Goal: Task Accomplishment & Management: Manage account settings

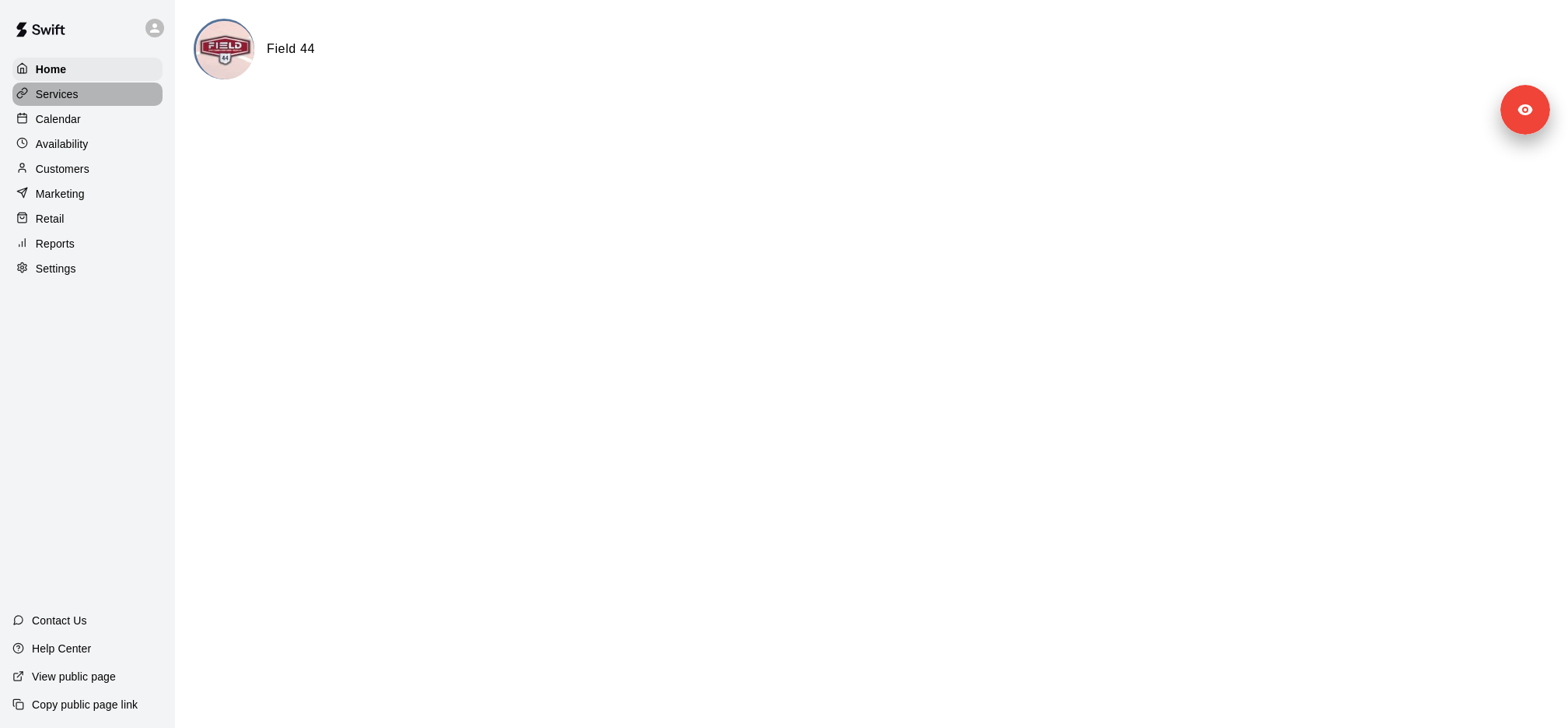
click at [136, 92] on div "Services" at bounding box center [88, 94] width 150 height 23
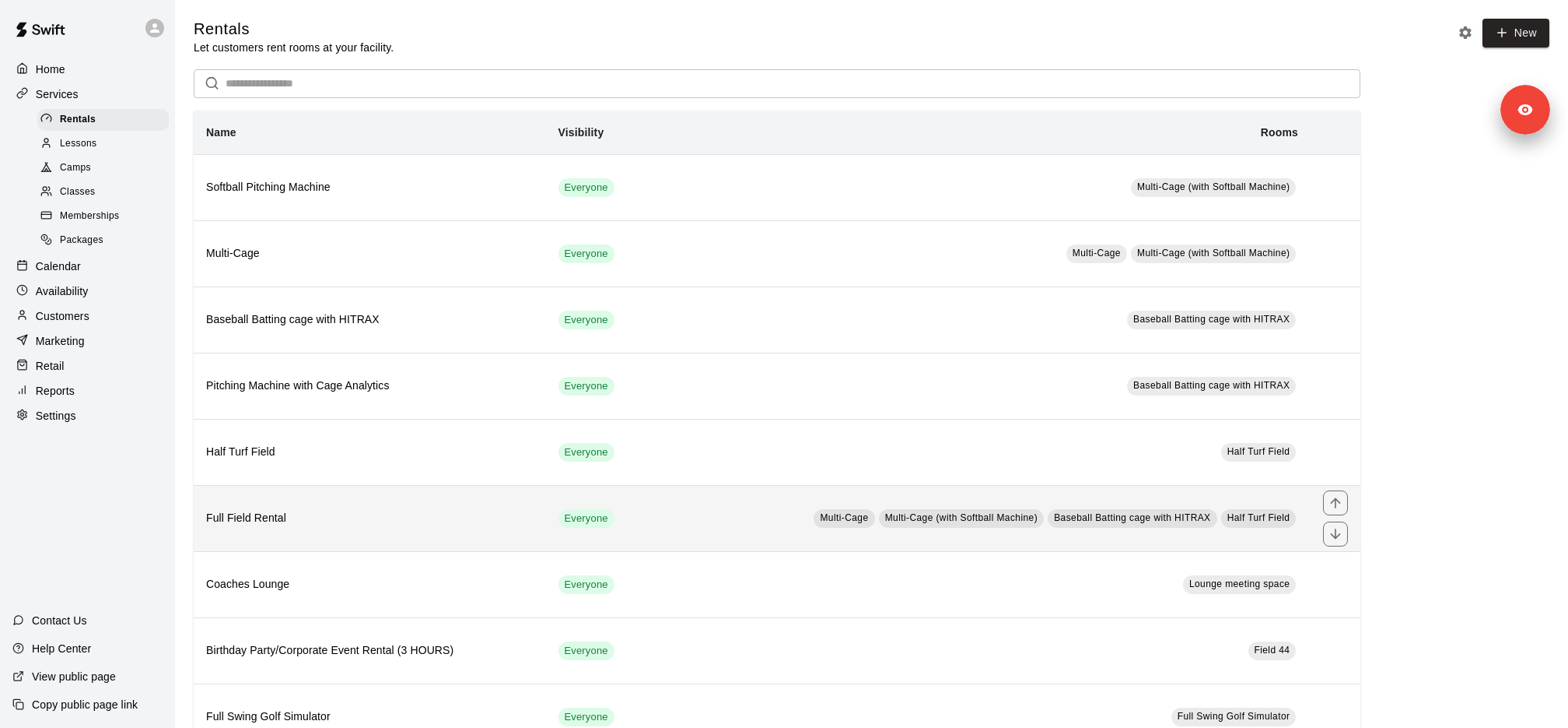
scroll to position [42, 0]
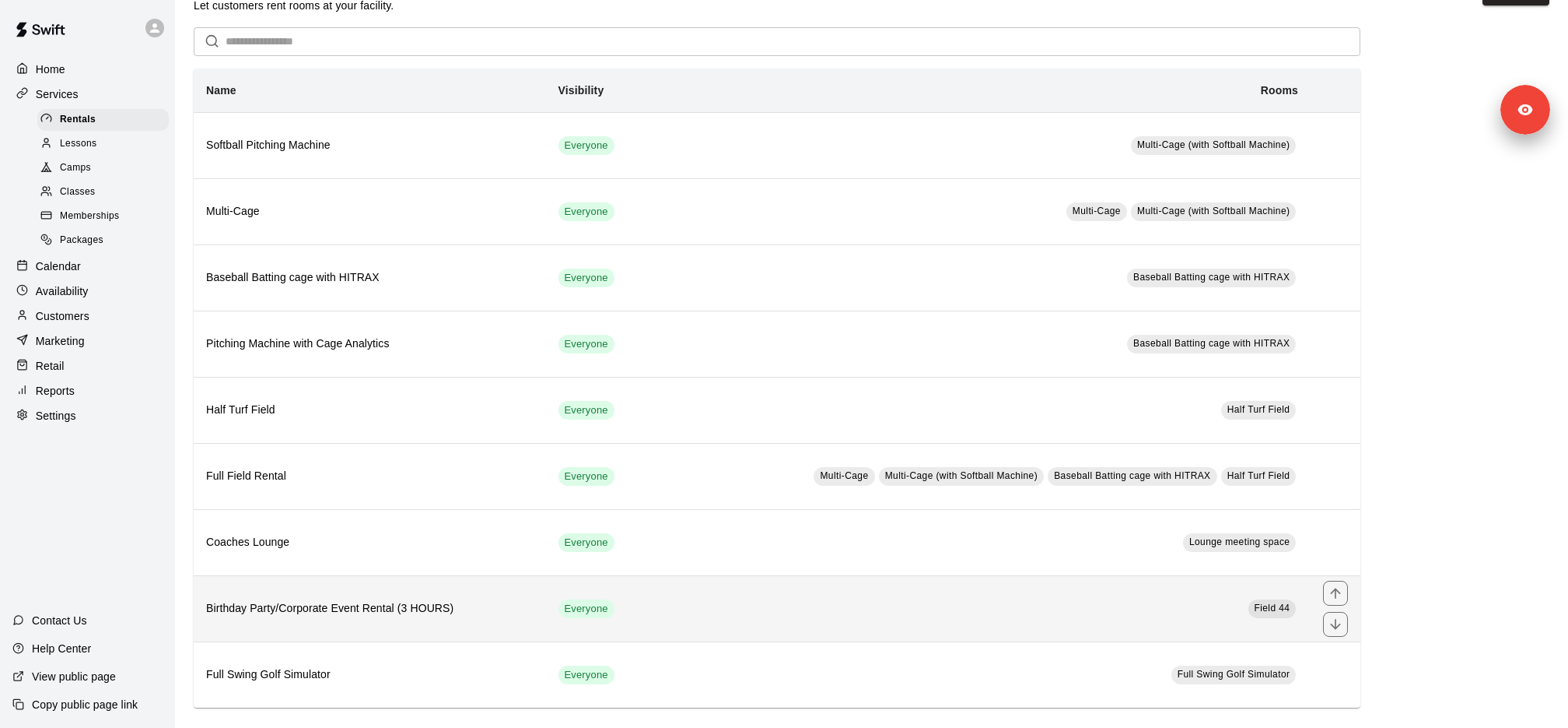
click at [379, 617] on th "Birthday Party/Corporate Event Rental (3 HOURS)" at bounding box center [370, 608] width 353 height 66
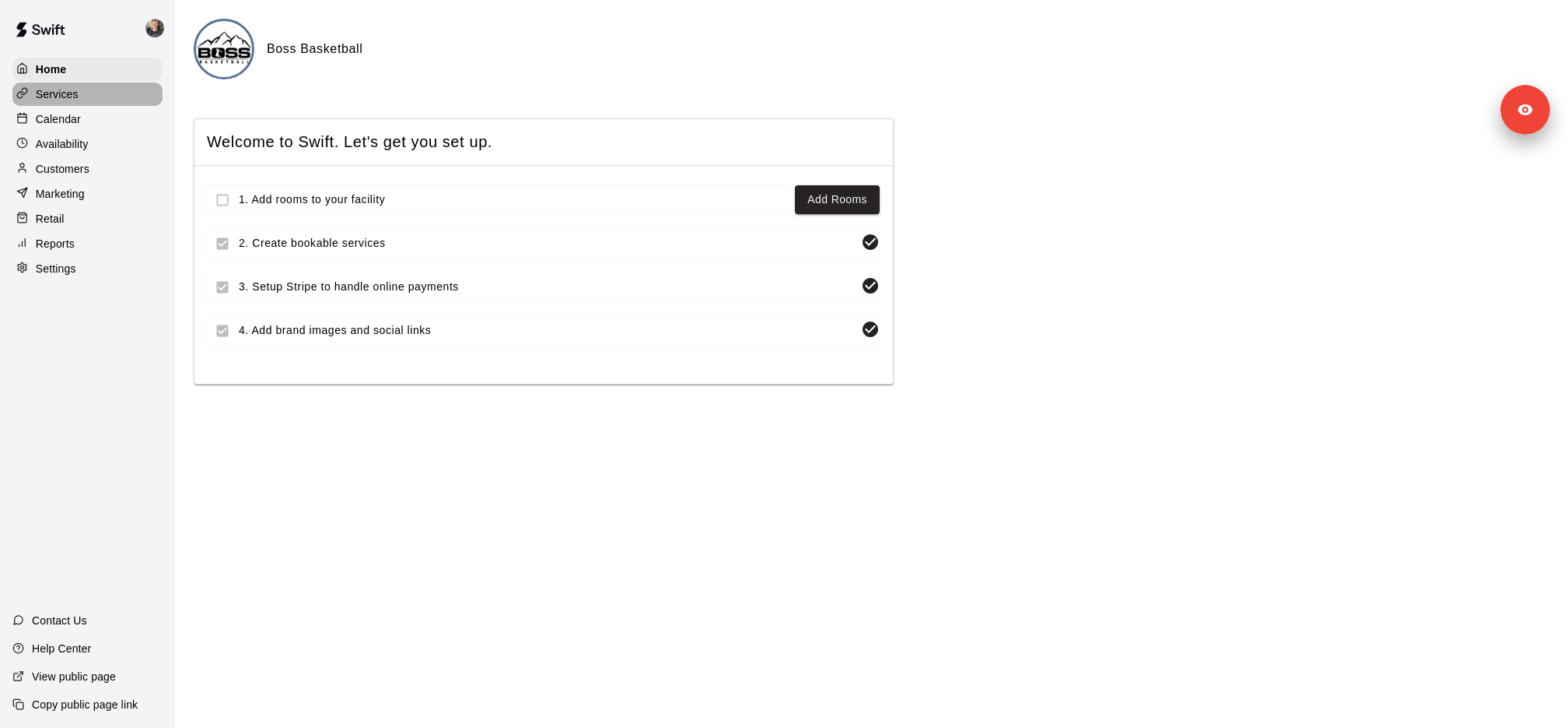
click at [98, 98] on div "Services" at bounding box center [88, 94] width 150 height 23
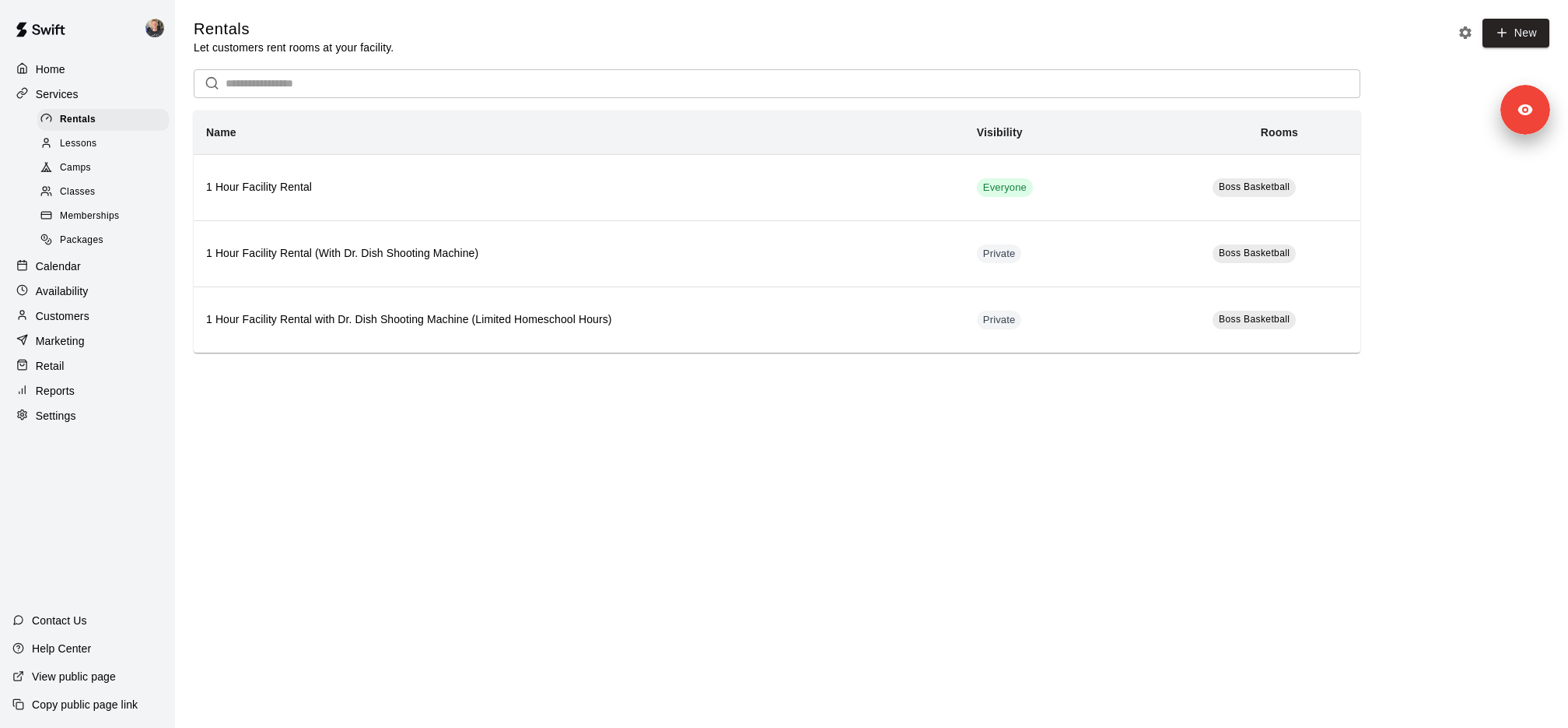
click at [107, 171] on div "Camps" at bounding box center [103, 168] width 132 height 21
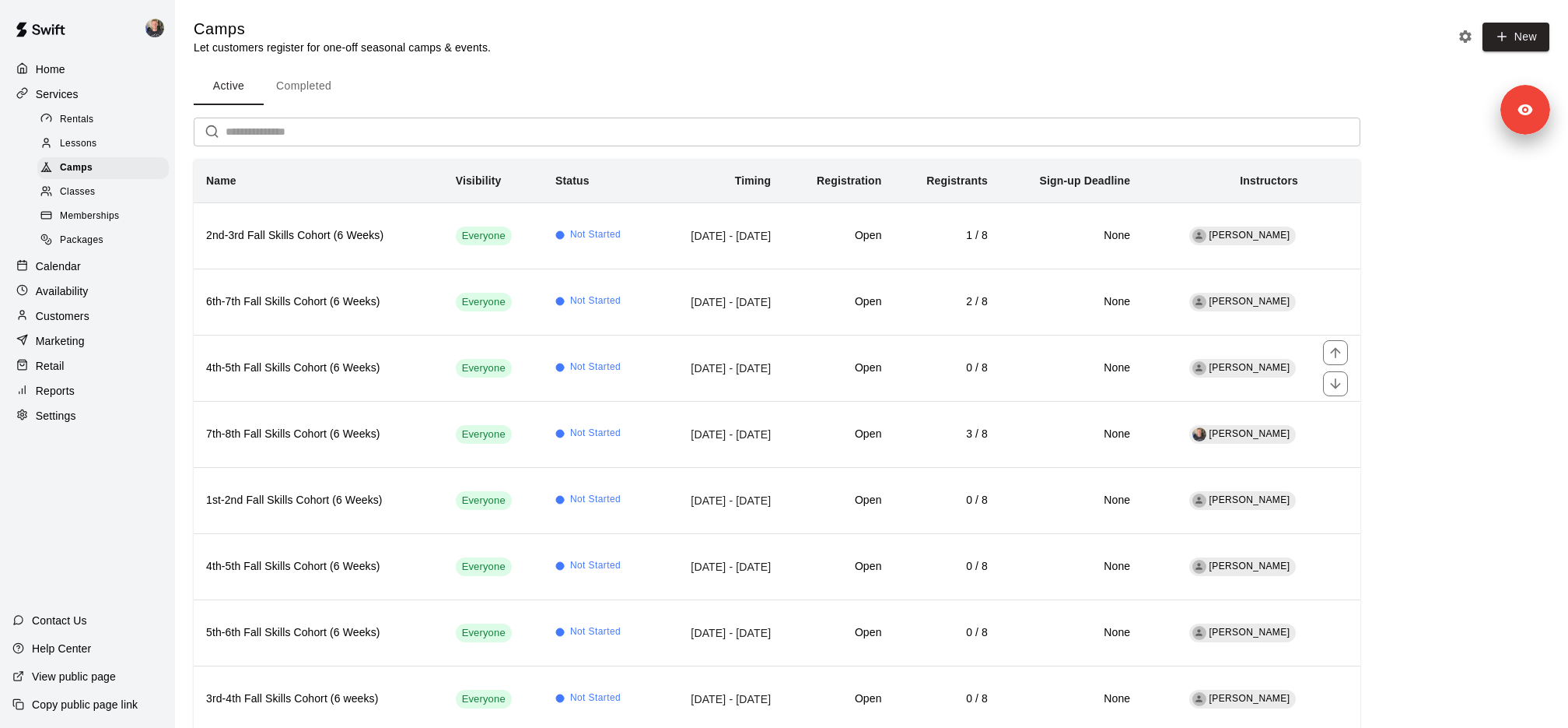
scroll to position [38, 0]
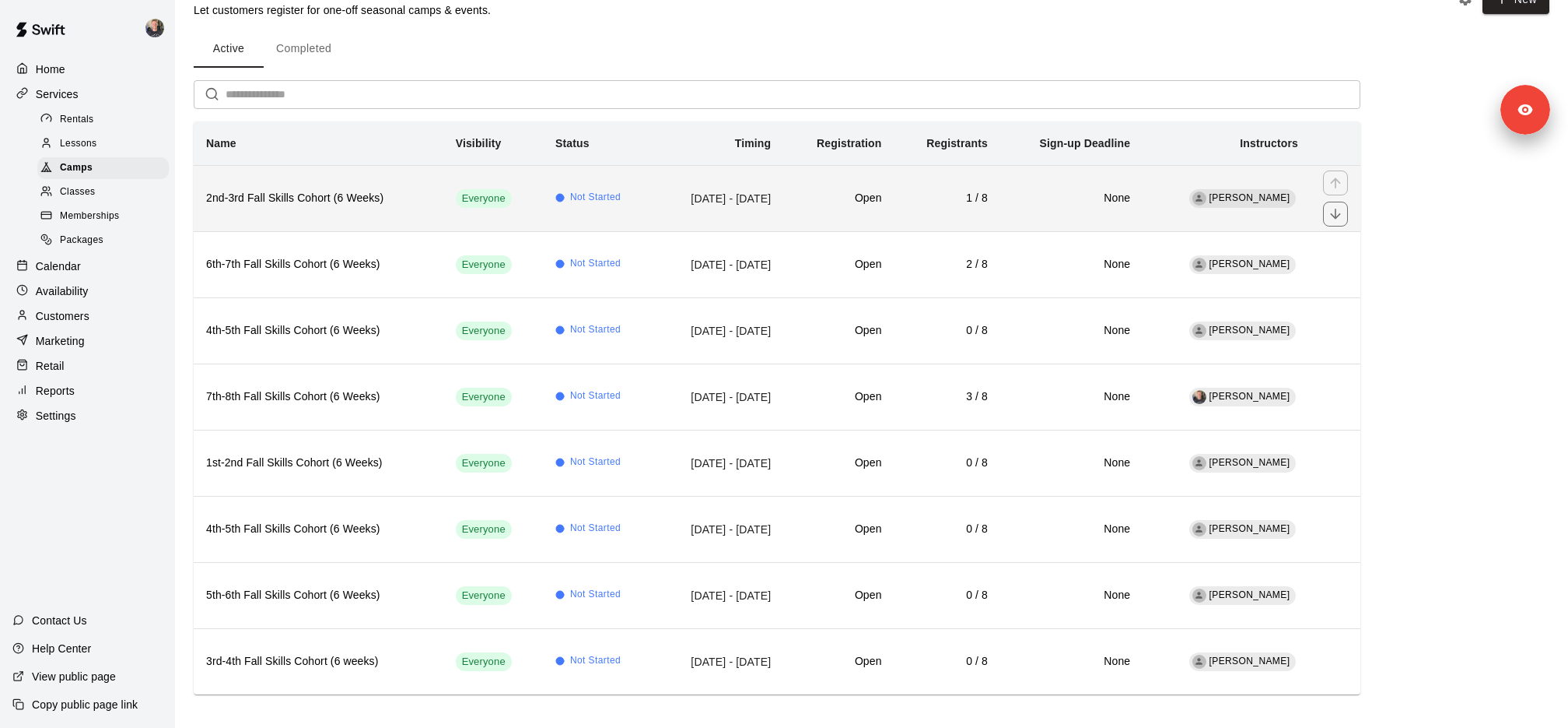
click at [313, 201] on h6 "2nd-3rd Fall Skills Cohort (6 Weeks)" at bounding box center [318, 198] width 225 height 17
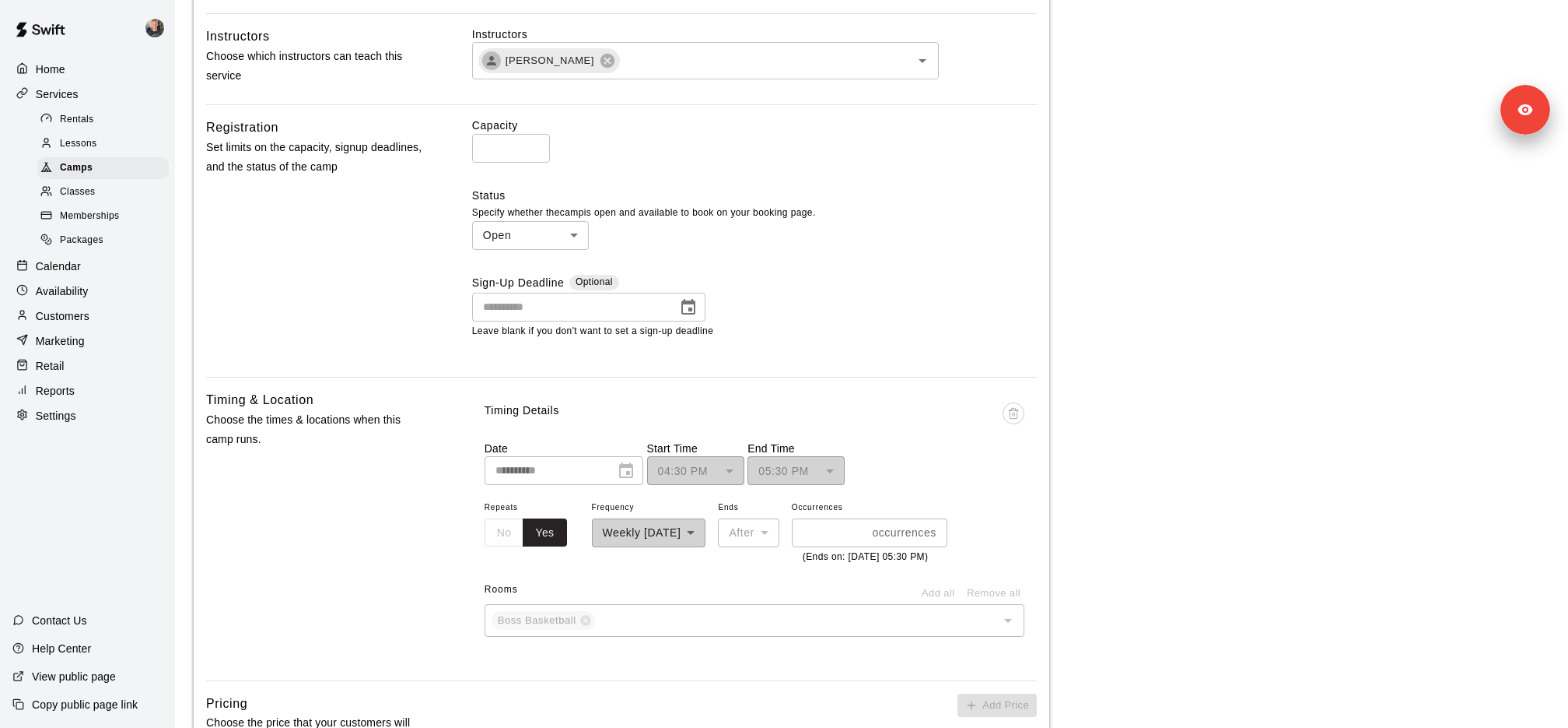
scroll to position [758, 0]
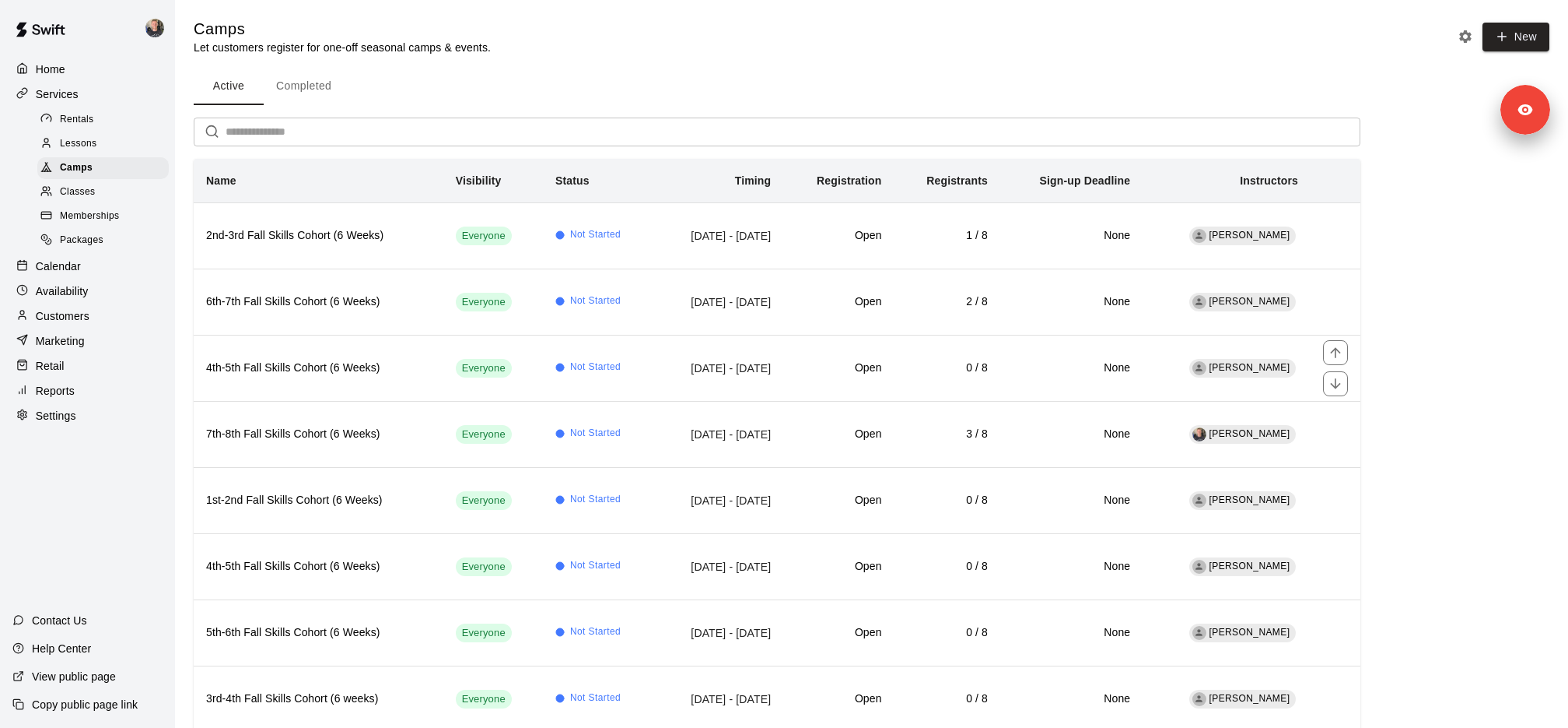
scroll to position [38, 0]
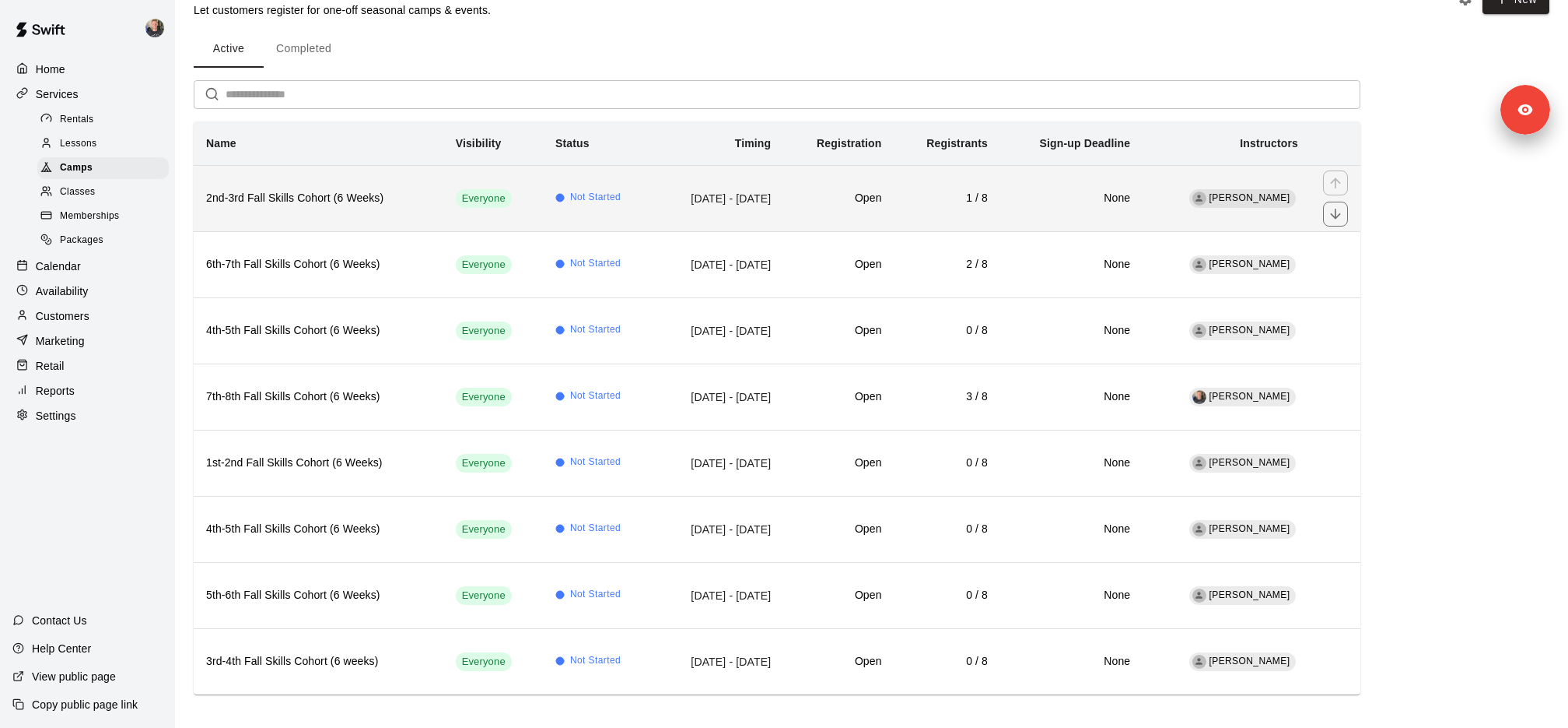
click at [348, 222] on th "2nd-3rd Fall Skills Cohort (6 Weeks)" at bounding box center [318, 198] width 250 height 66
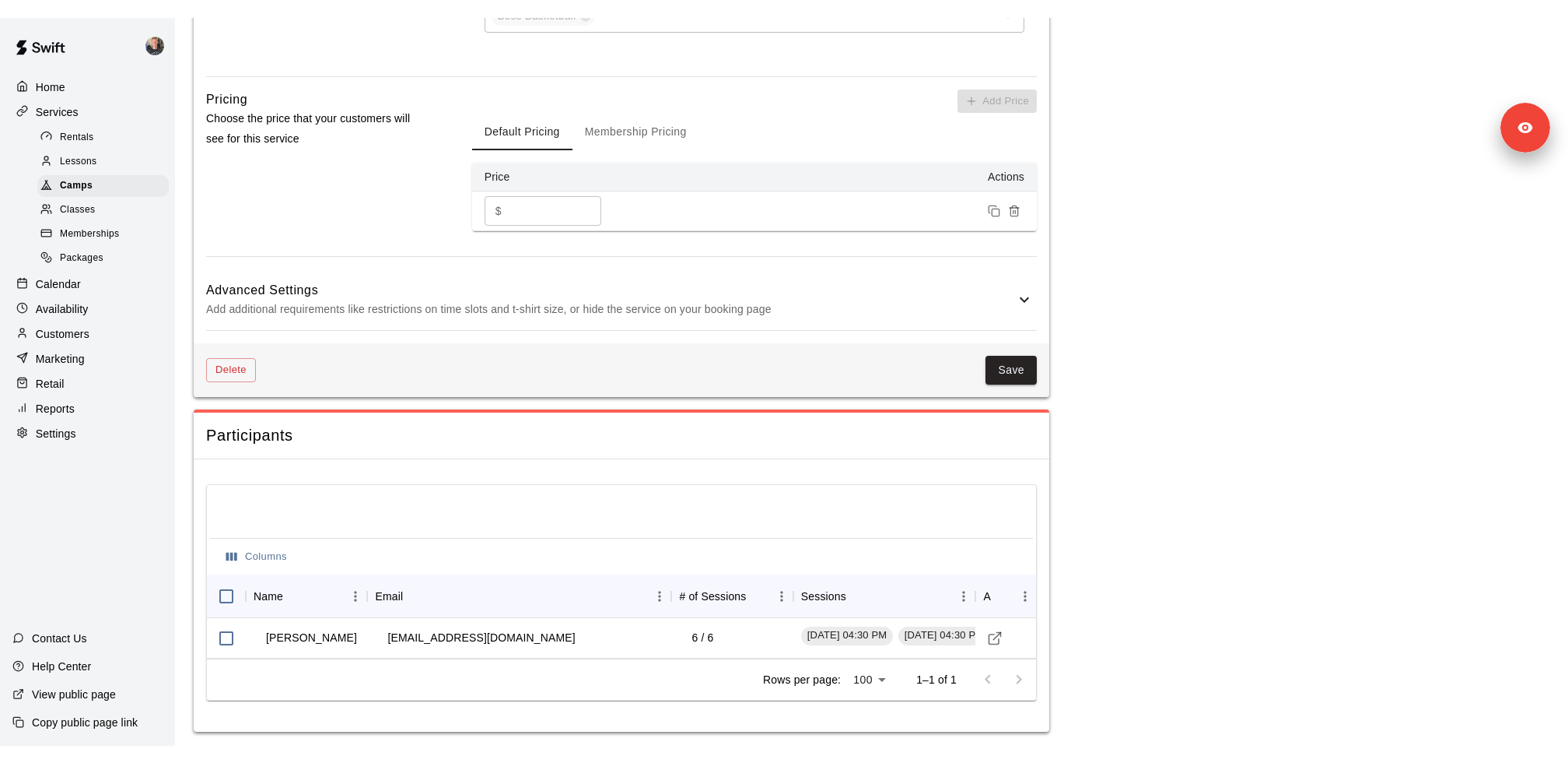
scroll to position [1092, 0]
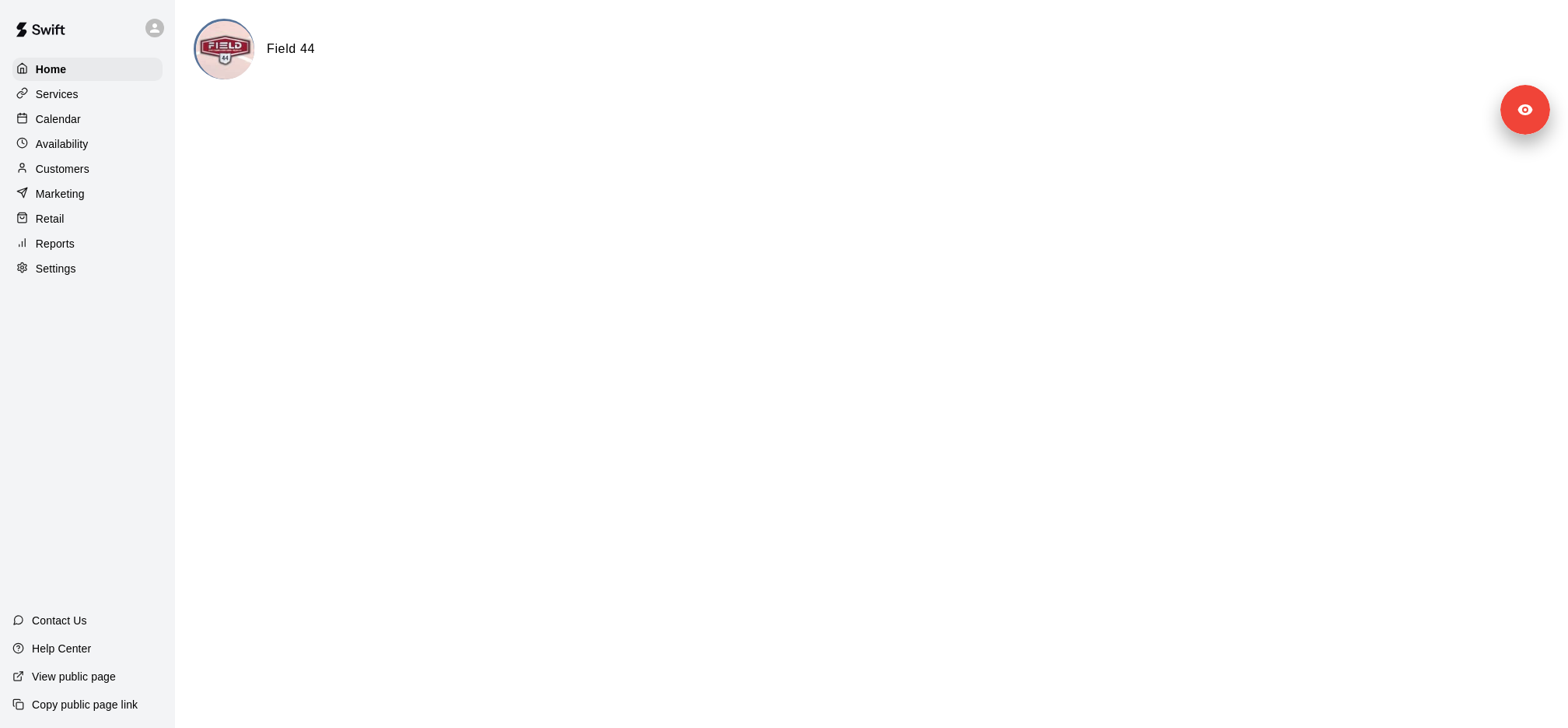
click at [98, 258] on div "Settings" at bounding box center [88, 269] width 150 height 23
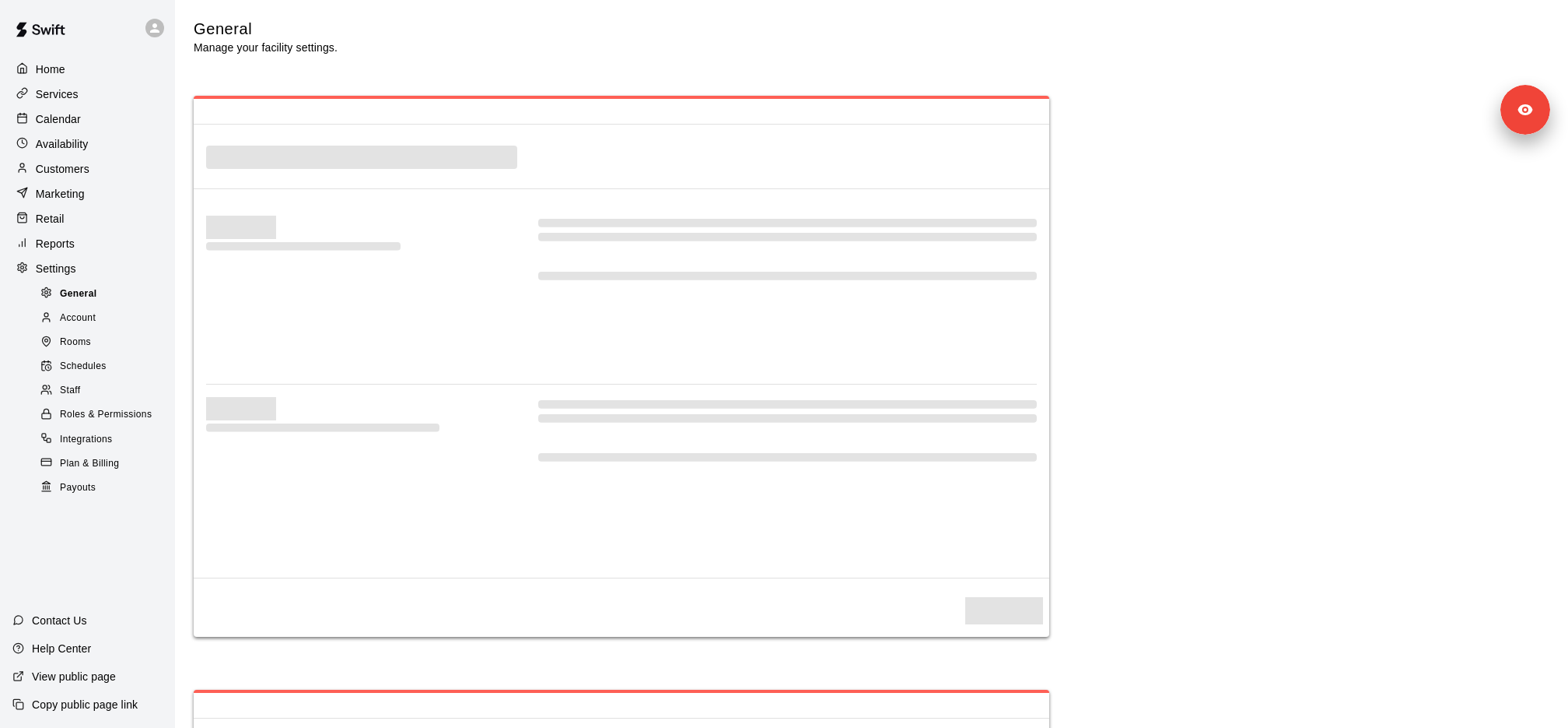
select select "**"
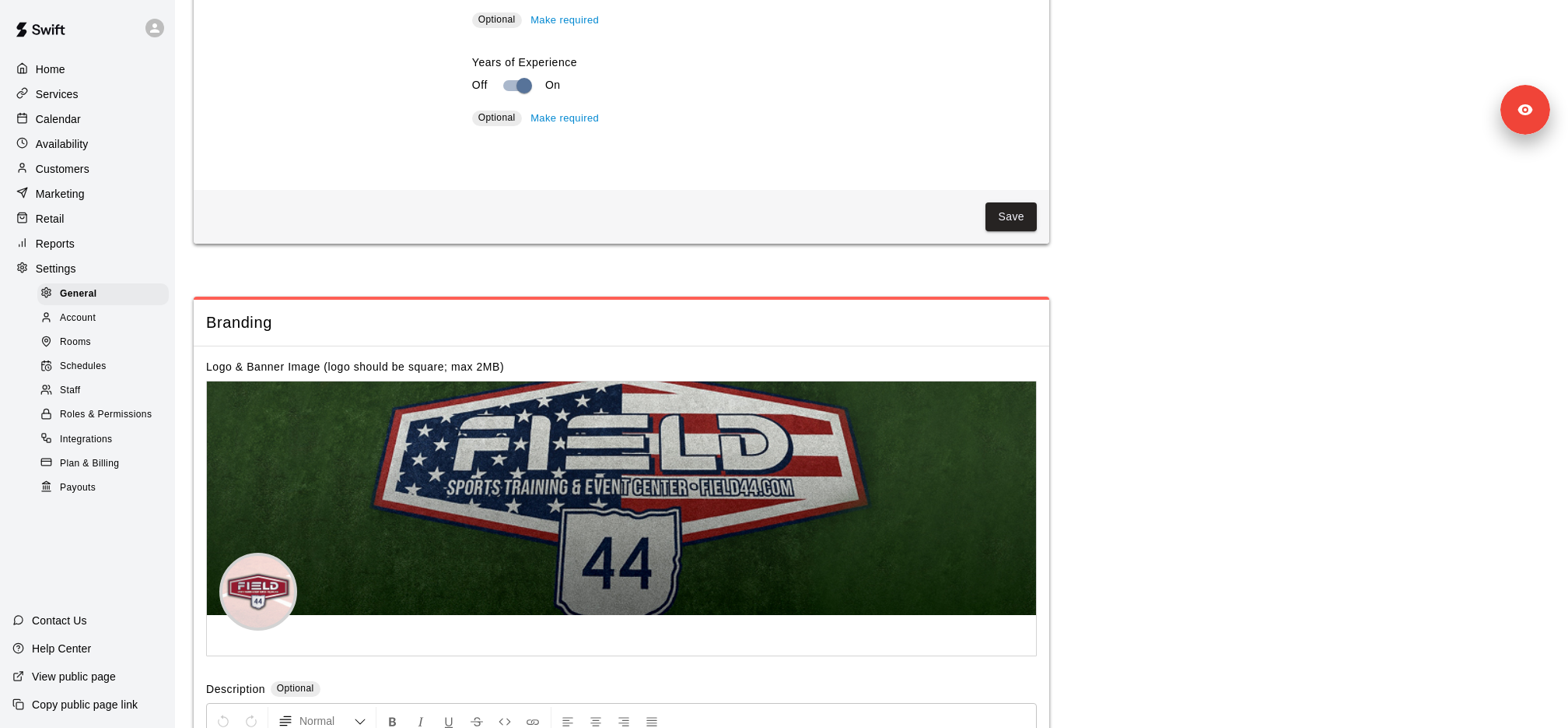
scroll to position [3163, 0]
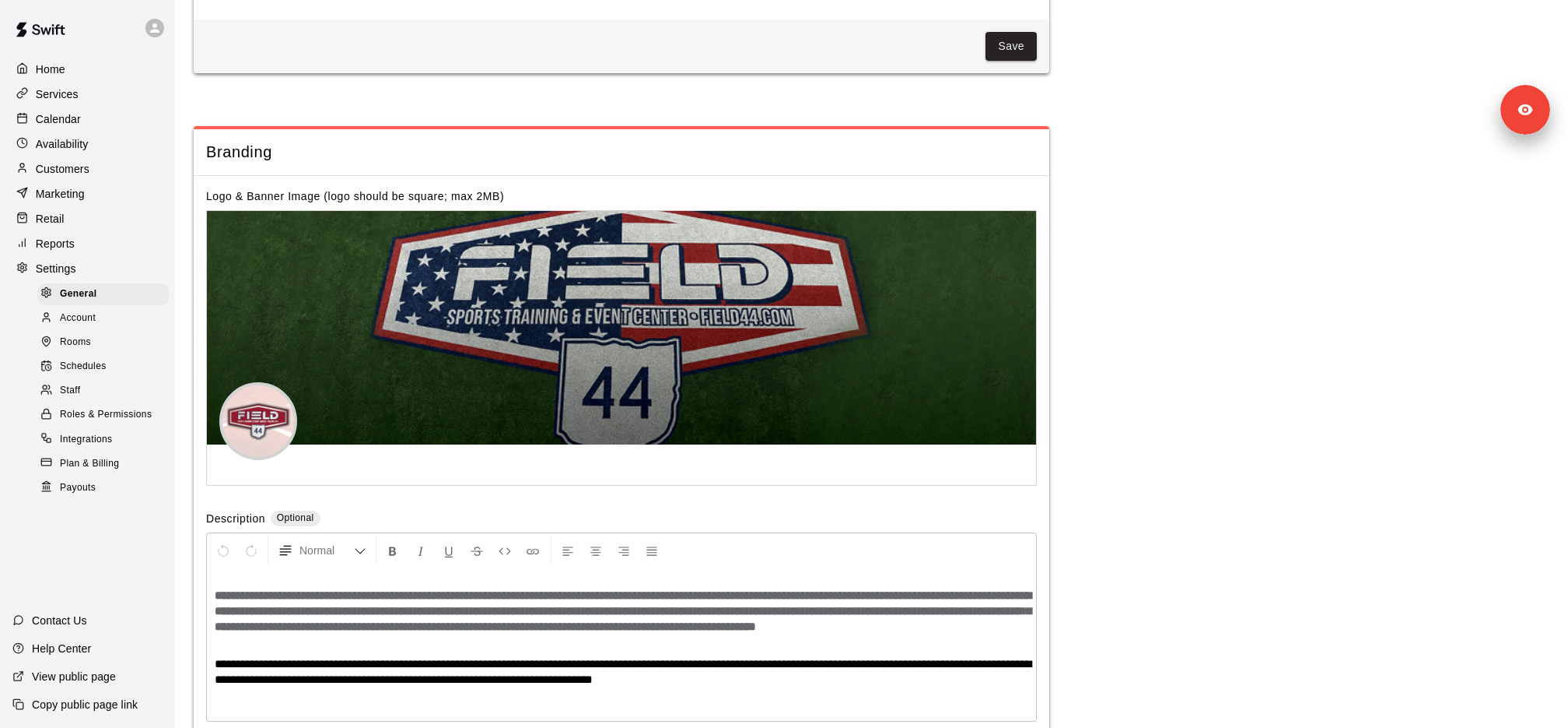
click at [122, 363] on div "Schedules" at bounding box center [103, 366] width 132 height 21
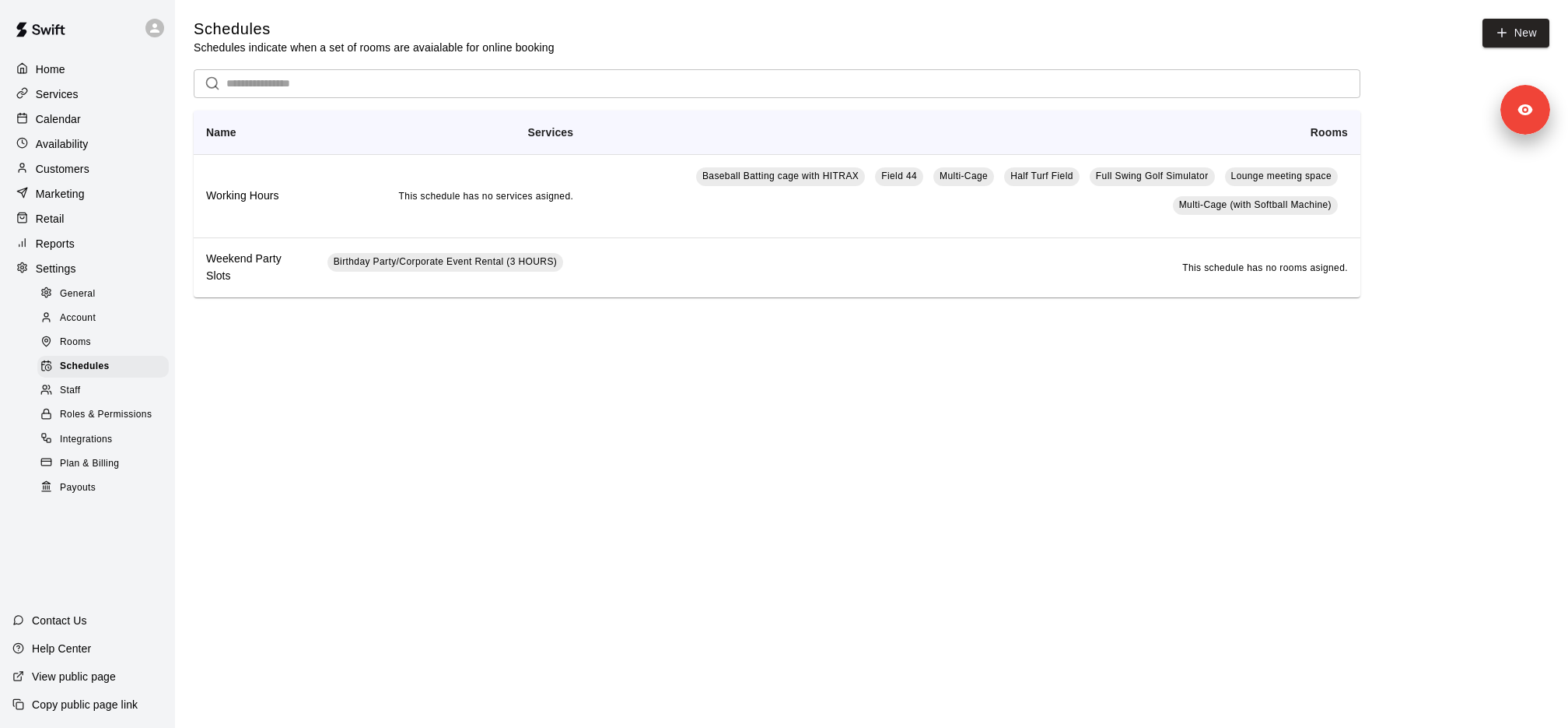
click at [102, 90] on div "Services" at bounding box center [88, 94] width 150 height 23
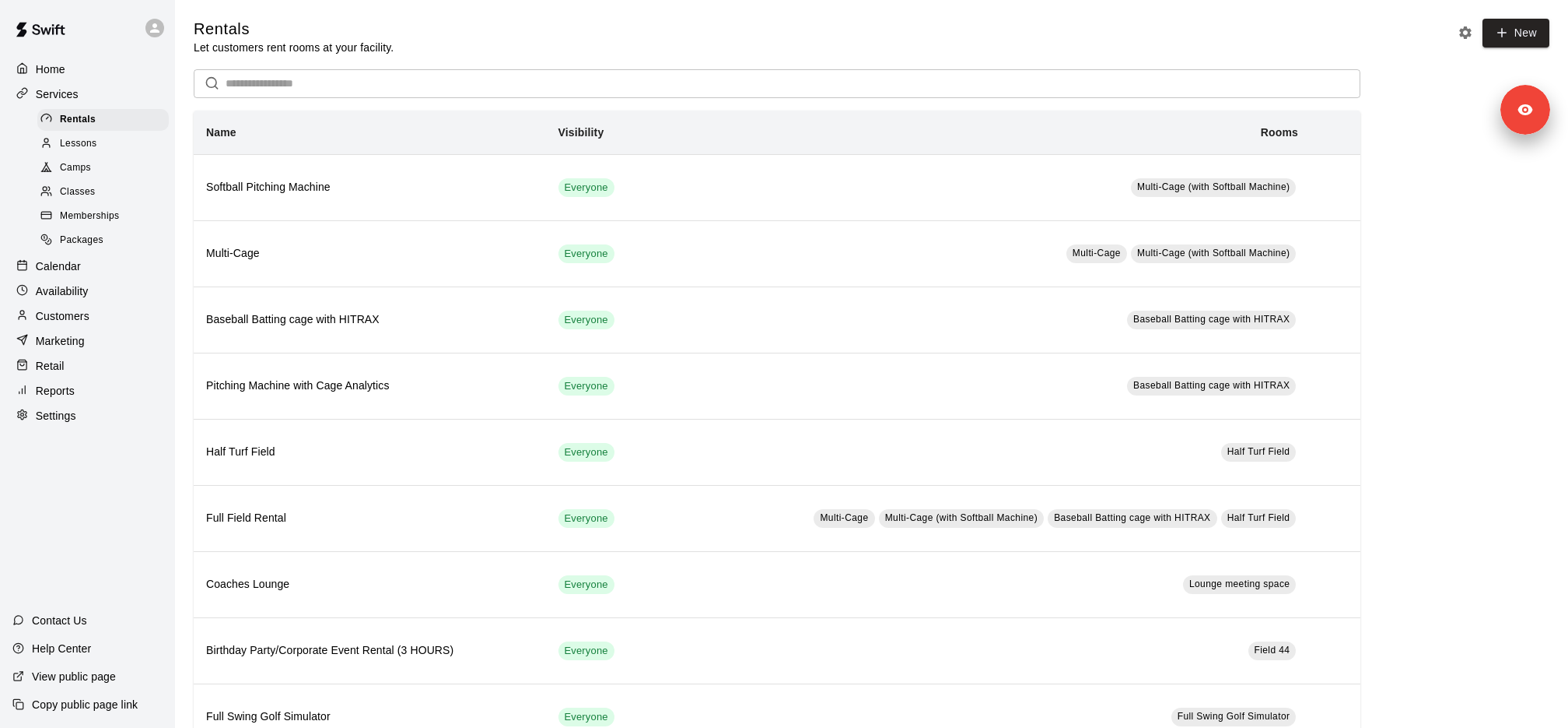
click at [100, 241] on span "Packages" at bounding box center [81, 240] width 44 height 15
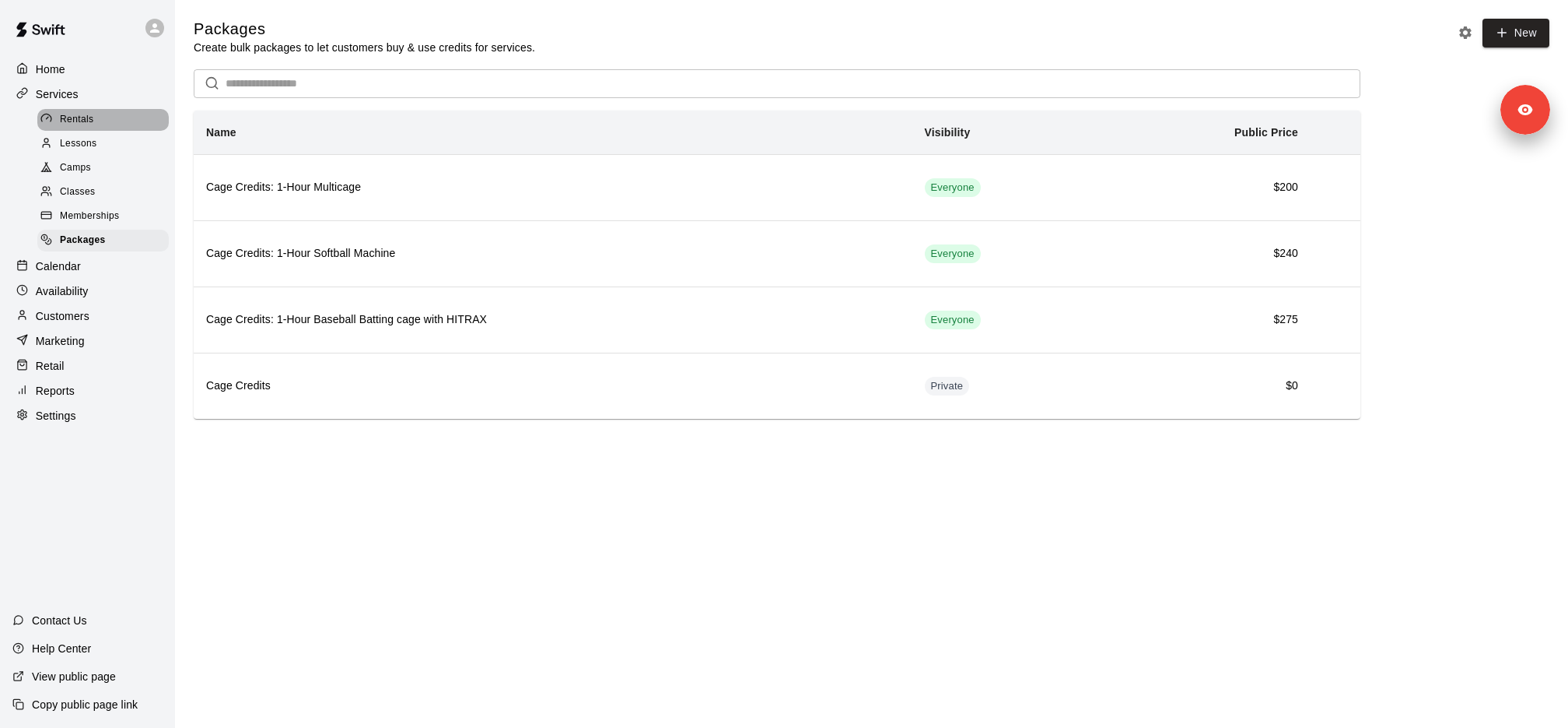
click at [98, 127] on div "Rentals" at bounding box center [103, 120] width 132 height 21
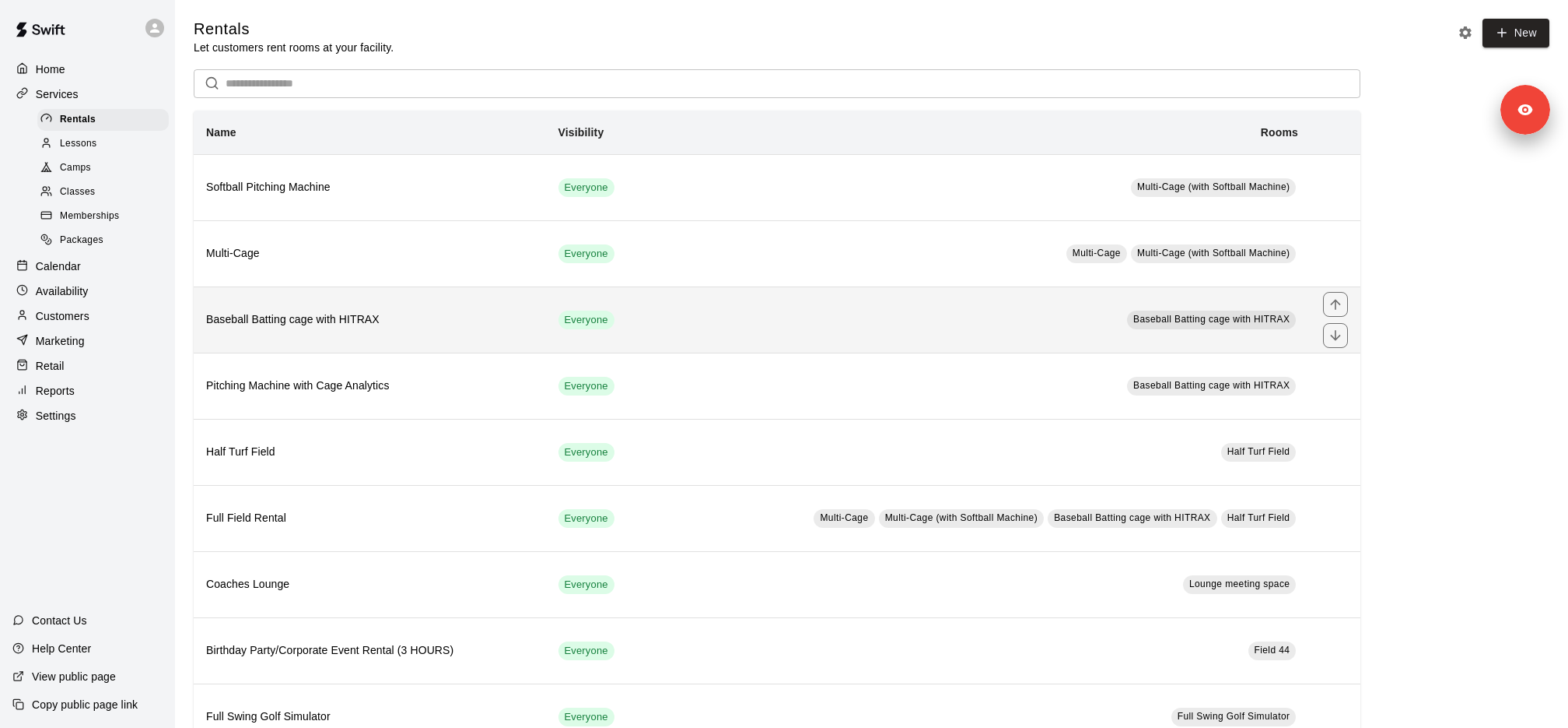
scroll to position [42, 0]
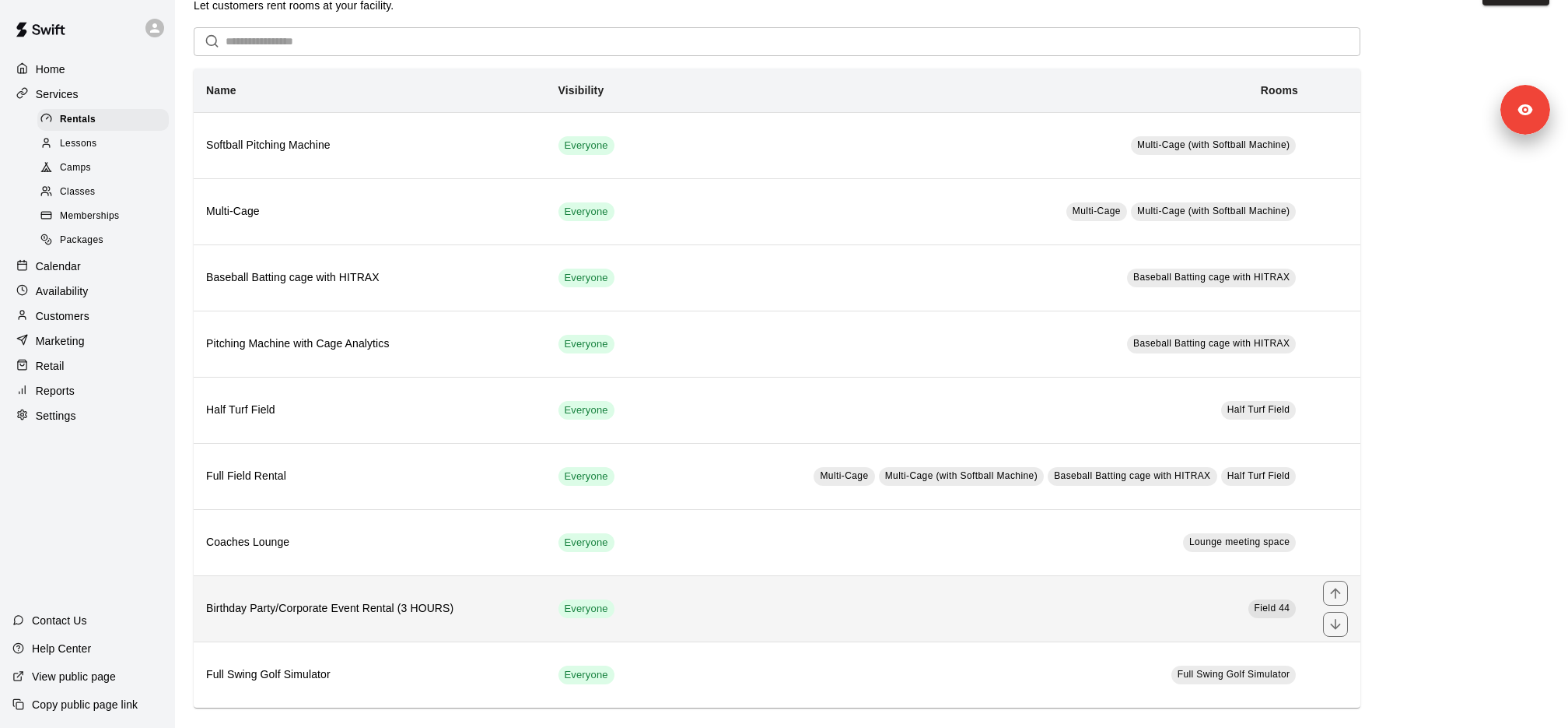
click at [480, 578] on th "Birthday Party/Corporate Event Rental (3 HOURS)" at bounding box center [370, 608] width 353 height 66
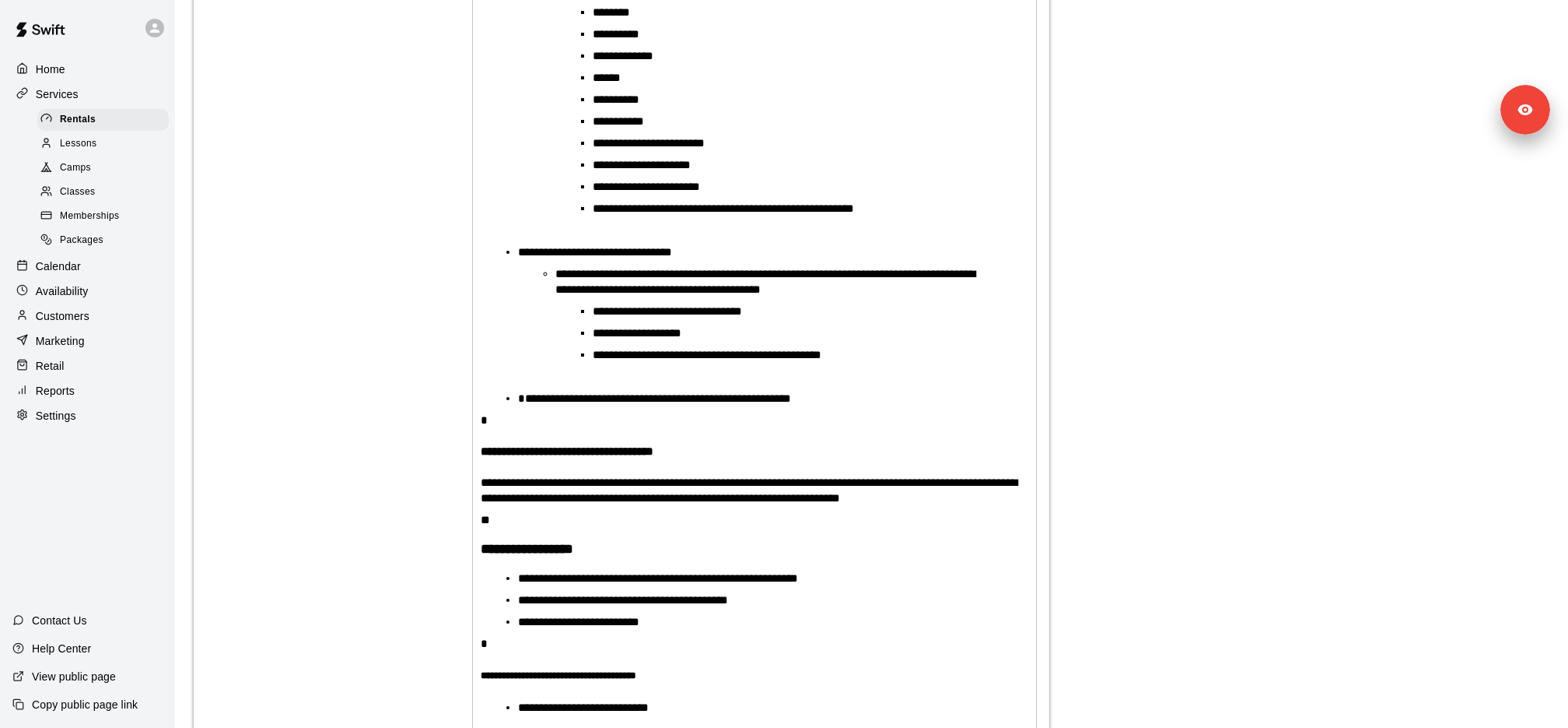
scroll to position [1514, 0]
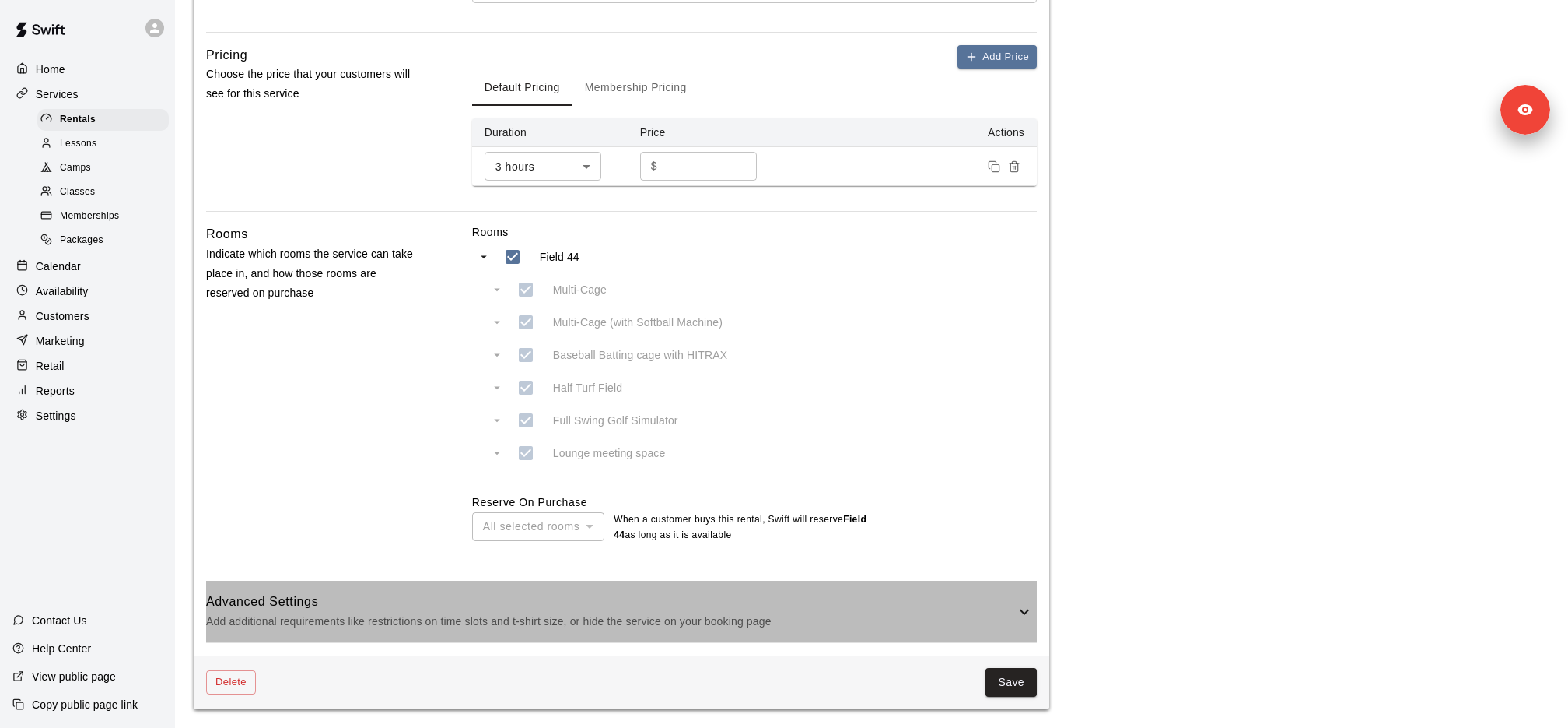
click at [544, 611] on h6 "Advanced Settings" at bounding box center [610, 602] width 809 height 21
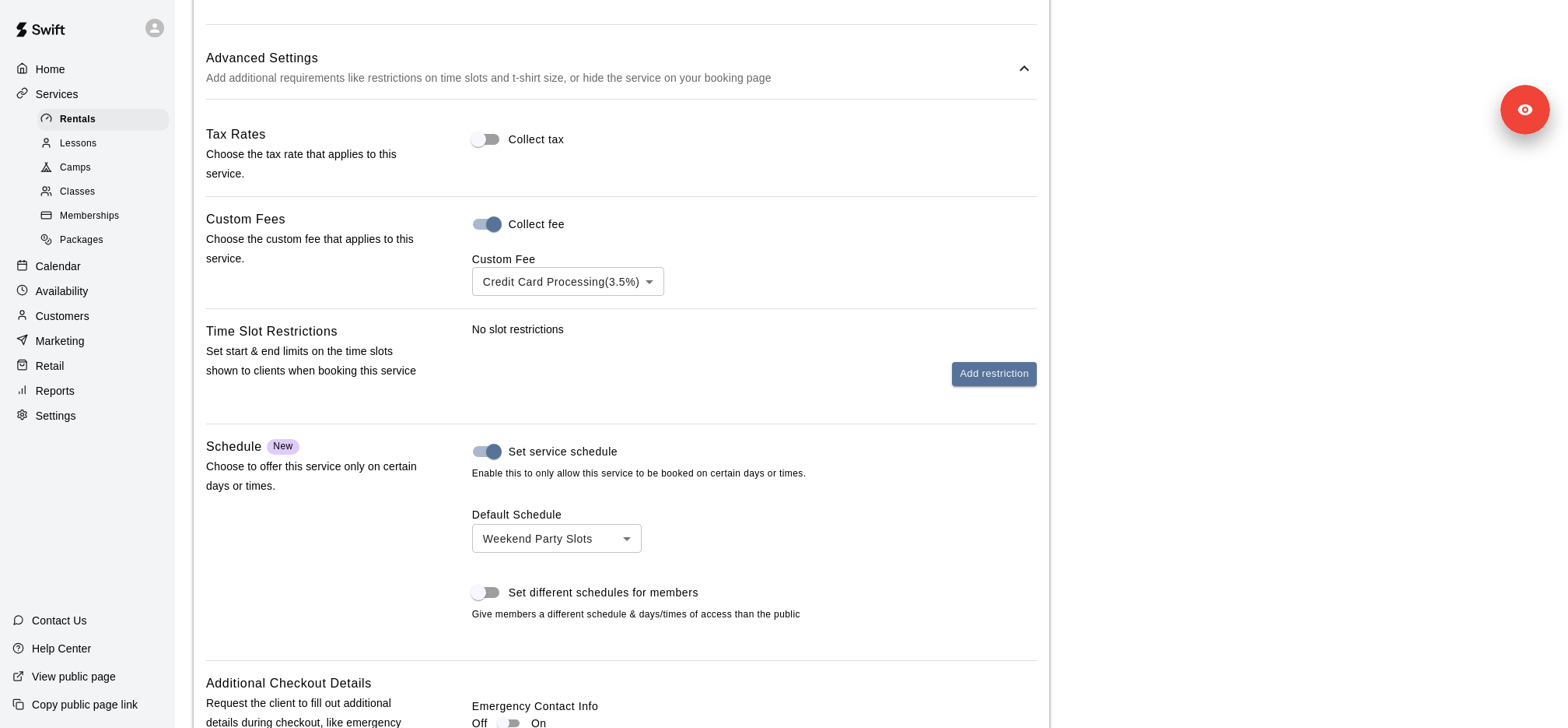
scroll to position [2128, 0]
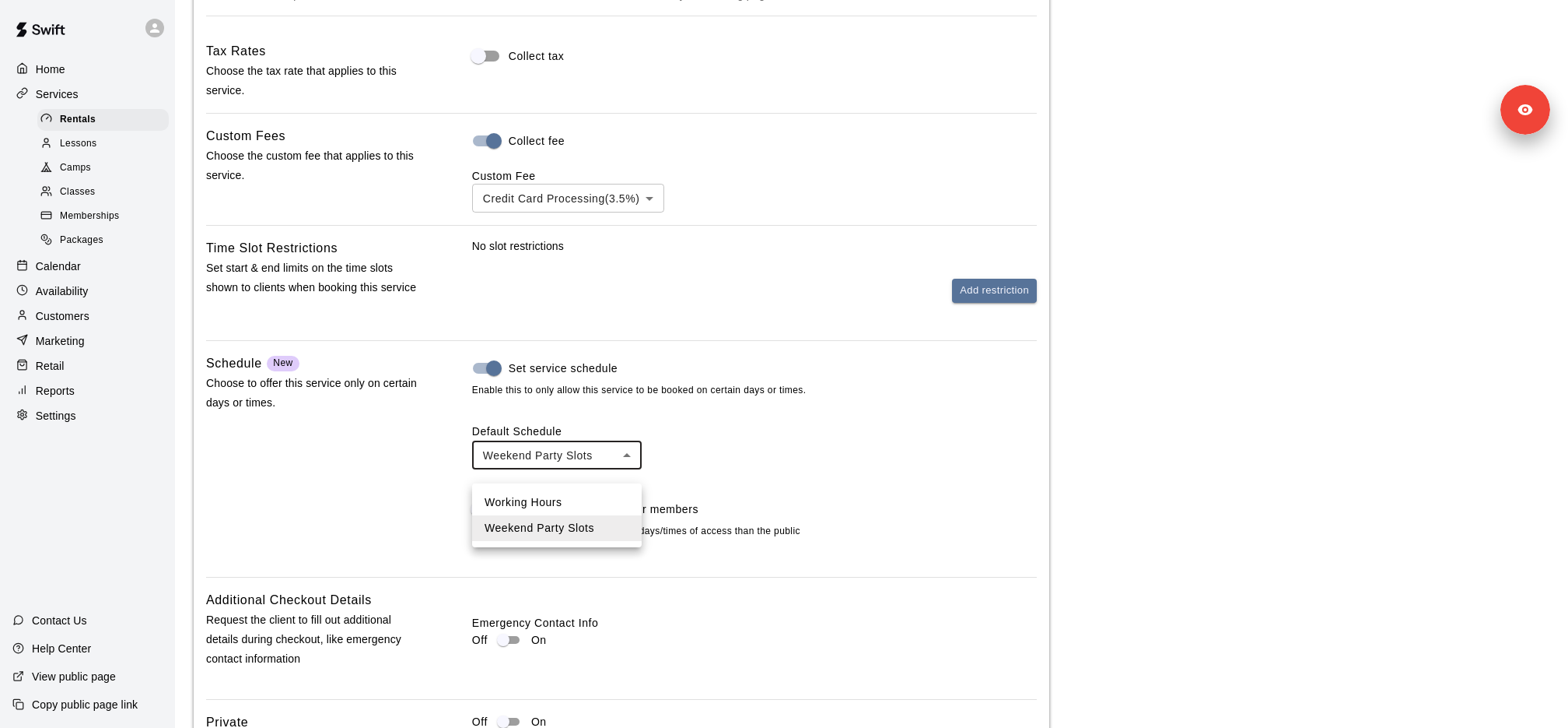
click at [764, 465] on div at bounding box center [784, 364] width 1568 height 728
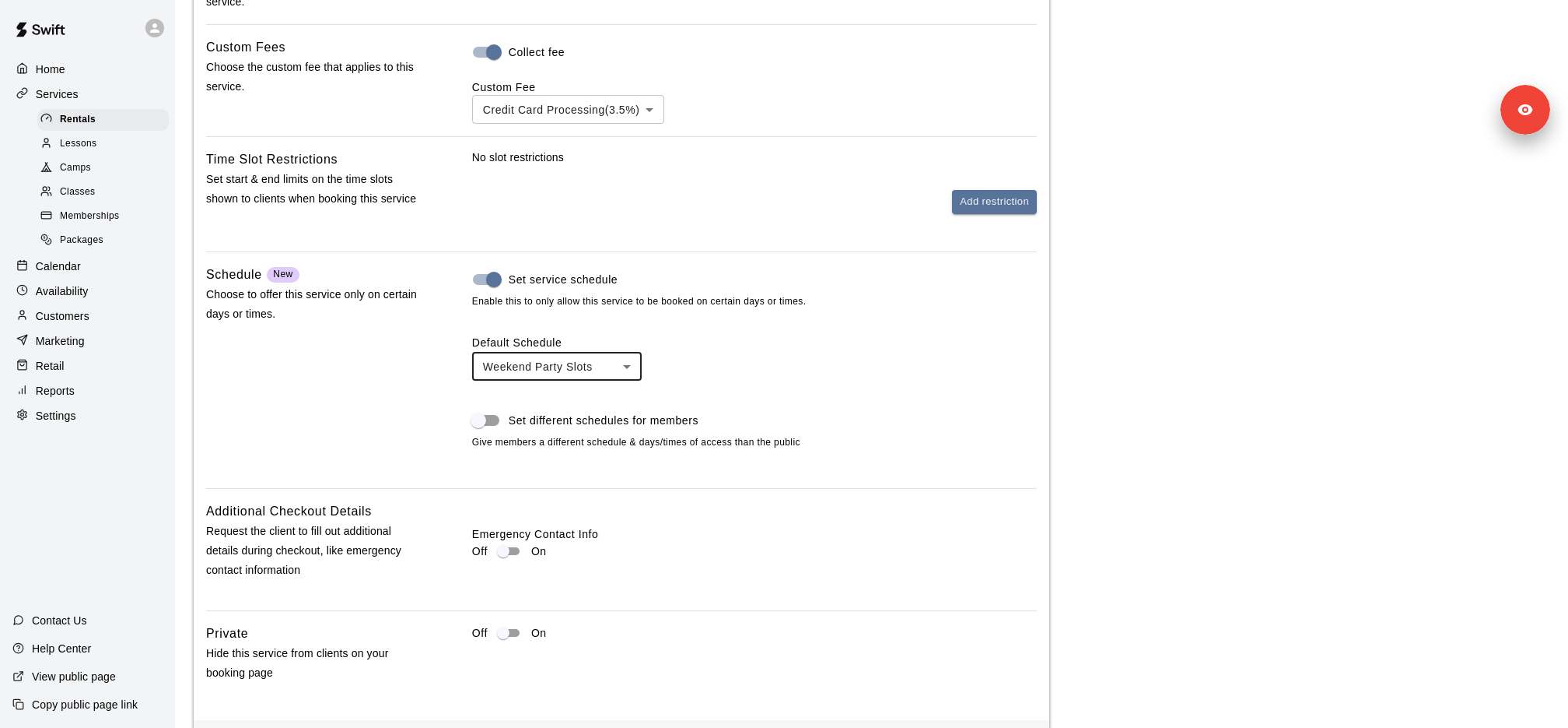
scroll to position [2220, 0]
click at [79, 415] on div "Settings" at bounding box center [88, 415] width 150 height 23
select select "**"
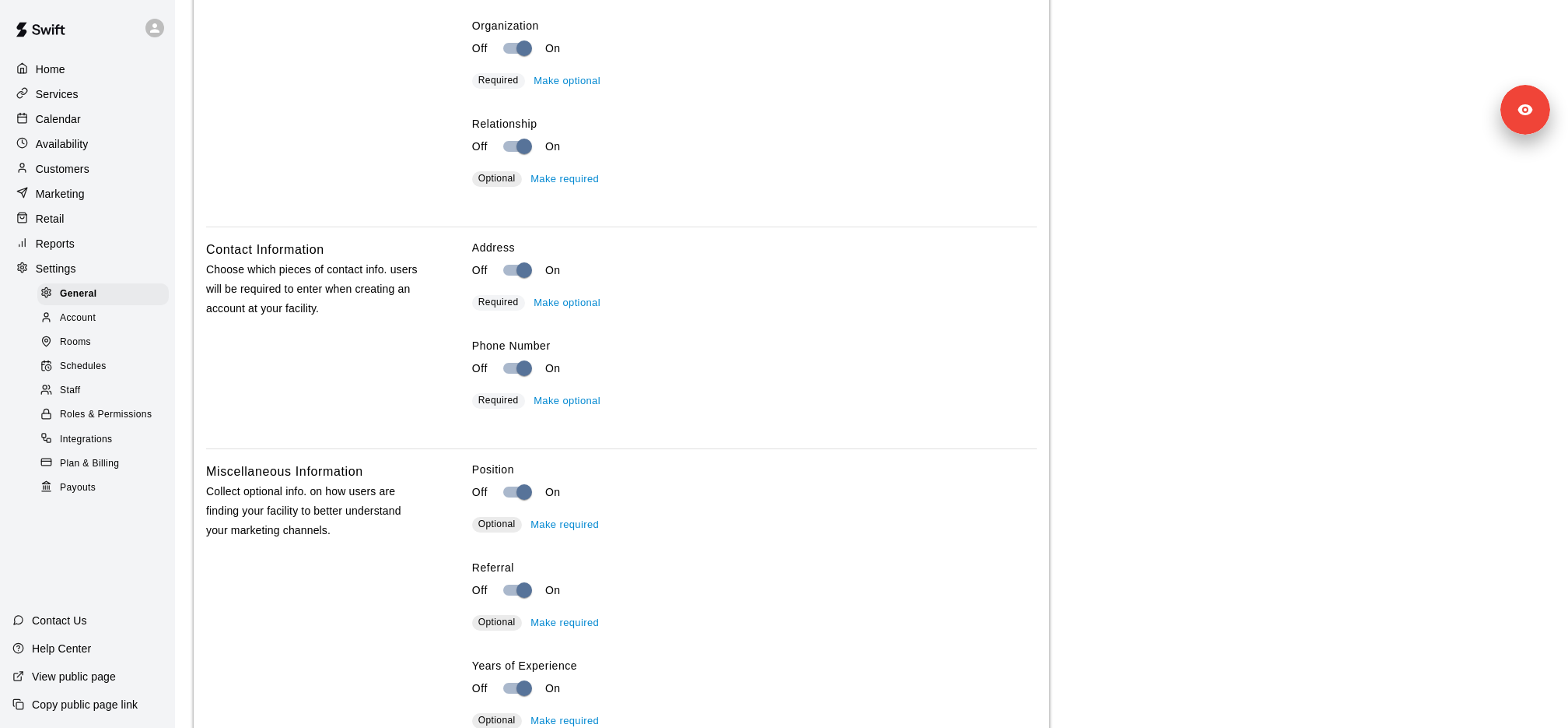
scroll to position [3163, 0]
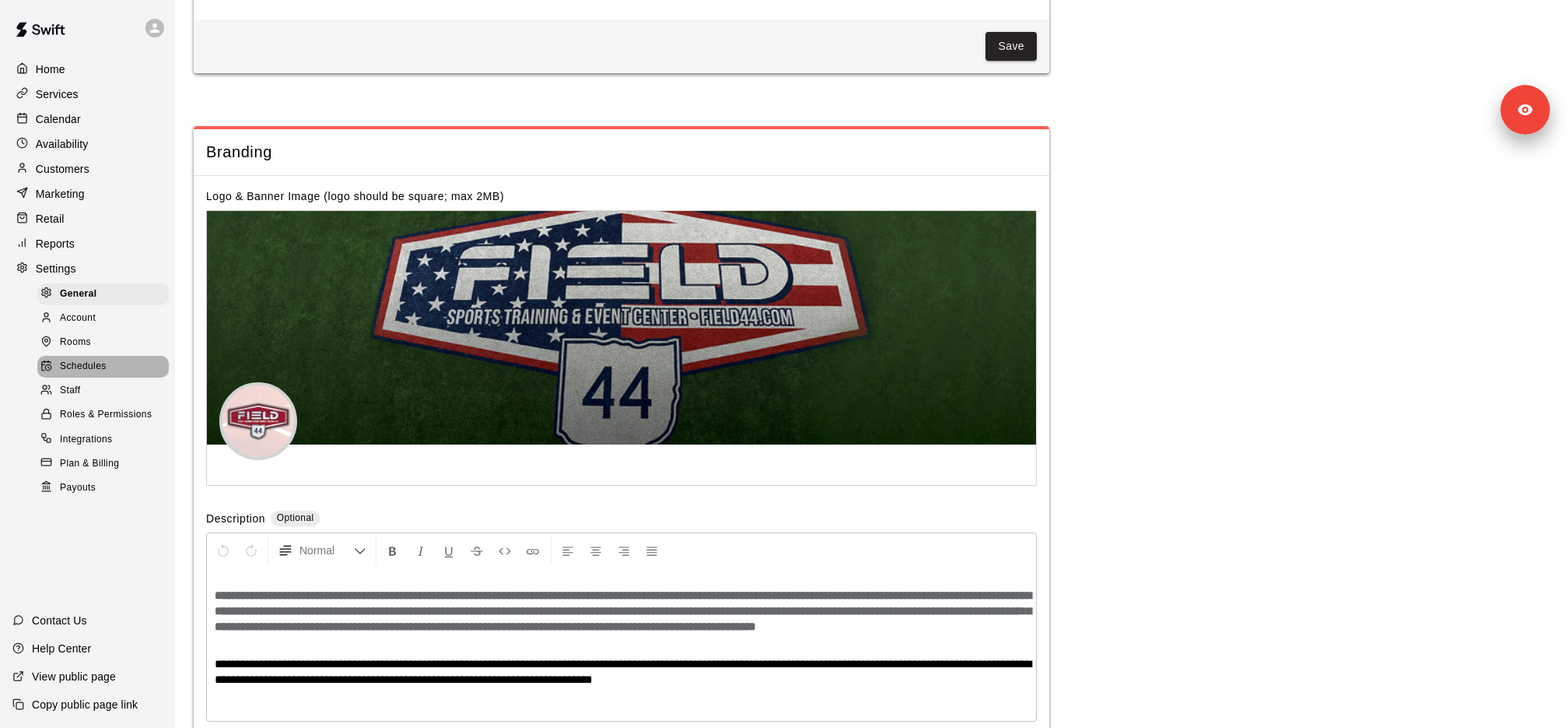
click at [116, 370] on div "Schedules" at bounding box center [103, 366] width 132 height 21
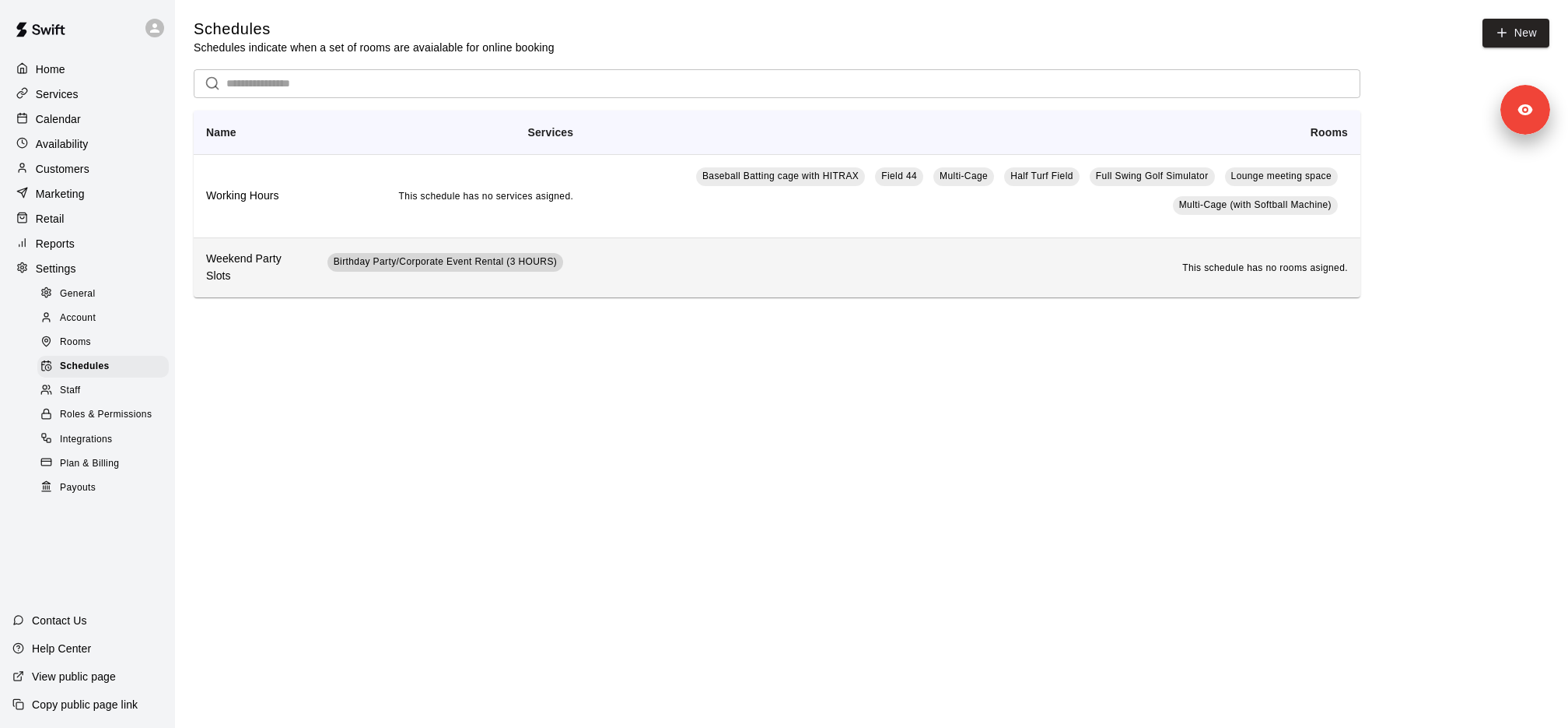
click at [401, 257] on span "Birthday Party/Corporate Event Rental (3 HOURS)" at bounding box center [446, 261] width 224 height 11
click at [278, 268] on h6 "Weekend Party Slots" at bounding box center [254, 268] width 97 height 34
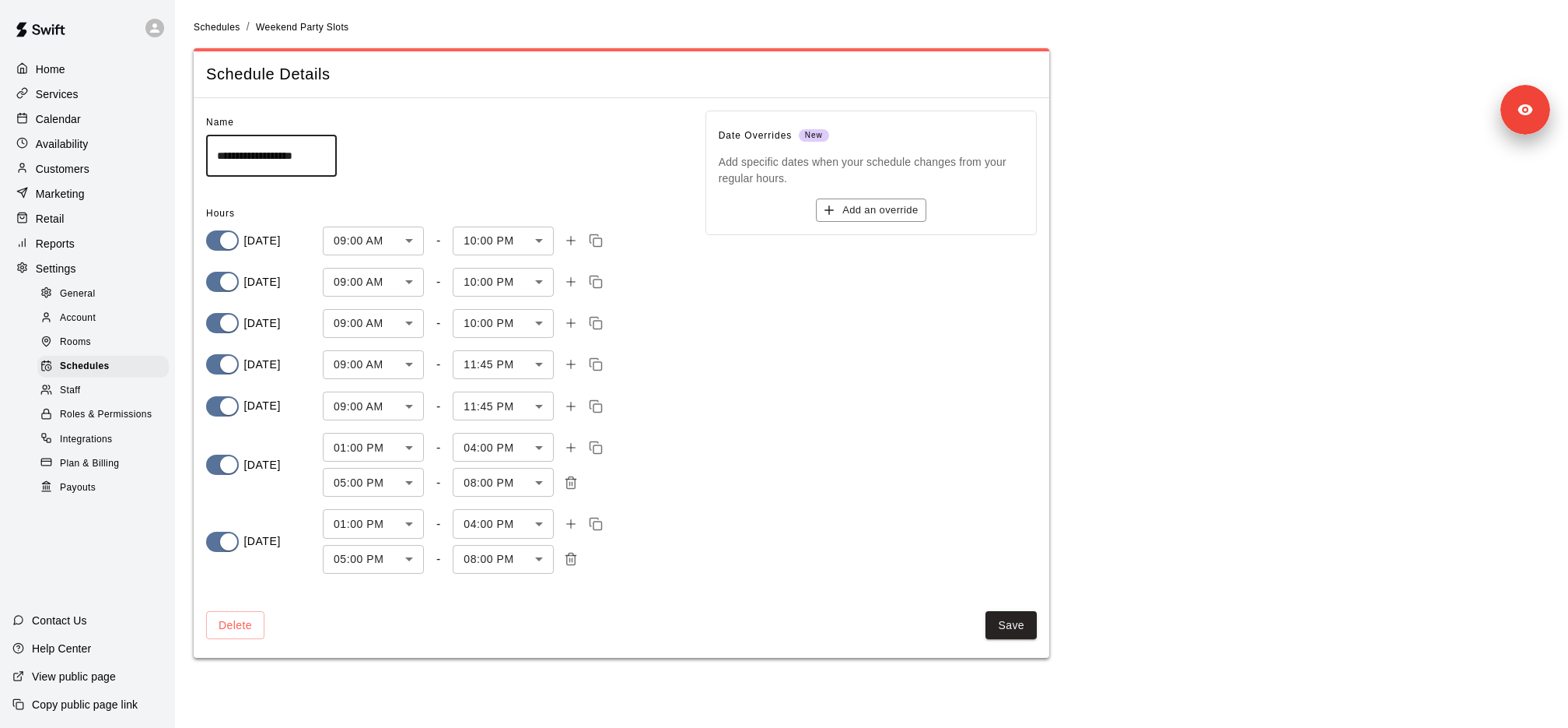
click at [98, 97] on div "Services" at bounding box center [88, 94] width 150 height 23
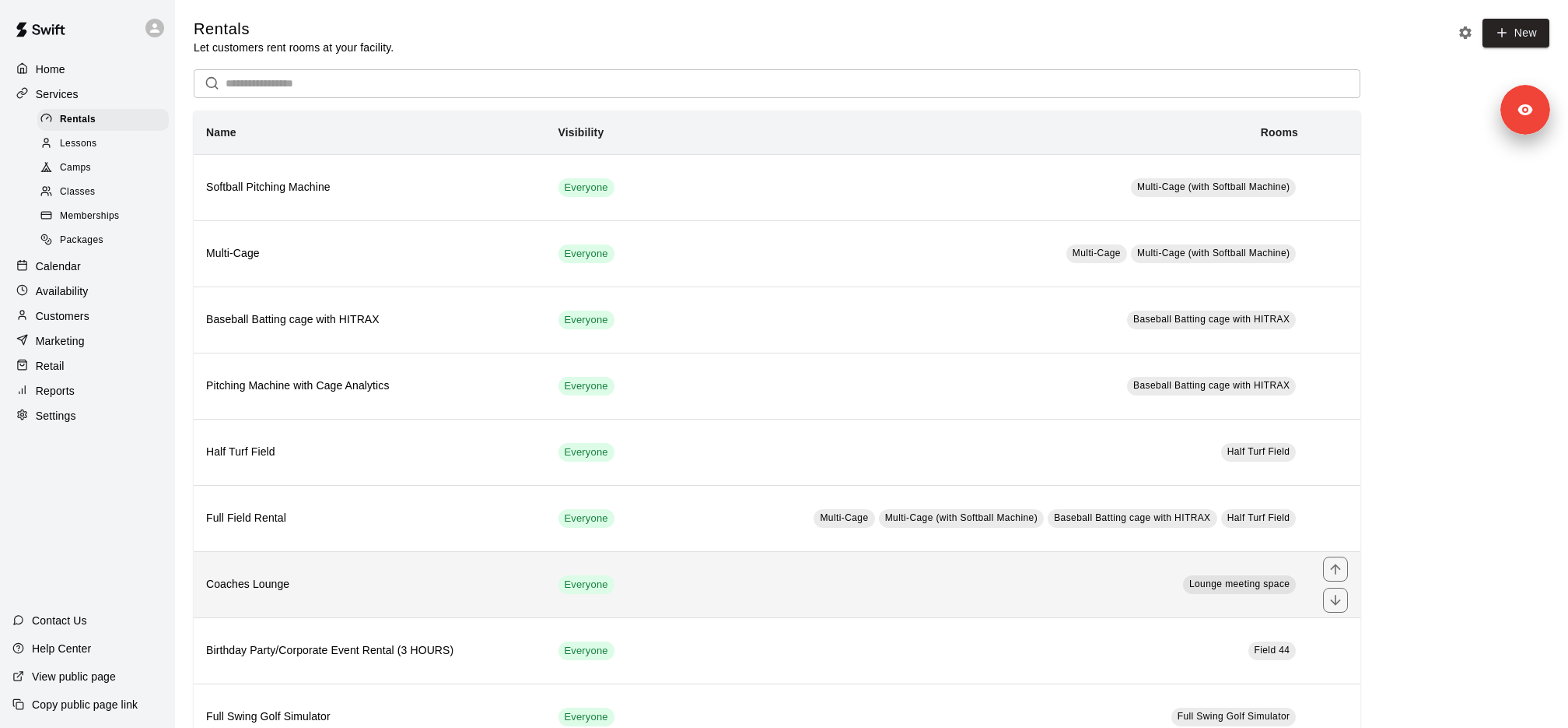
scroll to position [42, 0]
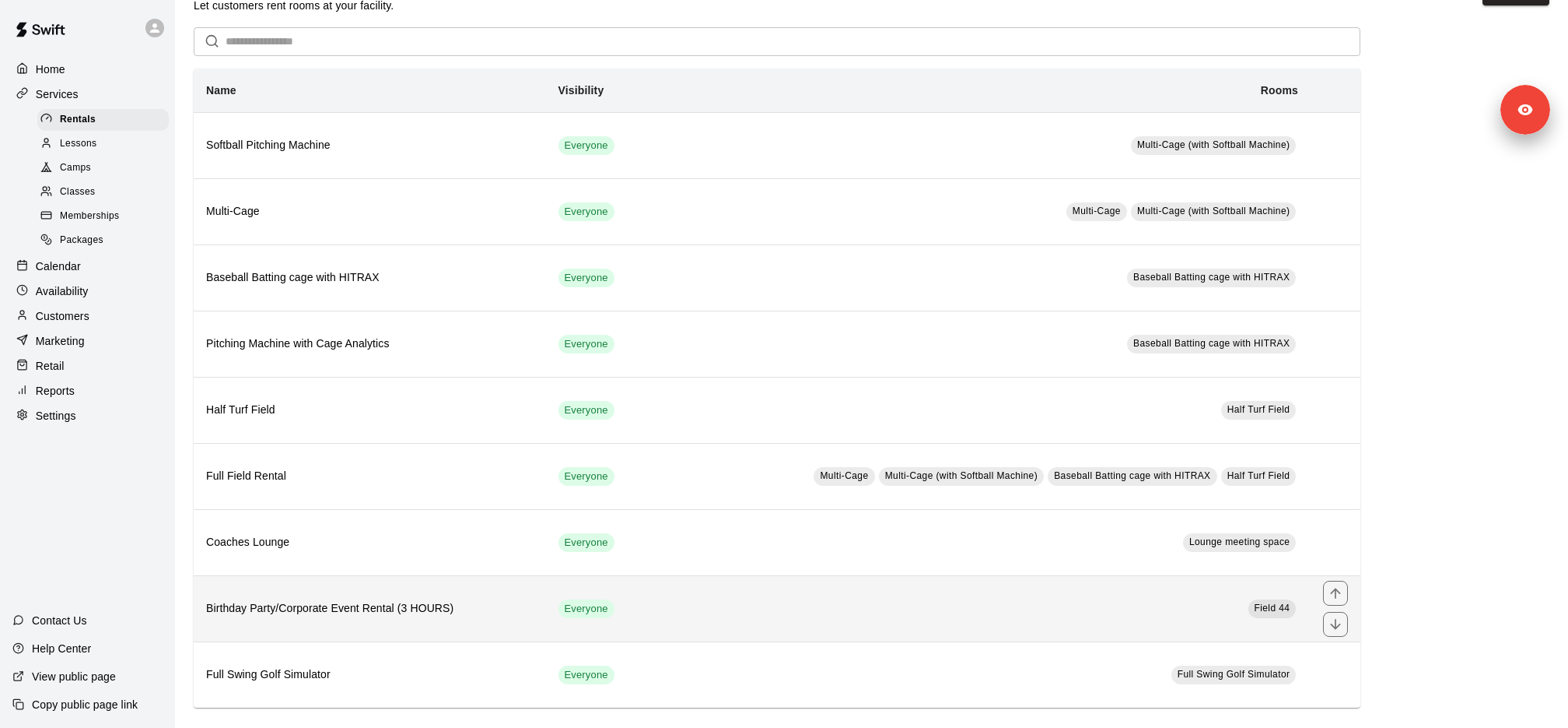
click at [374, 603] on h6 "Birthday Party/Corporate Event Rental (3 HOURS)" at bounding box center [370, 608] width 328 height 17
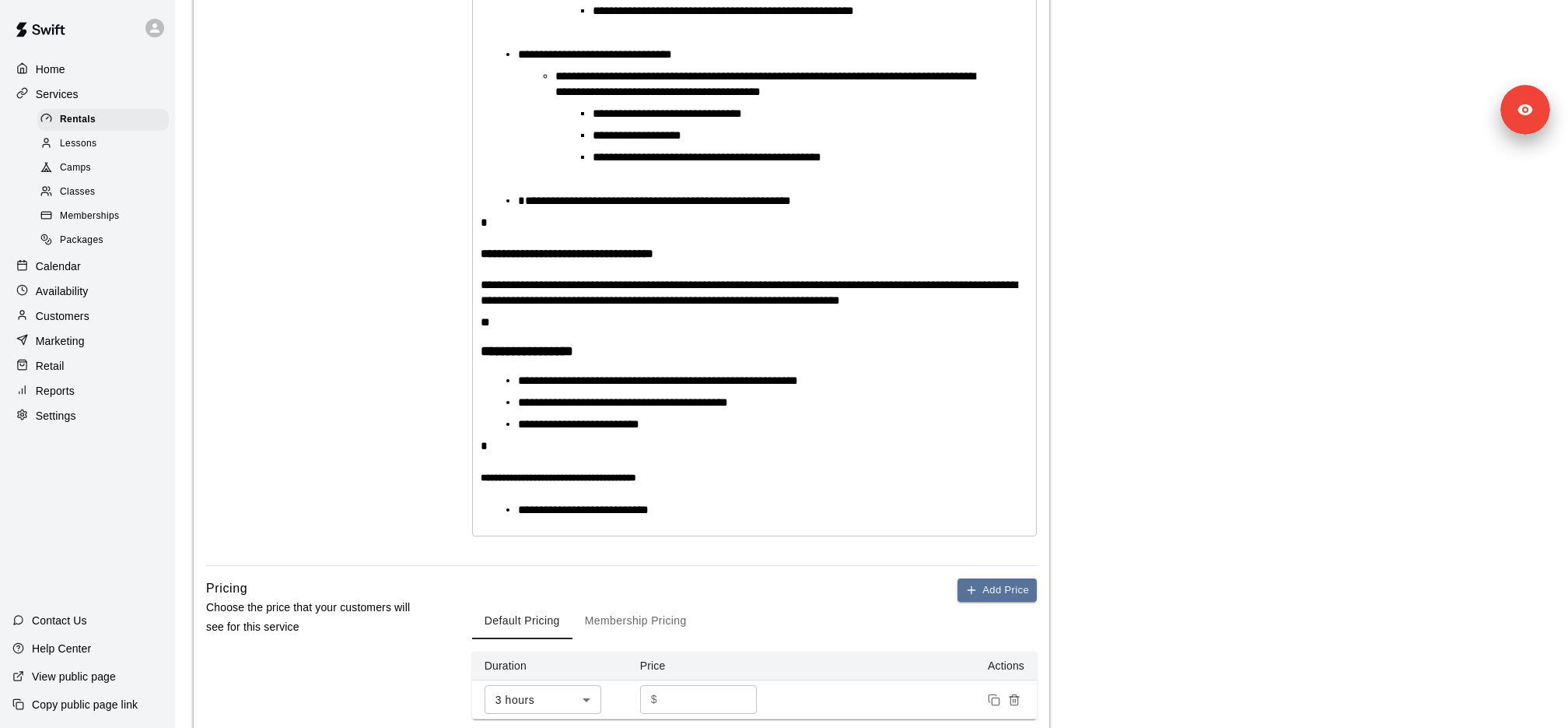
scroll to position [1514, 0]
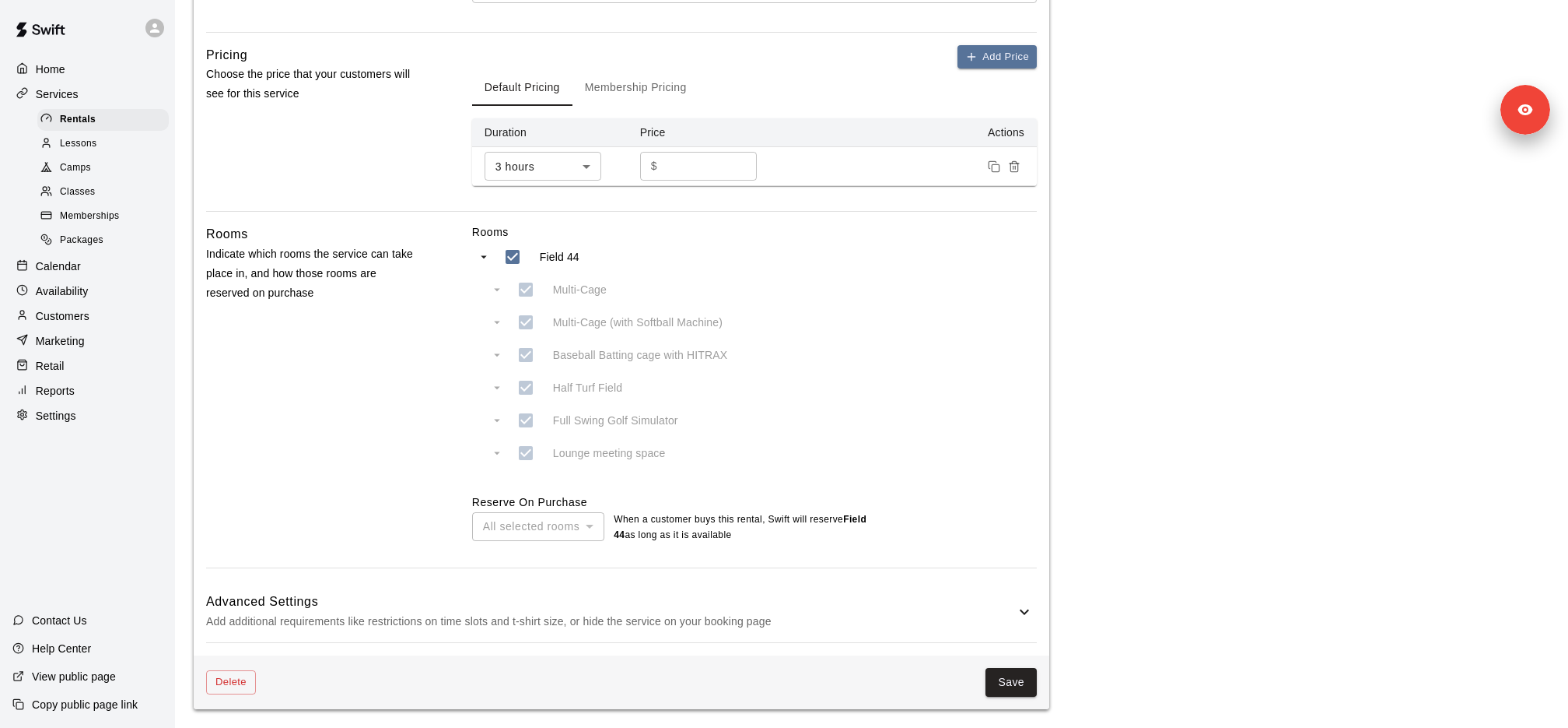
click at [82, 402] on div "Home Services Rentals Lessons Camps Classes Memberships Packages Calendar Avail…" at bounding box center [88, 243] width 175 height 373
click at [82, 417] on div "Settings" at bounding box center [88, 415] width 150 height 23
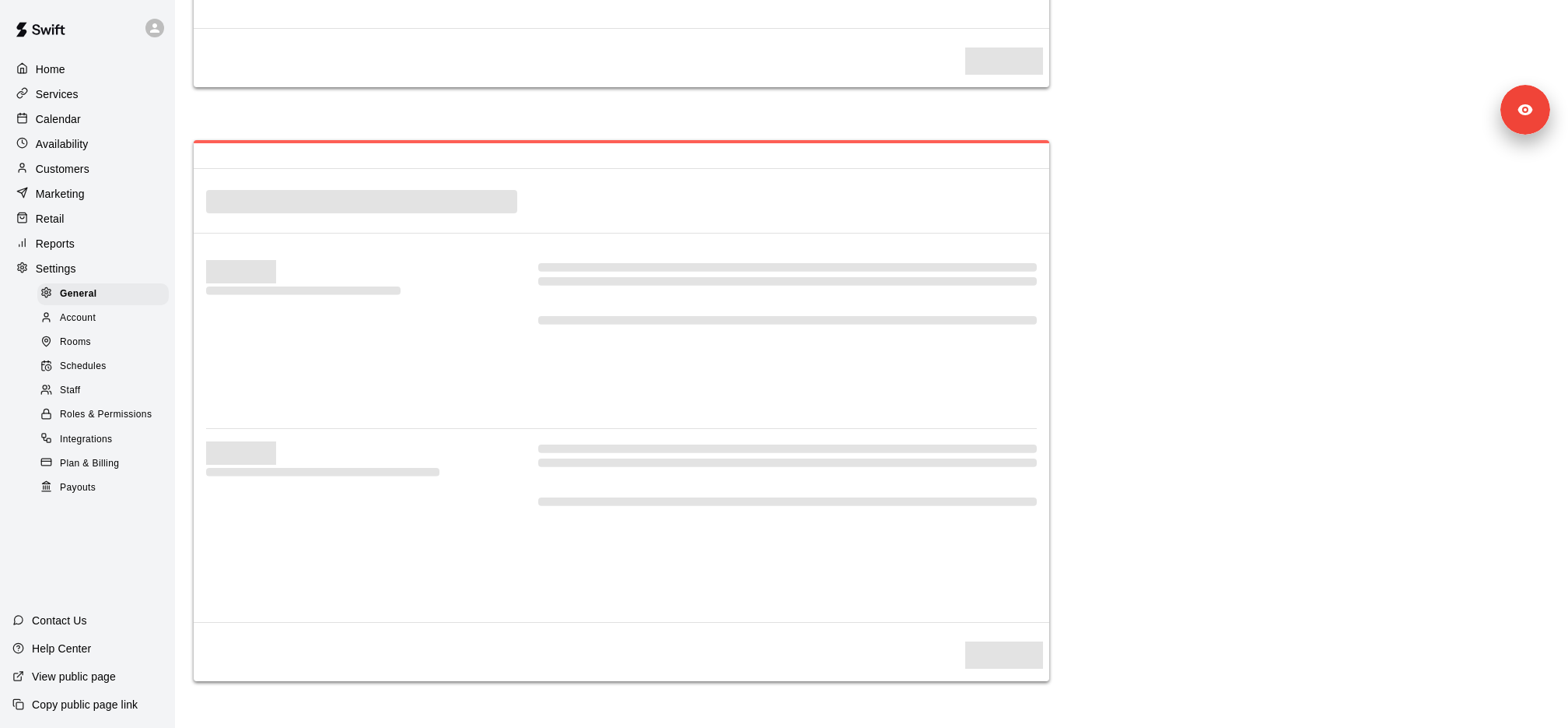
select select "**"
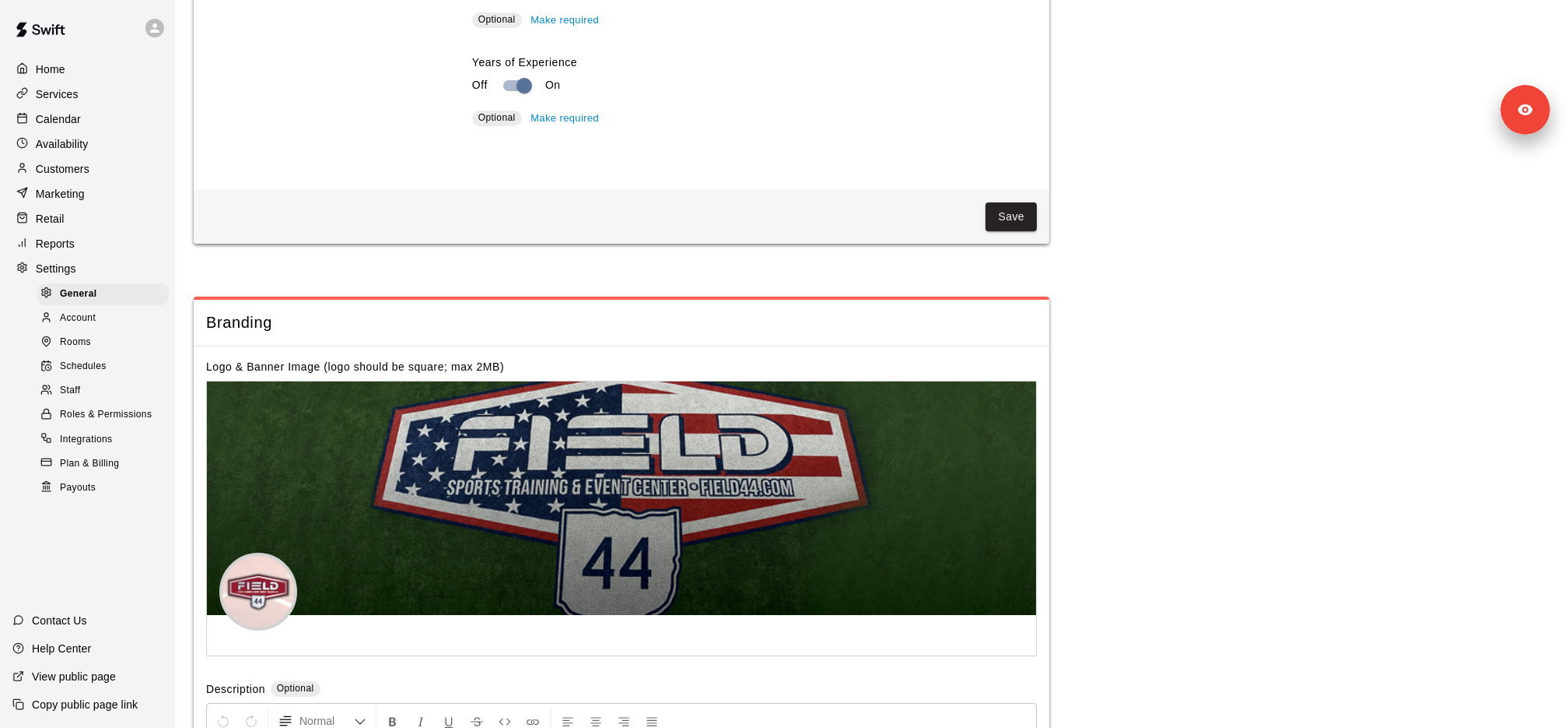
scroll to position [3163, 0]
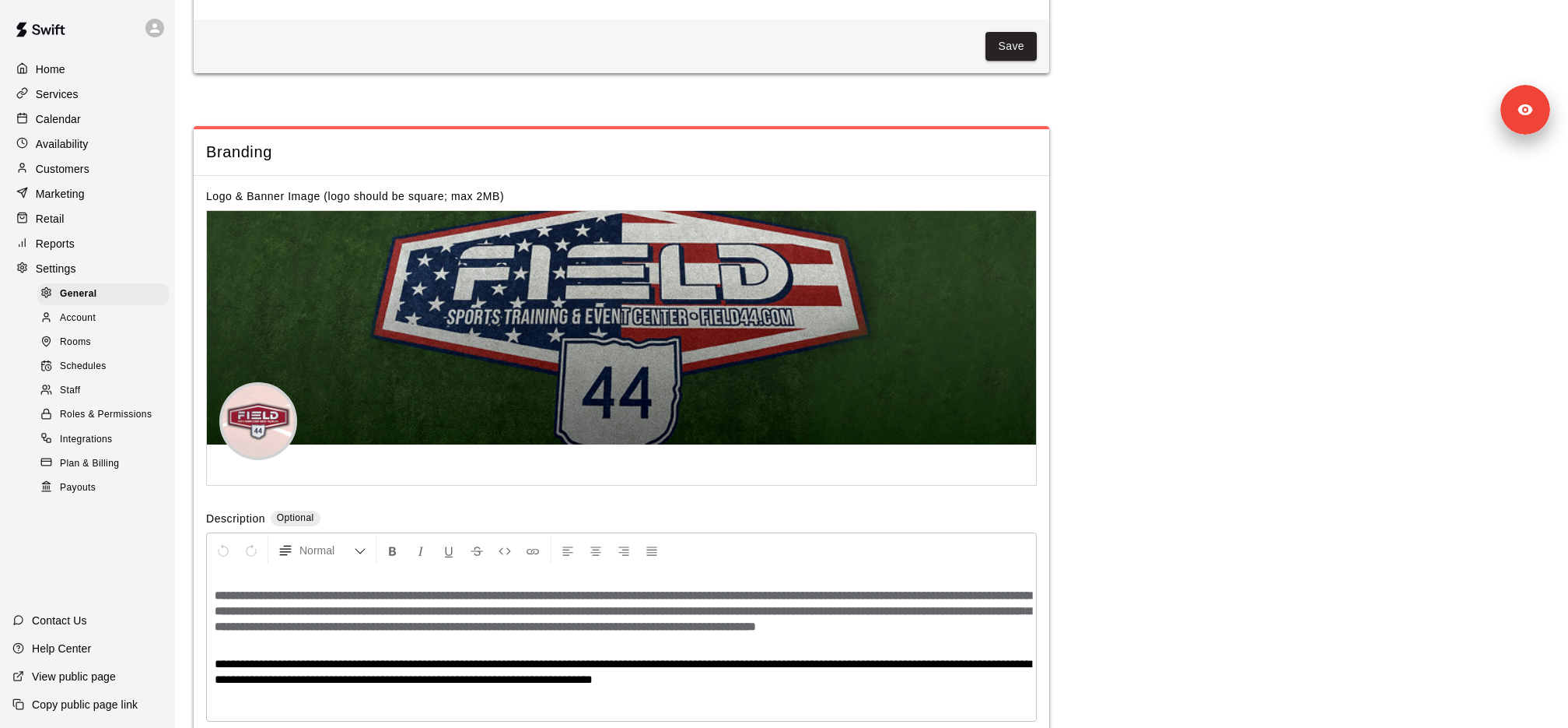
click at [104, 363] on span "Schedules" at bounding box center [83, 366] width 47 height 15
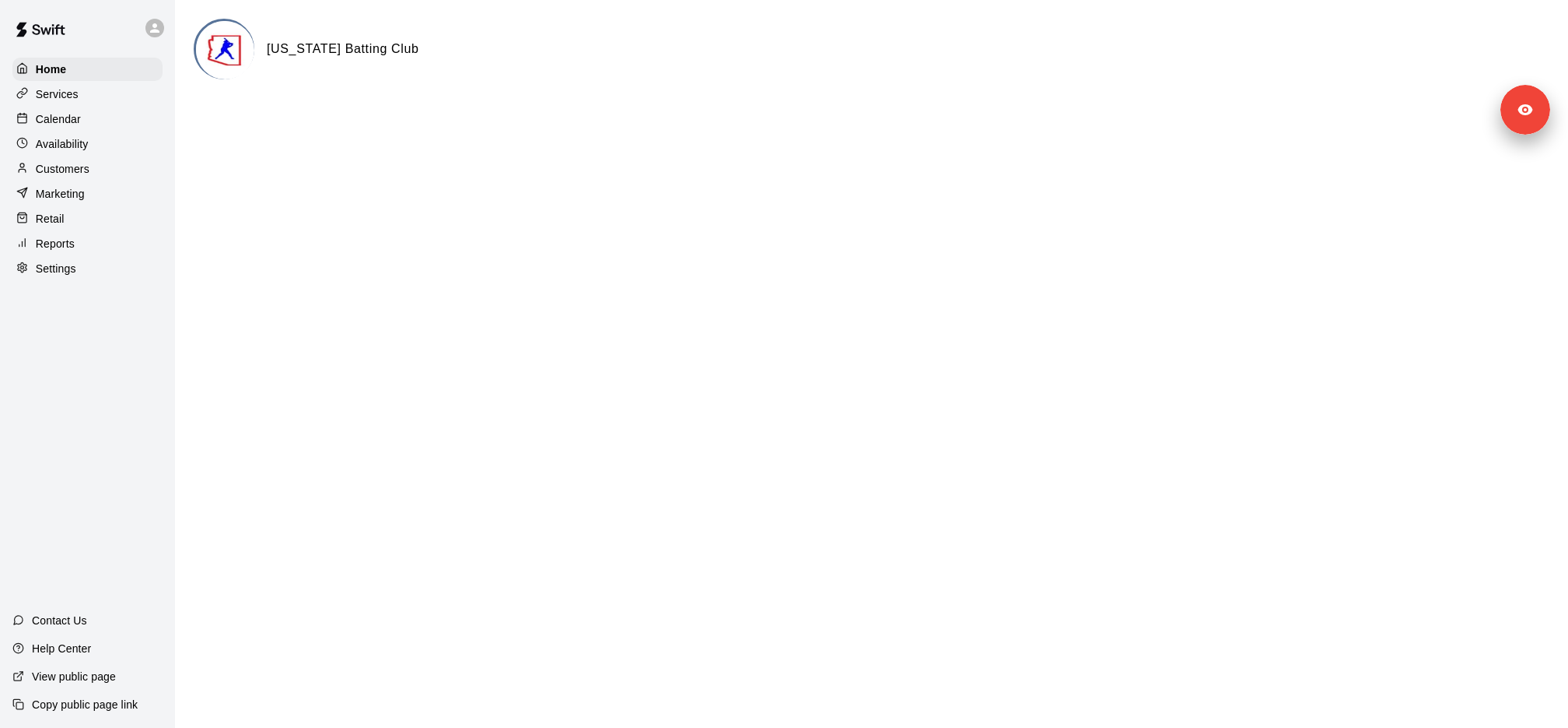
click at [99, 278] on div "Settings" at bounding box center [88, 269] width 150 height 23
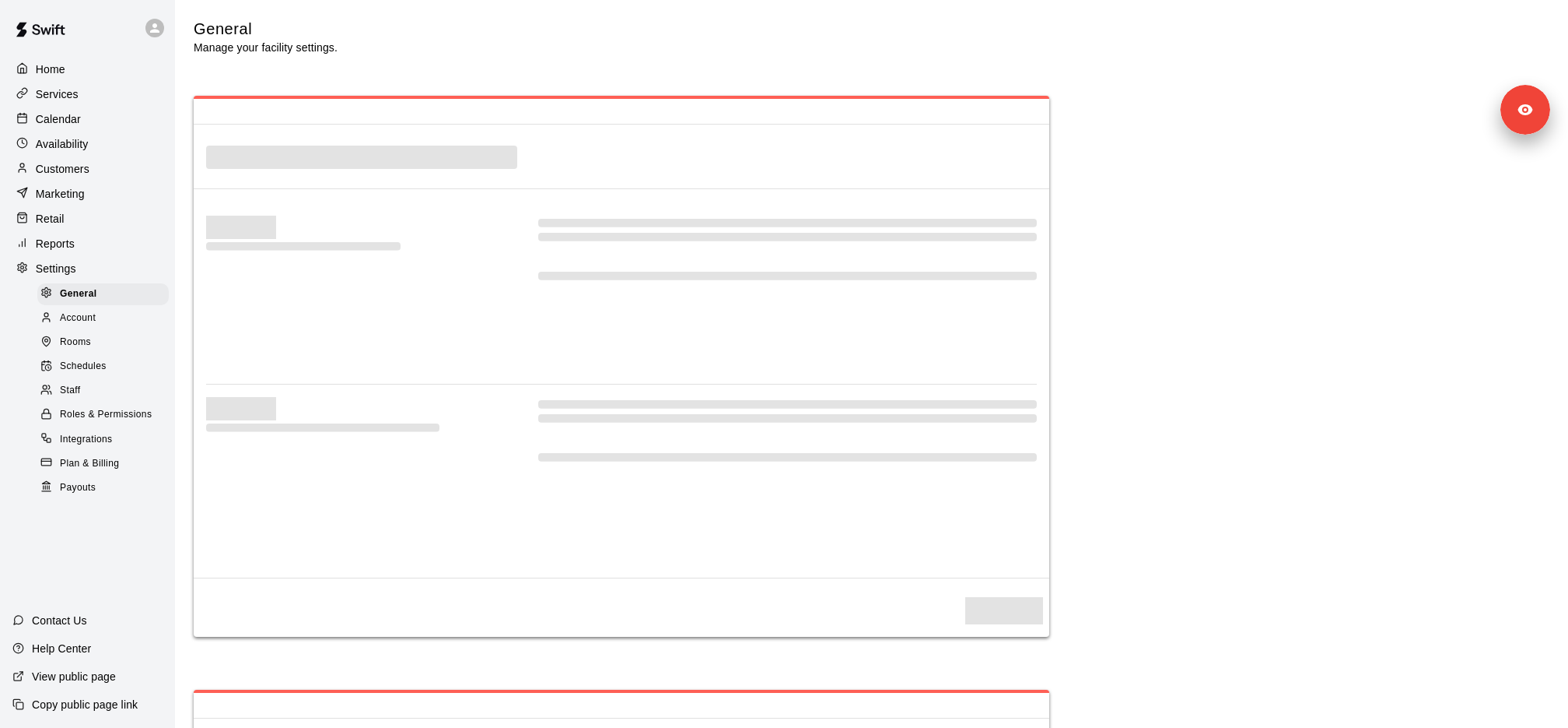
select select "**"
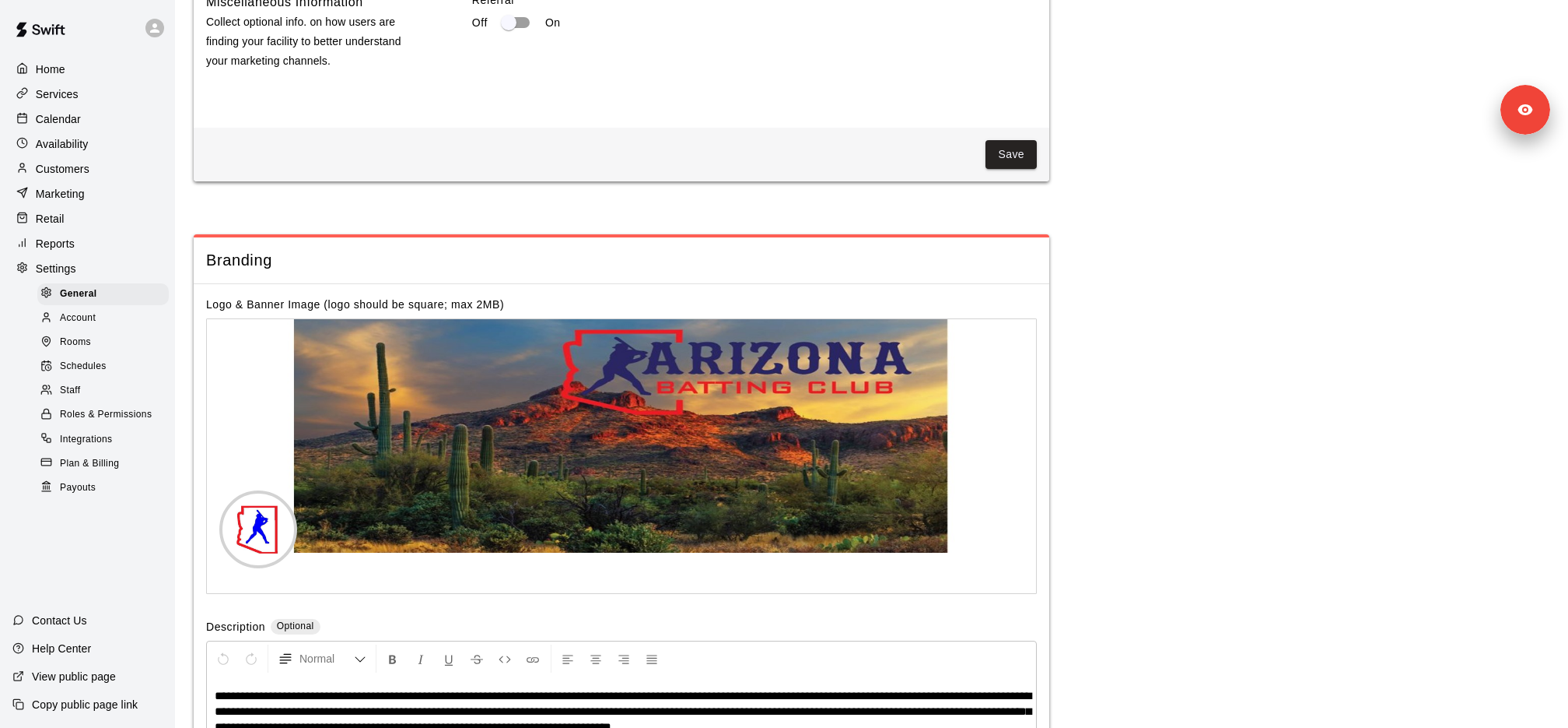
scroll to position [2341, 0]
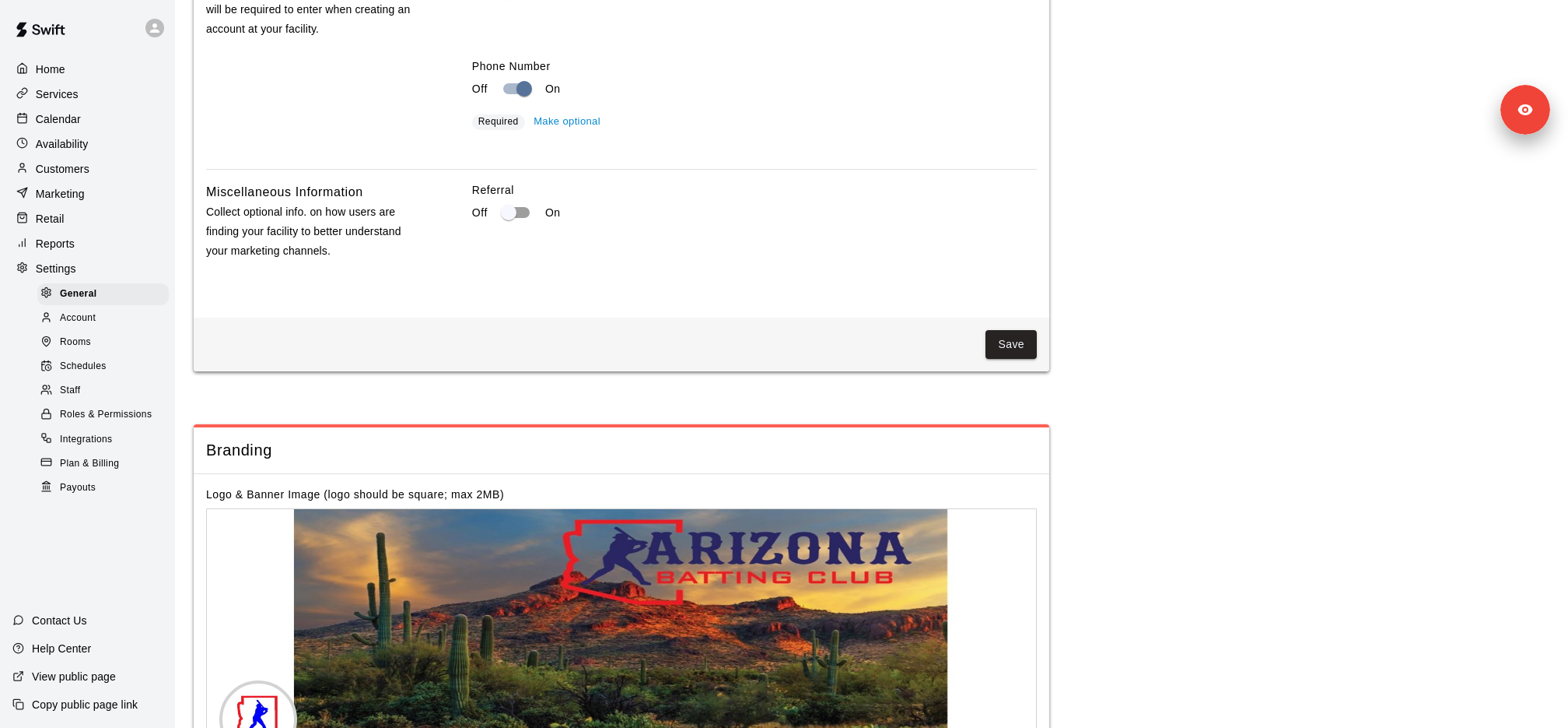
click at [87, 388] on div "Staff" at bounding box center [103, 390] width 132 height 21
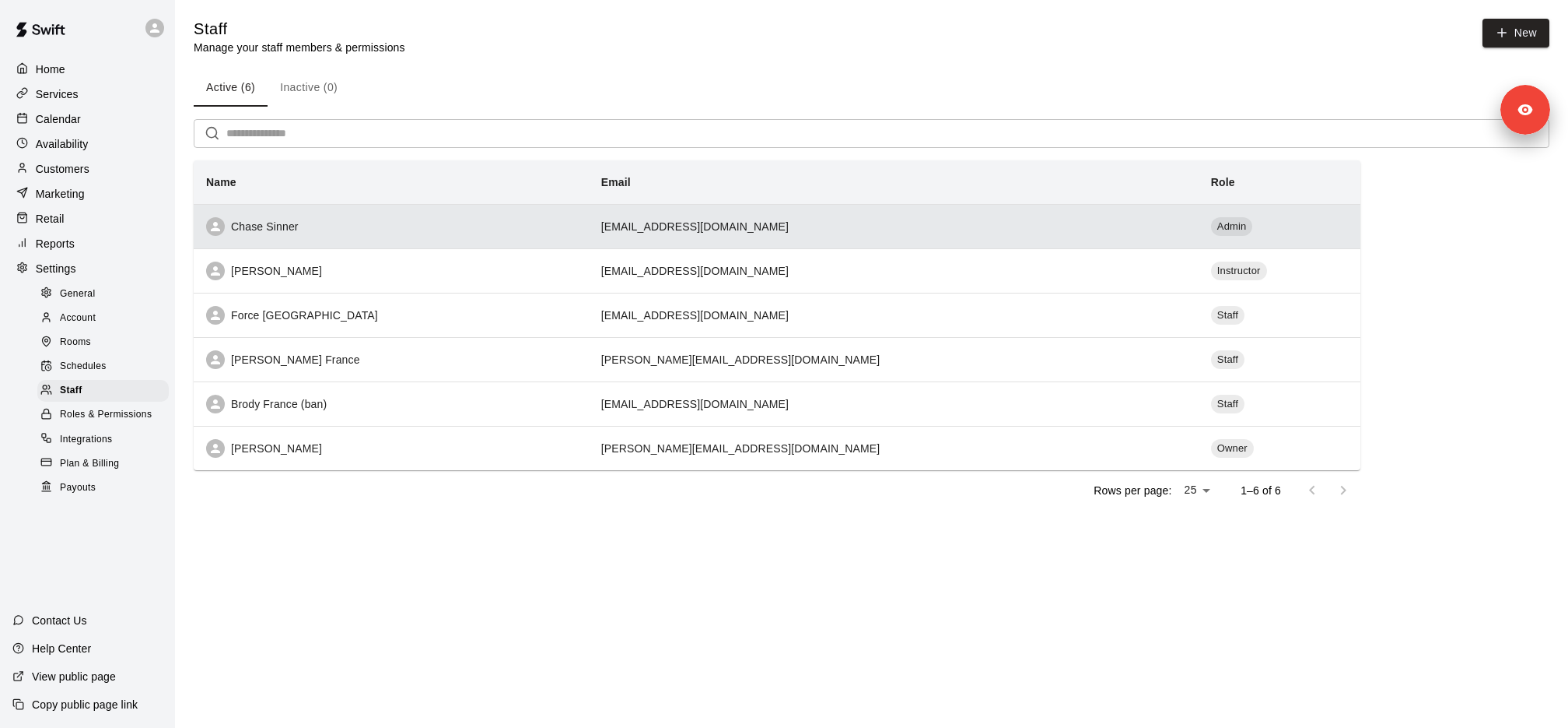
click at [454, 222] on div "Chase Sinner" at bounding box center [391, 226] width 371 height 19
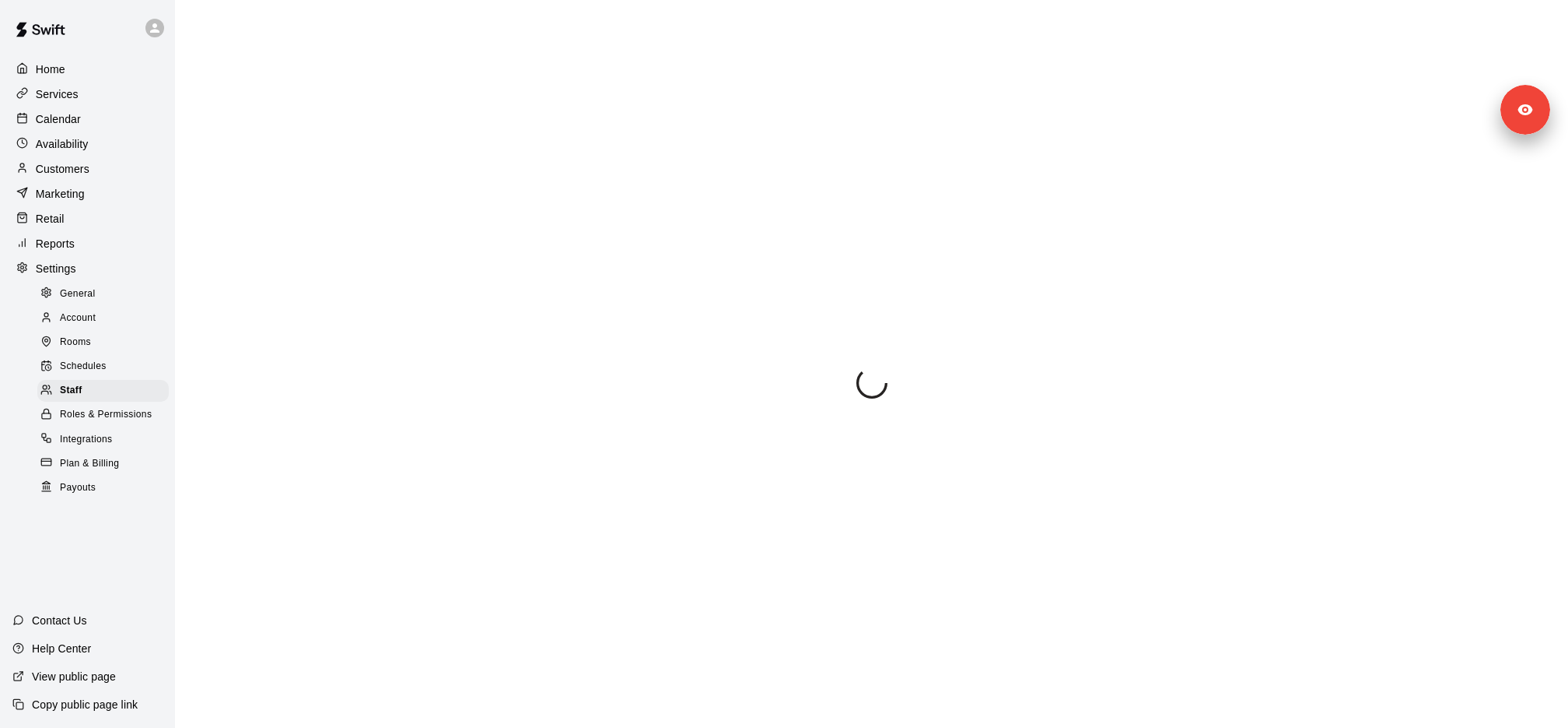
select select "**"
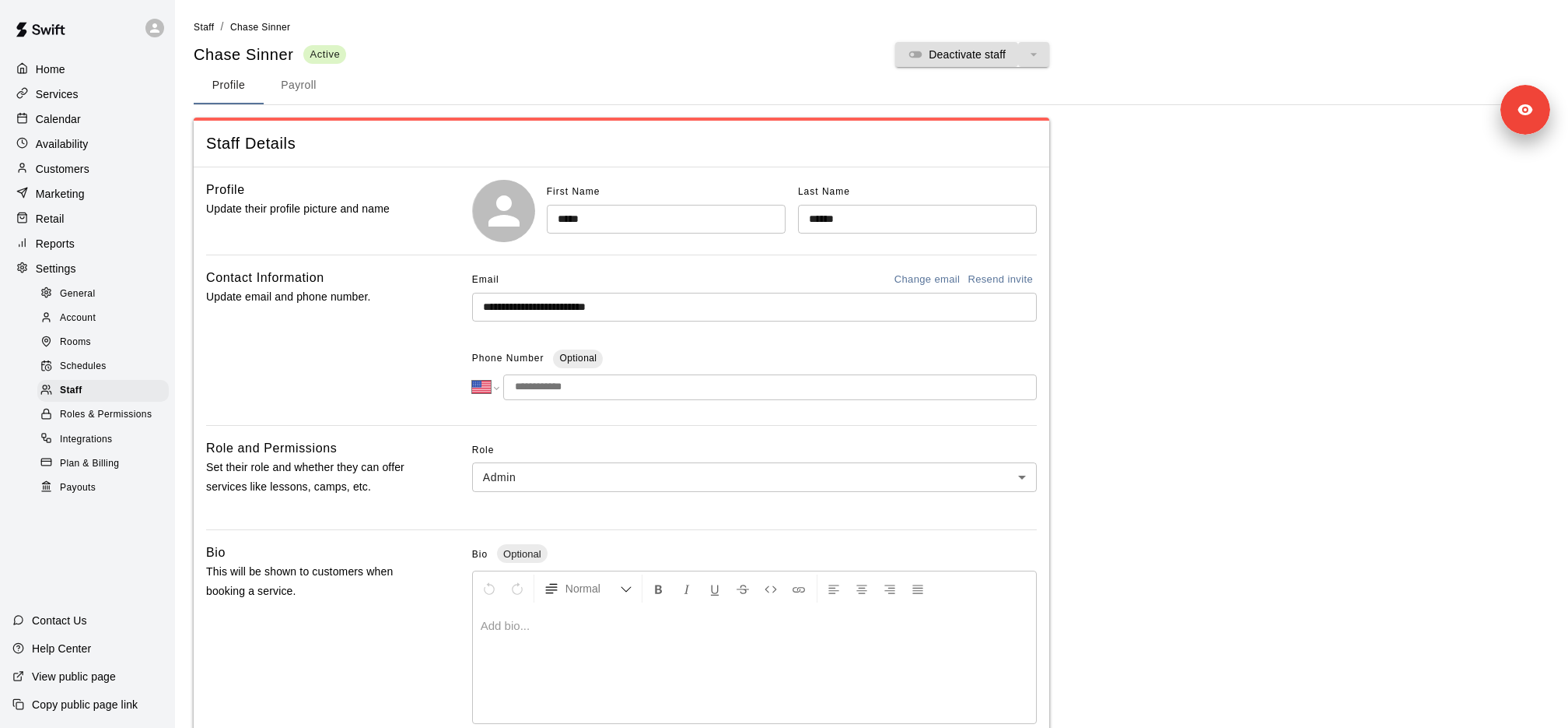
click at [113, 423] on div "Roles & Permissions" at bounding box center [103, 415] width 132 height 21
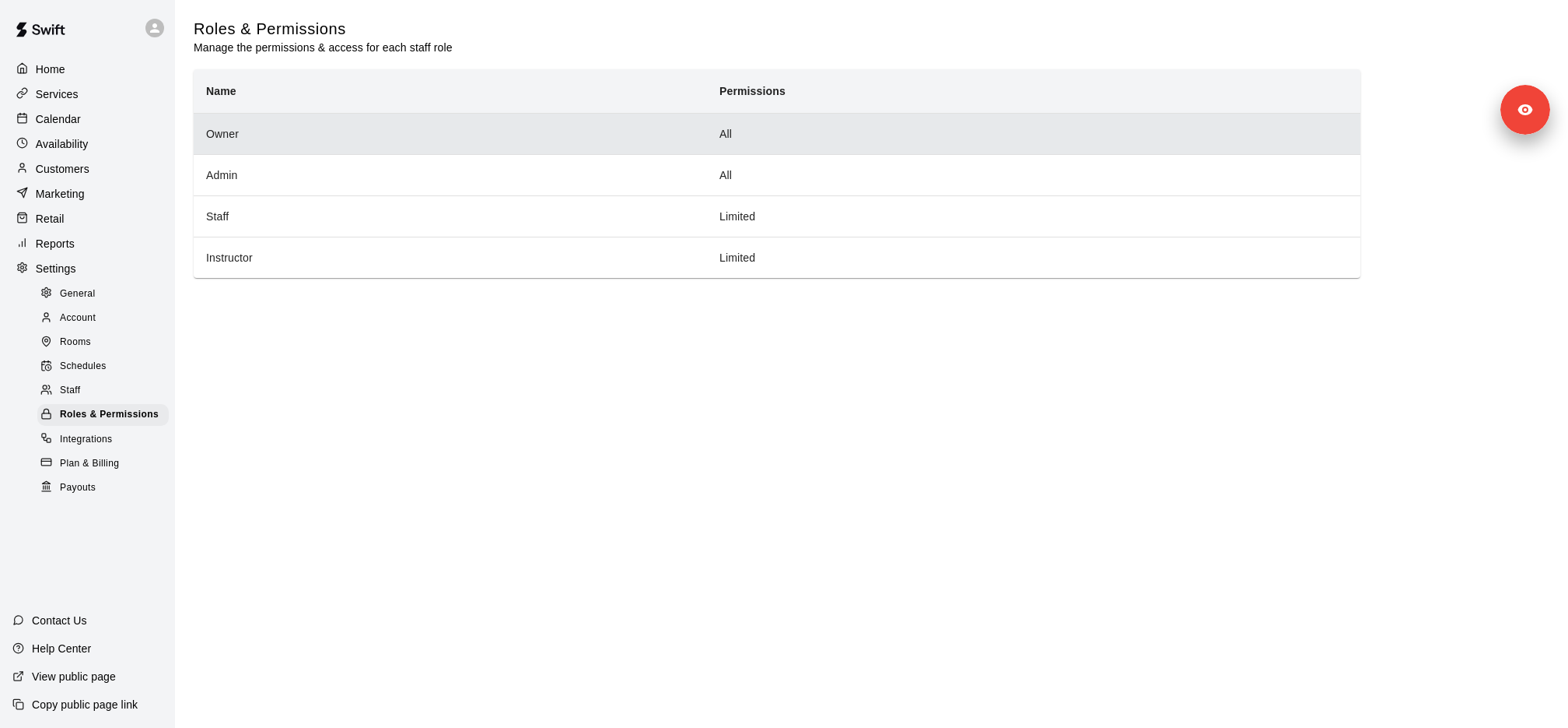
click at [459, 133] on th "Owner" at bounding box center [450, 133] width 514 height 41
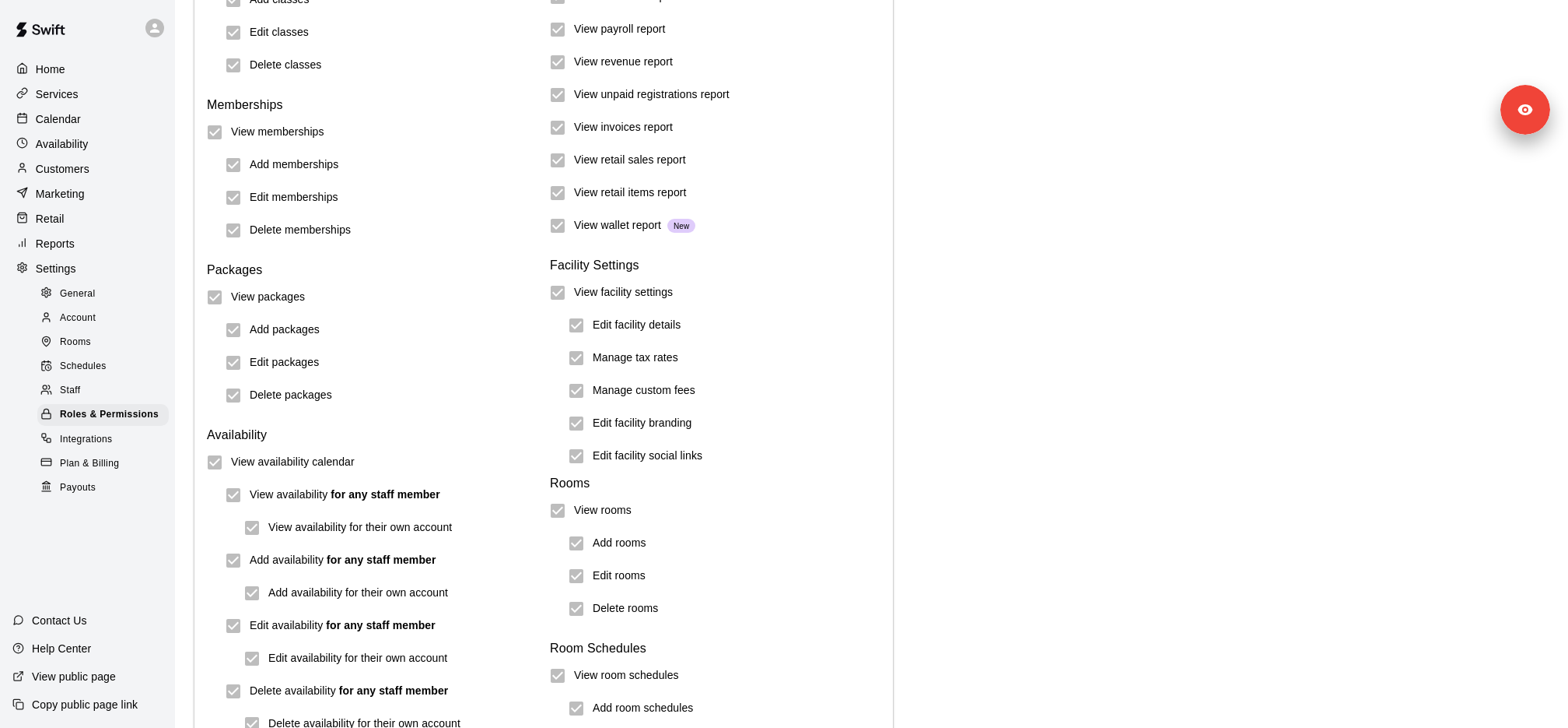
scroll to position [584, 0]
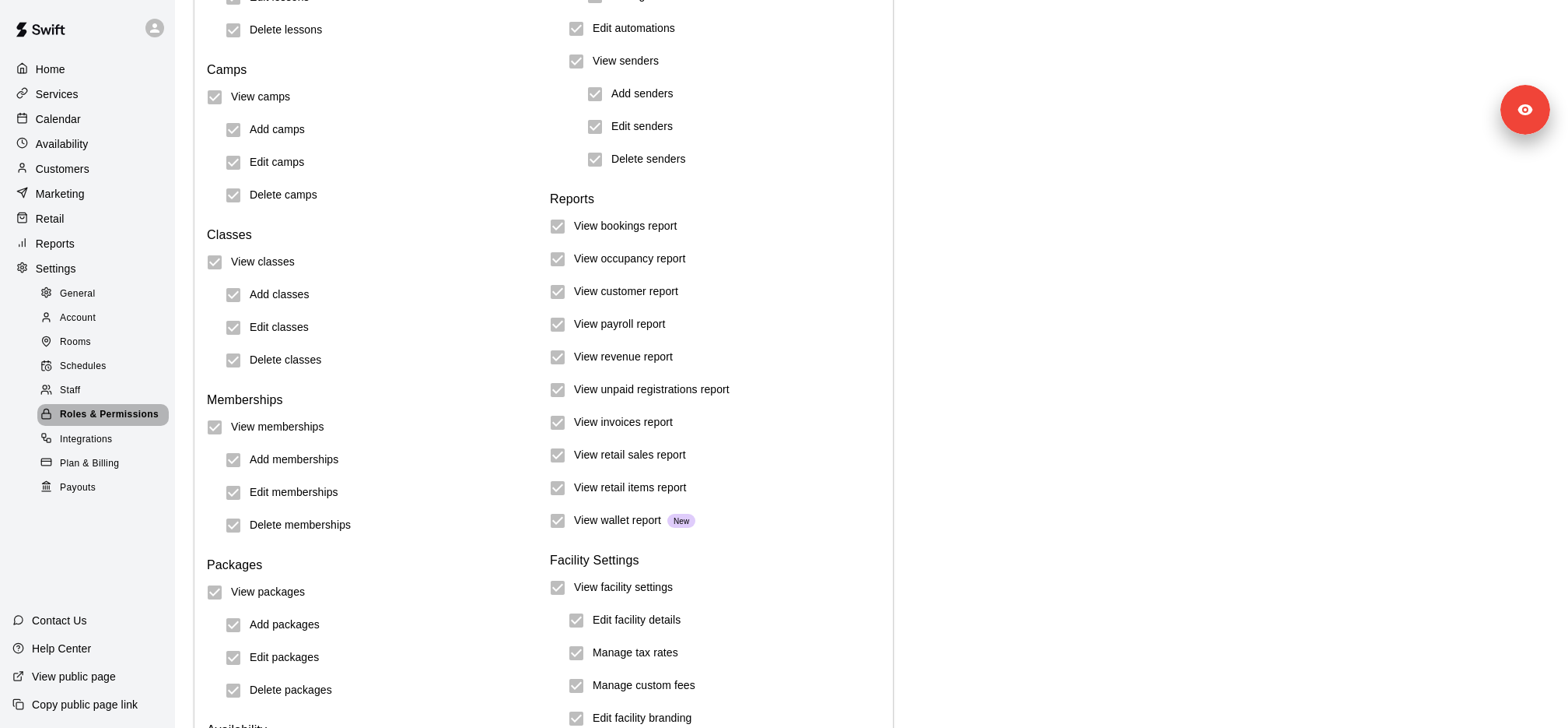
click at [130, 419] on span "Roles & Permissions" at bounding box center [109, 415] width 98 height 15
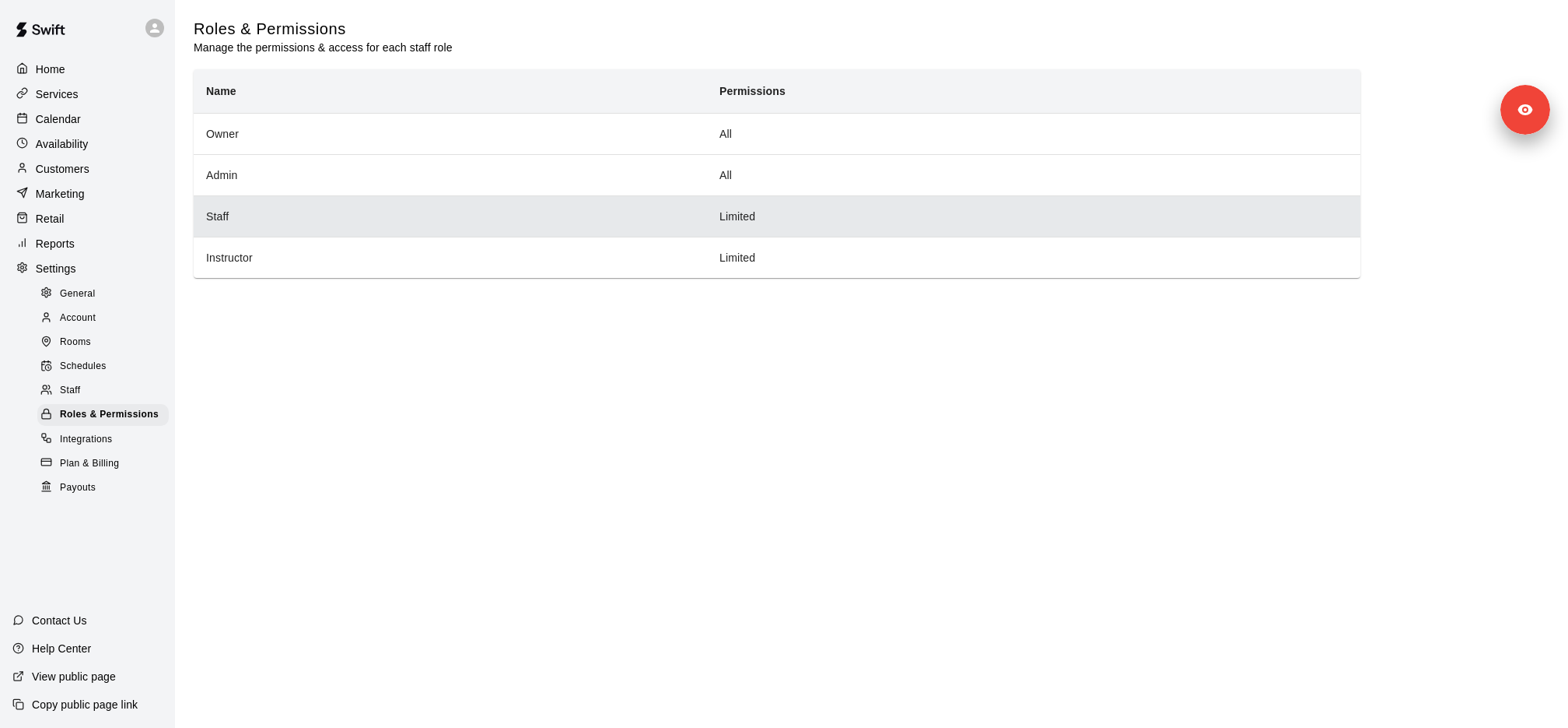
click at [342, 217] on th "Staff" at bounding box center [450, 216] width 514 height 41
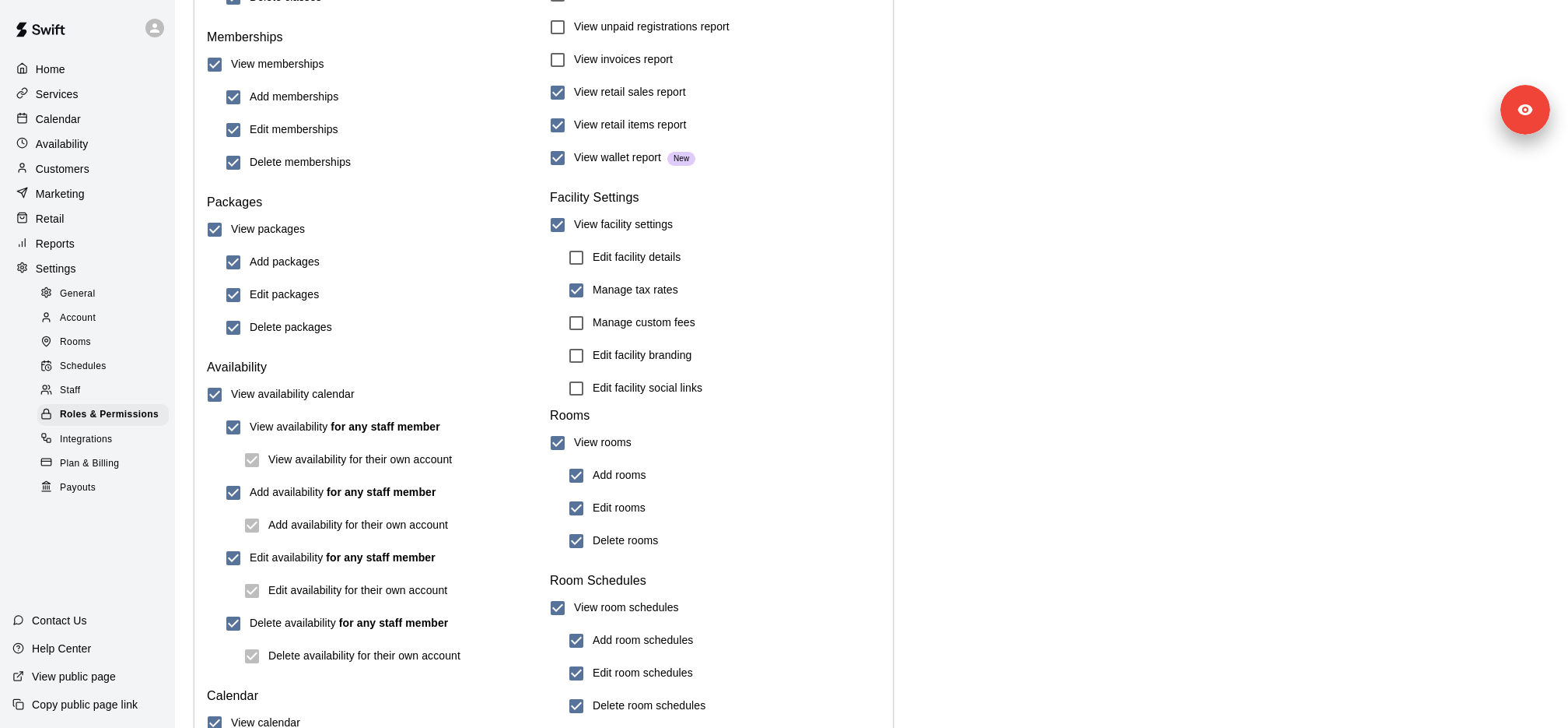
scroll to position [853, 0]
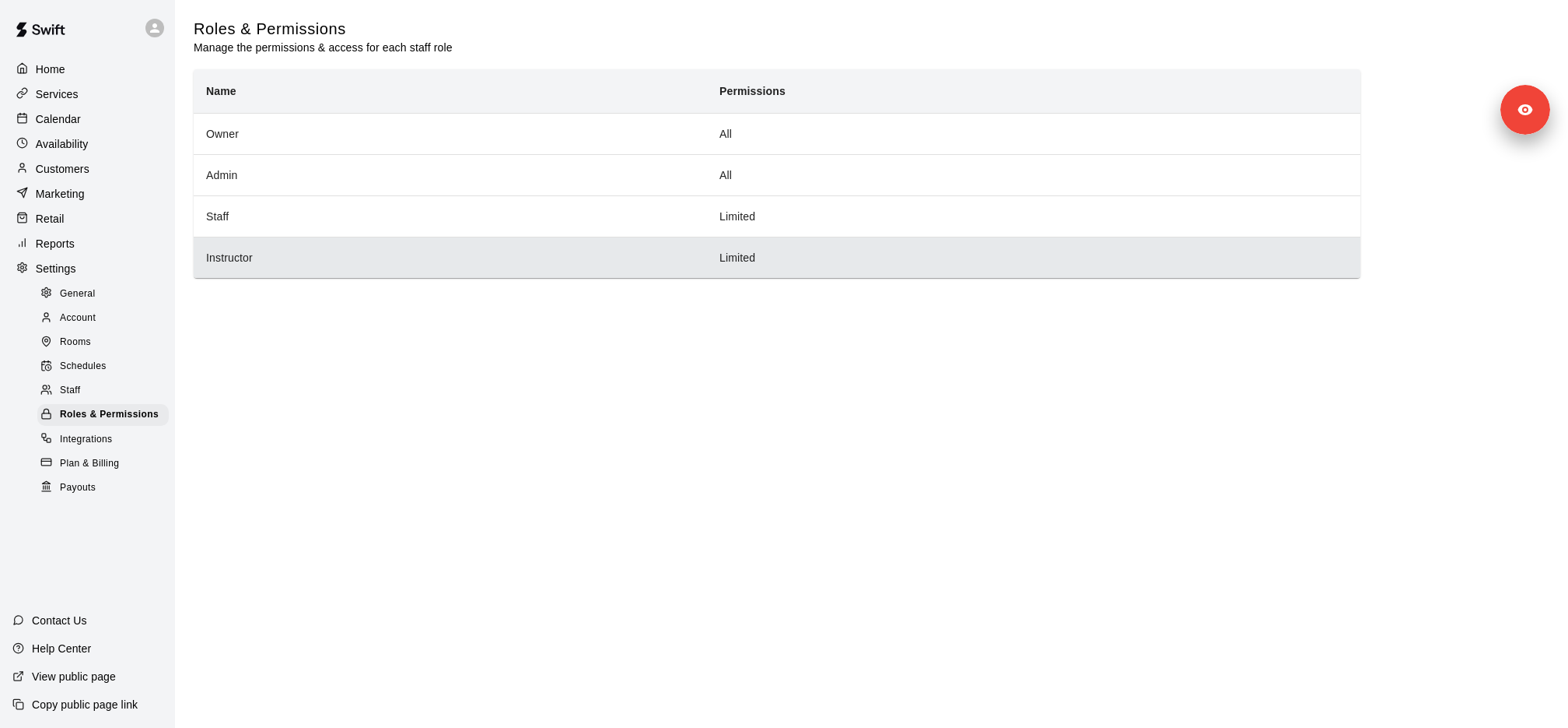
click at [376, 265] on th "Instructor" at bounding box center [450, 257] width 514 height 41
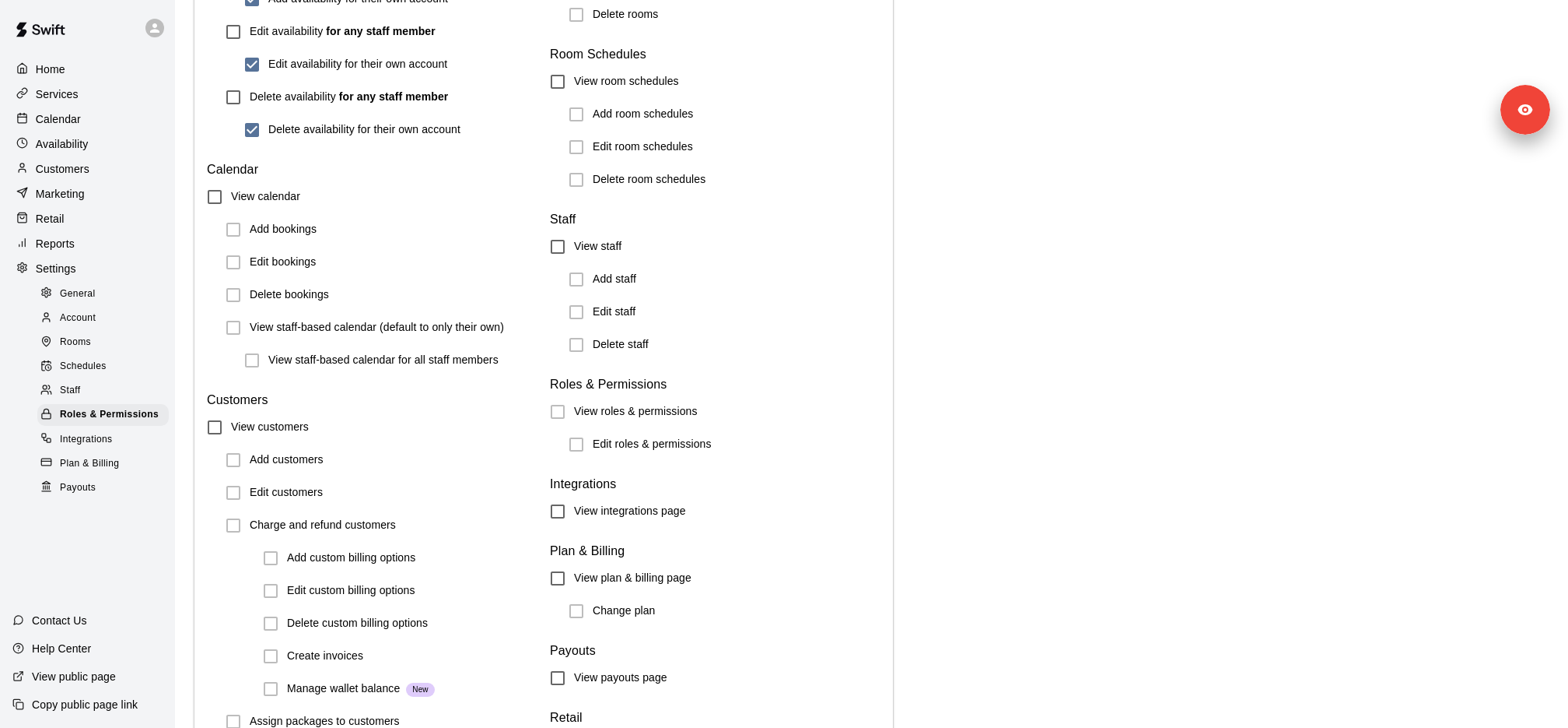
scroll to position [1523, 0]
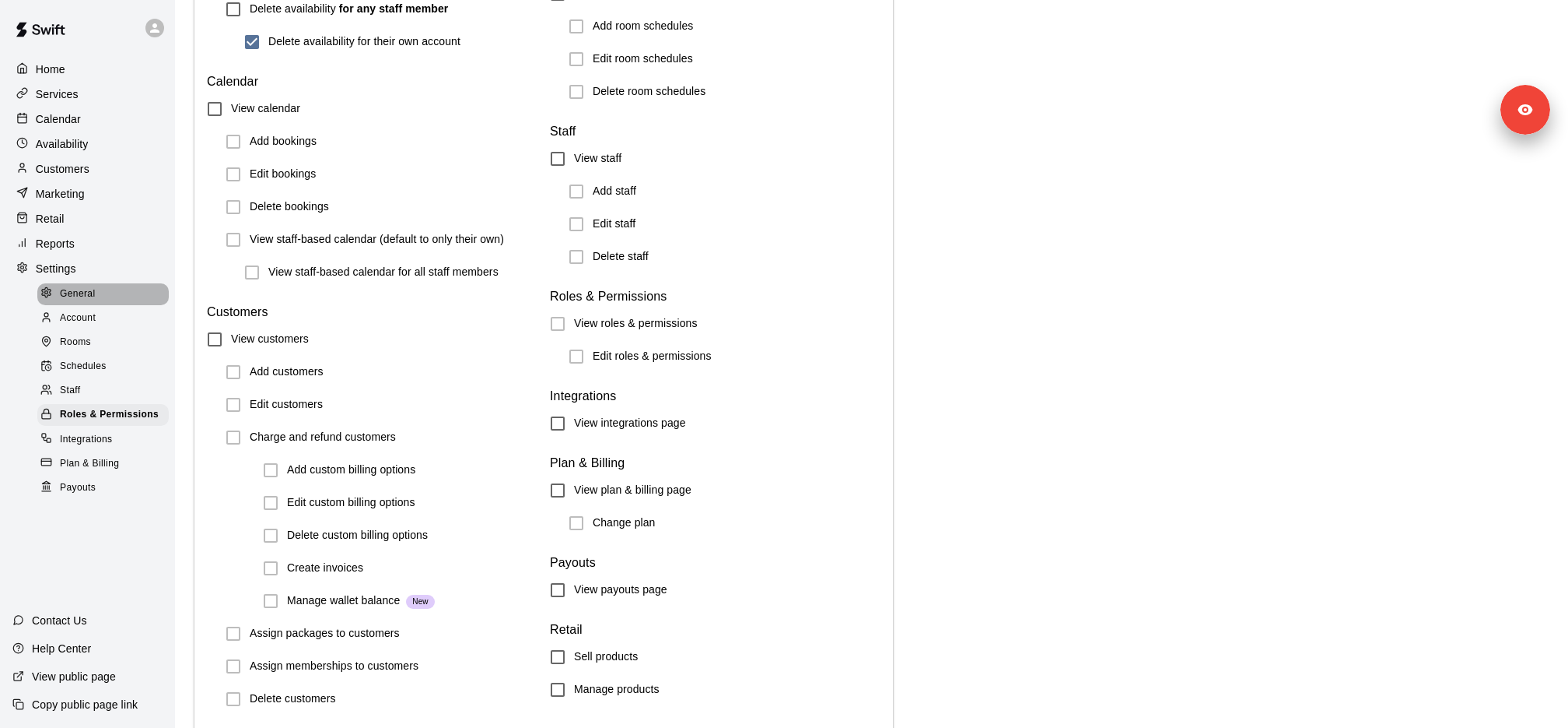
click at [105, 294] on div "General" at bounding box center [103, 294] width 132 height 21
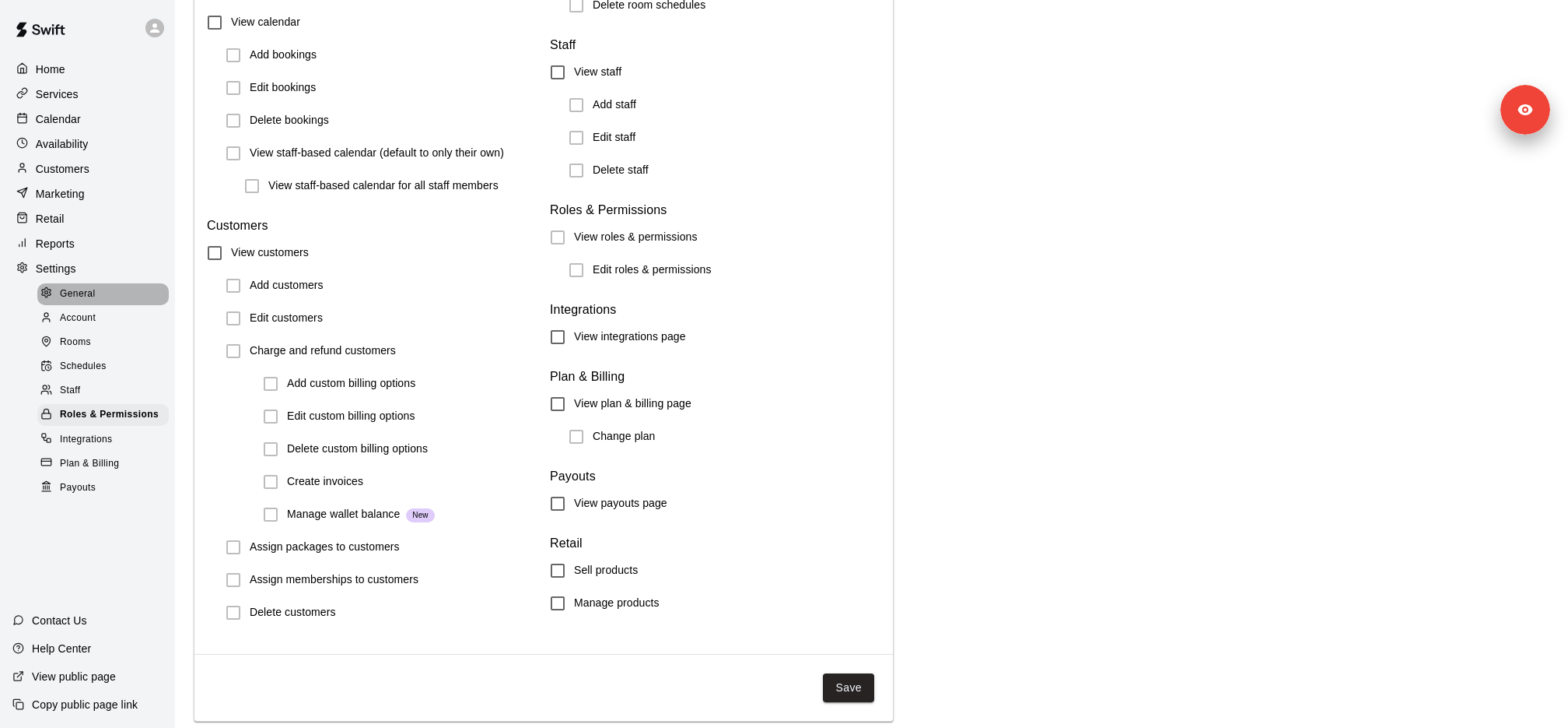
select select "**"
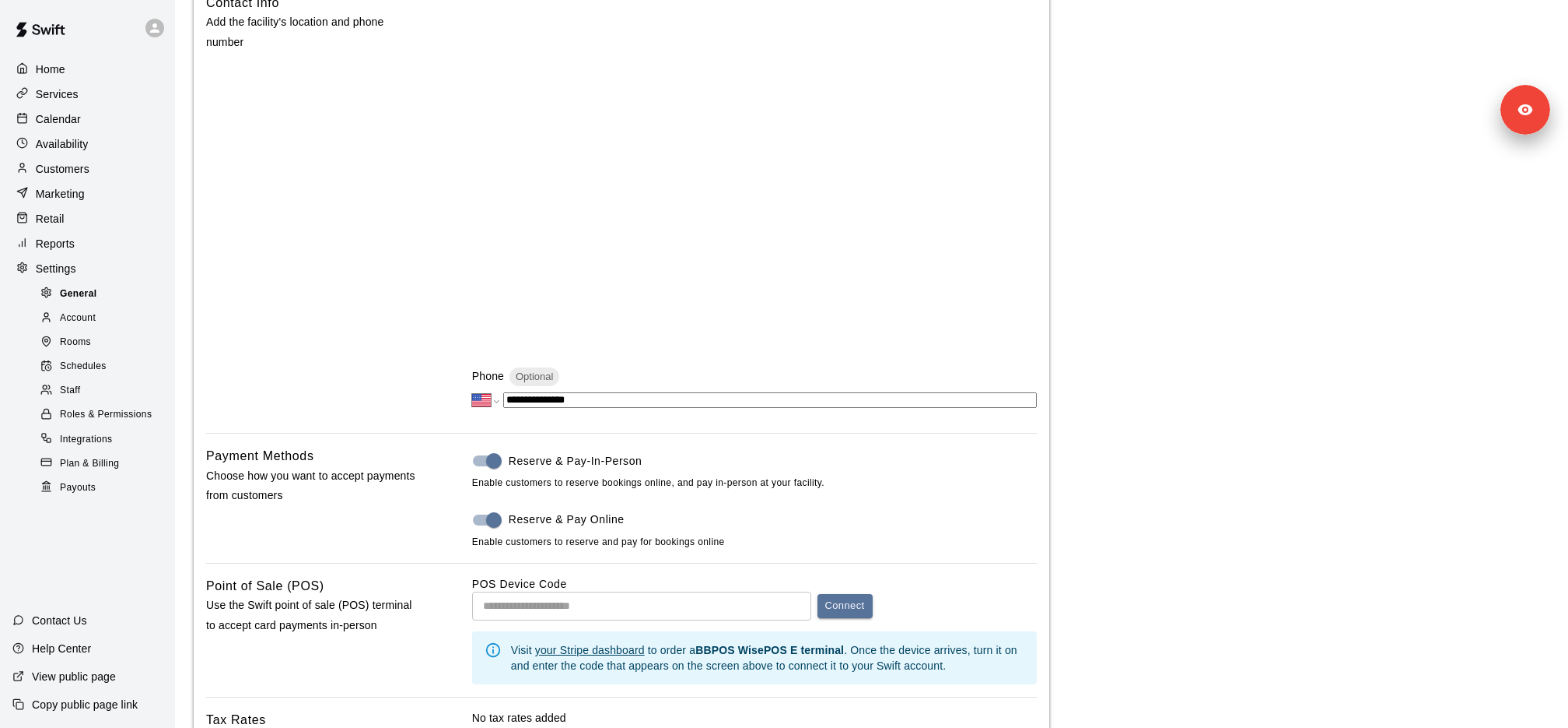
scroll to position [512, 0]
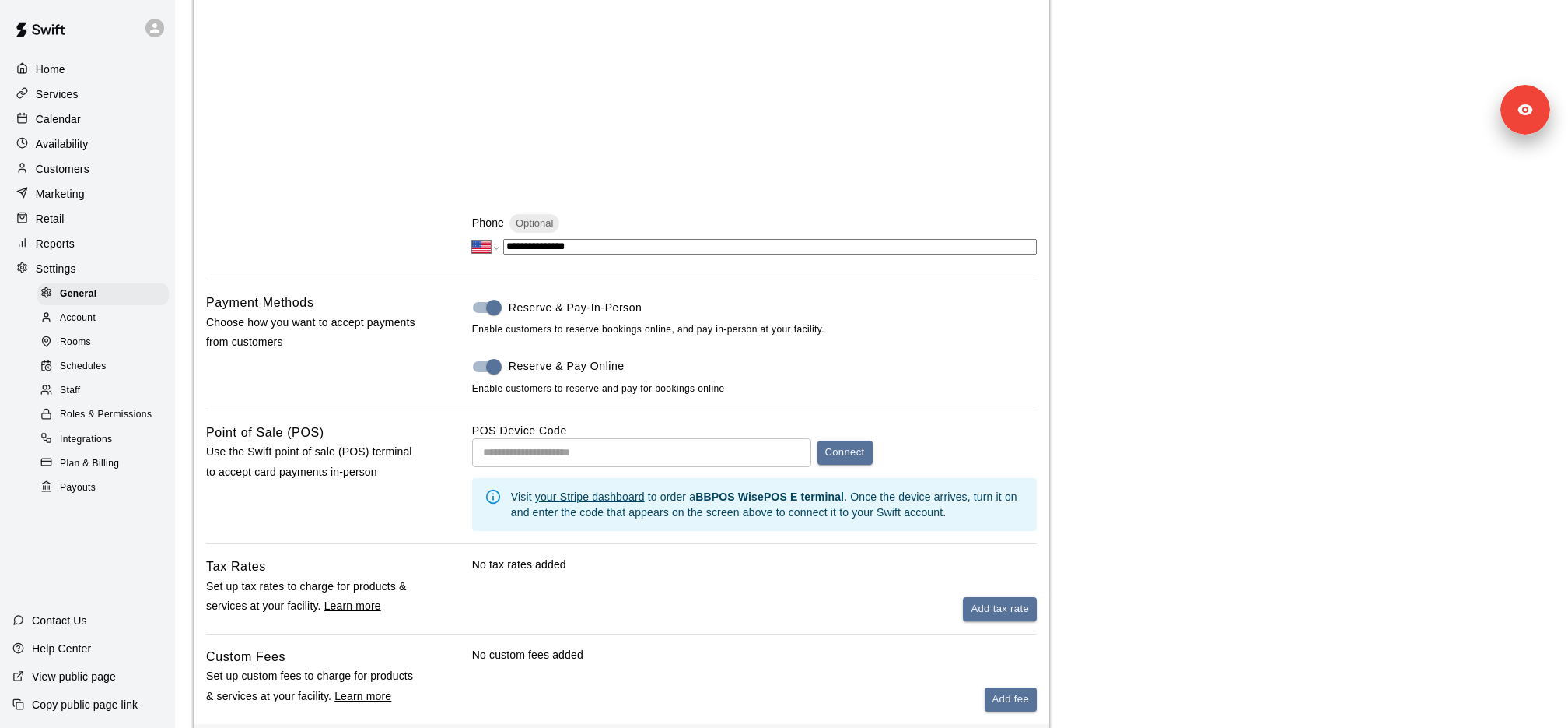
click at [270, 289] on div "**********" at bounding box center [621, 163] width 856 height 1118
click at [270, 315] on p "Choose how you want to accept payments from customers" at bounding box center [314, 331] width 217 height 39
click at [263, 309] on h6 "Payment Methods" at bounding box center [260, 303] width 108 height 21
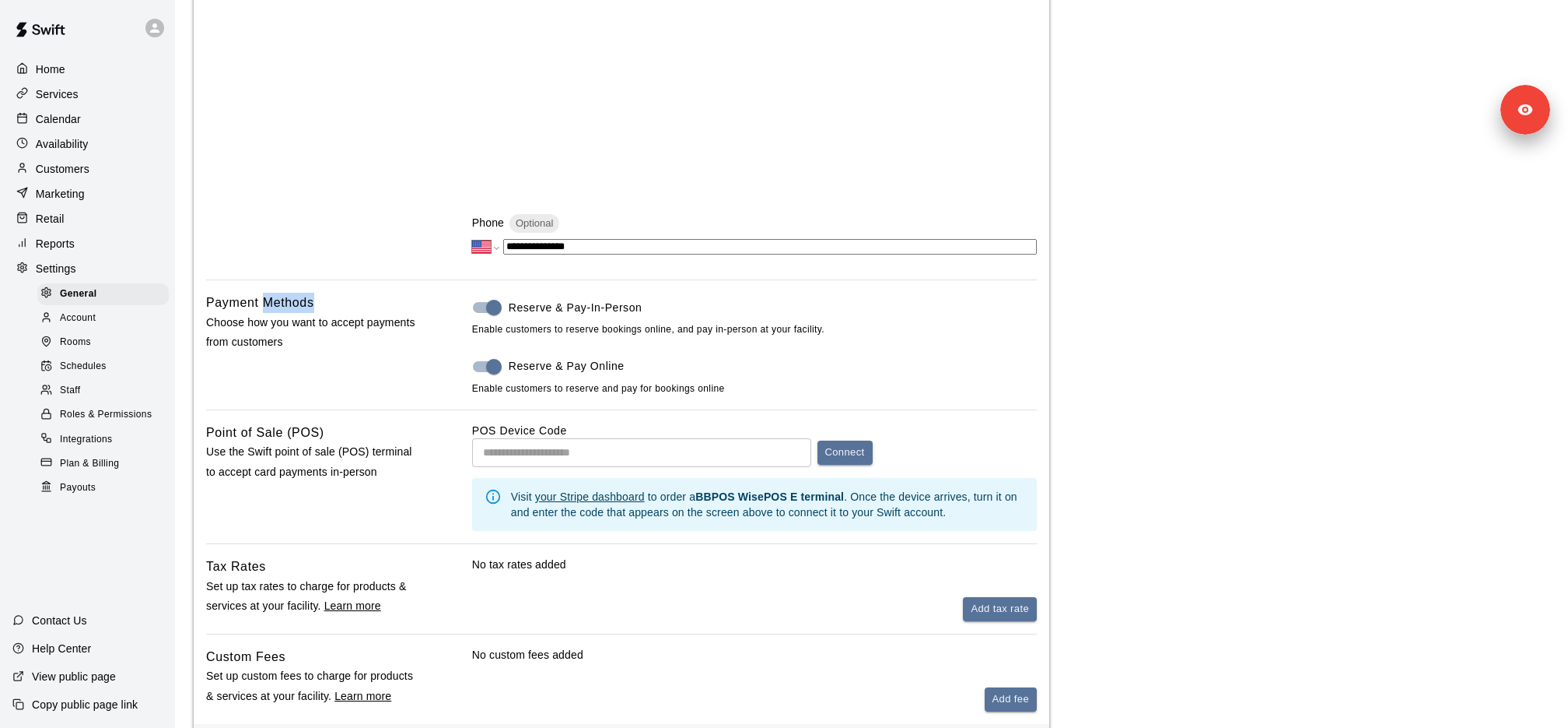
click at [263, 309] on h6 "Payment Methods" at bounding box center [260, 303] width 108 height 21
copy h6 "Payment Methods"
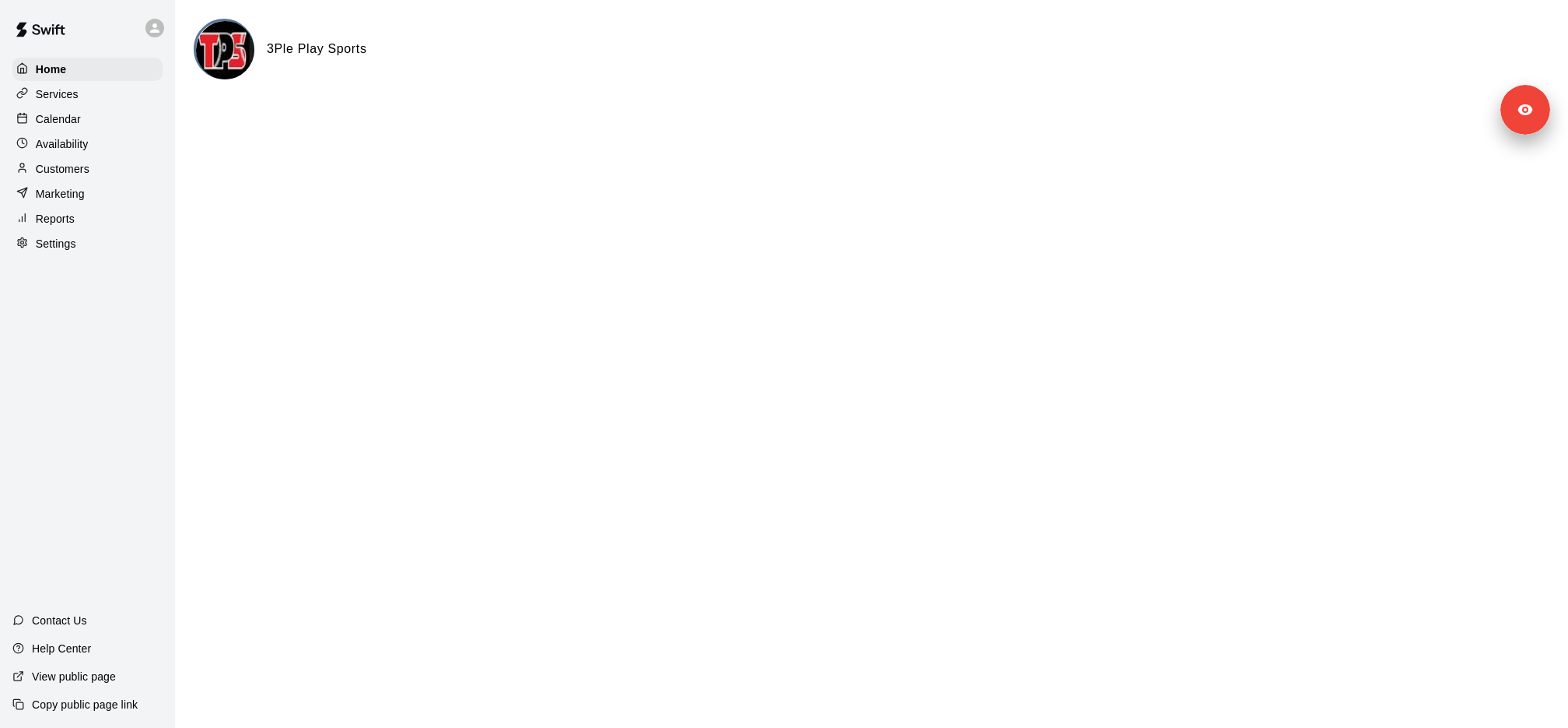
click at [114, 86] on div "Services" at bounding box center [88, 94] width 150 height 23
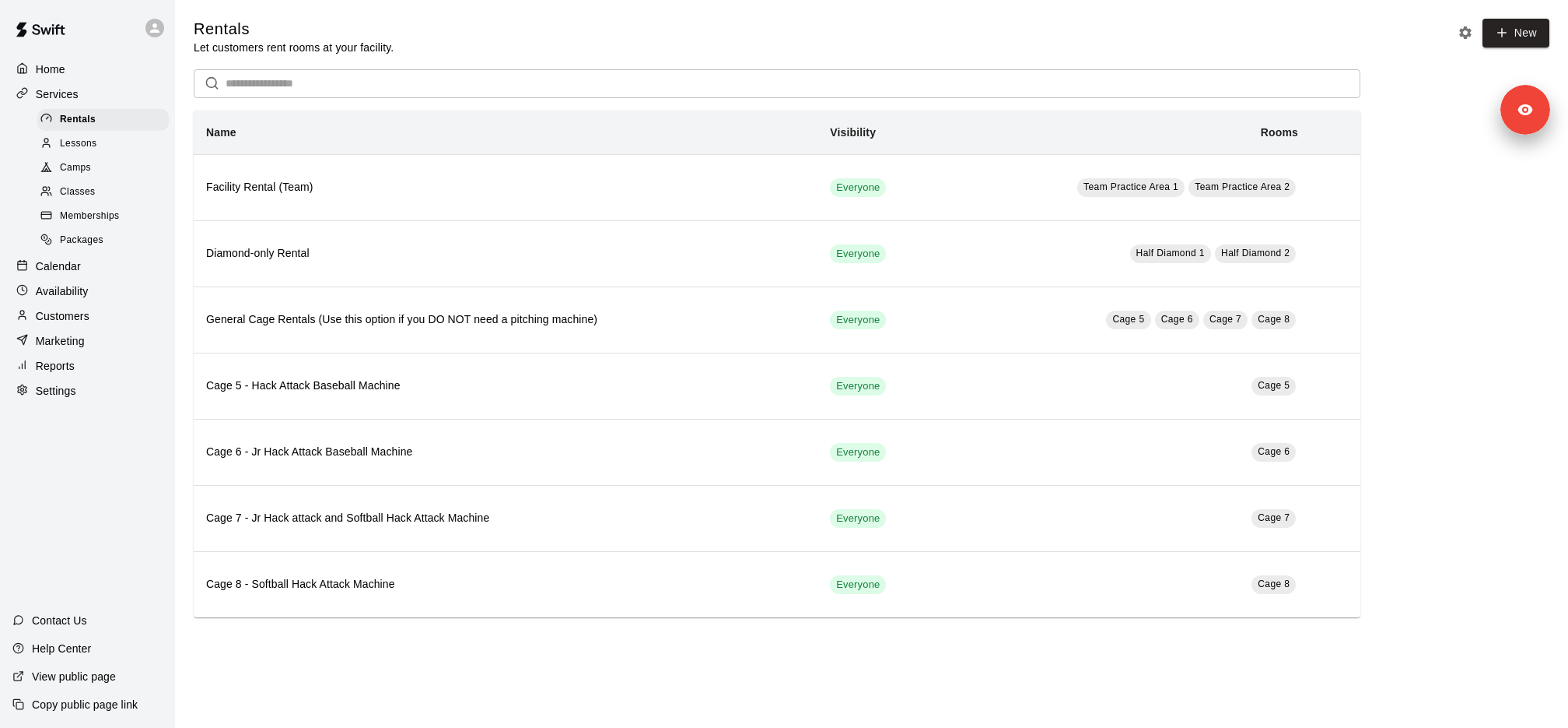
click at [114, 269] on div "Calendar" at bounding box center [88, 266] width 150 height 23
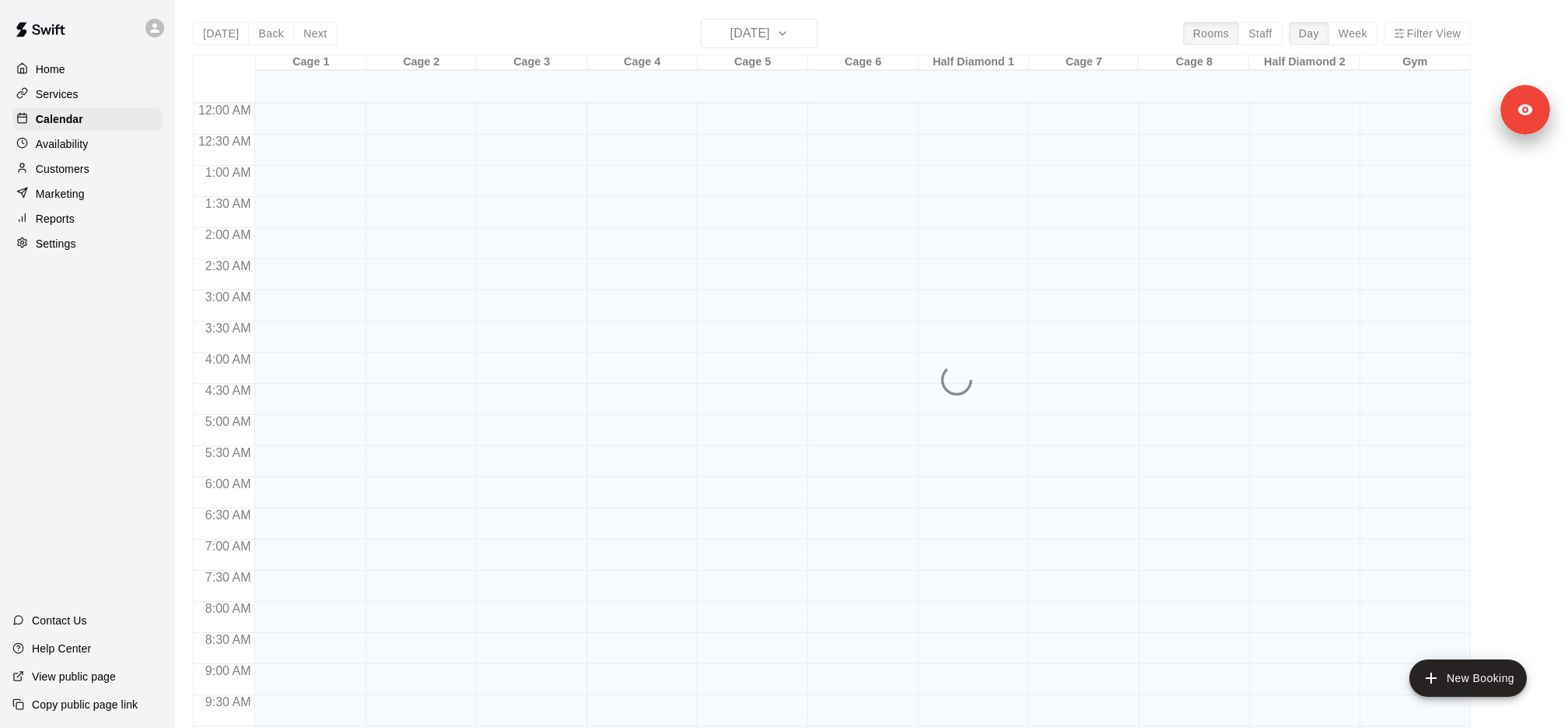
scroll to position [772, 0]
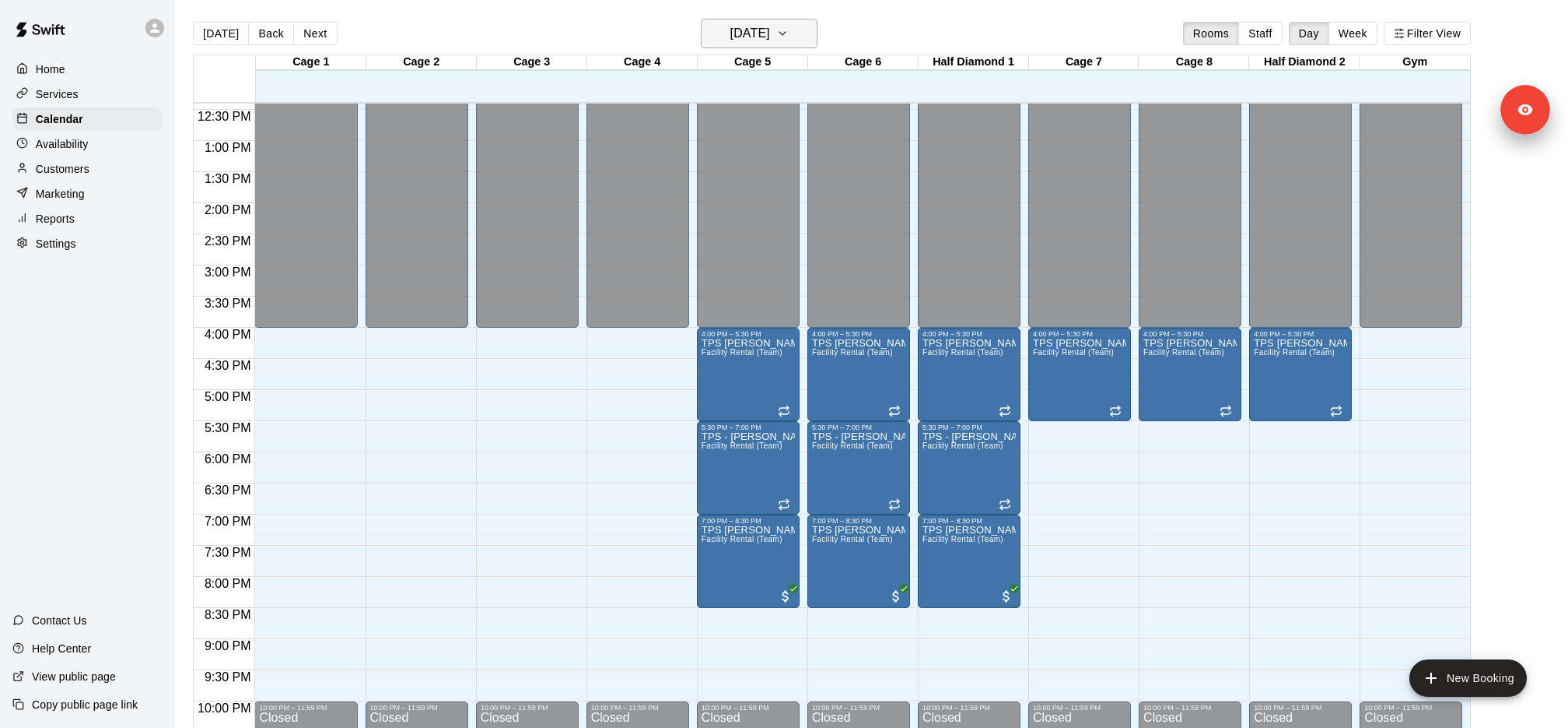
click at [788, 33] on icon "button" at bounding box center [782, 33] width 13 height 19
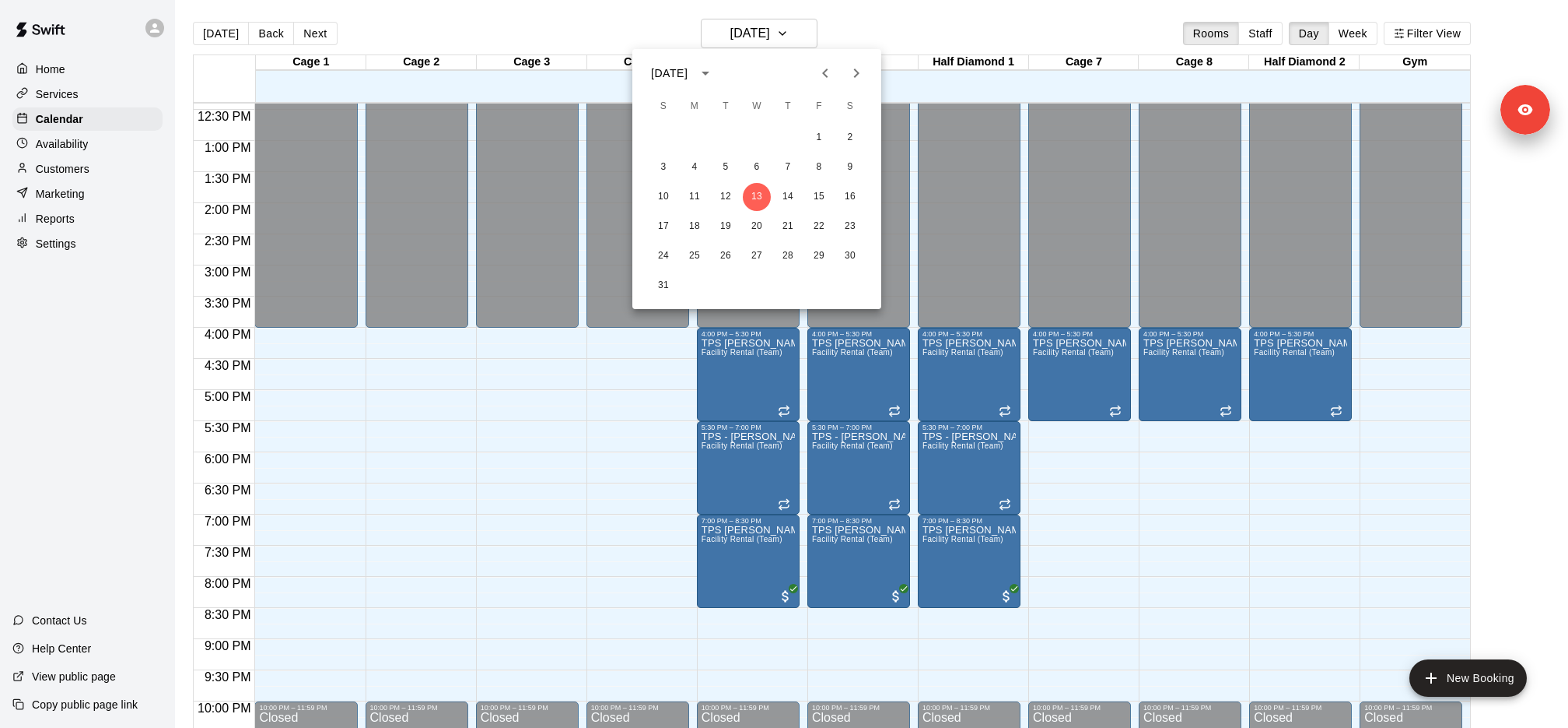
click at [1352, 35] on div at bounding box center [784, 364] width 1568 height 728
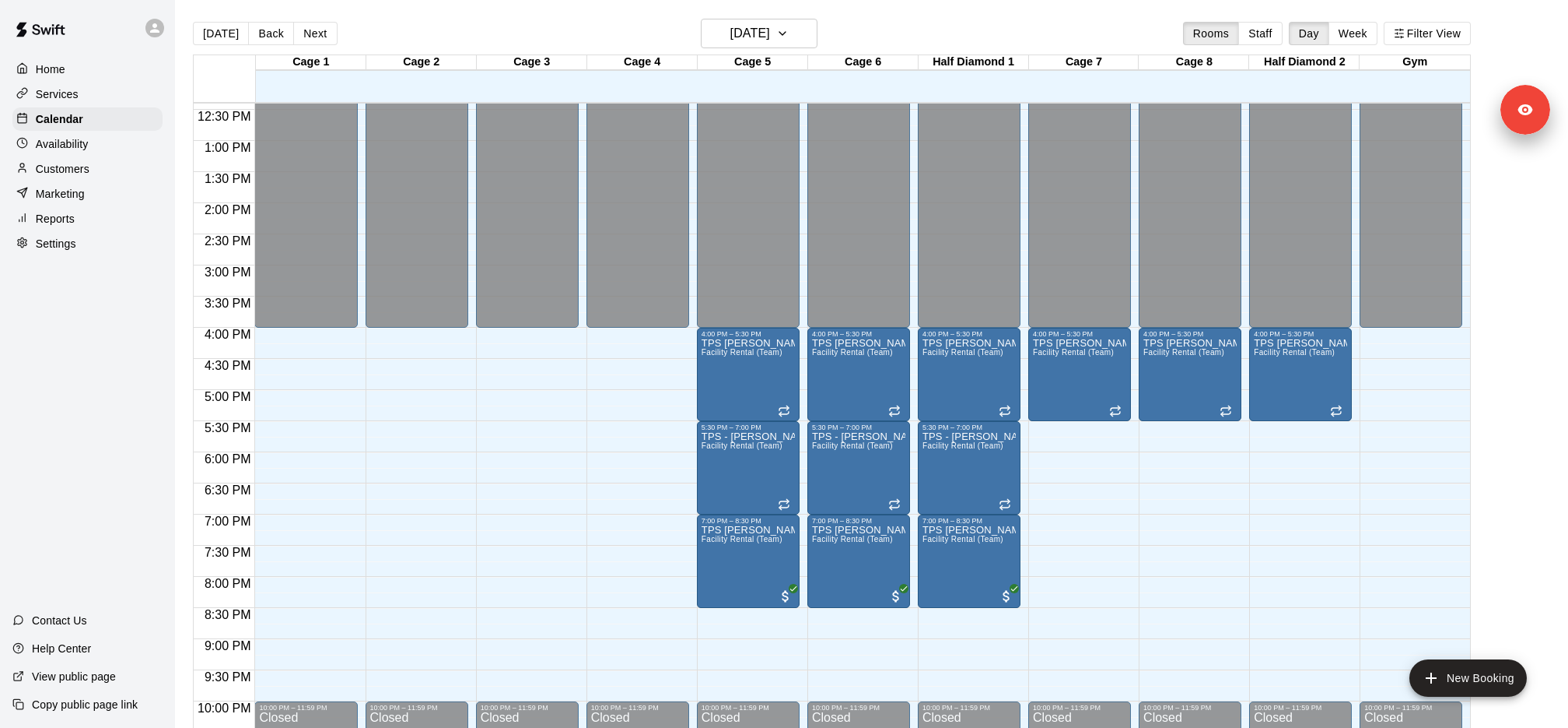
click at [1352, 35] on div "[DATE] S M T W T F S 1 2 3 4 5 6 7 8 9 10 11 12 13 14 15 16 17 18 19 20 21 22 2…" at bounding box center [784, 364] width 1568 height 728
click at [1352, 35] on button "Week" at bounding box center [1353, 33] width 49 height 23
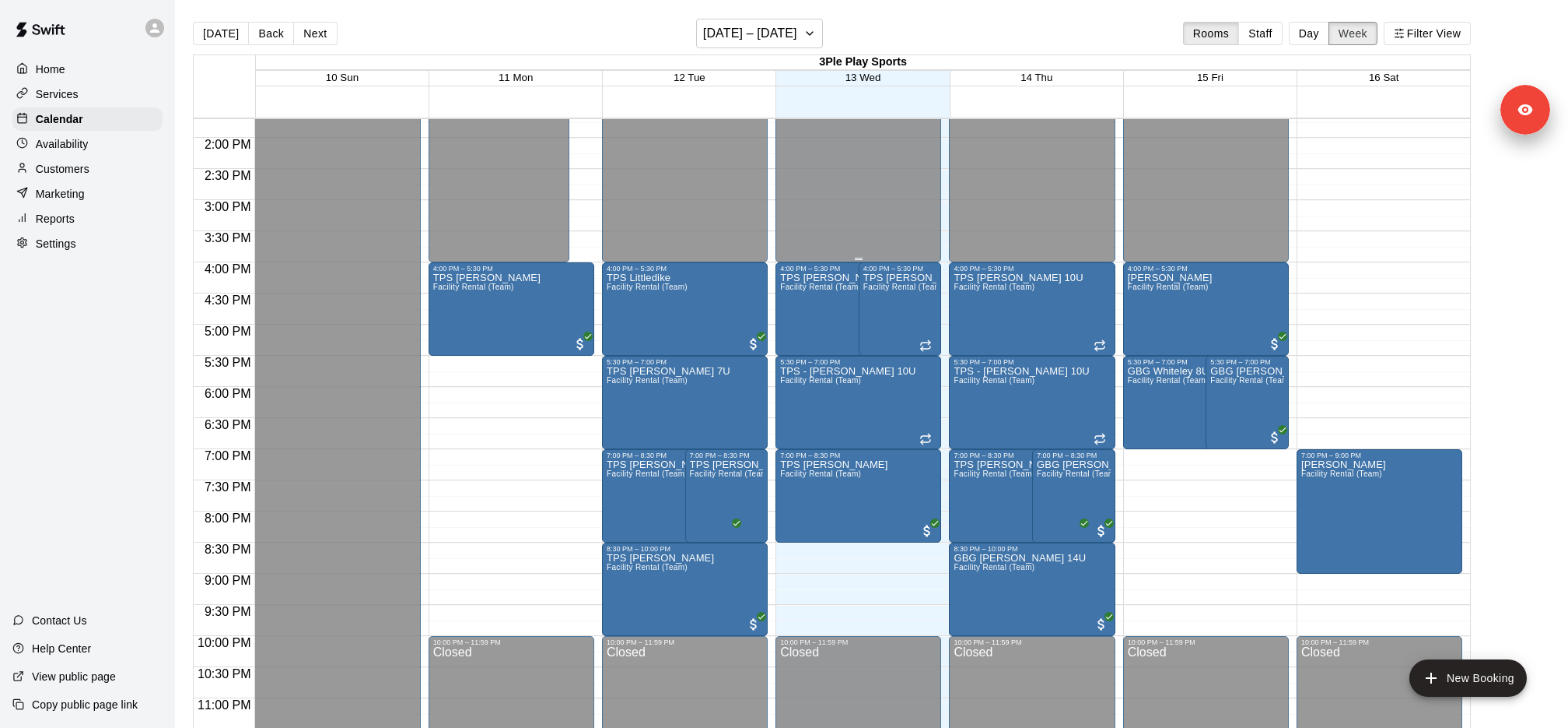
scroll to position [868, 0]
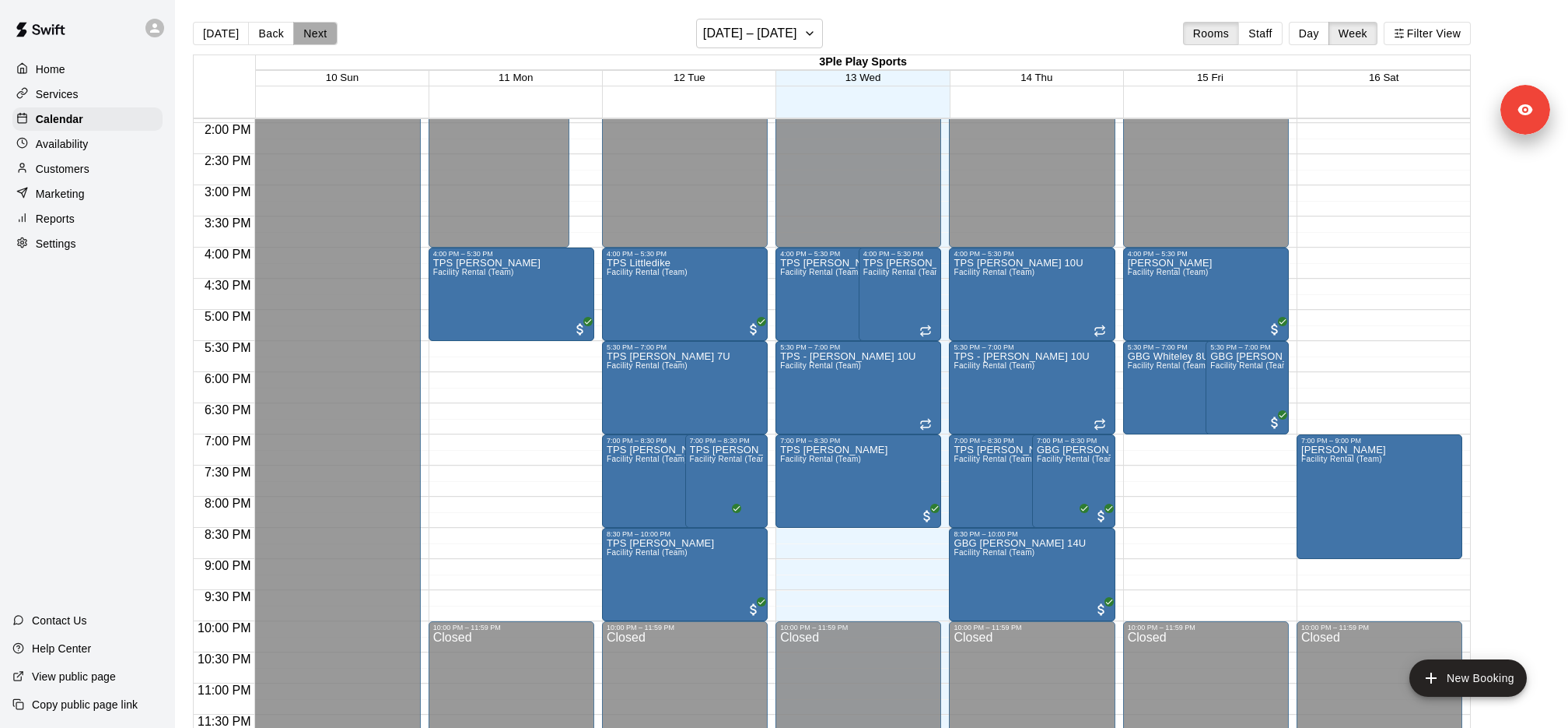
click at [320, 29] on button "Next" at bounding box center [315, 33] width 44 height 23
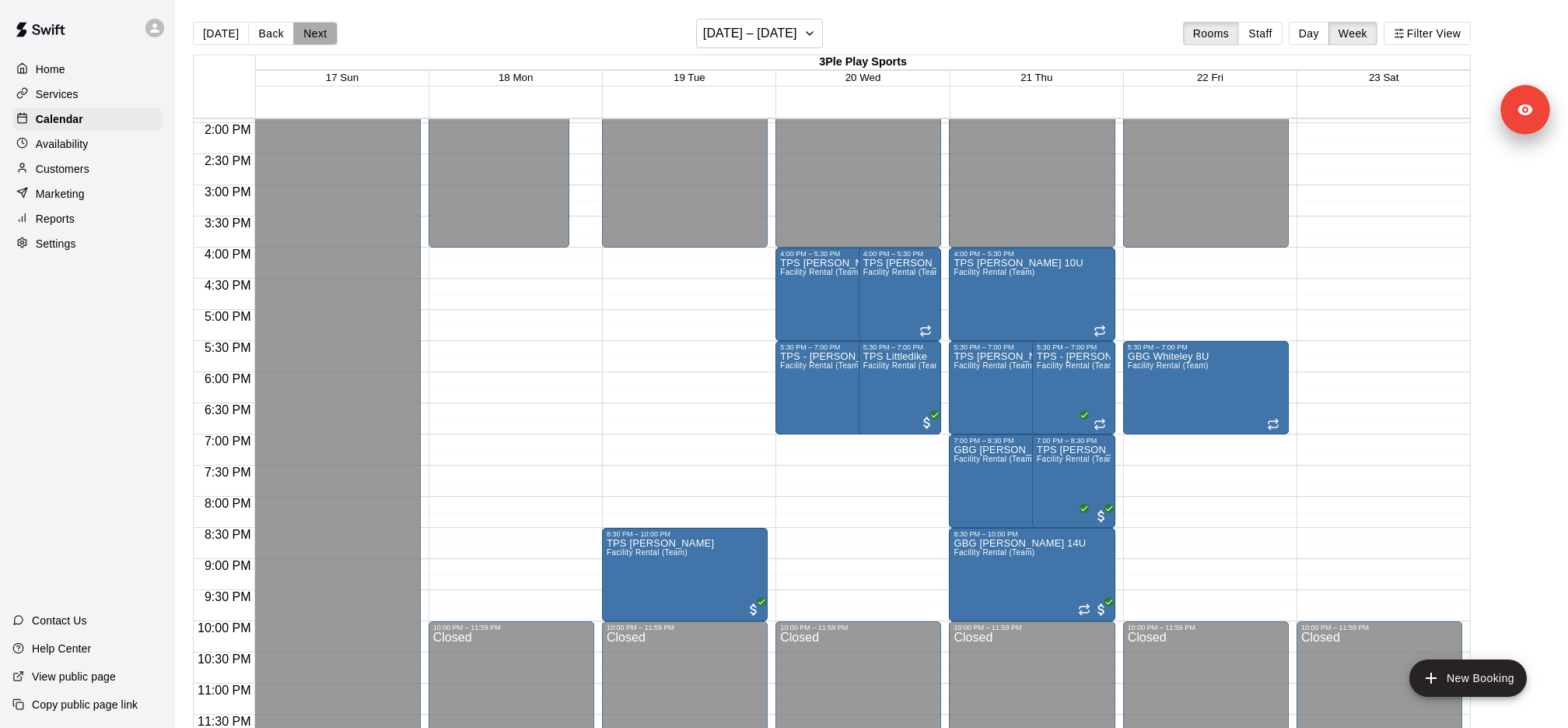
click at [320, 29] on button "Next" at bounding box center [315, 33] width 44 height 23
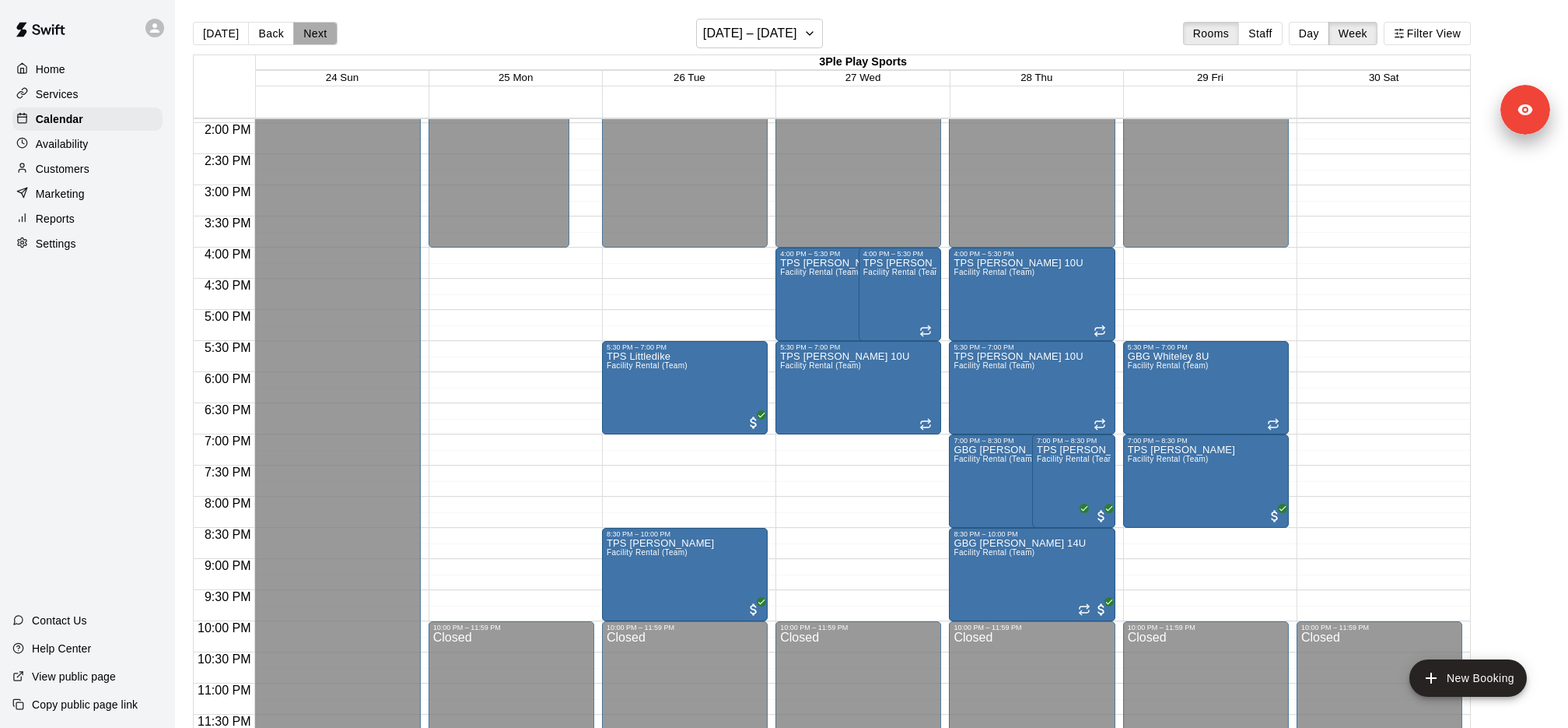
click at [320, 29] on button "Next" at bounding box center [315, 33] width 44 height 23
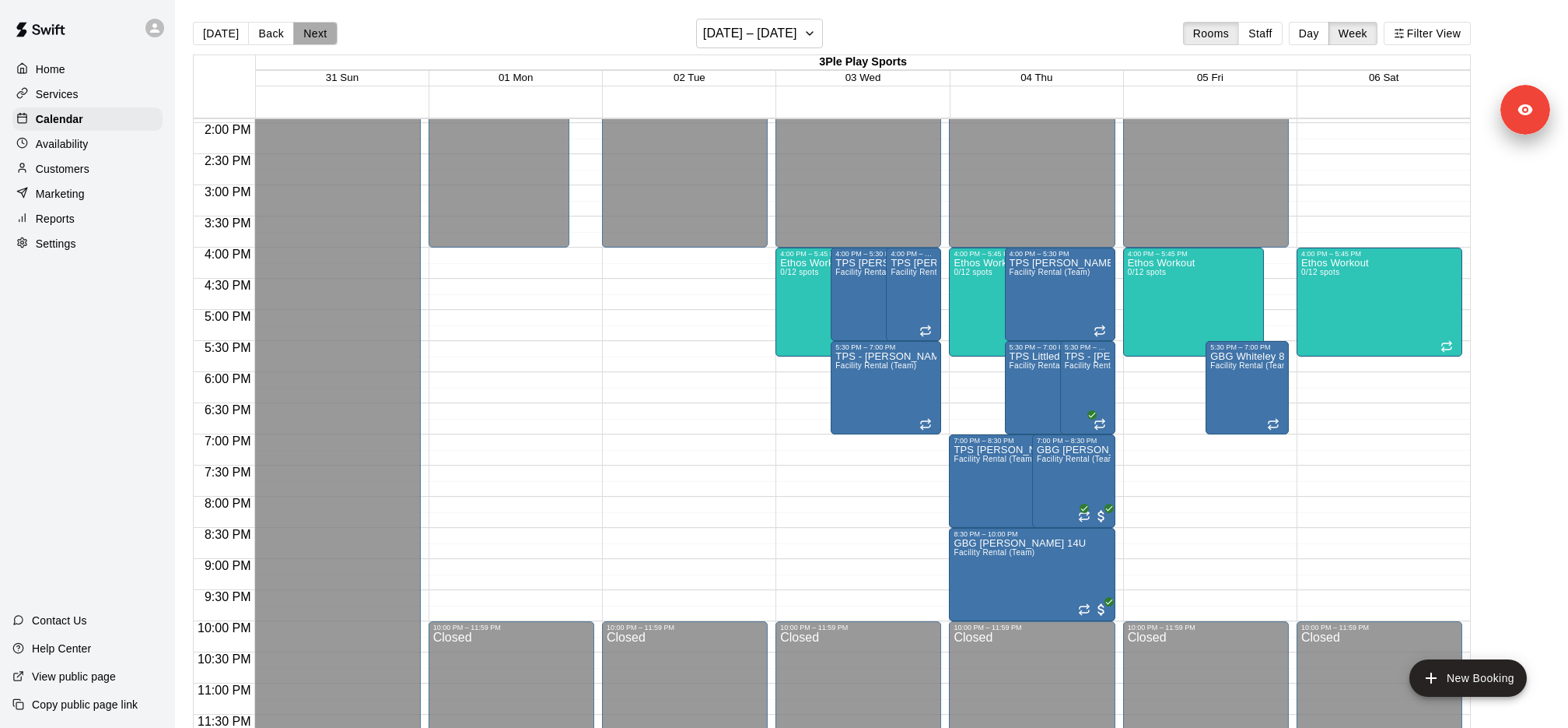
click at [320, 29] on button "Next" at bounding box center [315, 33] width 44 height 23
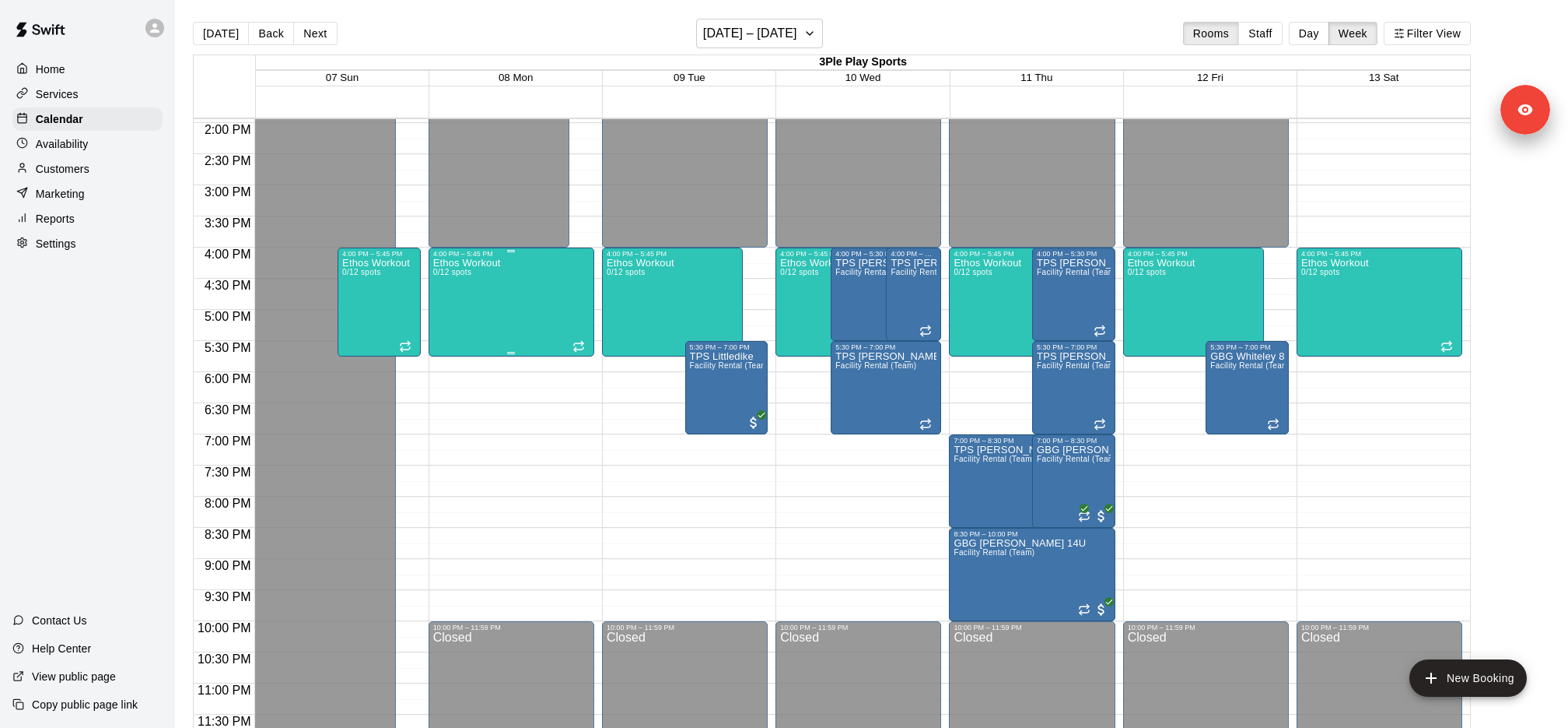
click at [542, 304] on div "Ethos Workout 0/12 spots" at bounding box center [511, 621] width 157 height 728
click at [454, 276] on icon "edit" at bounding box center [447, 273] width 19 height 19
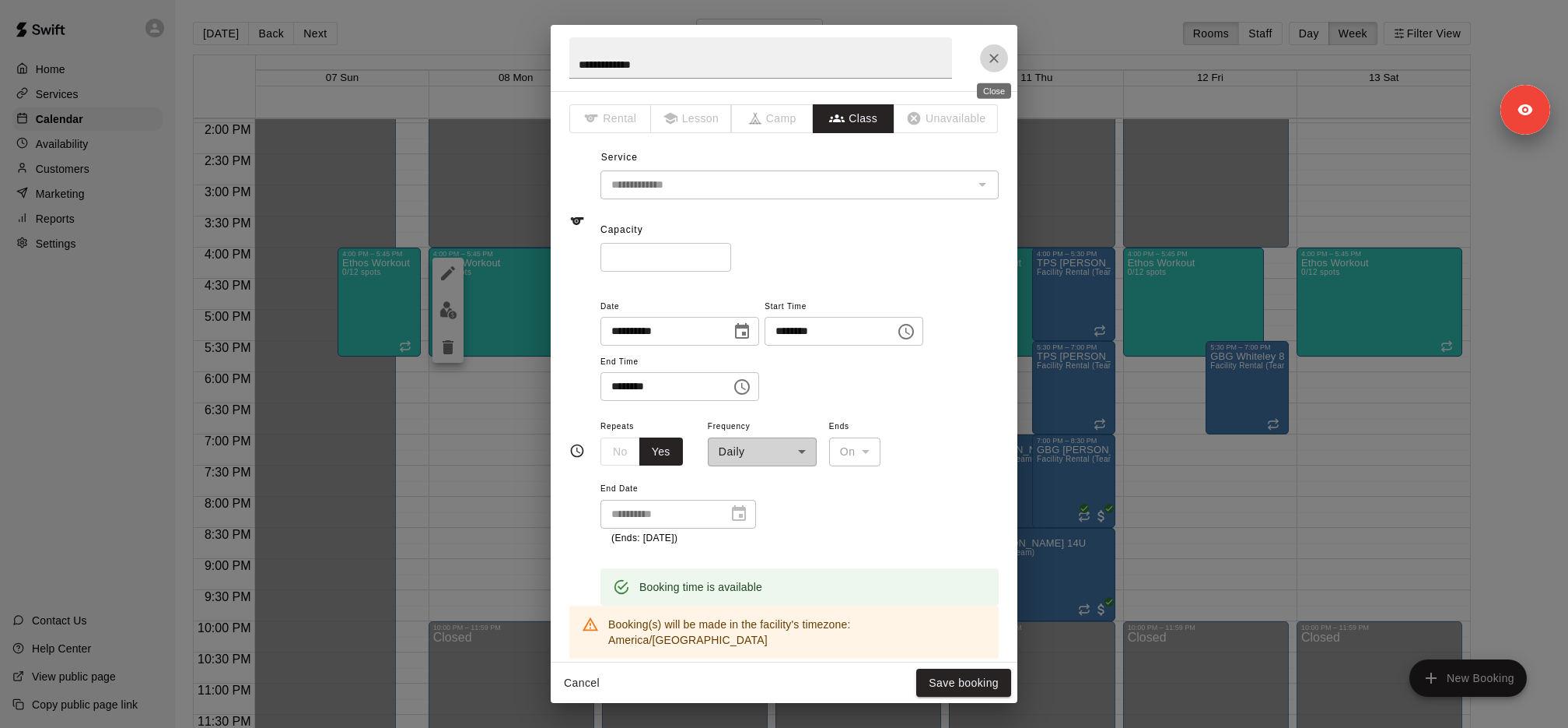
click at [993, 52] on icon "Close" at bounding box center [993, 57] width 15 height 15
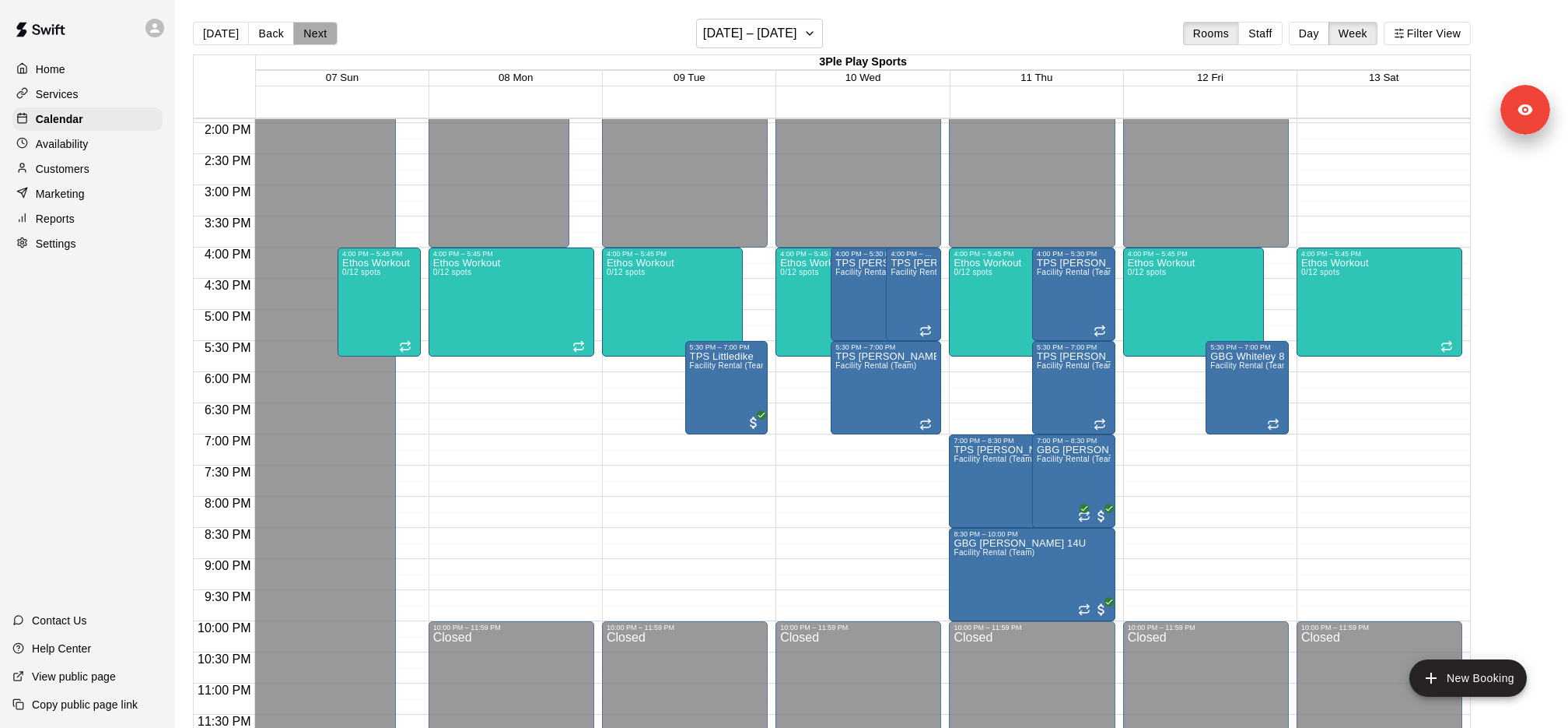
click at [314, 29] on button "Next" at bounding box center [315, 33] width 44 height 23
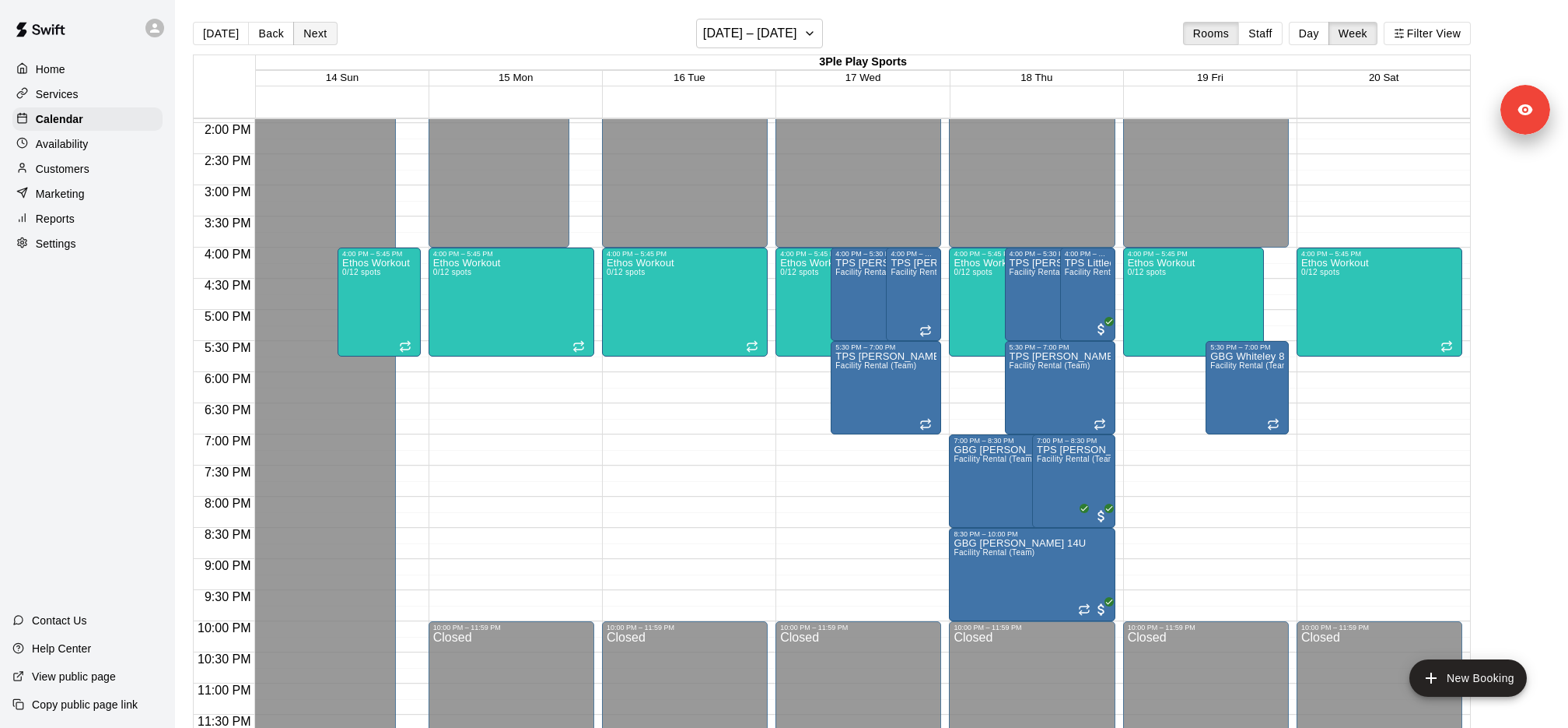
click at [313, 28] on button "Next" at bounding box center [315, 33] width 44 height 23
click at [1422, 284] on div "Ethos Workout 0/12 spots" at bounding box center [1379, 621] width 157 height 728
click at [1312, 274] on icon "edit" at bounding box center [1317, 273] width 19 height 19
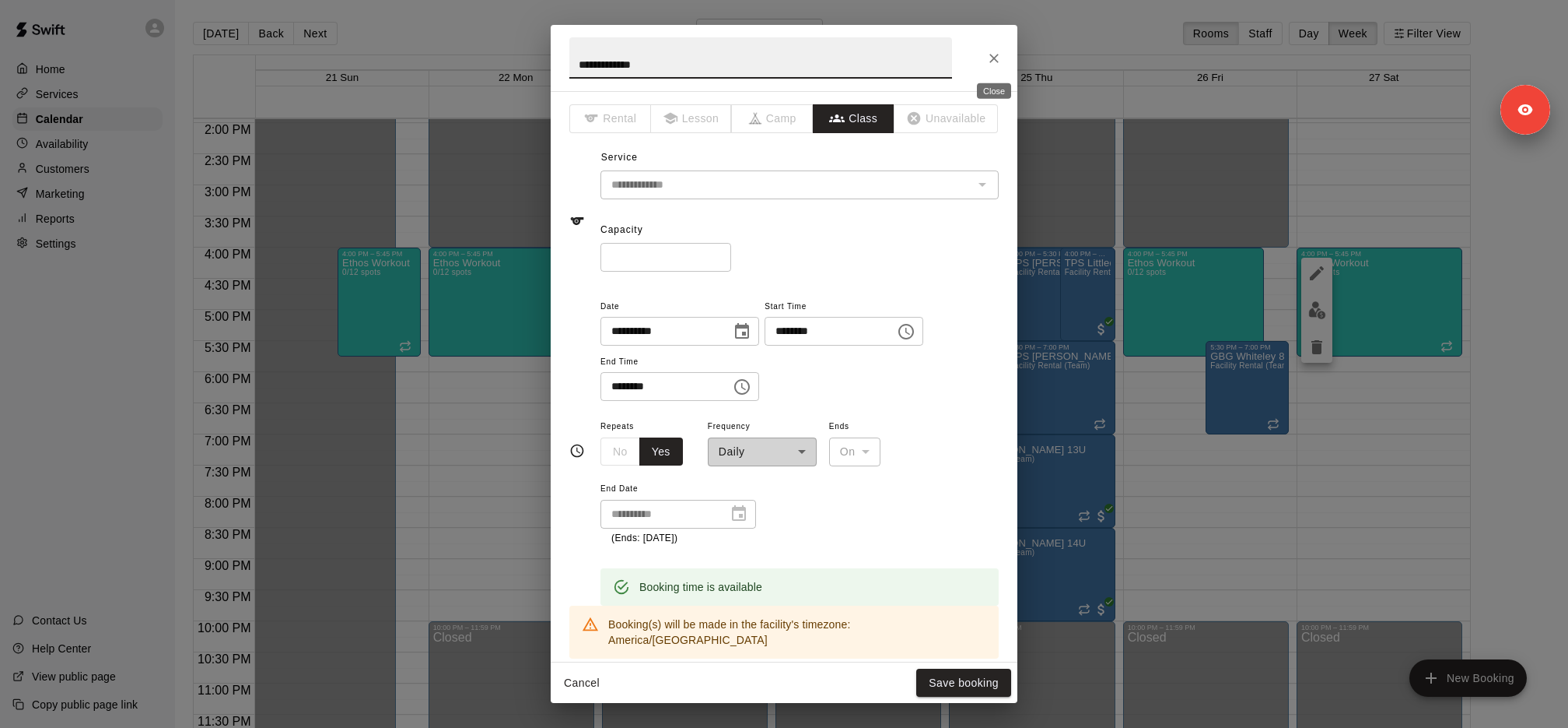
click at [996, 65] on button "Close" at bounding box center [993, 58] width 28 height 28
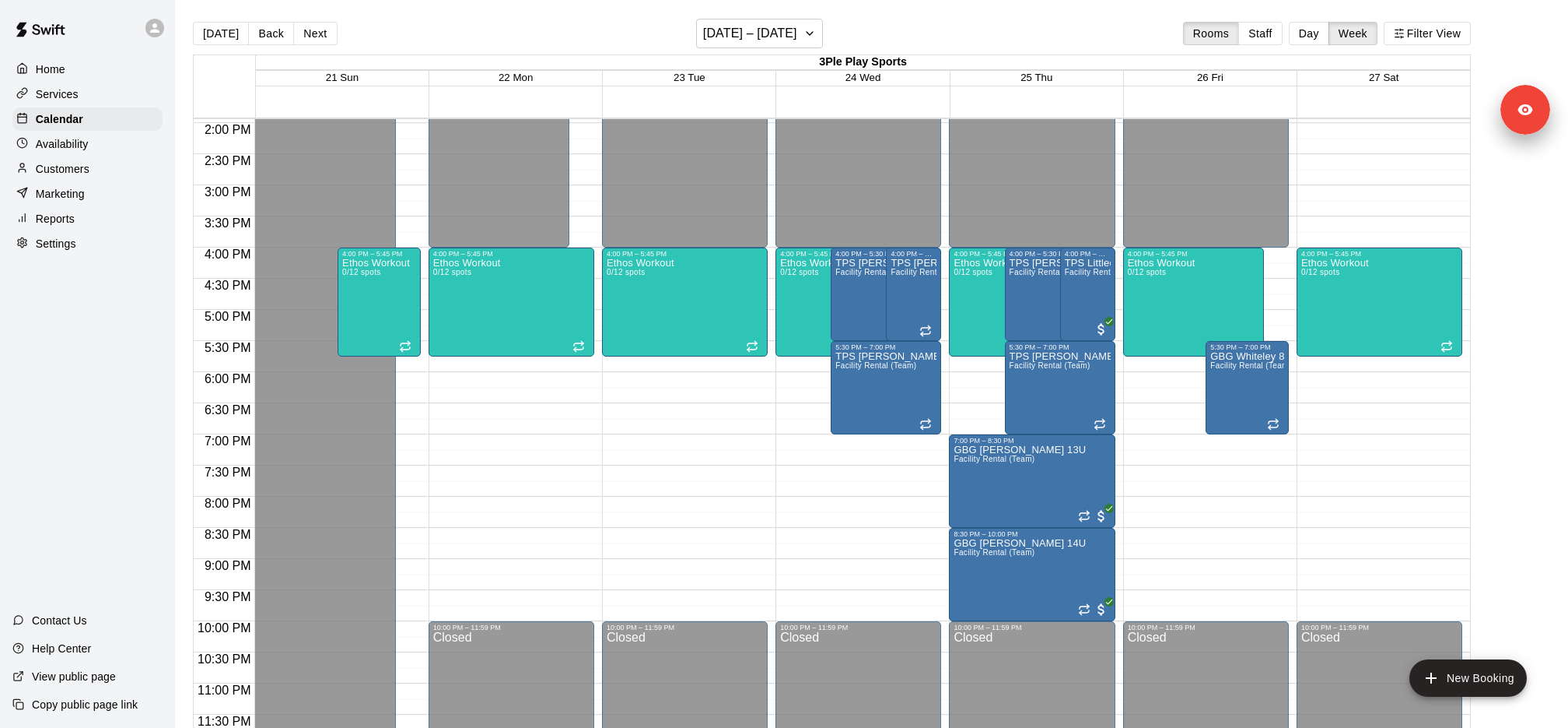
click at [314, 49] on div "Today Back Next September 21 – 27 Rooms Staff Day Week Filter View" at bounding box center [832, 37] width 1278 height 36
click at [314, 39] on button "Next" at bounding box center [315, 33] width 44 height 23
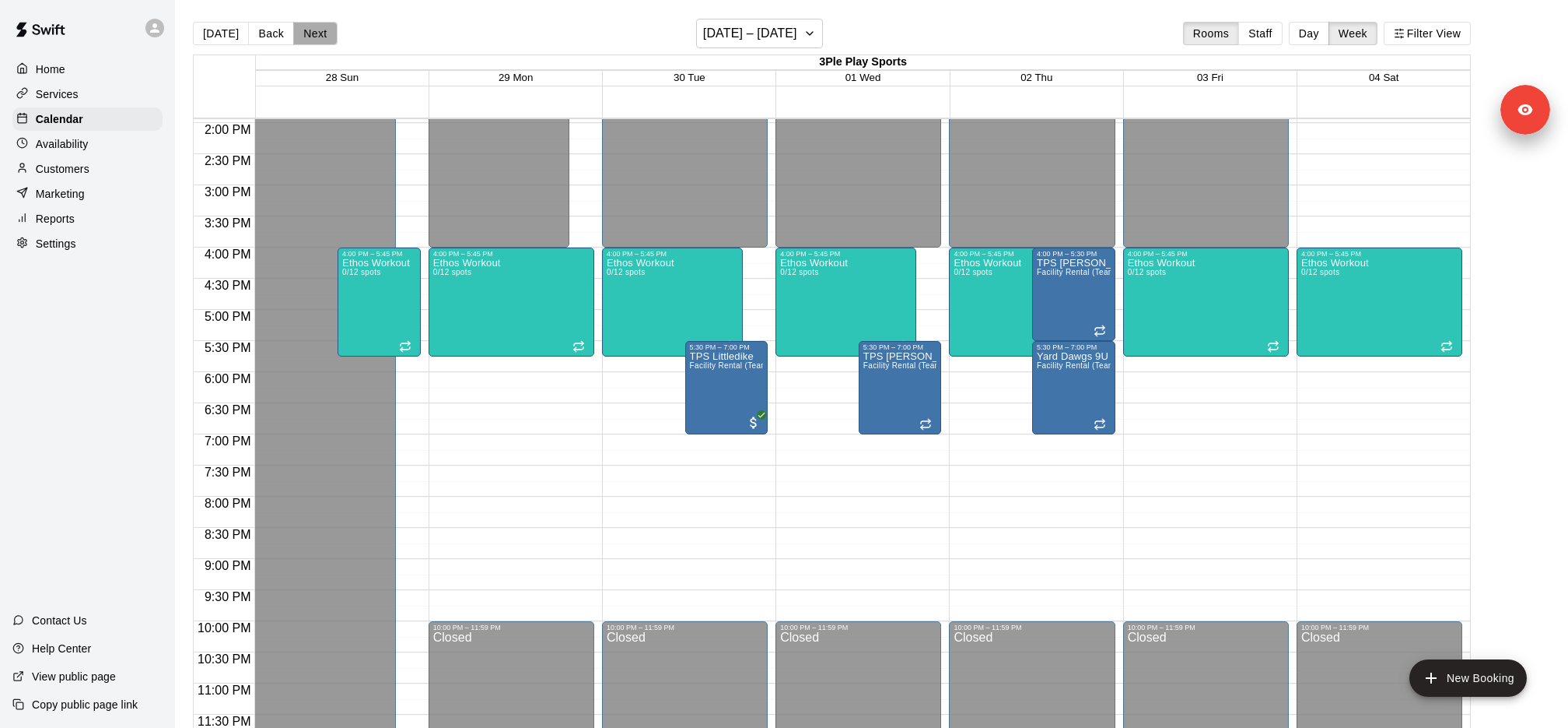
click at [314, 39] on button "Next" at bounding box center [315, 33] width 44 height 23
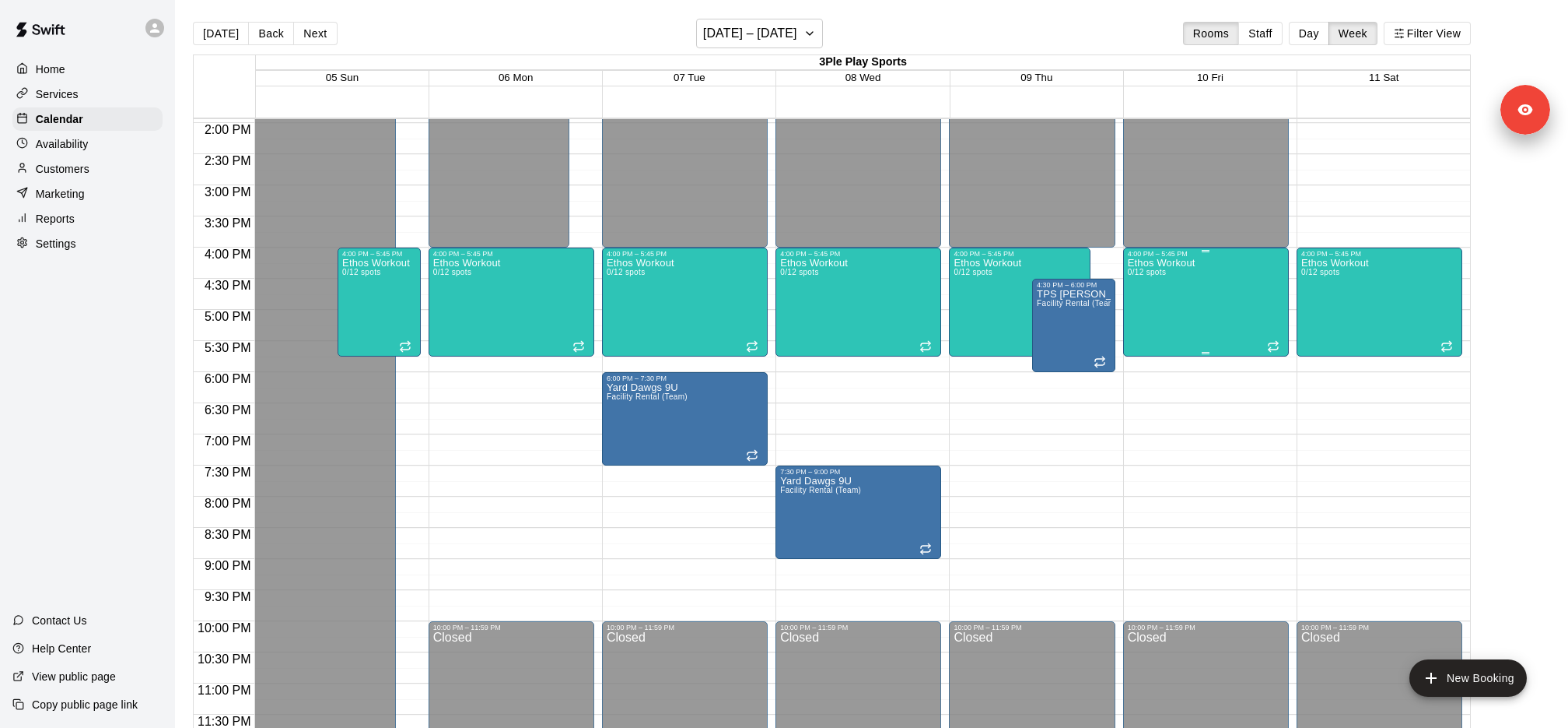
scroll to position [867, 0]
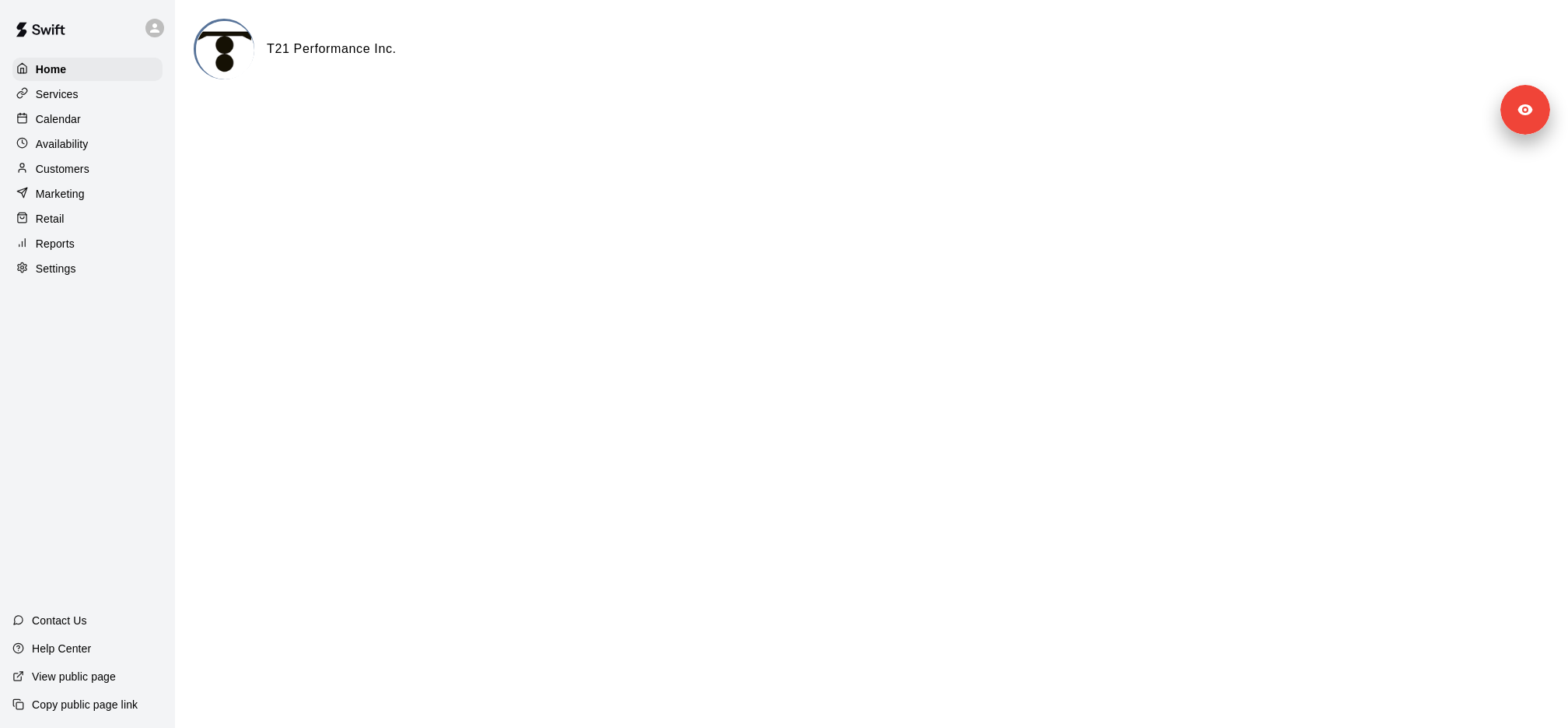
click at [112, 119] on div "Calendar" at bounding box center [88, 119] width 150 height 23
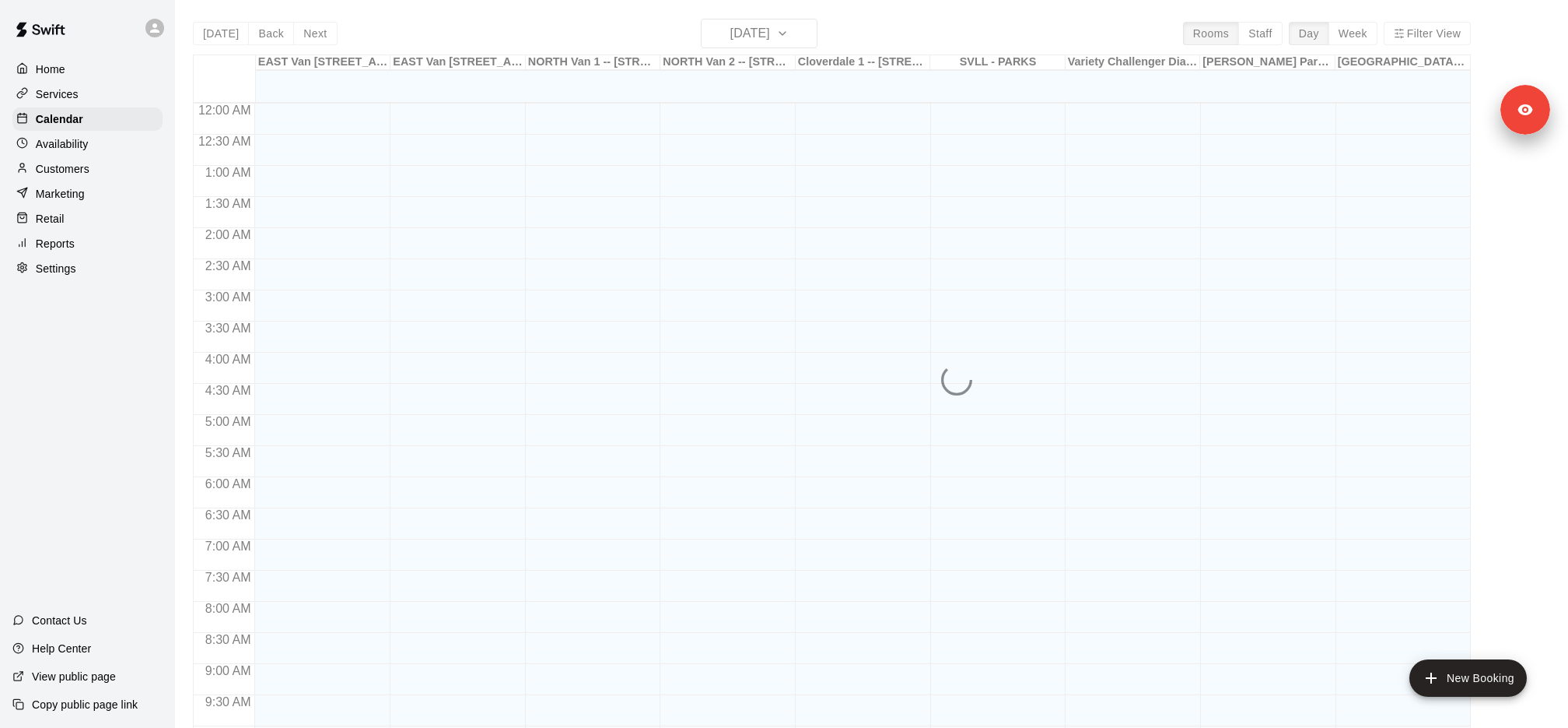
scroll to position [713, 0]
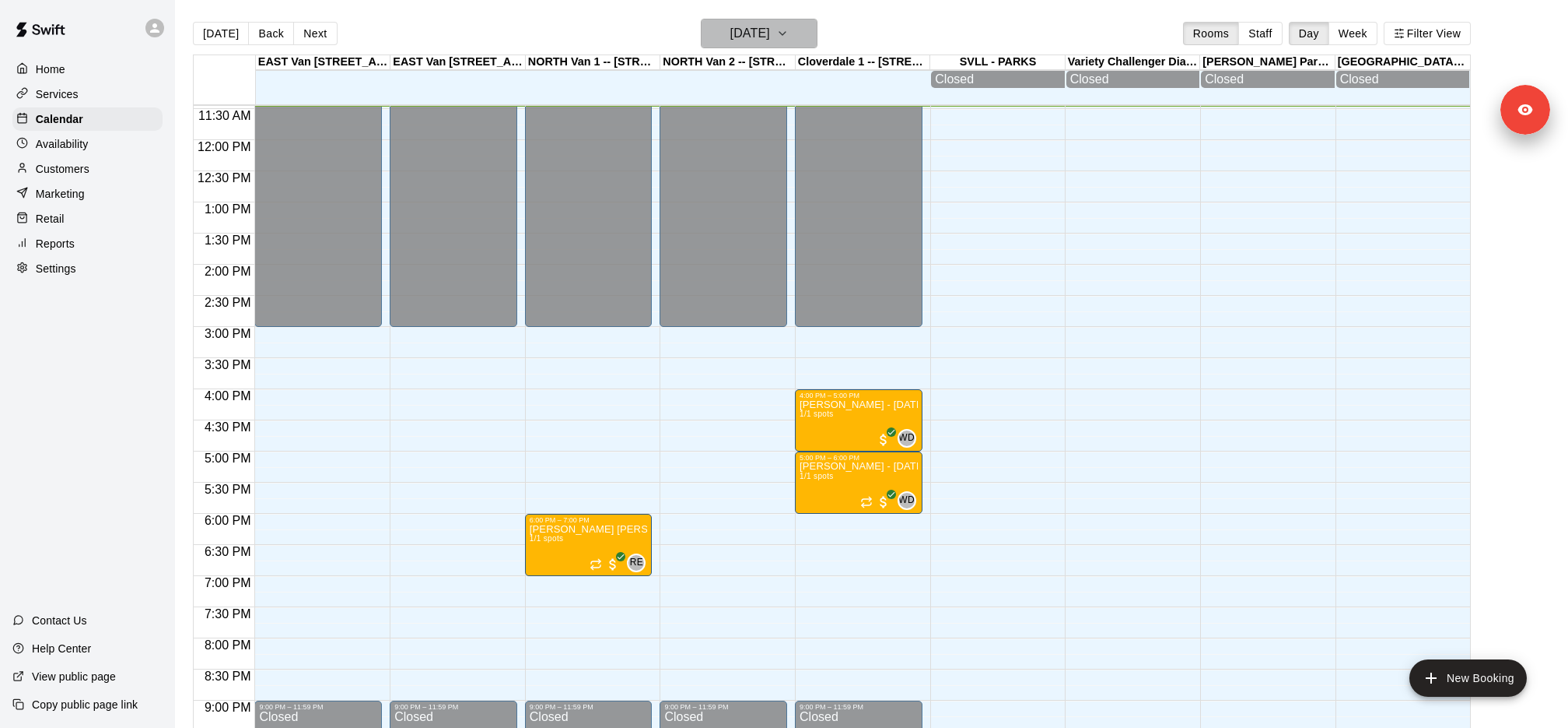
click at [770, 27] on h6 "[DATE]" at bounding box center [750, 33] width 39 height 21
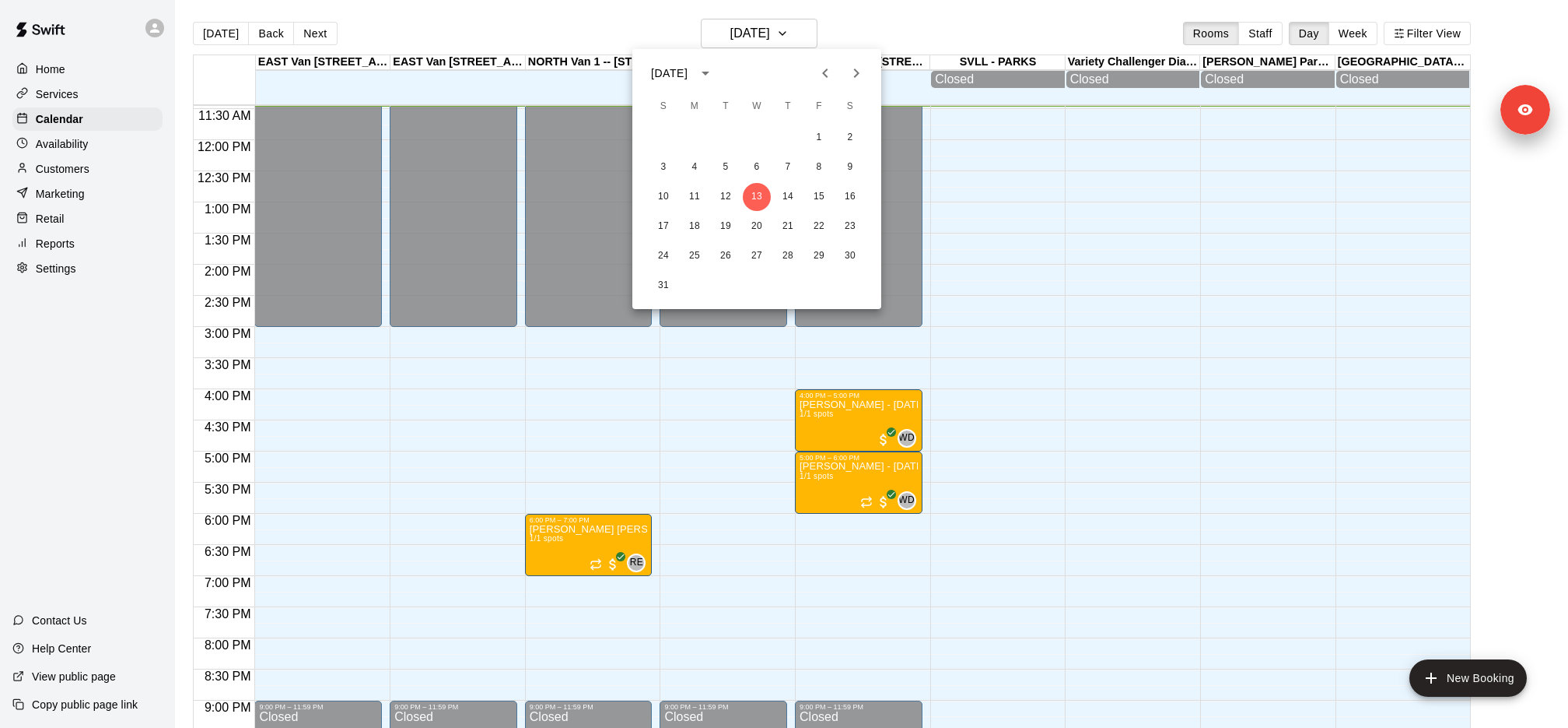
click at [864, 70] on icon "Next month" at bounding box center [856, 73] width 19 height 19
click at [862, 70] on icon "Next month" at bounding box center [856, 73] width 19 height 19
click at [698, 218] on button "20" at bounding box center [695, 226] width 28 height 28
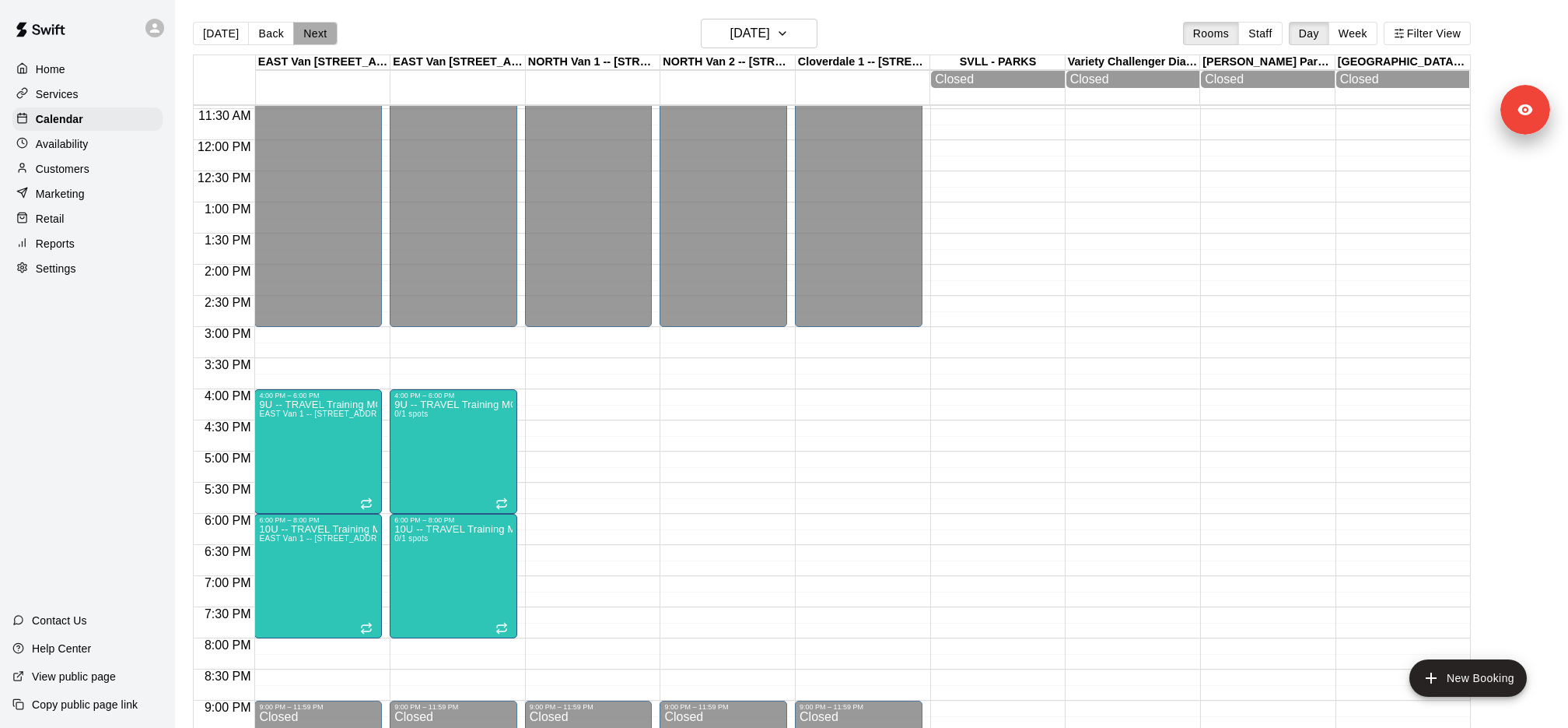
click at [311, 37] on button "Next" at bounding box center [315, 33] width 44 height 23
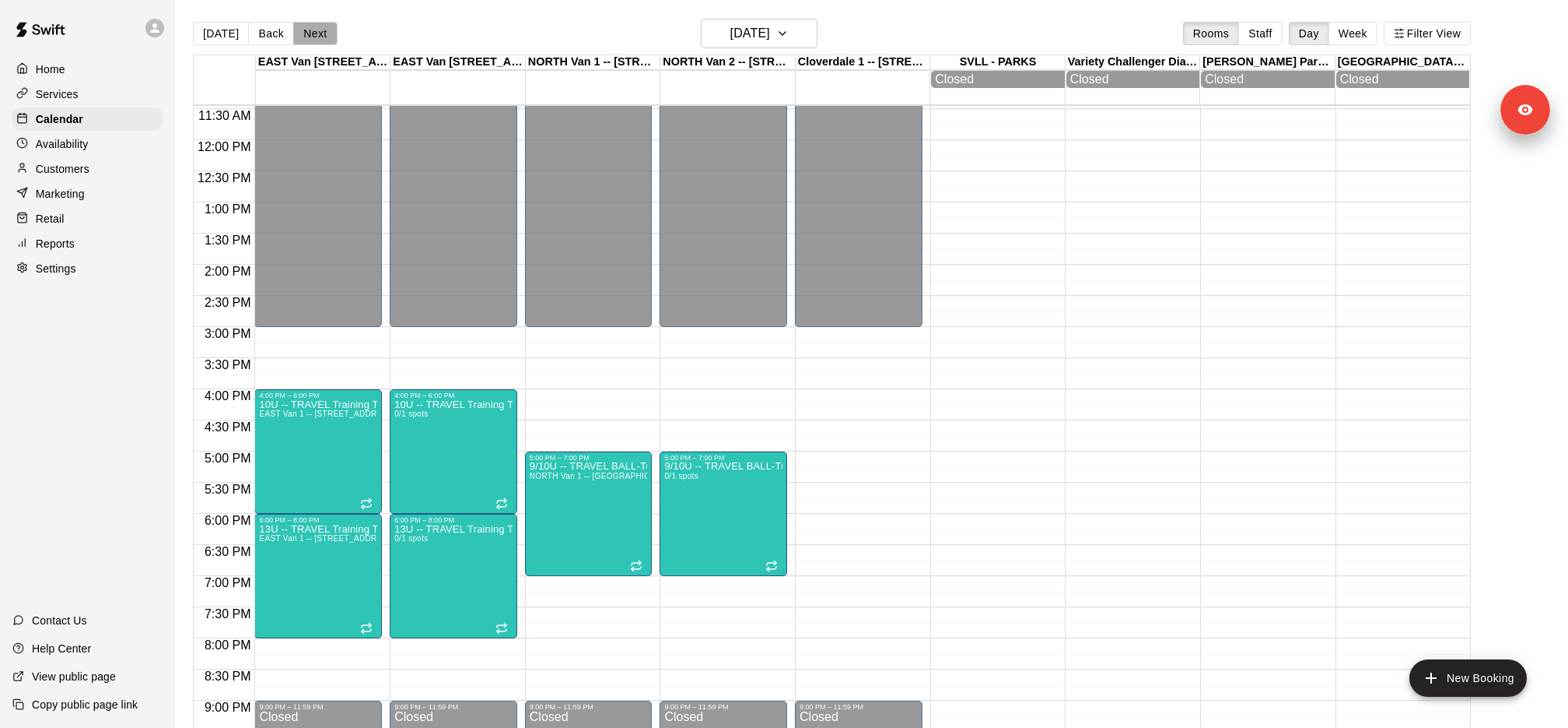
click at [305, 36] on button "Next" at bounding box center [315, 33] width 44 height 23
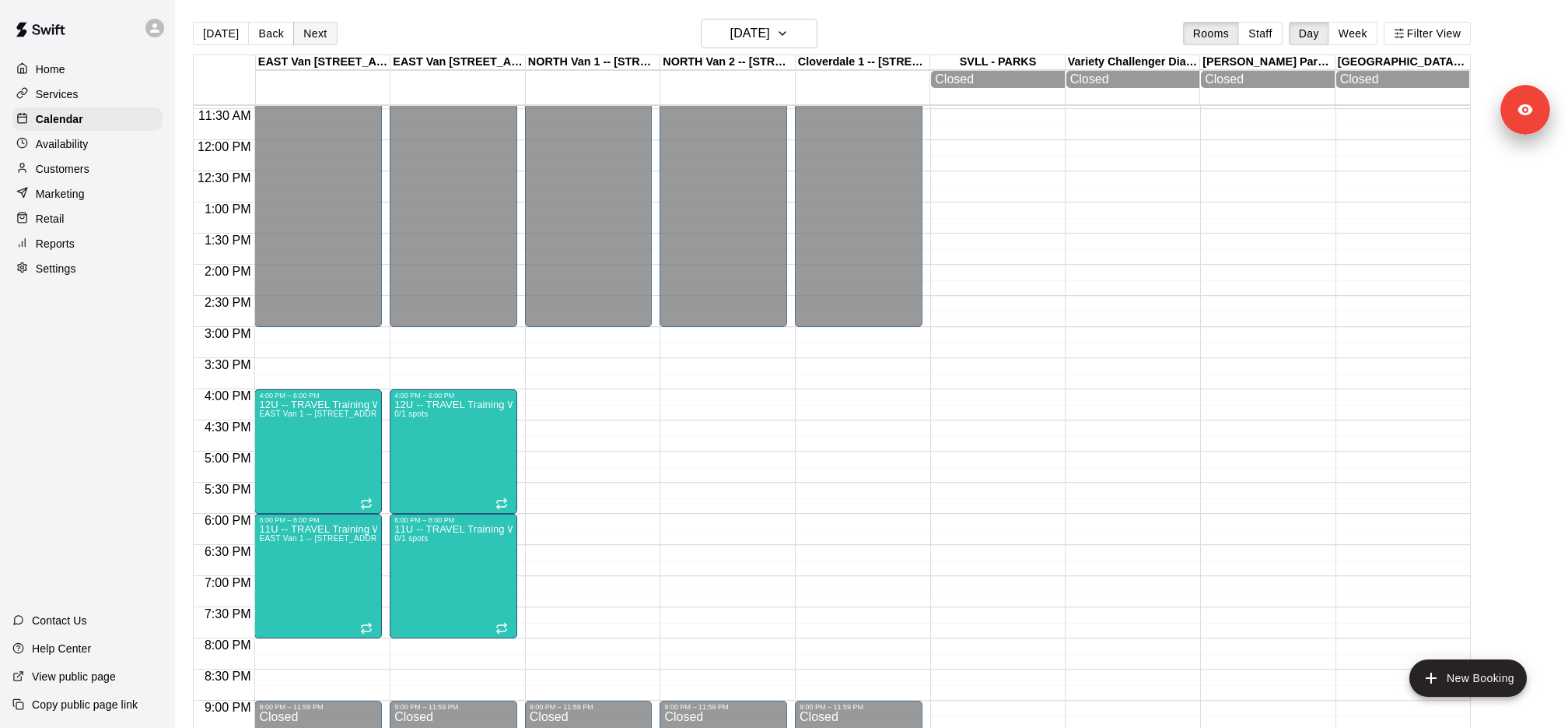
click at [305, 36] on button "Next" at bounding box center [315, 33] width 44 height 23
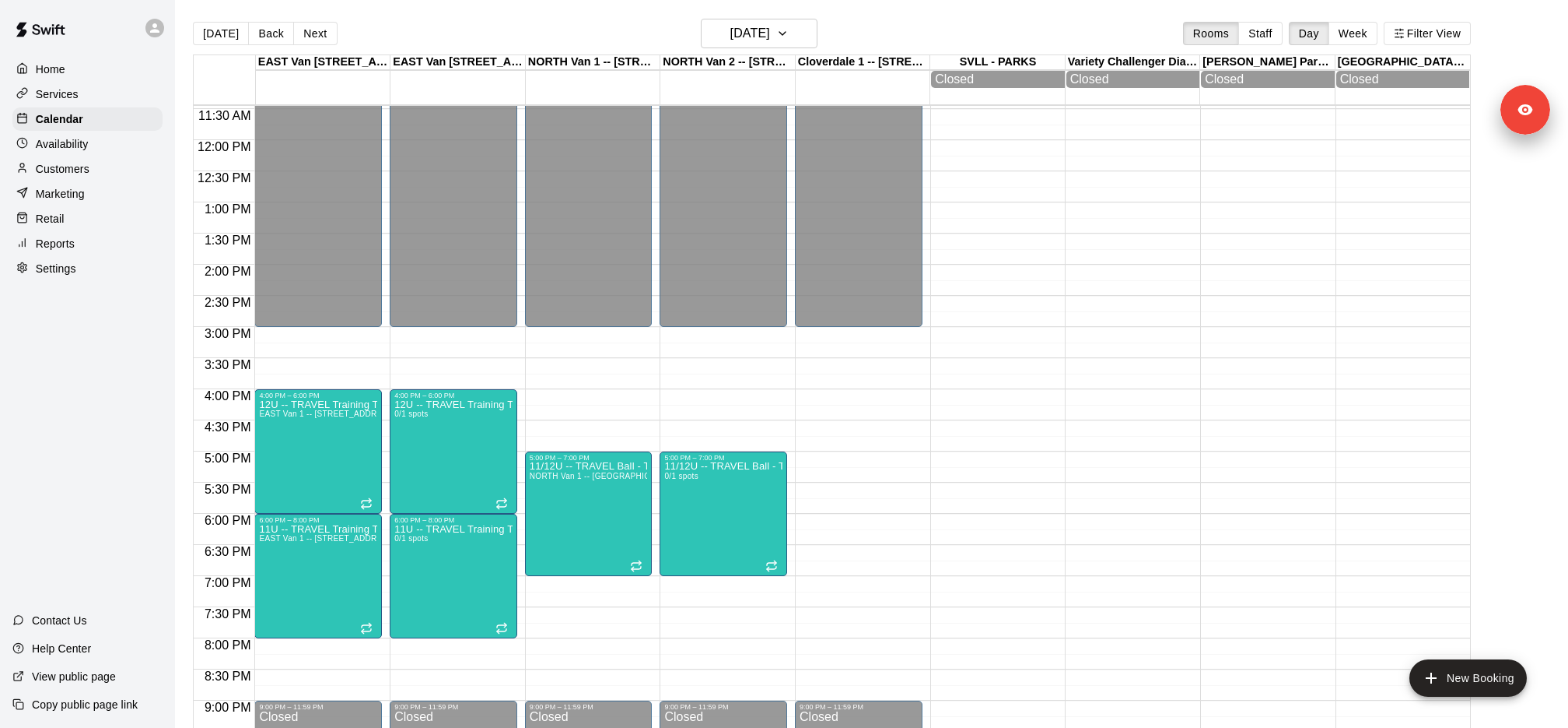
click at [305, 35] on button "Next" at bounding box center [315, 33] width 44 height 23
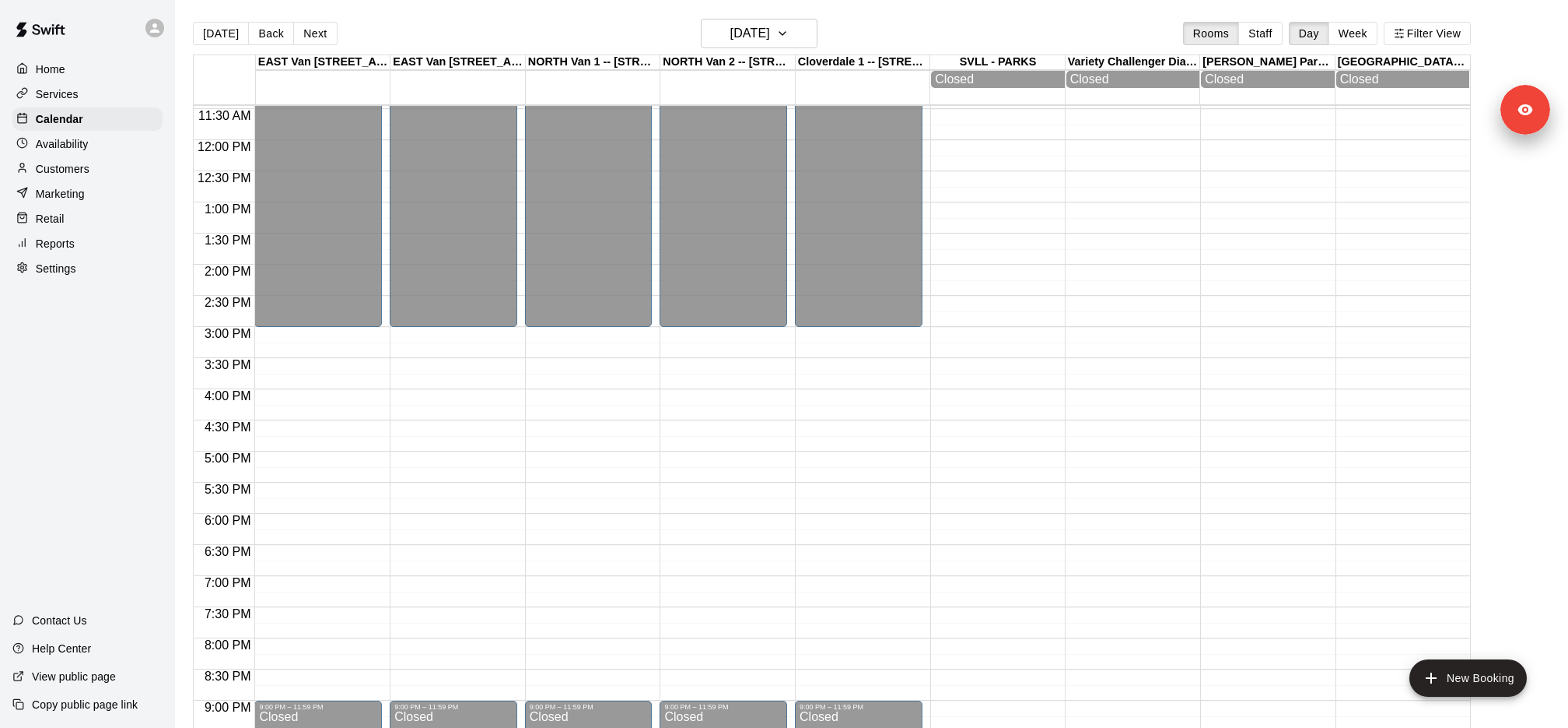
click at [305, 35] on button "Next" at bounding box center [315, 33] width 44 height 23
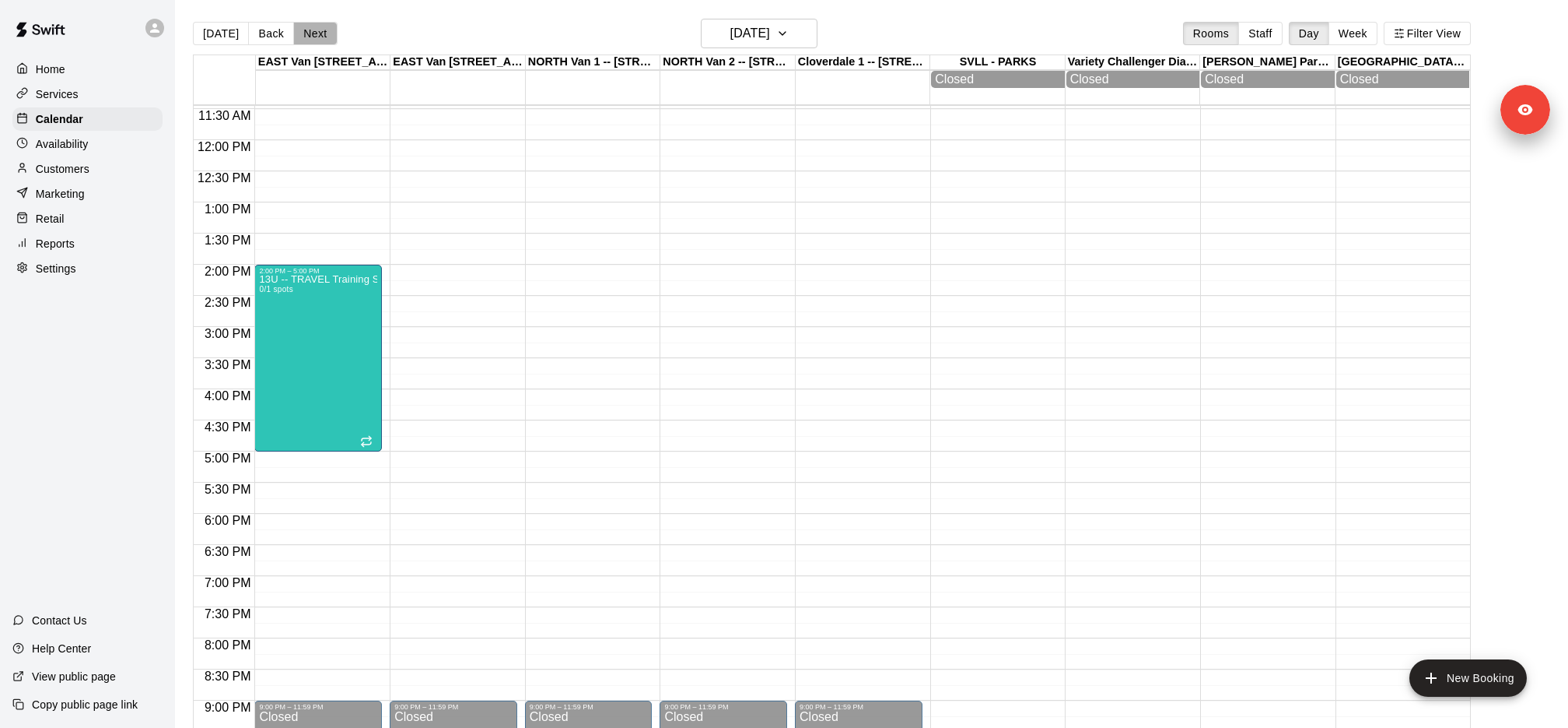
click at [305, 35] on button "Next" at bounding box center [315, 33] width 44 height 23
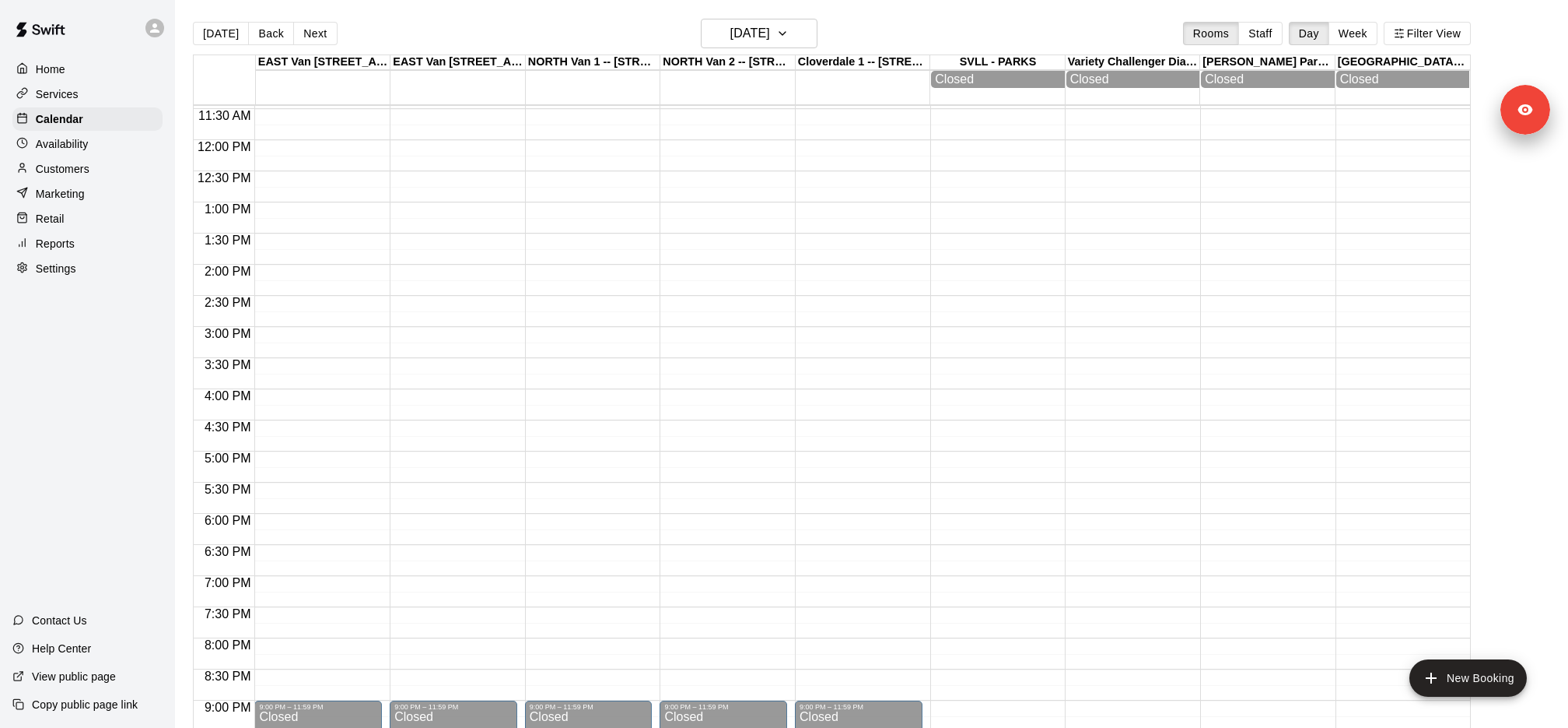
click at [305, 35] on button "Next" at bounding box center [315, 33] width 44 height 23
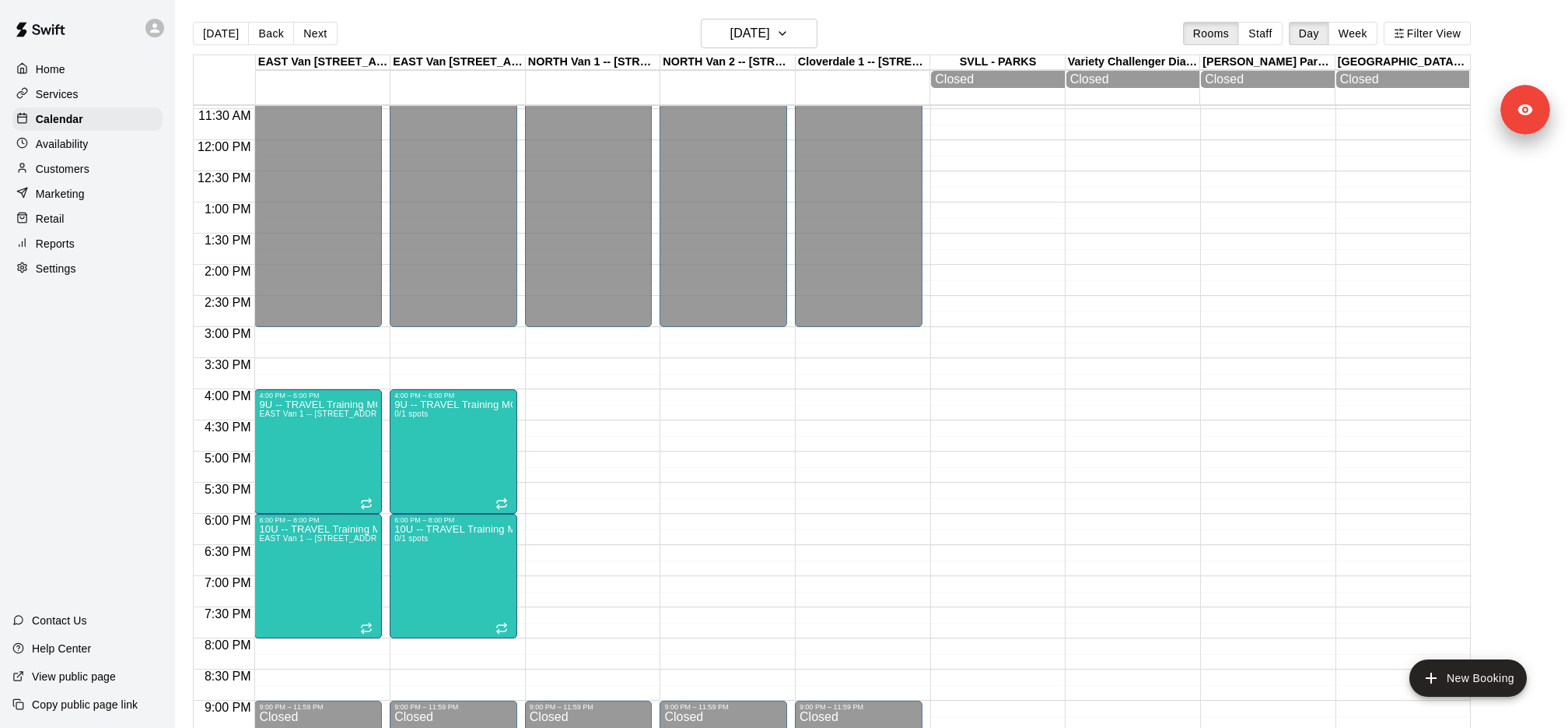
click at [305, 35] on button "Next" at bounding box center [315, 33] width 44 height 23
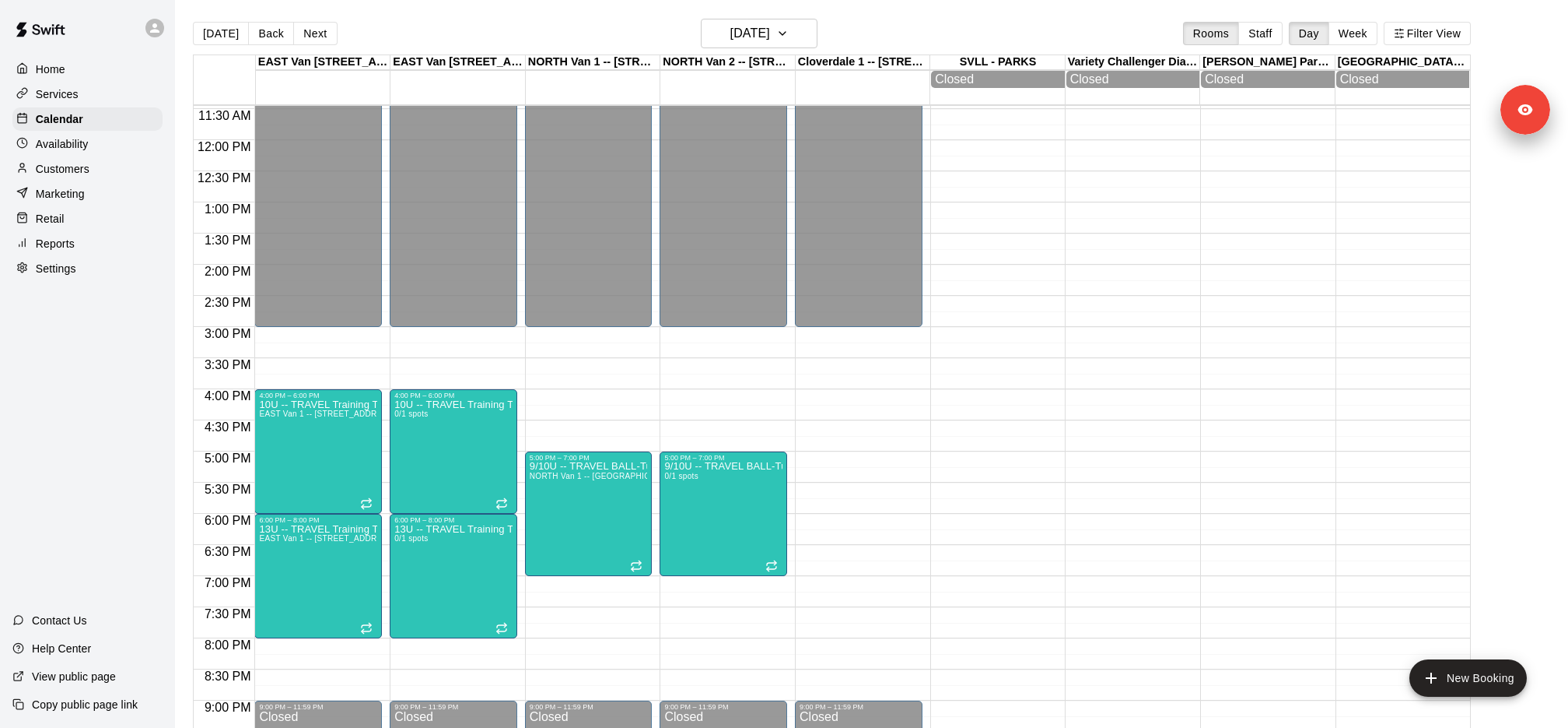
click at [305, 35] on button "Next" at bounding box center [315, 33] width 44 height 23
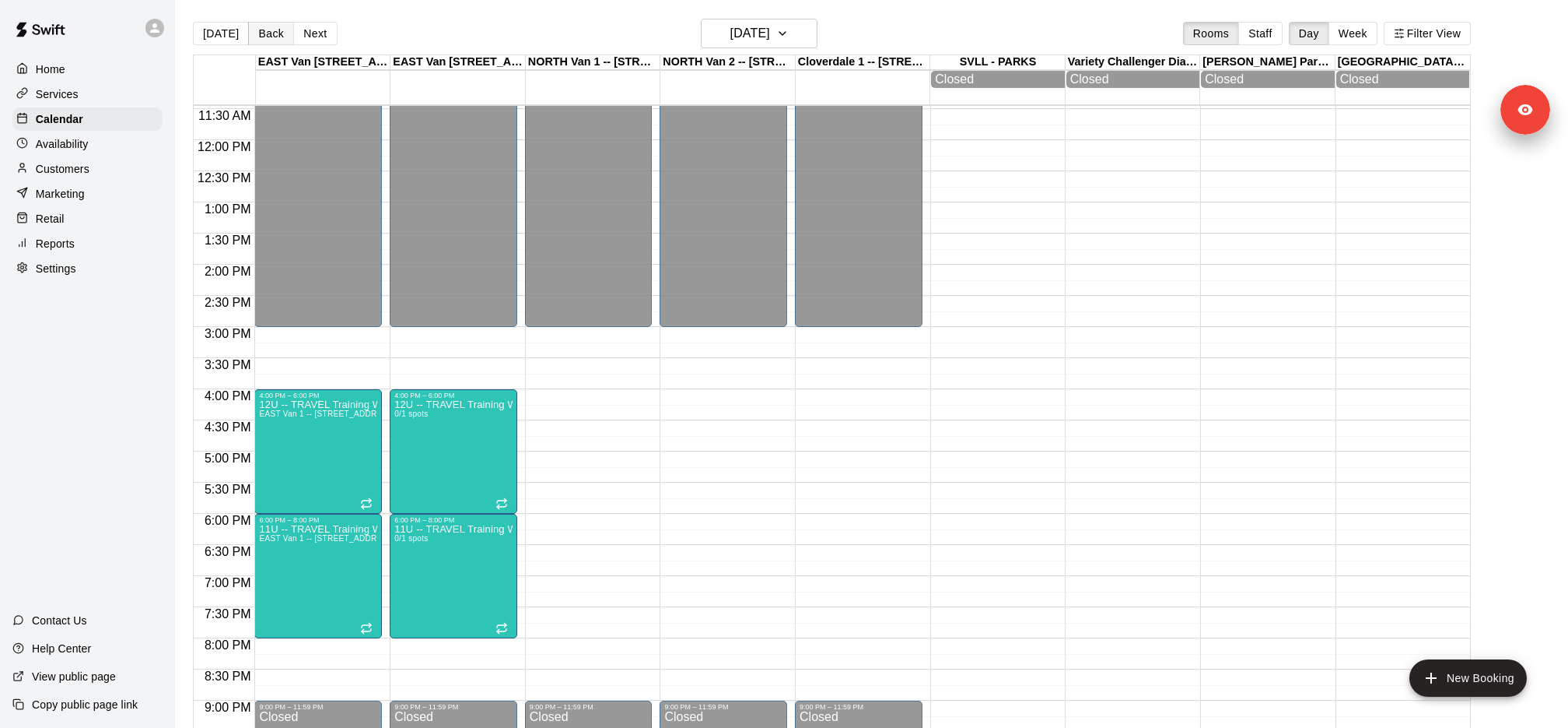
click at [283, 35] on button "Back" at bounding box center [270, 33] width 46 height 23
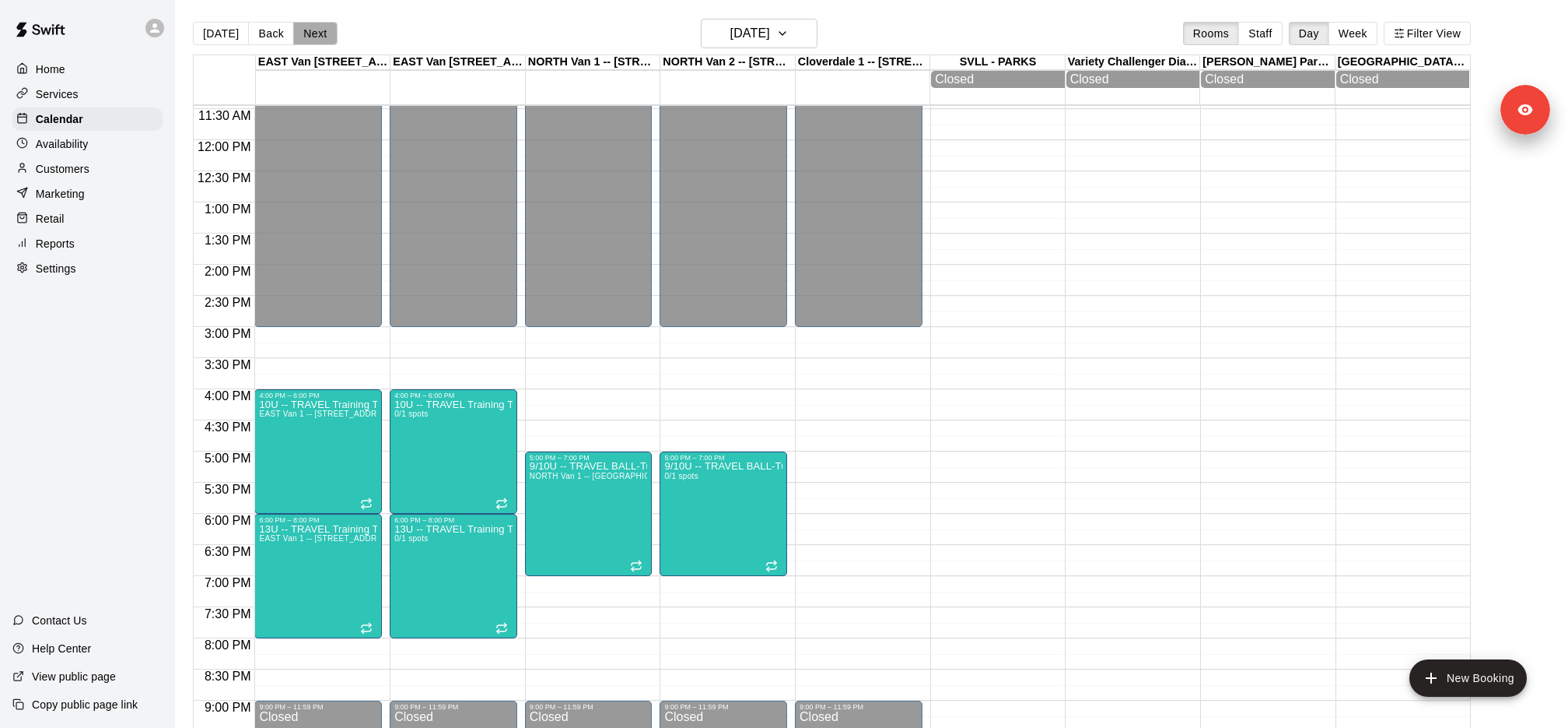
click at [308, 37] on button "Next" at bounding box center [315, 33] width 44 height 23
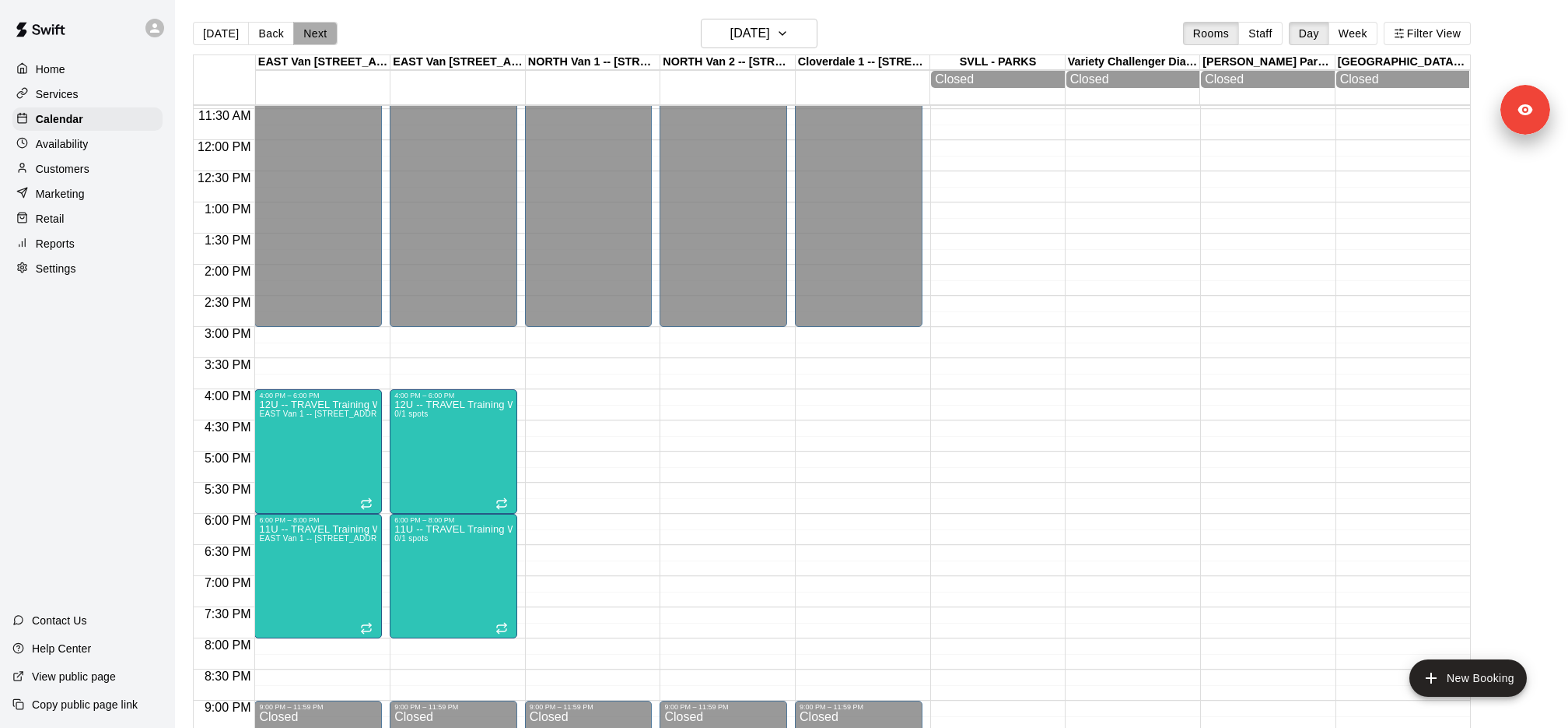
click at [308, 37] on button "Next" at bounding box center [315, 33] width 44 height 23
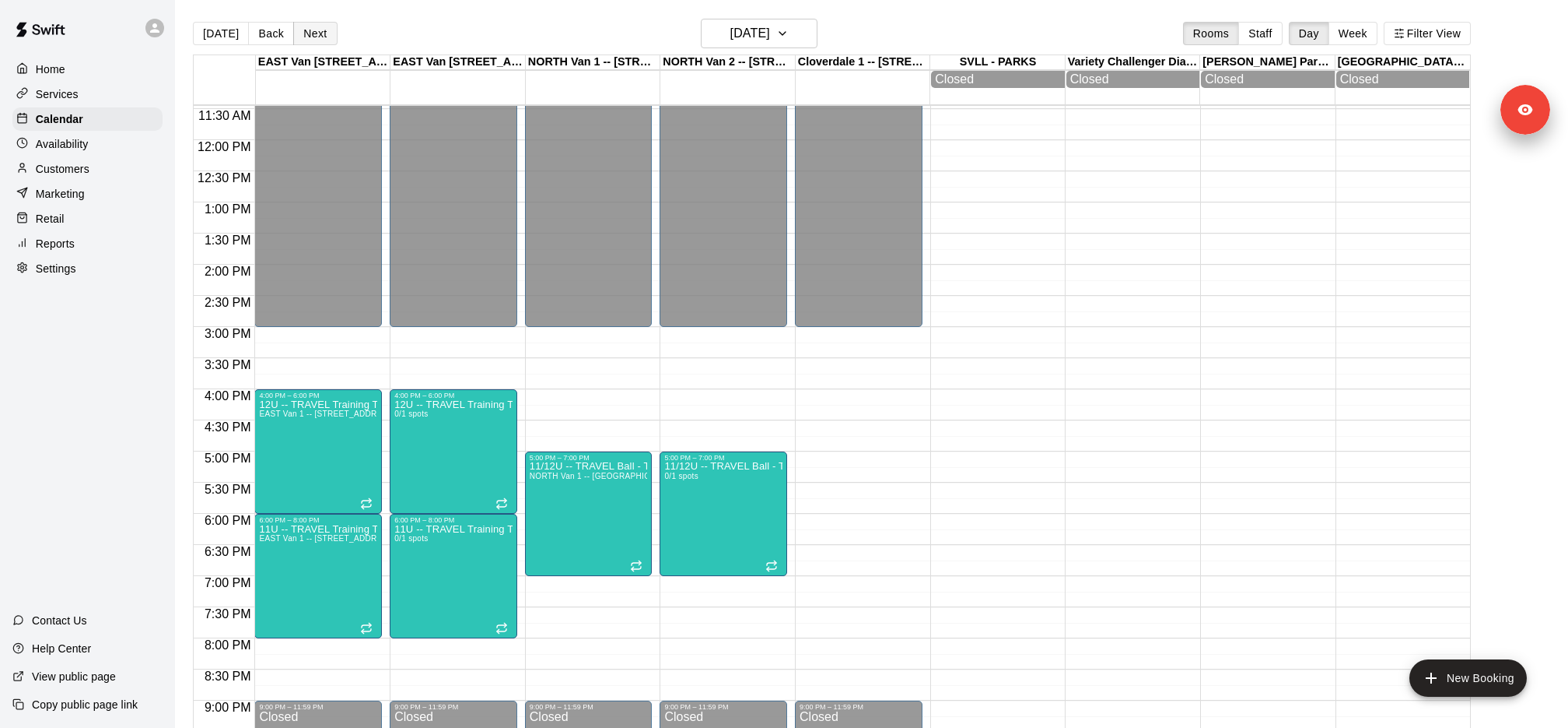
click at [308, 37] on button "Next" at bounding box center [315, 33] width 44 height 23
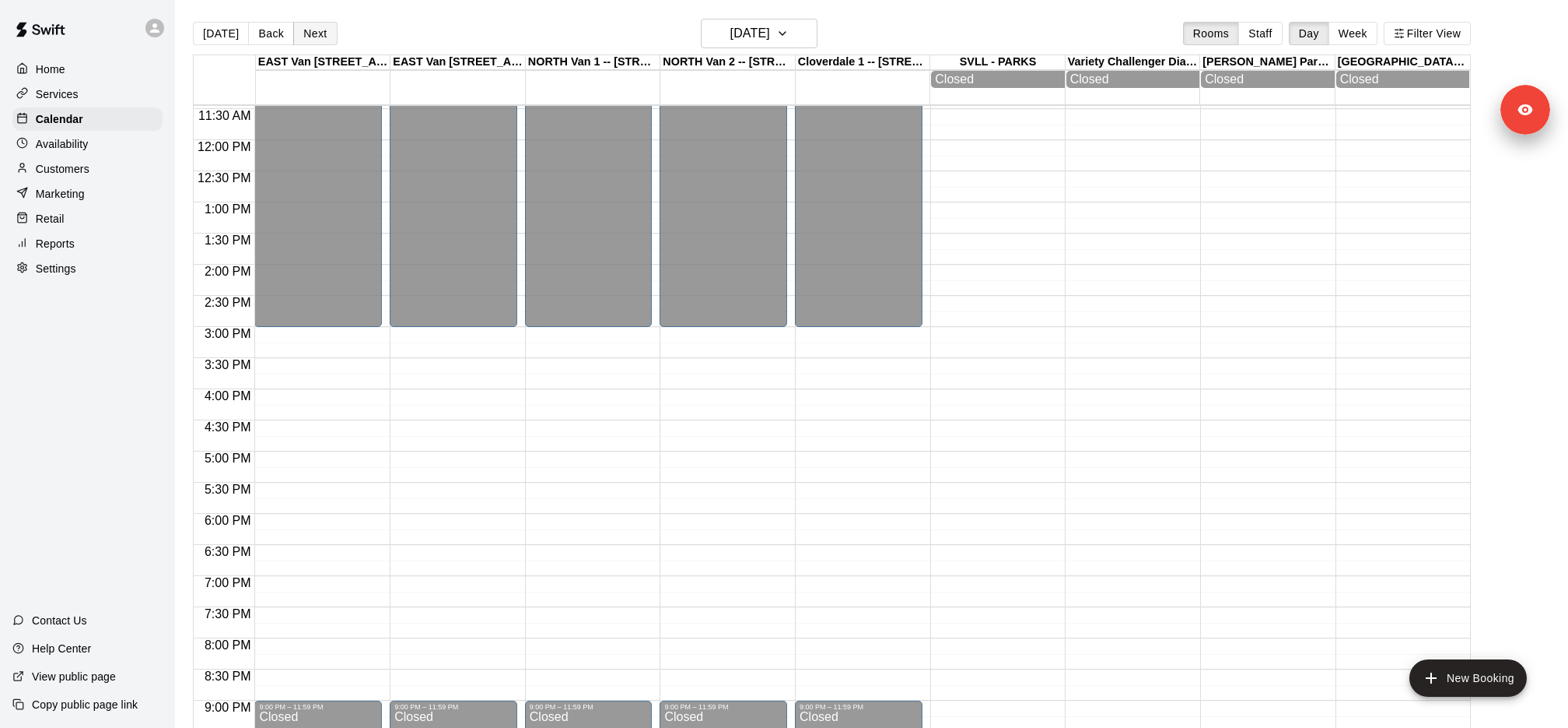
click at [308, 37] on button "Next" at bounding box center [315, 33] width 44 height 23
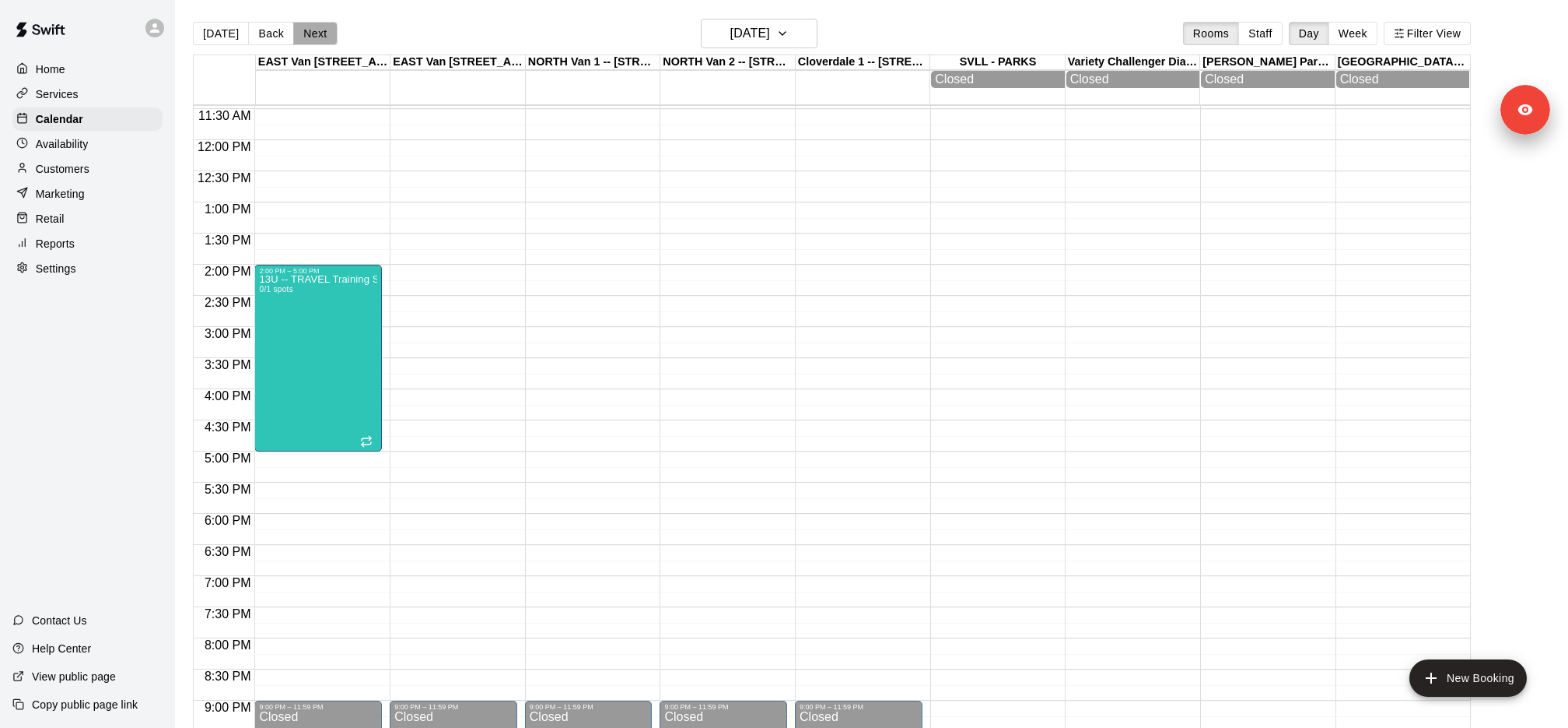
click at [308, 37] on button "Next" at bounding box center [315, 33] width 44 height 23
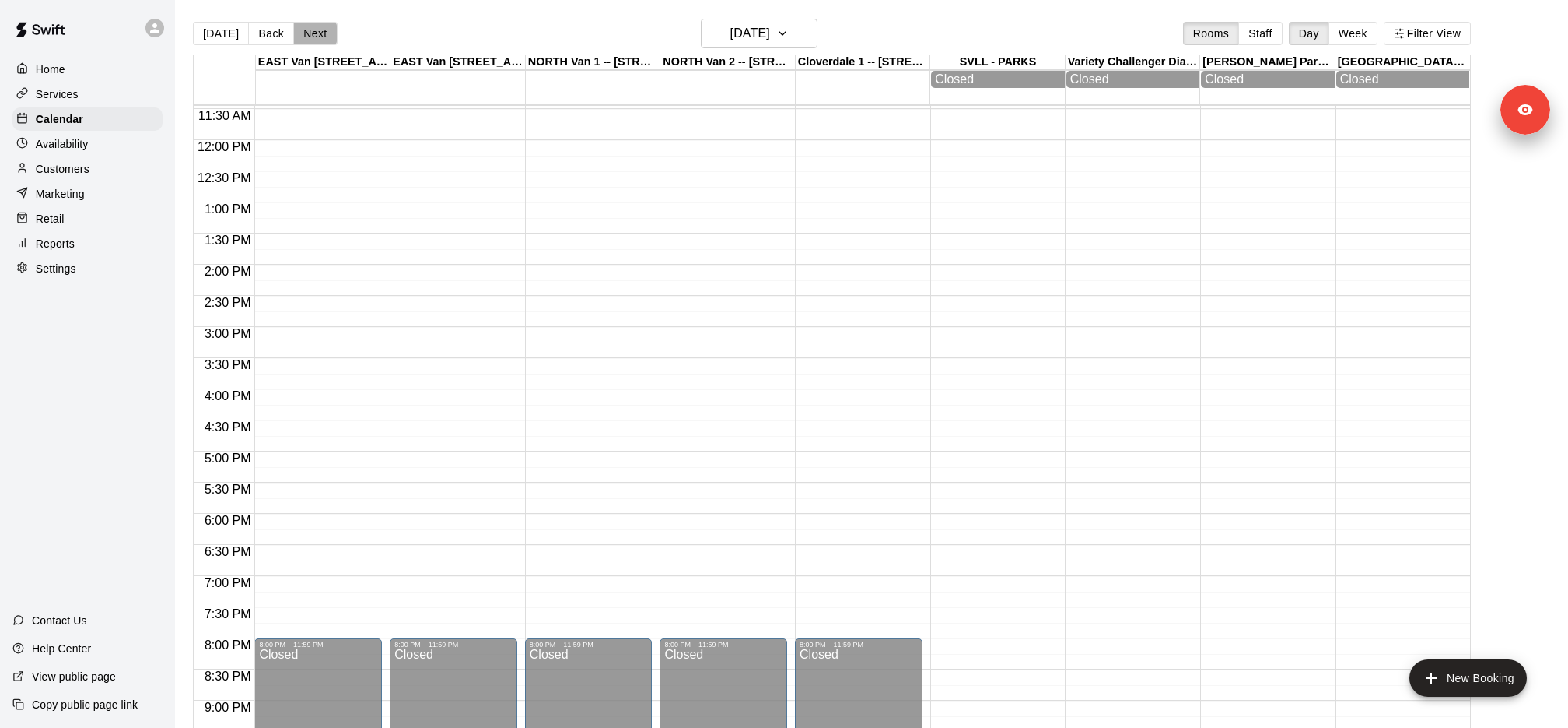
click at [309, 37] on button "Next" at bounding box center [315, 33] width 44 height 23
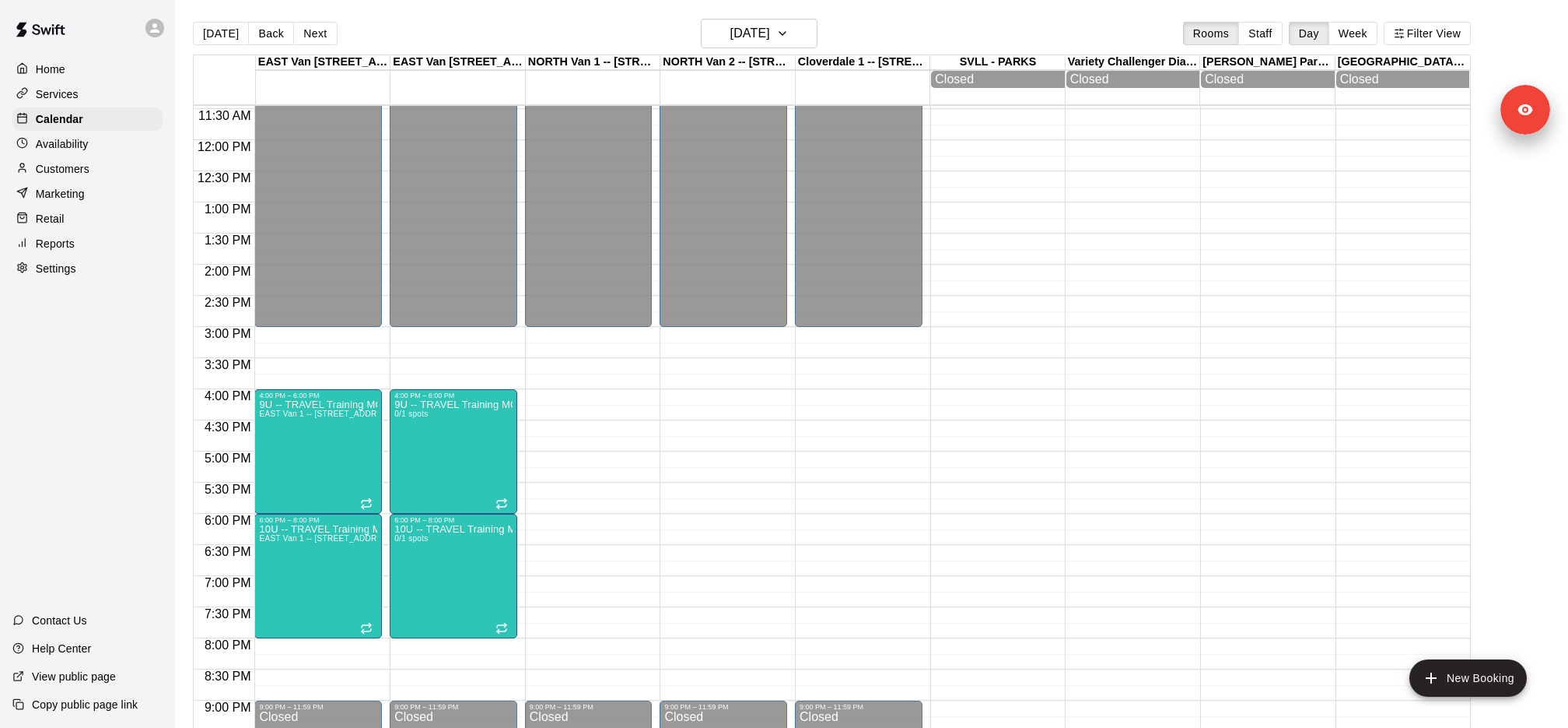
click at [309, 37] on button "Next" at bounding box center [315, 33] width 44 height 23
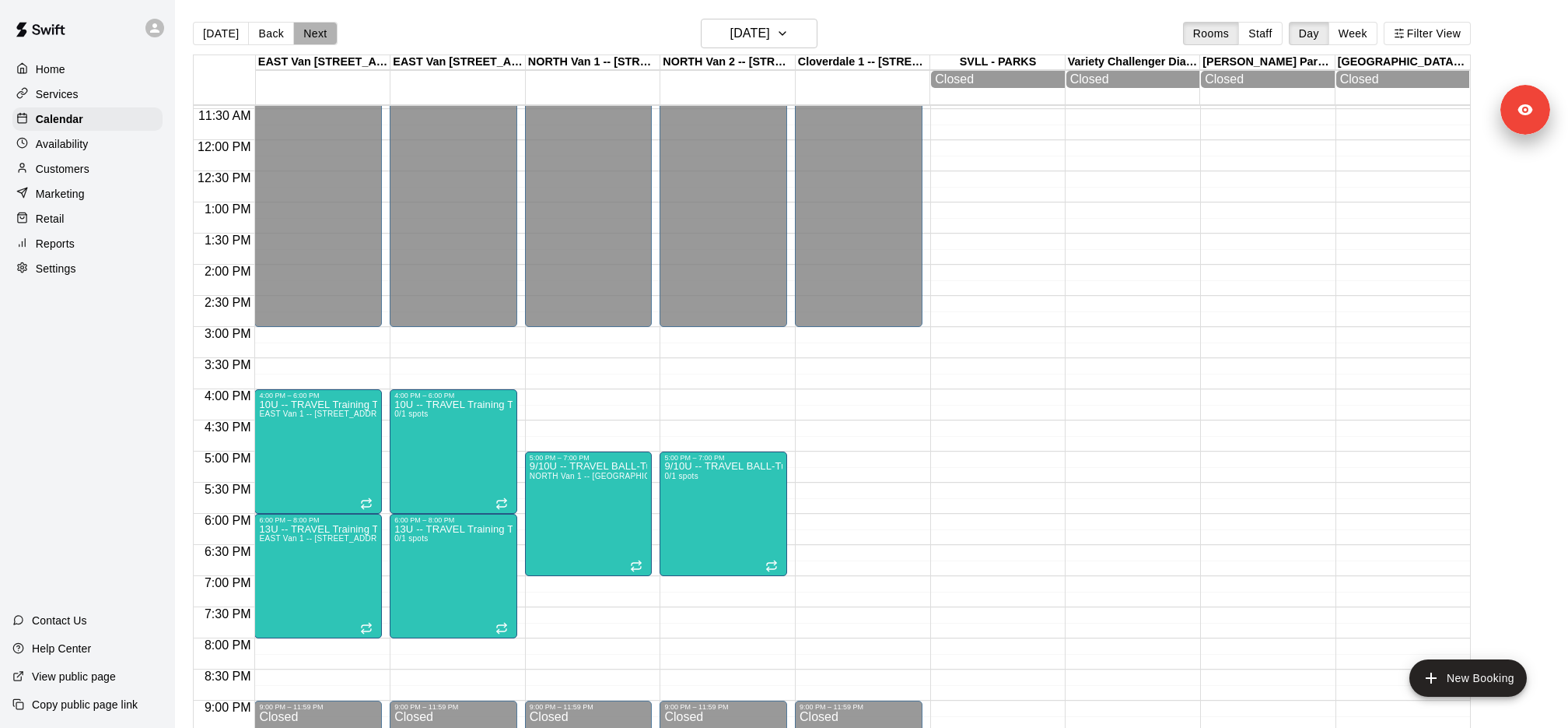
click at [309, 37] on button "Next" at bounding box center [315, 33] width 44 height 23
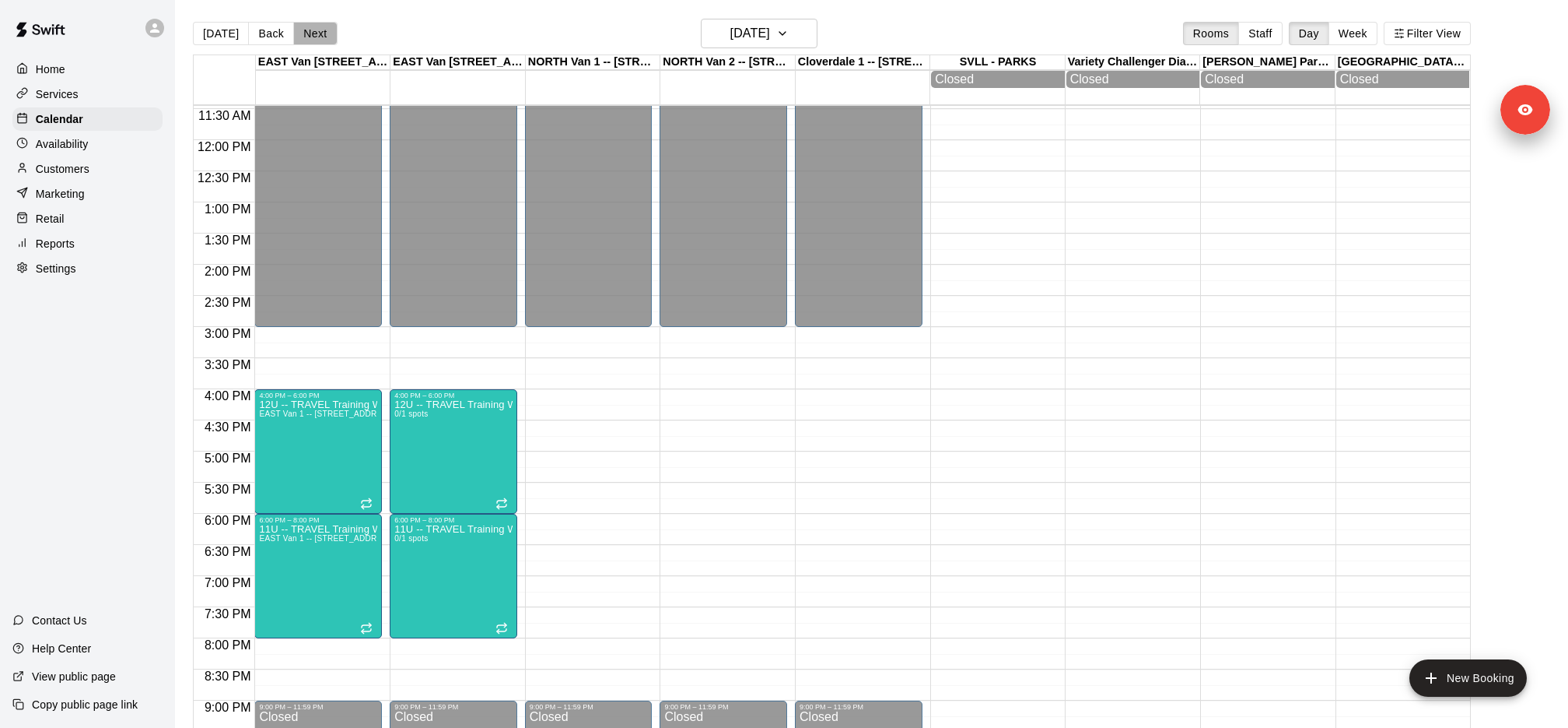
click at [309, 37] on button "Next" at bounding box center [315, 33] width 44 height 23
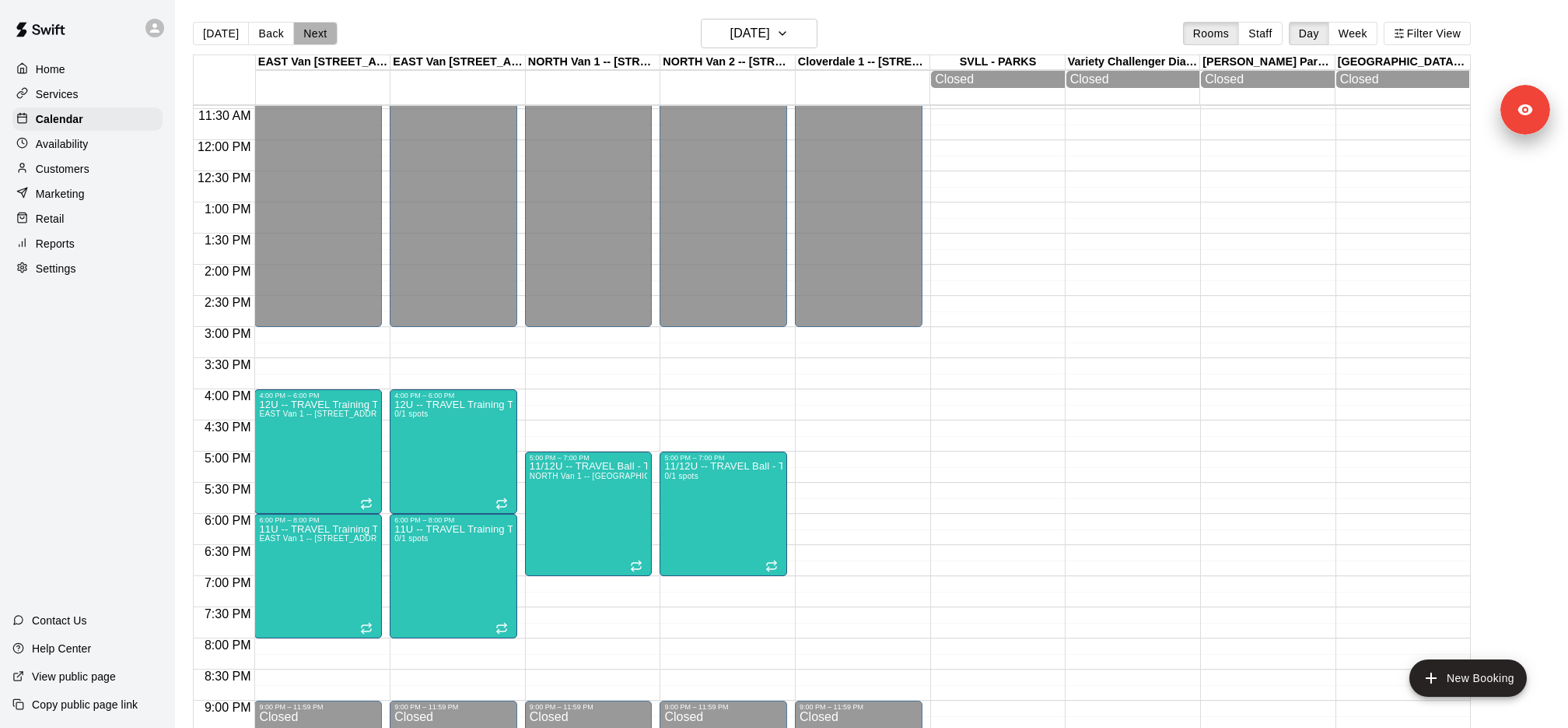
click at [309, 37] on button "Next" at bounding box center [315, 33] width 44 height 23
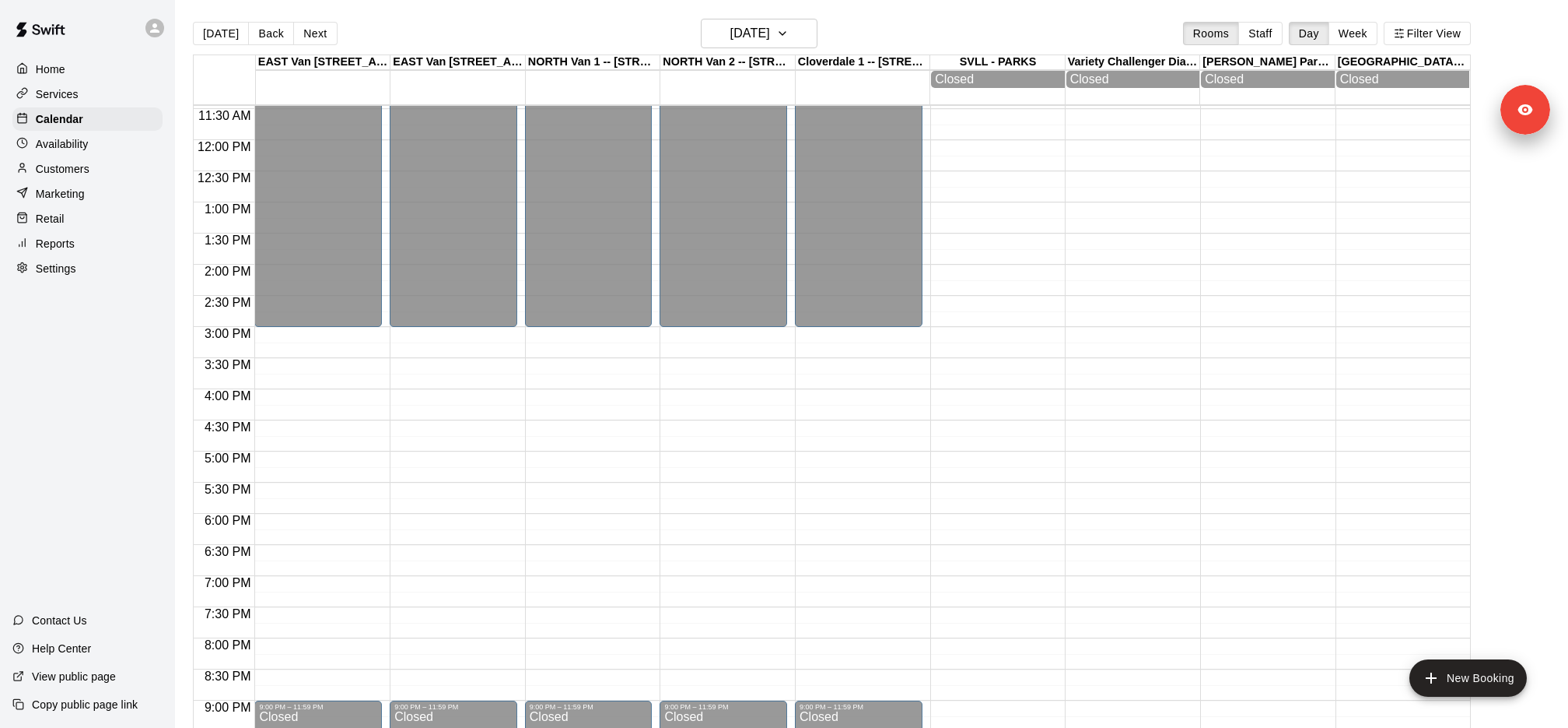
click at [309, 37] on button "Next" at bounding box center [315, 33] width 44 height 23
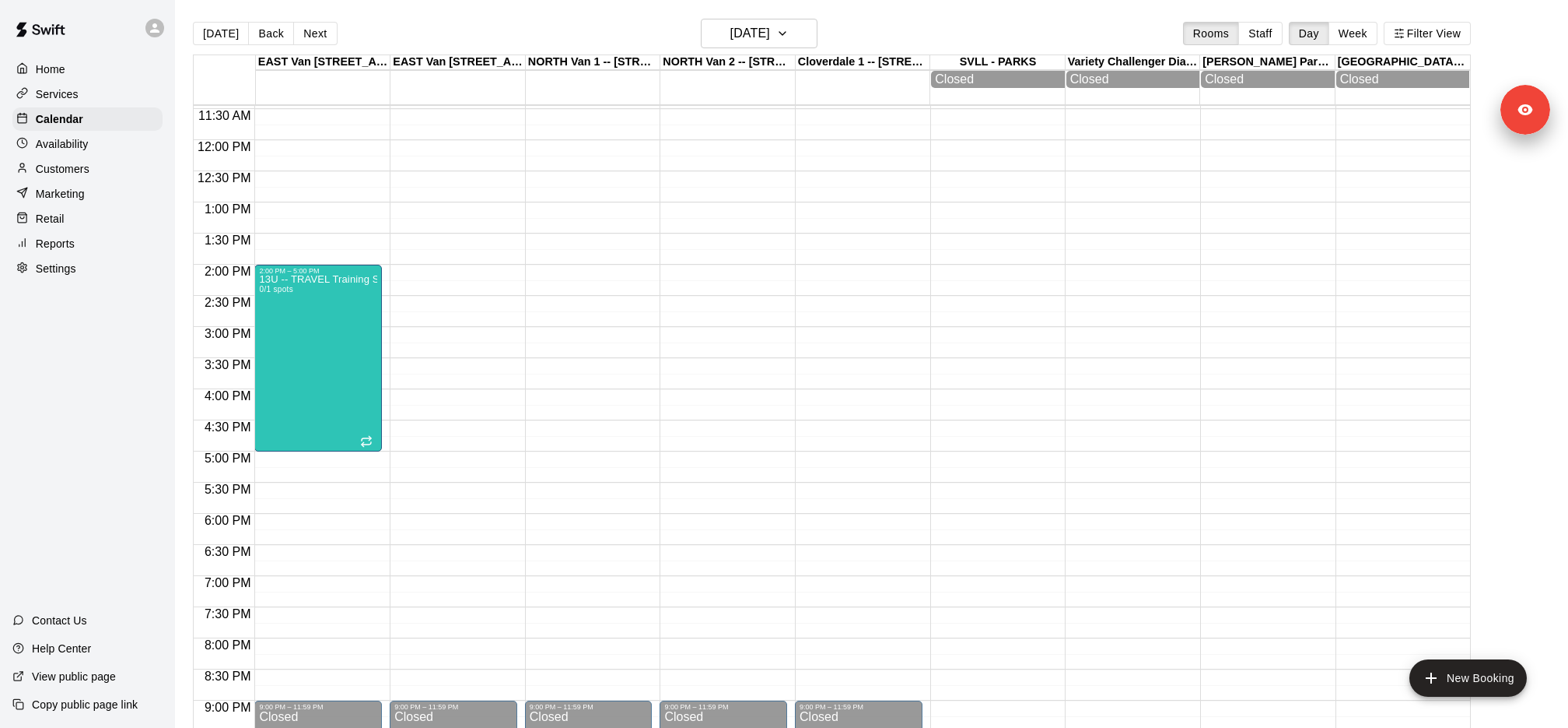
click at [309, 37] on div "Today Back Next Saturday Nov 08 Rooms Staff Day Week Filter View EAST Van 1 -- …" at bounding box center [832, 382] width 1278 height 728
click at [309, 37] on button "Next" at bounding box center [315, 33] width 44 height 23
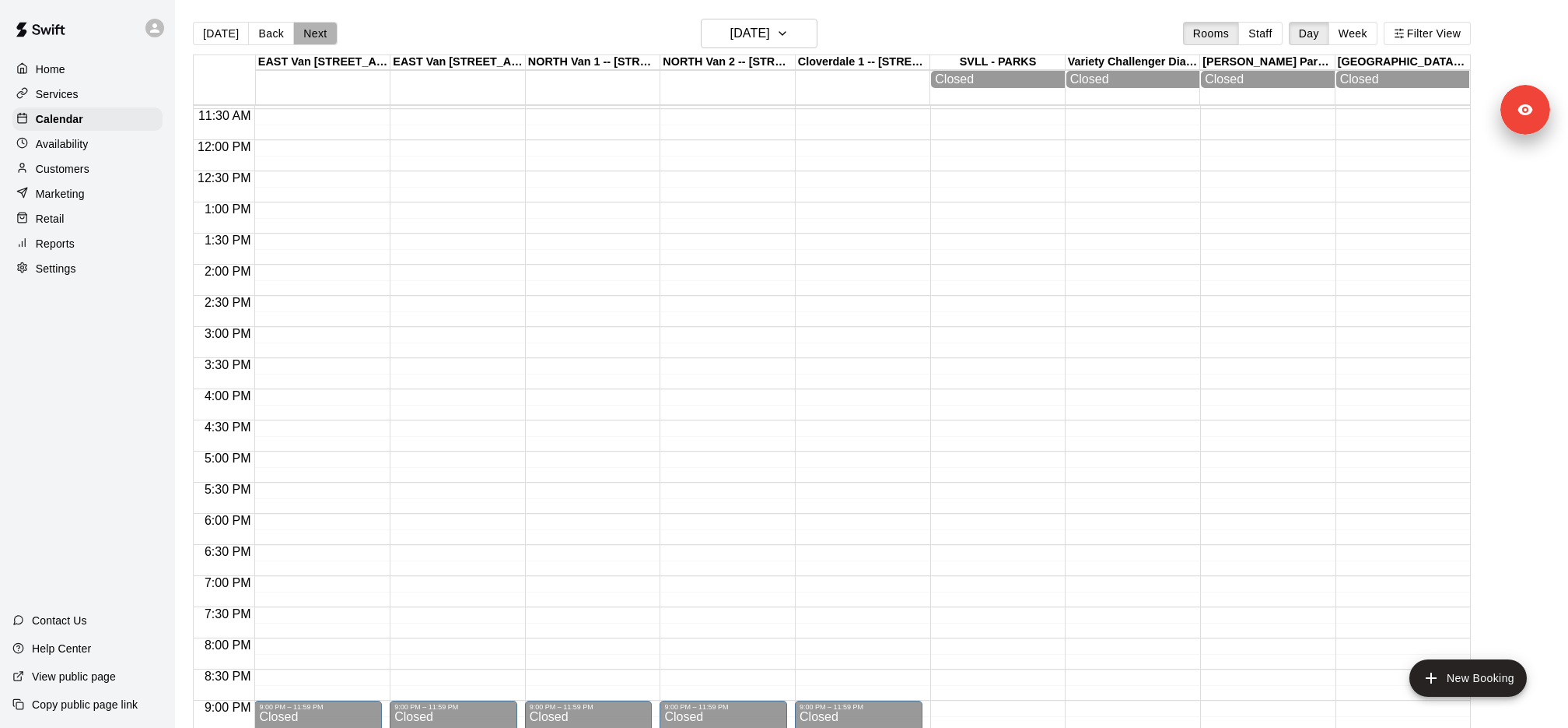
click at [309, 37] on button "Next" at bounding box center [315, 33] width 44 height 23
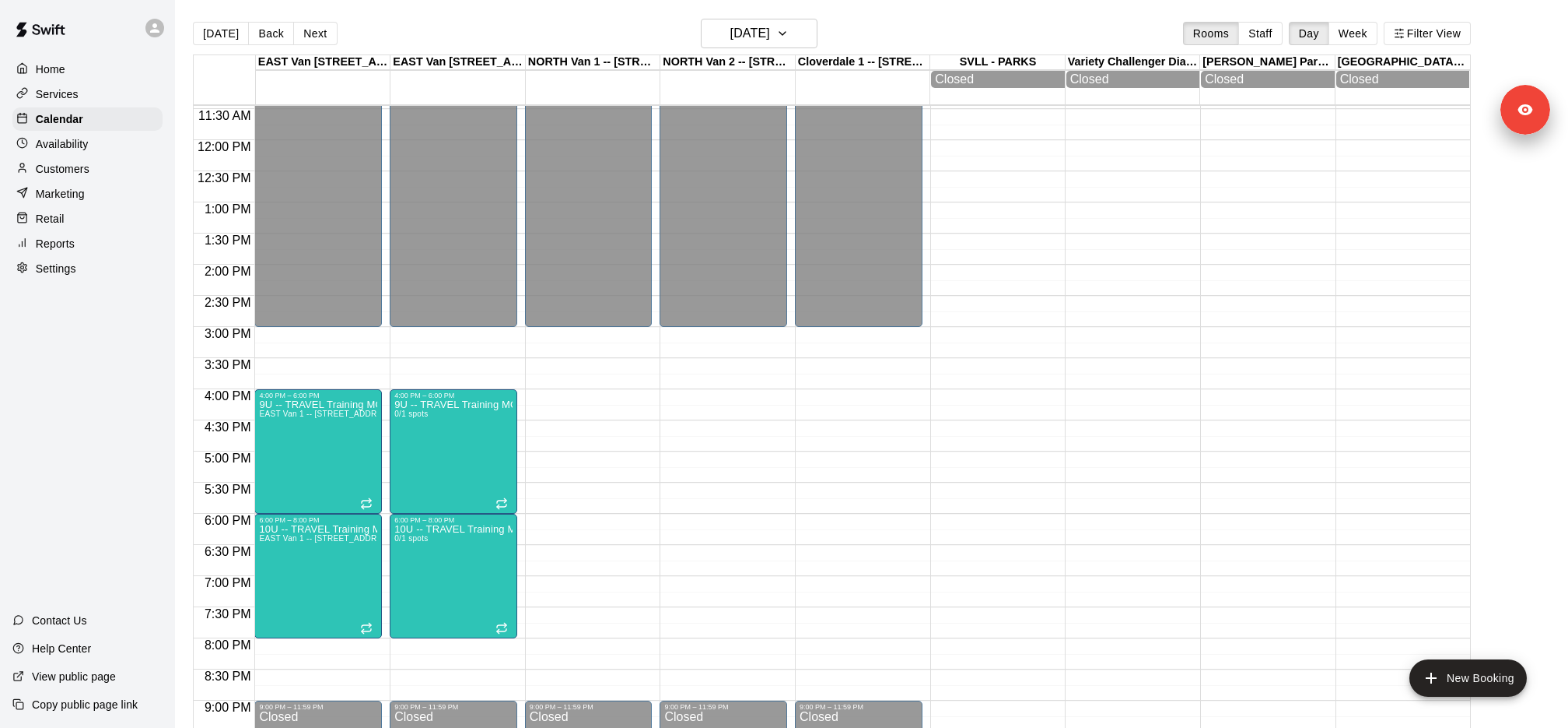
click at [316, 17] on main "Today Back Next Monday Nov 10 Rooms Staff Day Week Filter View EAST Van 1 -- 26…" at bounding box center [872, 376] width 1393 height 752
click at [316, 30] on button "Next" at bounding box center [315, 33] width 44 height 23
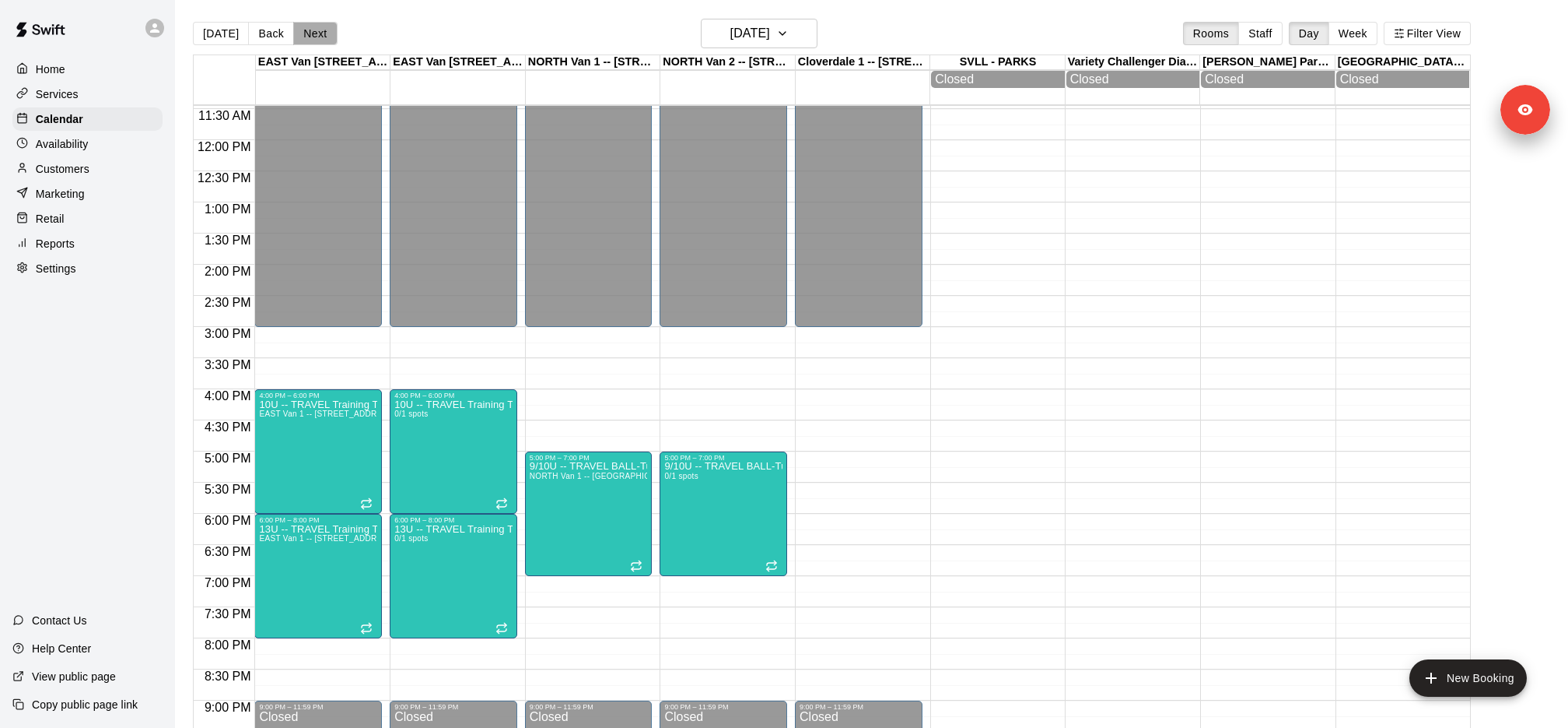
click at [316, 30] on button "Next" at bounding box center [315, 33] width 44 height 23
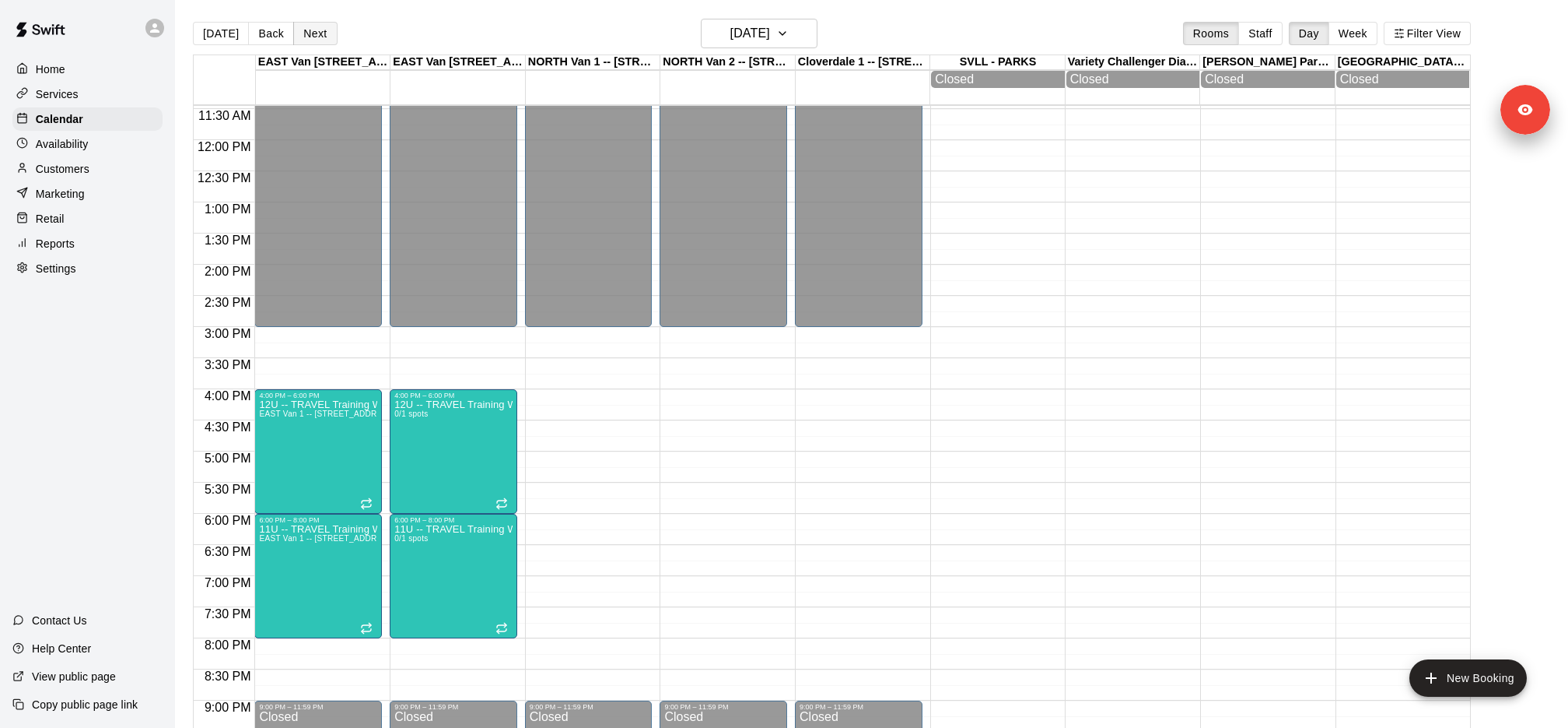
click at [320, 39] on button "Next" at bounding box center [315, 33] width 44 height 23
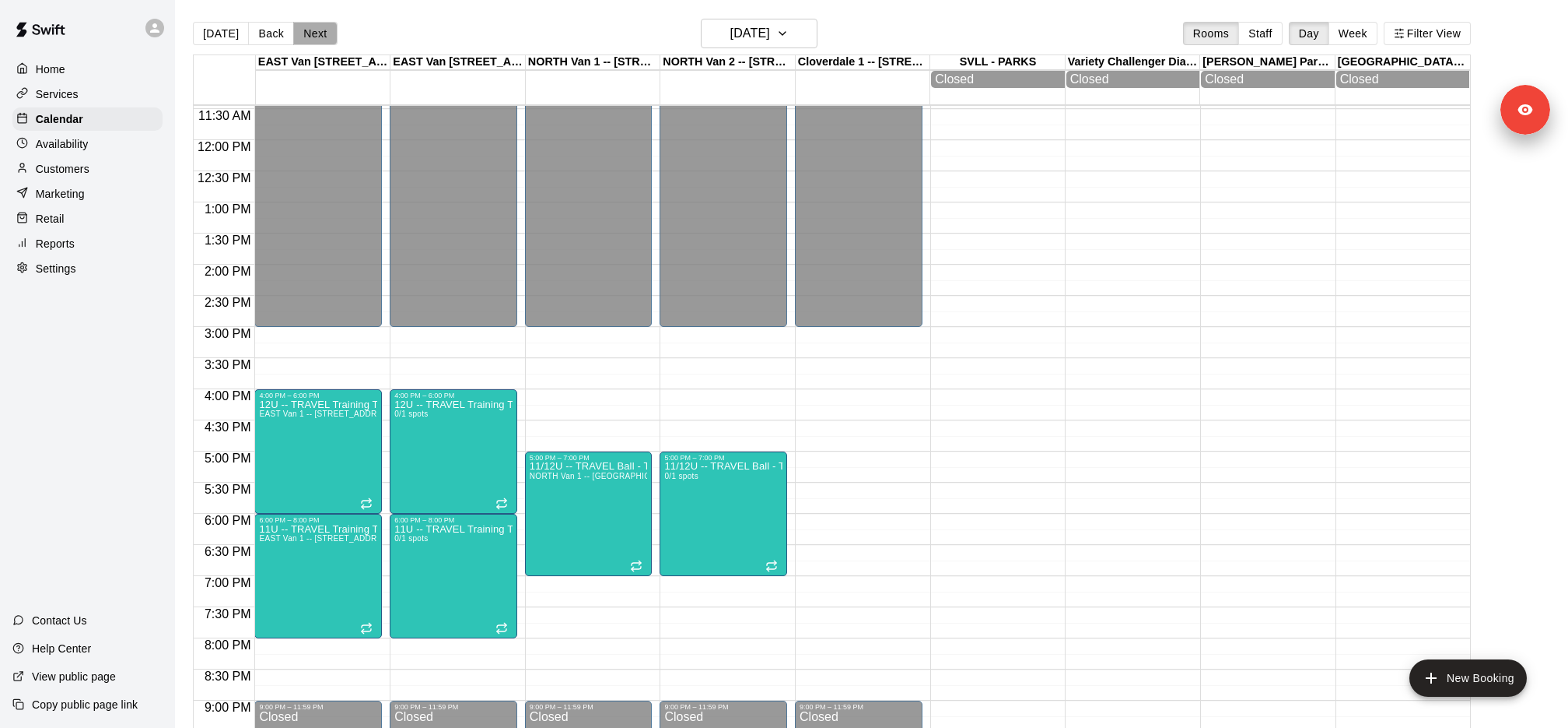
click at [320, 39] on button "Next" at bounding box center [315, 33] width 44 height 23
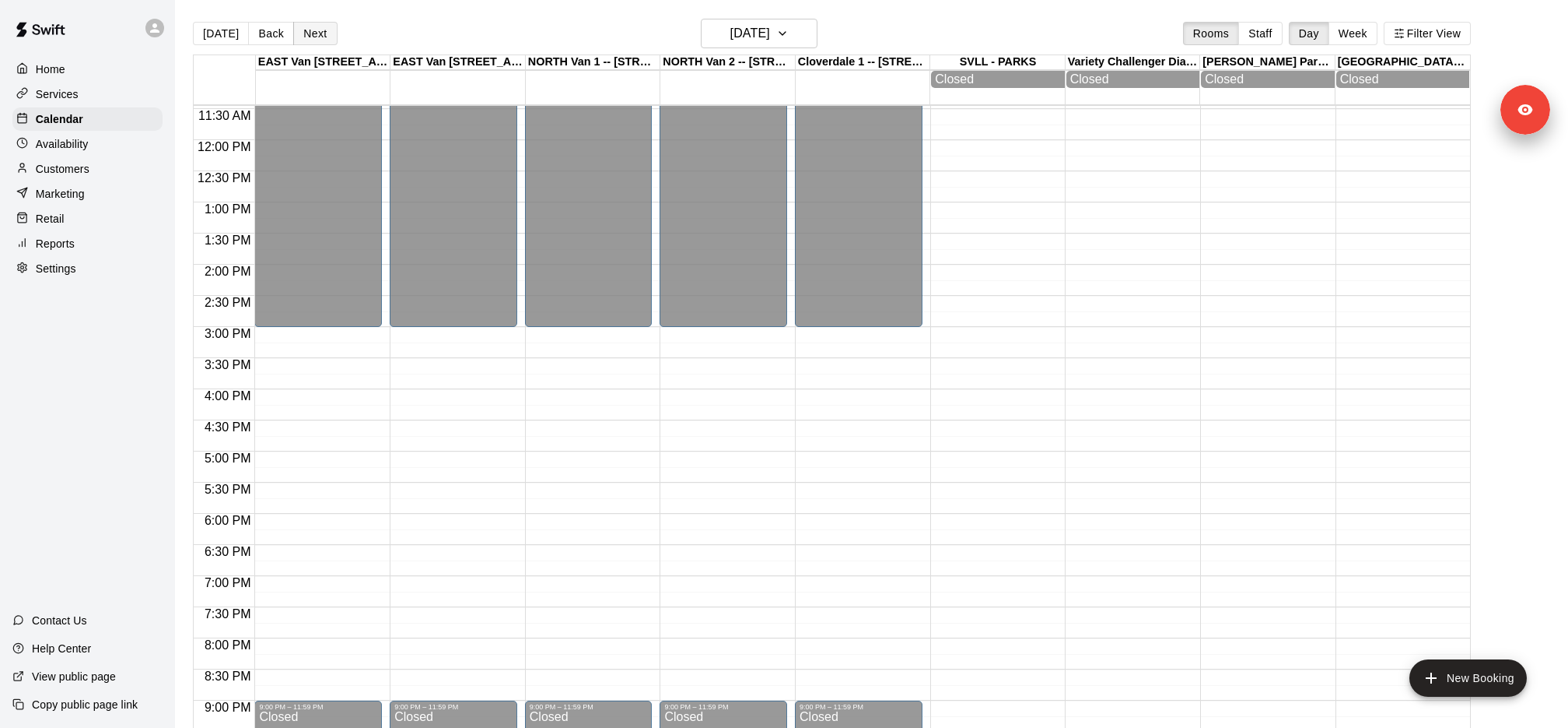
click at [320, 39] on button "Next" at bounding box center [315, 33] width 44 height 23
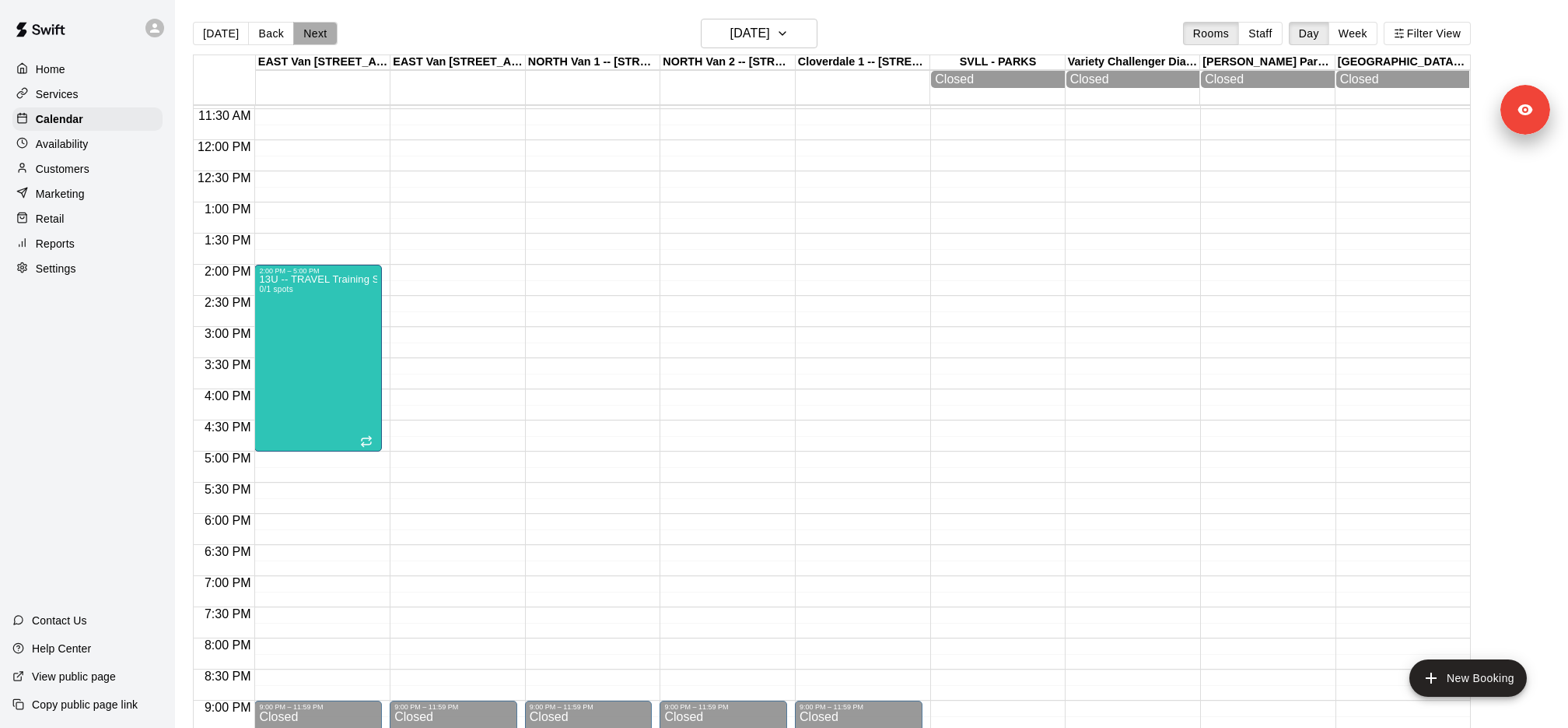
click at [320, 39] on button "Next" at bounding box center [315, 33] width 44 height 23
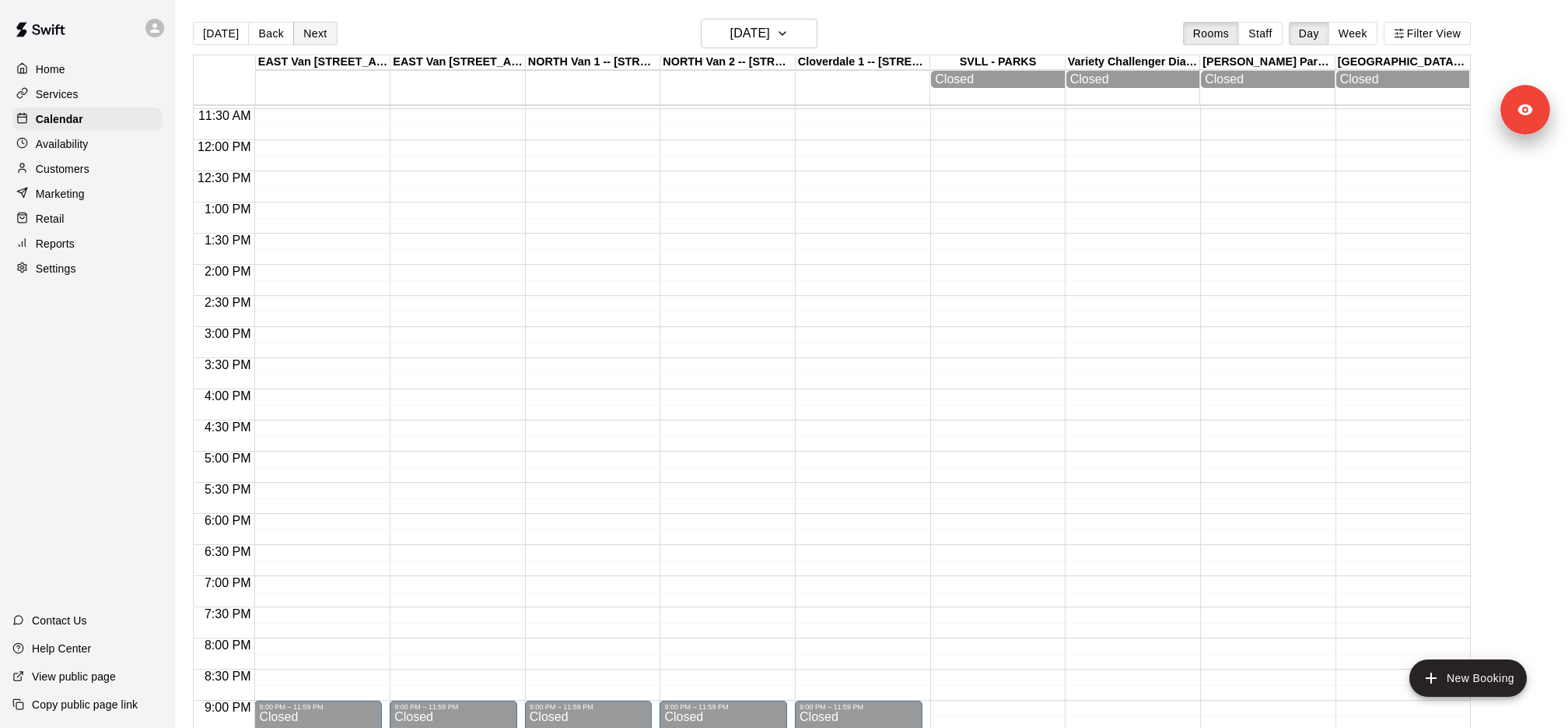
click at [320, 39] on button "Next" at bounding box center [315, 33] width 44 height 23
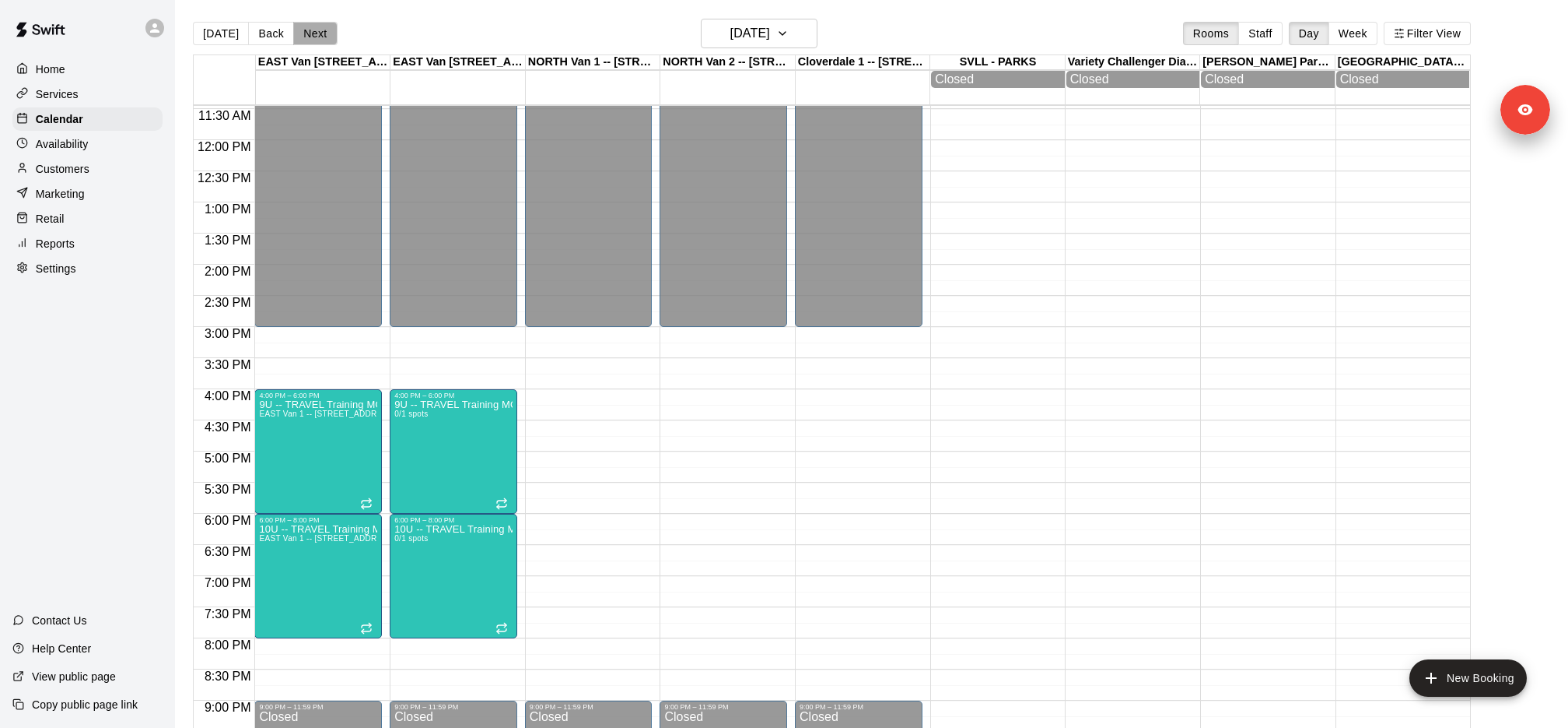
click at [320, 39] on button "Next" at bounding box center [315, 33] width 44 height 23
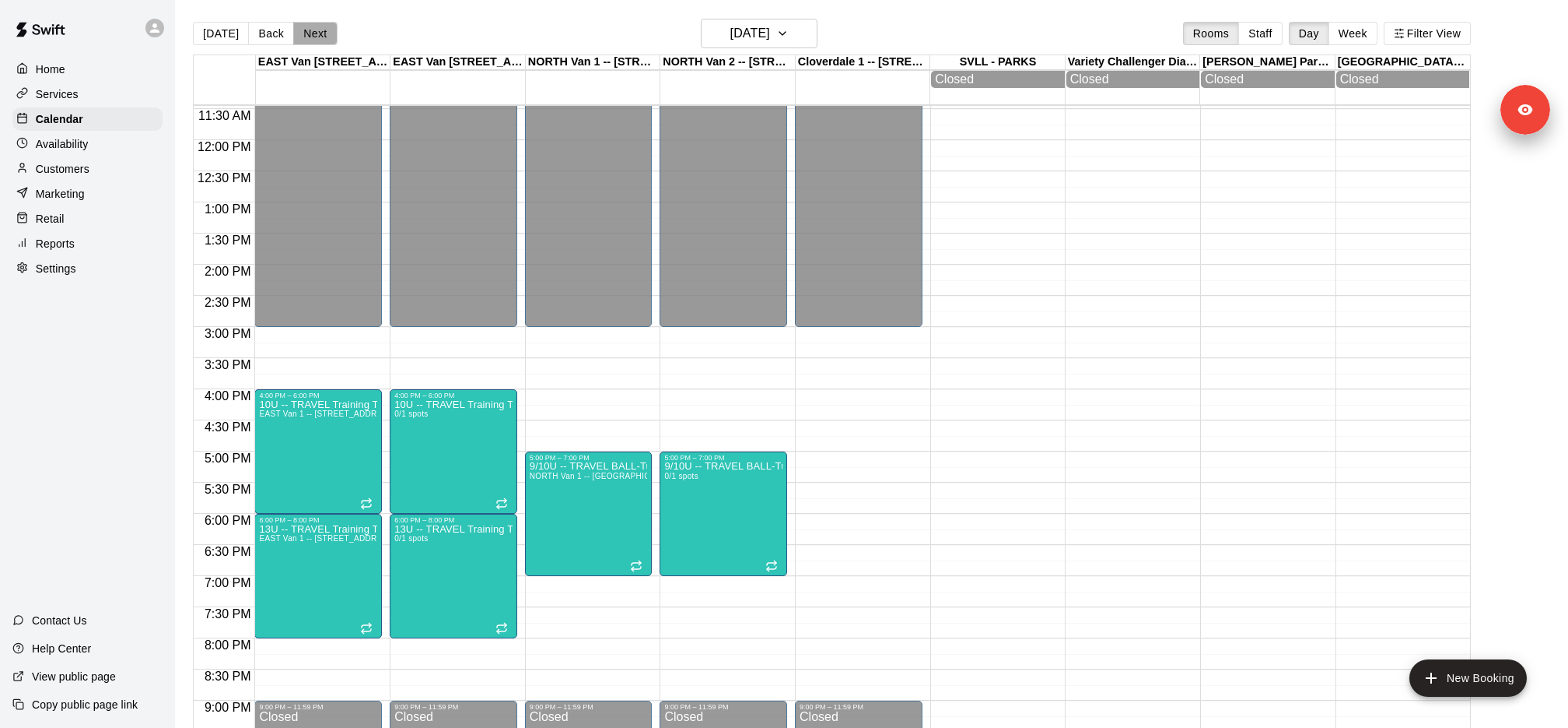
click at [320, 39] on button "Next" at bounding box center [315, 33] width 44 height 23
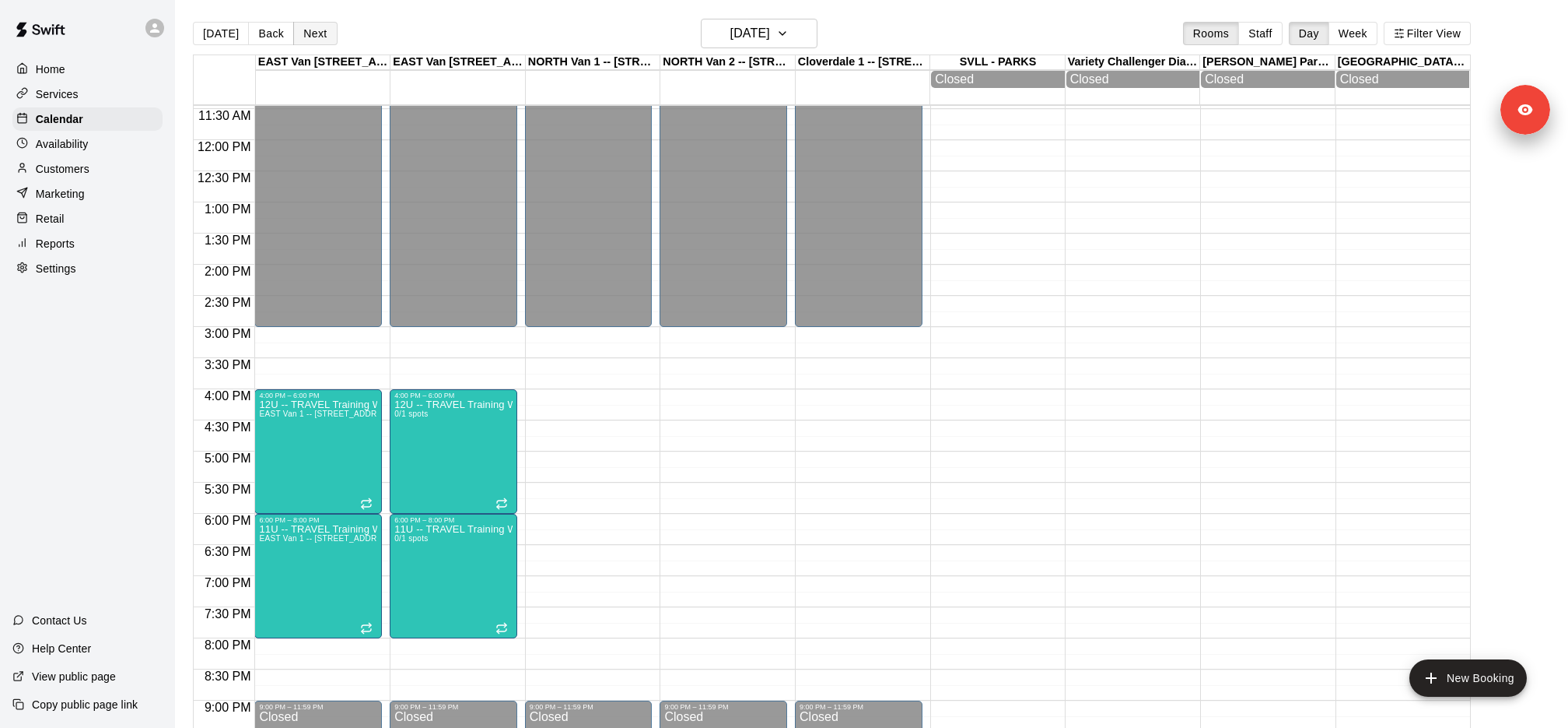
click at [320, 34] on button "Next" at bounding box center [315, 33] width 44 height 23
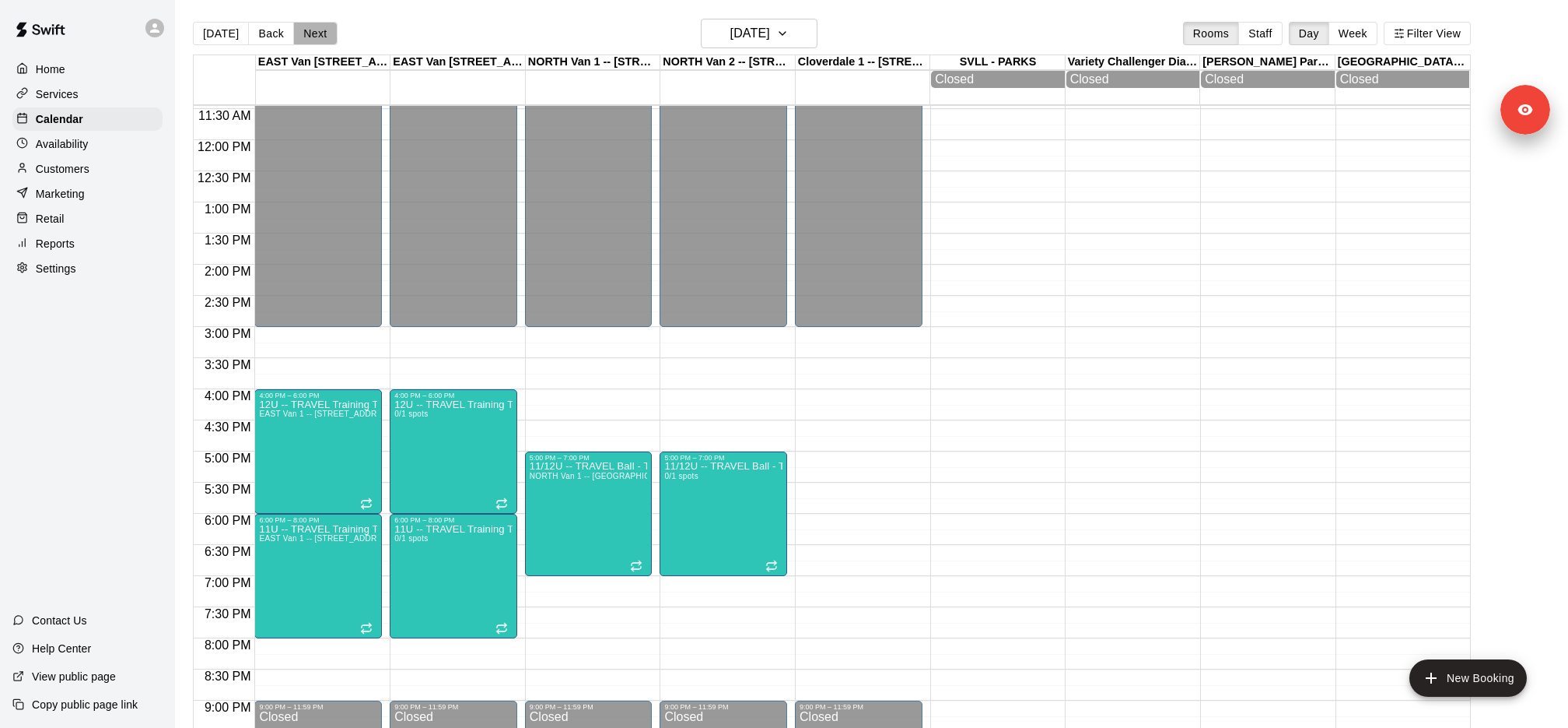
click at [319, 33] on button "Next" at bounding box center [315, 33] width 44 height 23
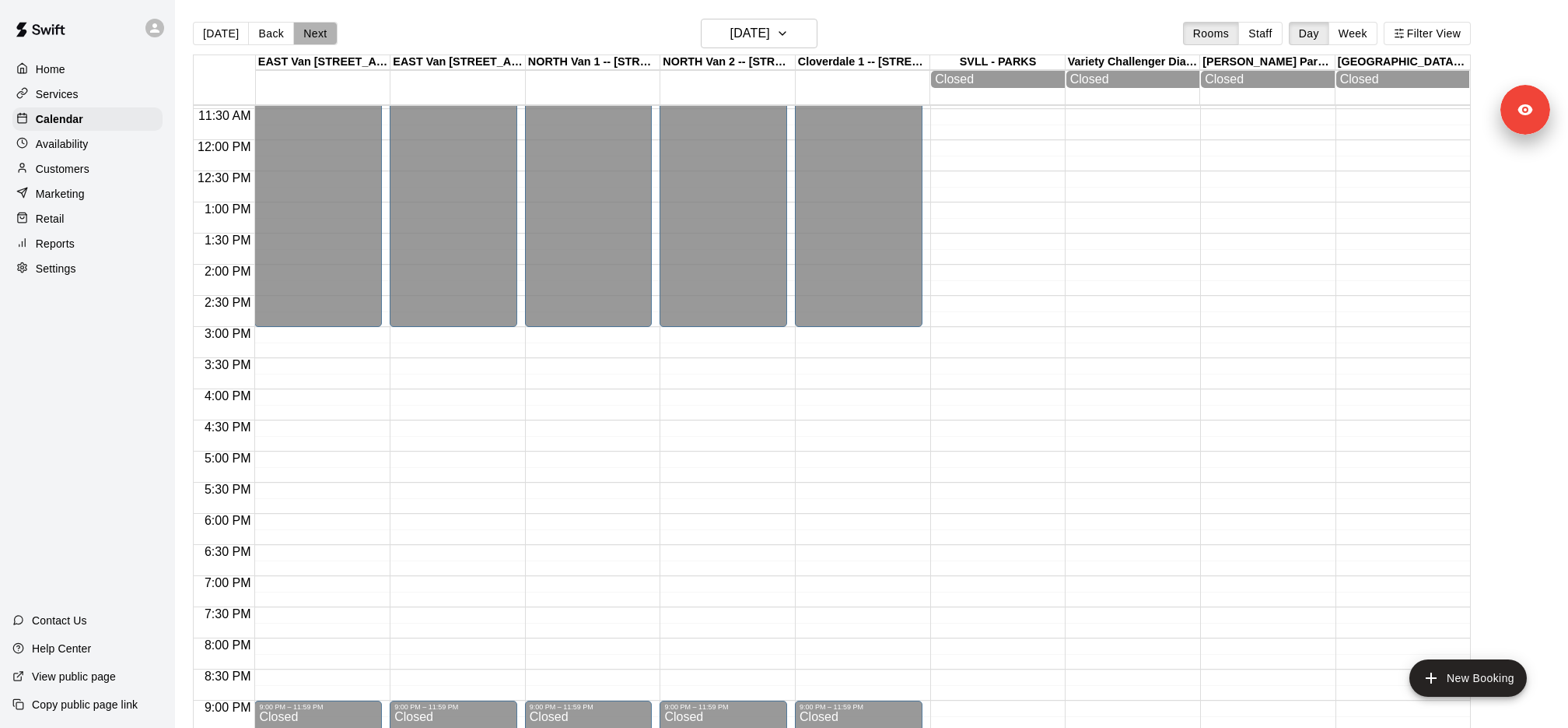
click at [319, 33] on button "Next" at bounding box center [315, 33] width 44 height 23
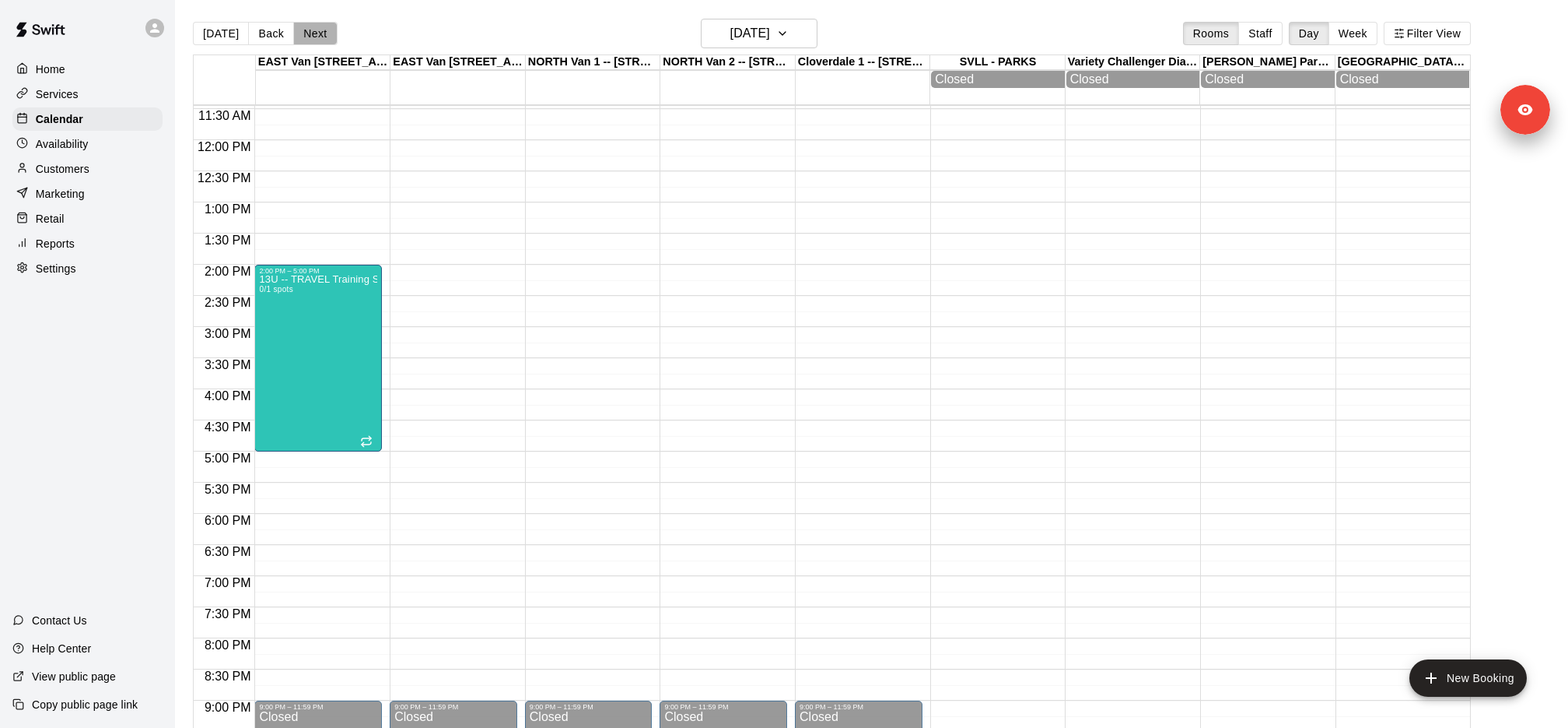
click at [319, 33] on button "Next" at bounding box center [315, 33] width 44 height 23
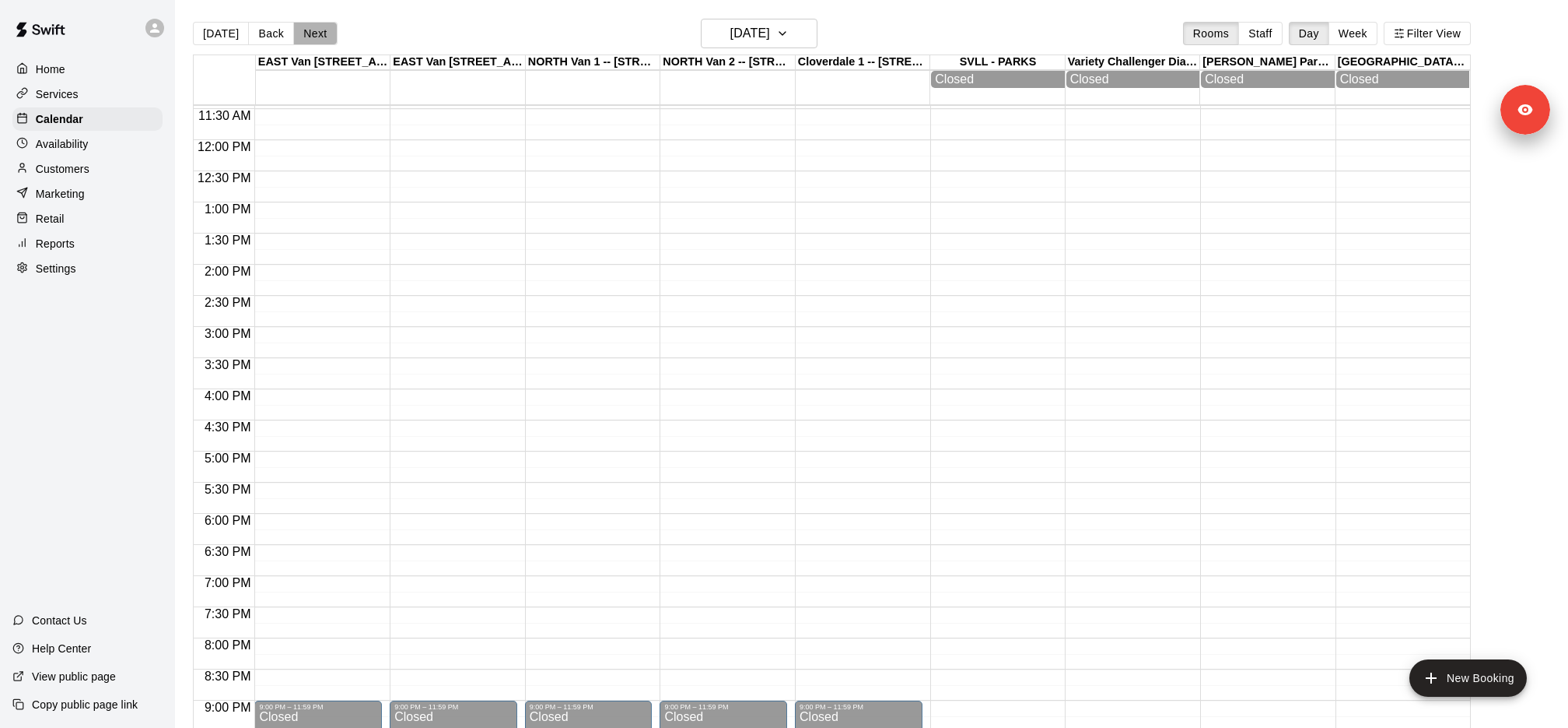
click at [319, 33] on button "Next" at bounding box center [315, 33] width 44 height 23
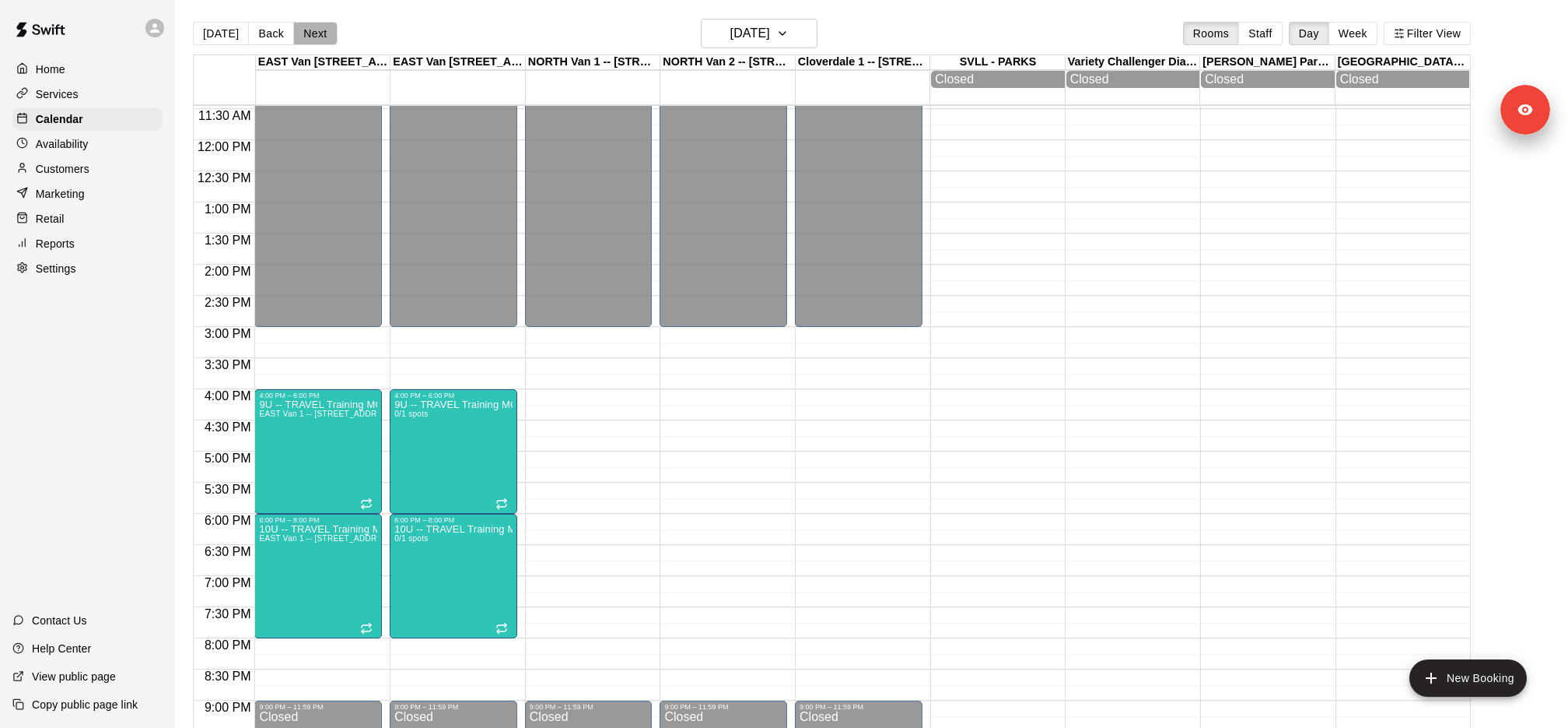
click at [319, 33] on button "Next" at bounding box center [315, 33] width 44 height 23
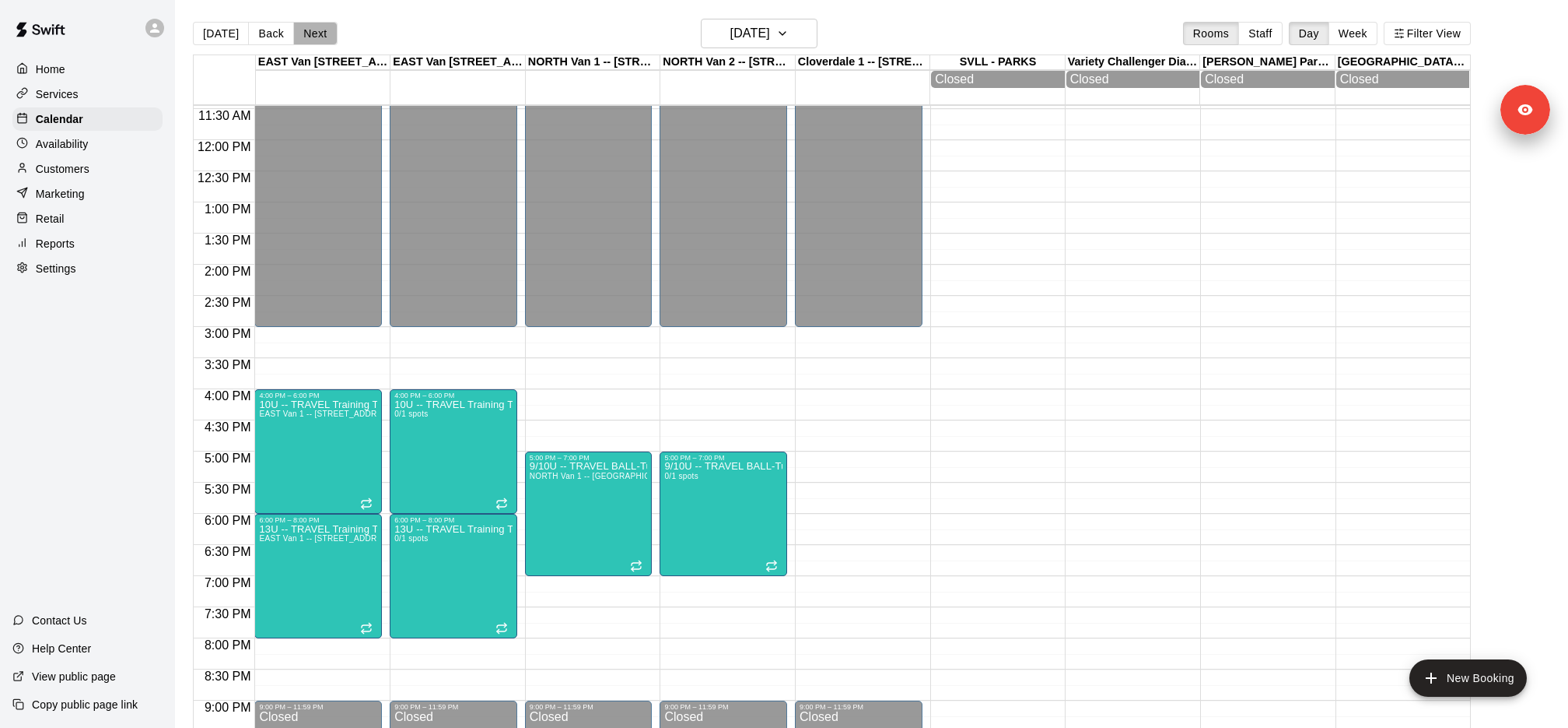
click at [319, 33] on button "Next" at bounding box center [315, 33] width 44 height 23
click at [319, 33] on div "Today Back Next Tuesday Nov 25 Rooms Staff Day Week Filter View EAST Van 1 -- 2…" at bounding box center [832, 382] width 1278 height 728
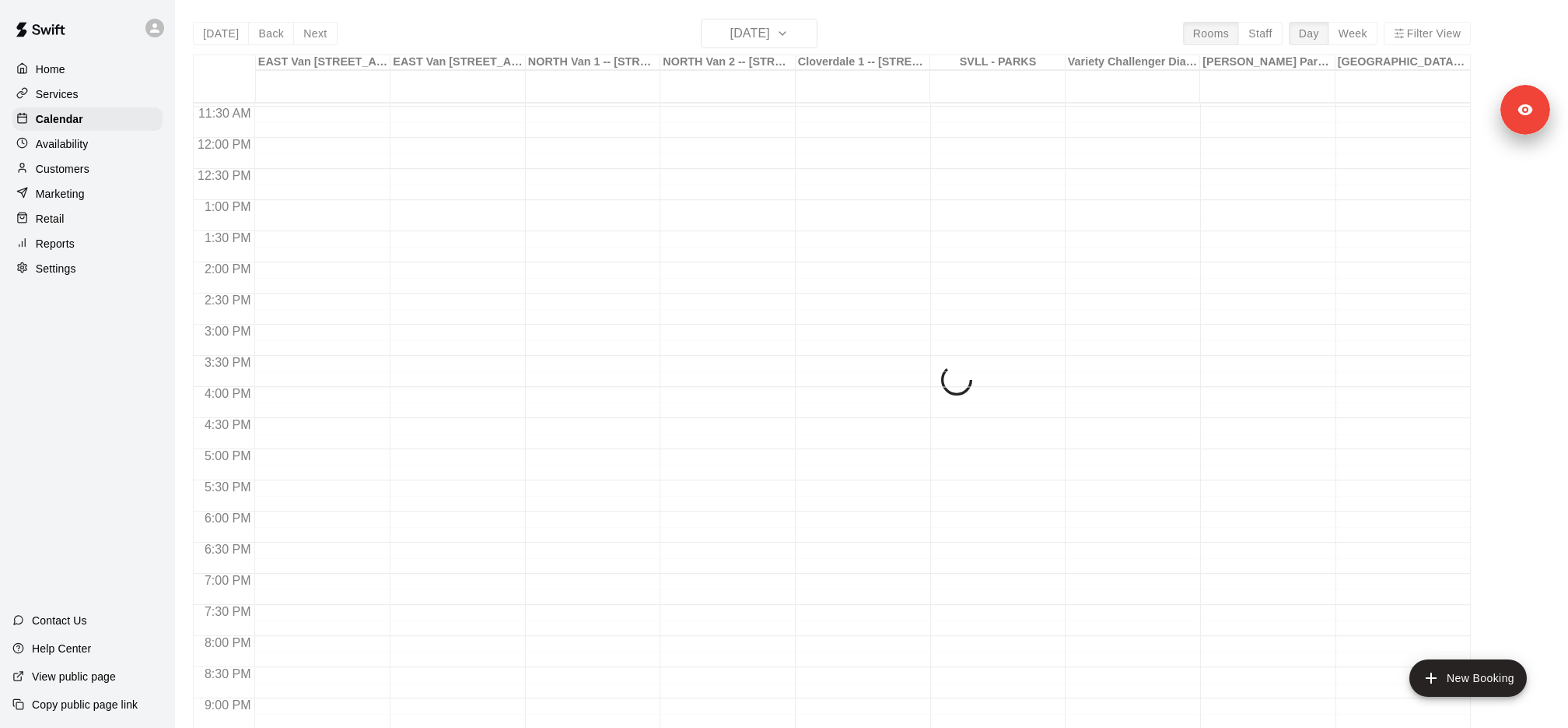
click at [319, 33] on div "Today Back Next Wednesday Nov 26 Rooms Staff Day Week Filter View EAST Van 1 --…" at bounding box center [832, 382] width 1278 height 728
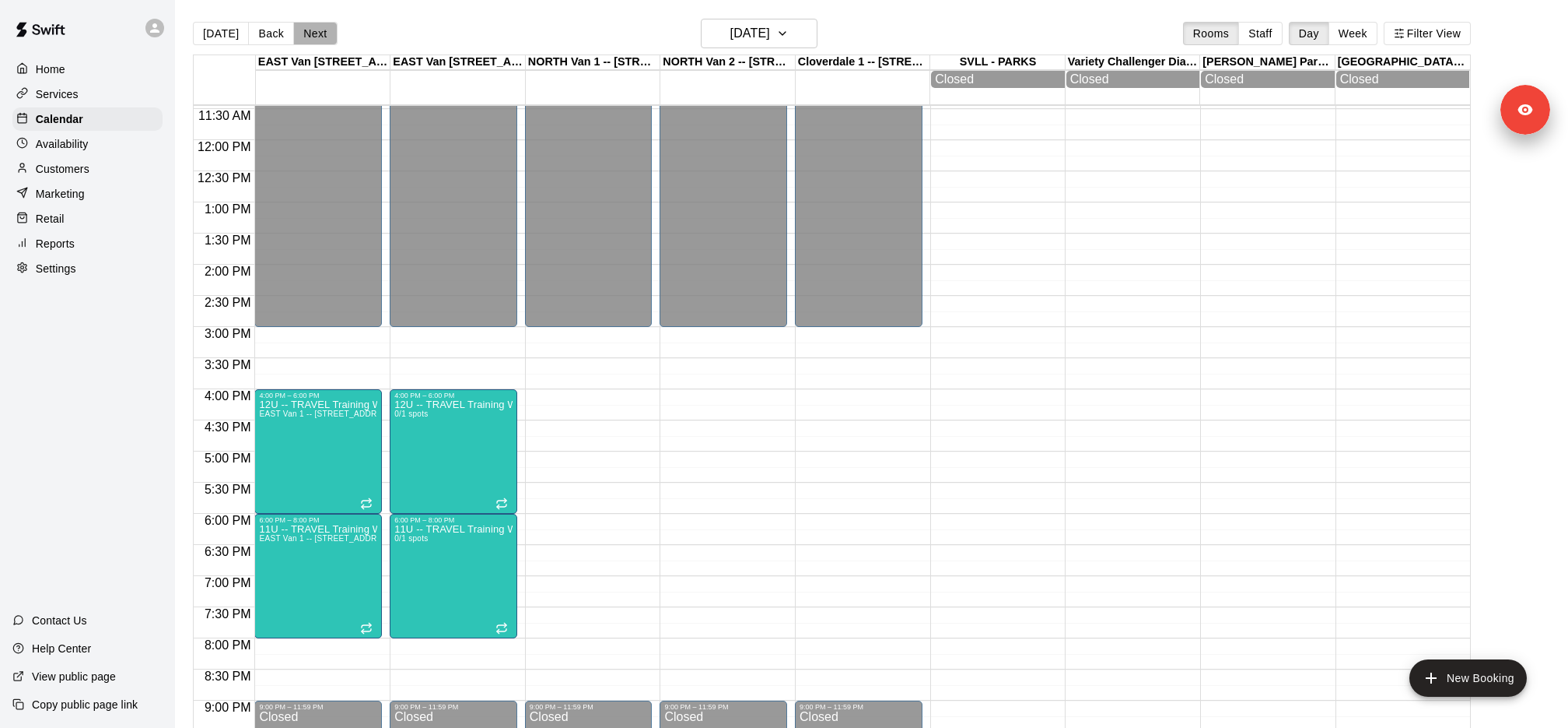
click at [319, 33] on button "Next" at bounding box center [315, 33] width 44 height 23
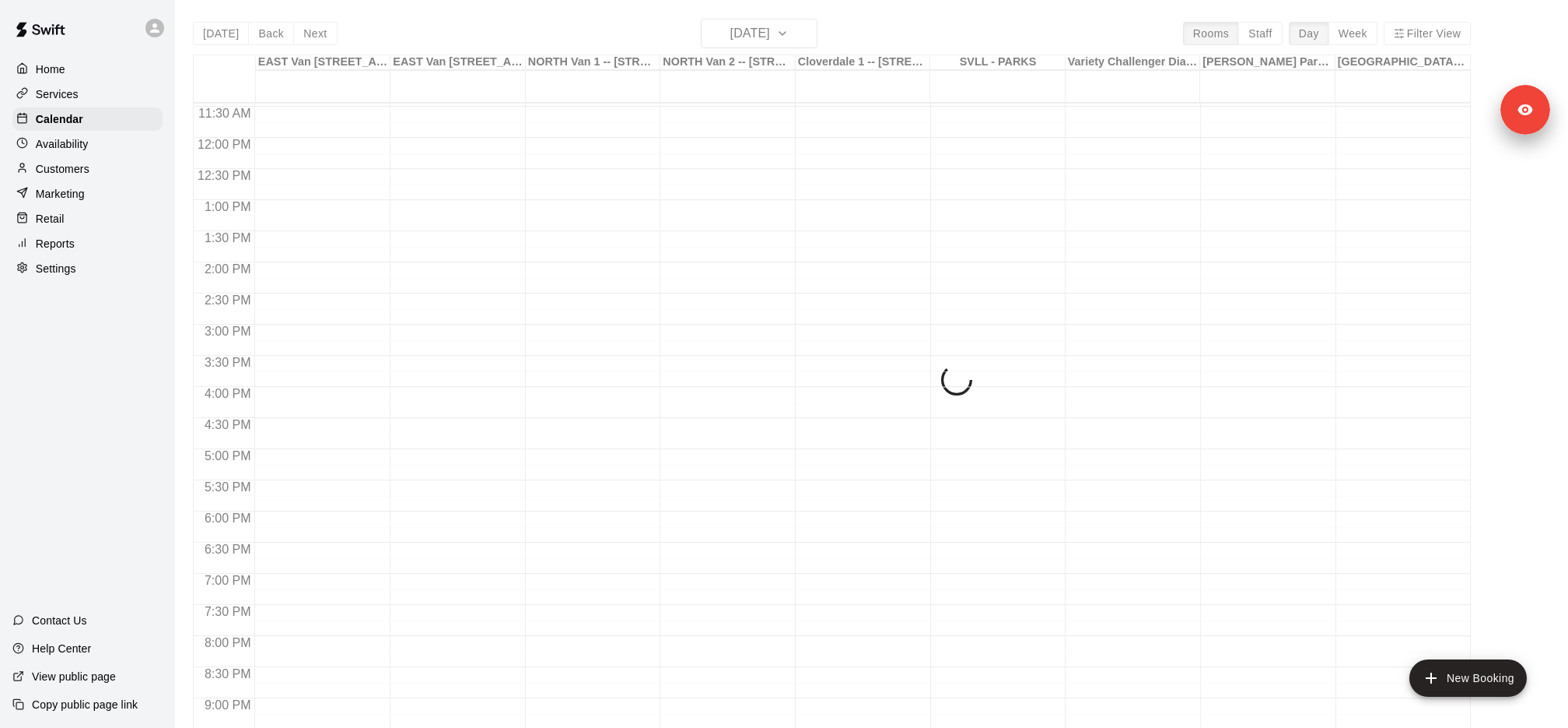
click at [319, 33] on div "Today Back Next Thursday Nov 27 Rooms Staff Day Week Filter View EAST Van 1 -- …" at bounding box center [832, 382] width 1278 height 728
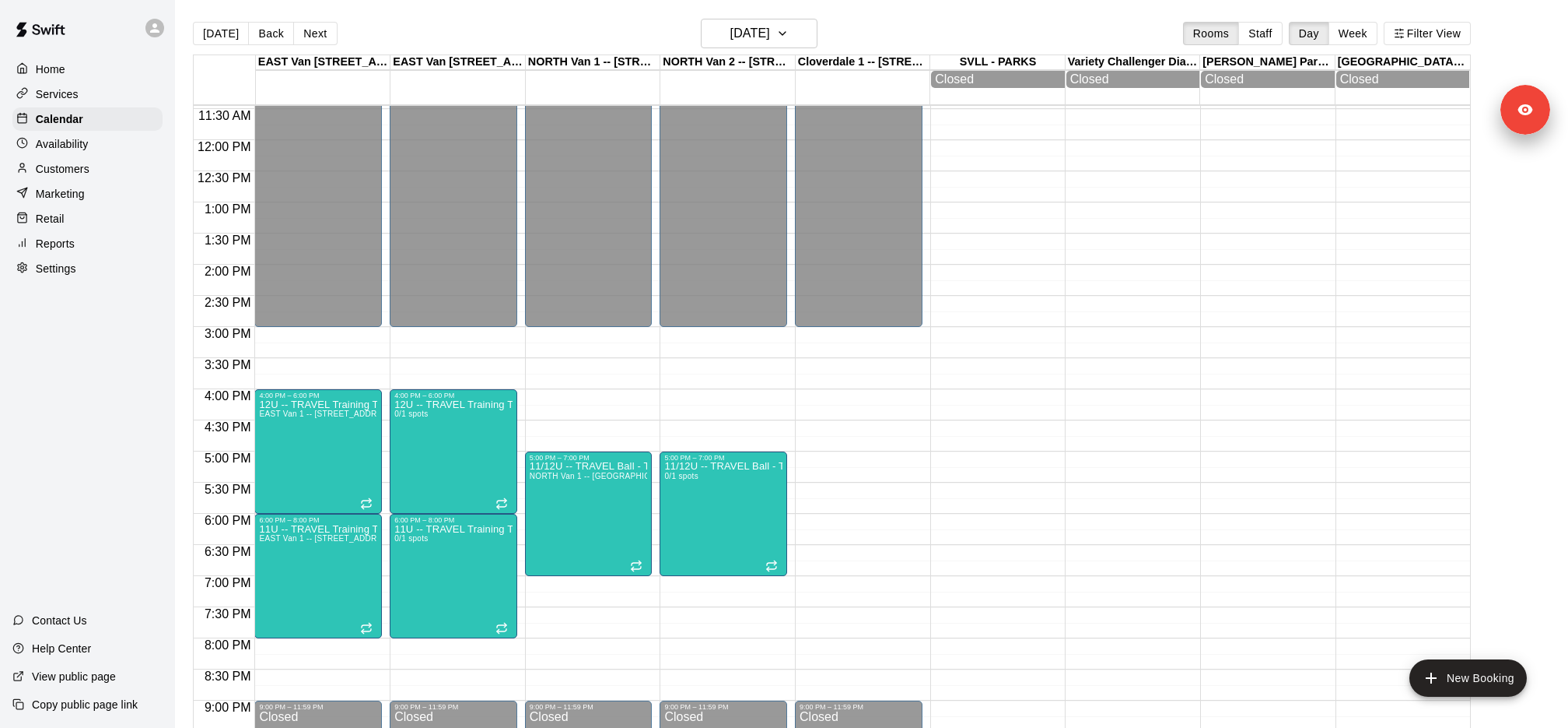
click at [319, 33] on button "Next" at bounding box center [315, 33] width 44 height 23
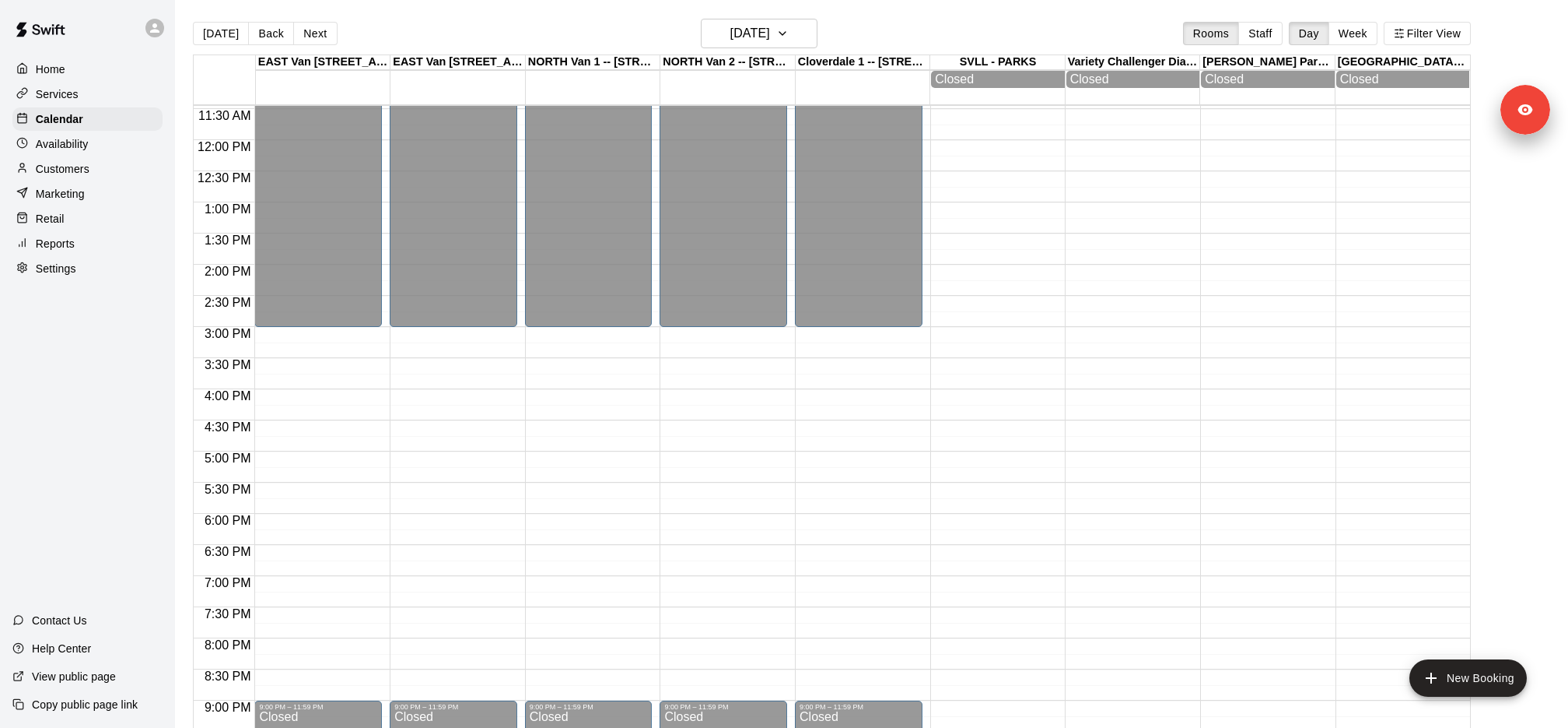
click at [319, 33] on button "Next" at bounding box center [315, 33] width 44 height 23
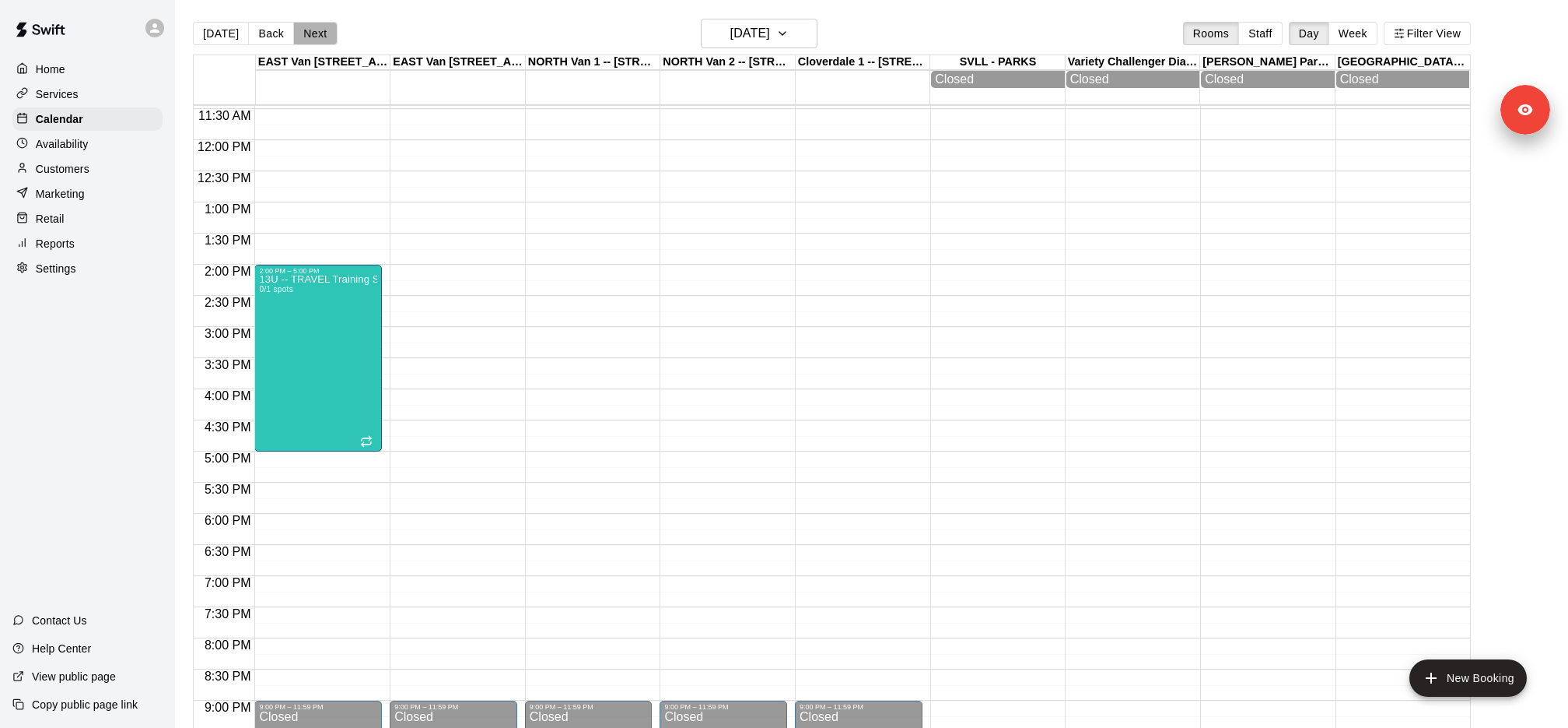
click at [319, 33] on button "Next" at bounding box center [315, 33] width 44 height 23
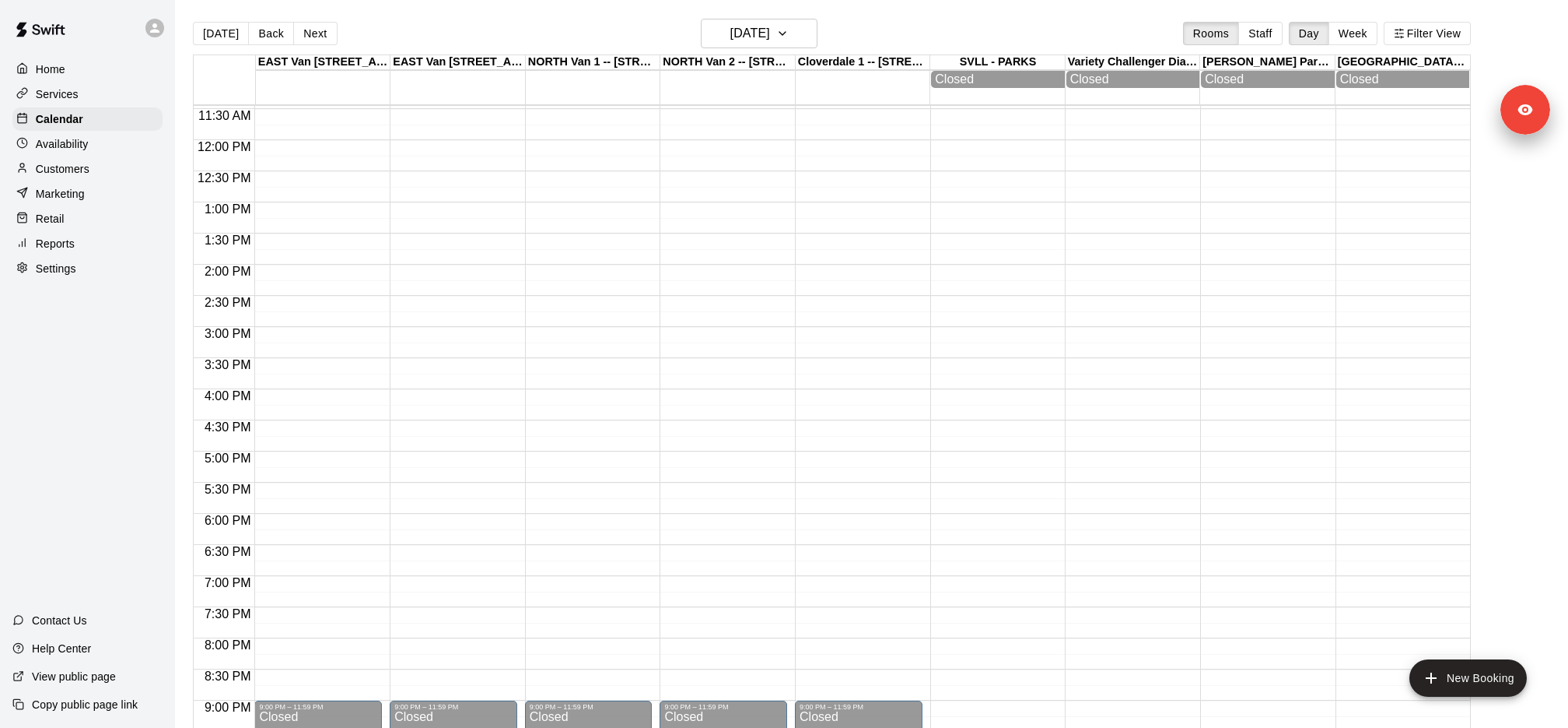
click at [319, 33] on button "Next" at bounding box center [315, 33] width 44 height 23
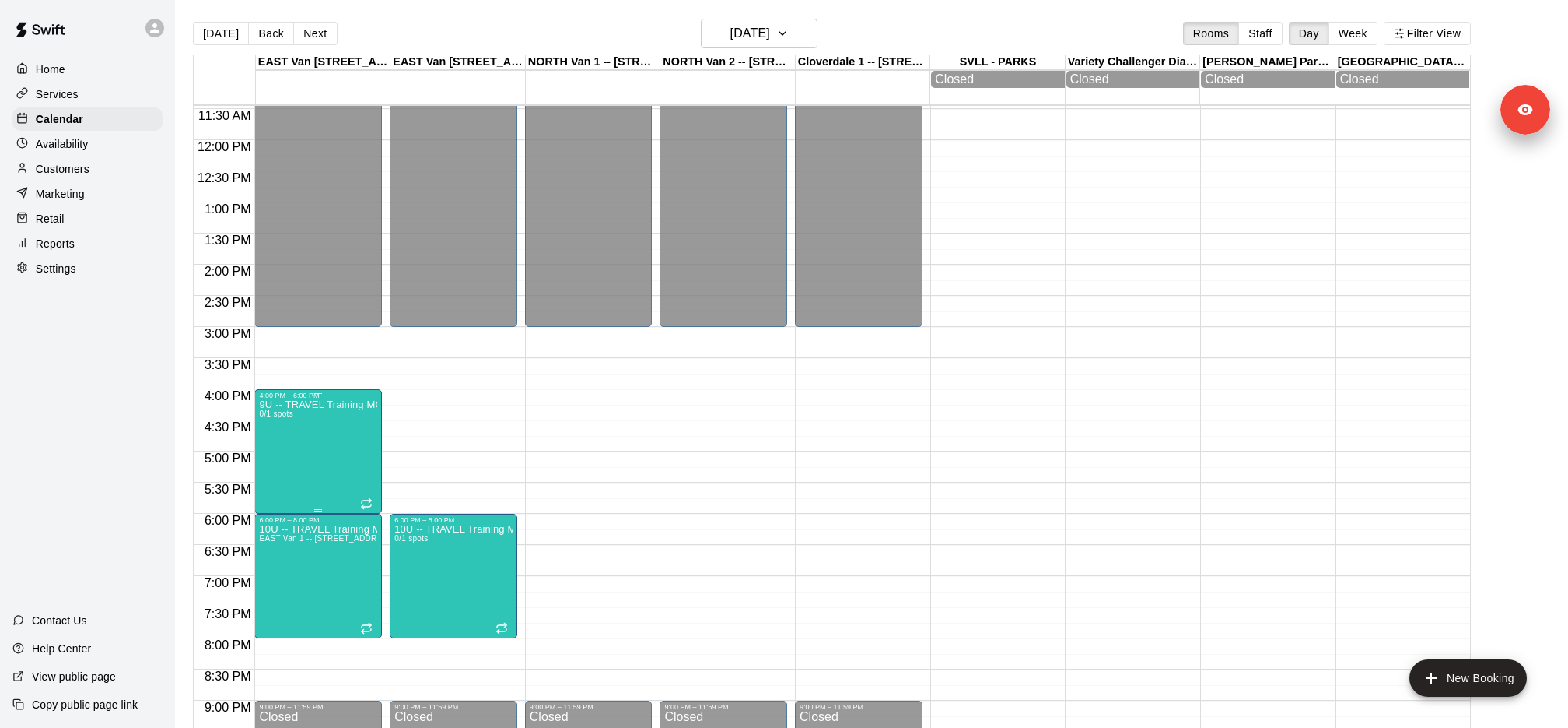
click at [277, 414] on icon "edit" at bounding box center [275, 415] width 14 height 14
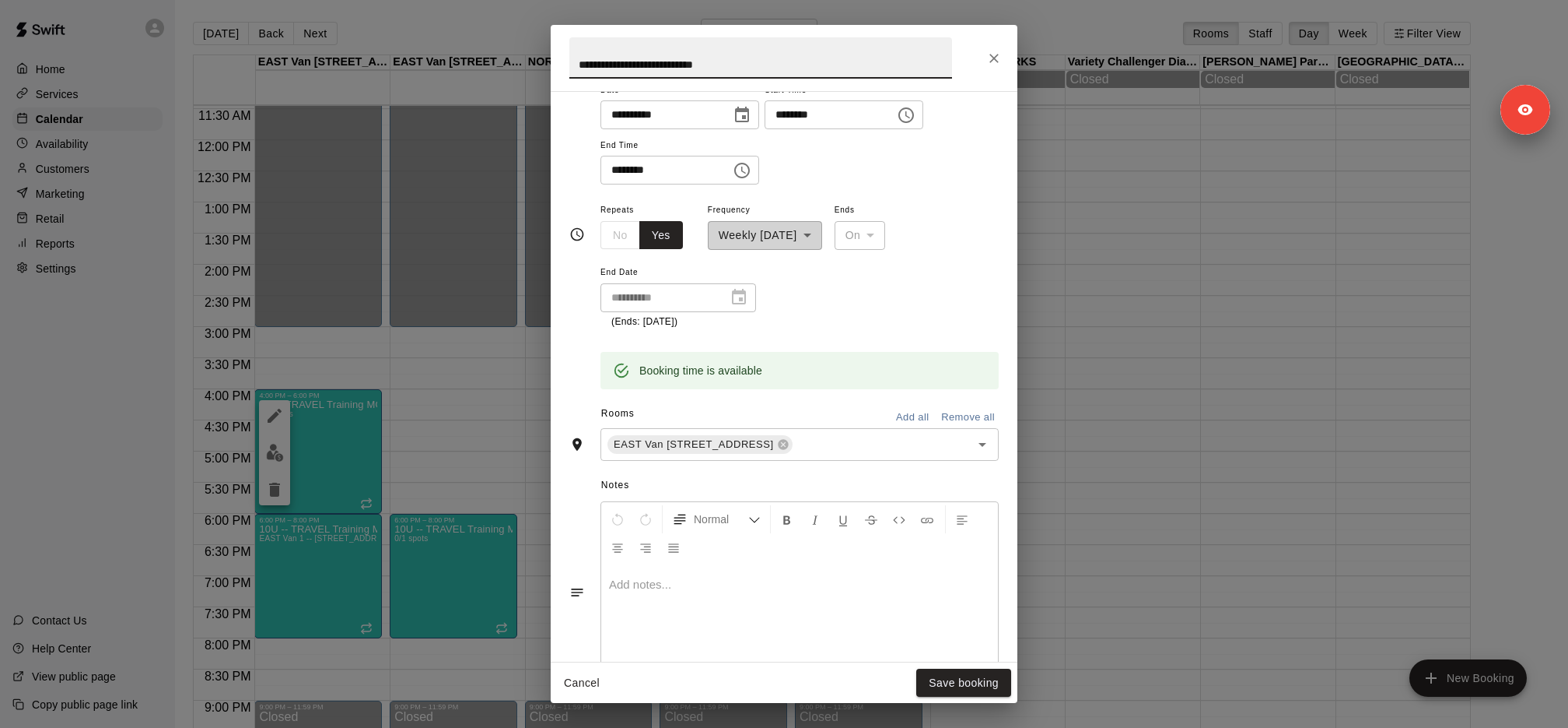
scroll to position [278, 0]
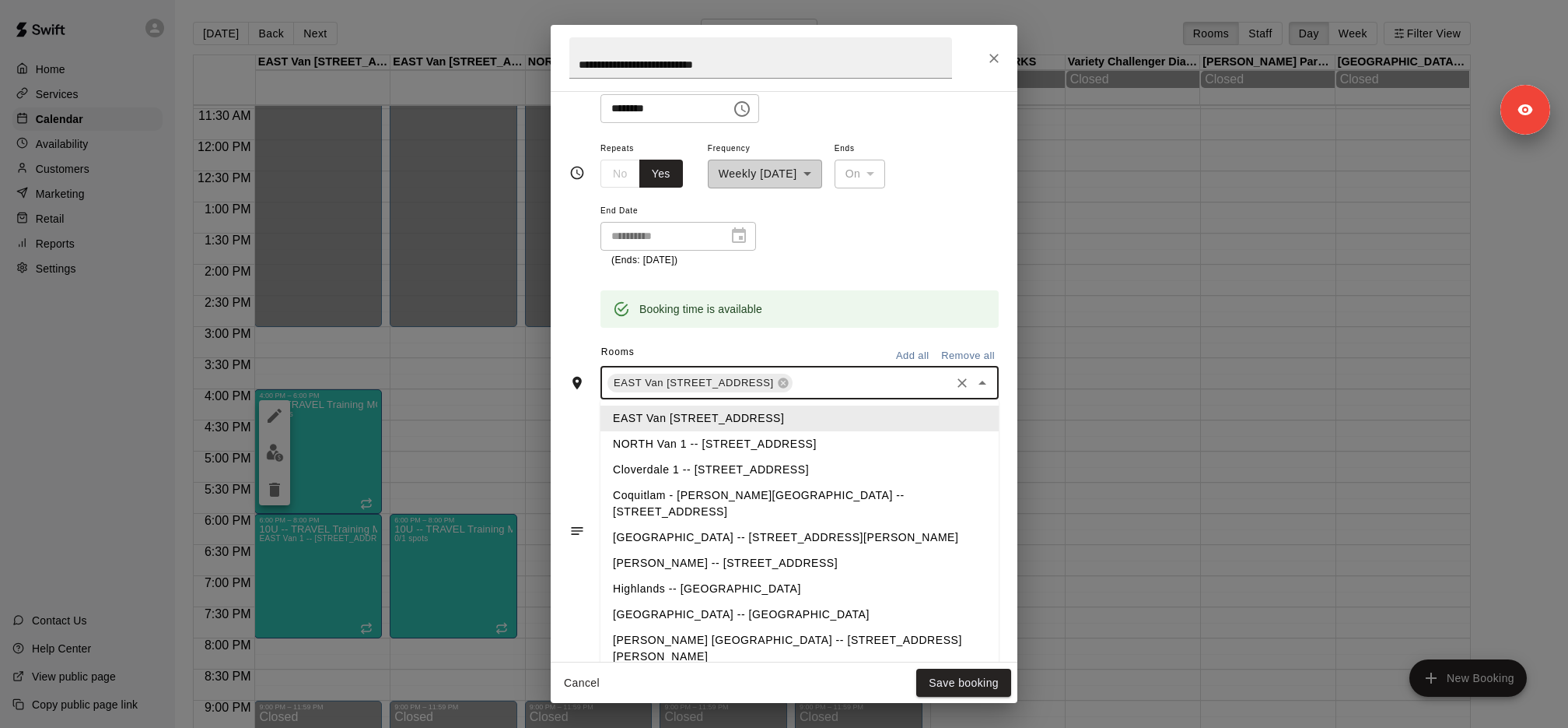
click at [882, 385] on input "text" at bounding box center [871, 382] width 153 height 20
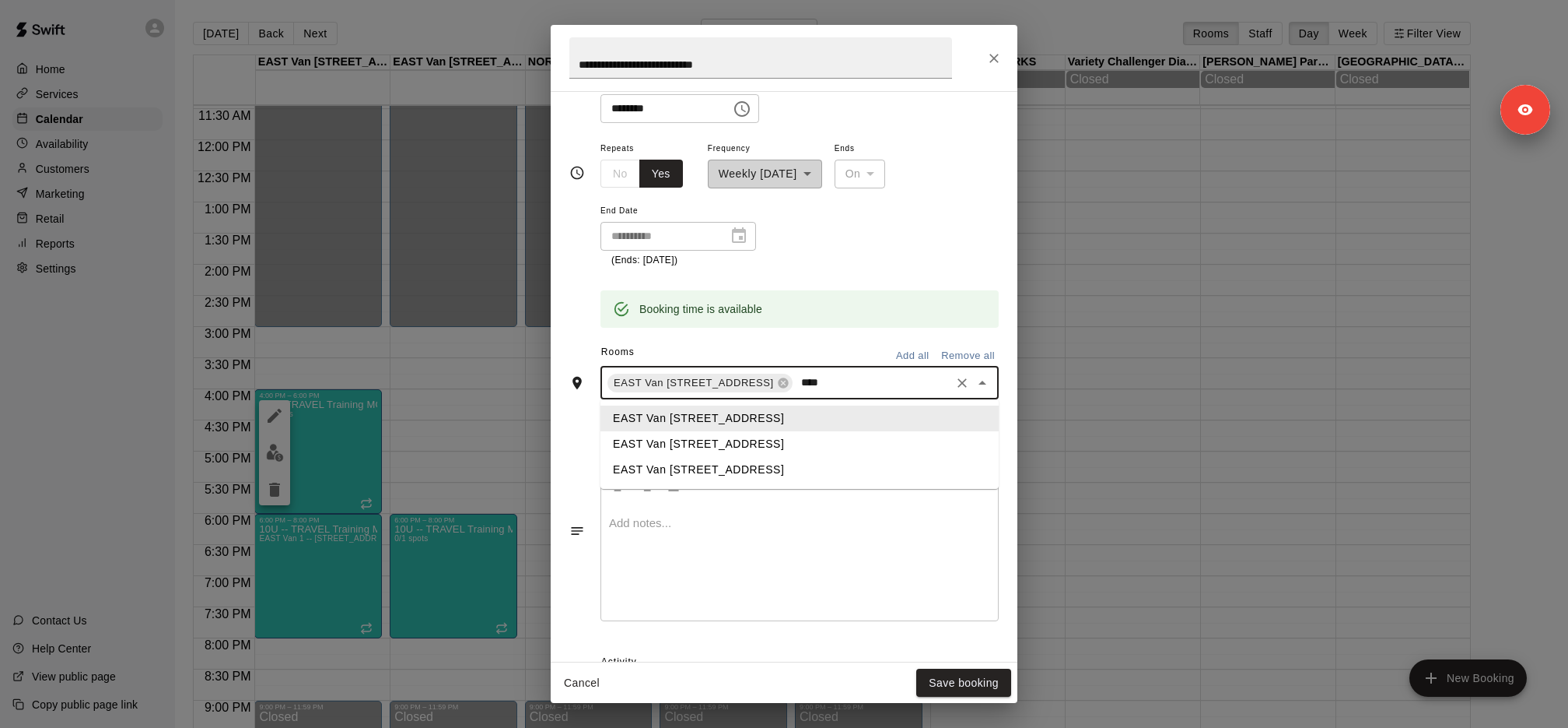
type input "****"
click at [852, 443] on li "EAST Van 2 -- 2696 Nootka St, Vancouver" at bounding box center [799, 444] width 398 height 26
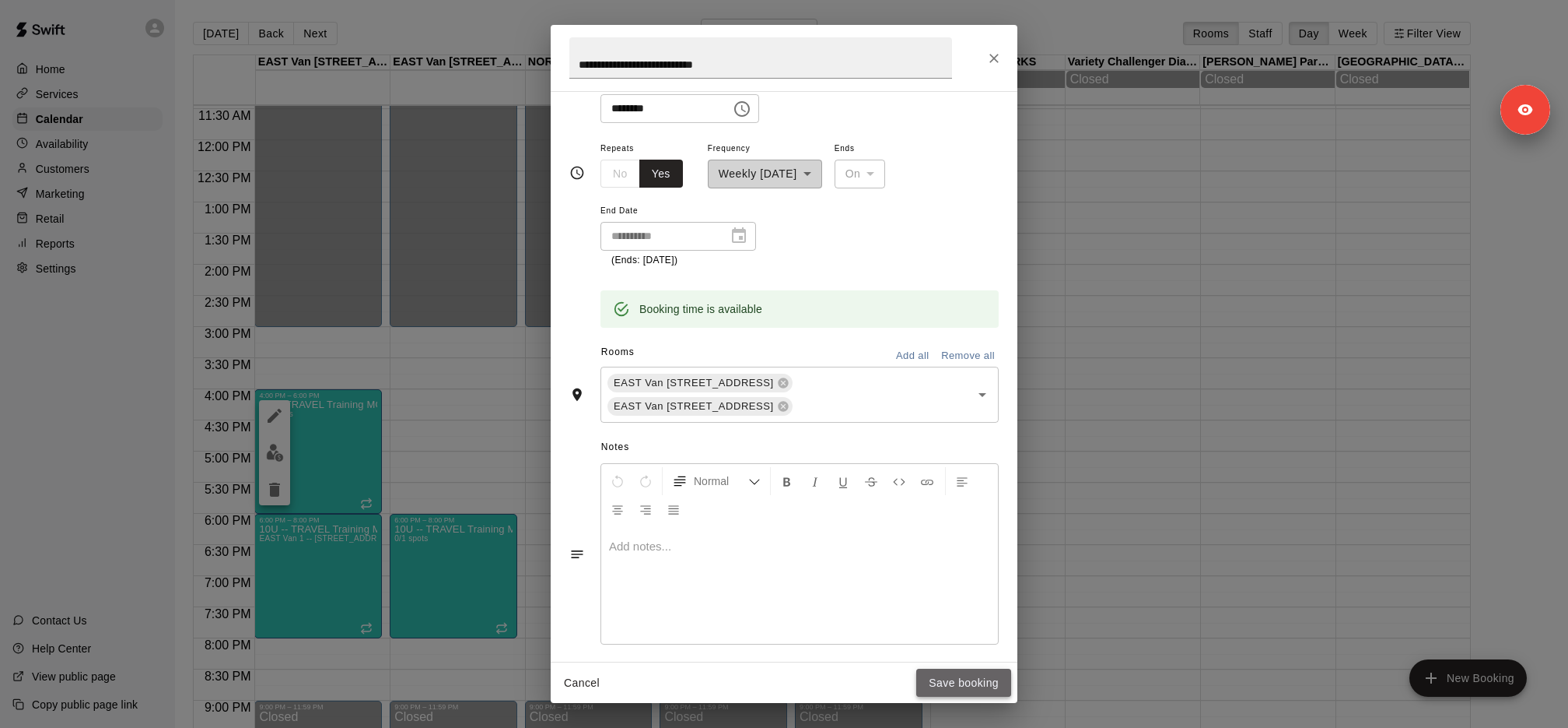
click at [972, 677] on button "Save booking" at bounding box center [964, 683] width 95 height 29
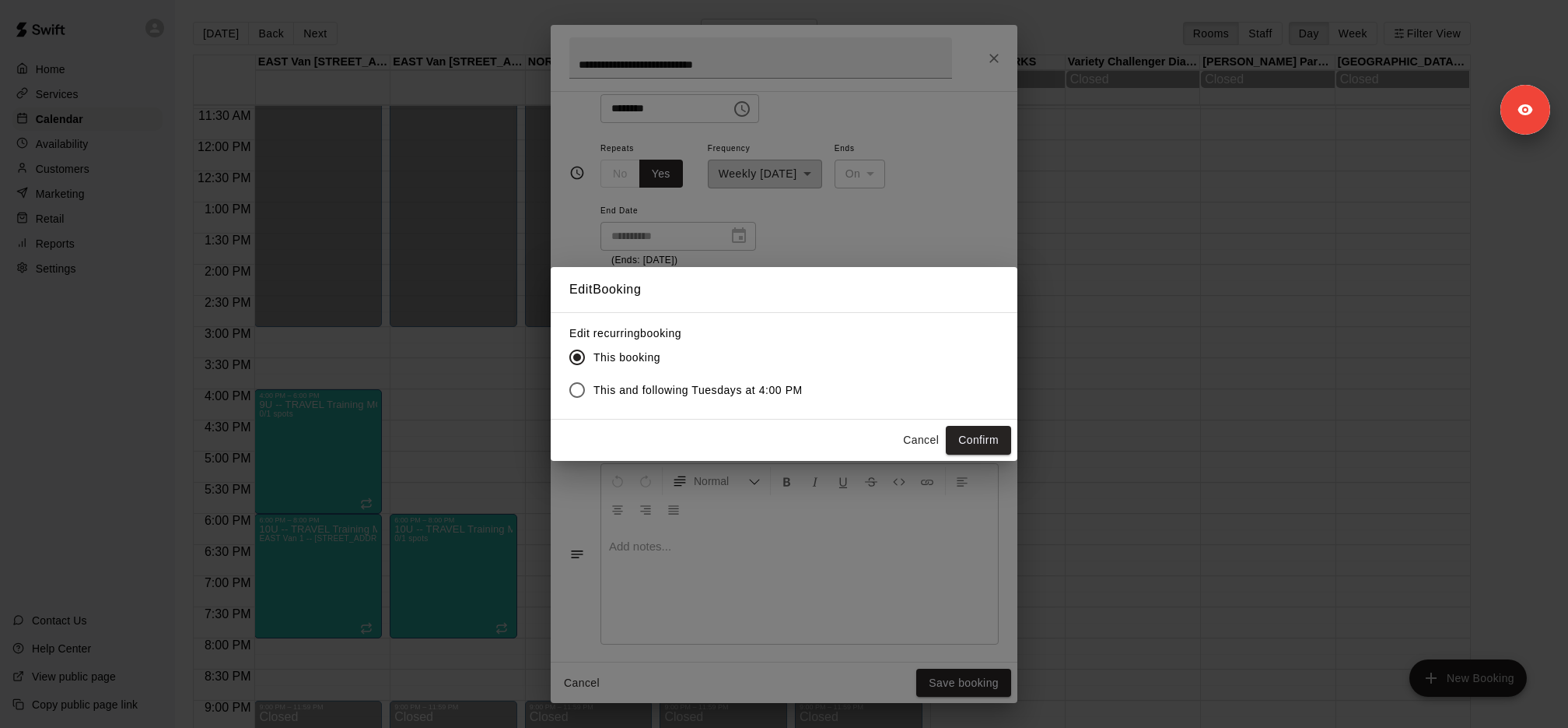
click at [784, 393] on span "This and following Tuesdays at 4:00 PM" at bounding box center [698, 390] width 209 height 16
click at [1003, 436] on button "Confirm" at bounding box center [978, 440] width 65 height 29
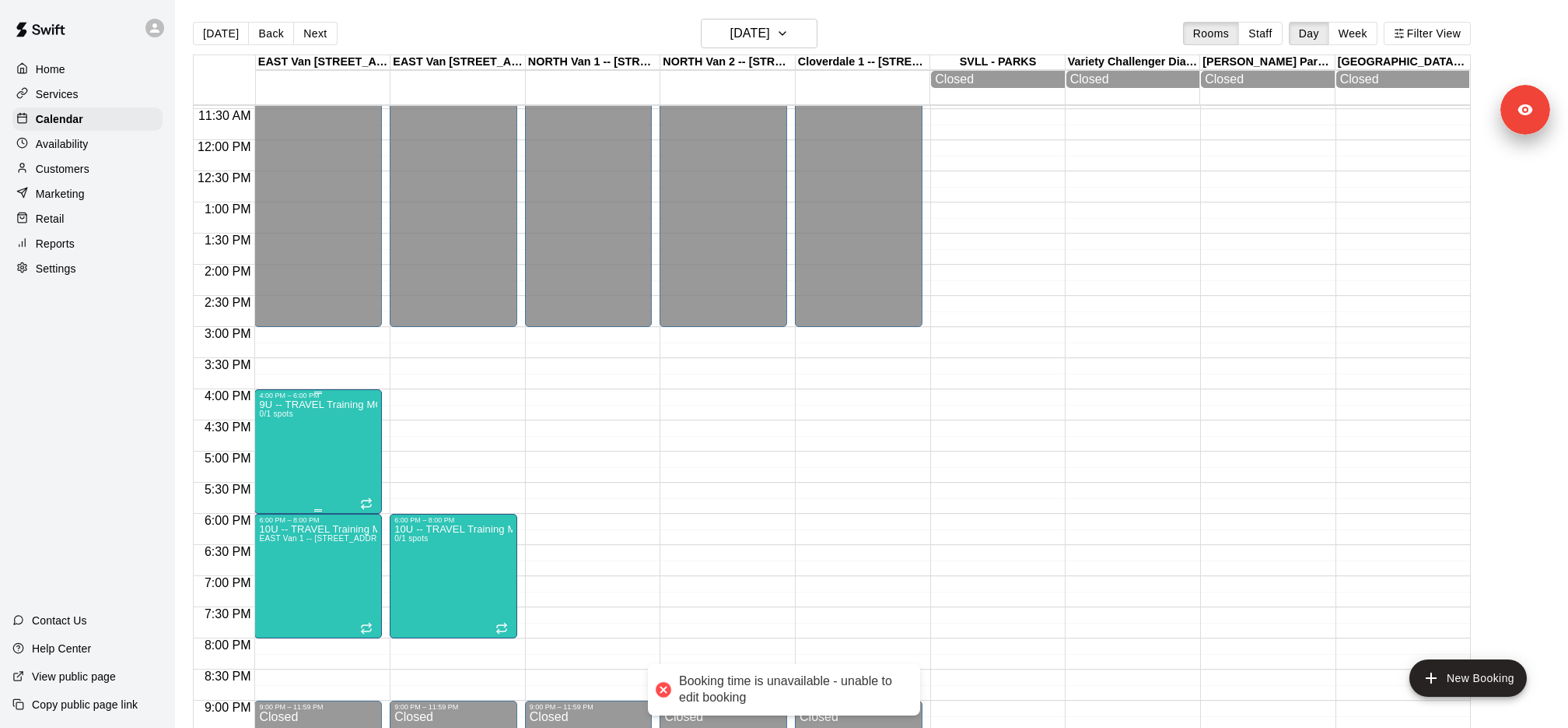
click at [282, 455] on img "edit" at bounding box center [275, 452] width 18 height 18
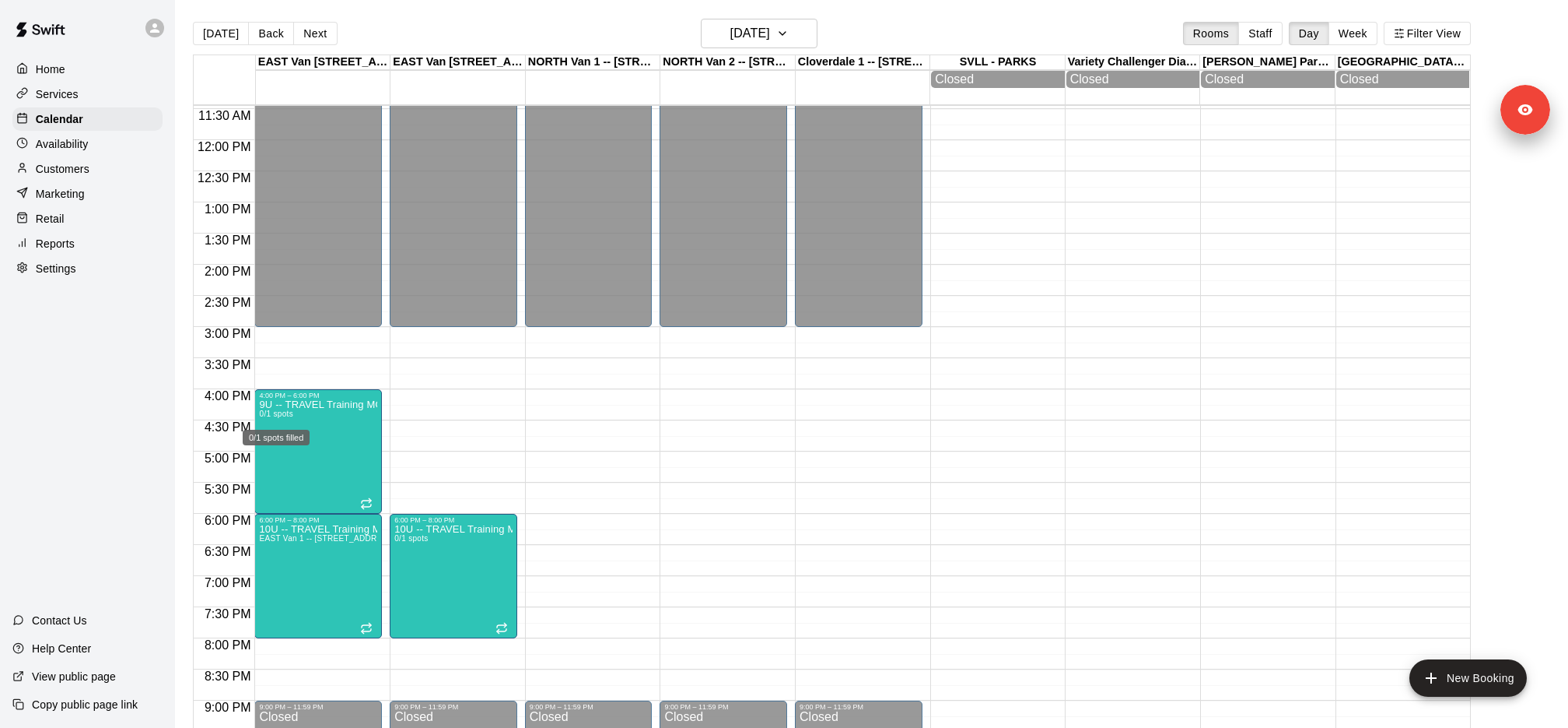
click at [301, 446] on div "0/1 spots filled" at bounding box center [276, 433] width 70 height 28
click at [252, 432] on div "0/1 spots filled" at bounding box center [276, 437] width 67 height 15
click at [370, 438] on div at bounding box center [784, 364] width 1568 height 728
click at [270, 407] on icon "edit" at bounding box center [274, 415] width 19 height 19
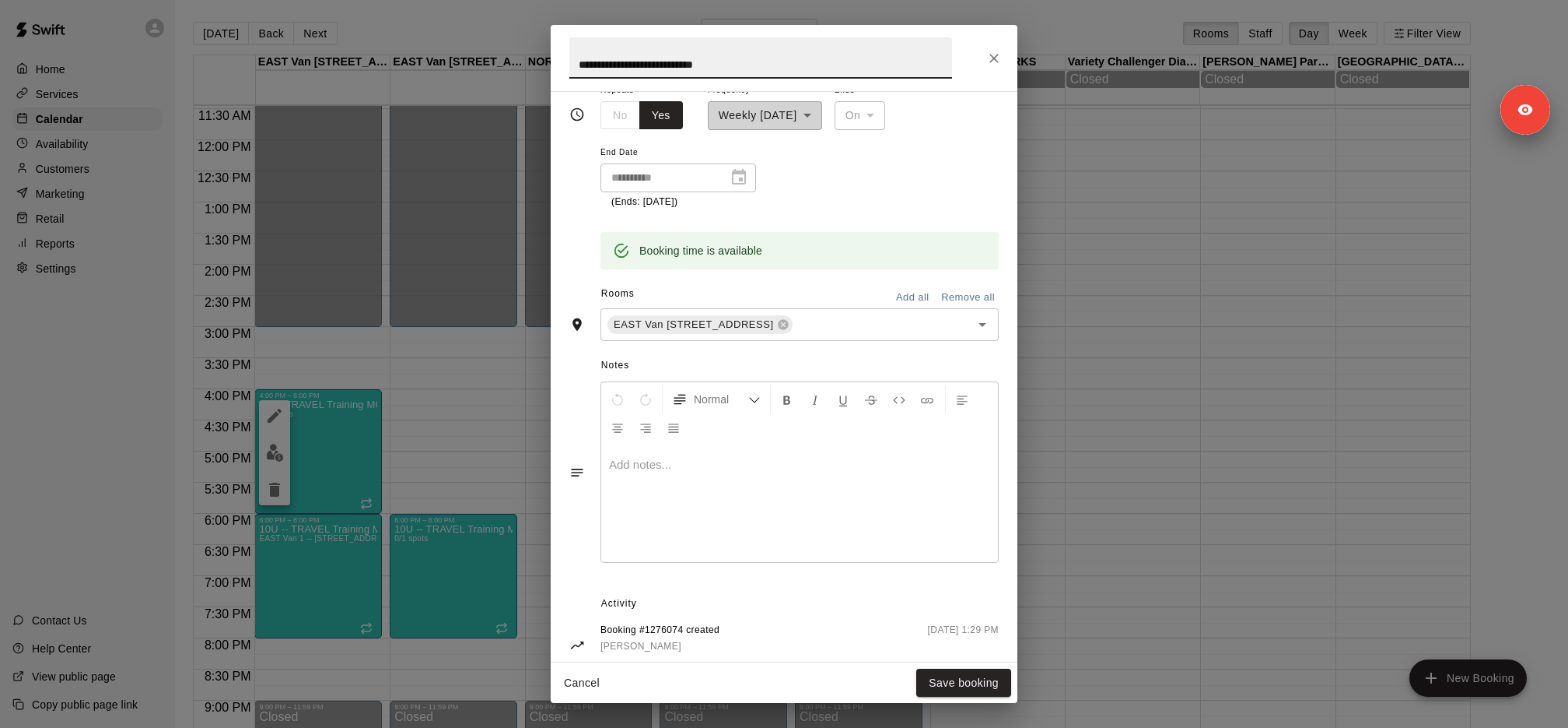
scroll to position [355, 0]
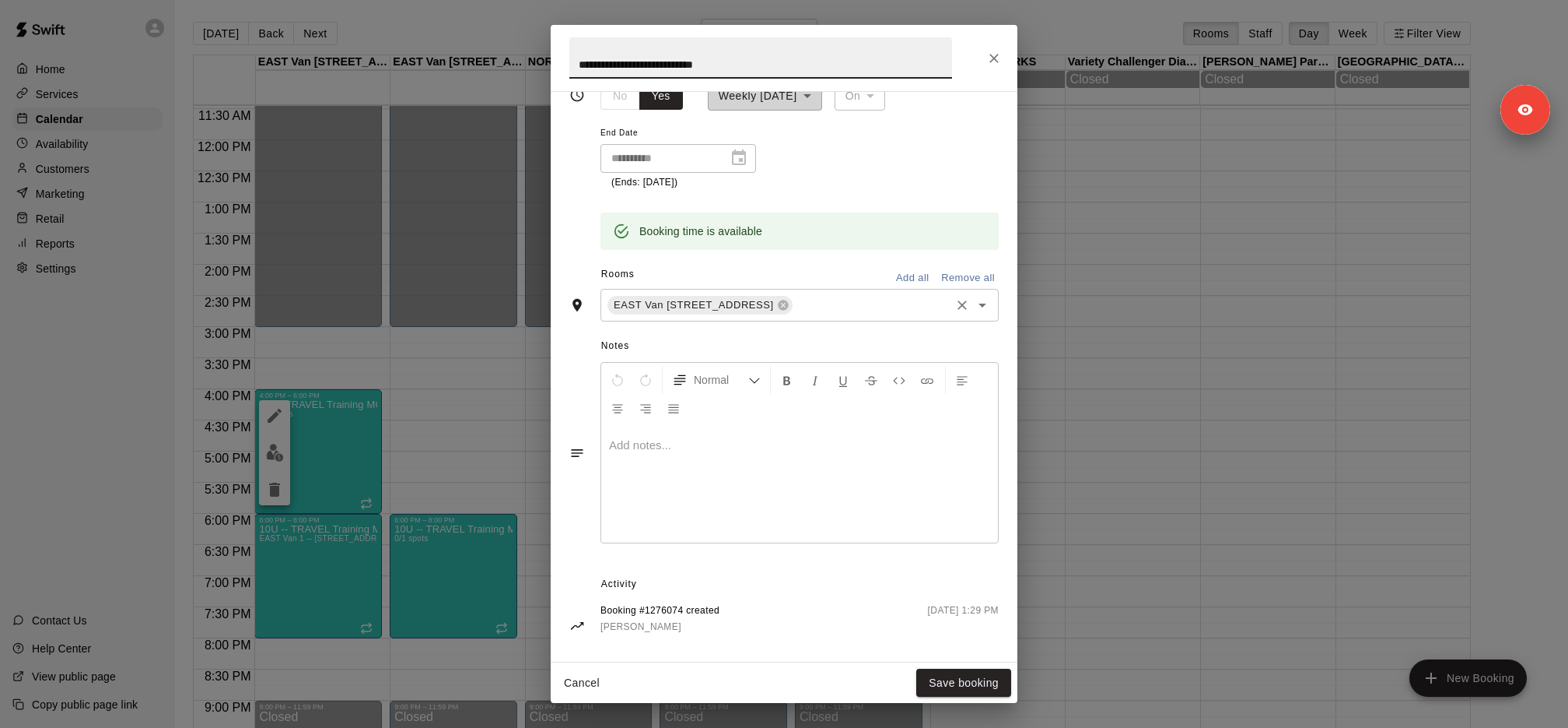
click at [889, 316] on div "EAST Van 1 -- 2696 Nootka St, Vancouver ​" at bounding box center [799, 304] width 398 height 33
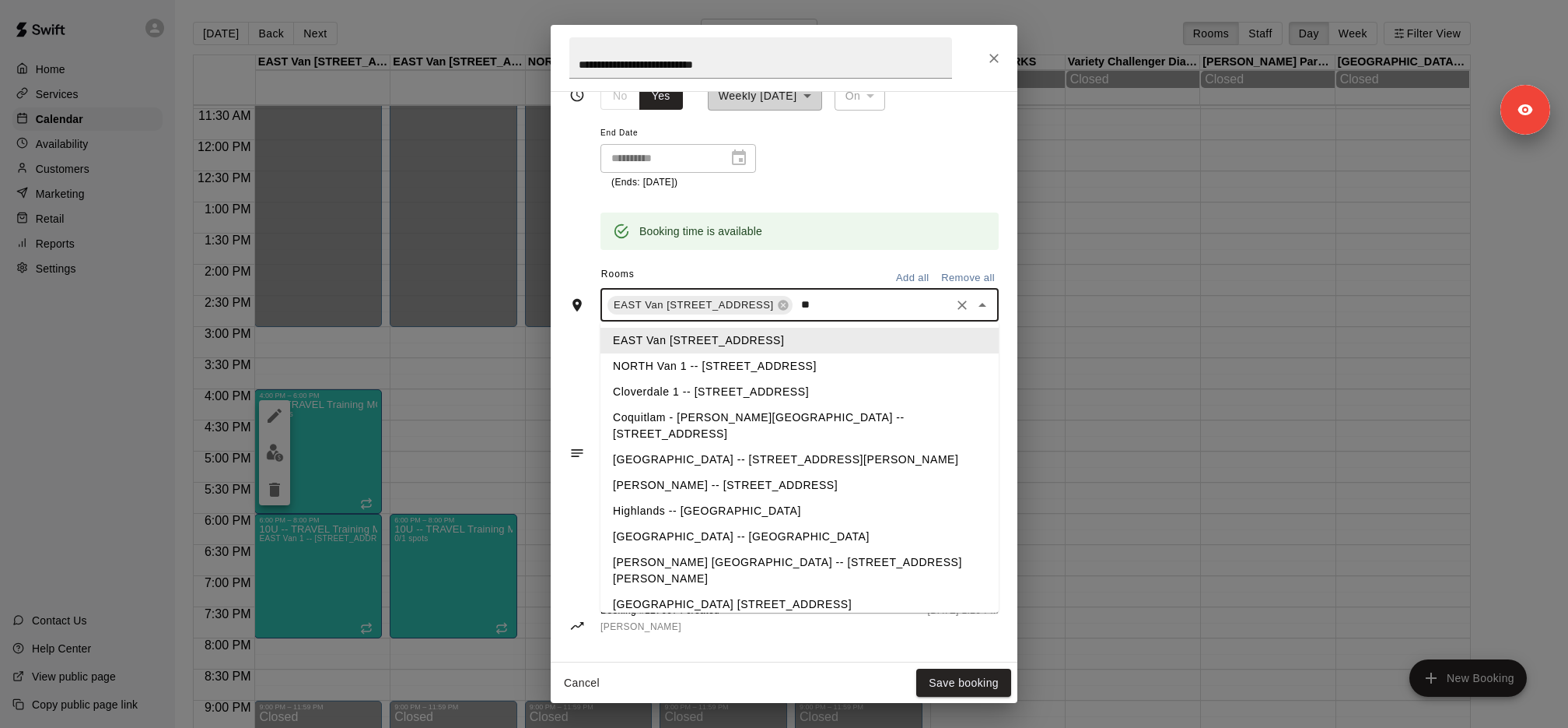
type input "***"
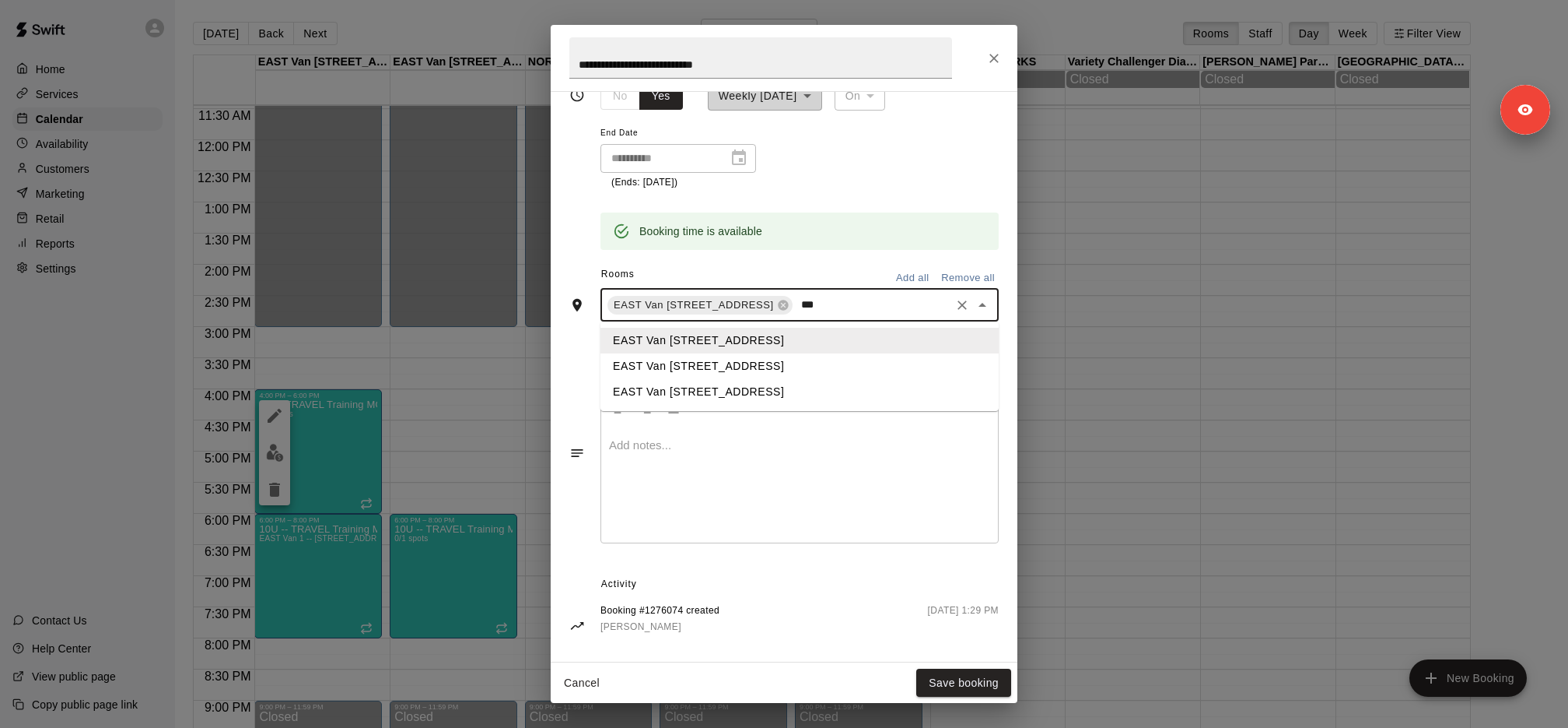
click at [868, 358] on li "EAST Van 2 -- 2696 Nootka St, Vancouver" at bounding box center [799, 366] width 398 height 26
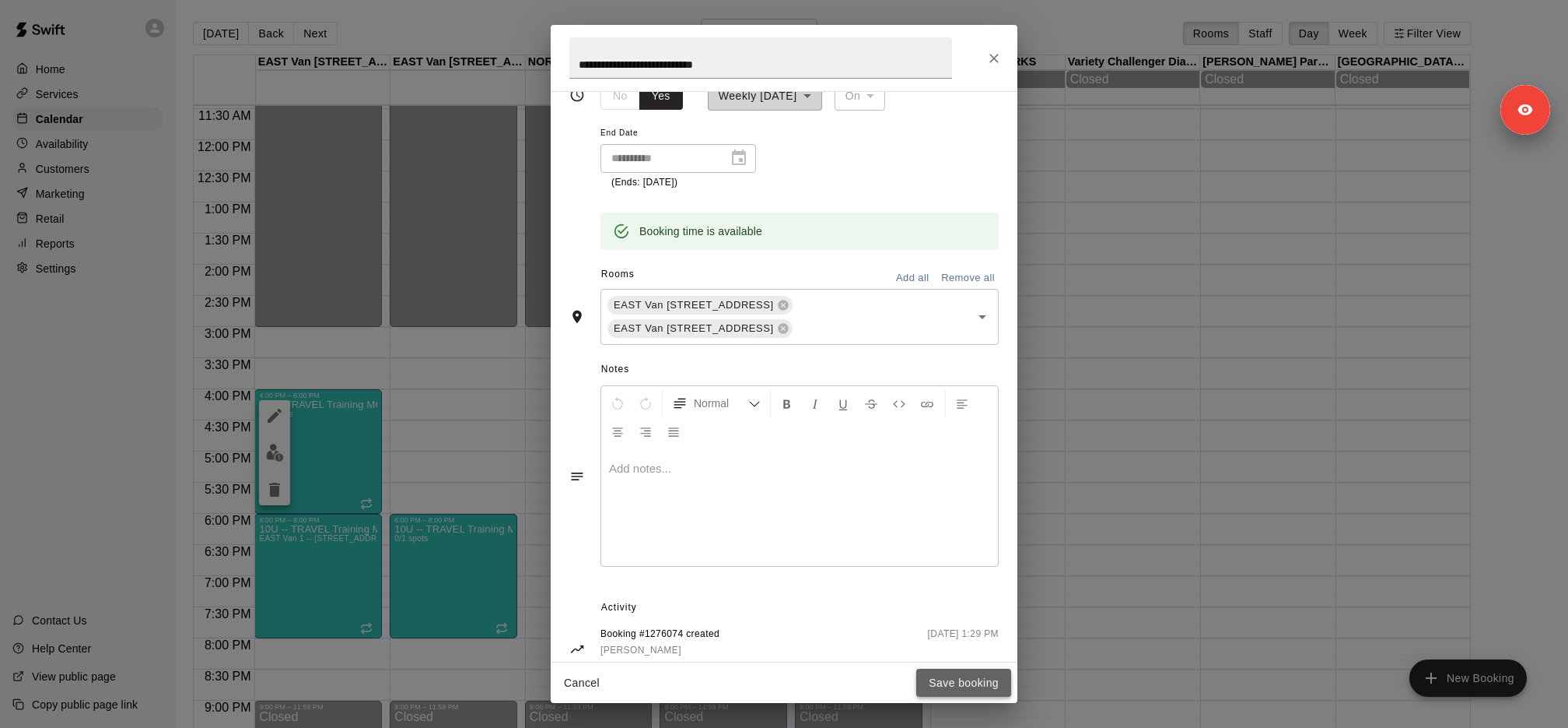
click at [977, 676] on button "Save booking" at bounding box center [964, 683] width 95 height 29
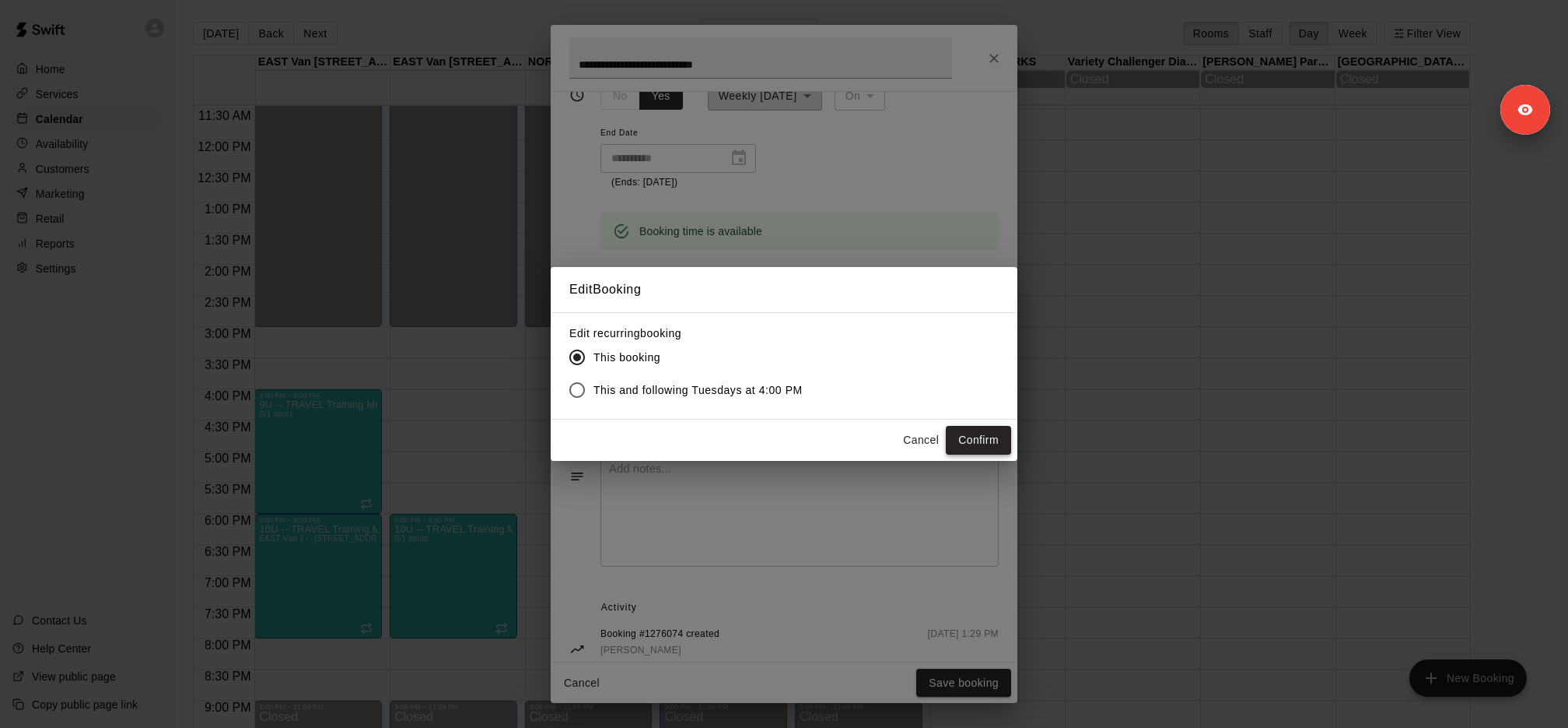
click at [996, 430] on button "Confirm" at bounding box center [978, 440] width 65 height 29
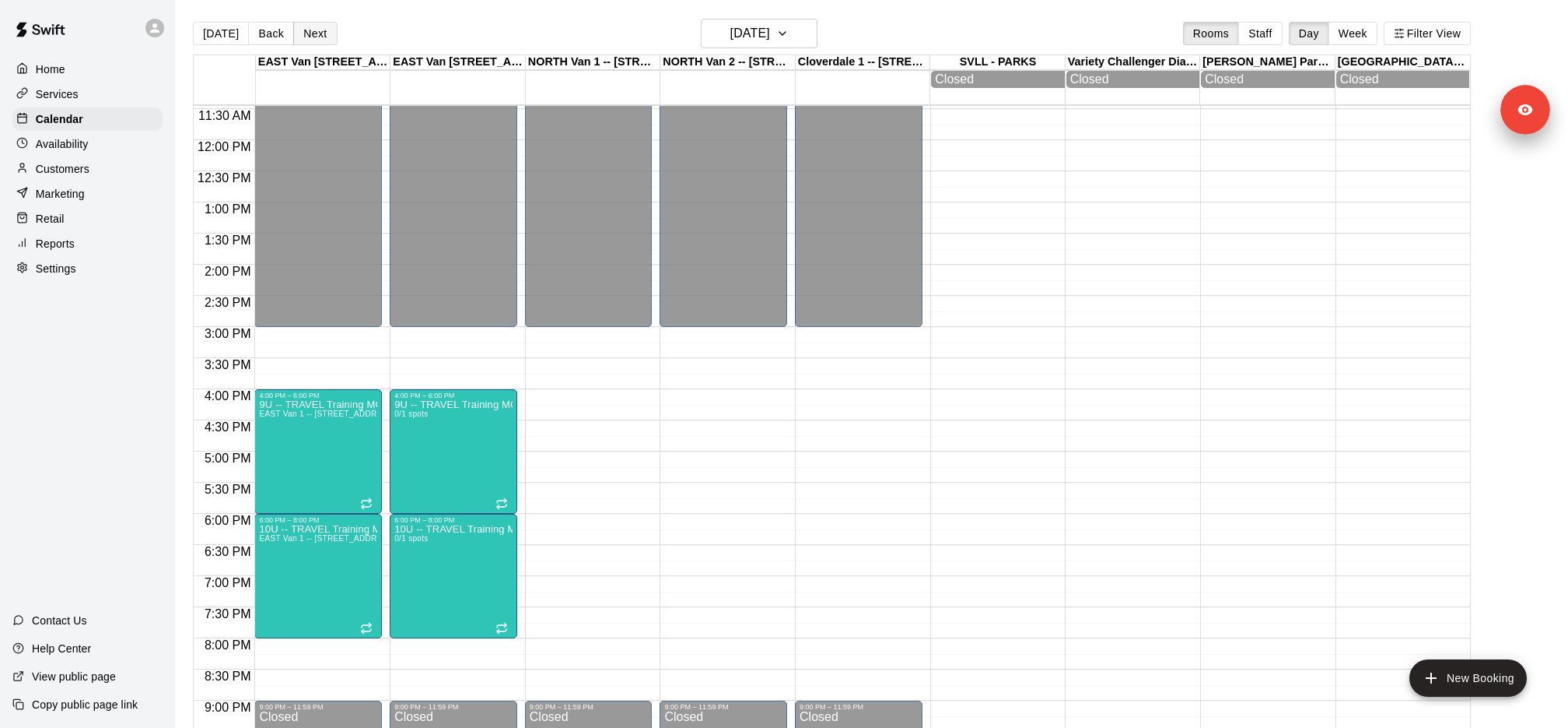
click at [319, 36] on button "Next" at bounding box center [315, 33] width 44 height 23
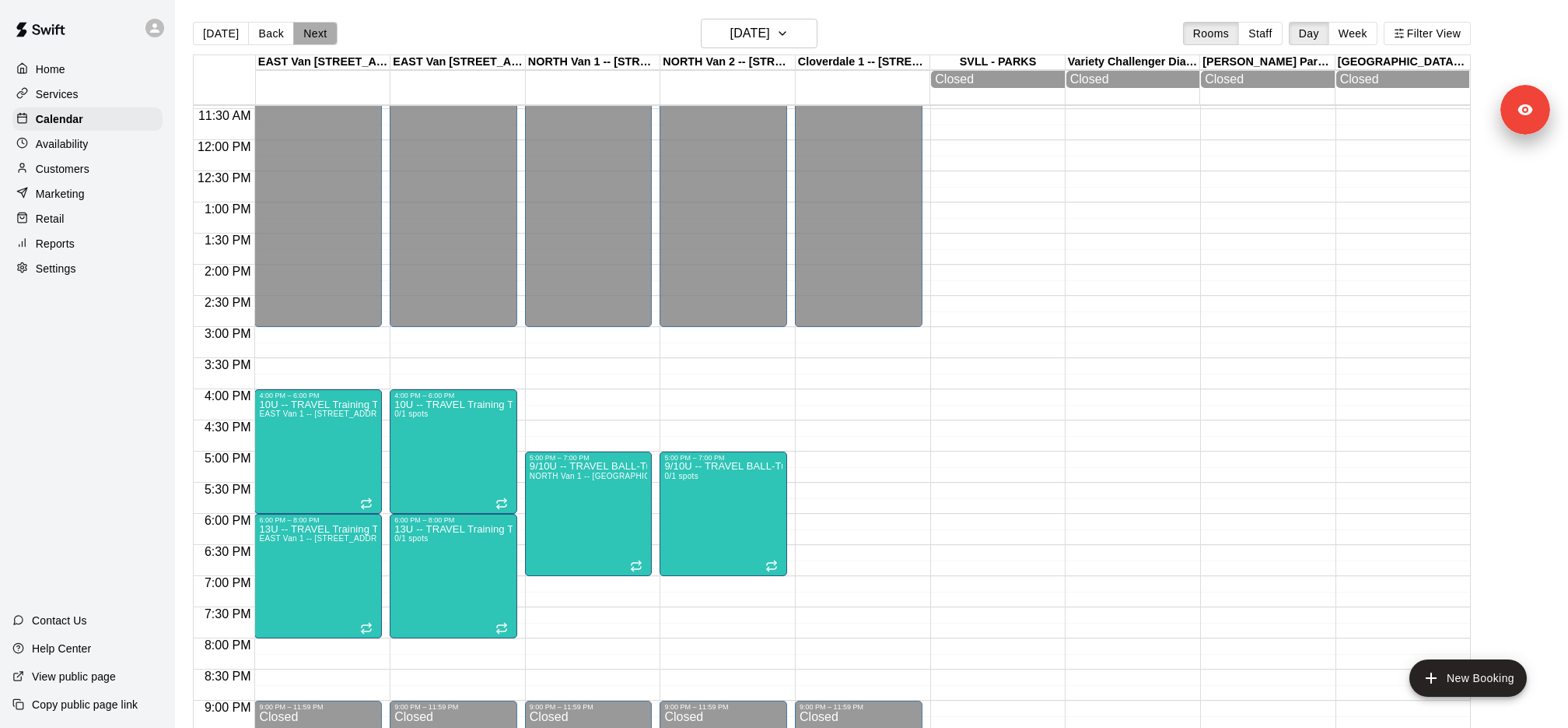
click at [323, 35] on button "Next" at bounding box center [315, 33] width 44 height 23
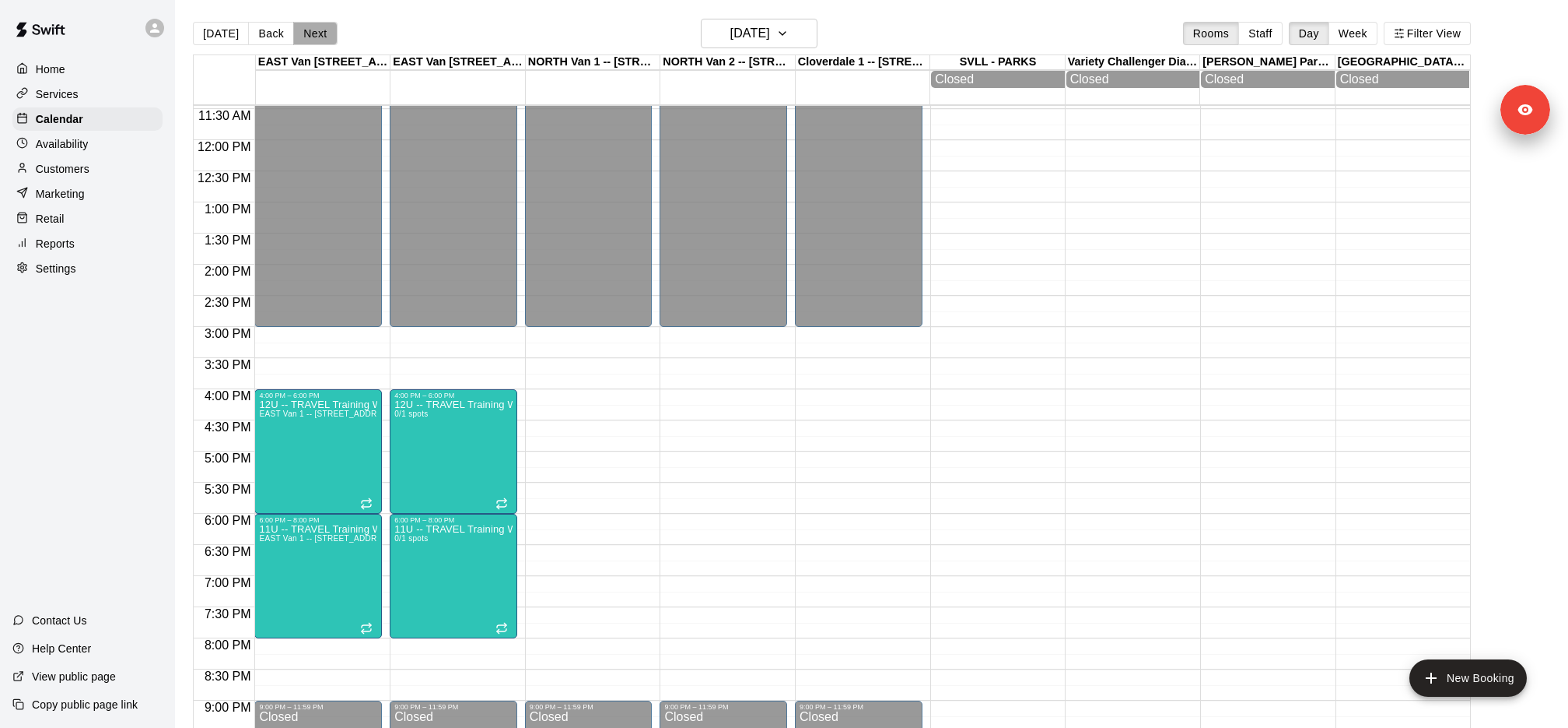
click at [323, 35] on button "Next" at bounding box center [315, 33] width 44 height 23
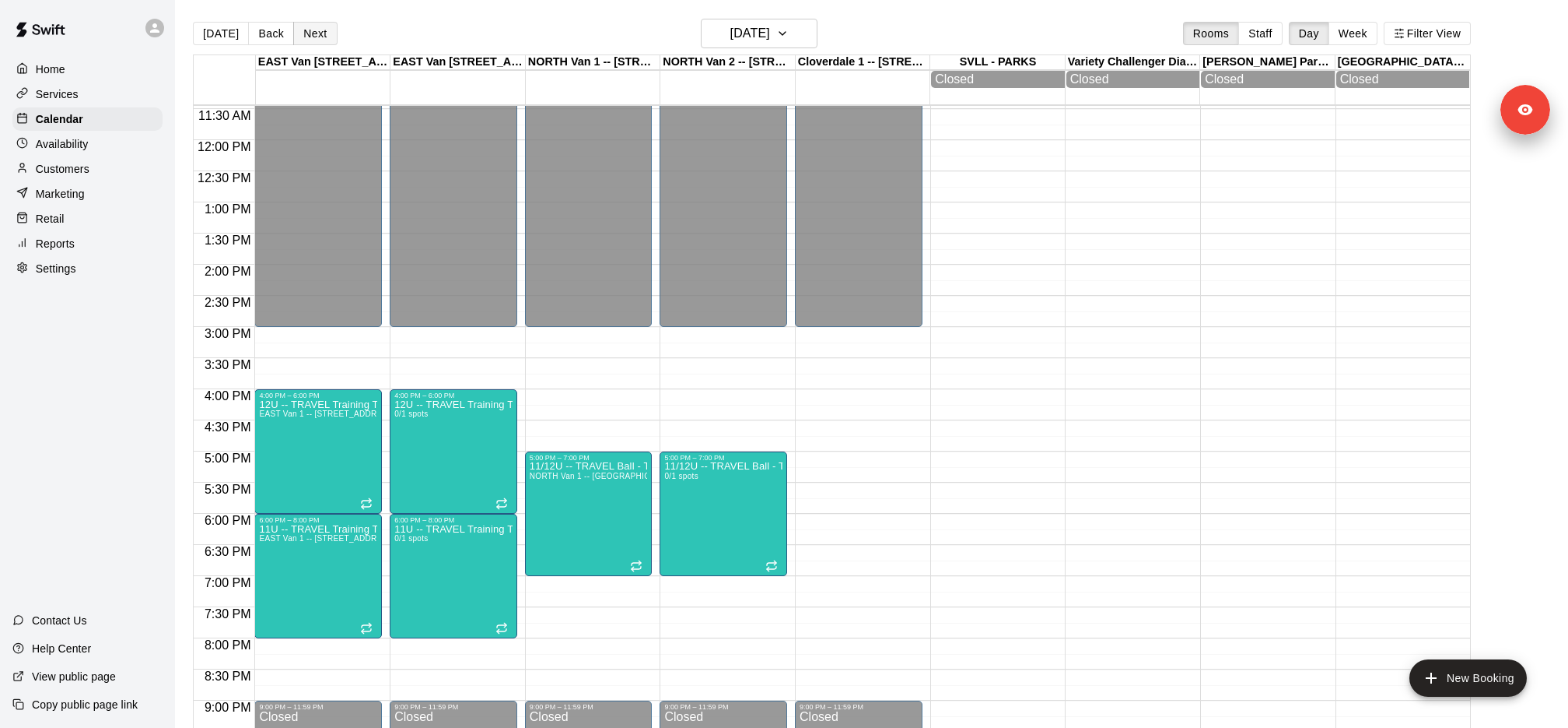
click at [323, 35] on button "Next" at bounding box center [315, 33] width 44 height 23
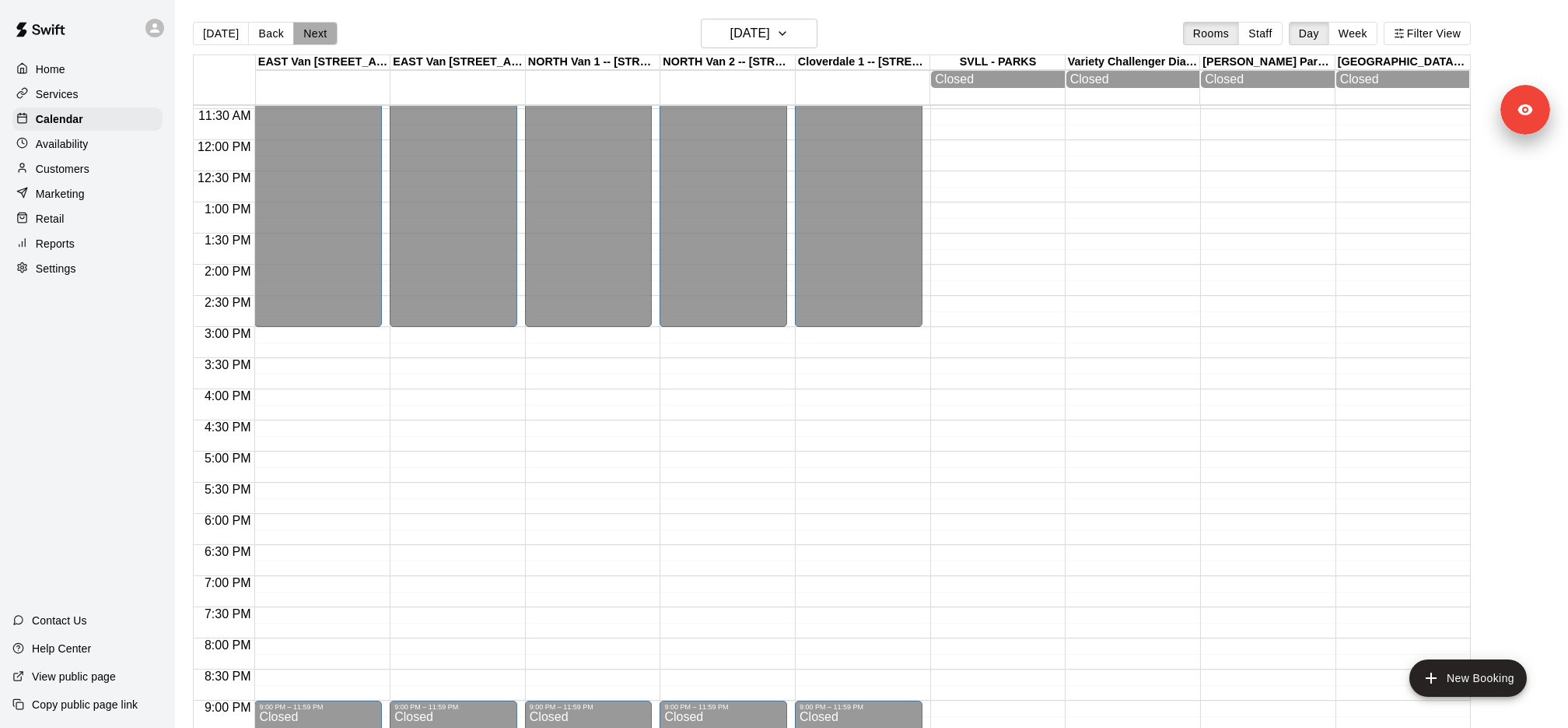
click at [323, 35] on button "Next" at bounding box center [315, 33] width 44 height 23
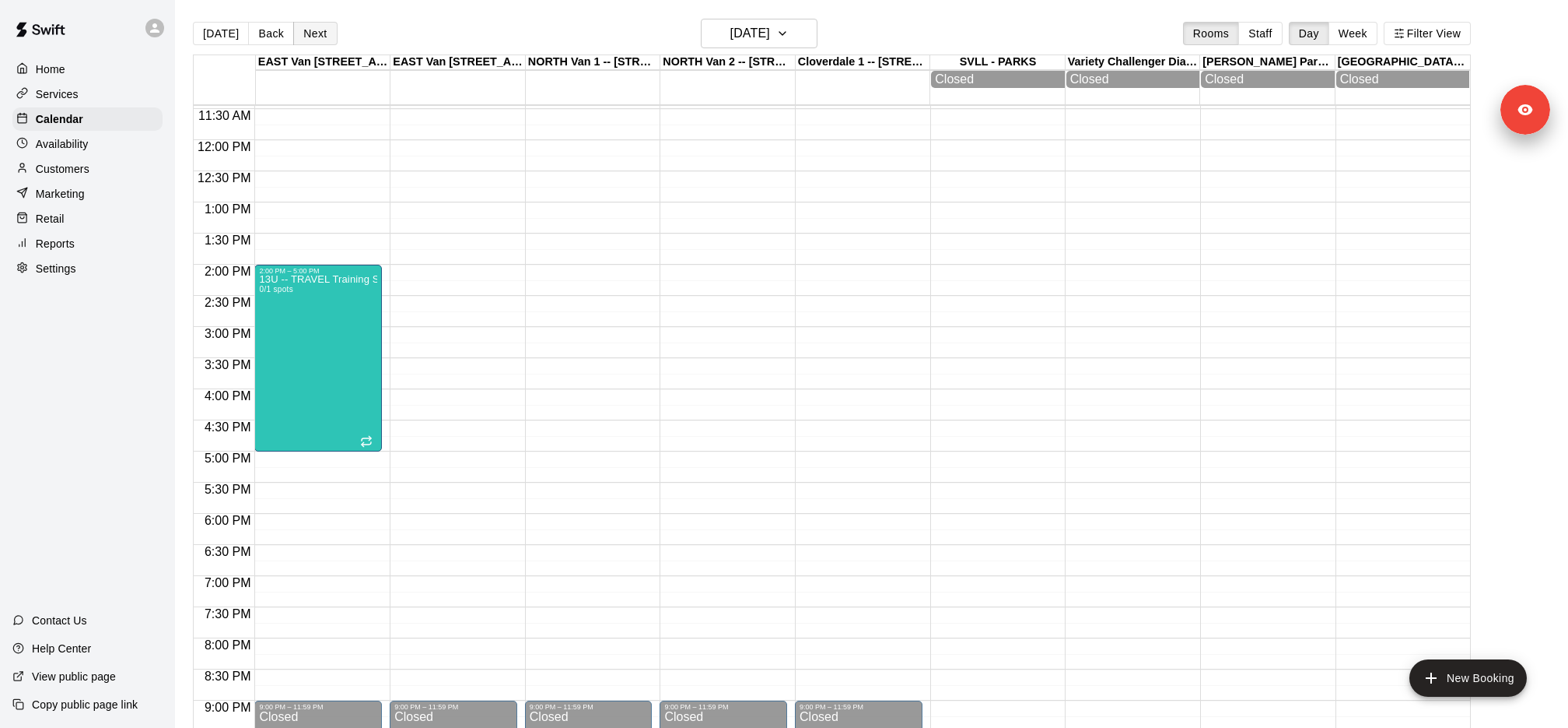
click at [323, 35] on button "Next" at bounding box center [315, 33] width 44 height 23
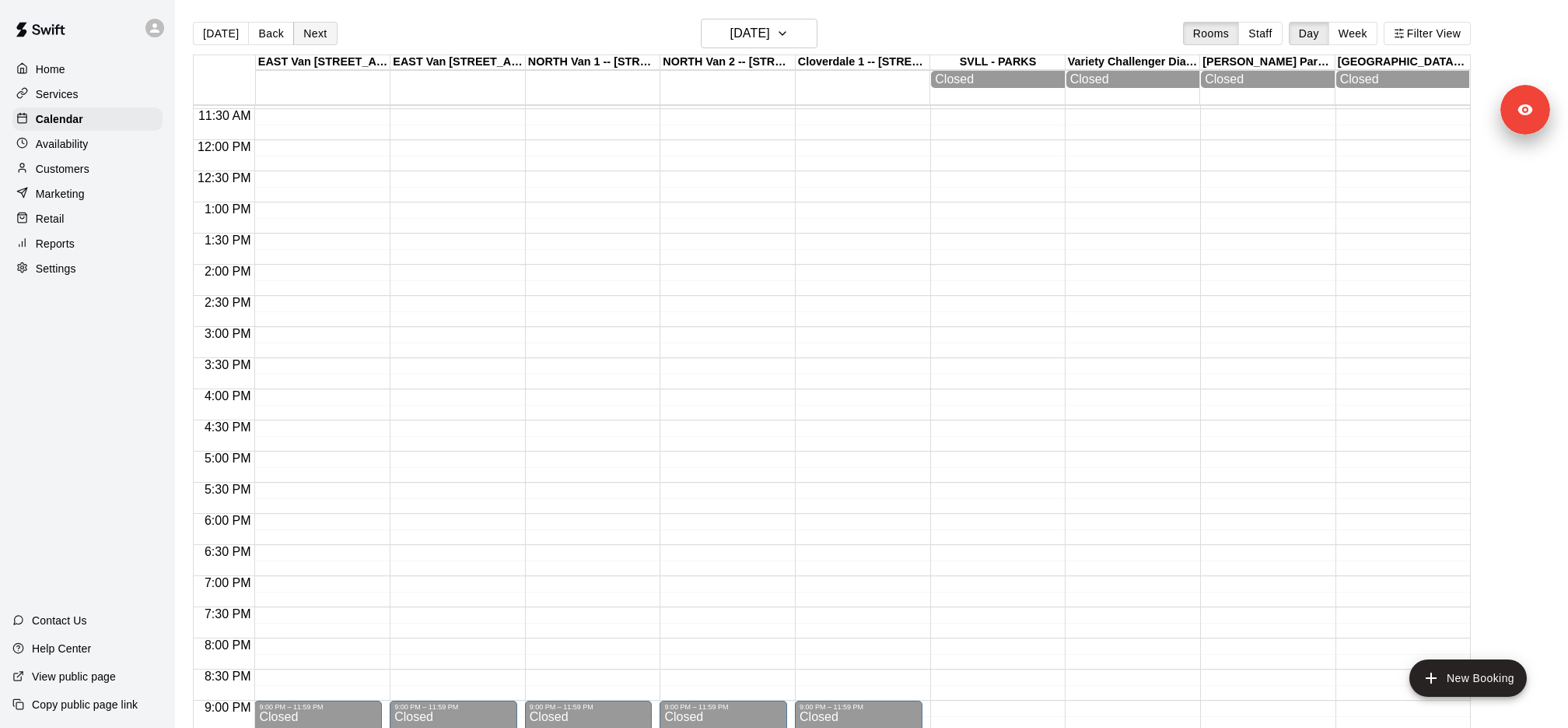
click at [323, 35] on button "Next" at bounding box center [315, 33] width 44 height 23
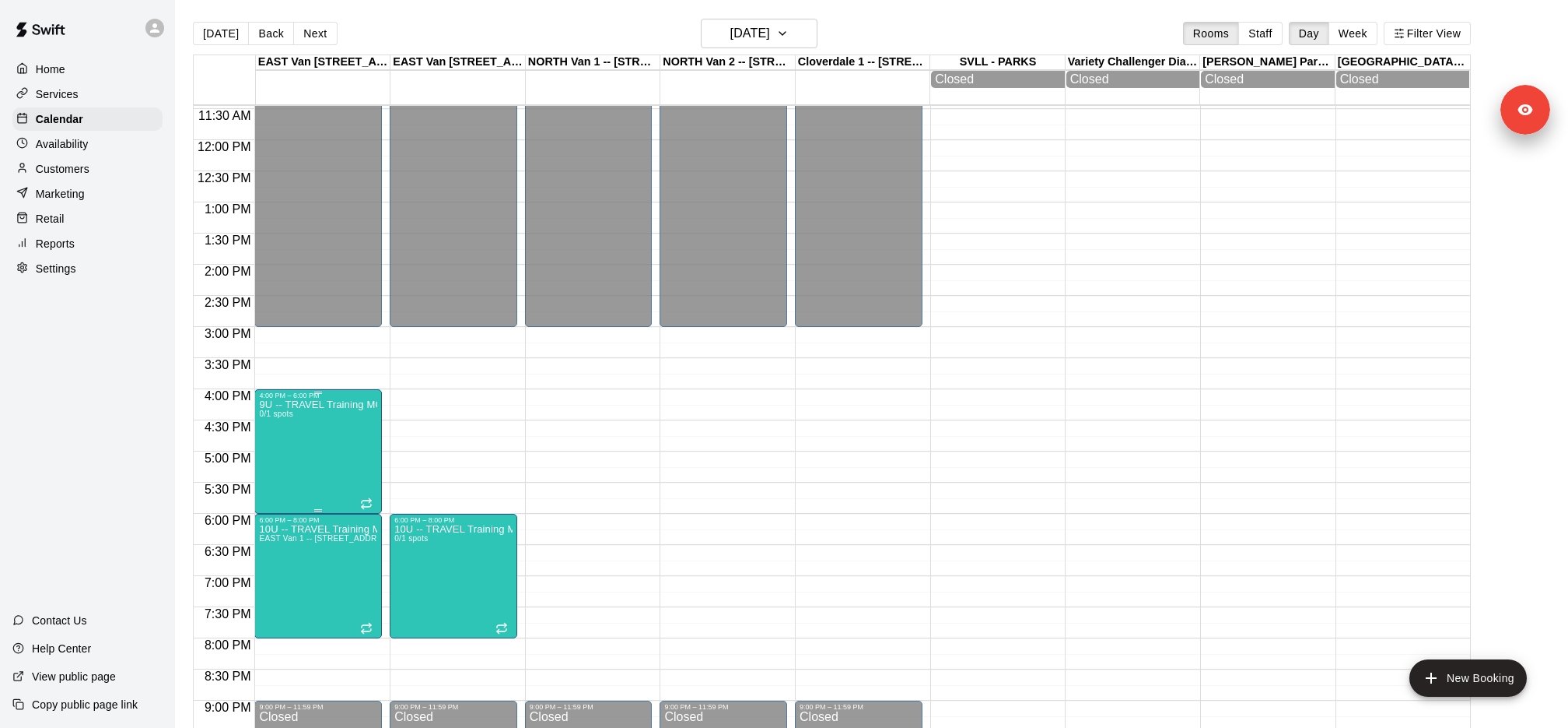
click at [285, 411] on button "edit" at bounding box center [274, 415] width 31 height 31
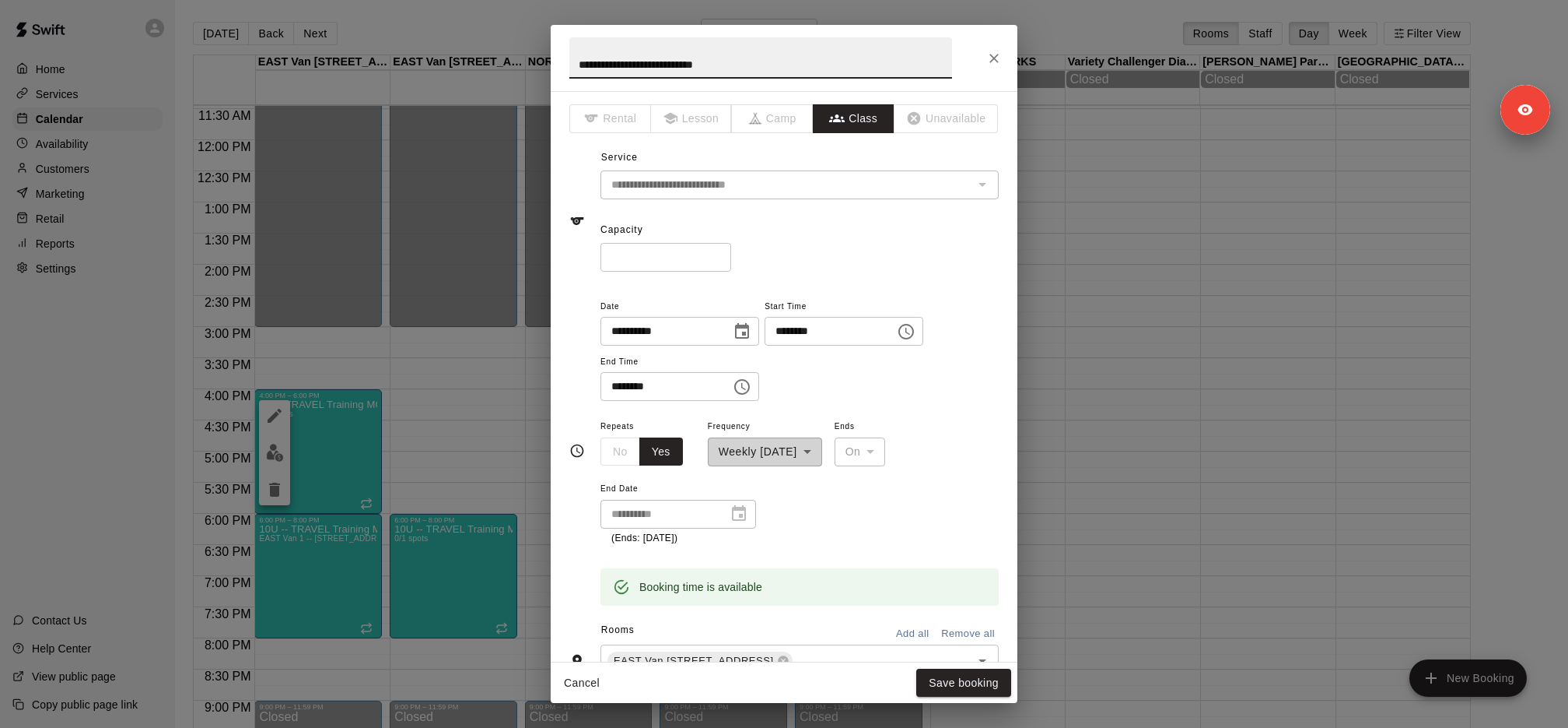
scroll to position [278, 0]
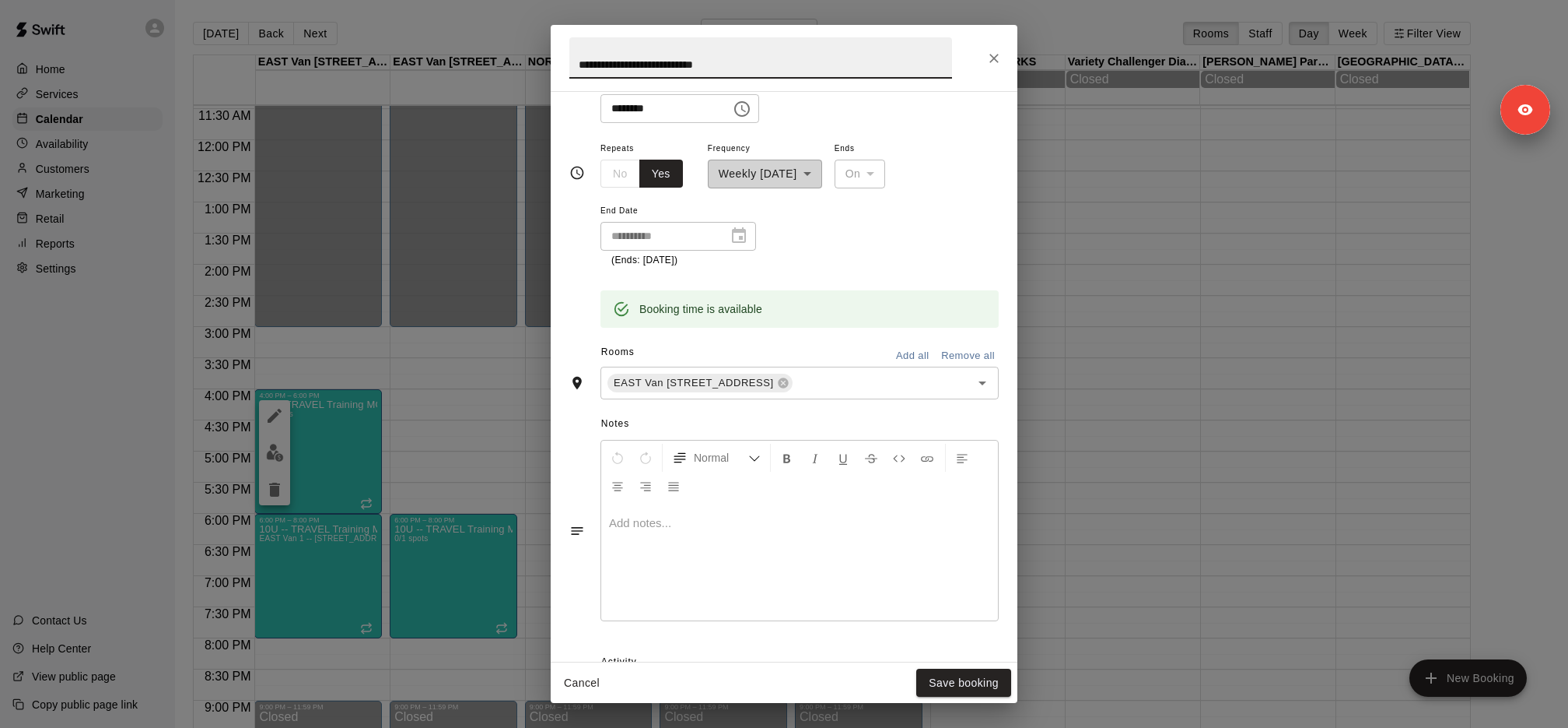
click at [882, 399] on div "Notes Normal Add notes..." at bounding box center [784, 518] width 430 height 239
click at [882, 397] on div "EAST Van 1 -- 2696 Nootka St, Vancouver ​" at bounding box center [799, 382] width 398 height 33
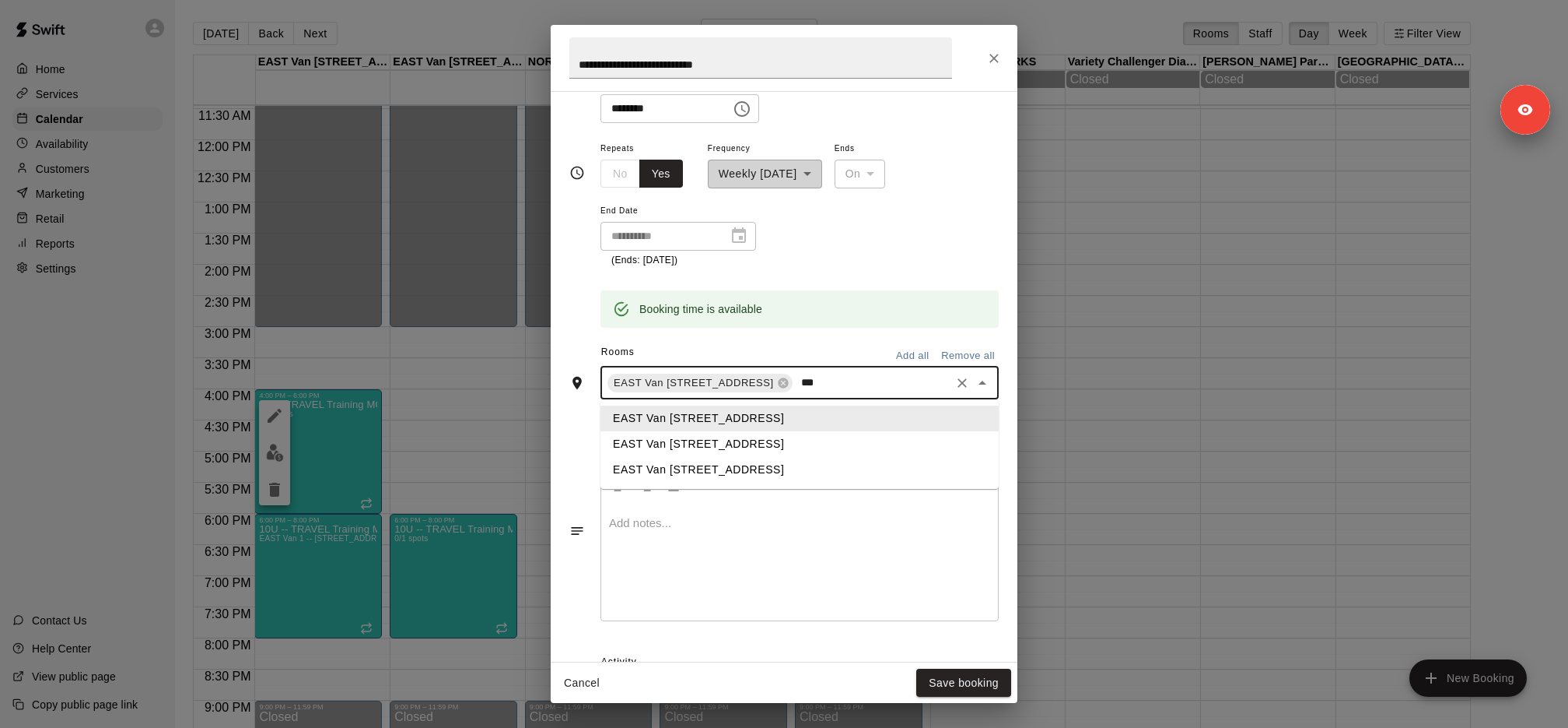
type input "****"
click at [844, 446] on li "EAST Van 2 -- 2696 Nootka St, Vancouver" at bounding box center [799, 444] width 398 height 26
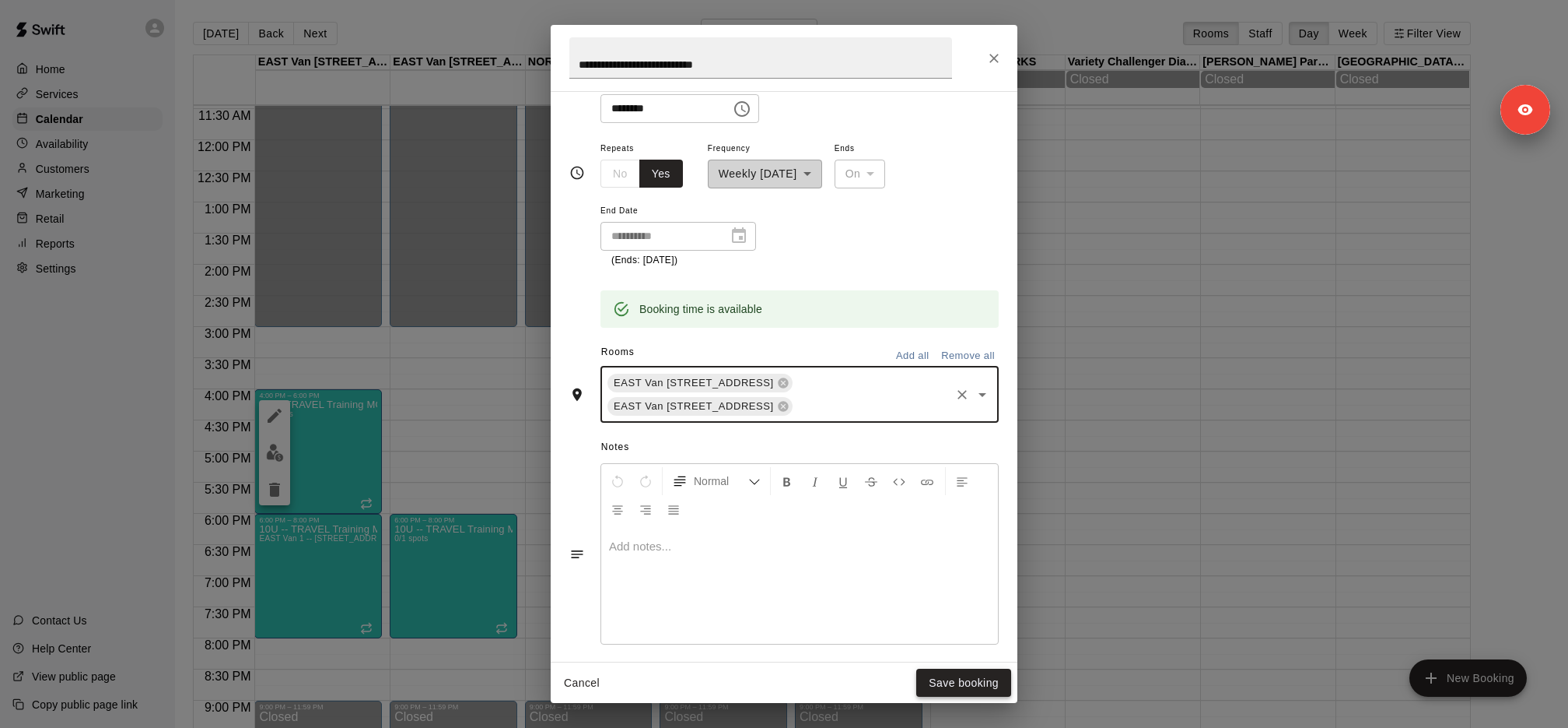
click at [966, 680] on button "Save booking" at bounding box center [964, 683] width 95 height 29
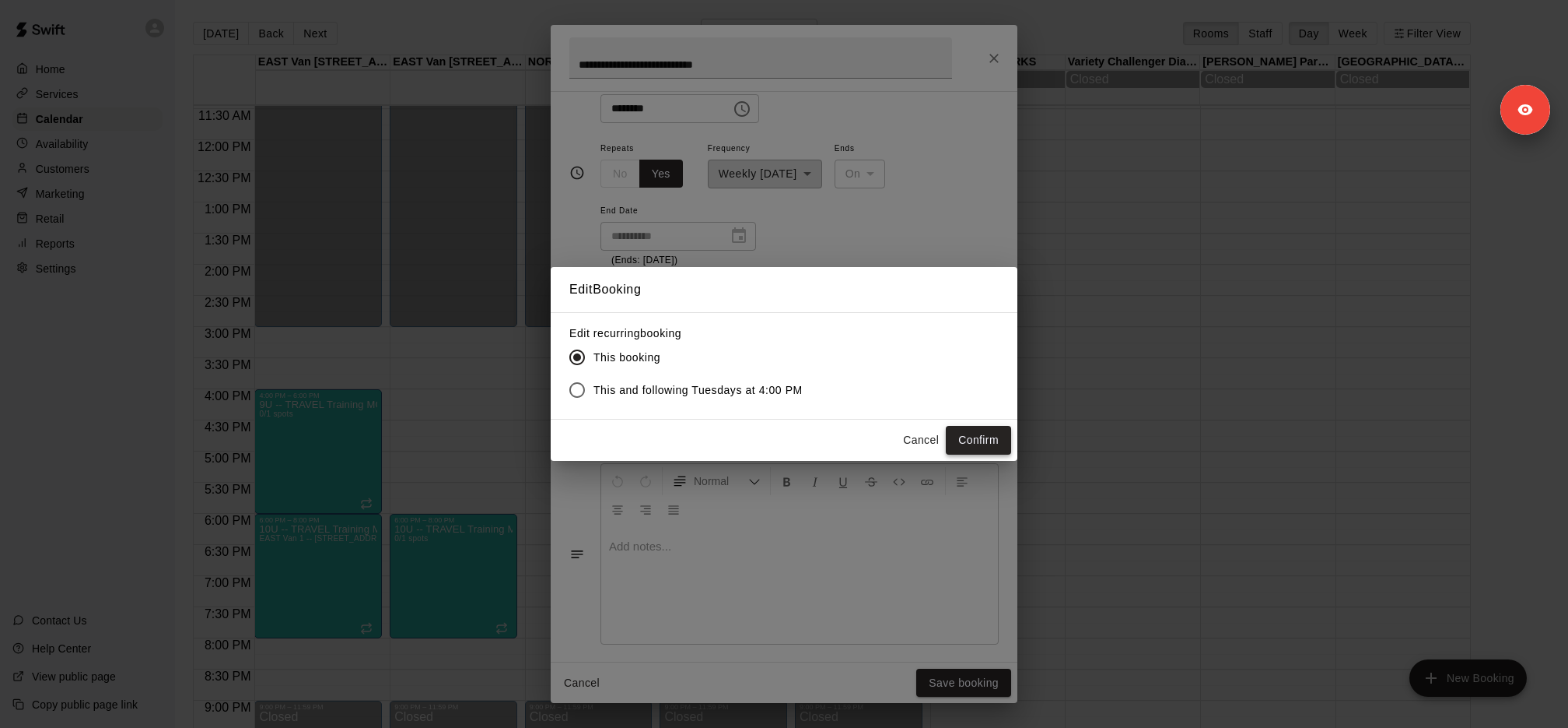
click at [984, 436] on button "Confirm" at bounding box center [978, 440] width 65 height 29
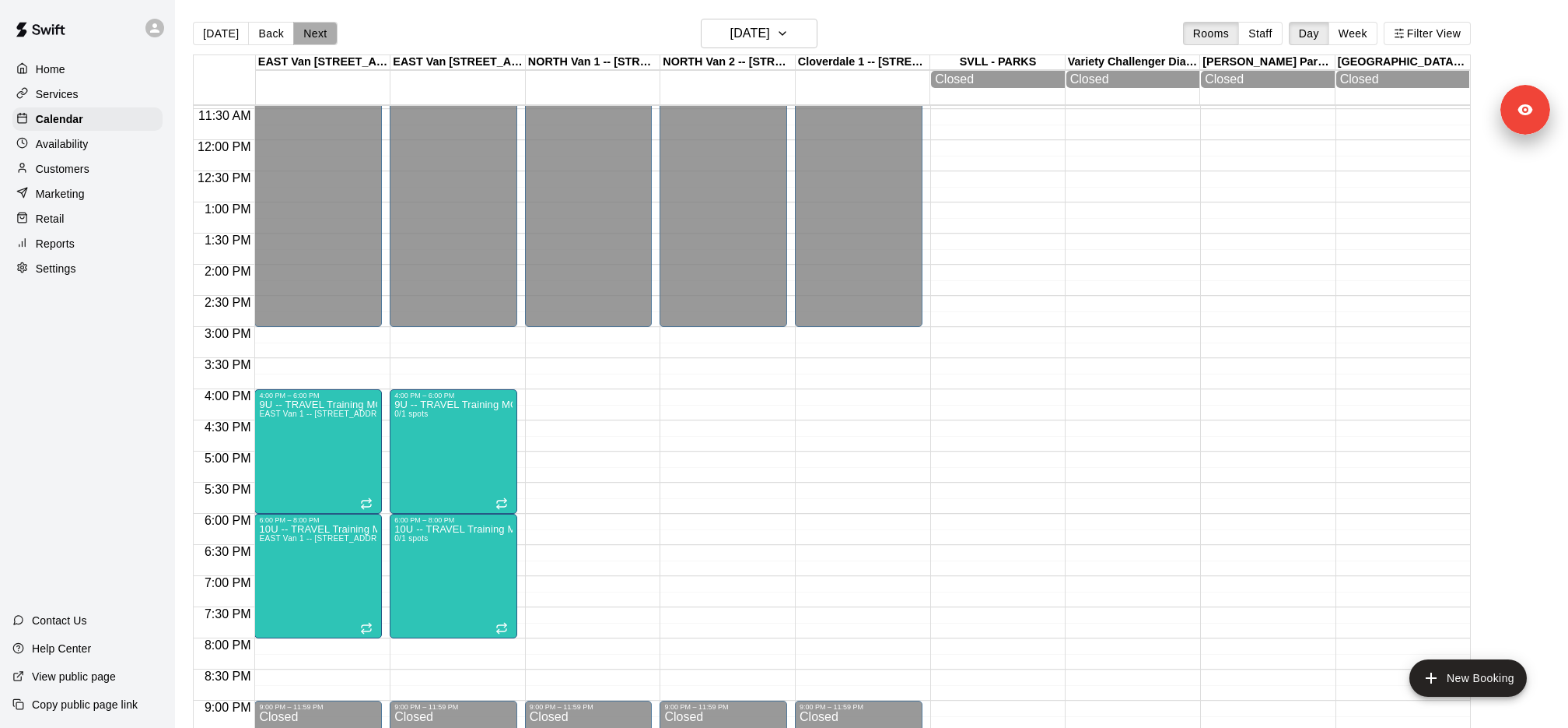
click at [317, 31] on button "Next" at bounding box center [315, 33] width 44 height 23
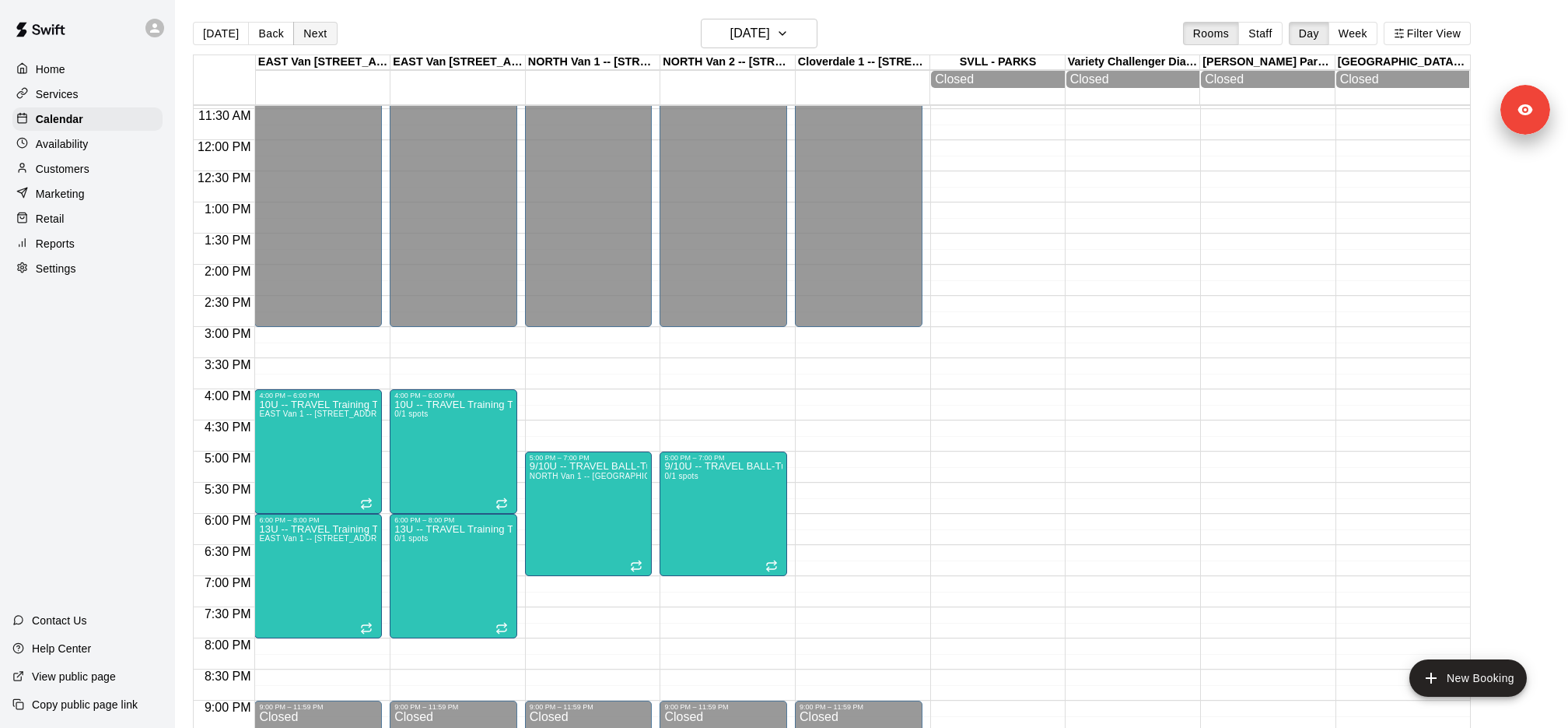
click at [317, 31] on button "Next" at bounding box center [315, 33] width 44 height 23
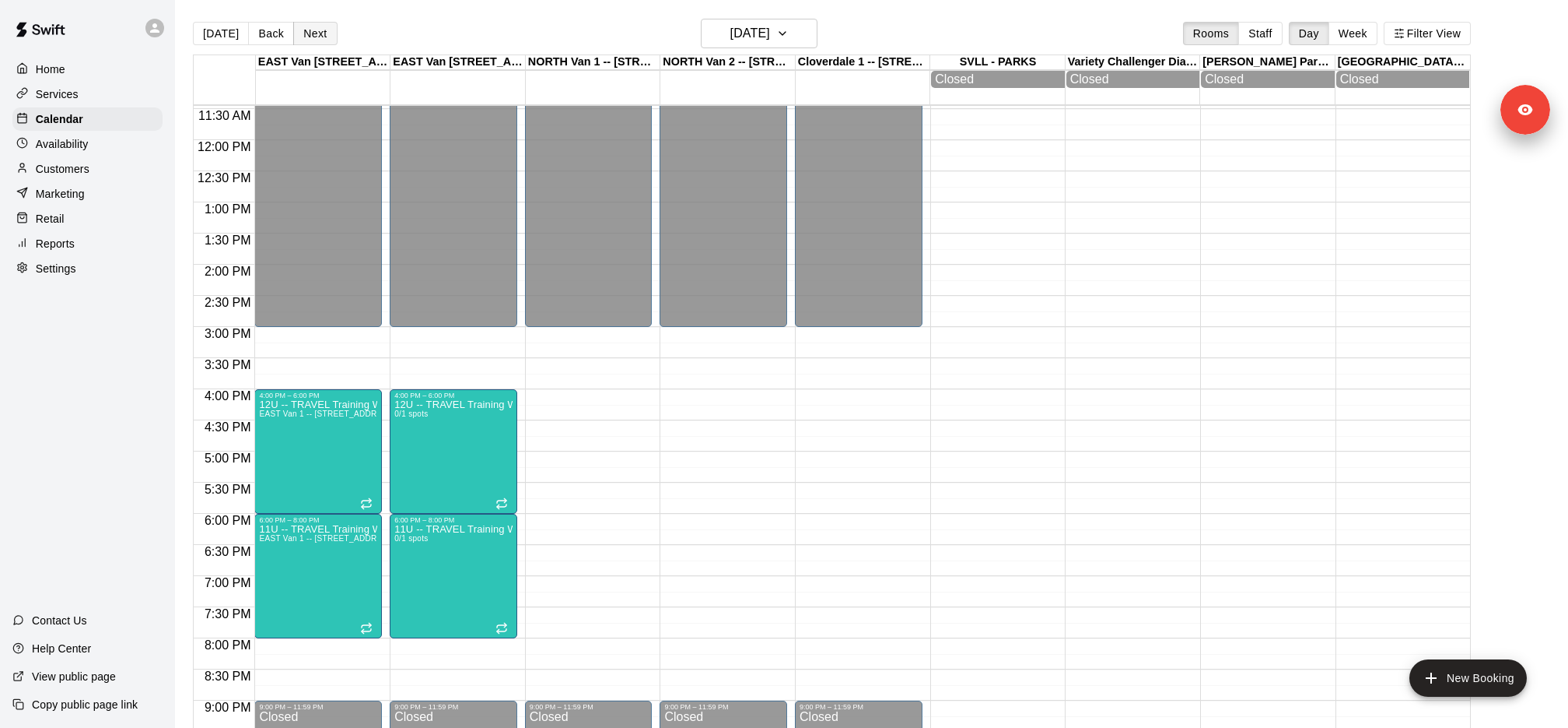
click at [317, 31] on button "Next" at bounding box center [315, 33] width 44 height 23
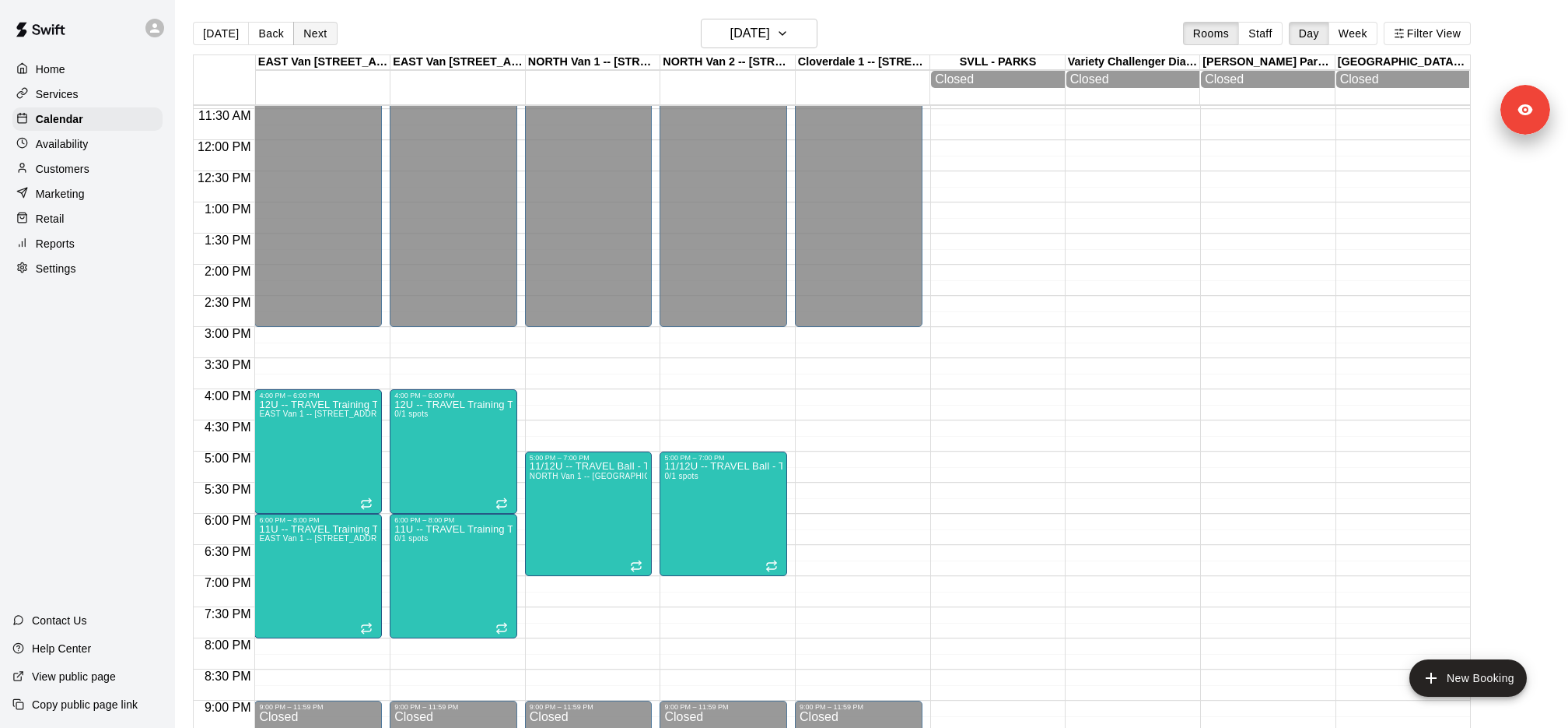
click at [317, 31] on button "Next" at bounding box center [315, 33] width 44 height 23
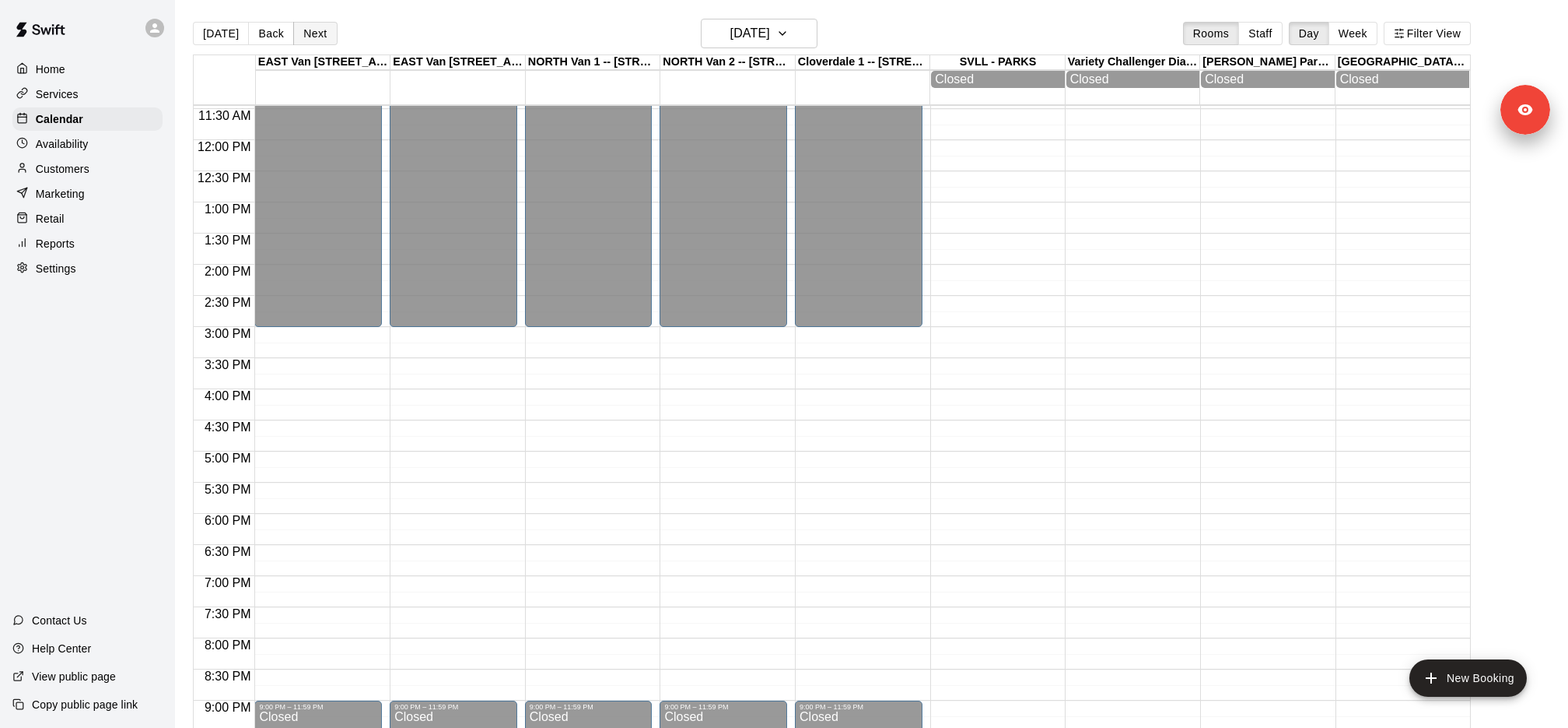
click at [317, 31] on button "Next" at bounding box center [315, 33] width 44 height 23
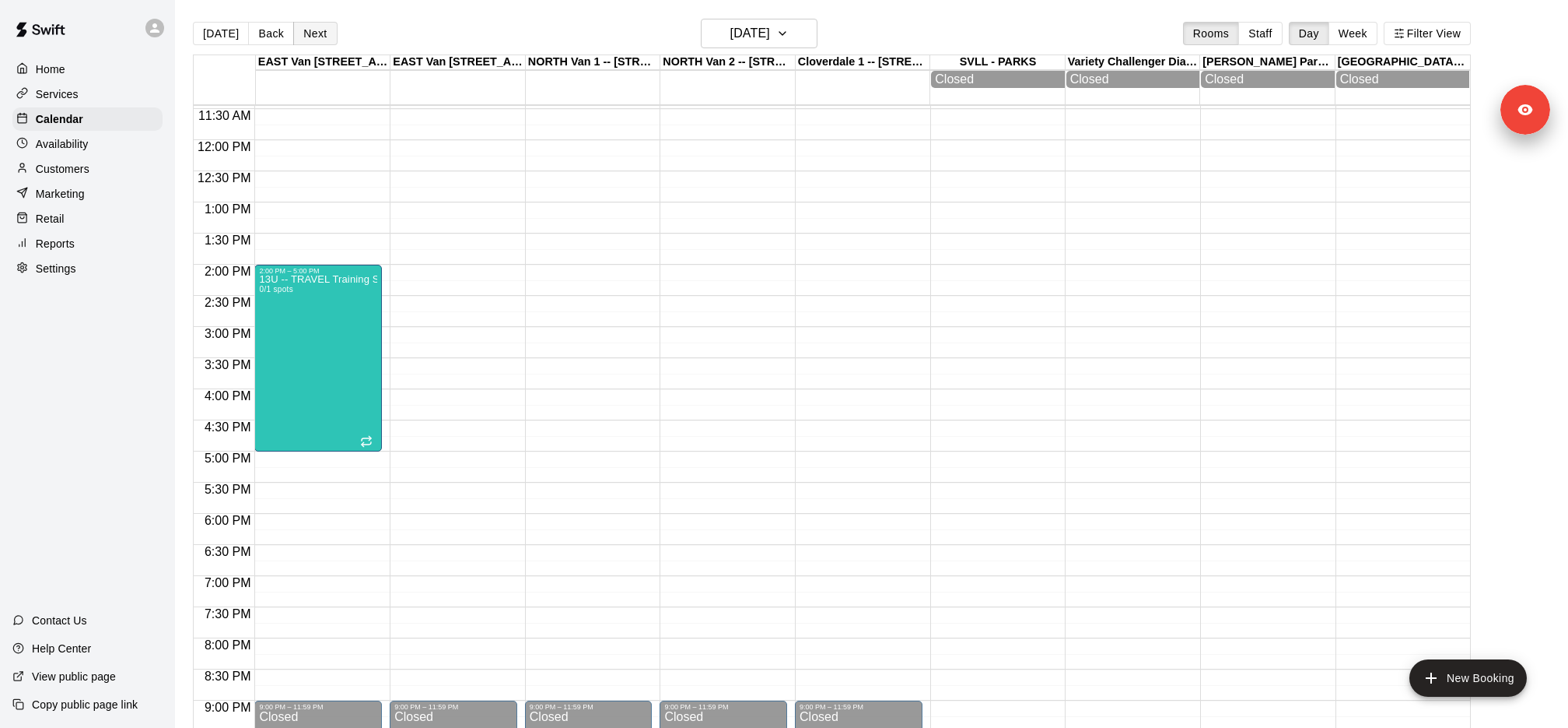
click at [317, 31] on button "Next" at bounding box center [315, 33] width 44 height 23
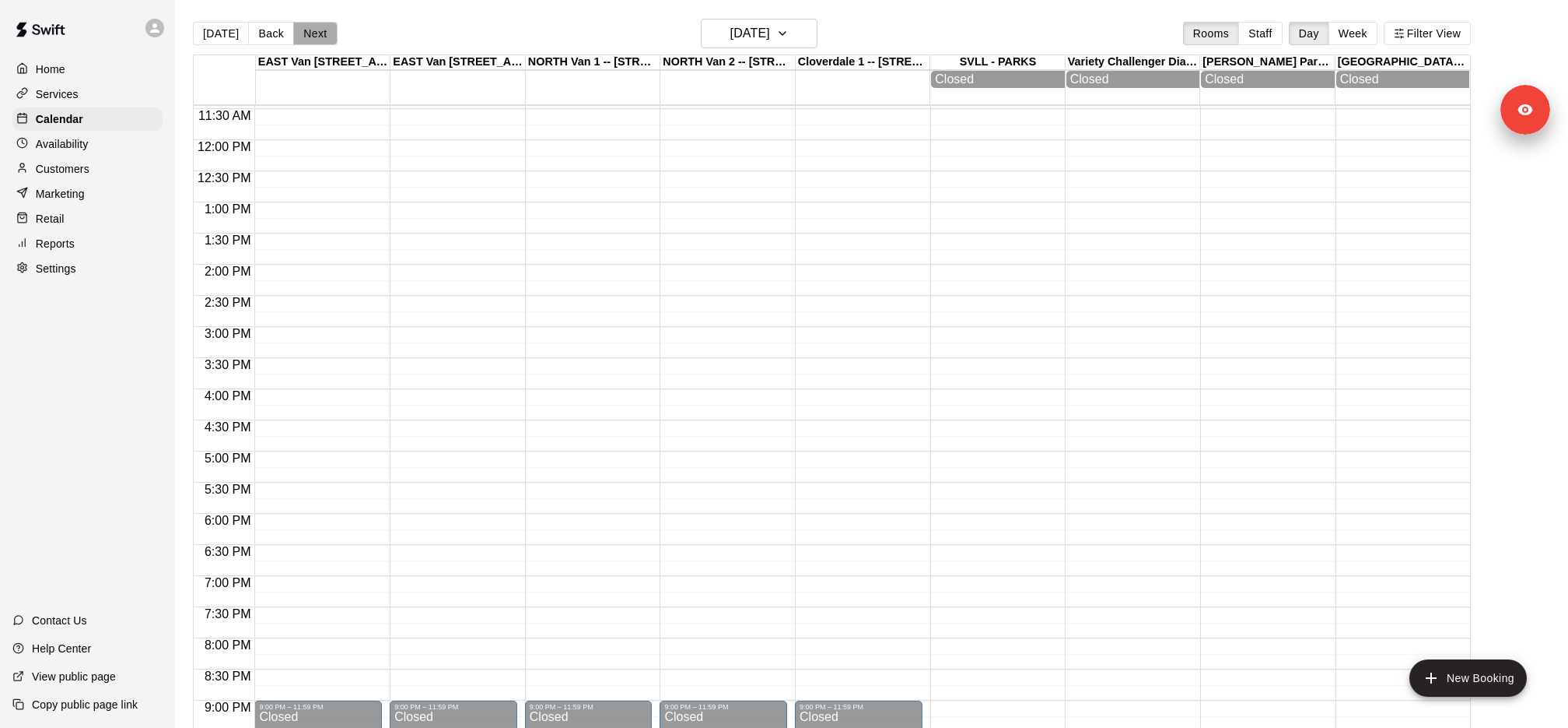
click at [317, 31] on button "Next" at bounding box center [315, 33] width 44 height 23
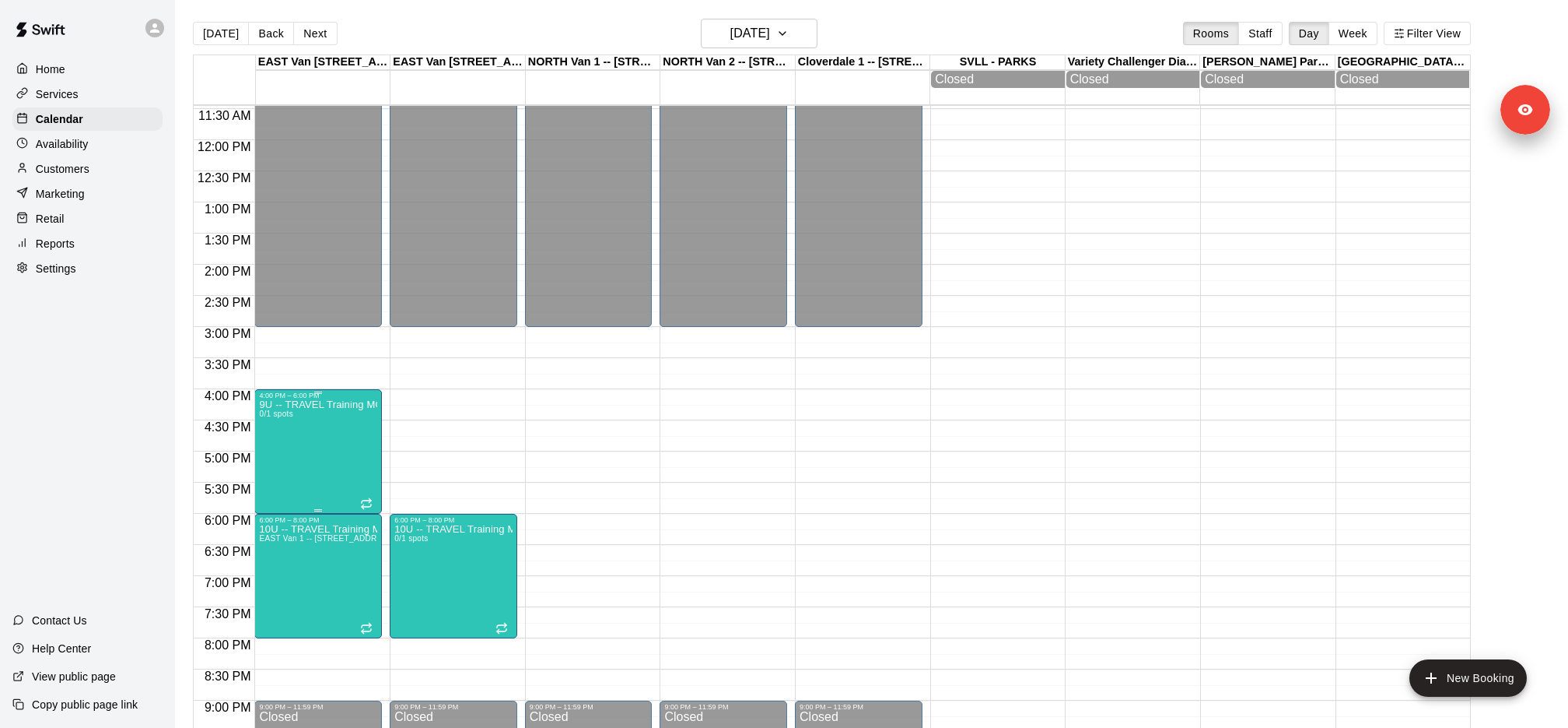
click at [328, 405] on p "9U -- TRAVEL Training MONDAYS" at bounding box center [318, 405] width 118 height 0
click at [277, 425] on icon "edit" at bounding box center [274, 420] width 19 height 19
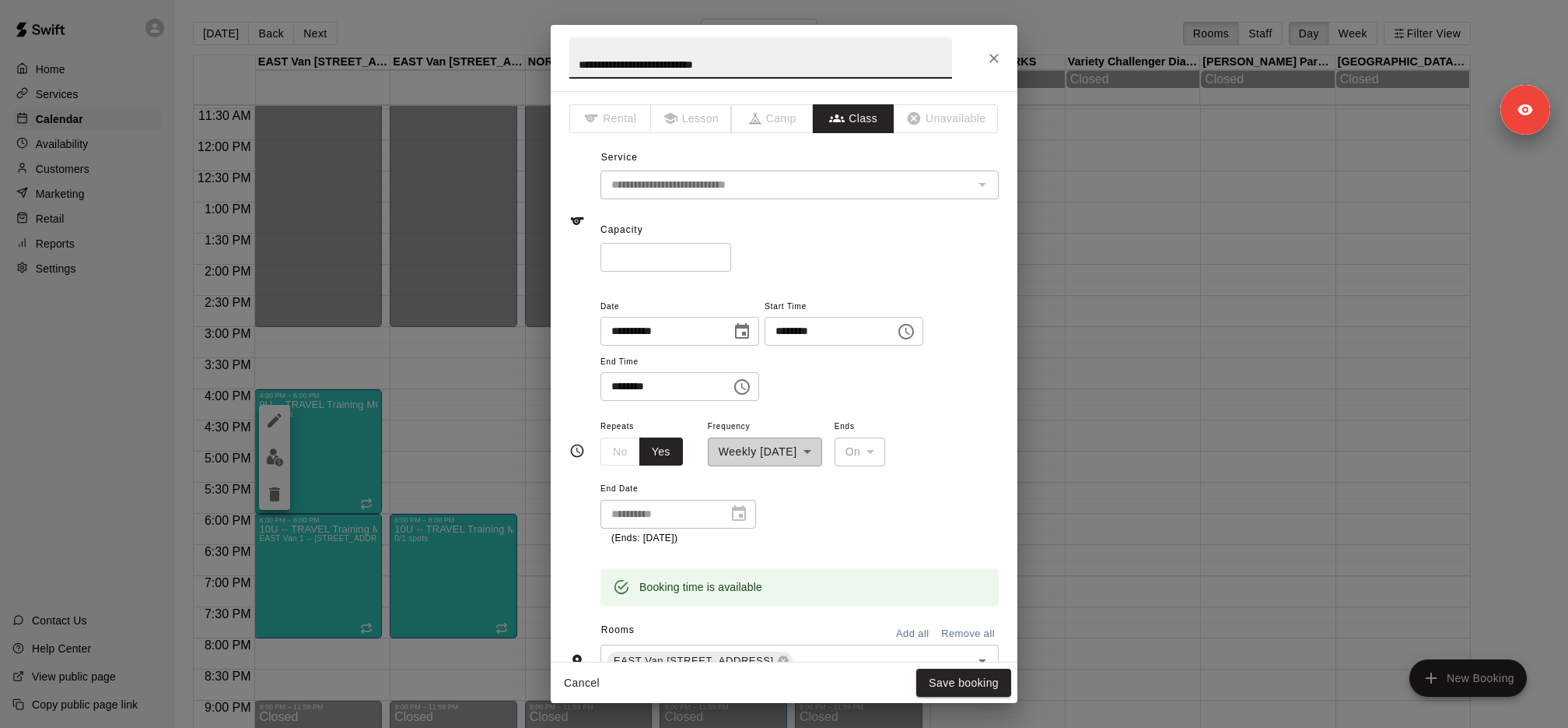
scroll to position [246, 0]
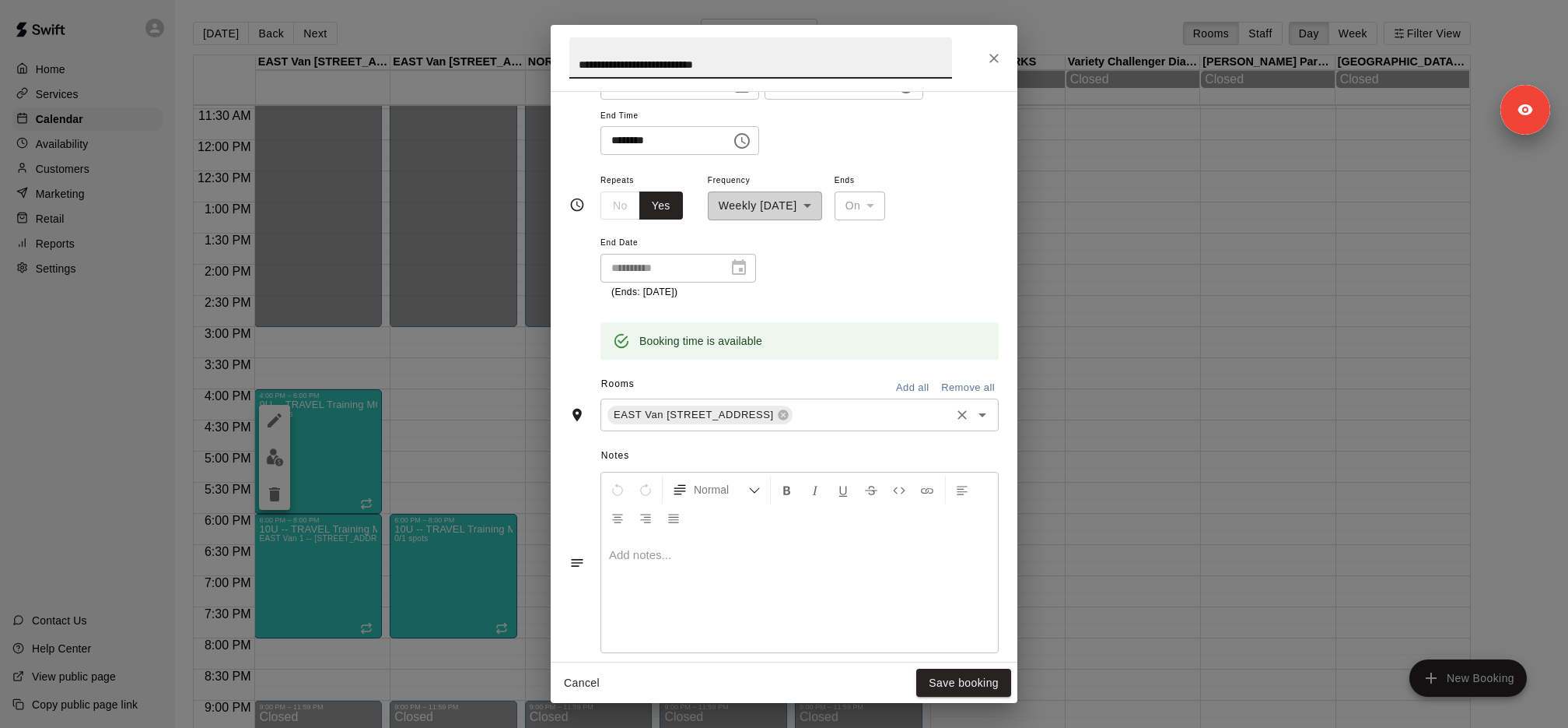
click at [876, 429] on div "EAST Van 1 -- 2696 Nootka St, Vancouver ​" at bounding box center [799, 415] width 398 height 33
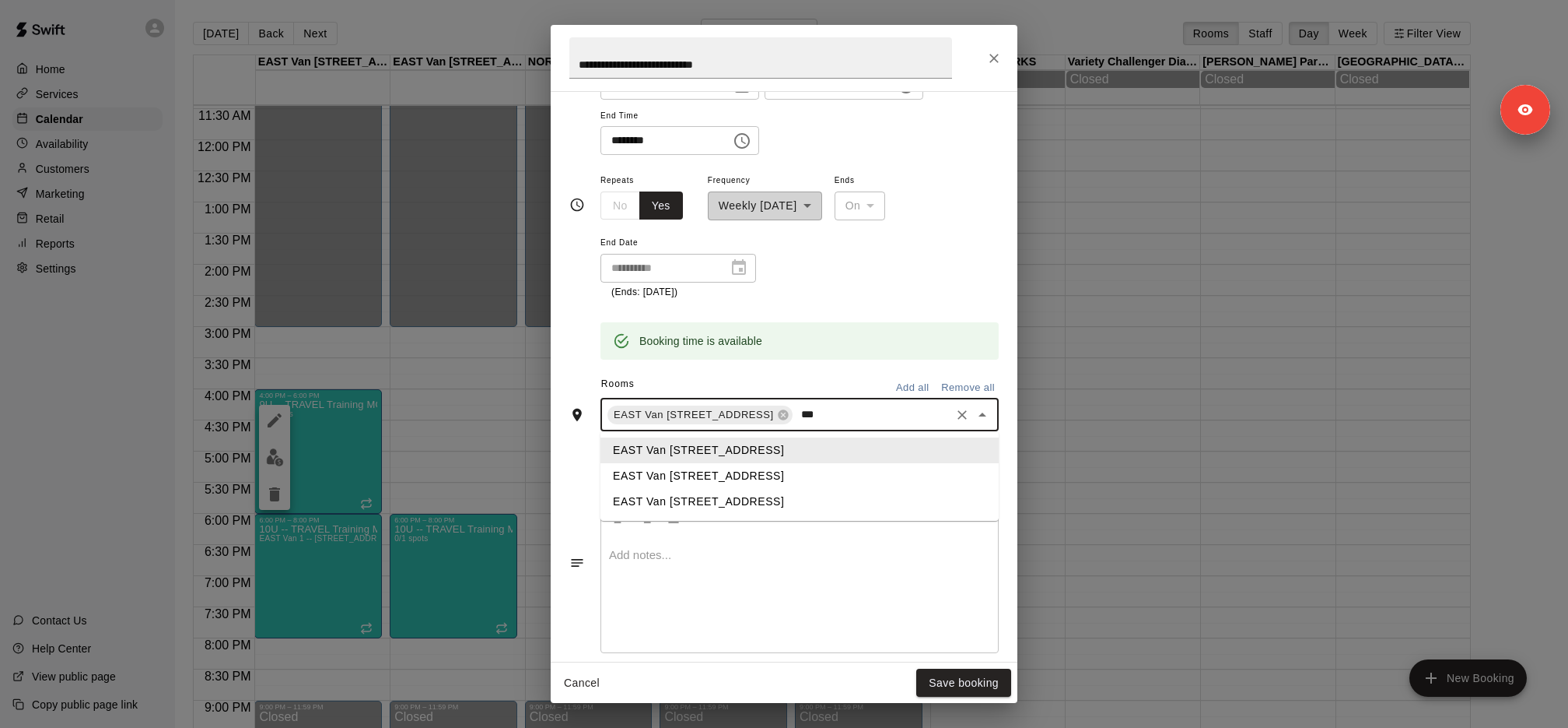
type input "****"
click at [865, 467] on li "EAST Van 2 -- 2696 Nootka St, Vancouver" at bounding box center [799, 475] width 398 height 26
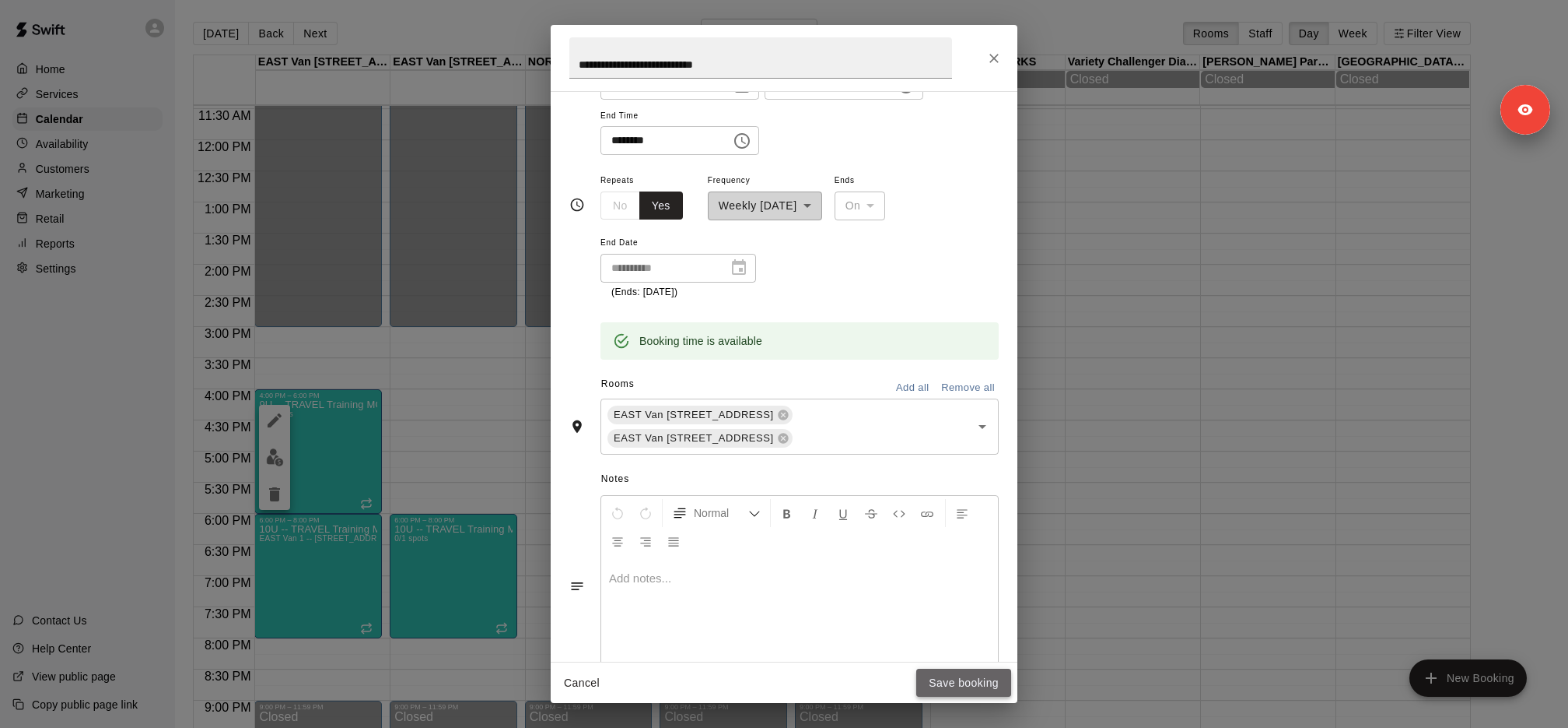
click at [990, 677] on button "Save booking" at bounding box center [964, 683] width 95 height 29
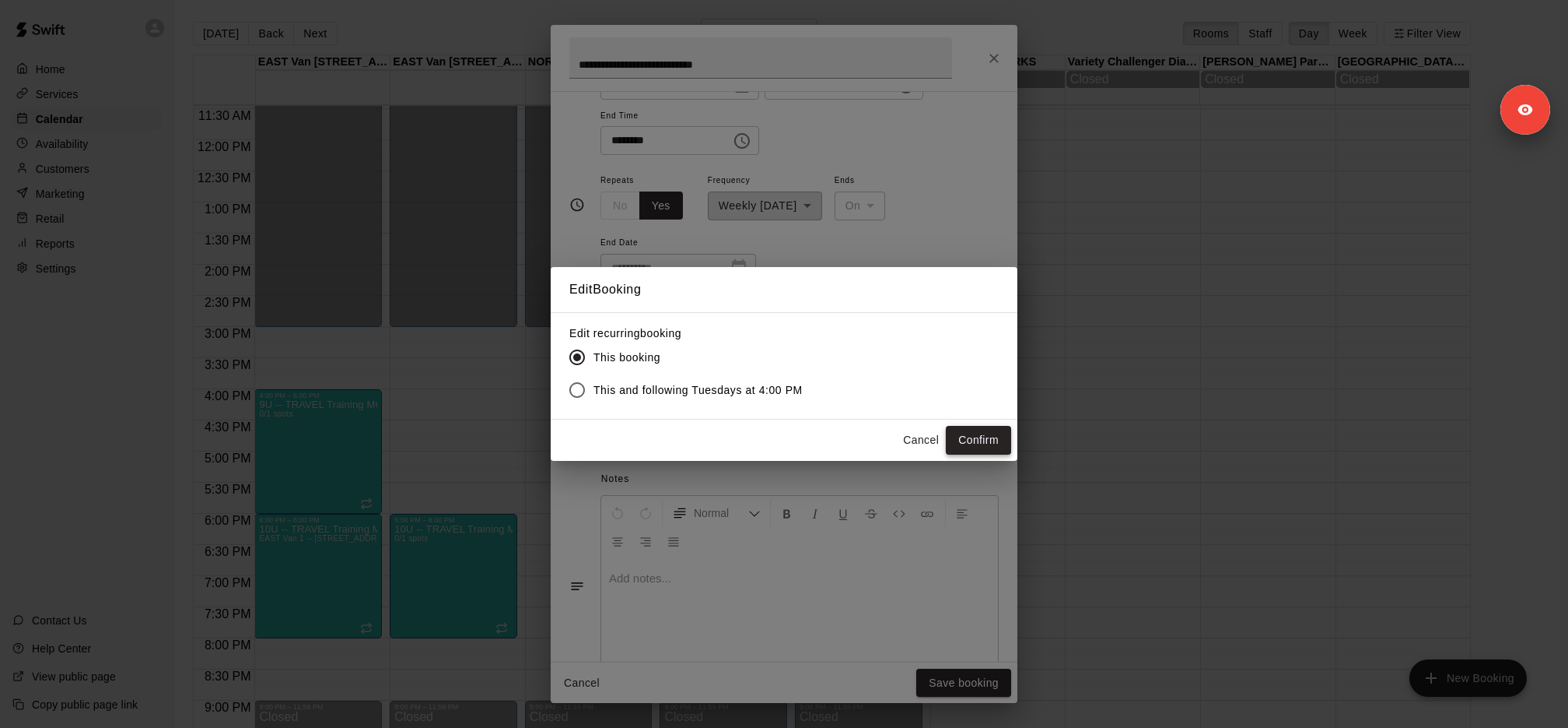
click at [965, 435] on button "Confirm" at bounding box center [978, 440] width 65 height 29
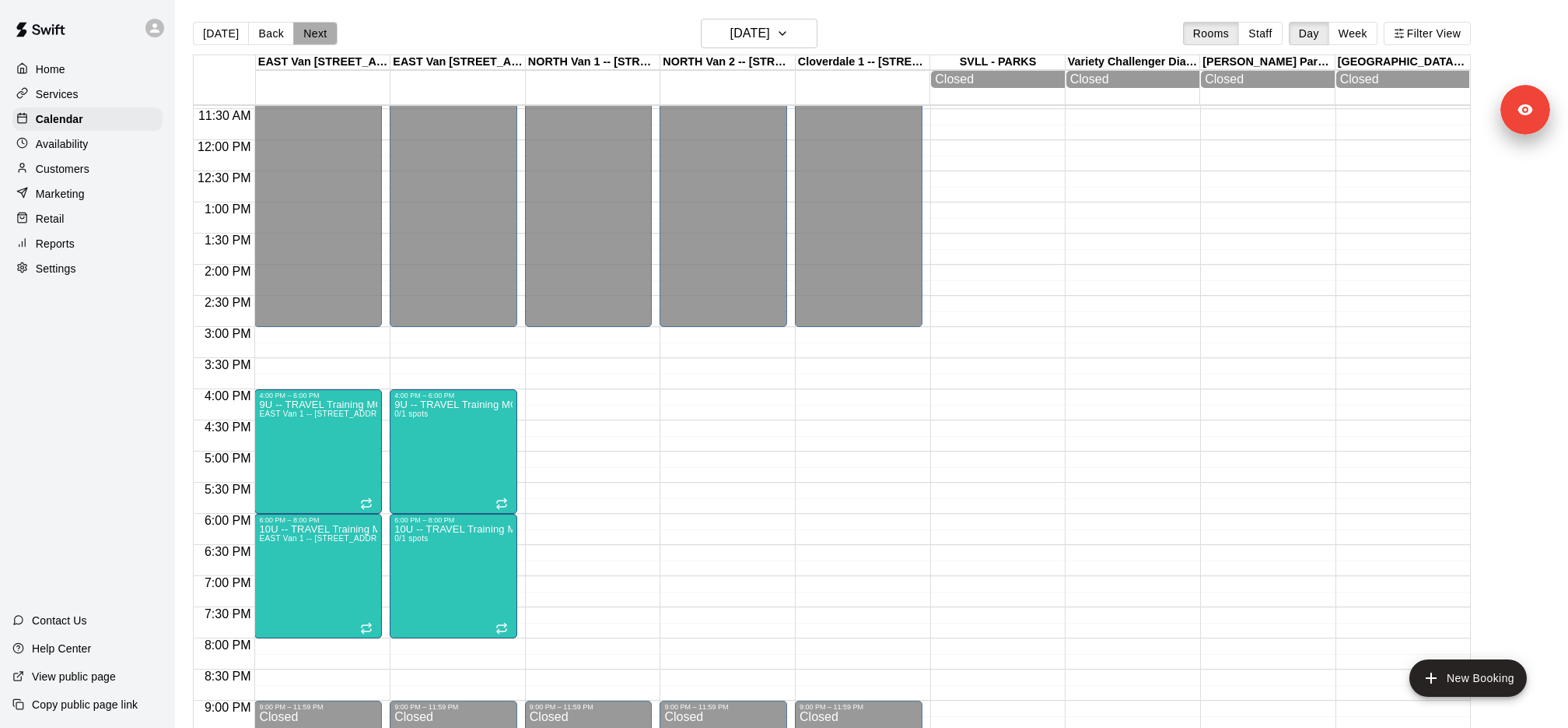
click at [314, 39] on button "Next" at bounding box center [315, 33] width 44 height 23
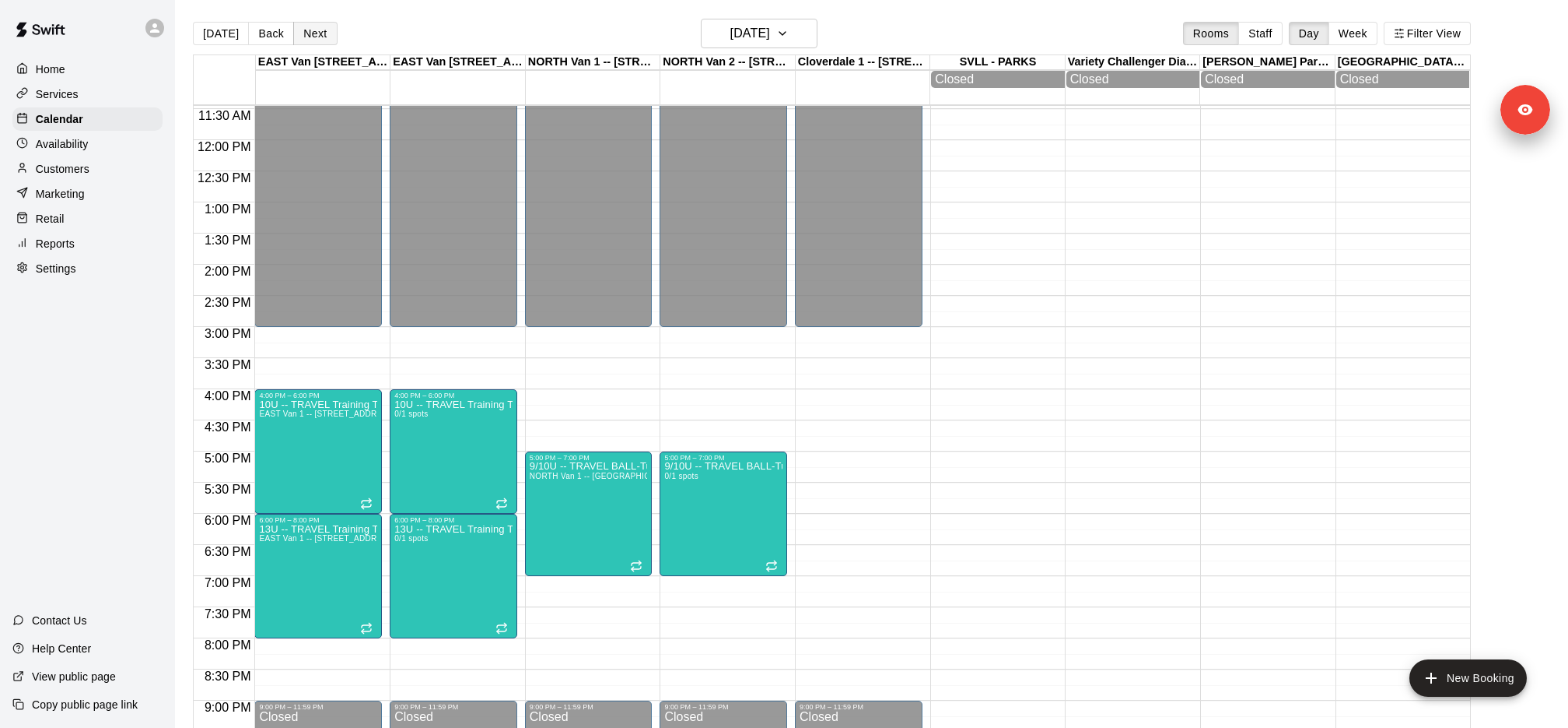
click at [314, 39] on button "Next" at bounding box center [315, 33] width 44 height 23
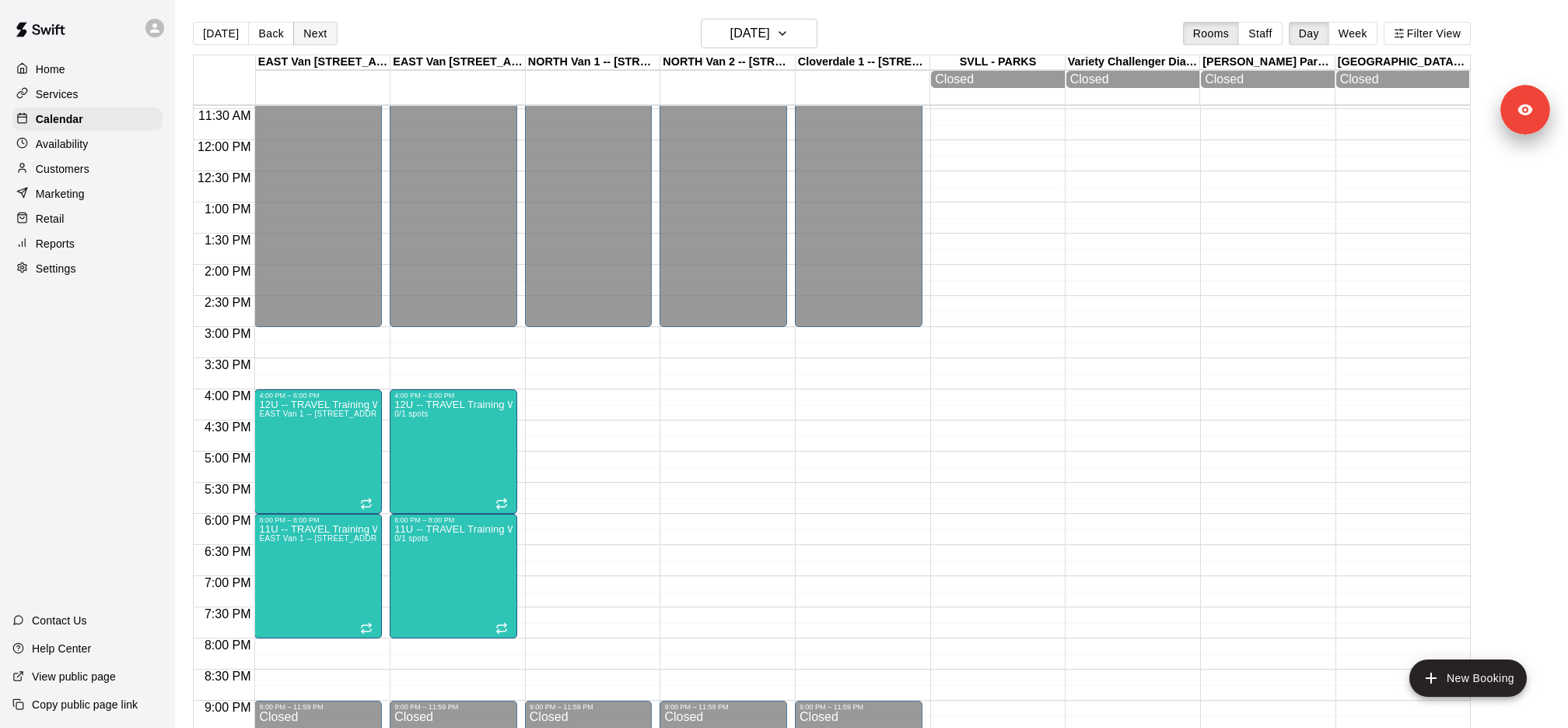
click at [314, 39] on button "Next" at bounding box center [315, 33] width 44 height 23
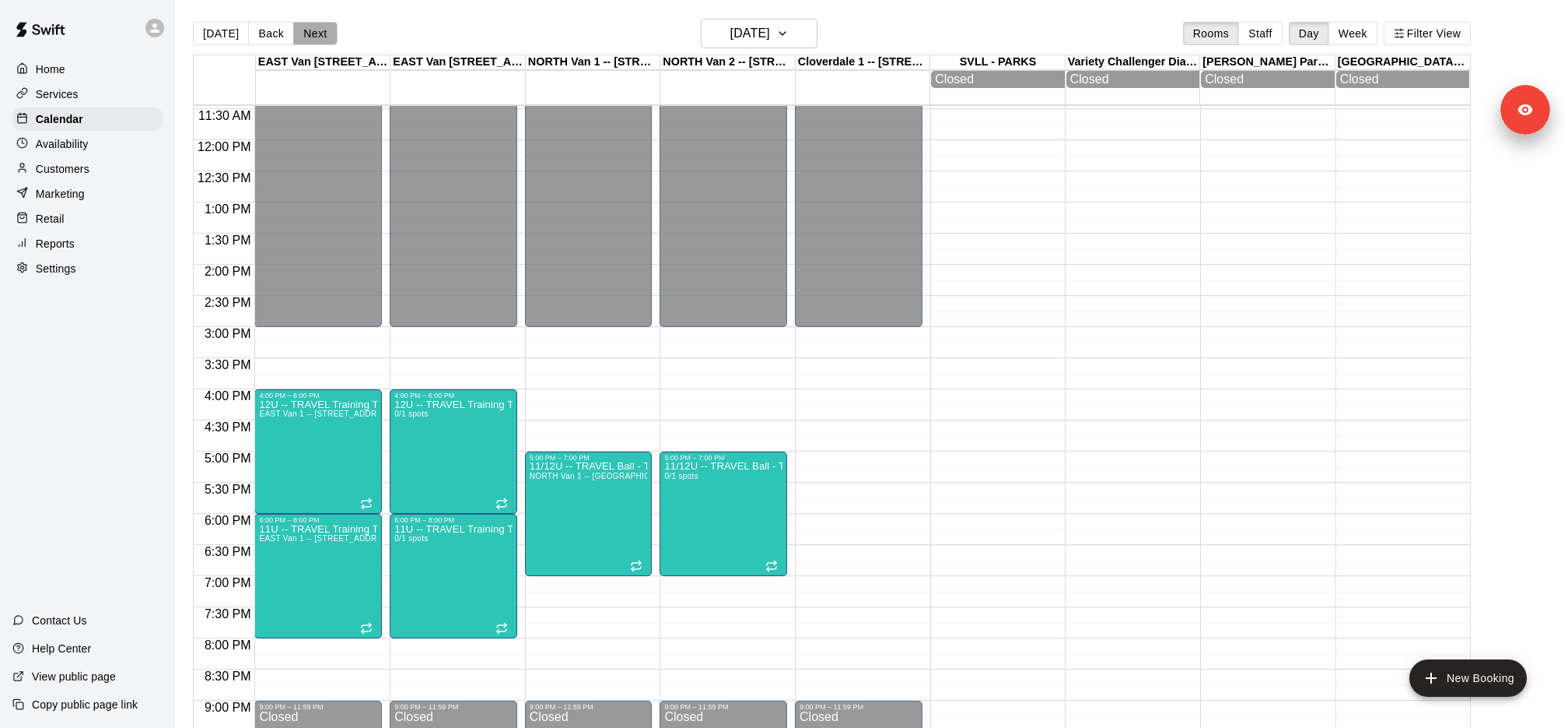
click at [314, 39] on button "Next" at bounding box center [315, 33] width 44 height 23
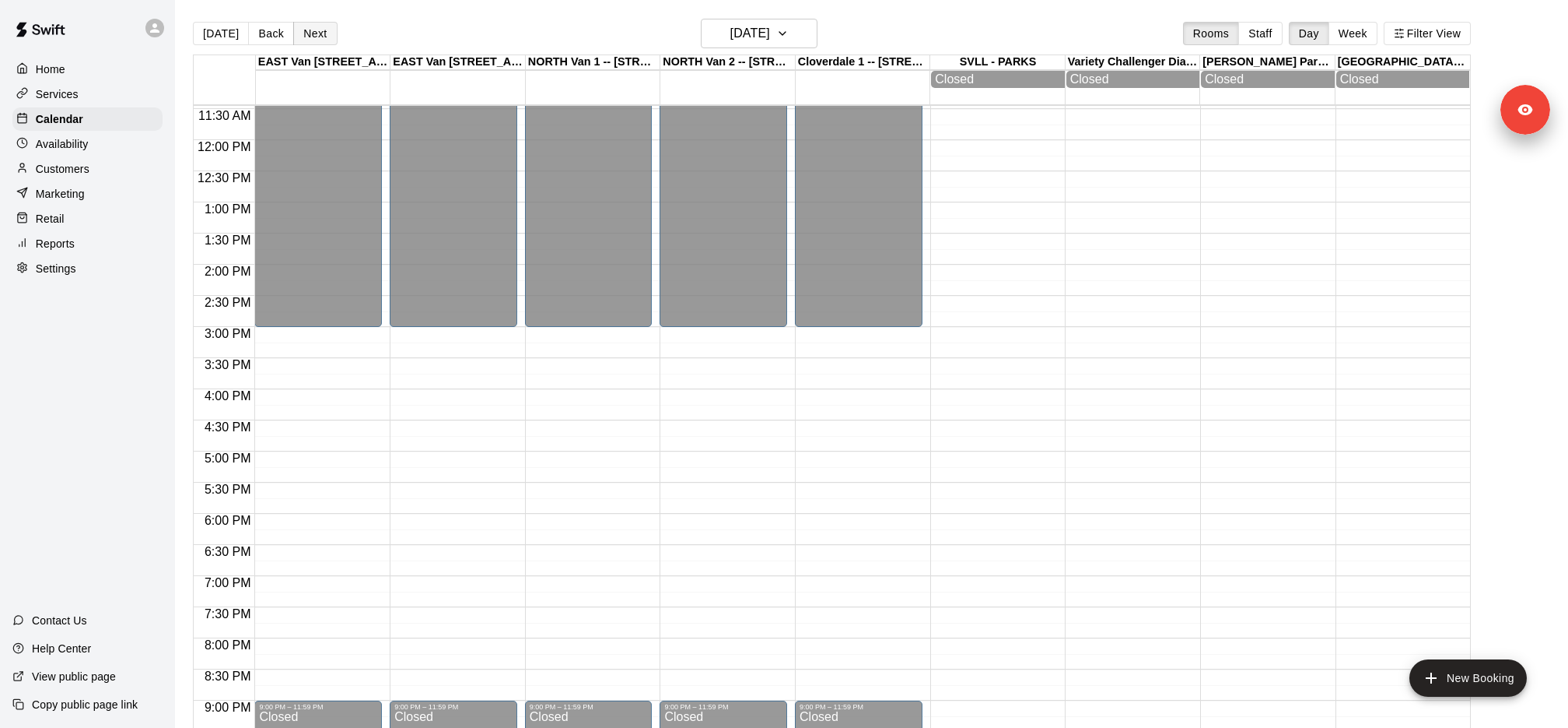
click at [314, 39] on button "Next" at bounding box center [315, 33] width 44 height 23
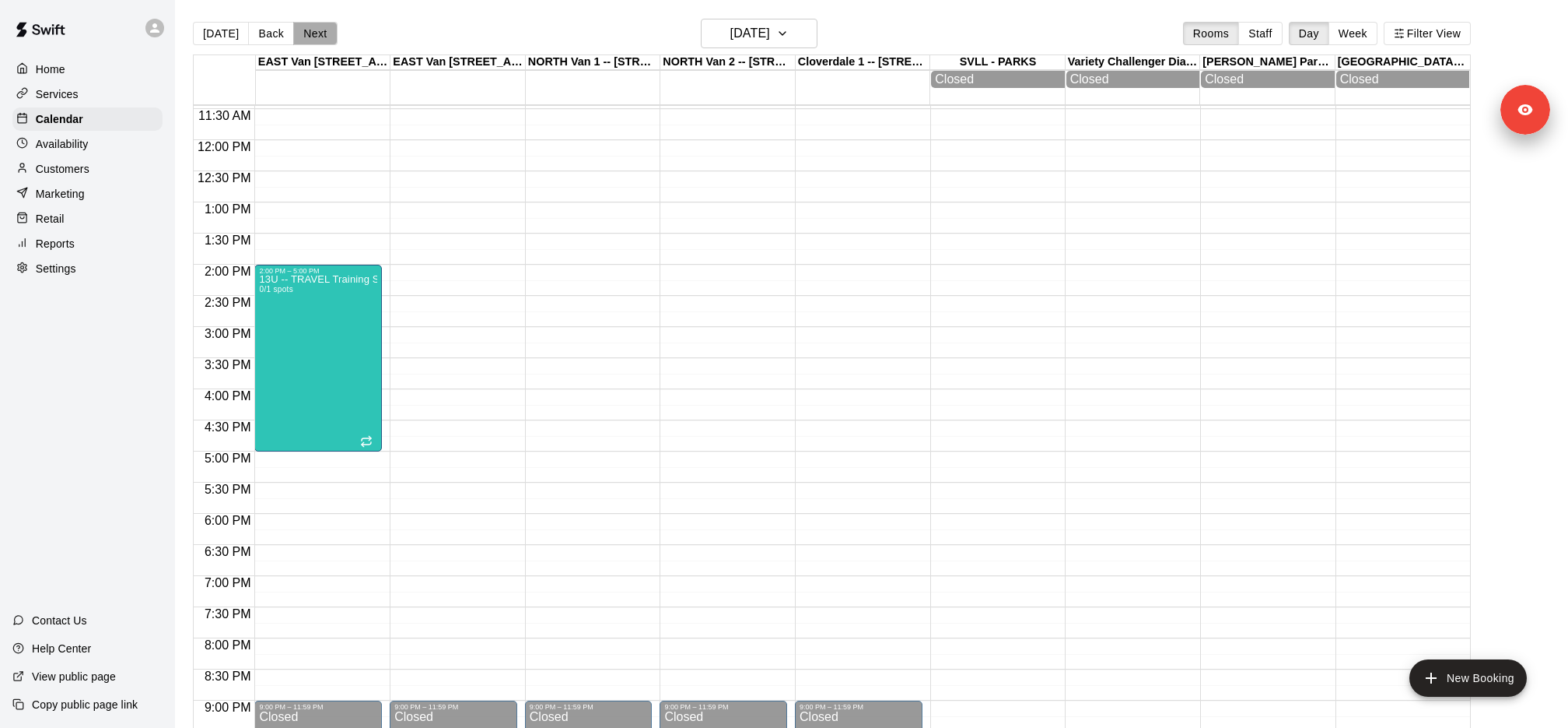
click at [314, 39] on button "Next" at bounding box center [315, 33] width 44 height 23
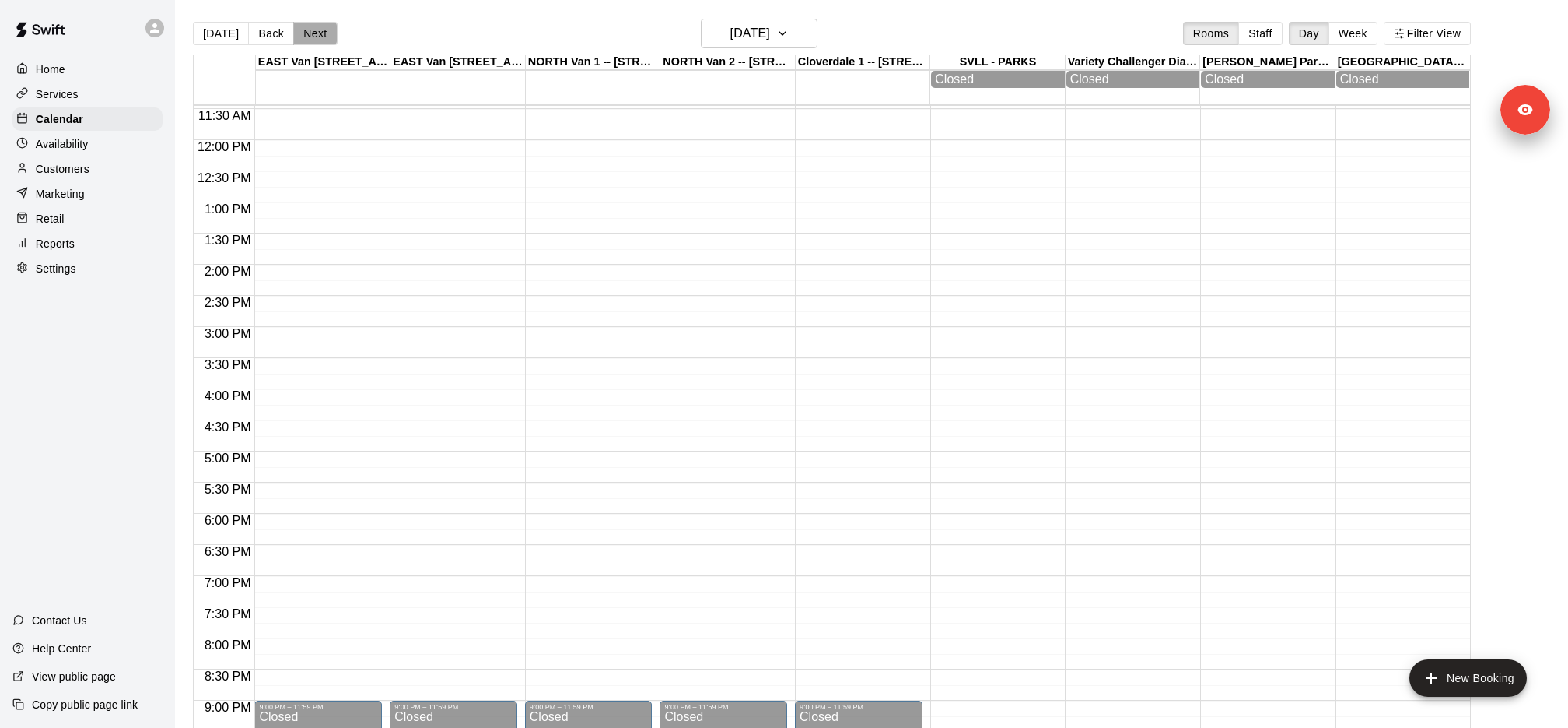
click at [314, 39] on button "Next" at bounding box center [315, 33] width 44 height 23
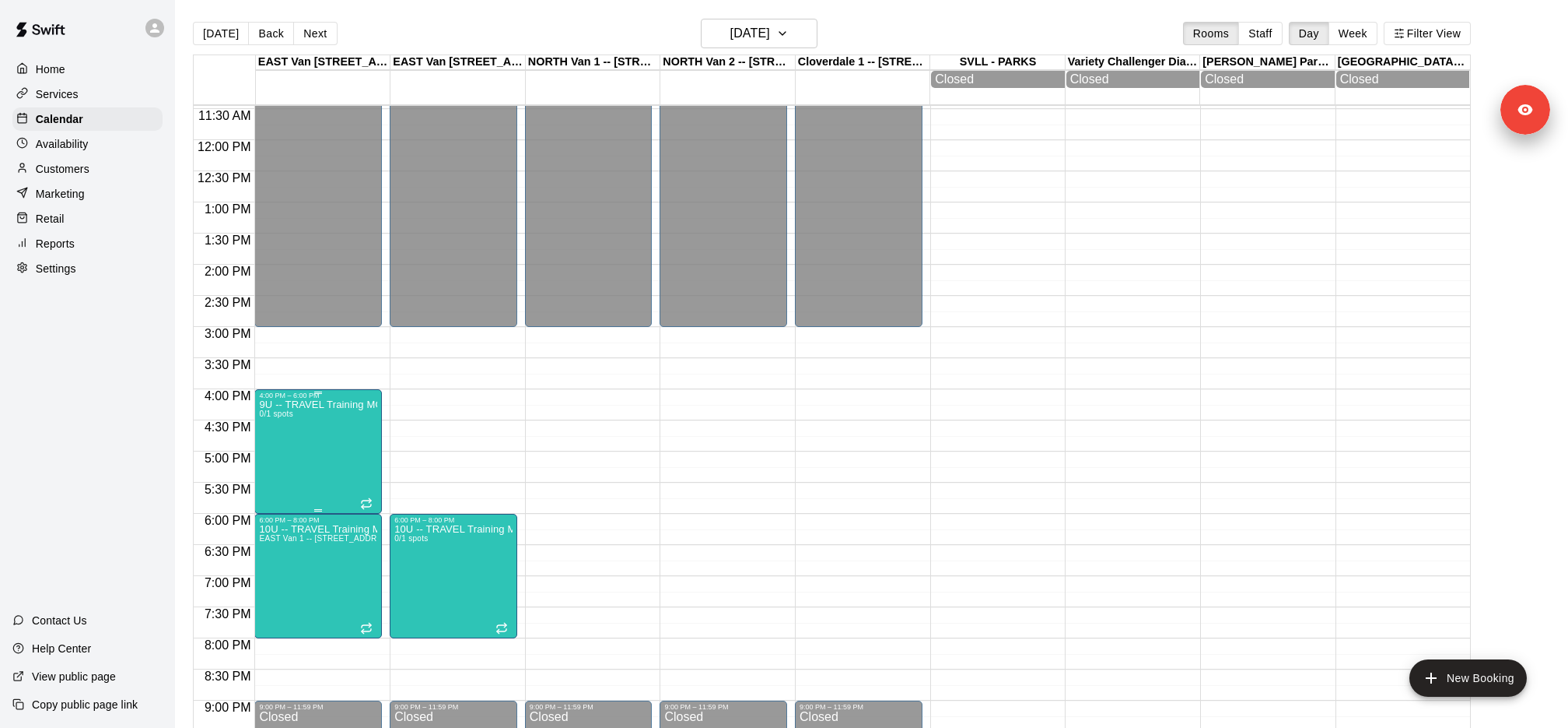
click at [280, 419] on icon "edit" at bounding box center [274, 415] width 19 height 19
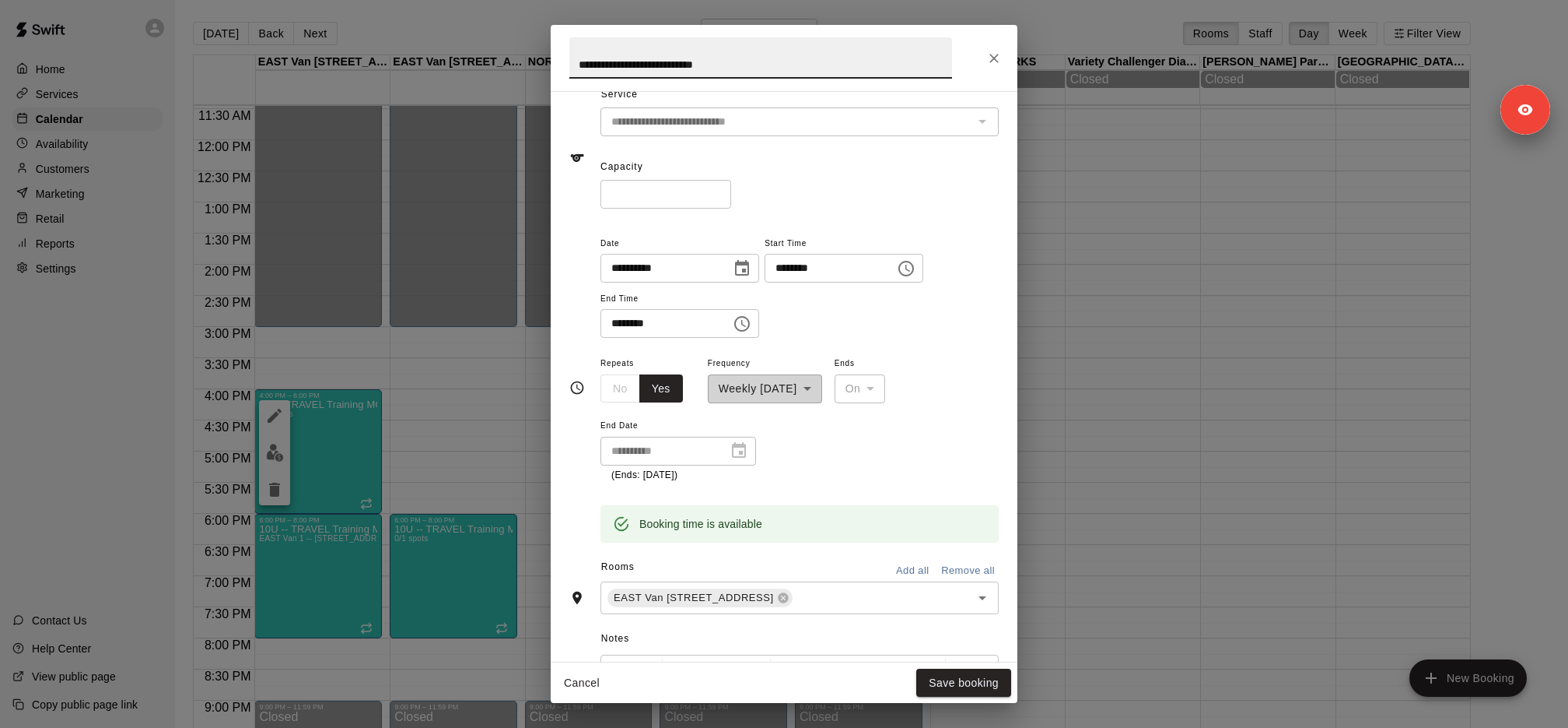
scroll to position [126, 0]
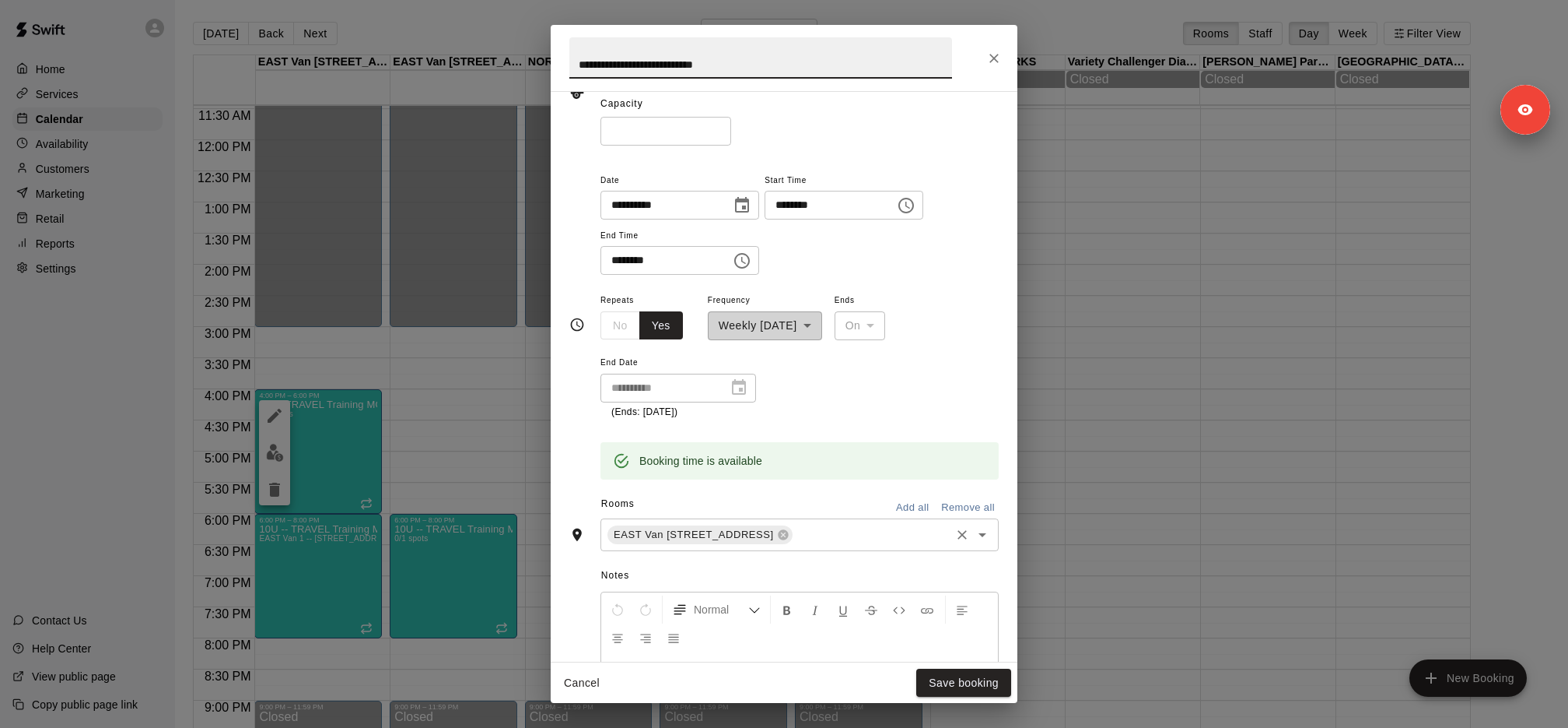
click at [863, 534] on input "text" at bounding box center [871, 535] width 153 height 20
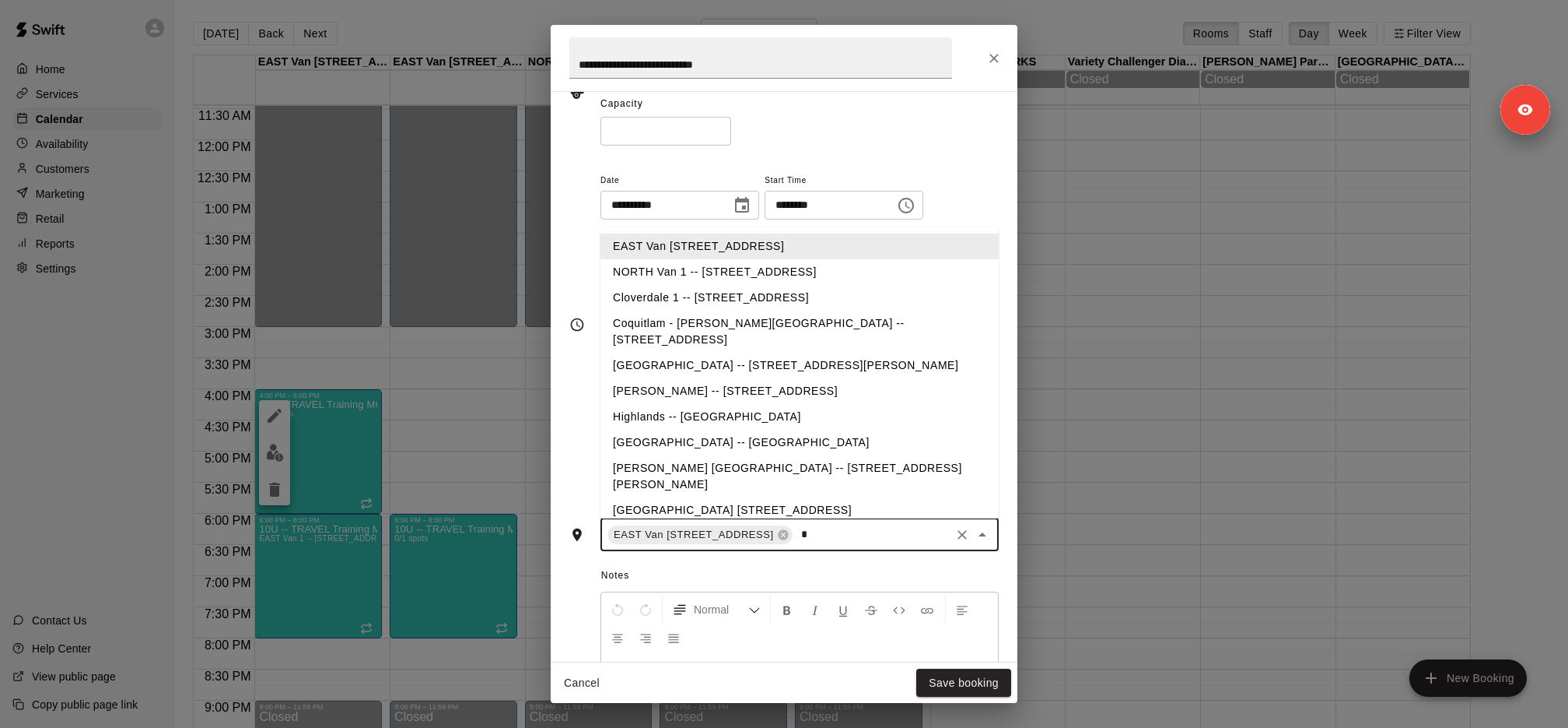
type input "**"
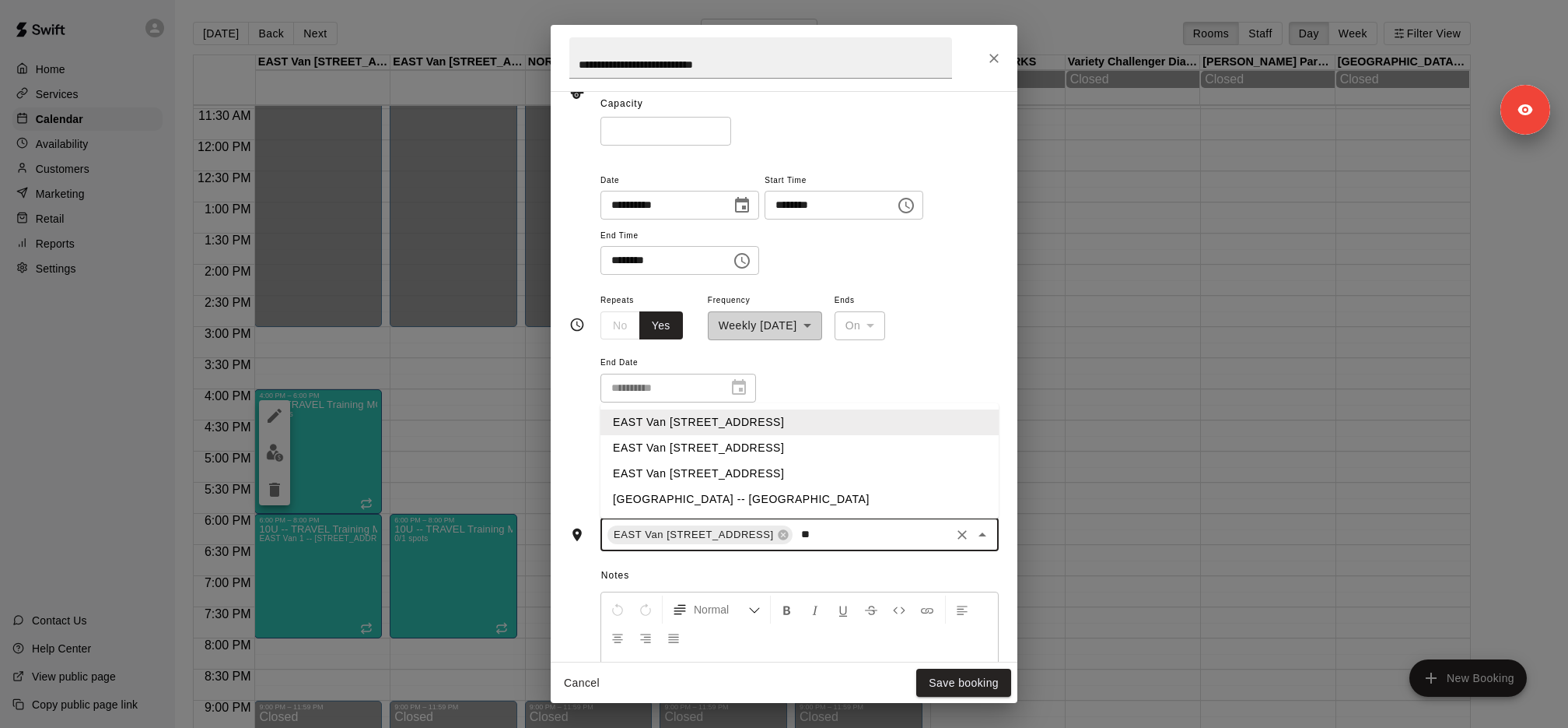
drag, startPoint x: 817, startPoint y: 422, endPoint x: 817, endPoint y: 441, distance: 19.0
click at [817, 441] on ul "EAST Van 1 -- 2696 Nootka St, Vancouver EAST Van 2 -- 2696 Nootka St, Vancouver…" at bounding box center [799, 460] width 398 height 116
click at [817, 441] on li "EAST Van 2 -- 2696 Nootka St, Vancouver" at bounding box center [799, 448] width 398 height 26
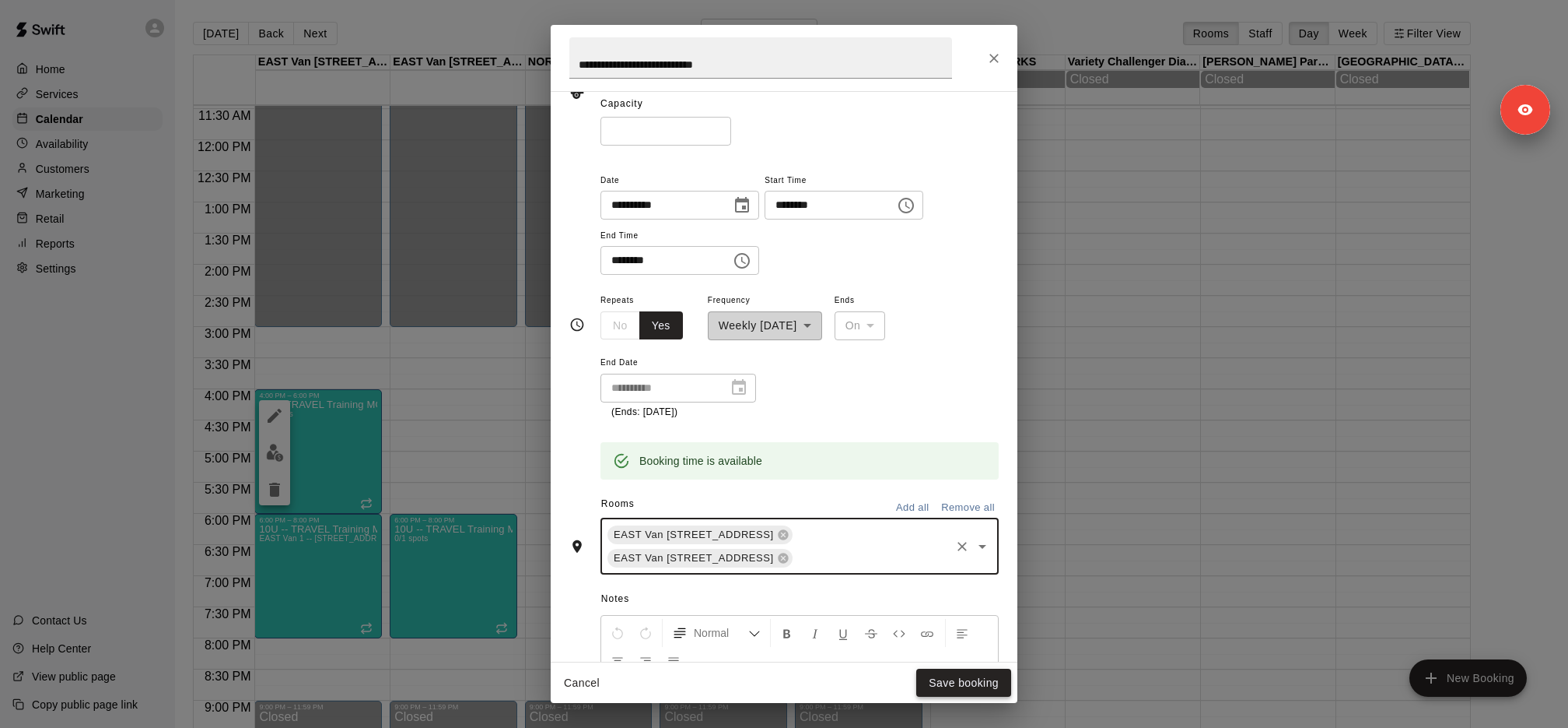
click at [963, 688] on button "Save booking" at bounding box center [964, 683] width 95 height 29
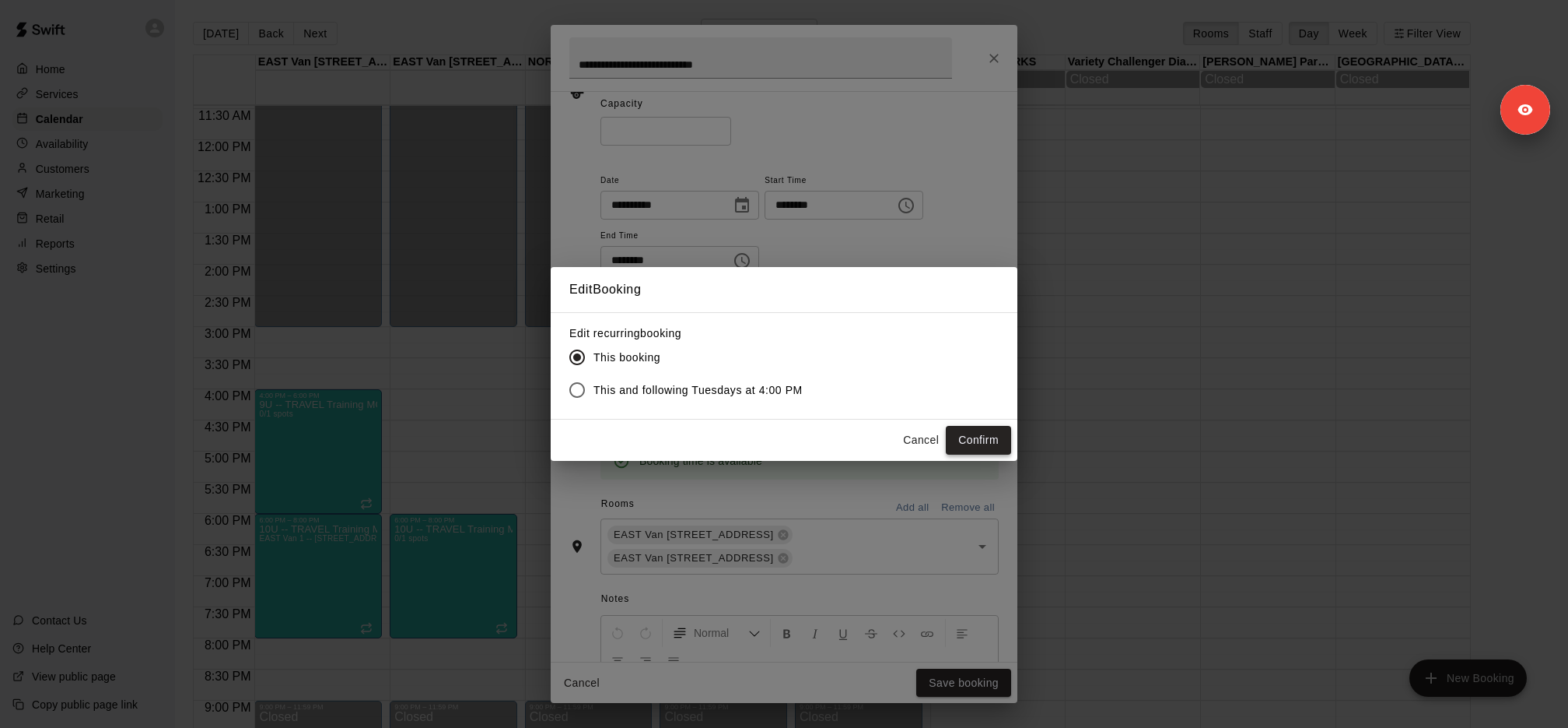
click at [969, 432] on button "Confirm" at bounding box center [978, 440] width 65 height 29
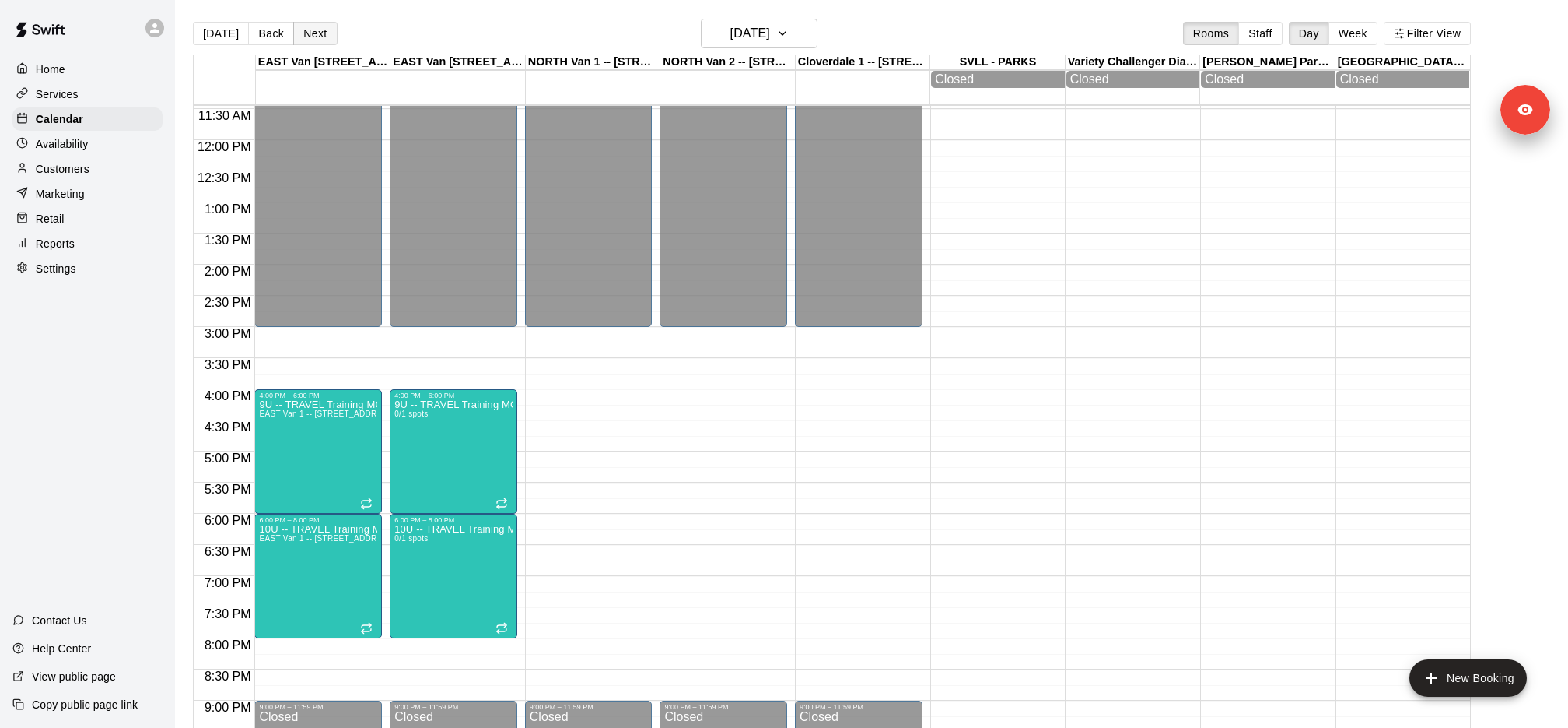
click at [311, 39] on button "Next" at bounding box center [315, 33] width 44 height 23
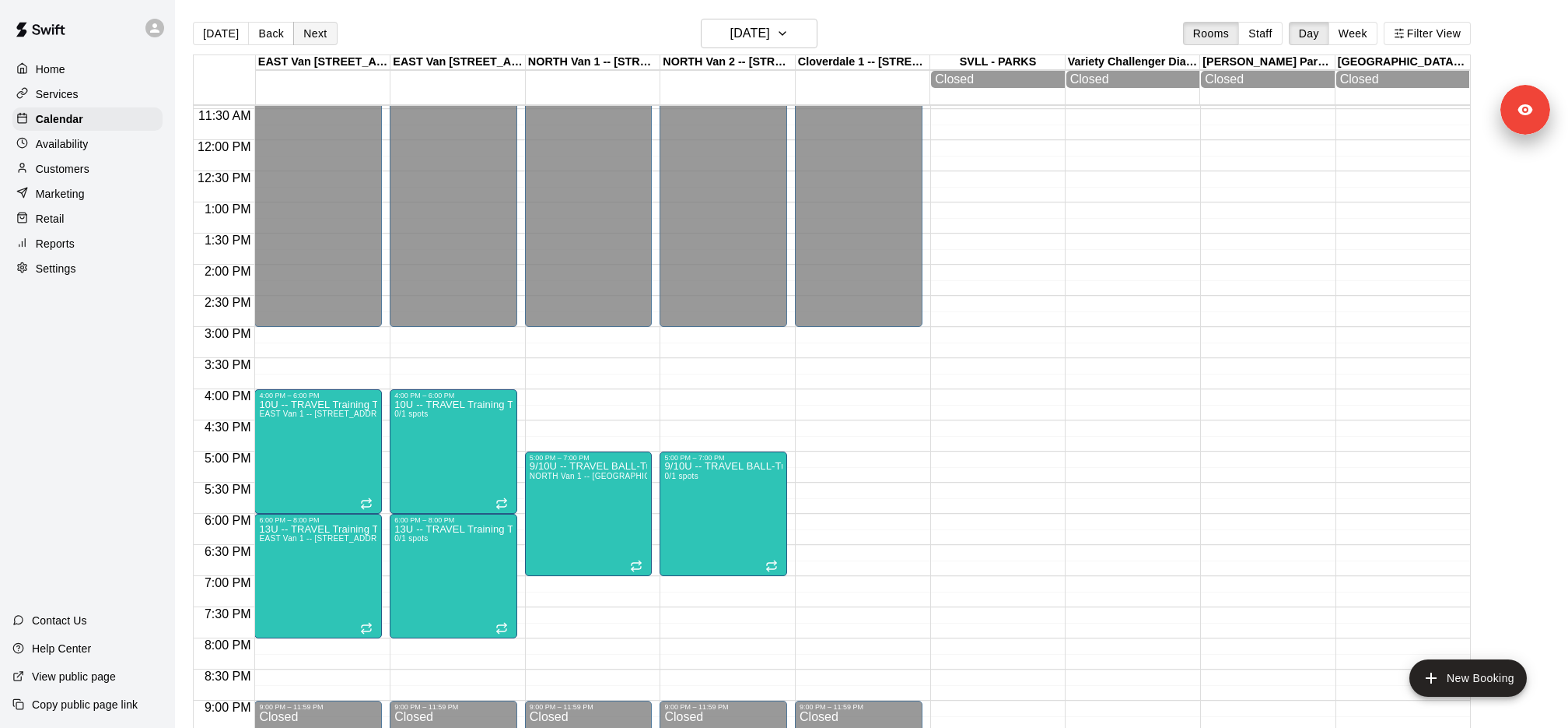
click at [311, 39] on button "Next" at bounding box center [315, 33] width 44 height 23
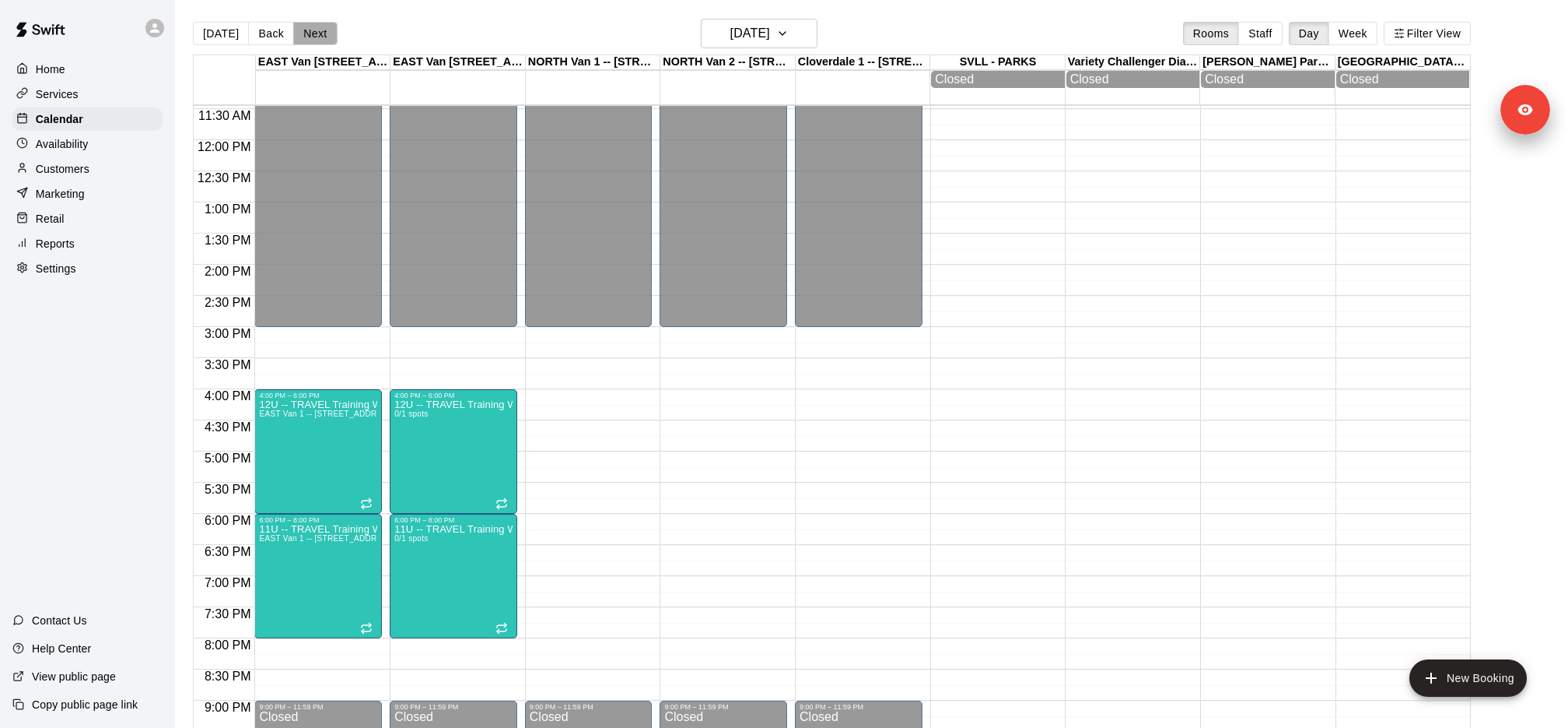
click at [311, 39] on button "Next" at bounding box center [315, 33] width 44 height 23
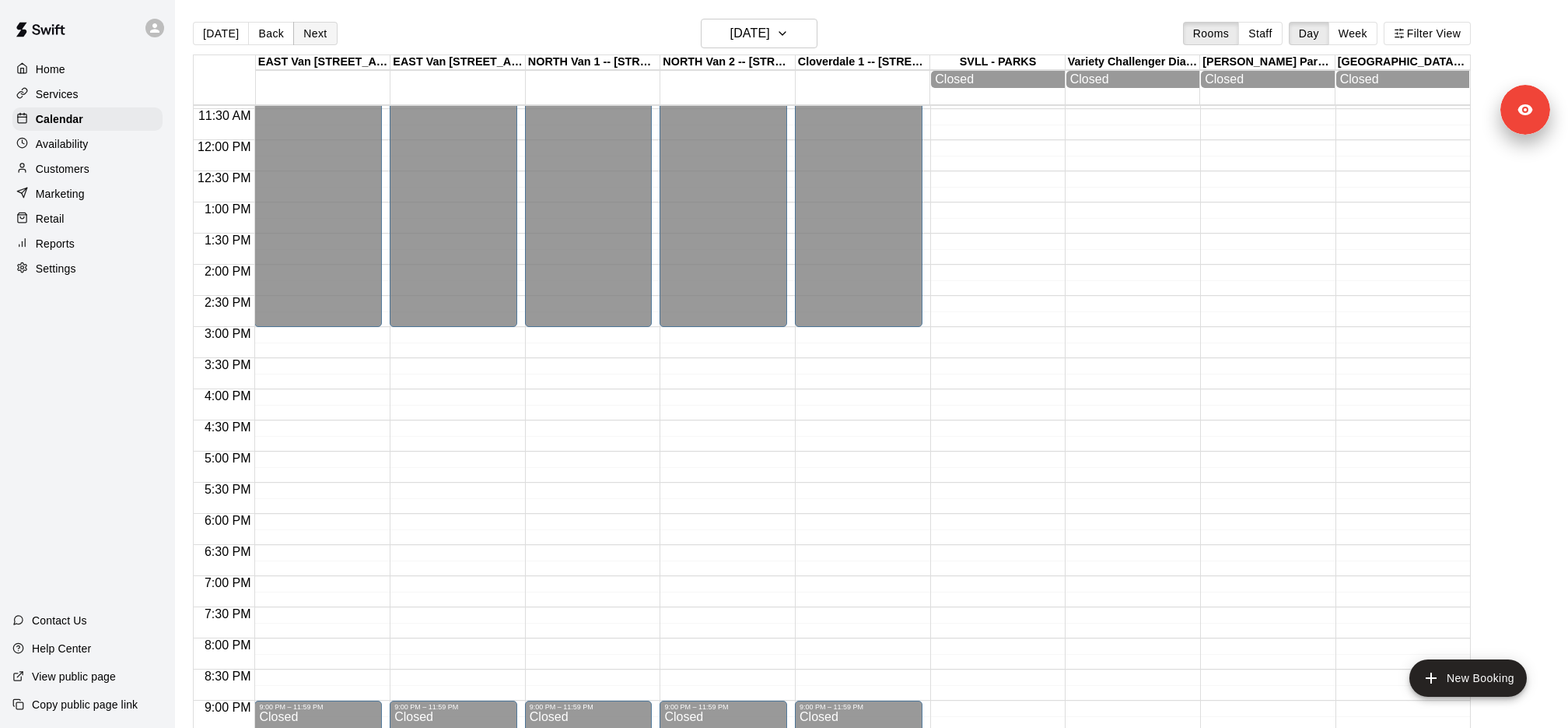
click at [311, 39] on button "Next" at bounding box center [315, 33] width 44 height 23
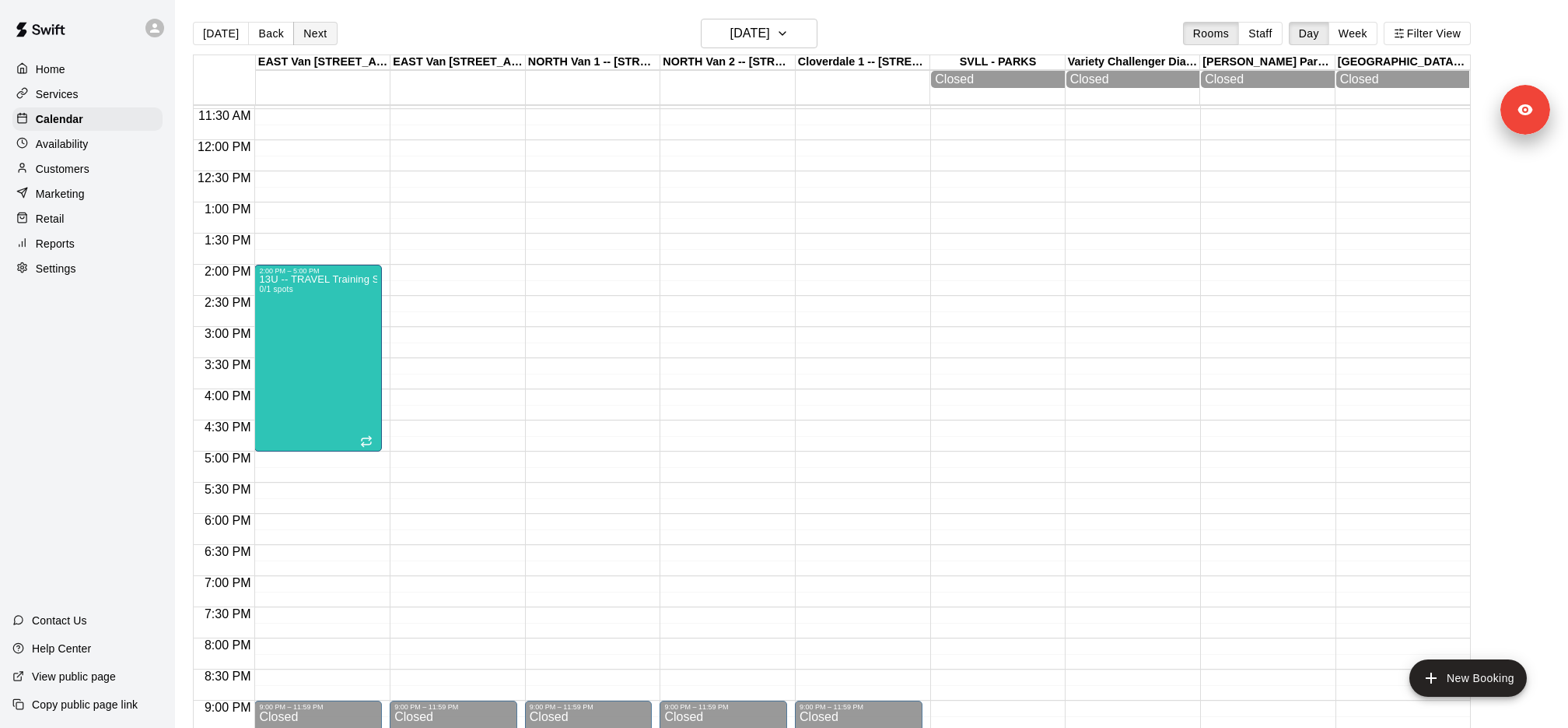
click at [311, 39] on button "Next" at bounding box center [315, 33] width 44 height 23
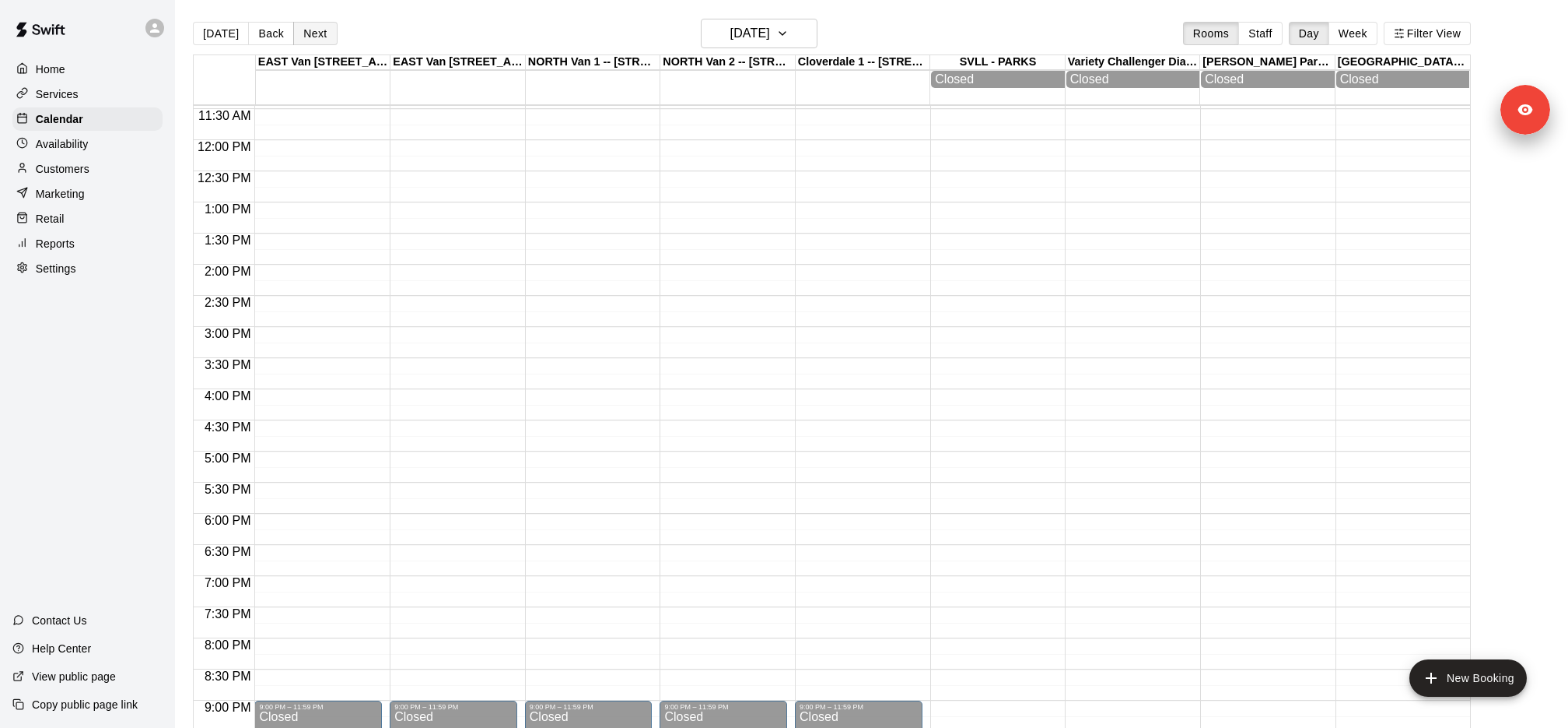
click at [311, 39] on button "Next" at bounding box center [315, 33] width 44 height 23
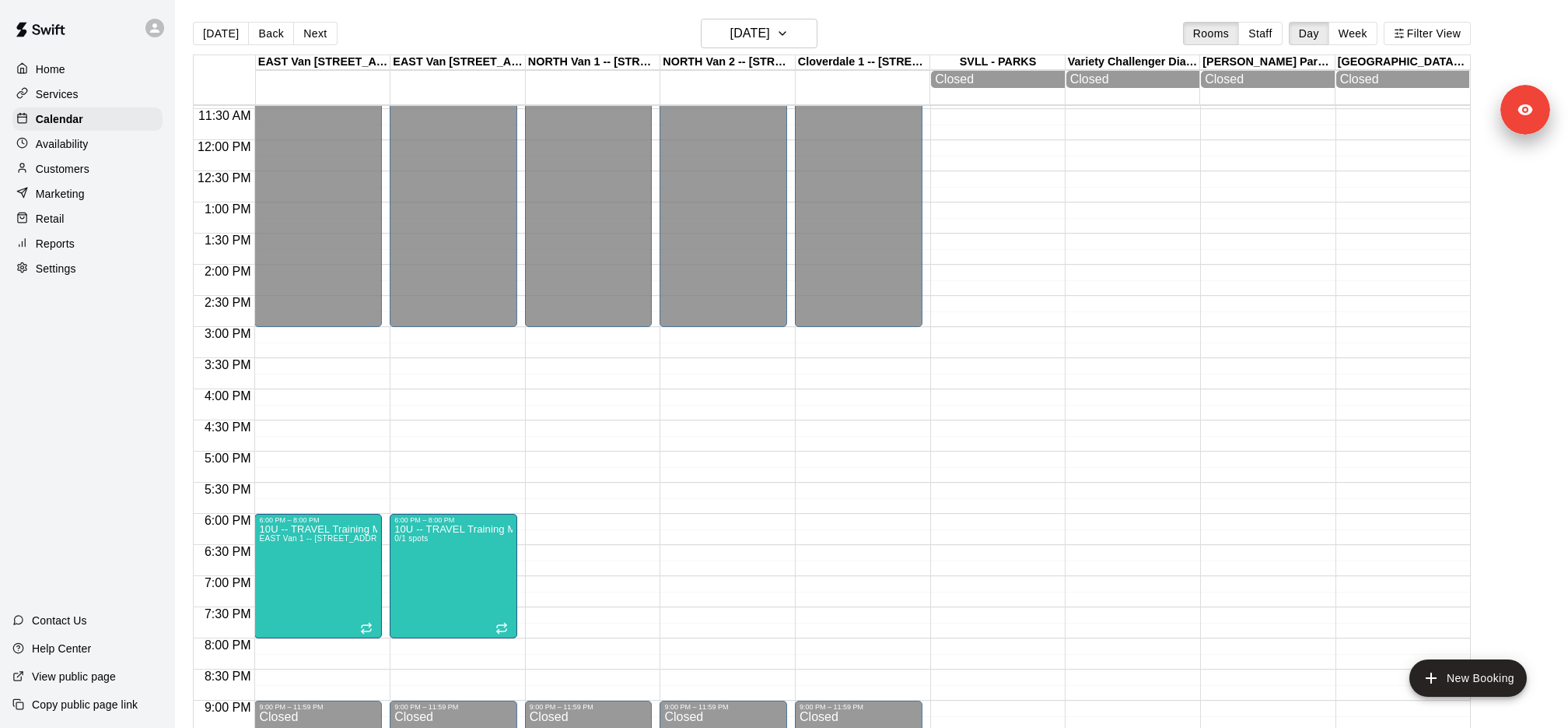
drag, startPoint x: 311, startPoint y: 39, endPoint x: 834, endPoint y: -52, distance: 530.9
click at [834, 0] on html "Home Services Calendar Availability Customers Marketing Retail Reports Settings…" at bounding box center [784, 376] width 1568 height 752
click at [321, 37] on button "Next" at bounding box center [315, 33] width 44 height 23
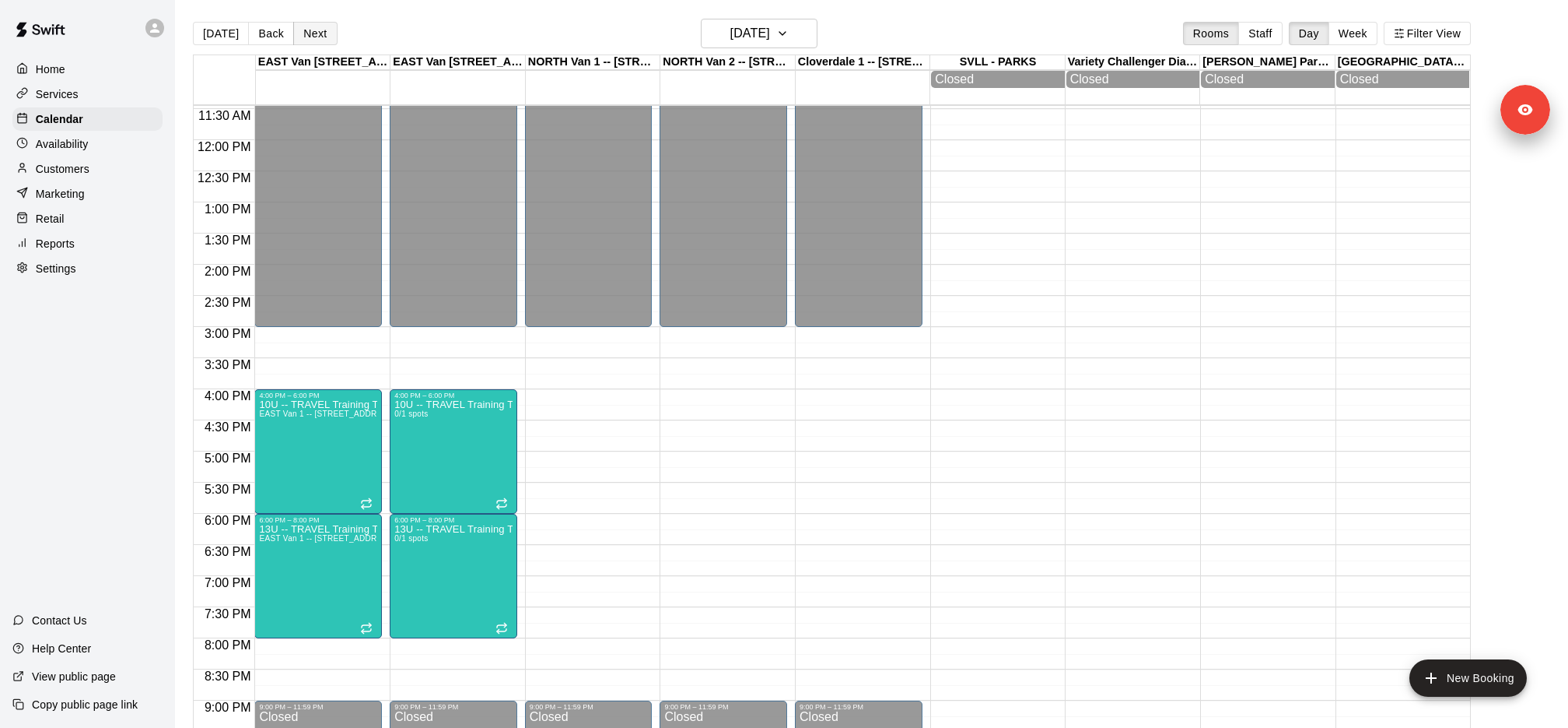
click at [321, 37] on button "Next" at bounding box center [315, 33] width 44 height 23
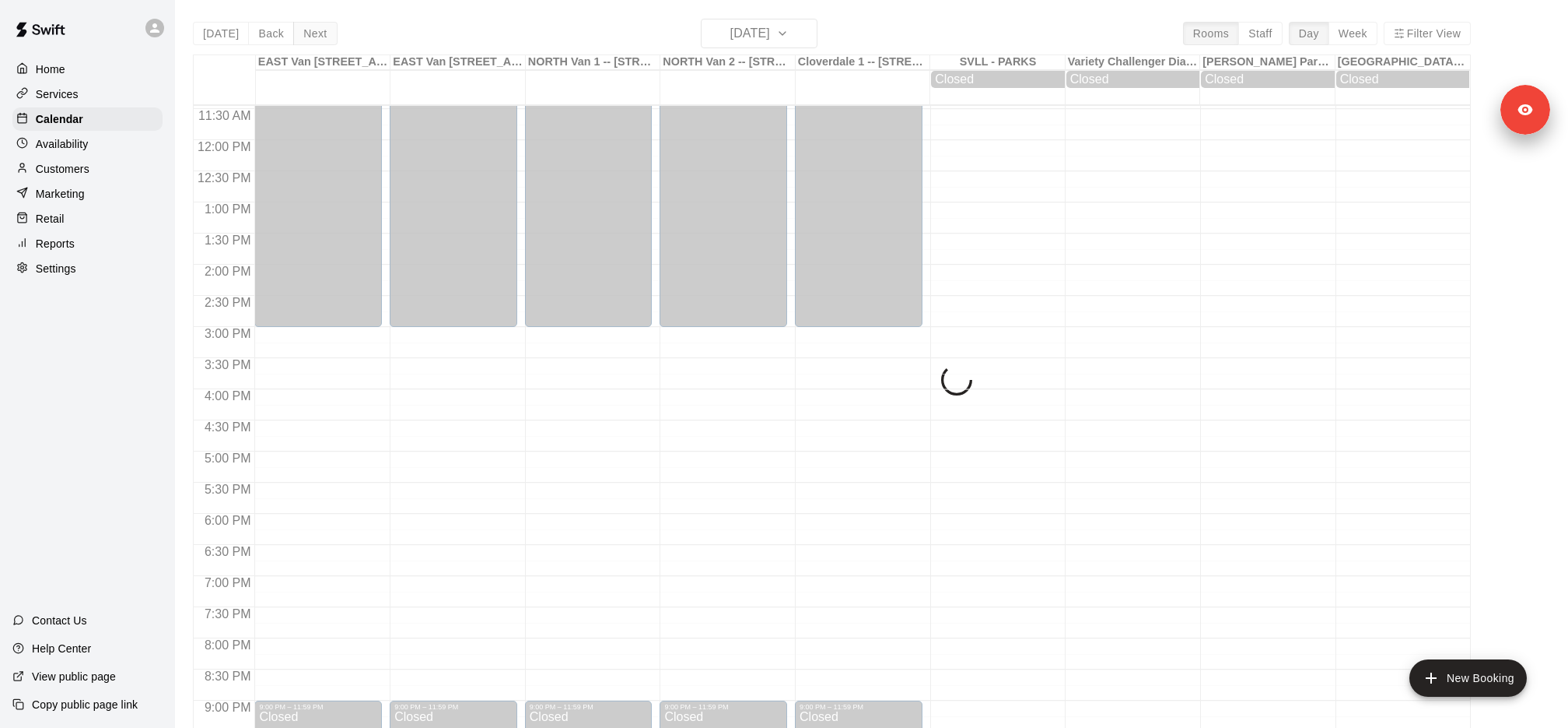
click at [321, 37] on div "Today Back Next Wednesday Dec 31 Rooms Staff Day Week Filter View EAST Van 1 --…" at bounding box center [832, 382] width 1278 height 728
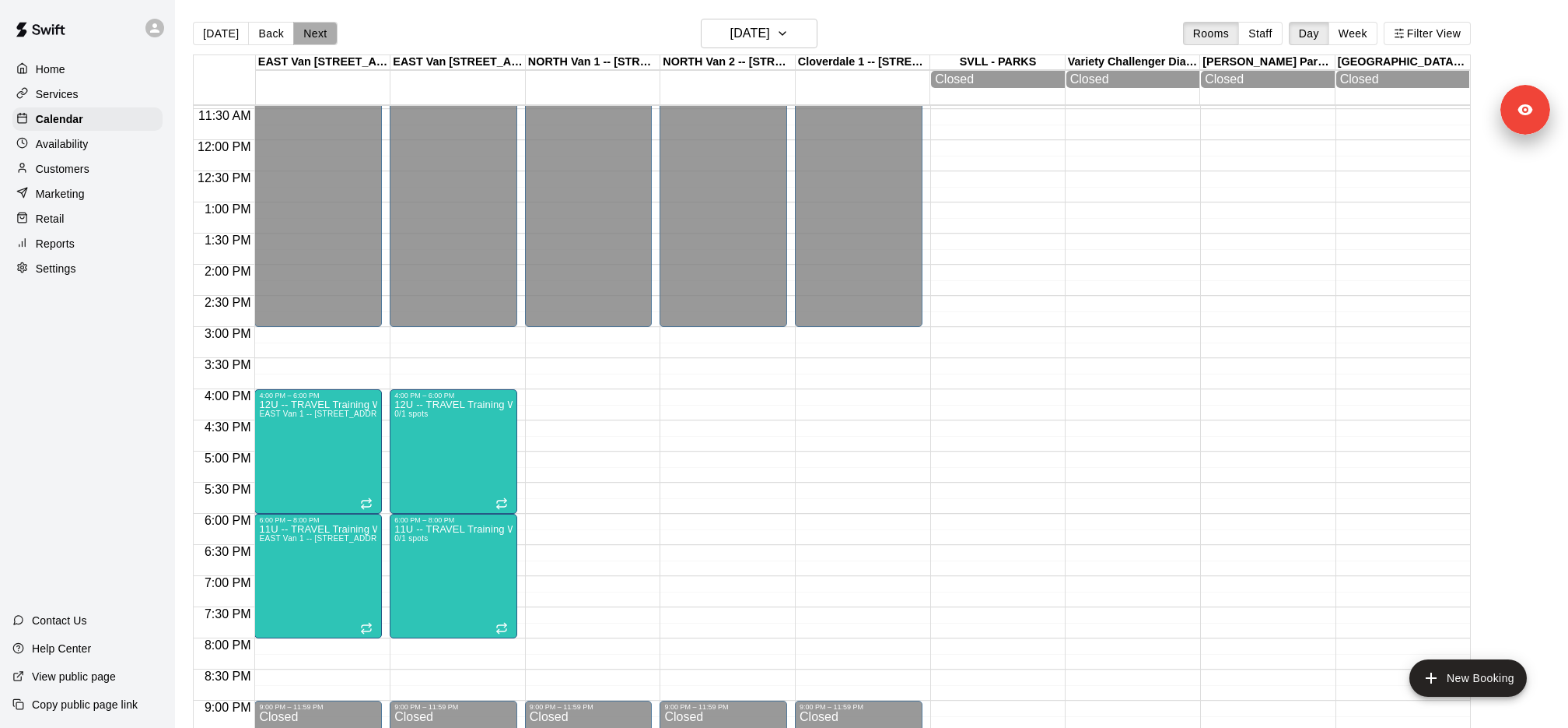
click at [321, 37] on button "Next" at bounding box center [315, 33] width 44 height 23
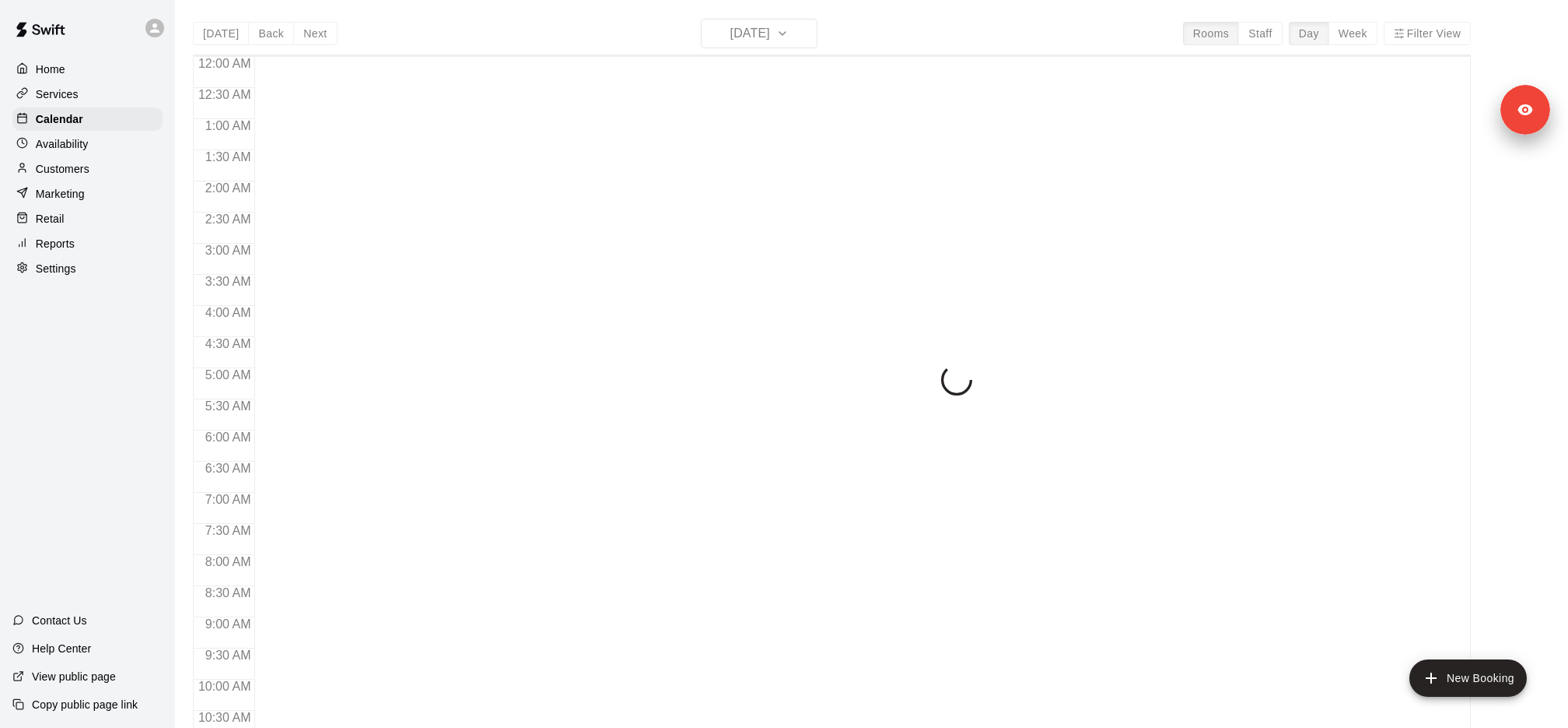
scroll to position [715, 0]
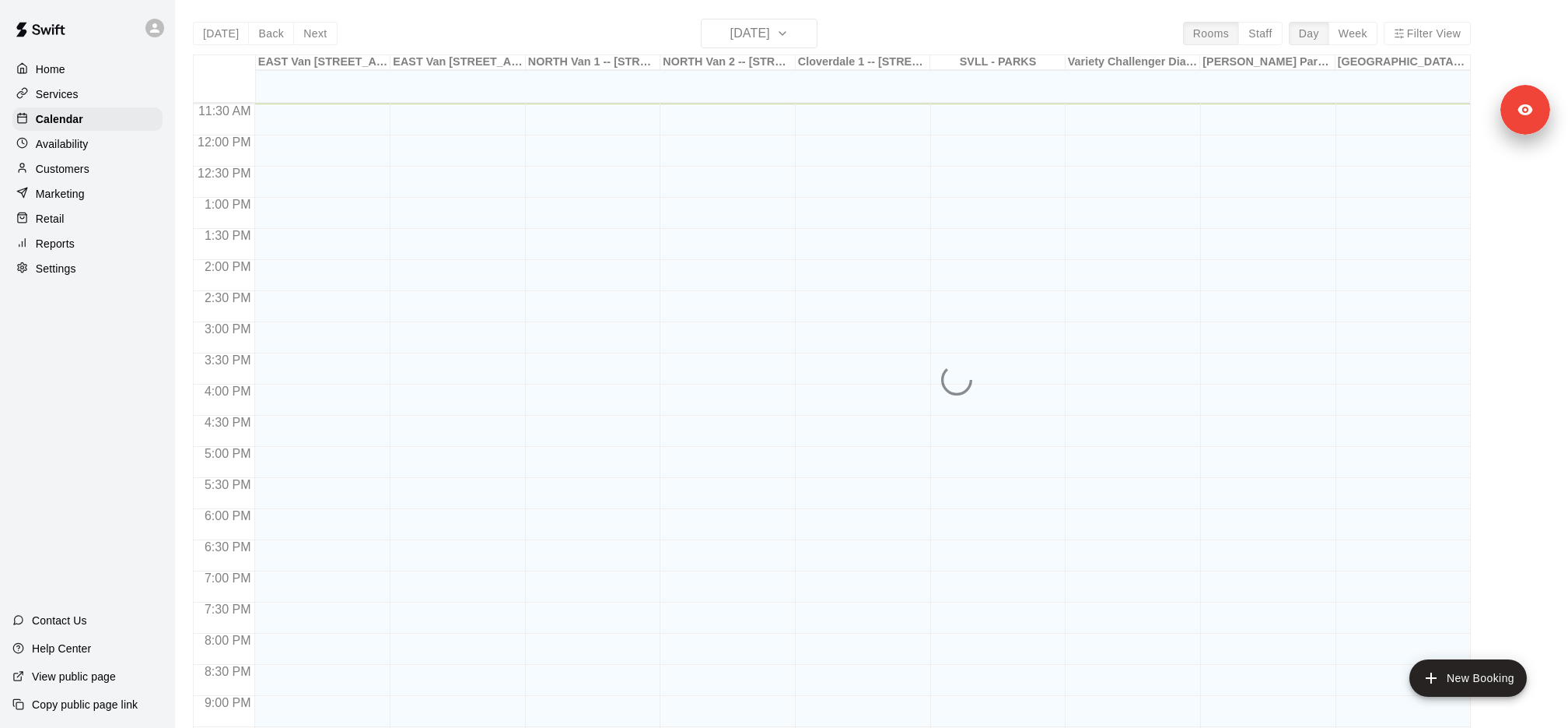
click at [116, 94] on div "Services" at bounding box center [88, 94] width 150 height 23
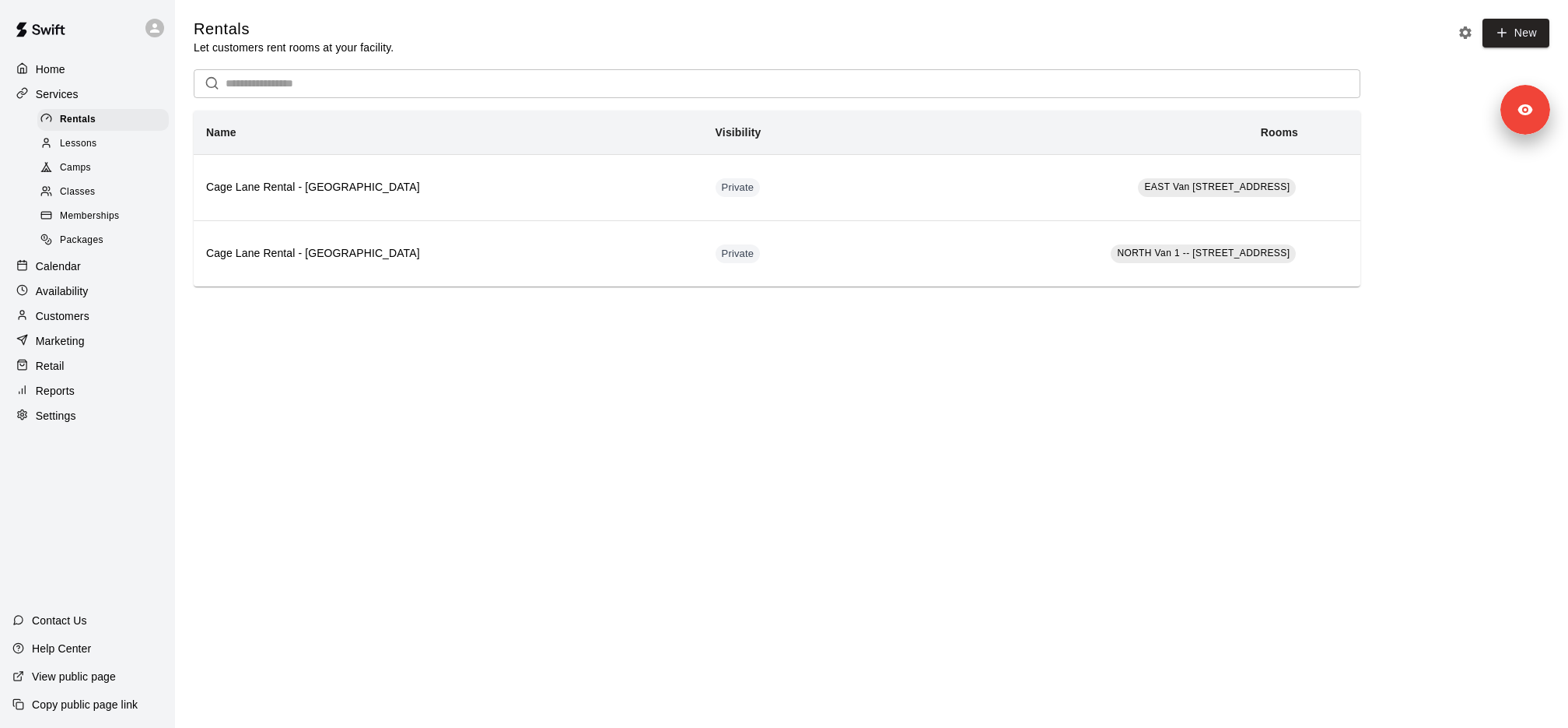
click at [124, 182] on div "Classes" at bounding box center [103, 193] width 132 height 21
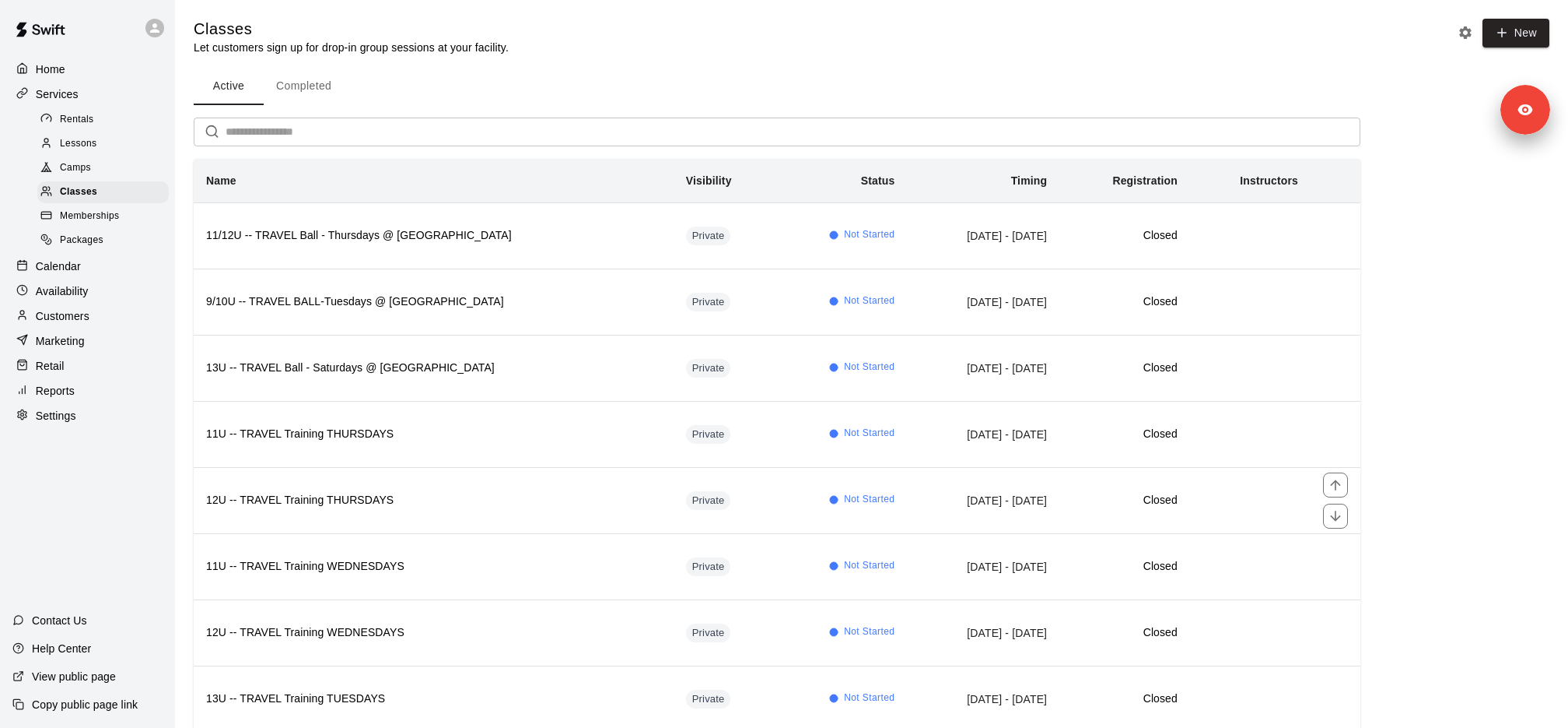
scroll to position [232, 0]
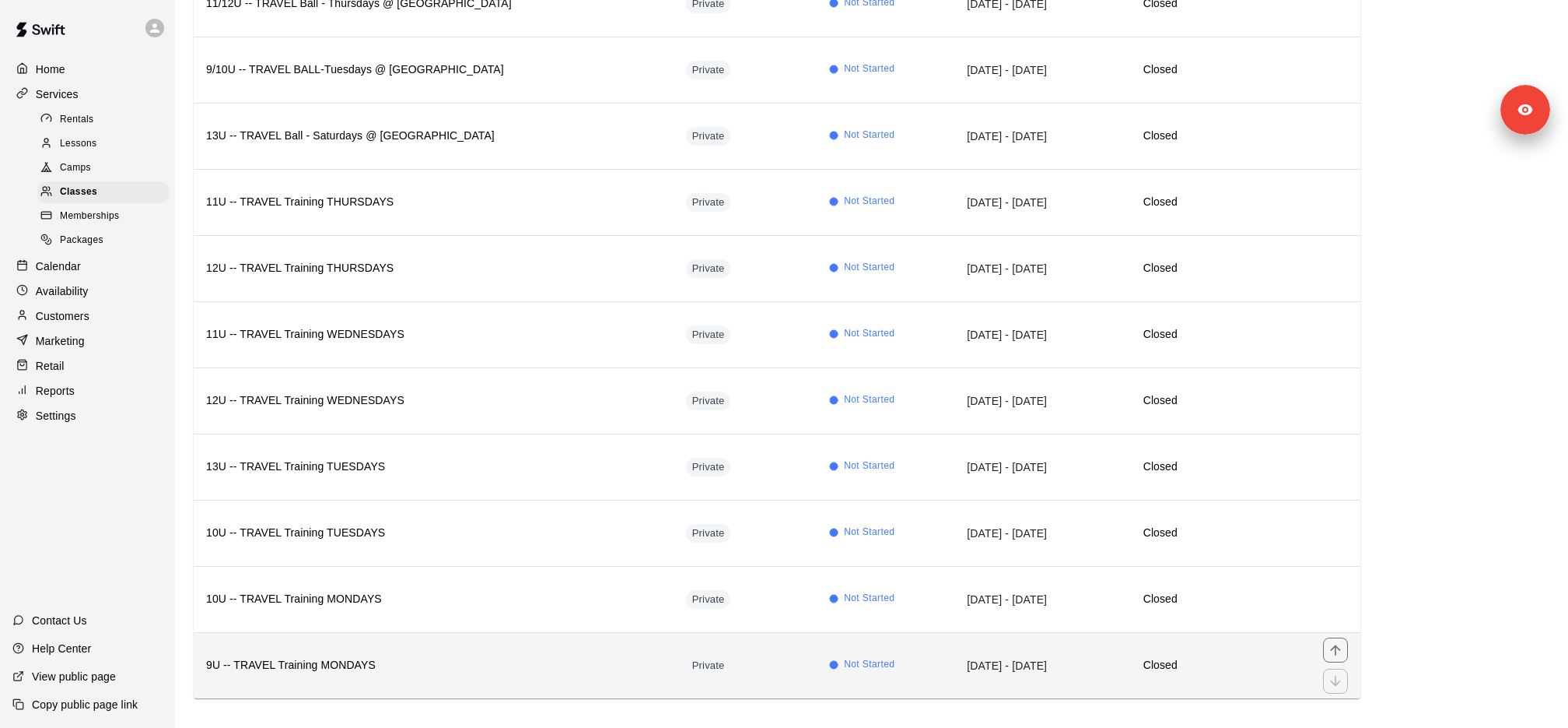
click at [394, 657] on h6 "9U -- TRAVEL Training MONDAYS" at bounding box center [433, 665] width 455 height 17
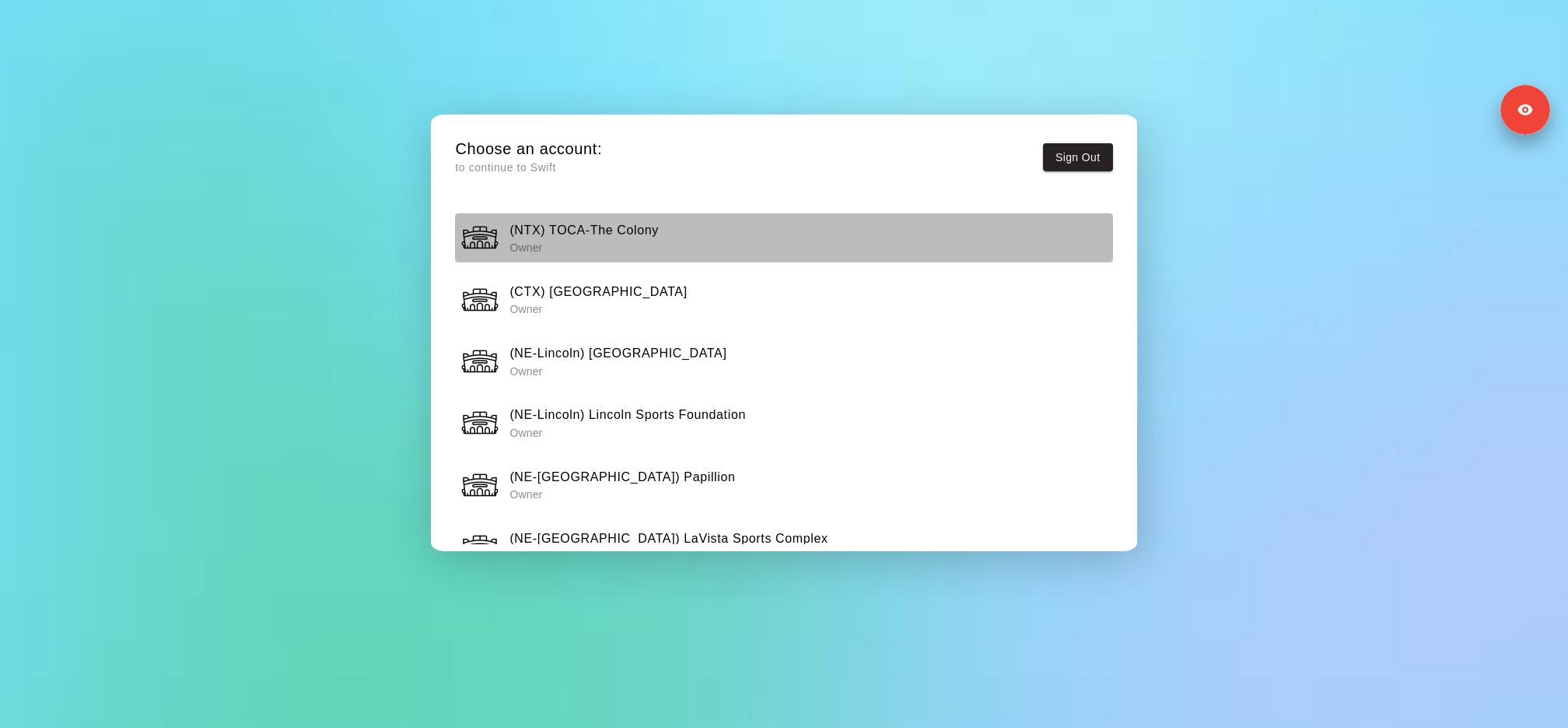
click at [634, 240] on p "Owner" at bounding box center [584, 247] width 149 height 15
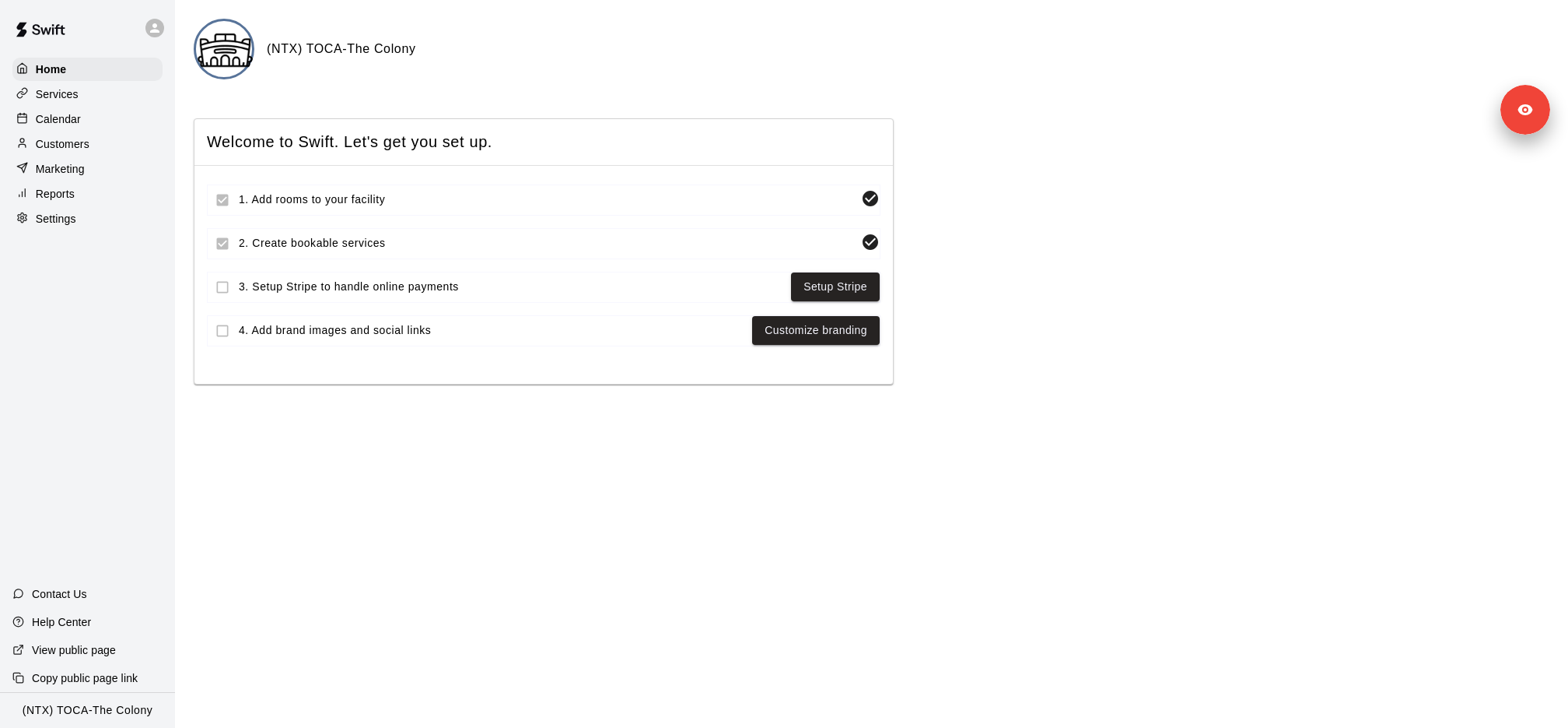
click at [85, 118] on div "Calendar" at bounding box center [88, 119] width 150 height 23
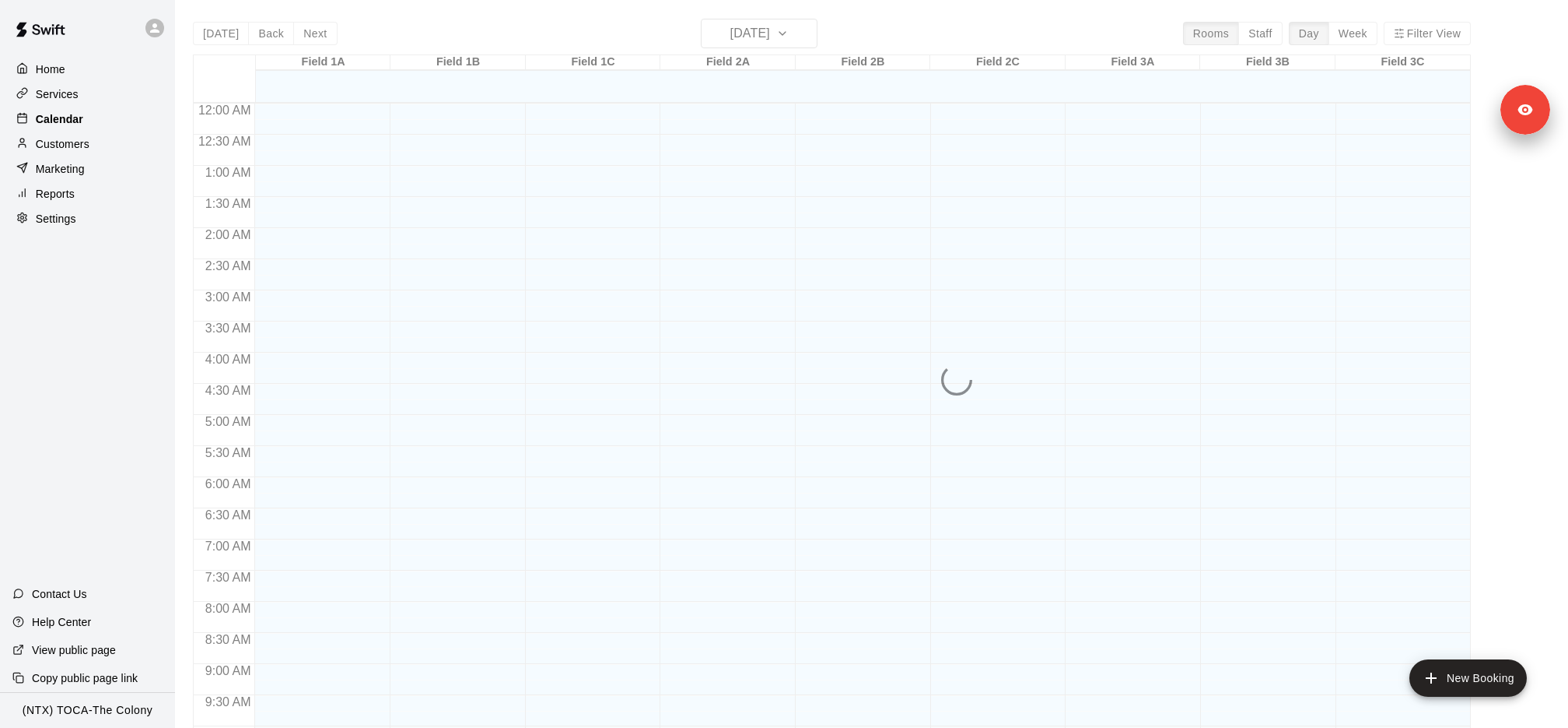
scroll to position [806, 0]
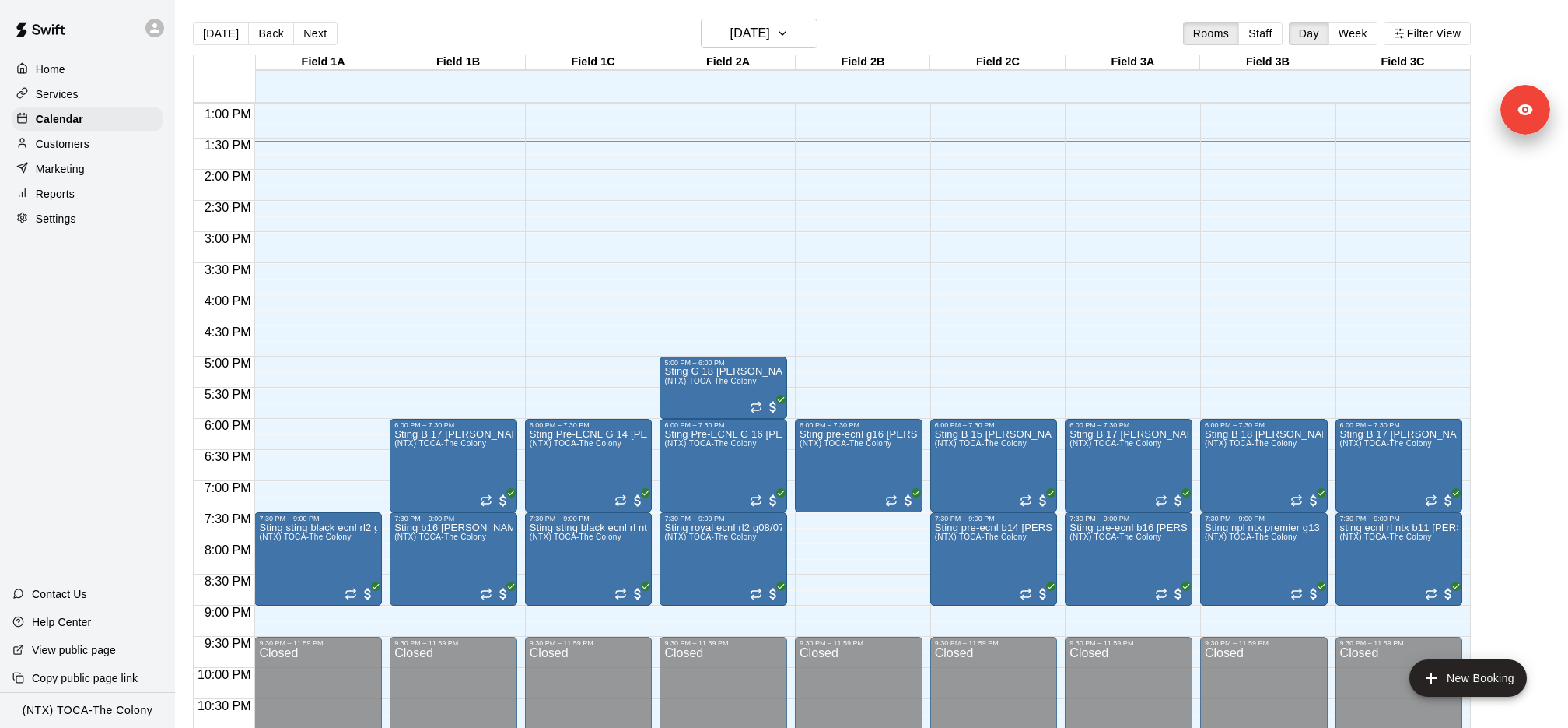
click at [83, 103] on div "Services" at bounding box center [88, 94] width 150 height 23
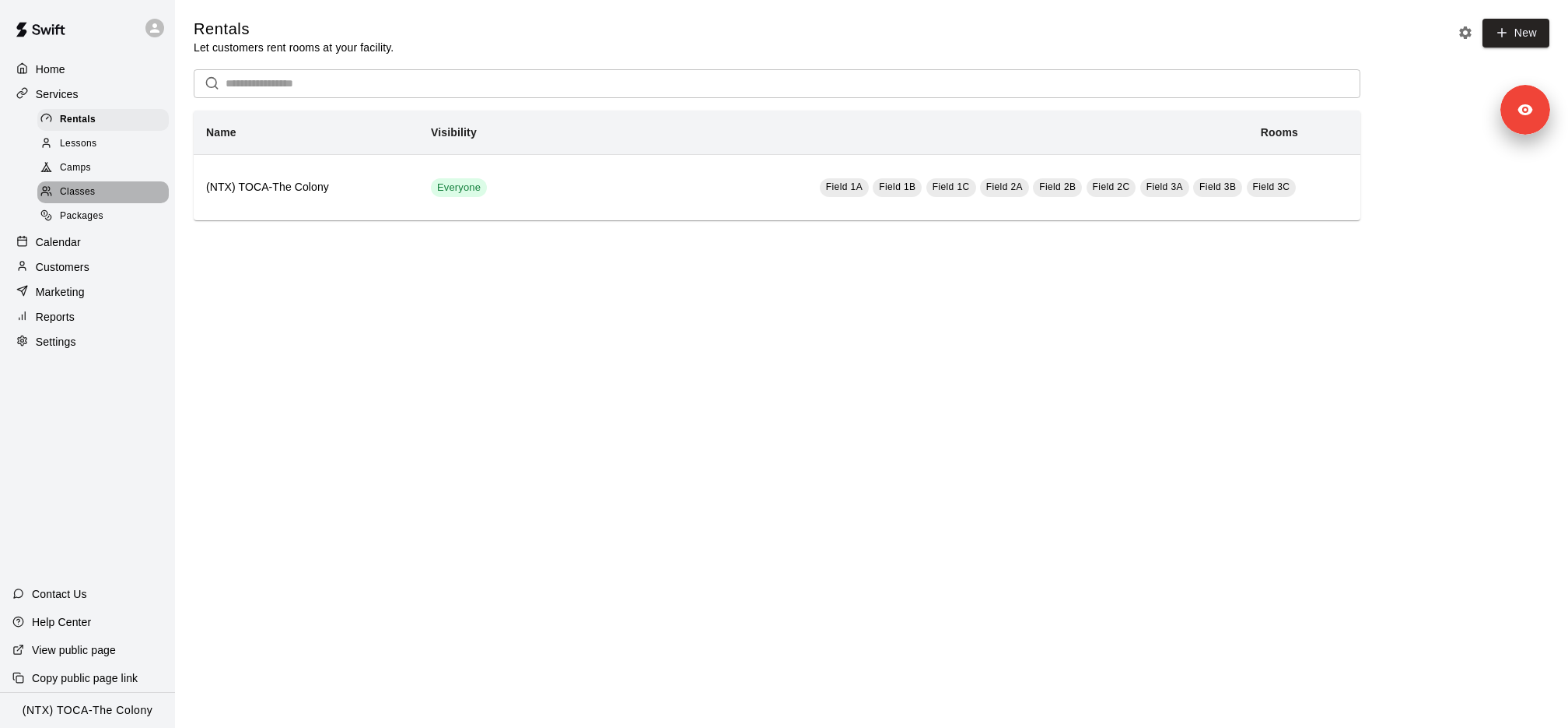
click at [98, 184] on div "Classes" at bounding box center [103, 193] width 132 height 21
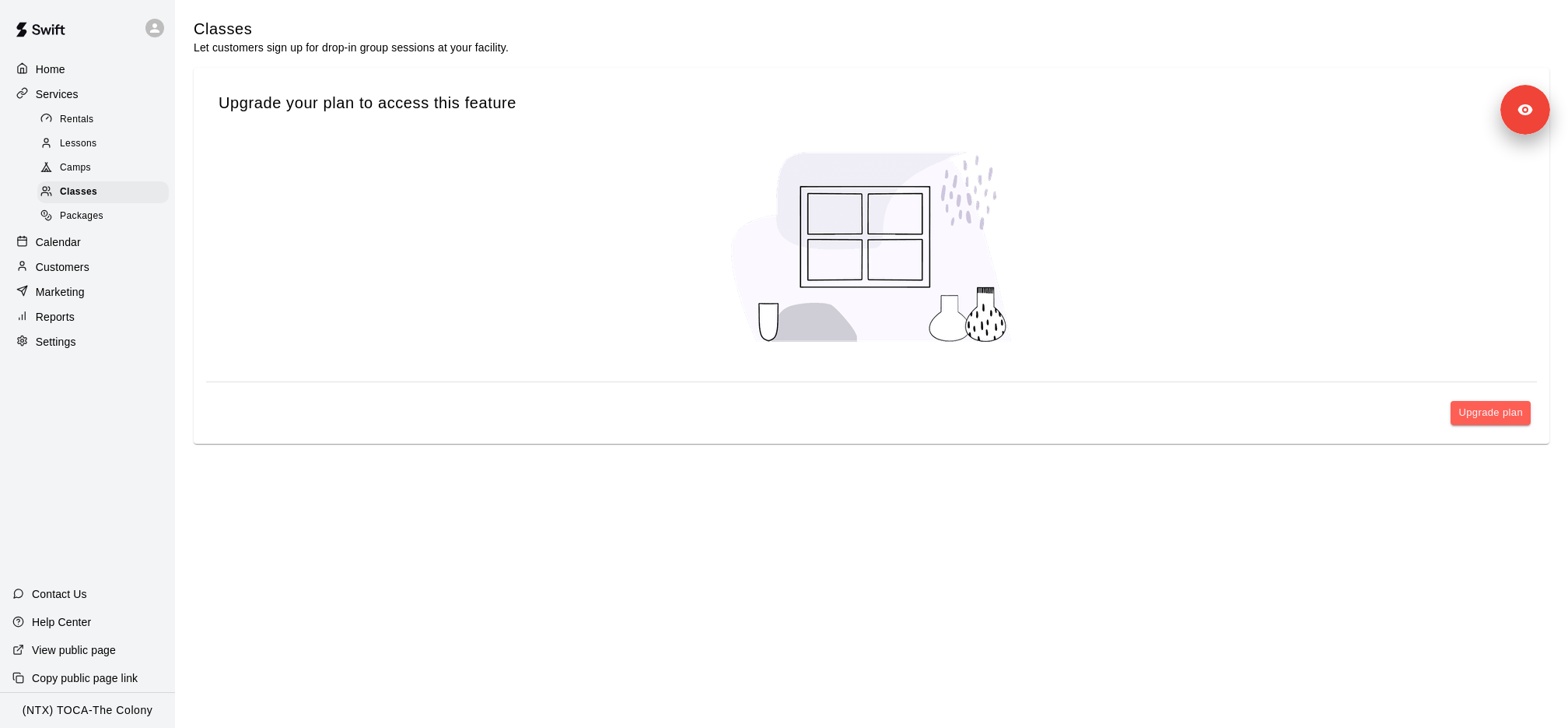
click at [124, 164] on div "Camps" at bounding box center [103, 168] width 132 height 21
click at [117, 220] on div "Packages" at bounding box center [103, 216] width 132 height 21
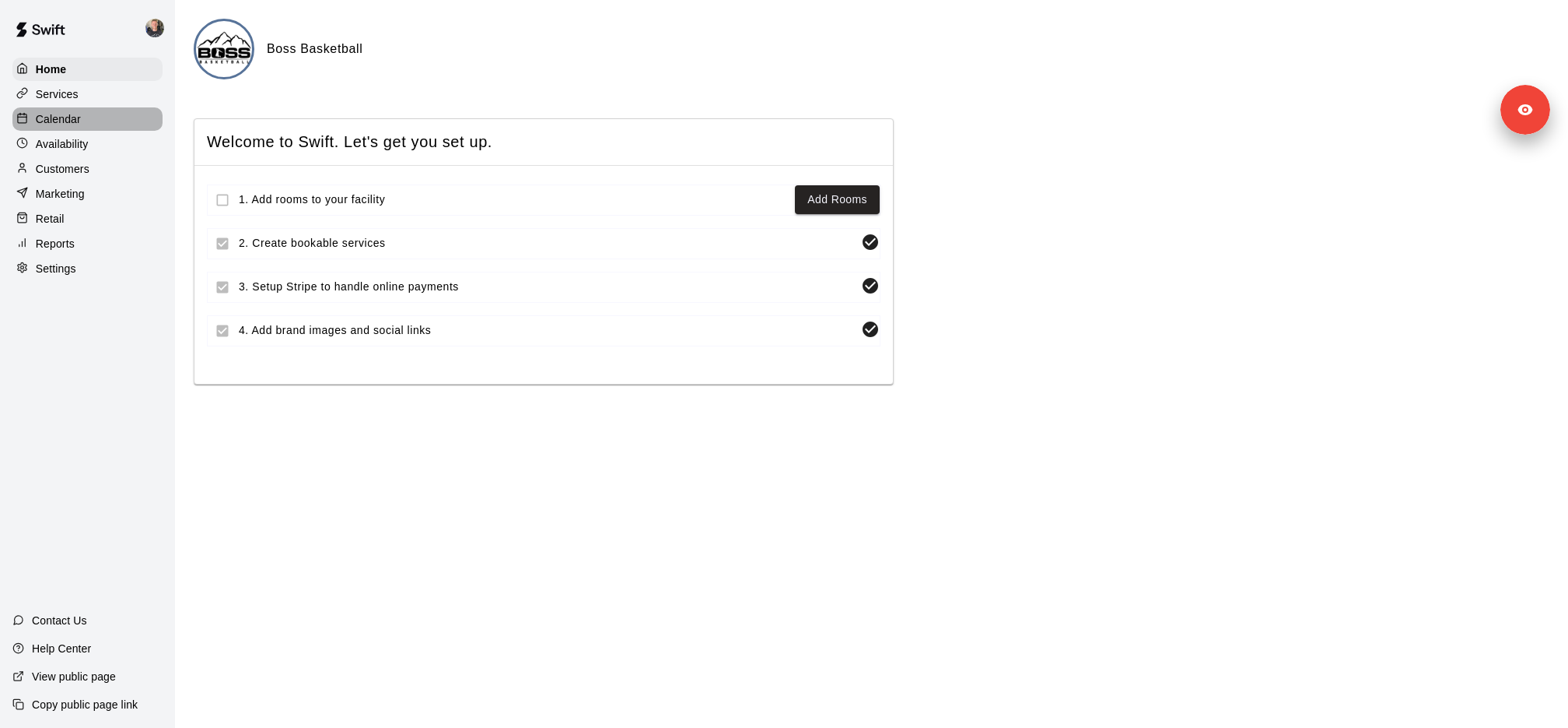
click at [51, 128] on div "Calendar" at bounding box center [88, 119] width 150 height 23
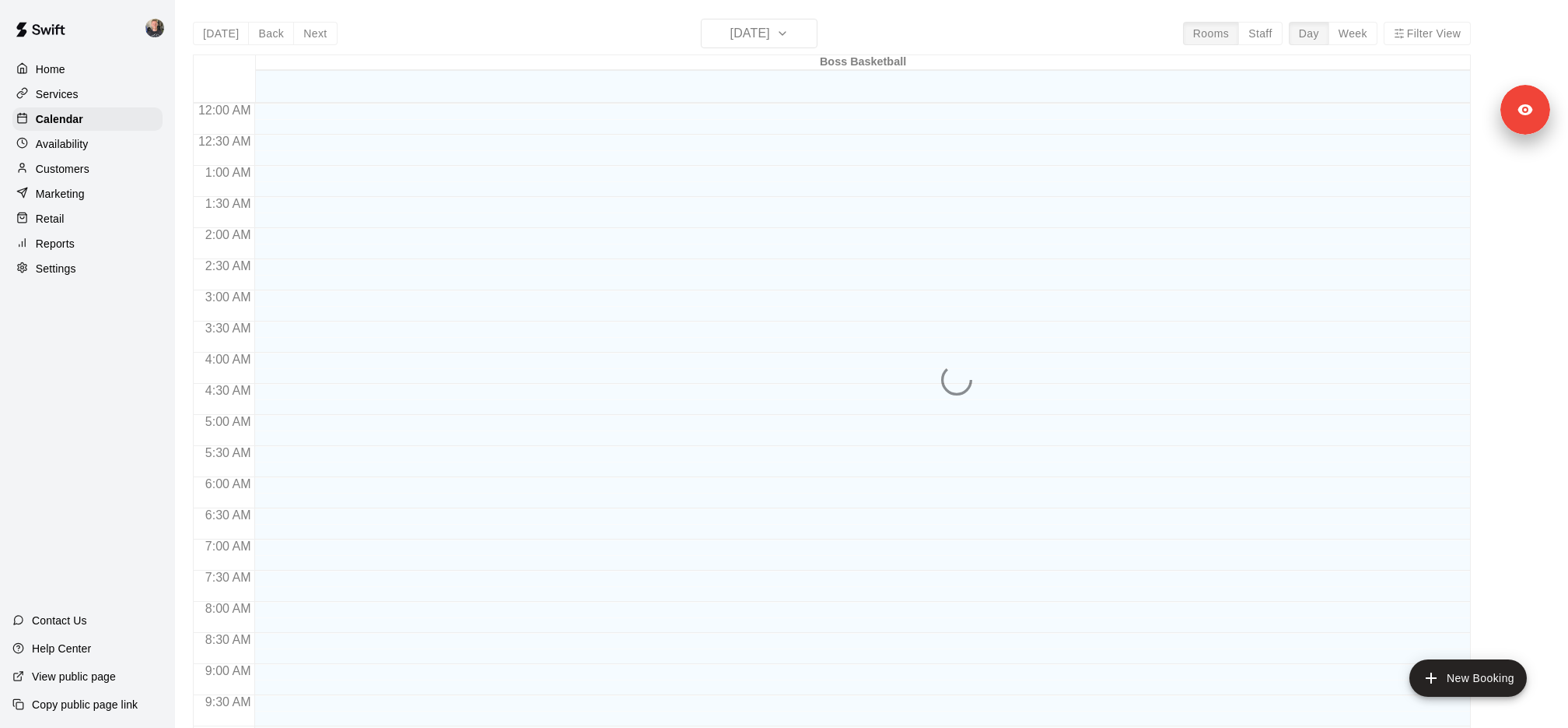
scroll to position [721, 0]
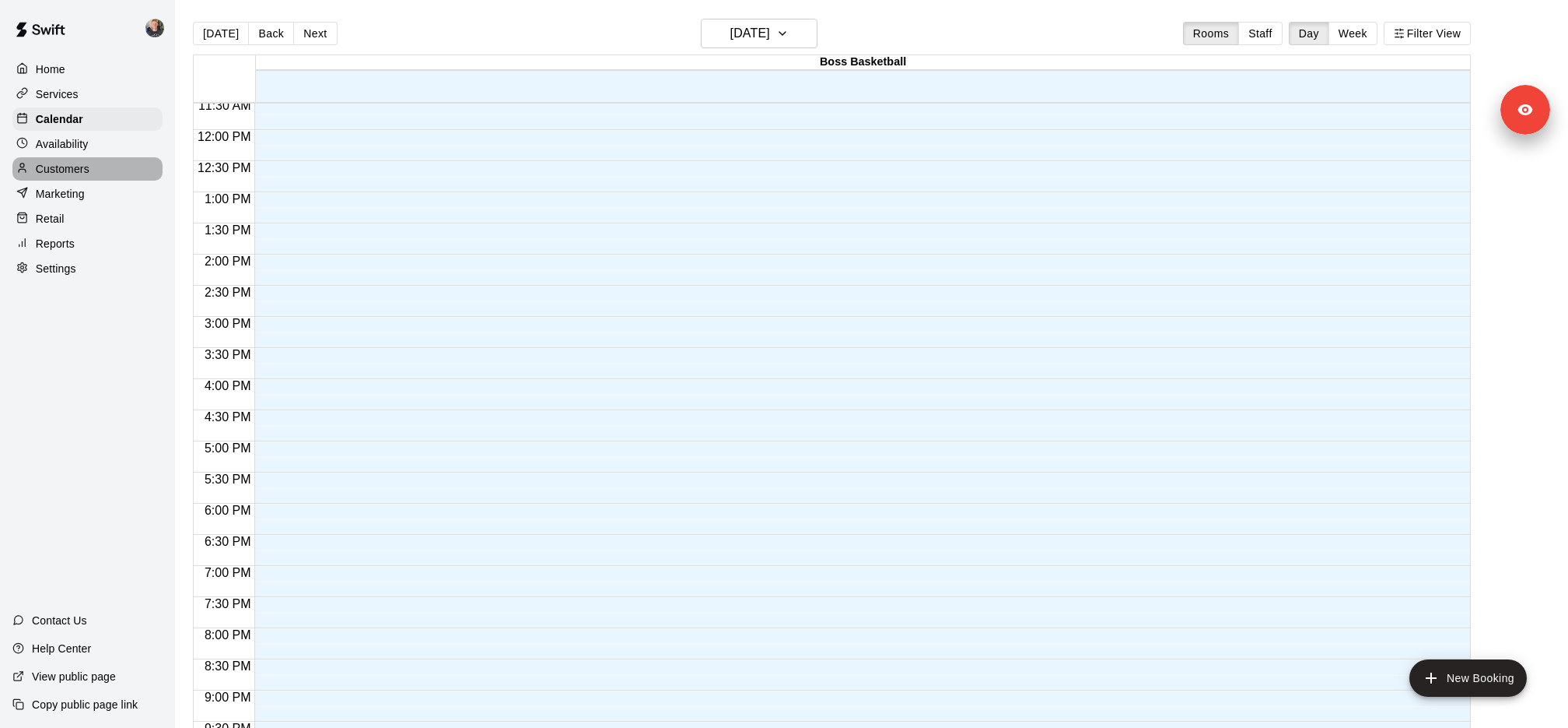
click at [107, 165] on div "Customers" at bounding box center [88, 169] width 150 height 23
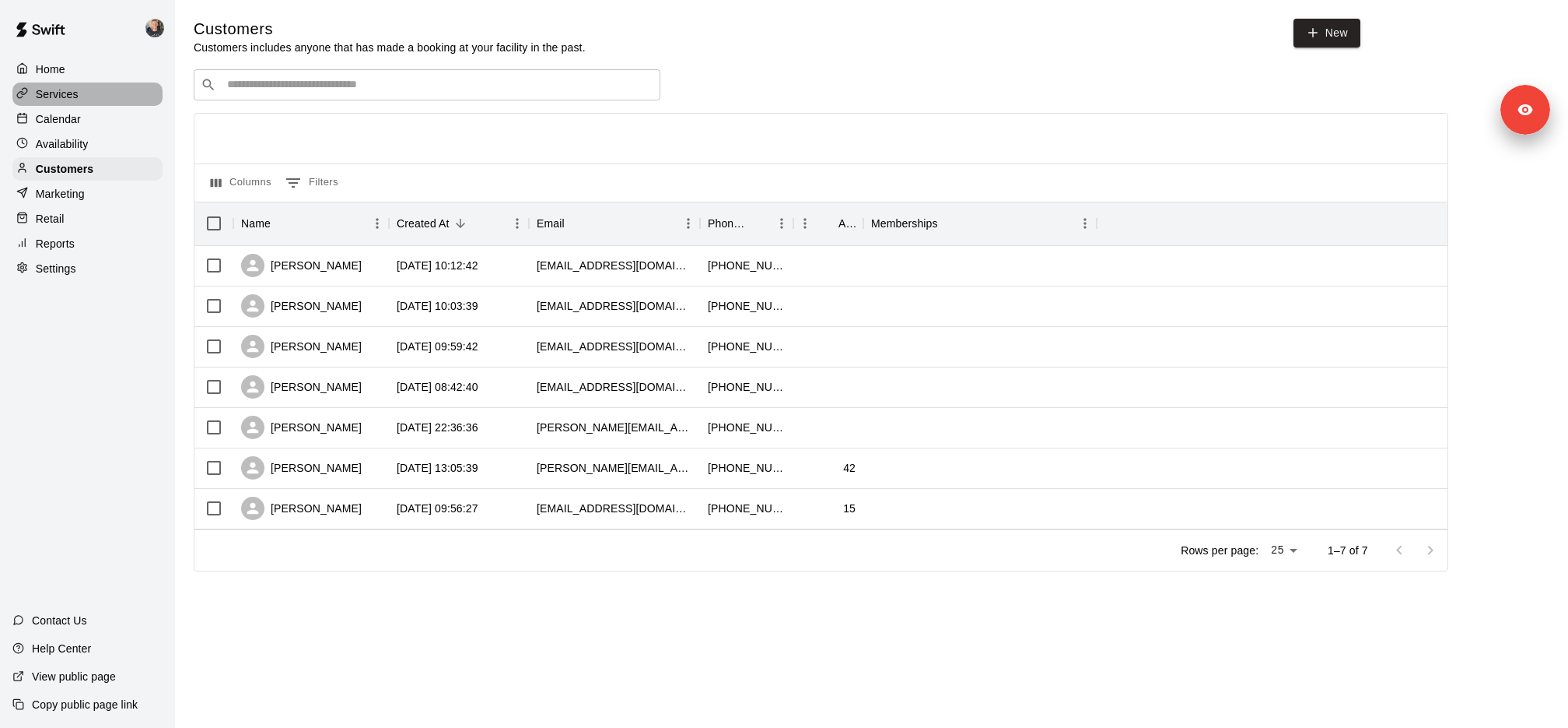
click at [81, 98] on div "Services" at bounding box center [88, 94] width 150 height 23
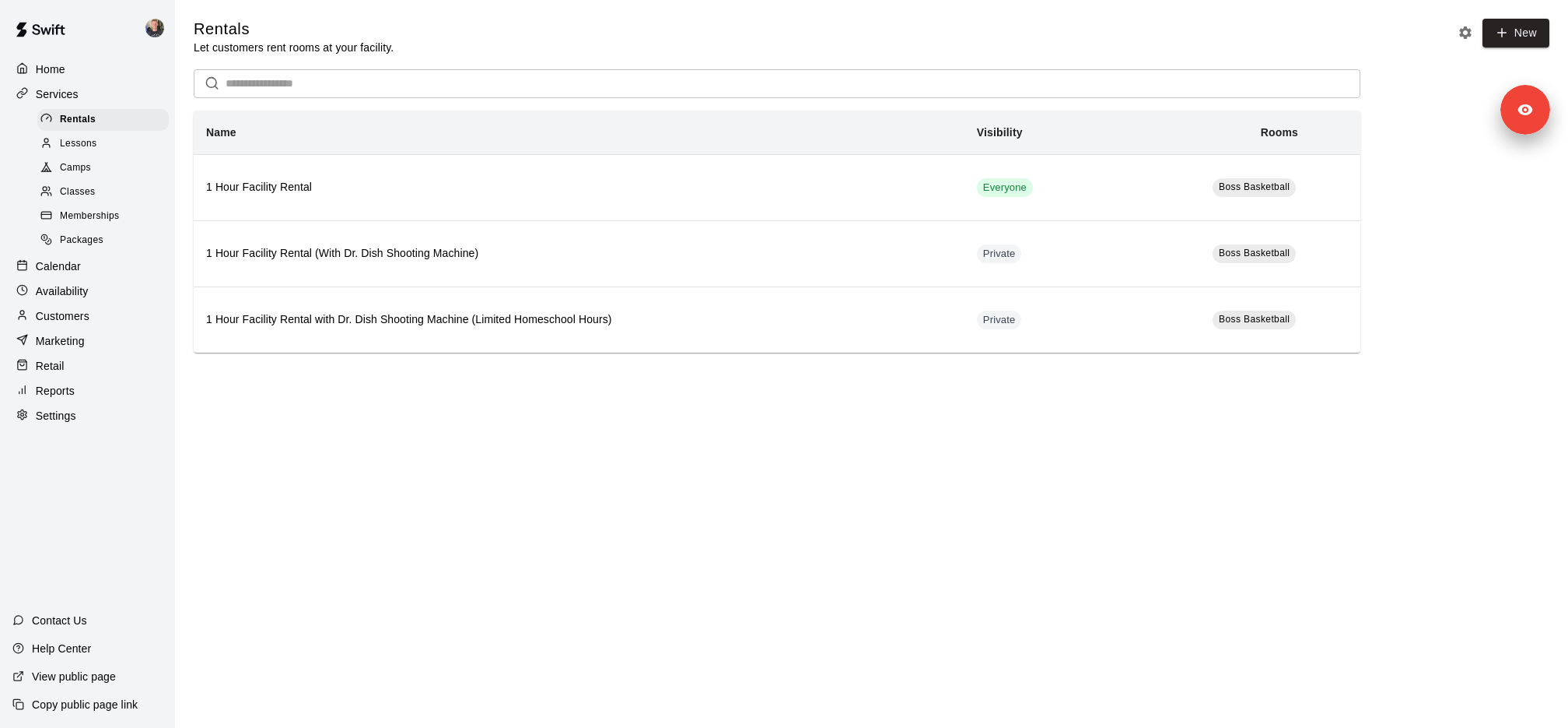
click at [93, 262] on div "Calendar" at bounding box center [88, 266] width 150 height 23
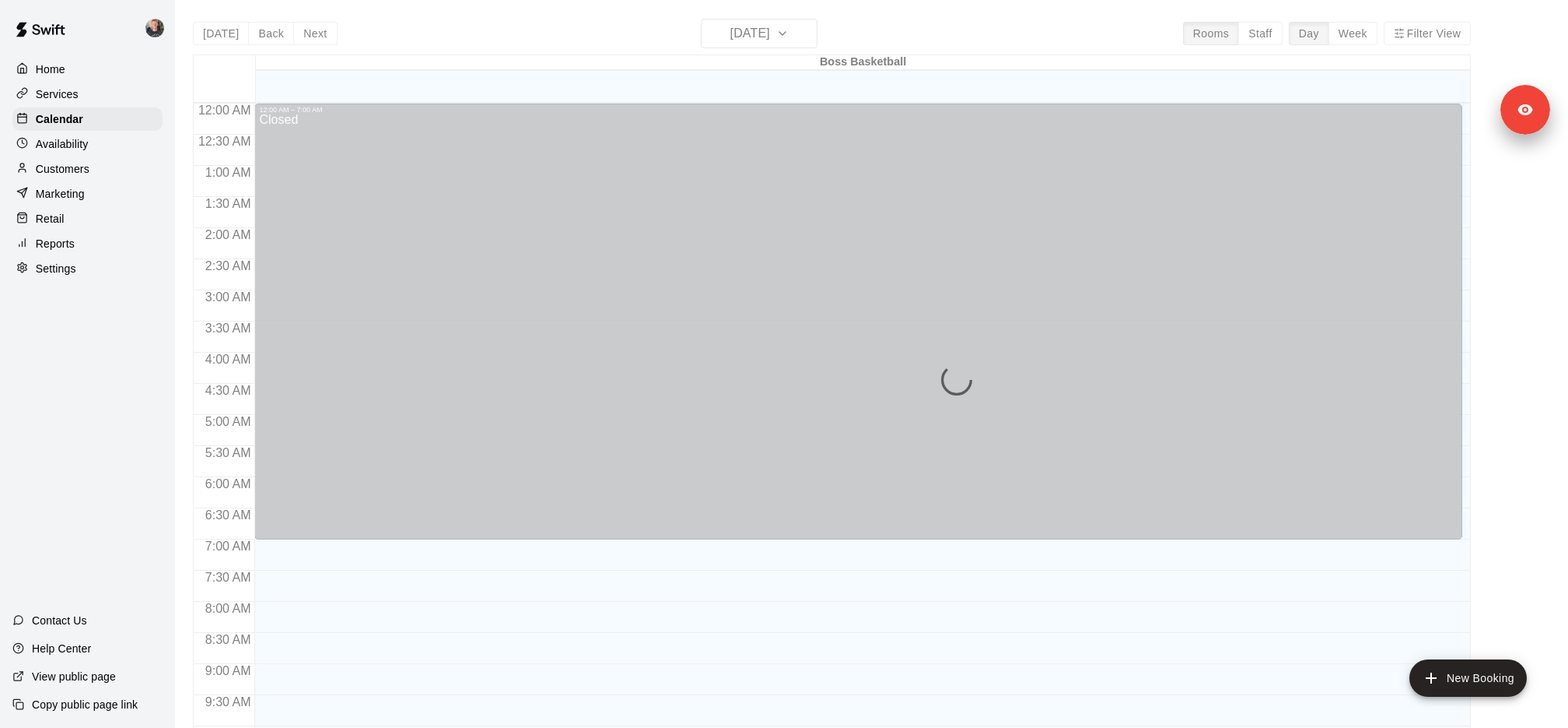
scroll to position [721, 0]
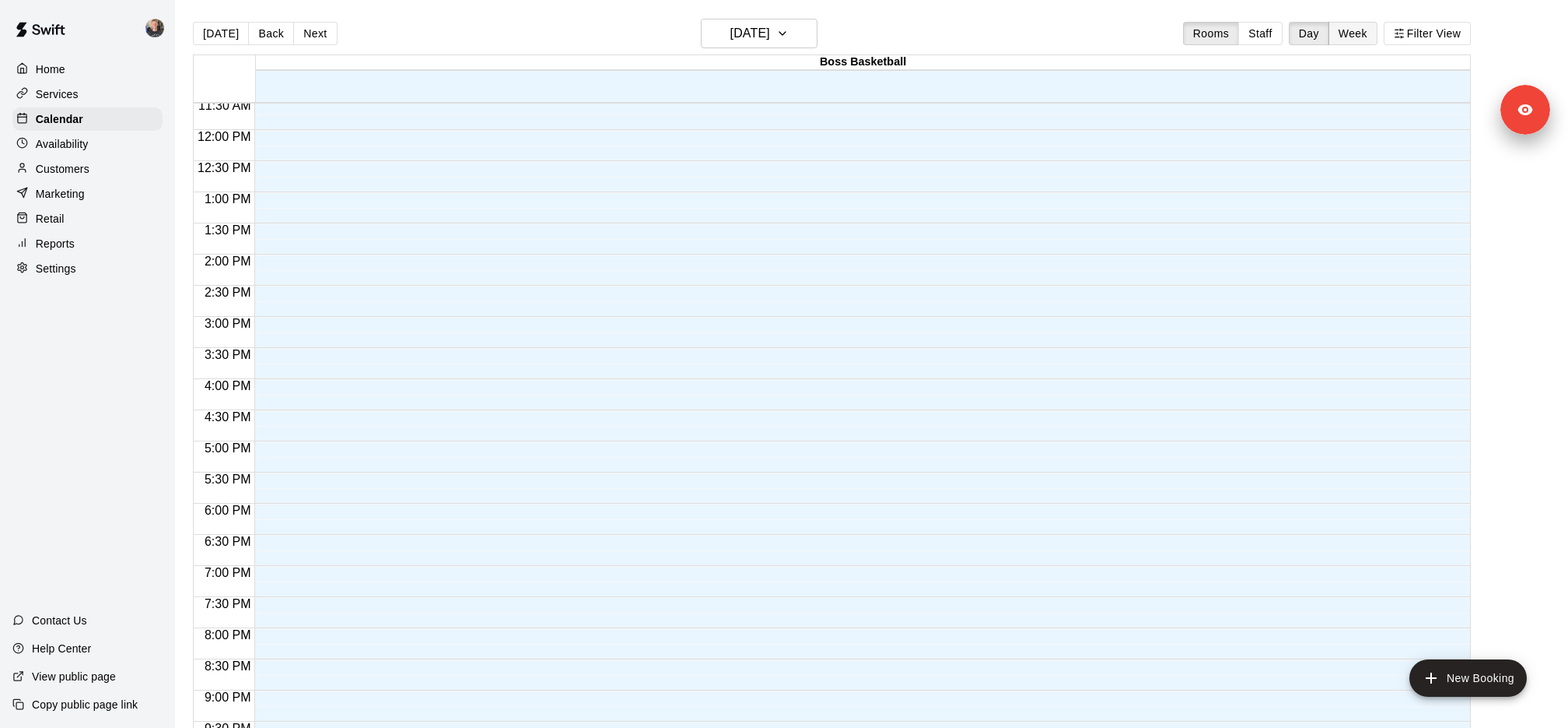
click at [1352, 31] on button "Week" at bounding box center [1353, 33] width 49 height 23
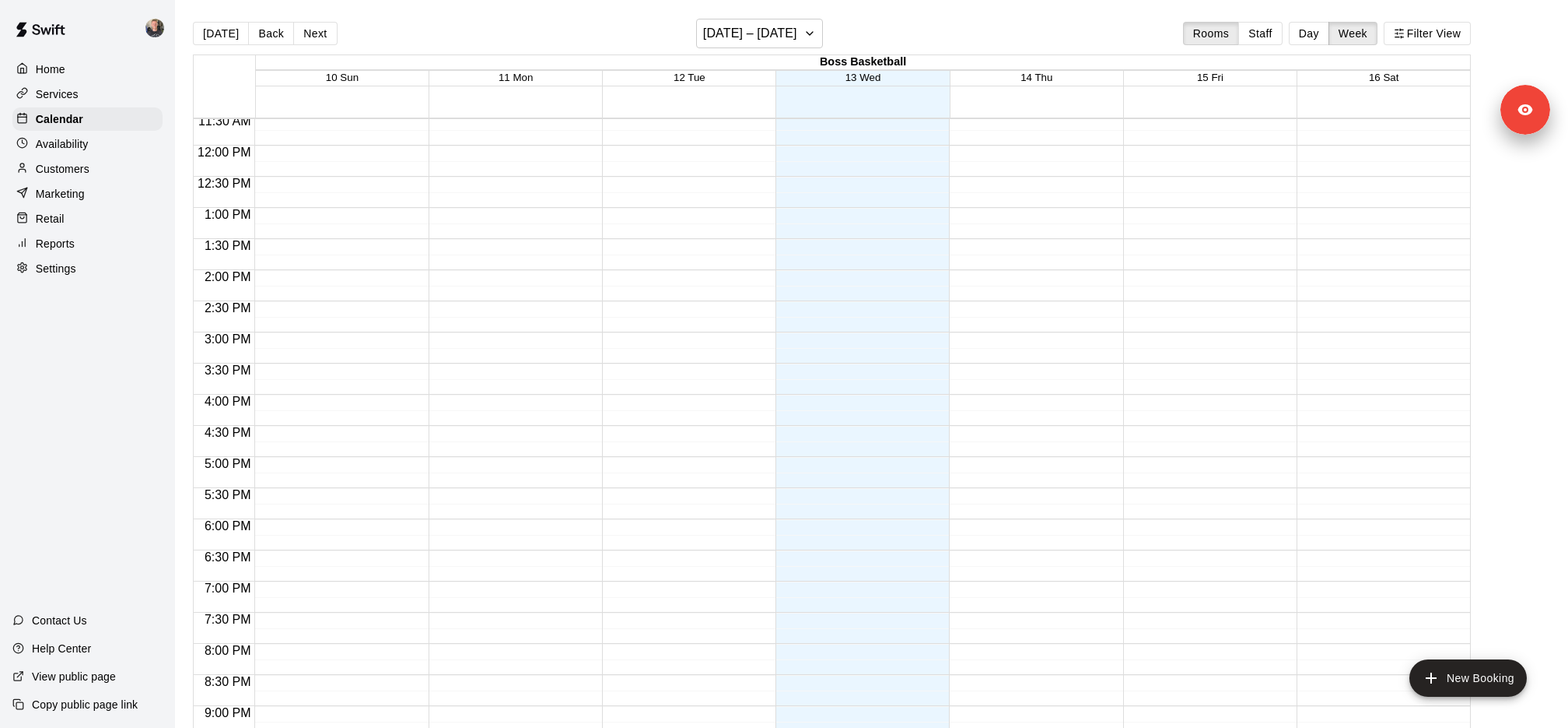
click at [109, 93] on div "Services" at bounding box center [88, 94] width 150 height 23
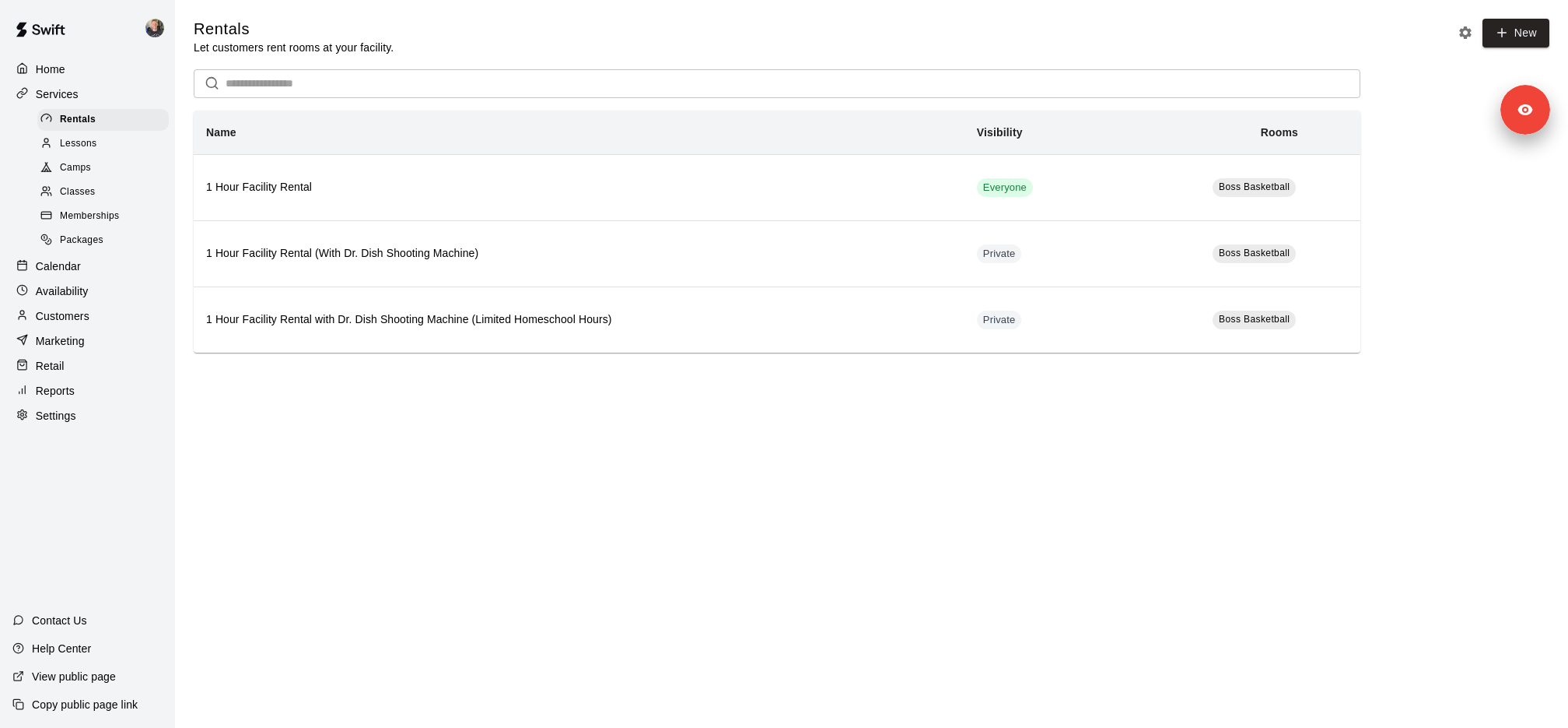
click at [81, 306] on div "Customers" at bounding box center [88, 316] width 150 height 23
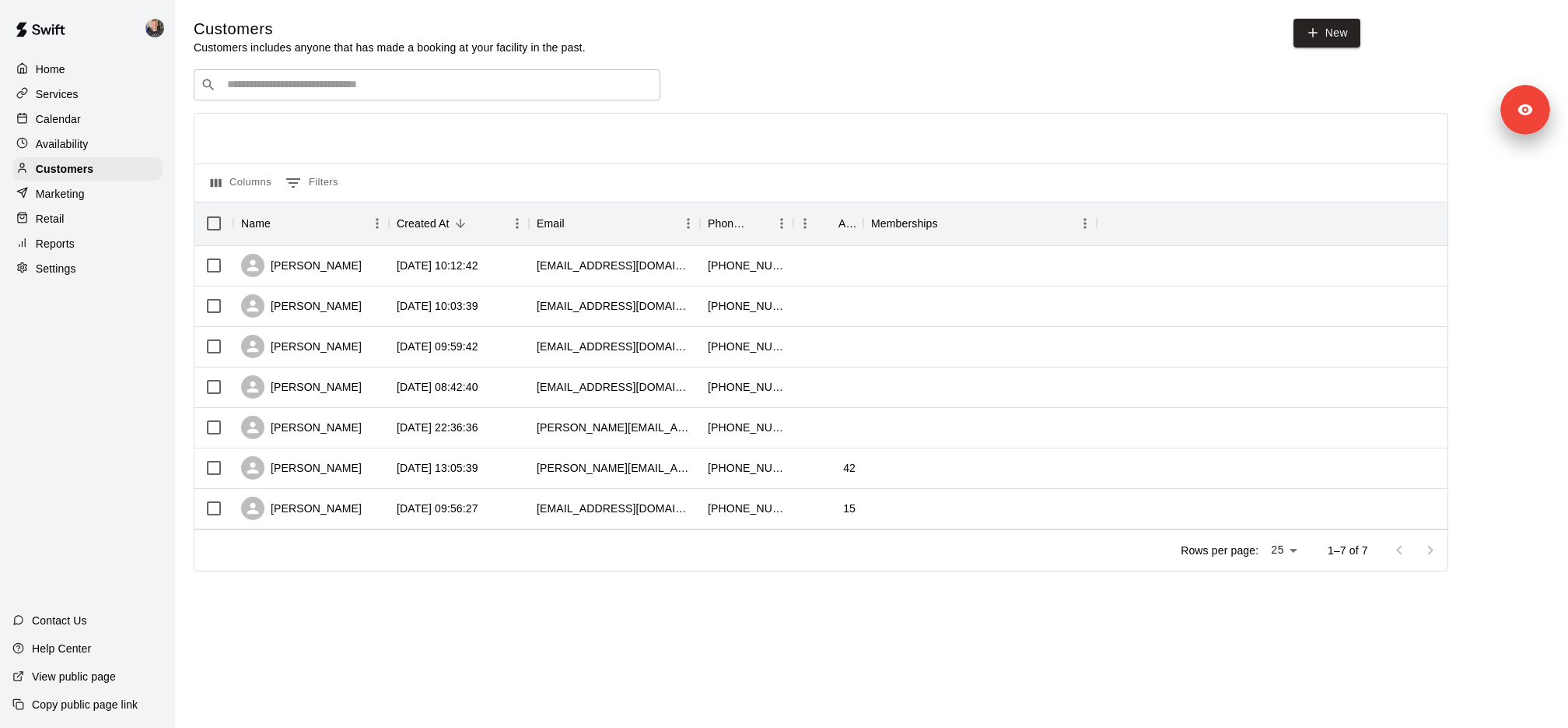
click at [404, 86] on input "Search customers by name or email" at bounding box center [439, 84] width 431 height 15
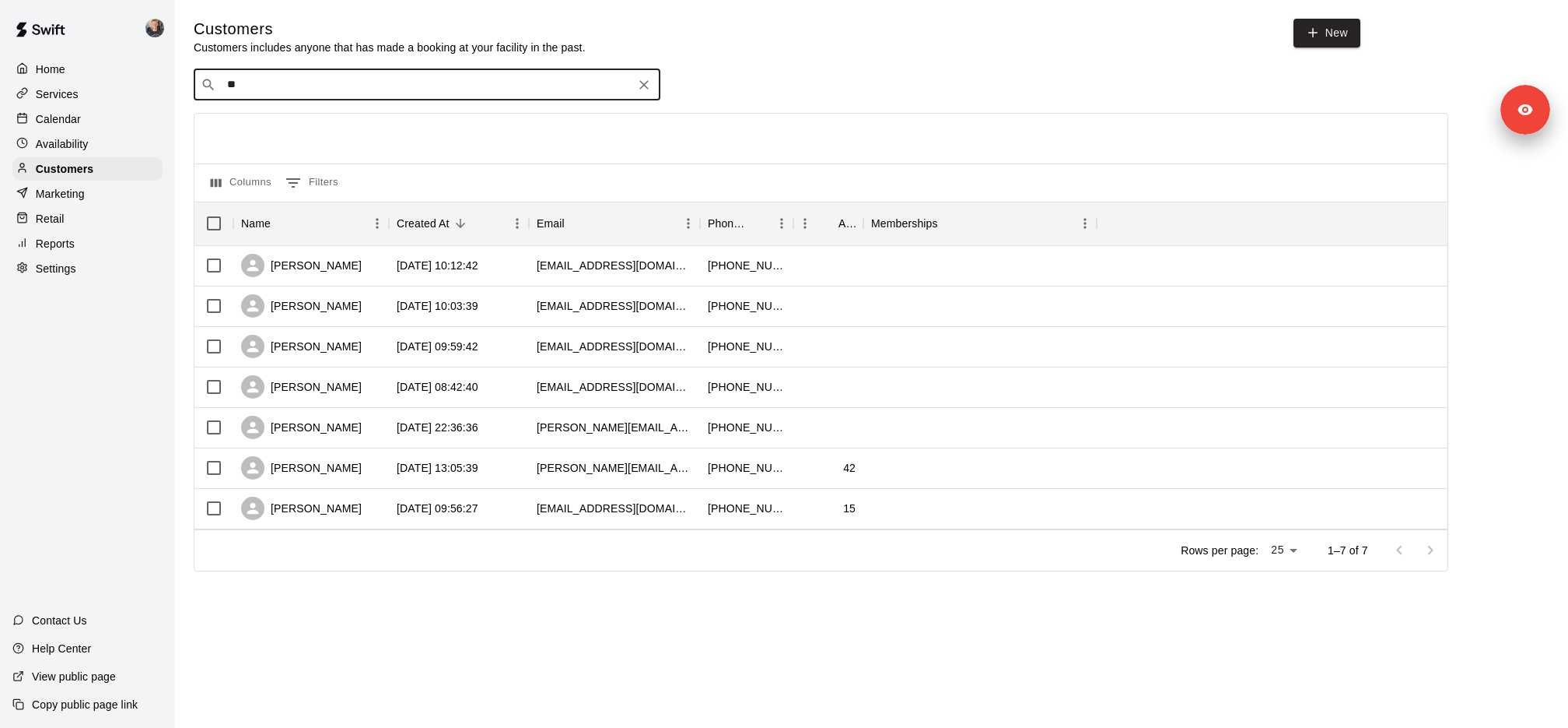
type input "**"
click at [351, 308] on div "Hannah Hackbarth" at bounding box center [301, 306] width 121 height 23
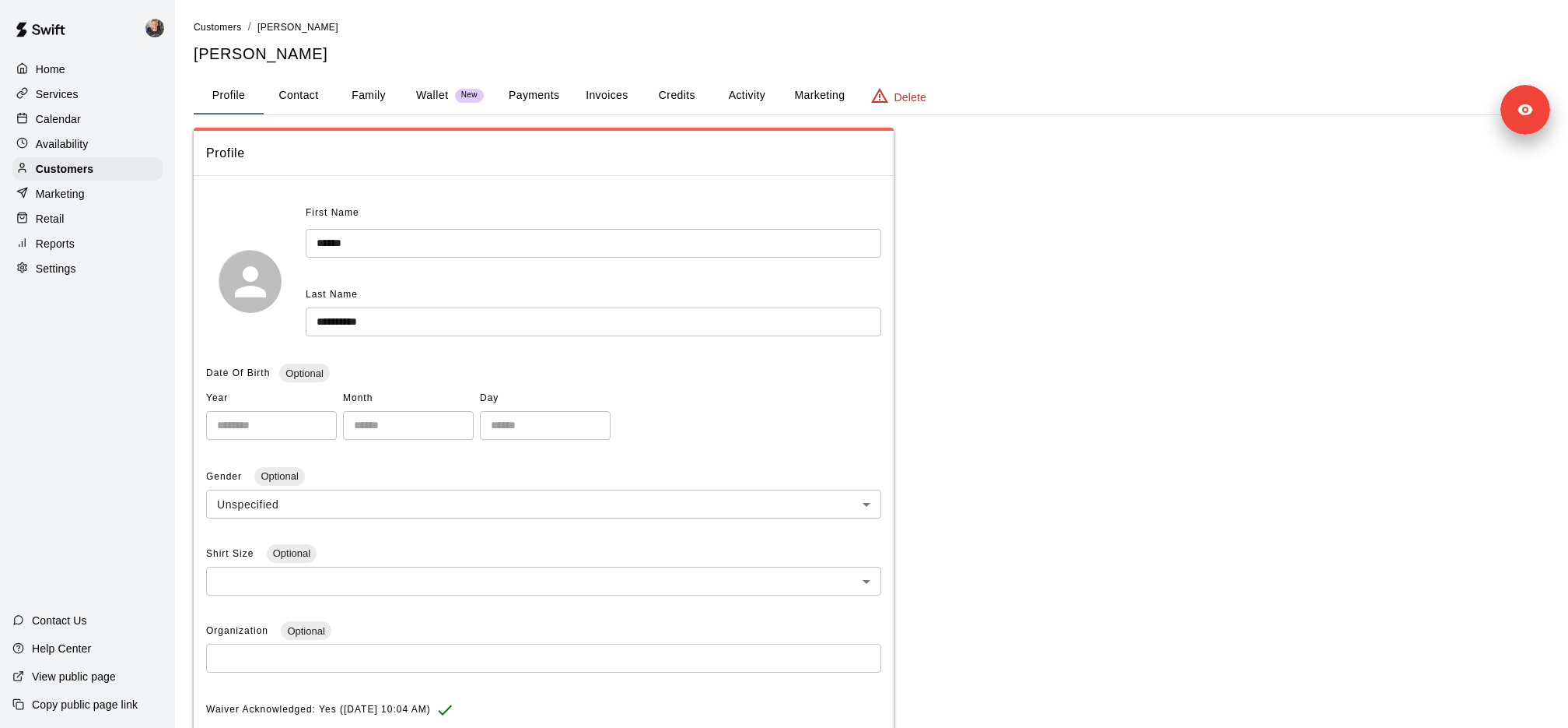
click at [777, 96] on button "Activity" at bounding box center [746, 96] width 70 height 38
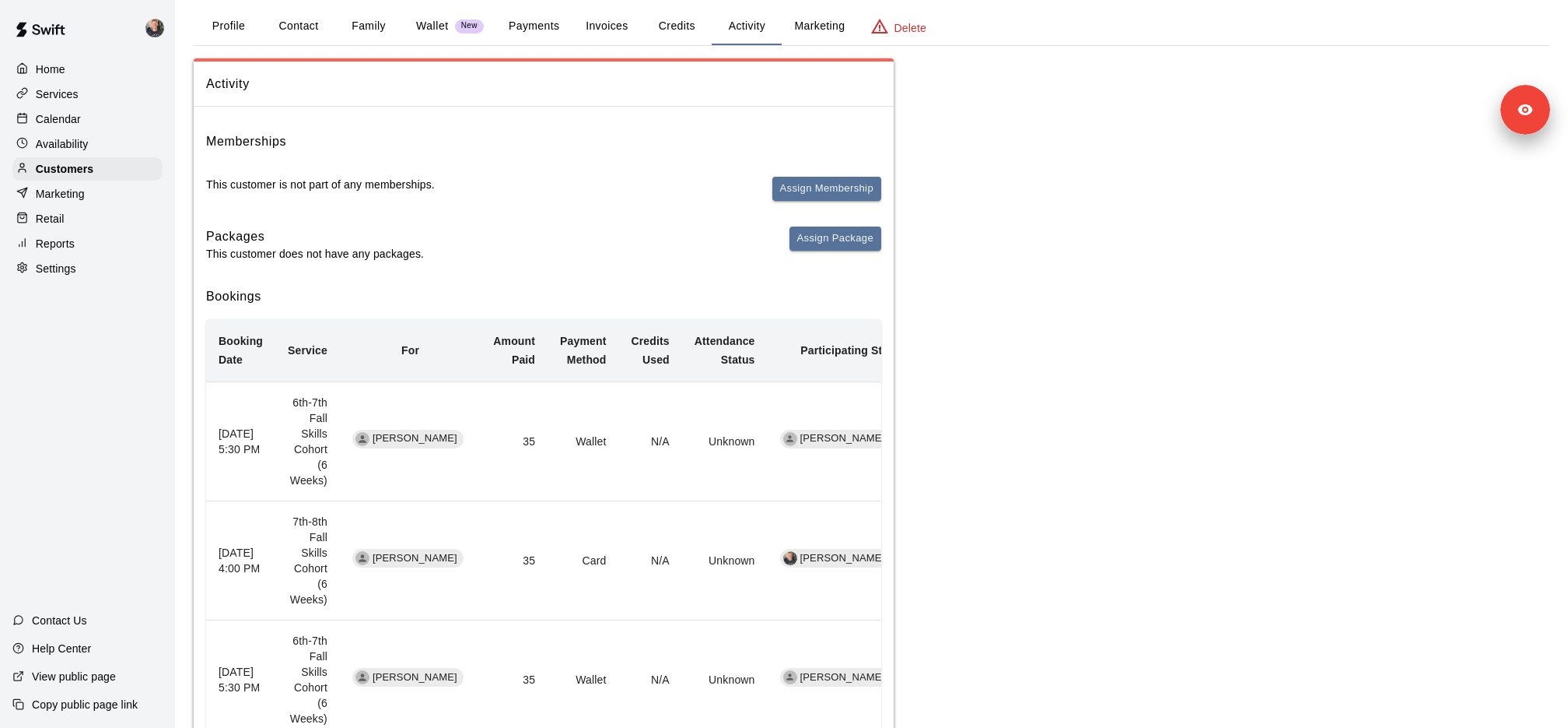
scroll to position [74, 0]
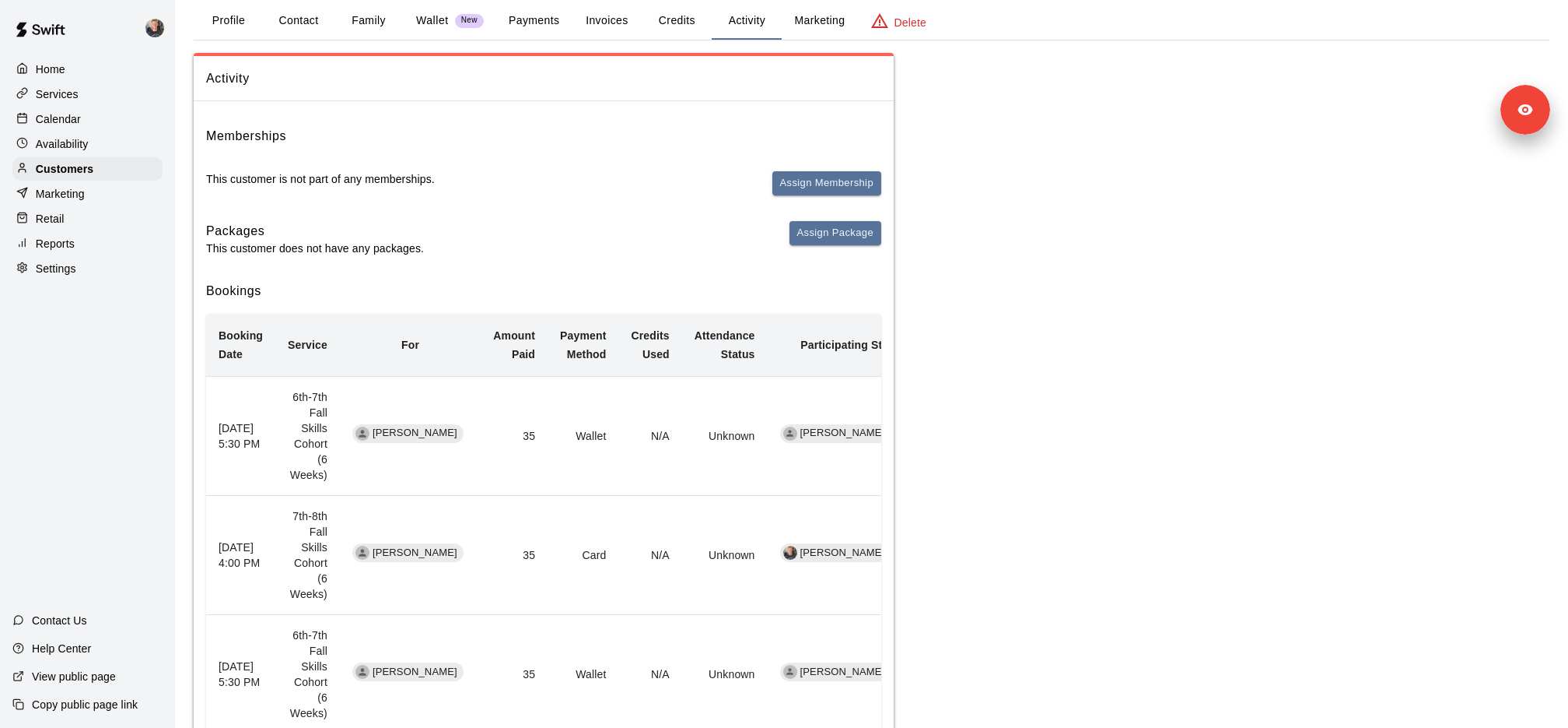
click at [107, 97] on div "Services" at bounding box center [88, 94] width 150 height 23
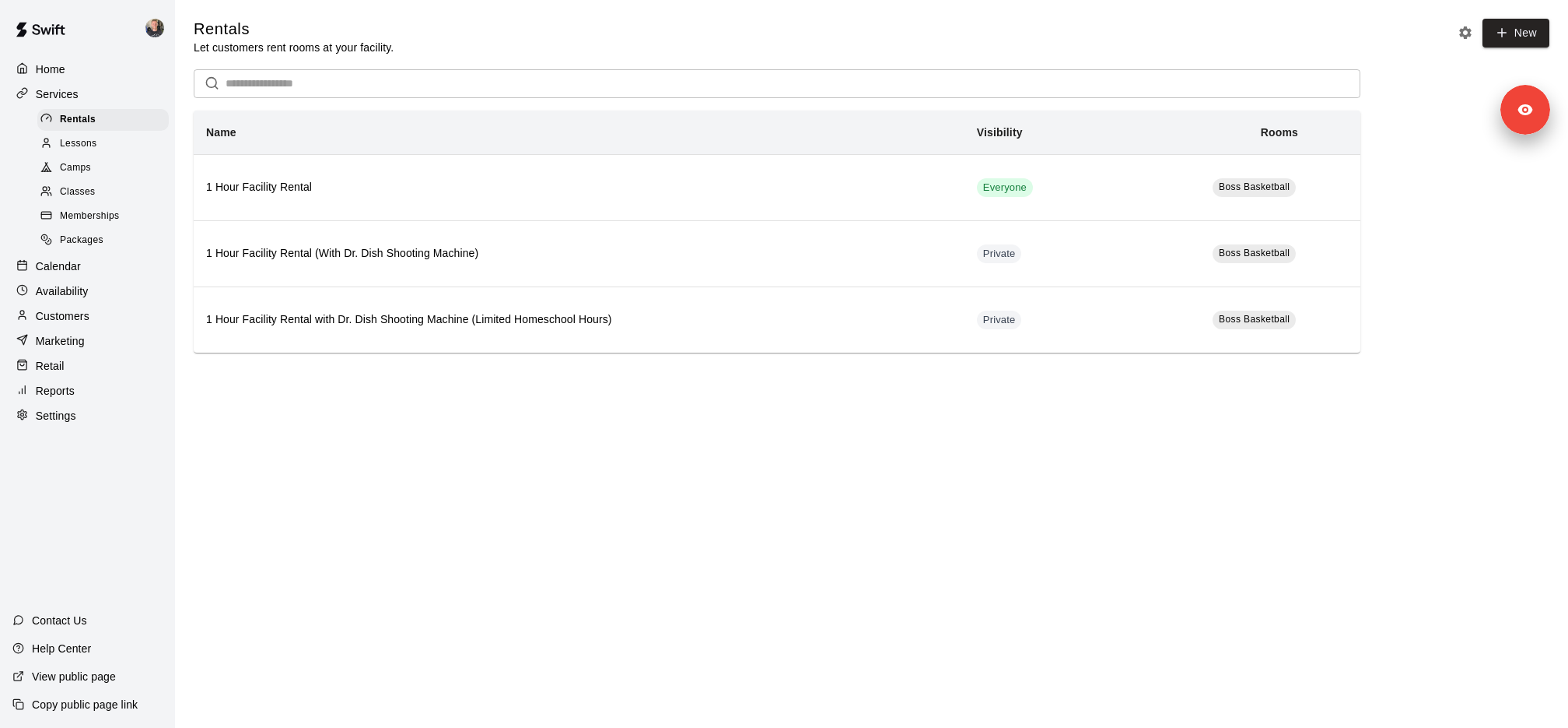
click at [104, 169] on div "Camps" at bounding box center [103, 168] width 132 height 21
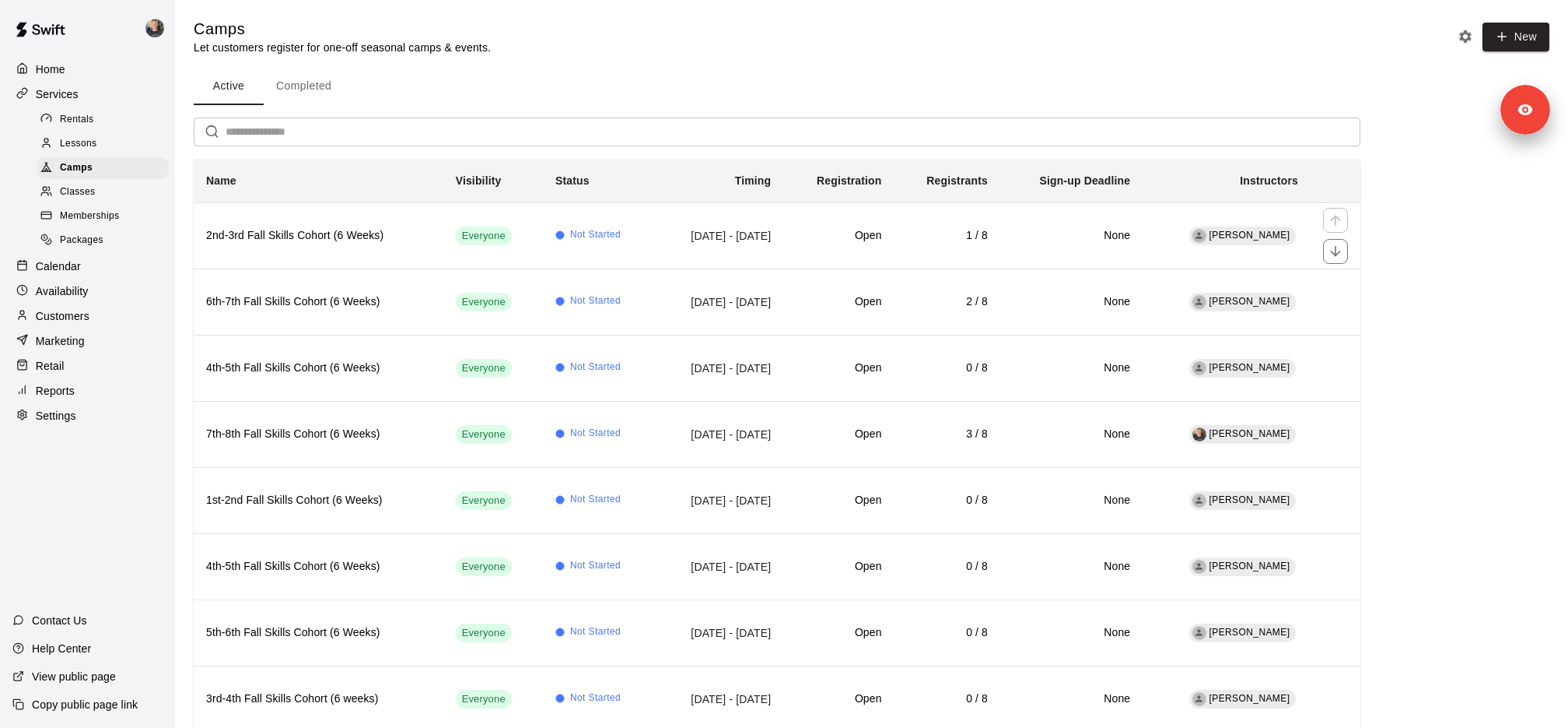
scroll to position [38, 0]
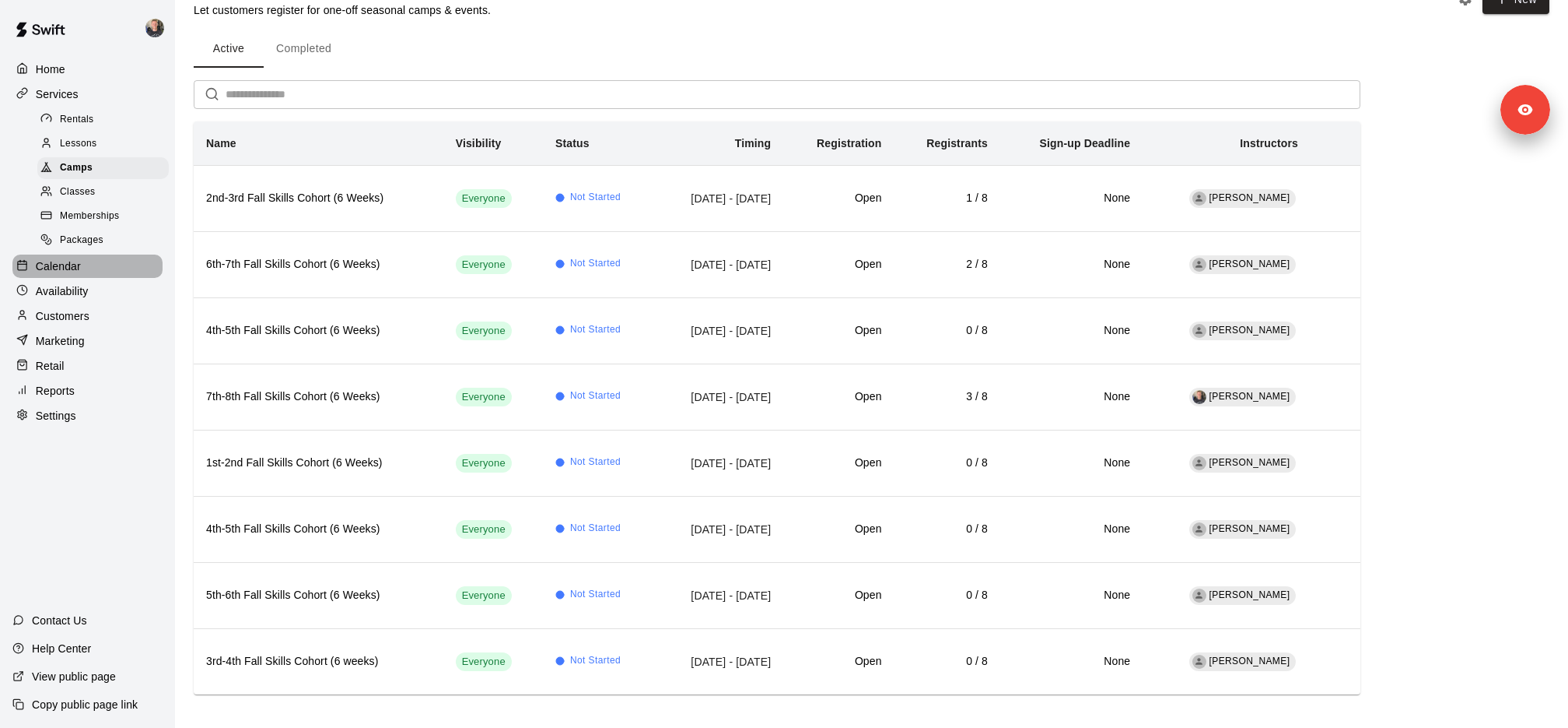
click at [104, 262] on div "Calendar" at bounding box center [88, 266] width 150 height 23
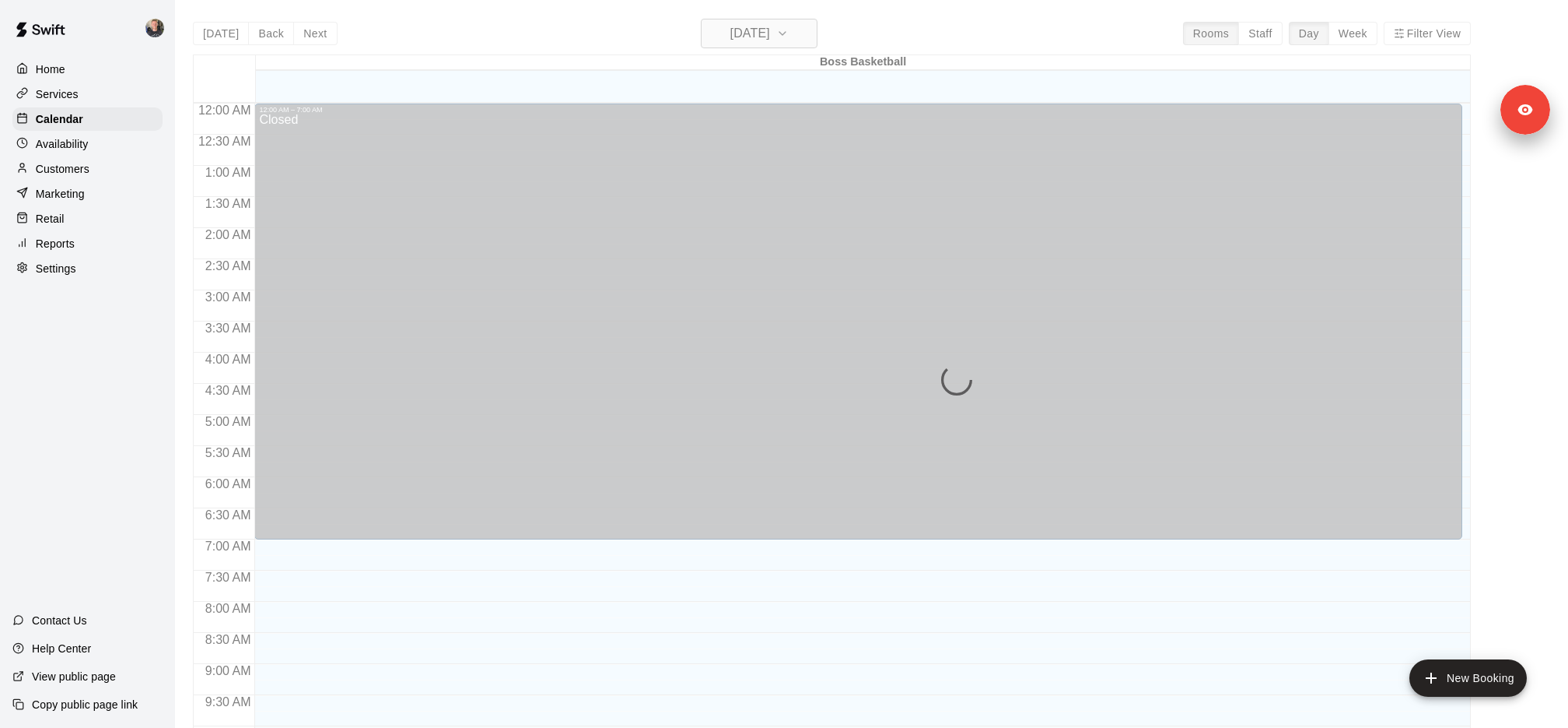
scroll to position [723, 0]
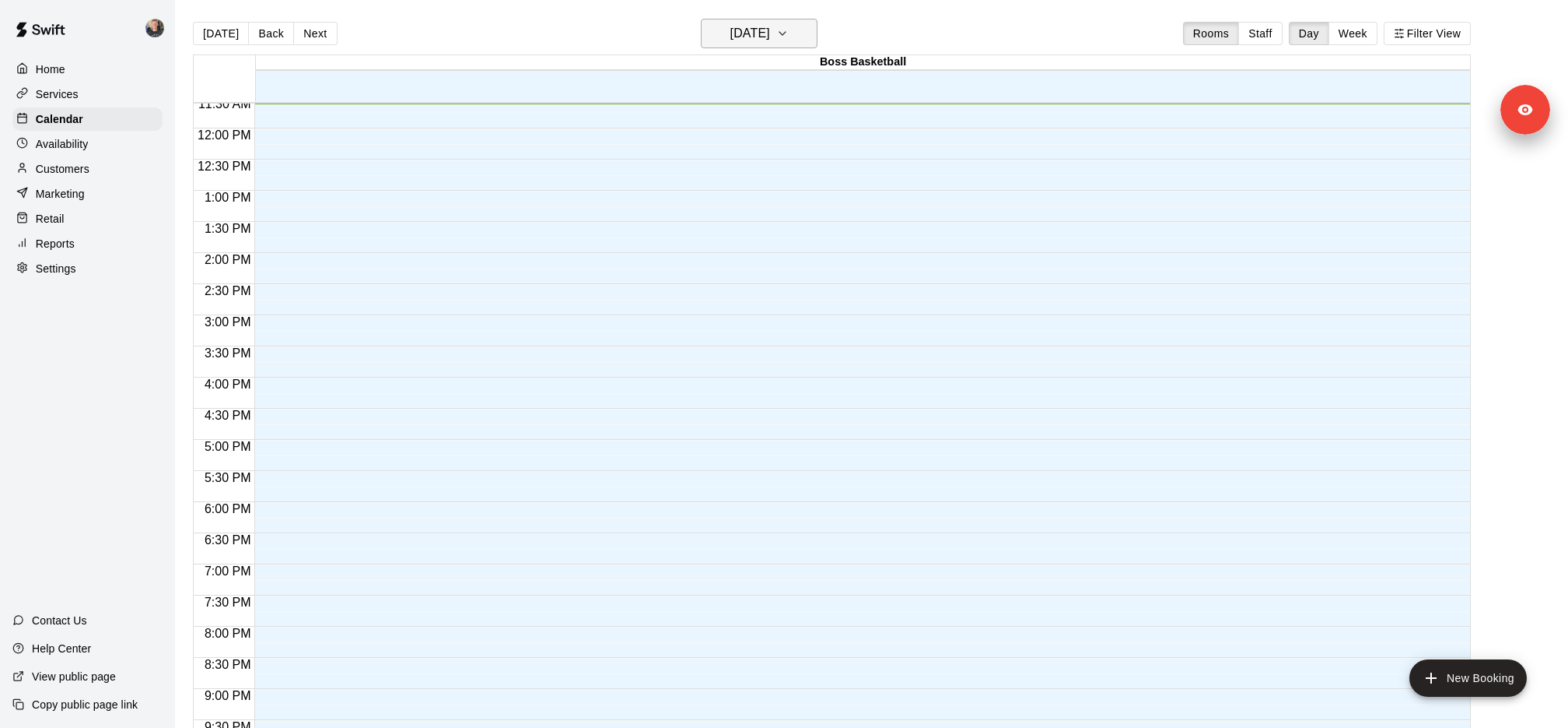
click at [740, 28] on h6 "[DATE]" at bounding box center [750, 33] width 39 height 21
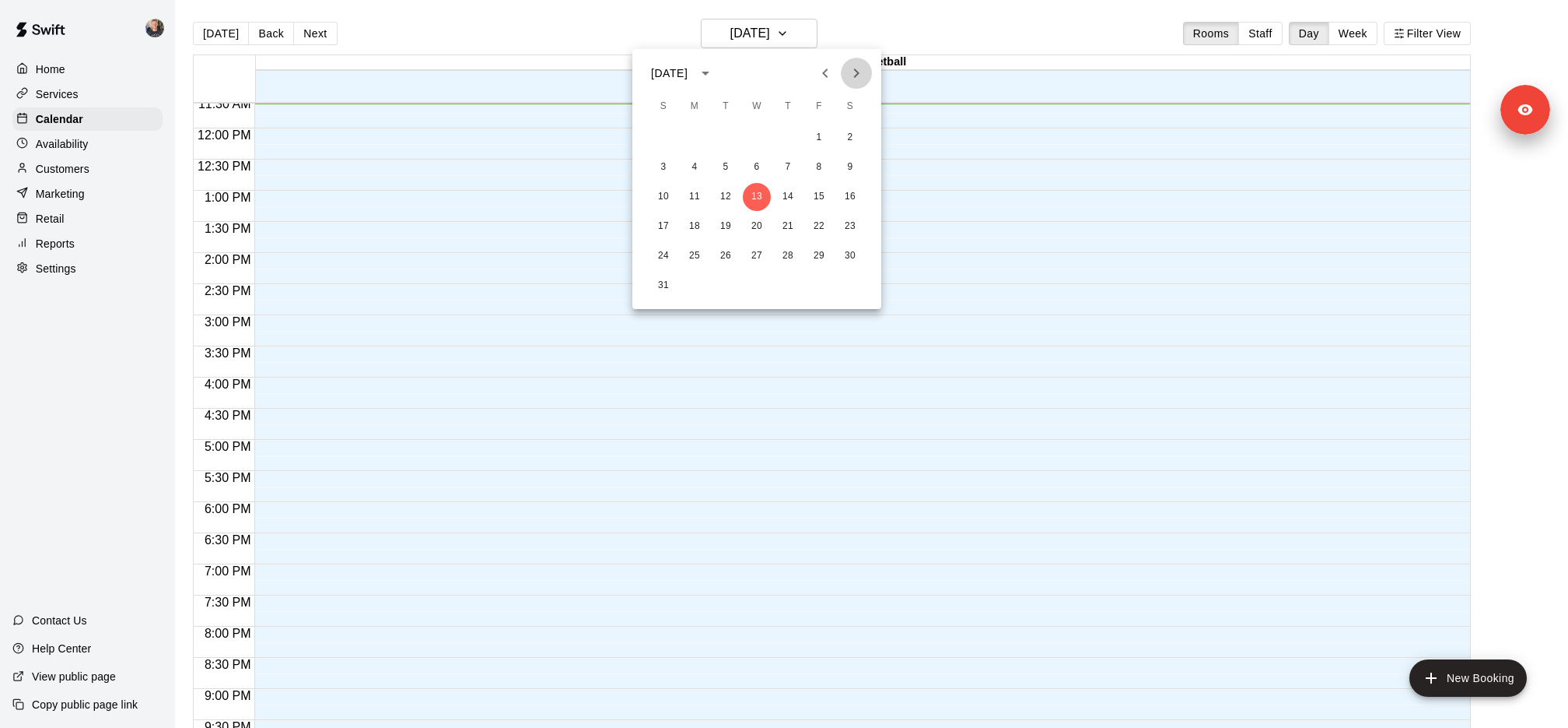
click at [853, 81] on icon "Next month" at bounding box center [856, 73] width 19 height 19
drag, startPoint x: 780, startPoint y: 201, endPoint x: 742, endPoint y: 193, distance: 38.8
click at [742, 193] on div "14 15 16 17 18 19 20" at bounding box center [757, 196] width 249 height 28
click at [763, 198] on button "17" at bounding box center [756, 196] width 28 height 28
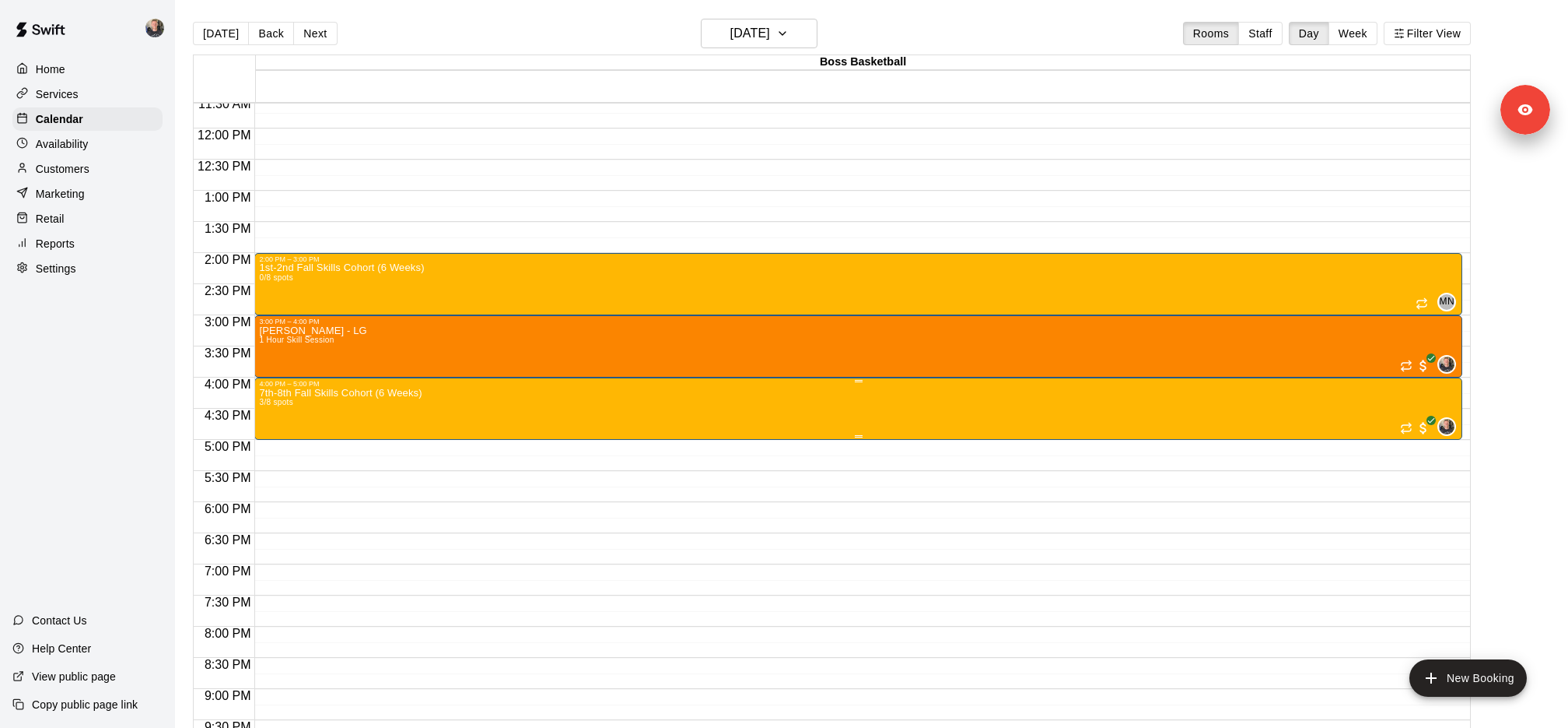
click at [474, 385] on div at bounding box center [784, 364] width 1568 height 728
click at [275, 441] on img "edit" at bounding box center [275, 441] width 18 height 18
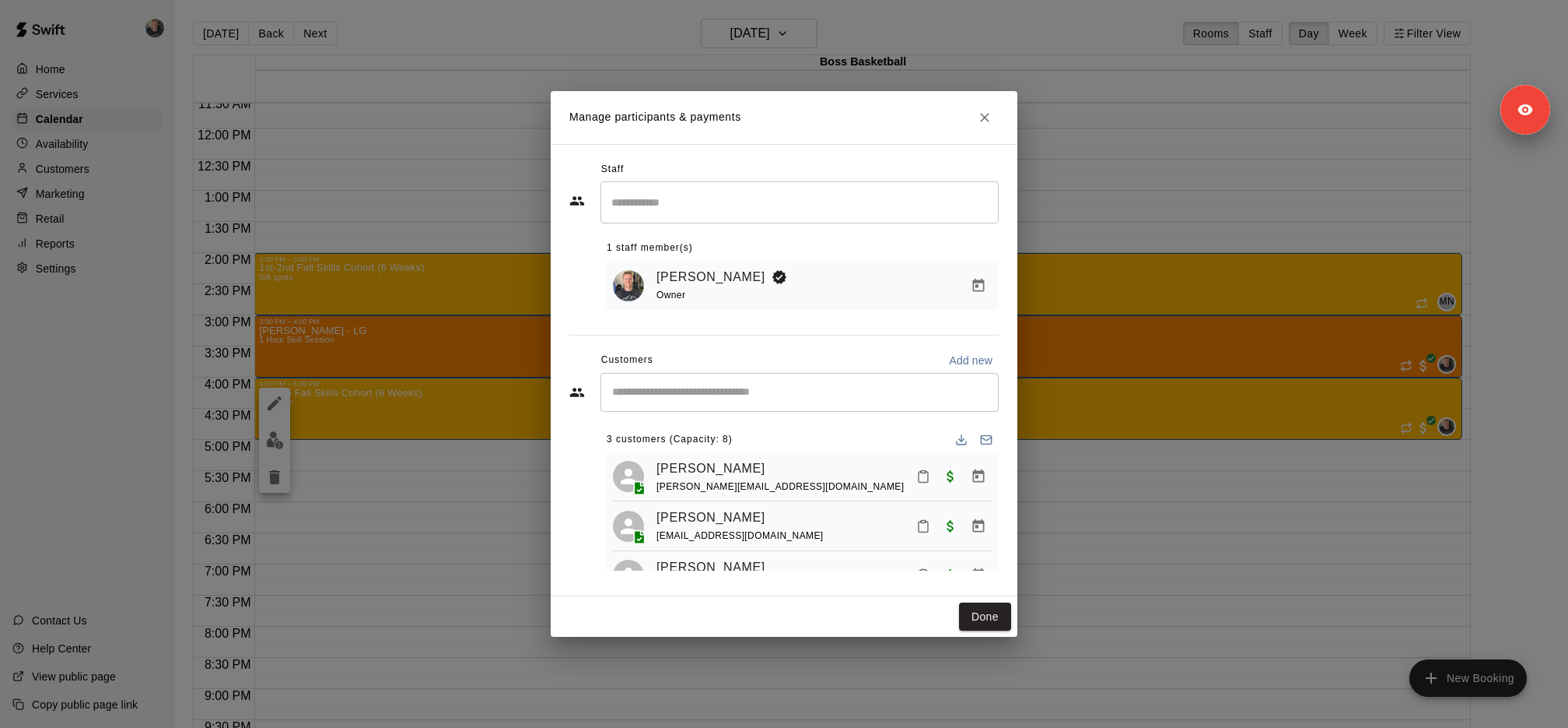
scroll to position [36, 0]
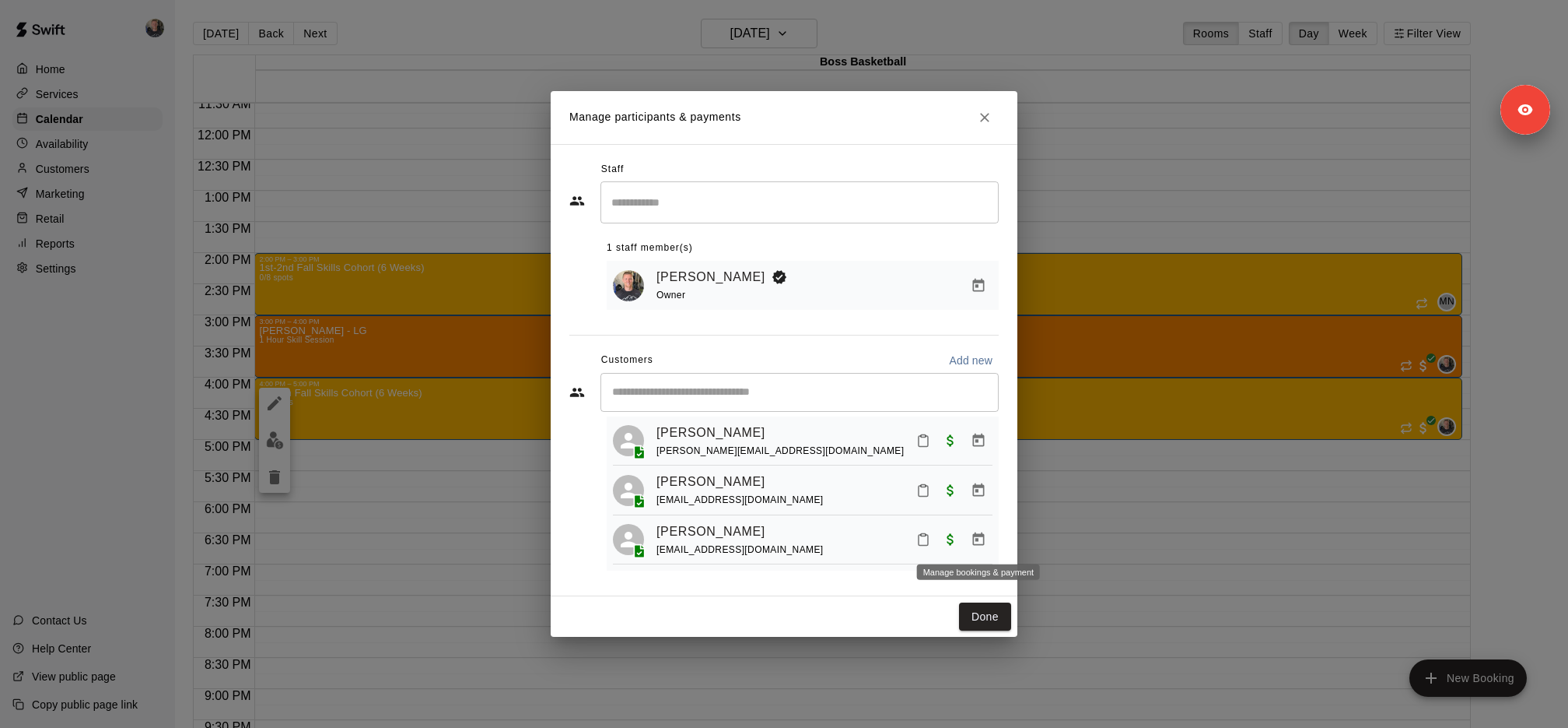
click at [985, 536] on icon "Manage bookings & payment" at bounding box center [978, 539] width 15 height 15
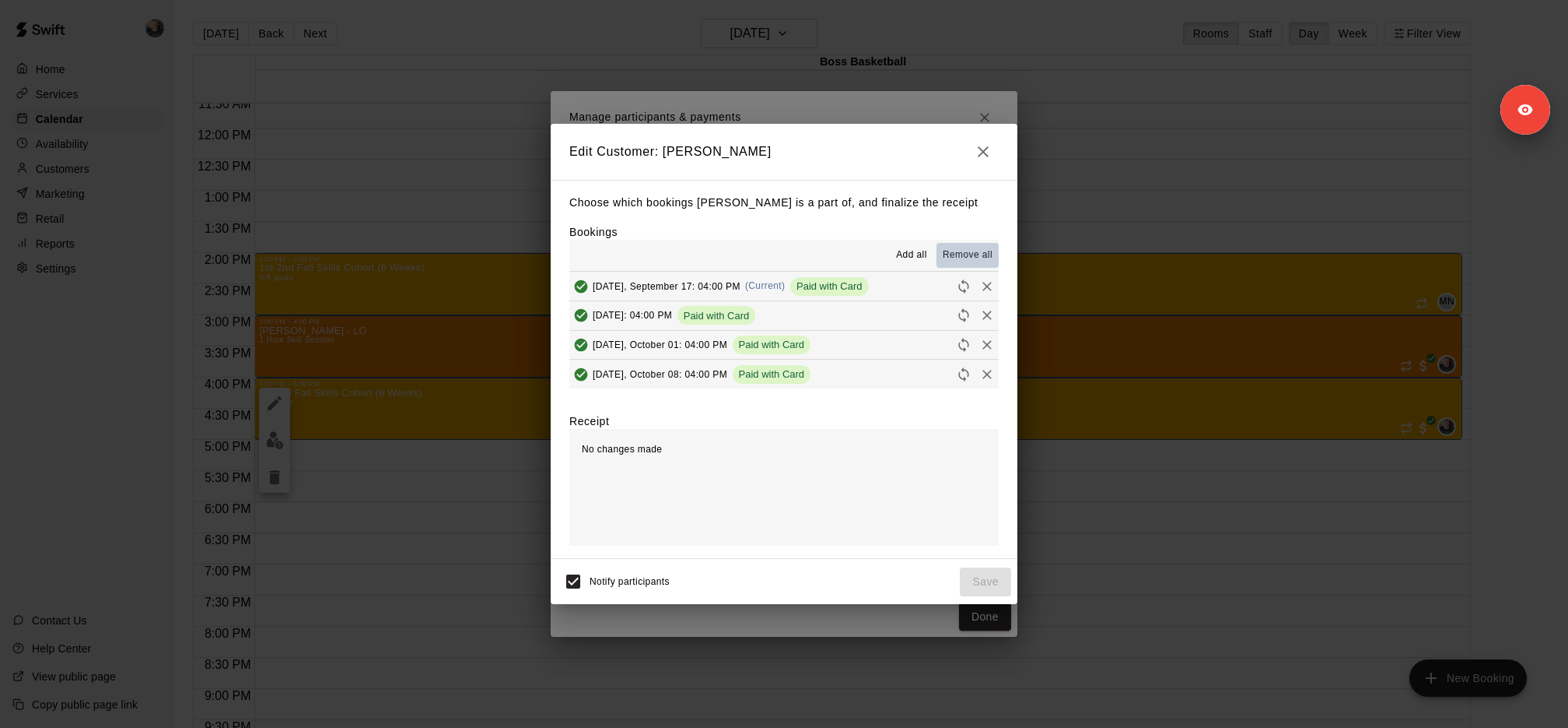
click at [961, 253] on span "Remove all" at bounding box center [967, 254] width 50 height 15
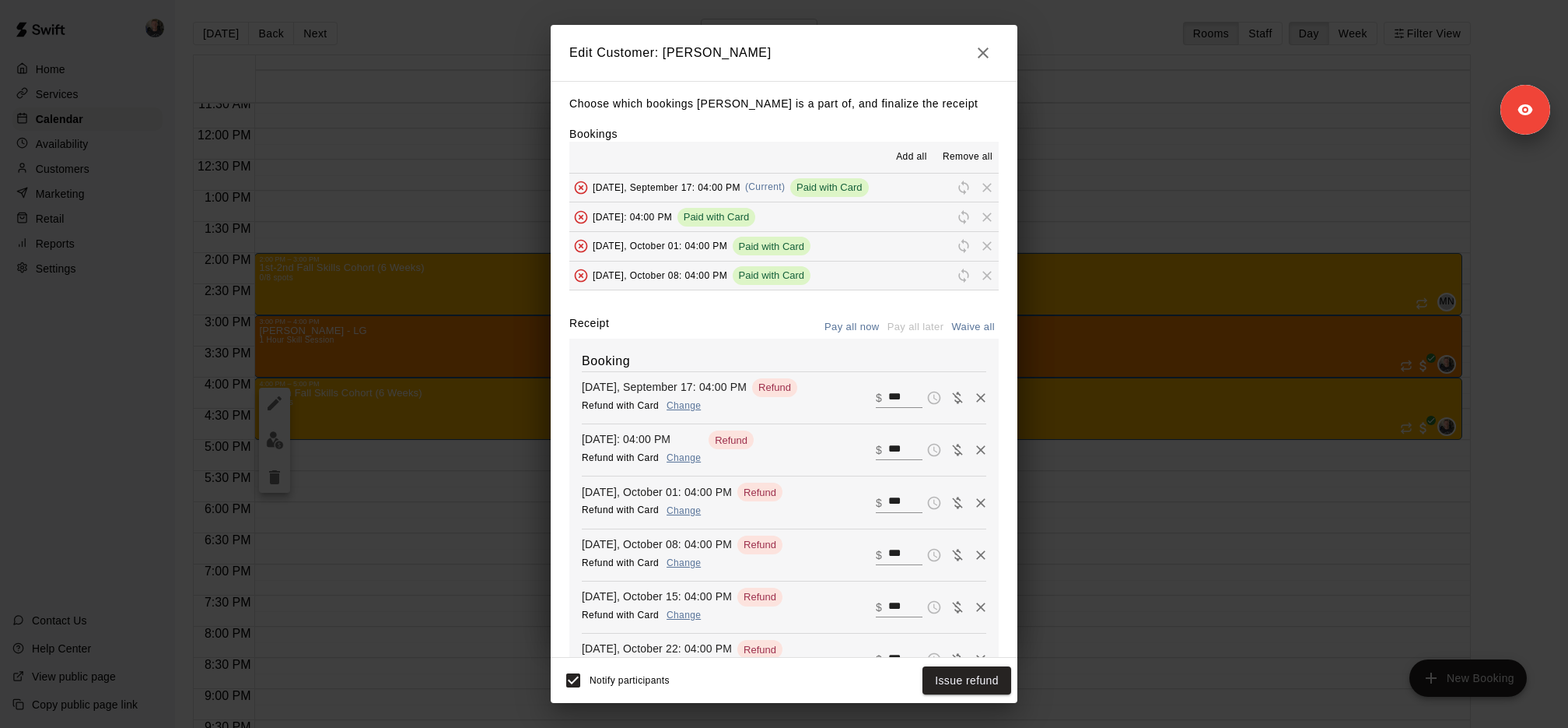
click at [965, 321] on button "Waive all" at bounding box center [973, 327] width 51 height 24
type input "*"
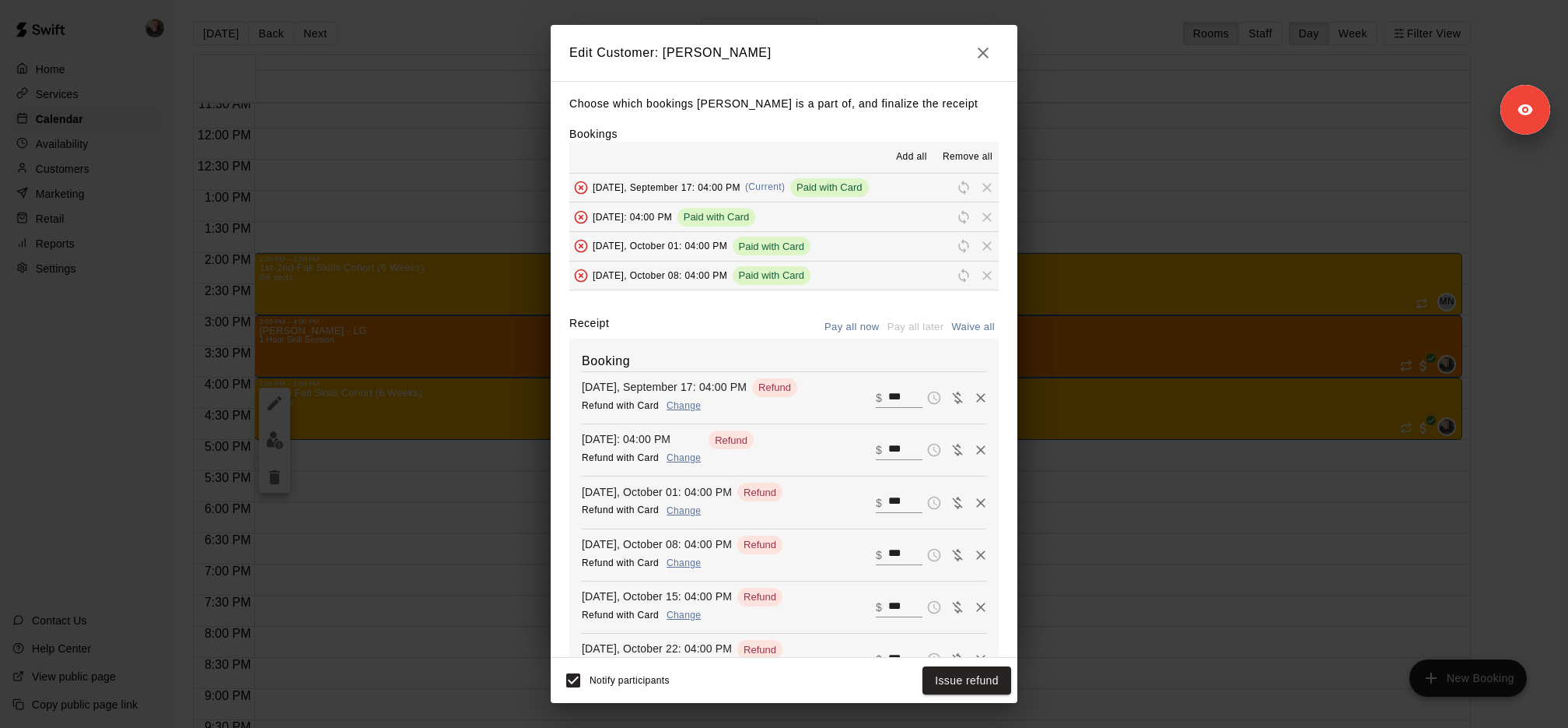
type input "*"
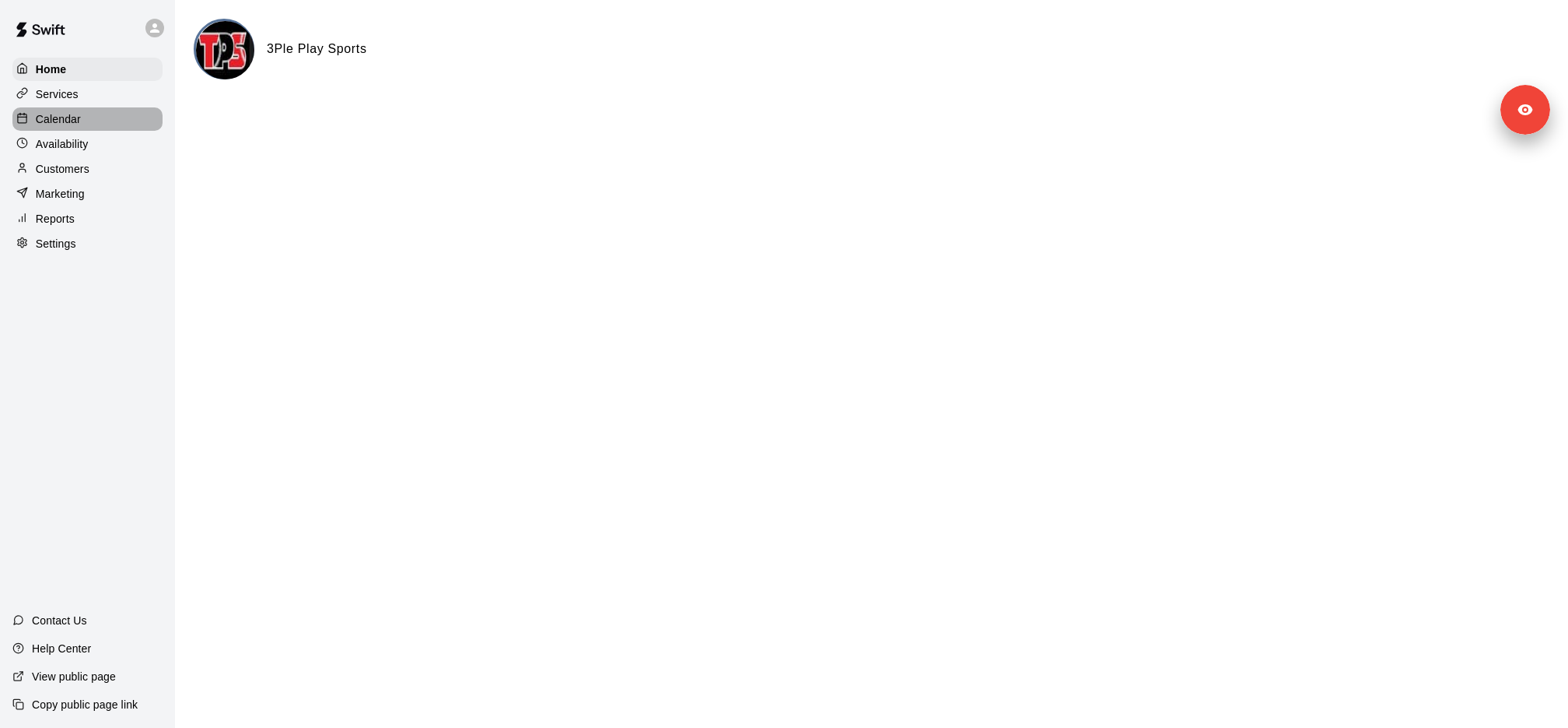
click at [137, 121] on div "Calendar" at bounding box center [88, 119] width 150 height 23
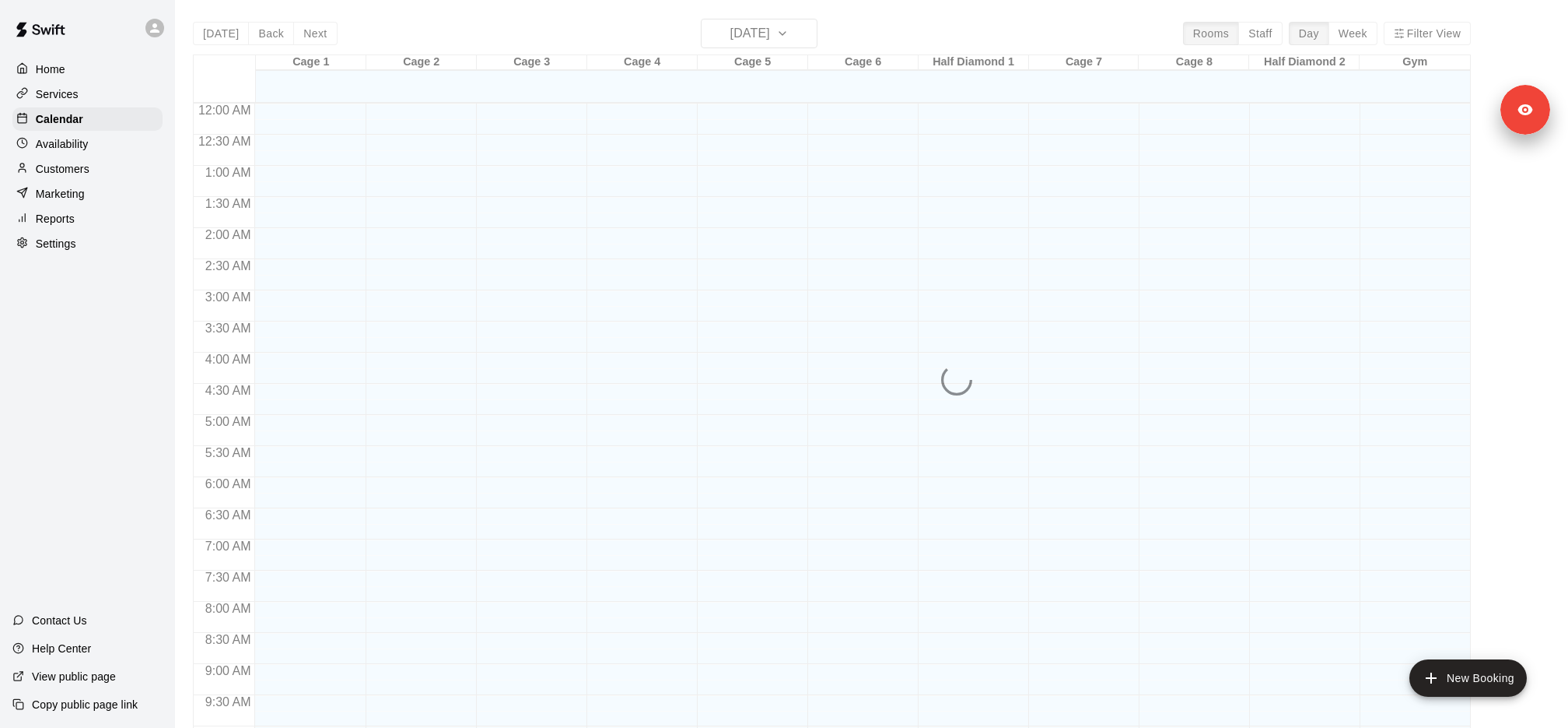
scroll to position [790, 0]
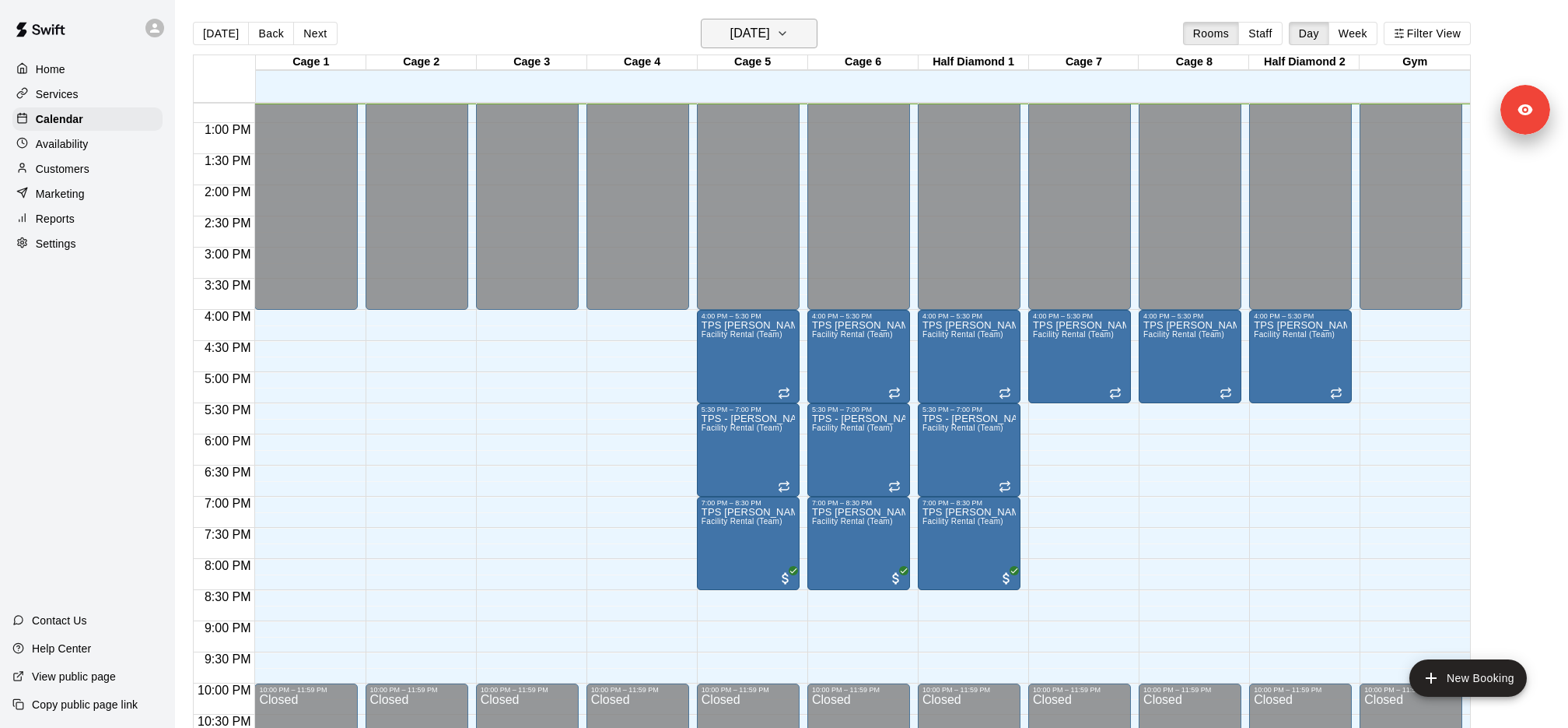
click at [788, 30] on icon "button" at bounding box center [782, 33] width 13 height 19
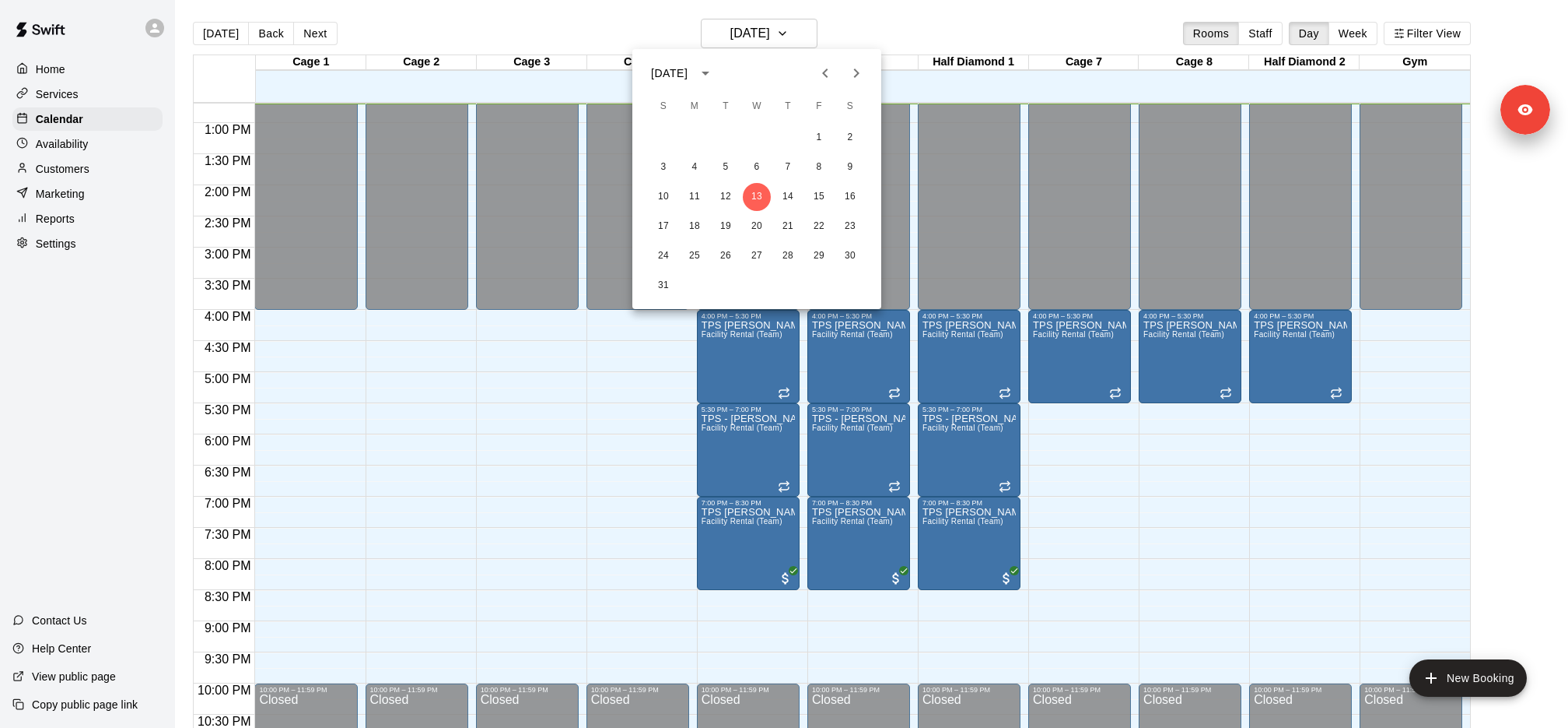
click at [859, 79] on icon "Next month" at bounding box center [856, 73] width 19 height 19
click at [819, 67] on icon "Previous month" at bounding box center [825, 73] width 19 height 19
click at [697, 131] on button "1" at bounding box center [695, 137] width 28 height 28
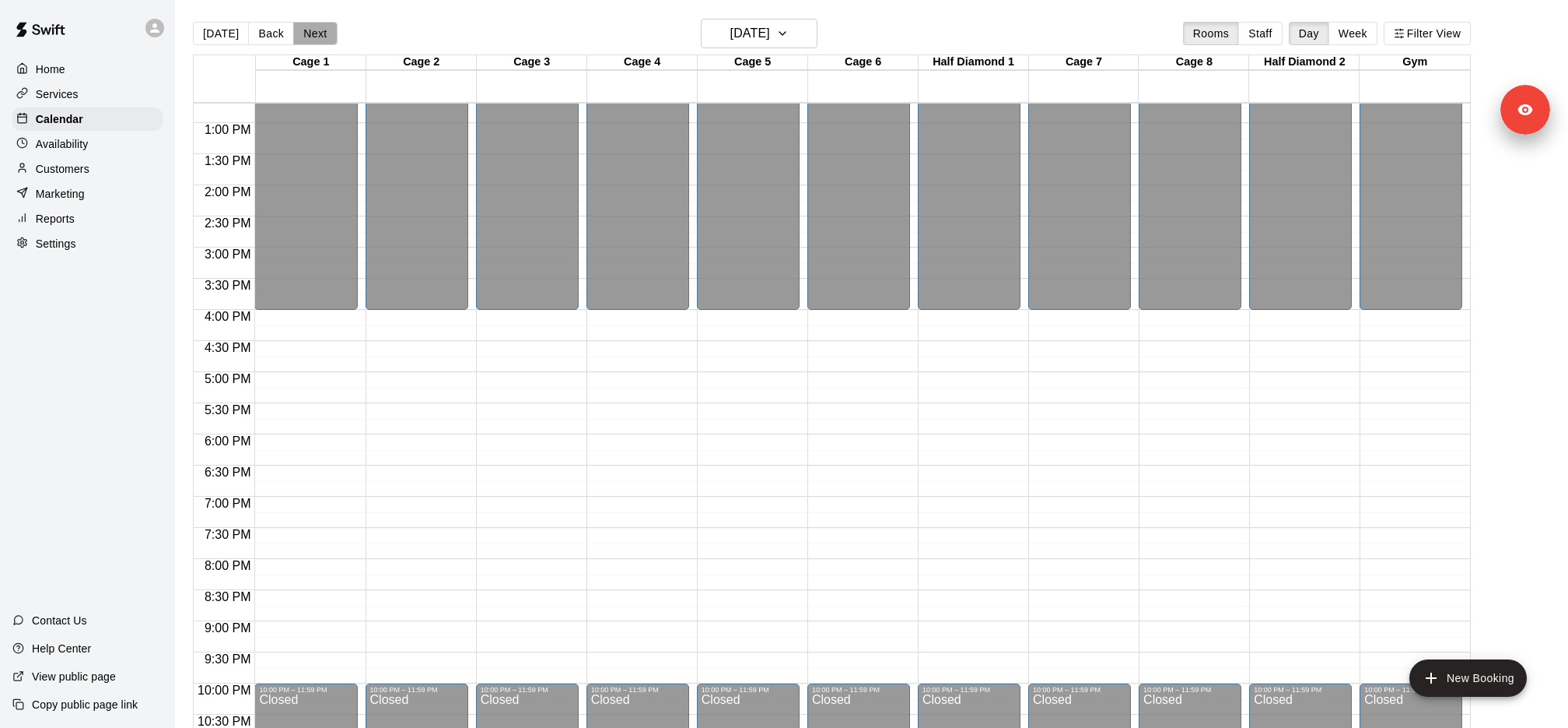
click at [309, 36] on button "Next" at bounding box center [315, 33] width 44 height 23
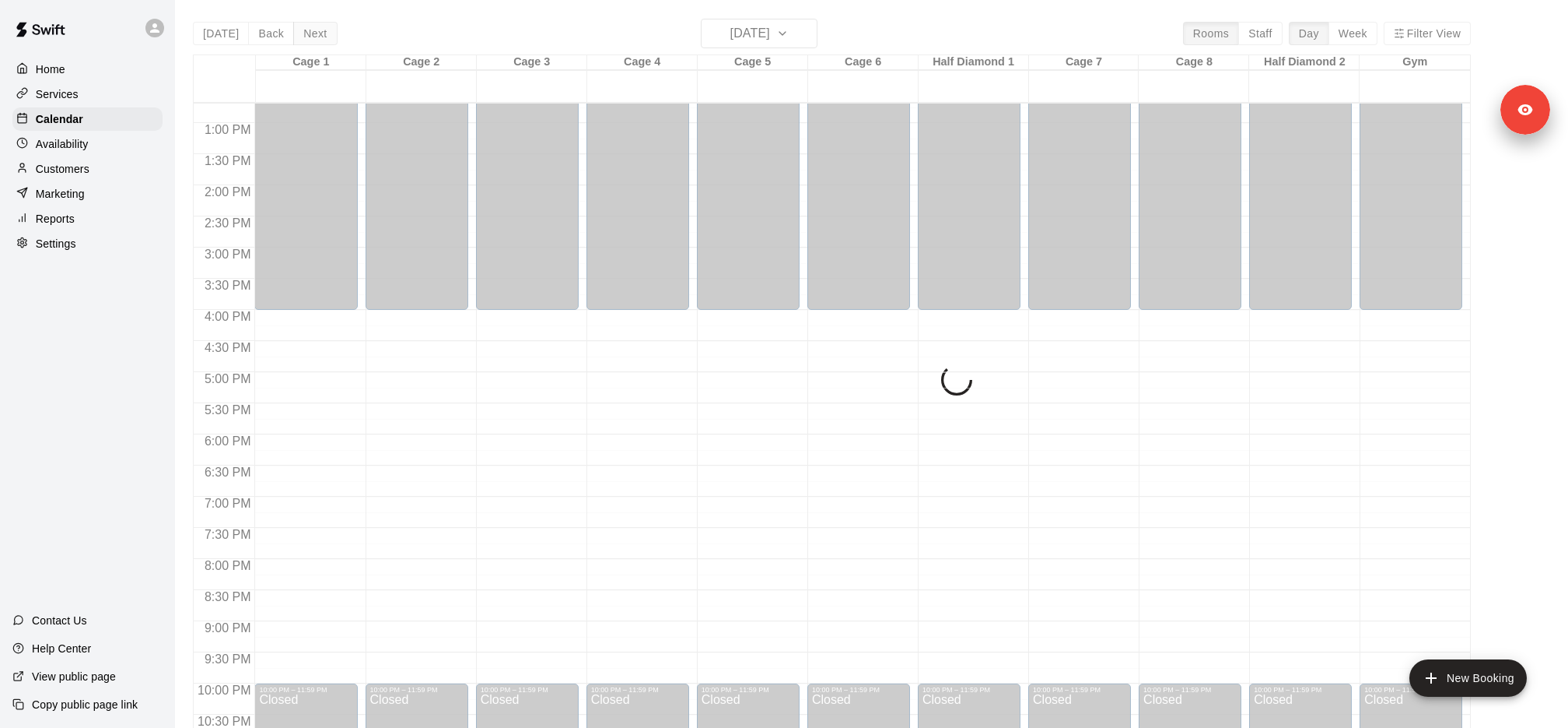
click at [309, 36] on div "Today Back Next Wednesday Sep 03 Rooms Staff Day Week Filter View Cage 1 03 Wed…" at bounding box center [832, 382] width 1278 height 728
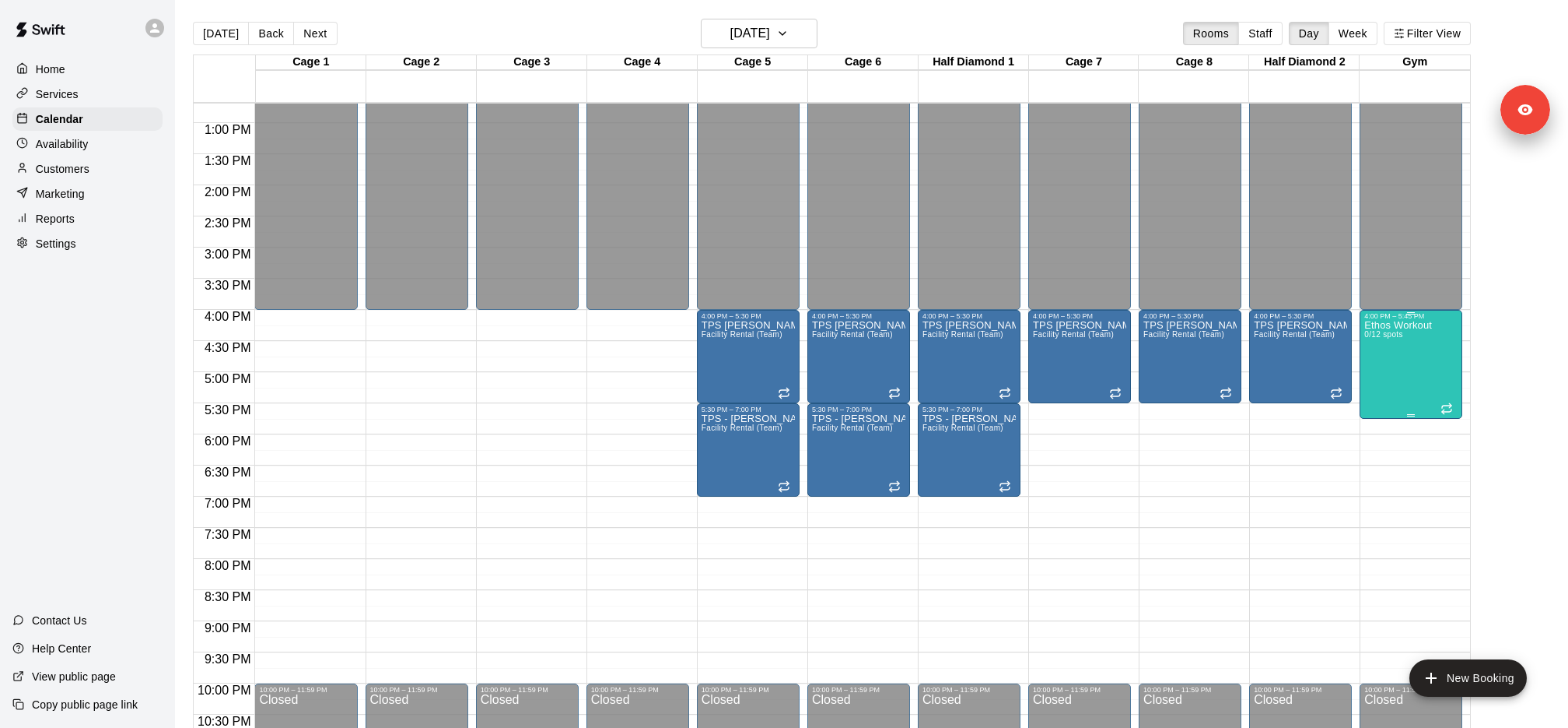
click at [1416, 352] on div "Ethos Workout 0/12 spots" at bounding box center [1399, 683] width 68 height 728
click at [1388, 338] on icon "edit" at bounding box center [1379, 335] width 19 height 19
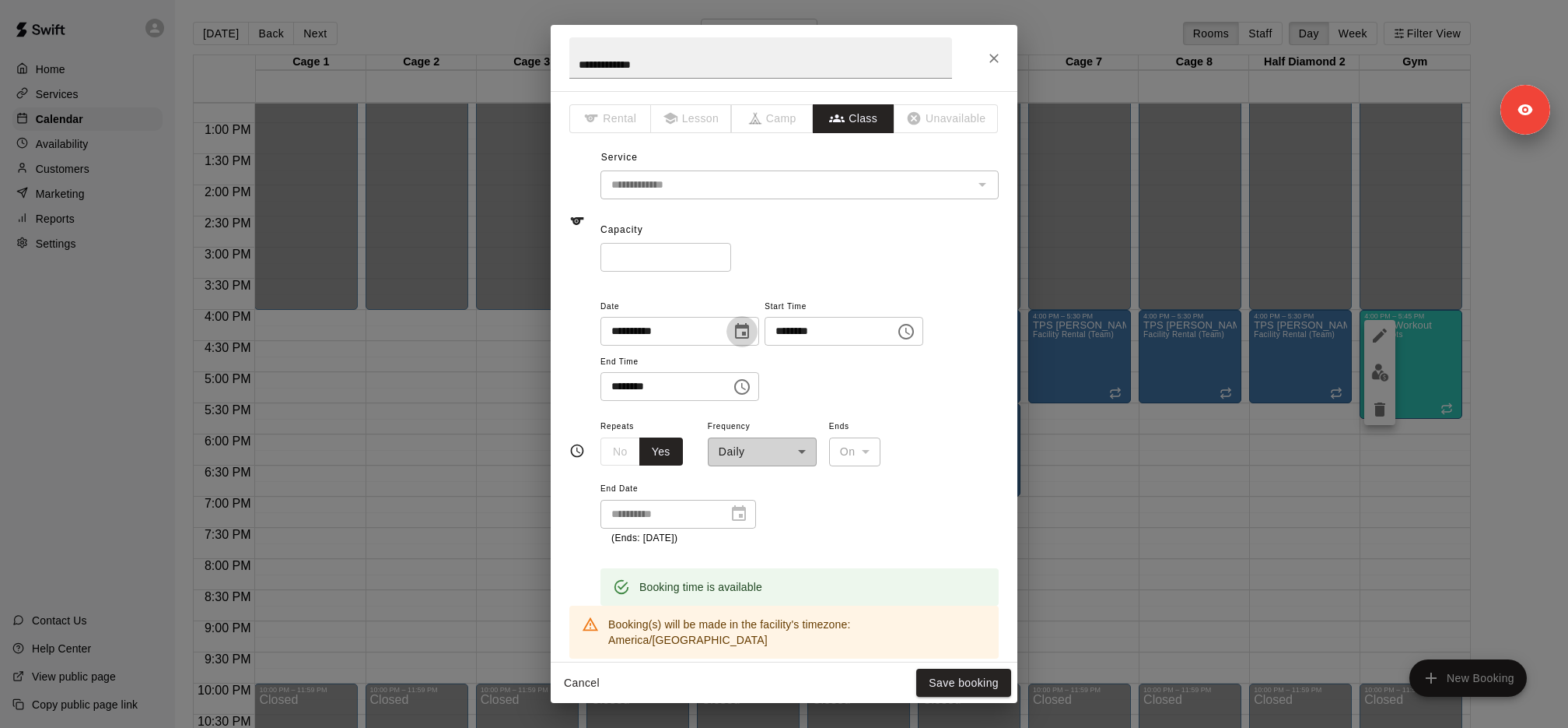
click at [751, 330] on icon "Choose date, selected date is Sep 3, 2025" at bounding box center [742, 331] width 19 height 19
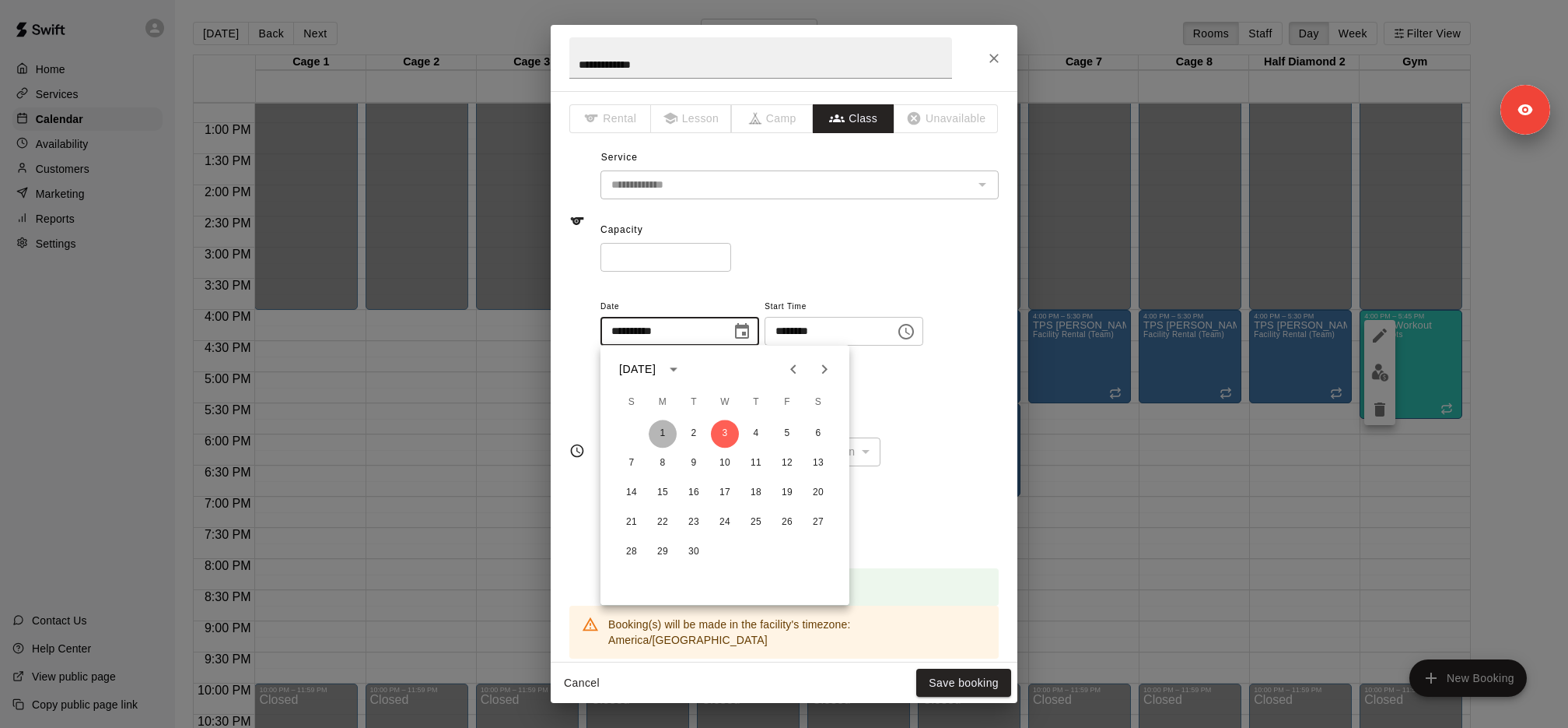
click at [660, 432] on button "1" at bounding box center [662, 433] width 28 height 28
type input "**********"
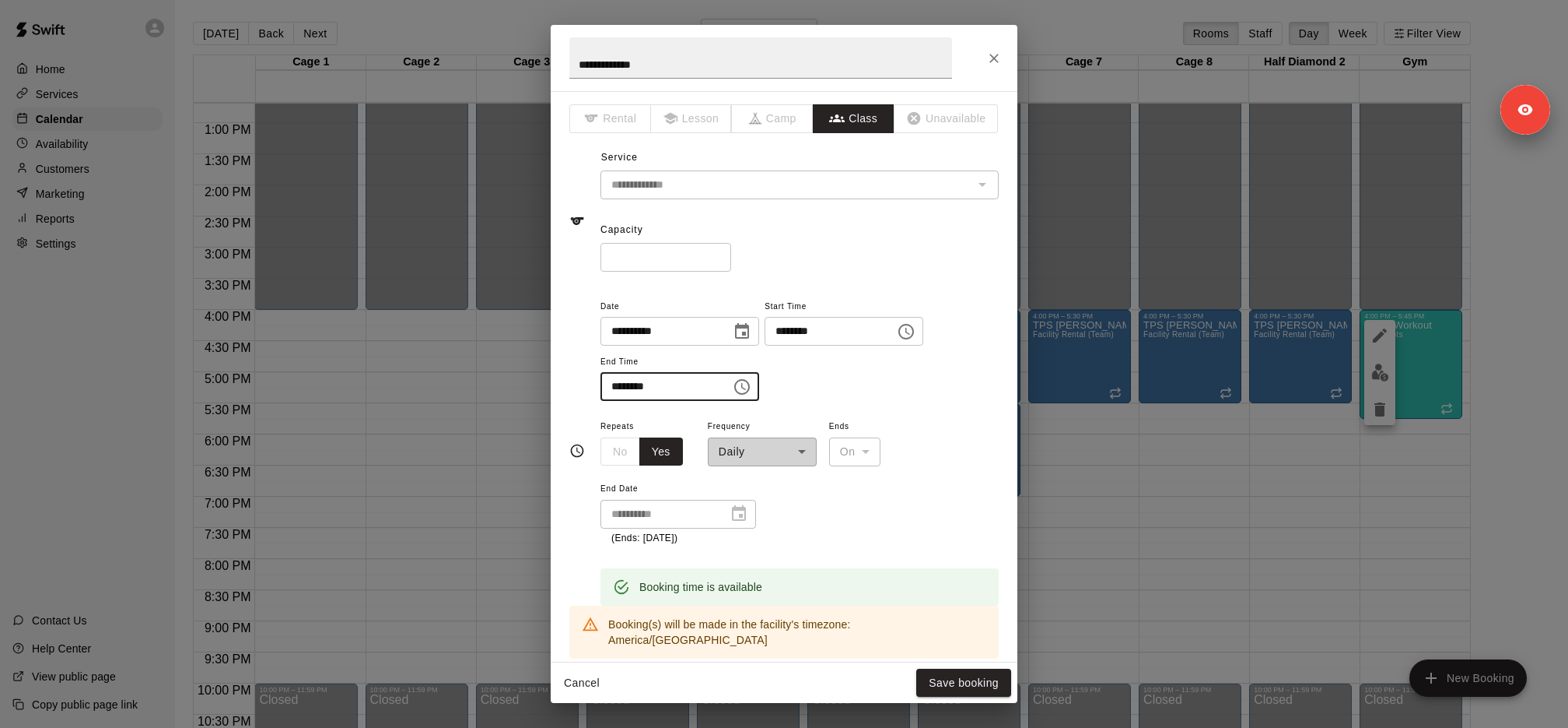
click at [617, 385] on input "********" at bounding box center [660, 386] width 120 height 29
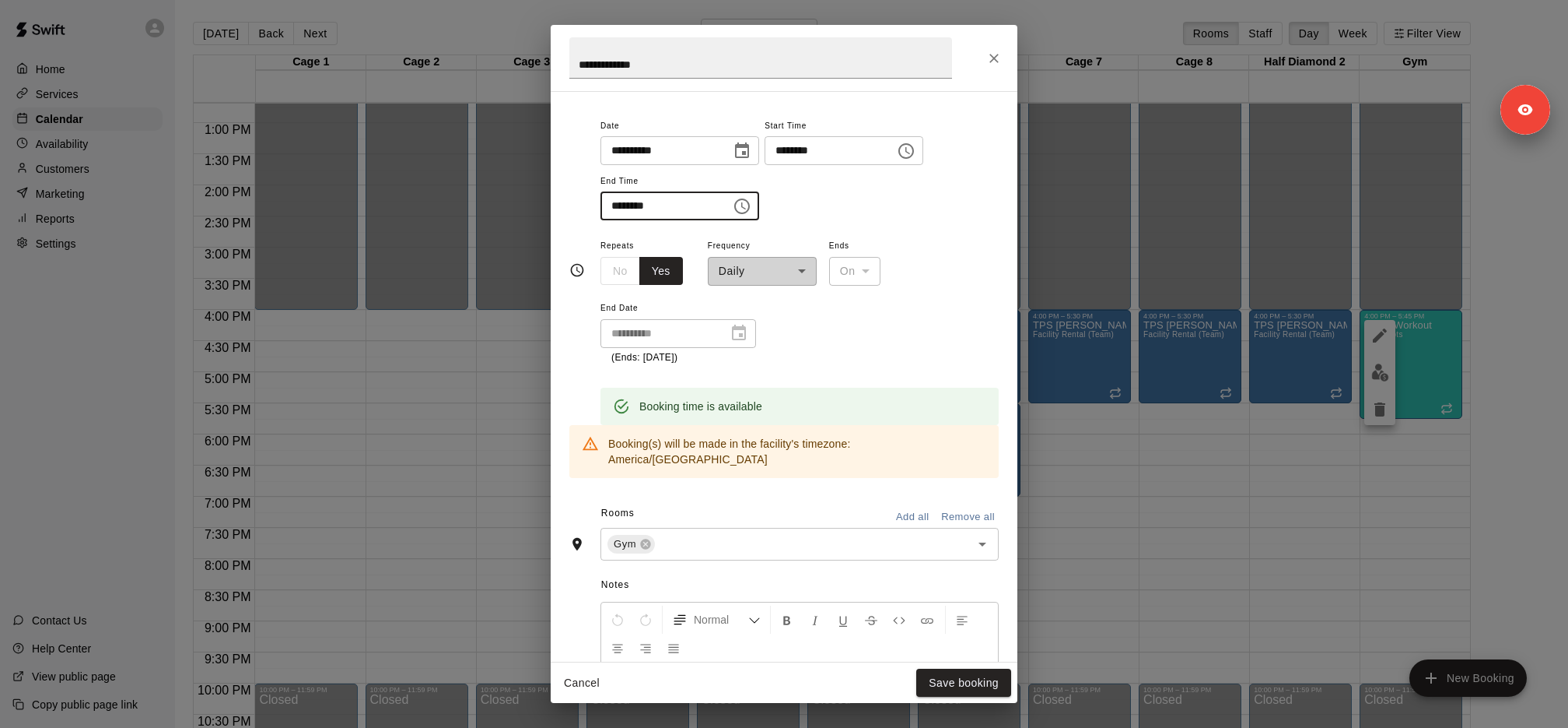
scroll to position [205, 0]
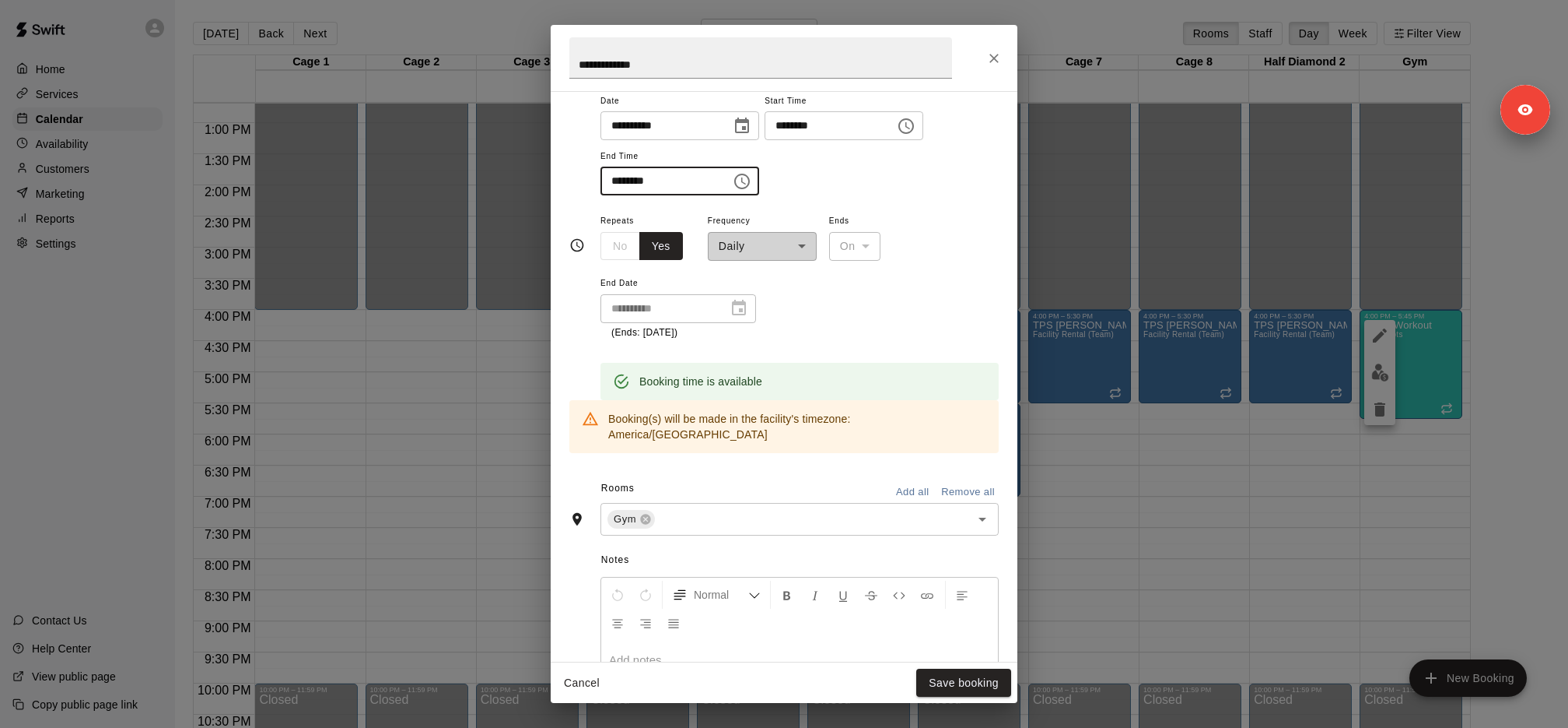
type input "********"
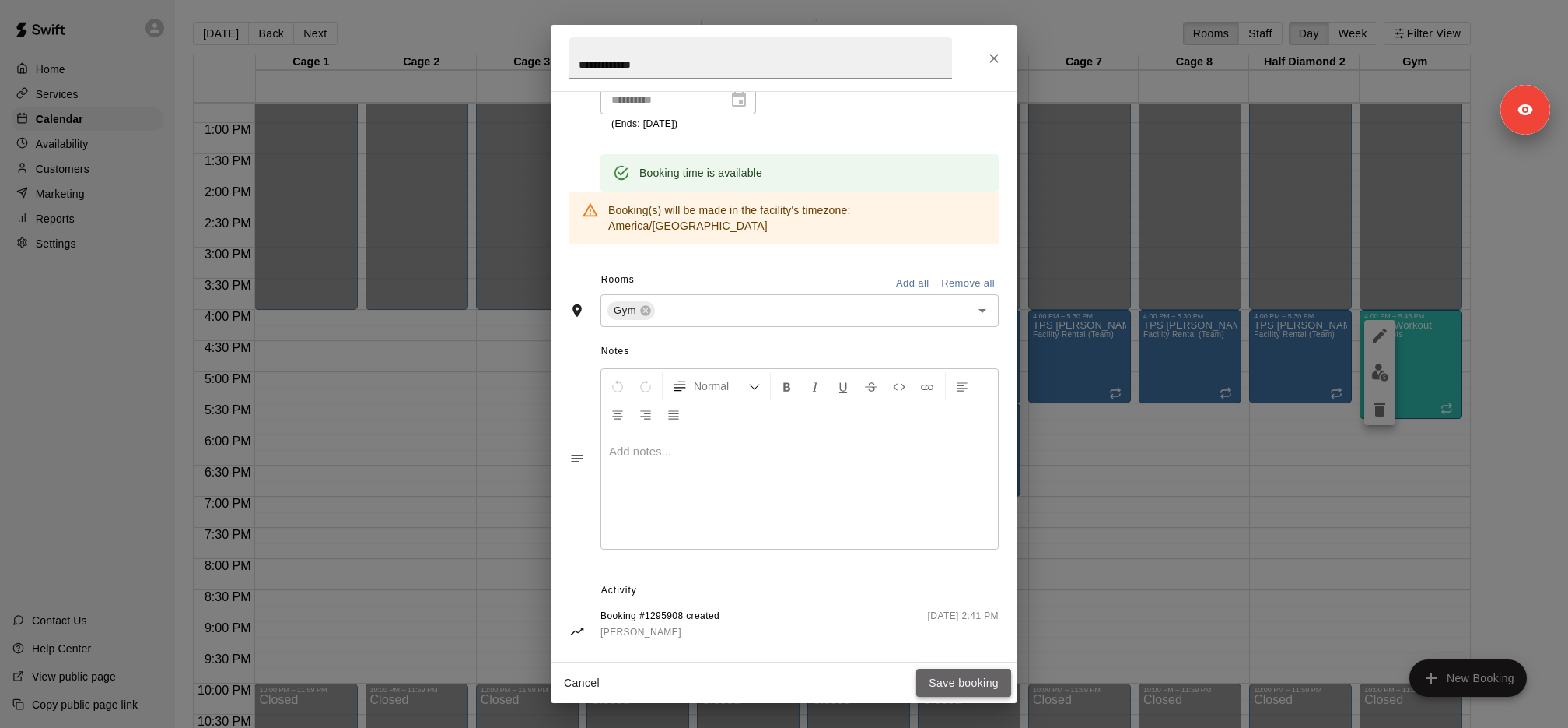
click at [975, 679] on button "Save booking" at bounding box center [964, 683] width 95 height 29
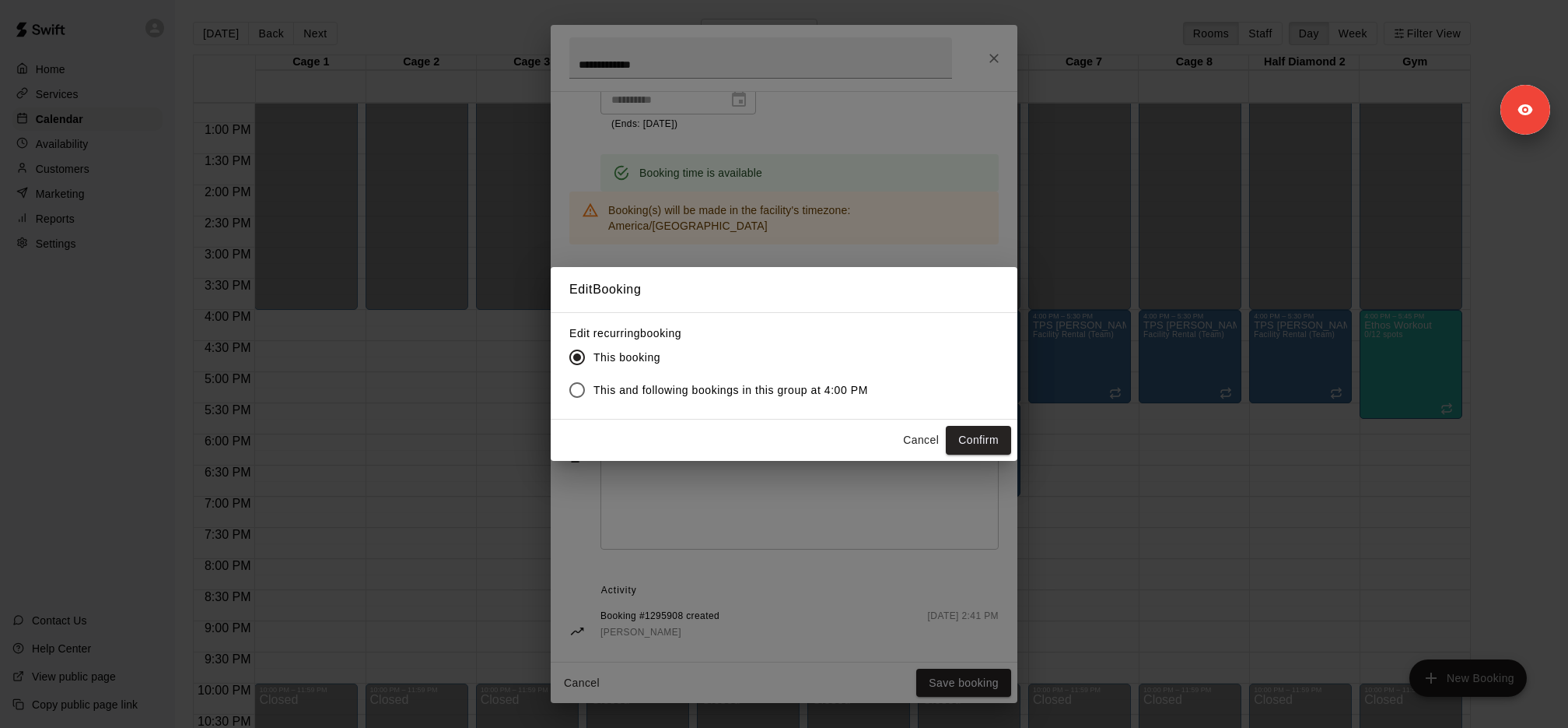
click at [775, 396] on span "This and following bookings in this group at 4:00 PM" at bounding box center [730, 390] width 275 height 16
click at [974, 441] on button "Confirm" at bounding box center [978, 440] width 65 height 29
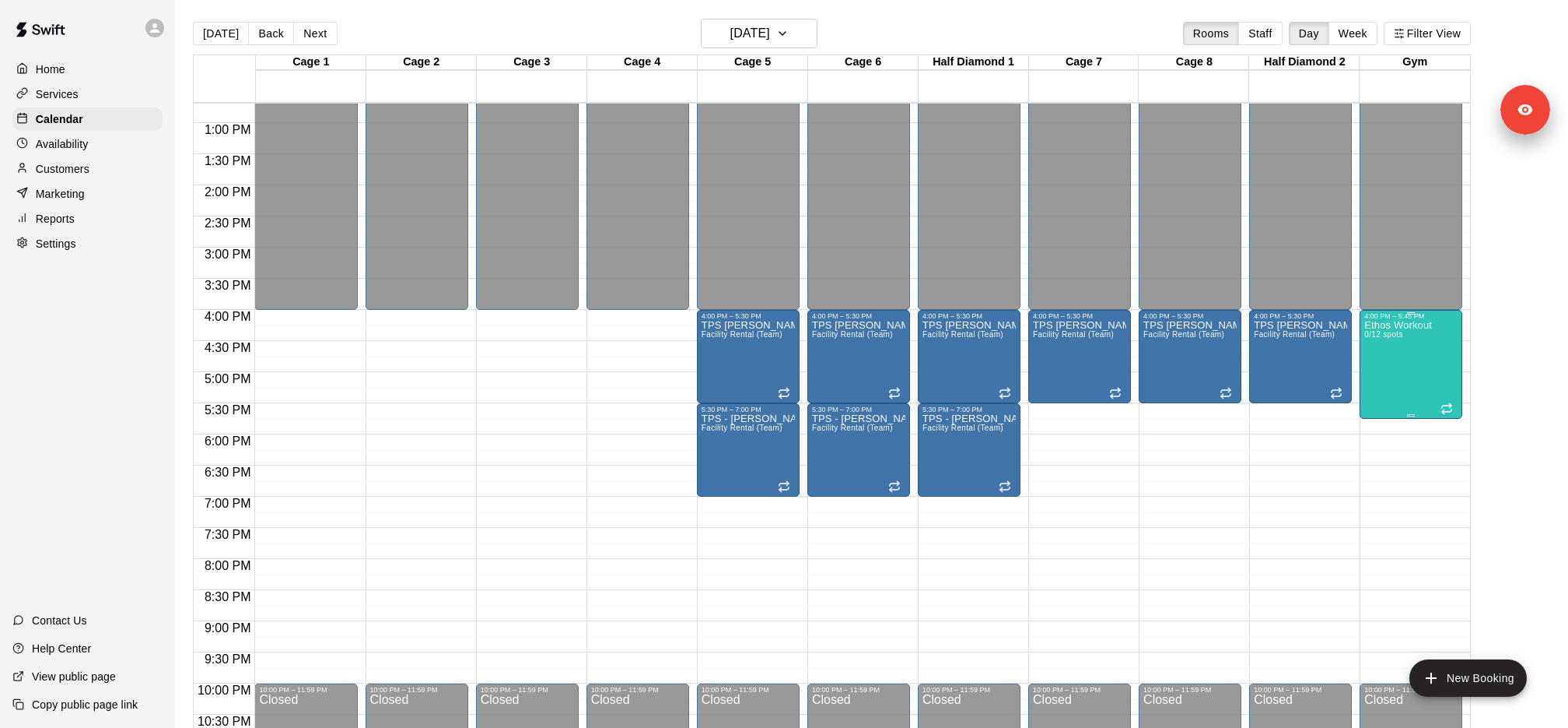
click at [1413, 344] on div "Ethos Workout 0/12 spots" at bounding box center [1399, 683] width 68 height 728
click at [1449, 347] on div at bounding box center [784, 364] width 1568 height 728
click at [1425, 339] on div "Ethos Workout 0/12 spots" at bounding box center [1399, 683] width 68 height 728
click at [1478, 348] on div at bounding box center [784, 364] width 1568 height 728
click at [1415, 348] on div "Ethos Workout 0/12 spots" at bounding box center [1399, 683] width 68 height 728
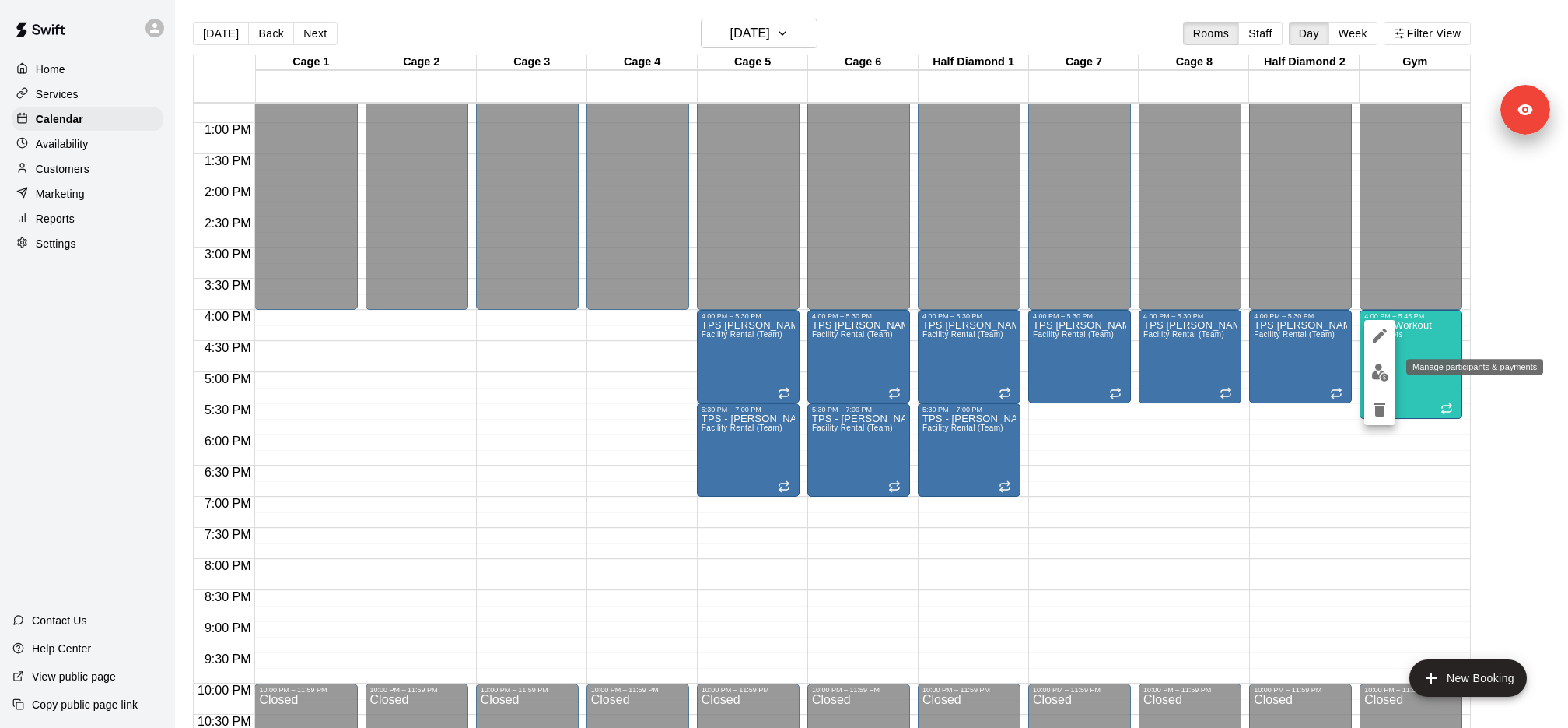
click at [1389, 373] on button "edit" at bounding box center [1380, 373] width 31 height 30
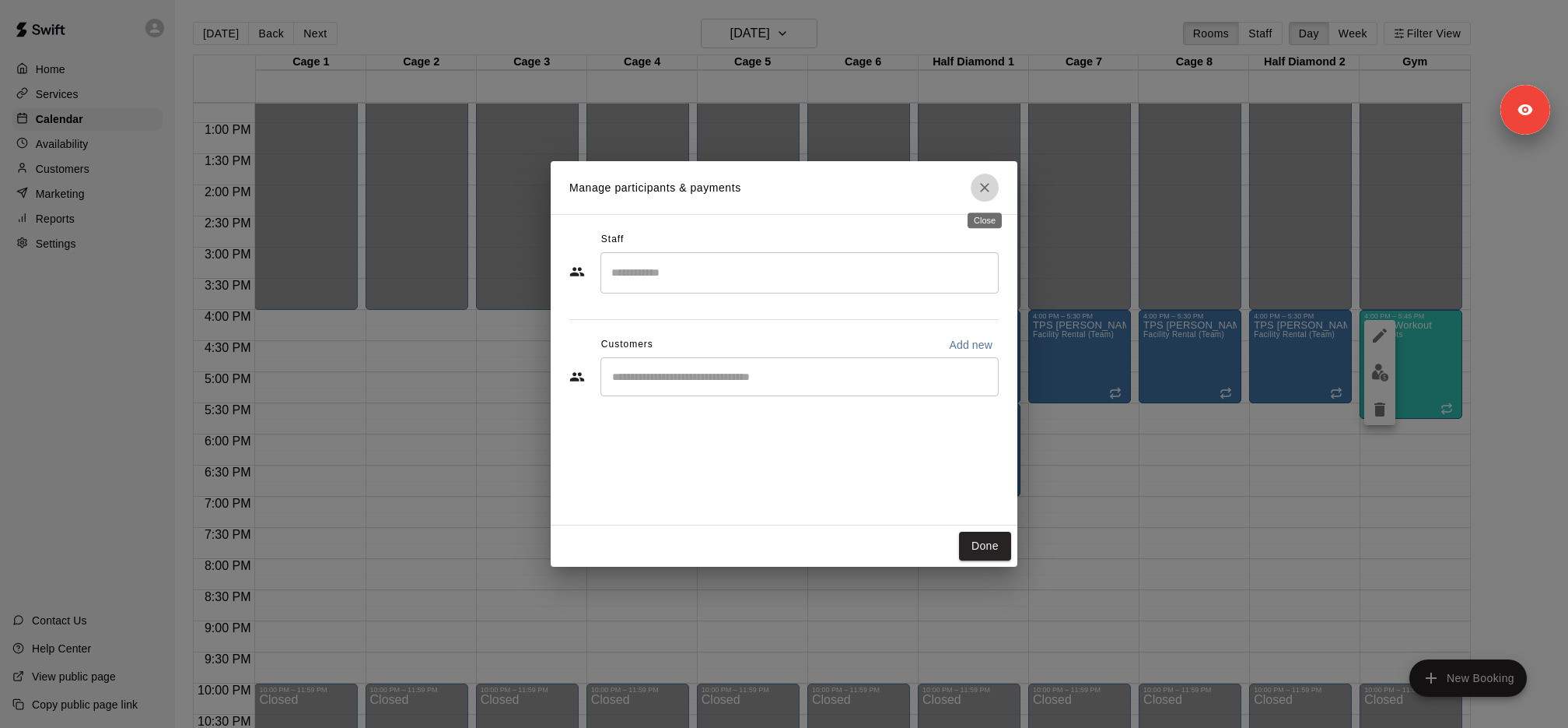
click at [985, 174] on button "Close" at bounding box center [984, 187] width 28 height 28
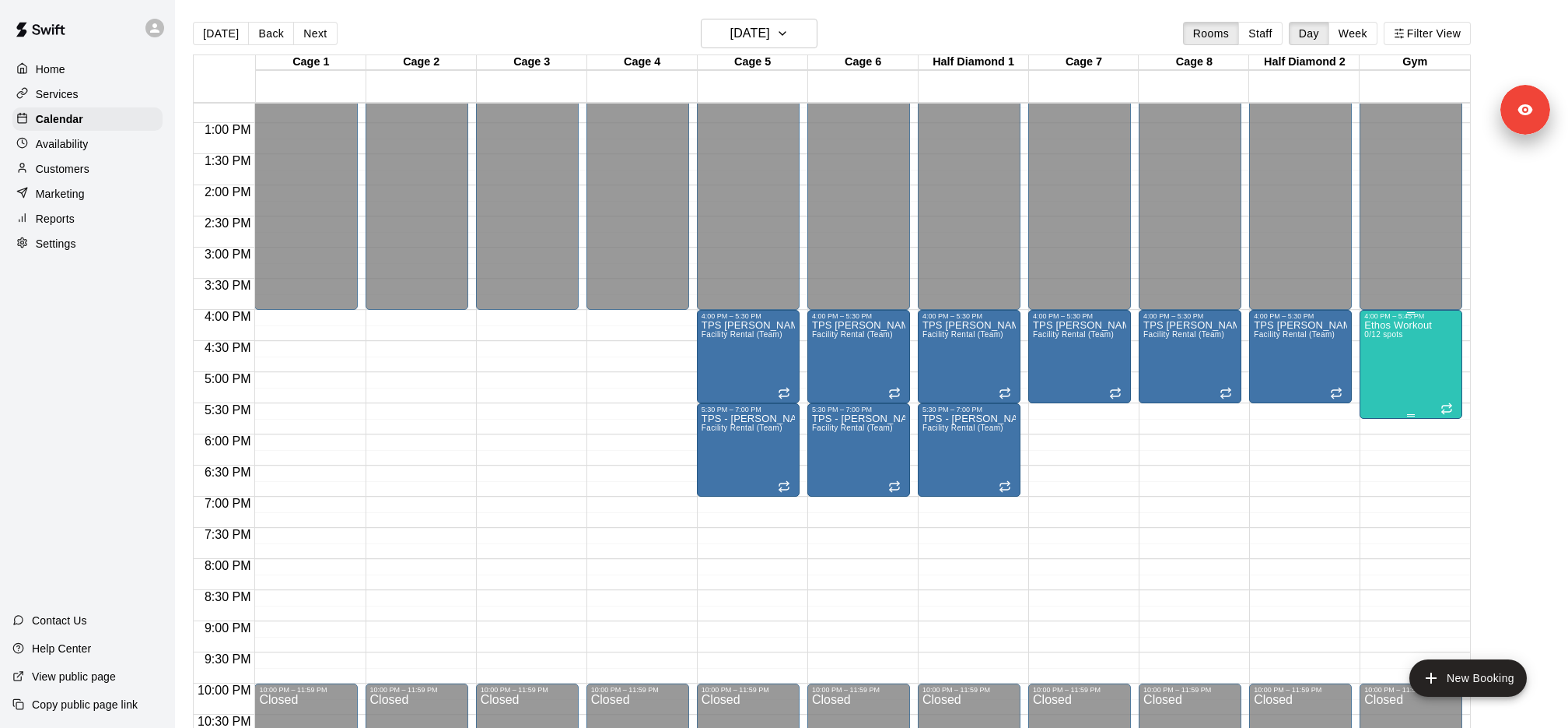
click at [1412, 341] on div "Ethos Workout 0/12 spots" at bounding box center [1399, 683] width 68 height 728
click at [1389, 342] on button "edit" at bounding box center [1380, 335] width 31 height 31
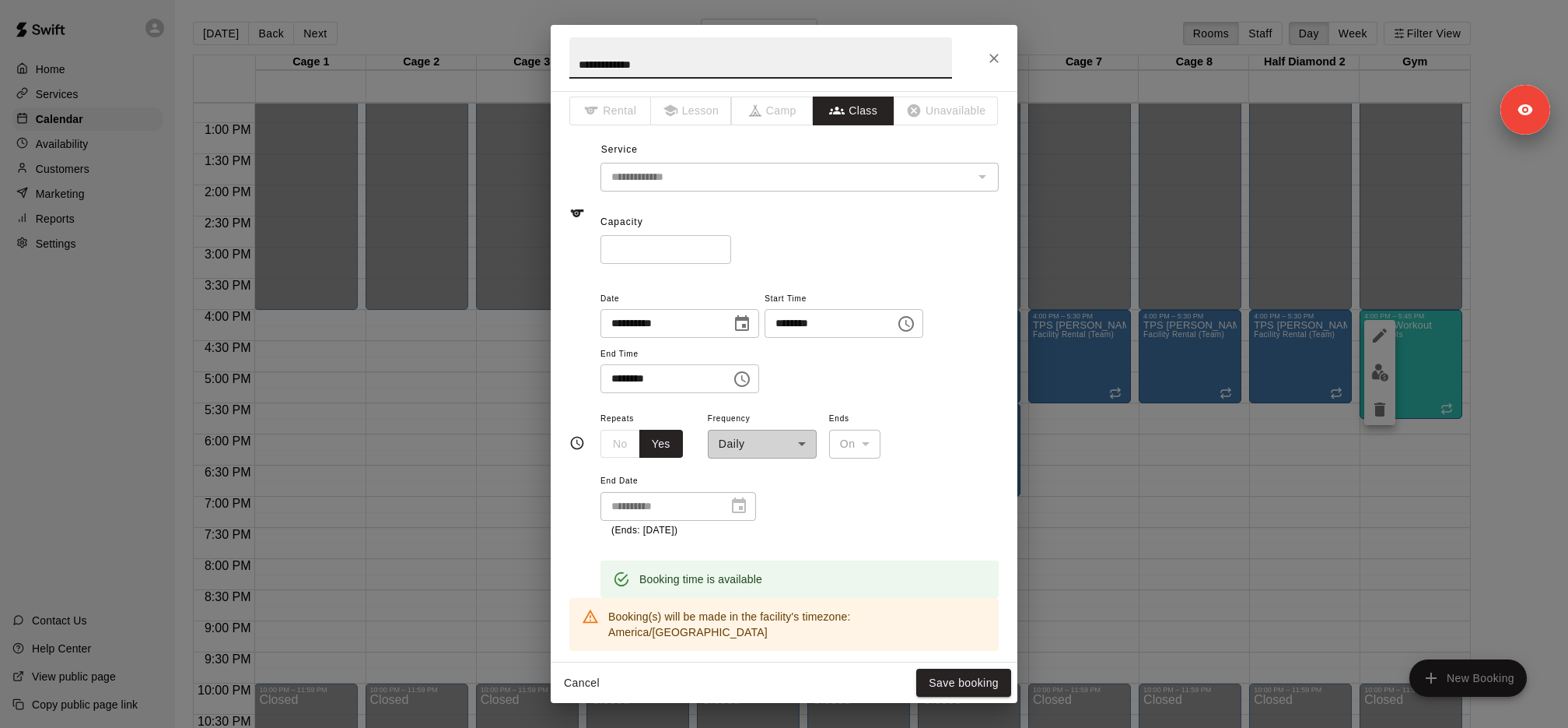
scroll to position [0, 0]
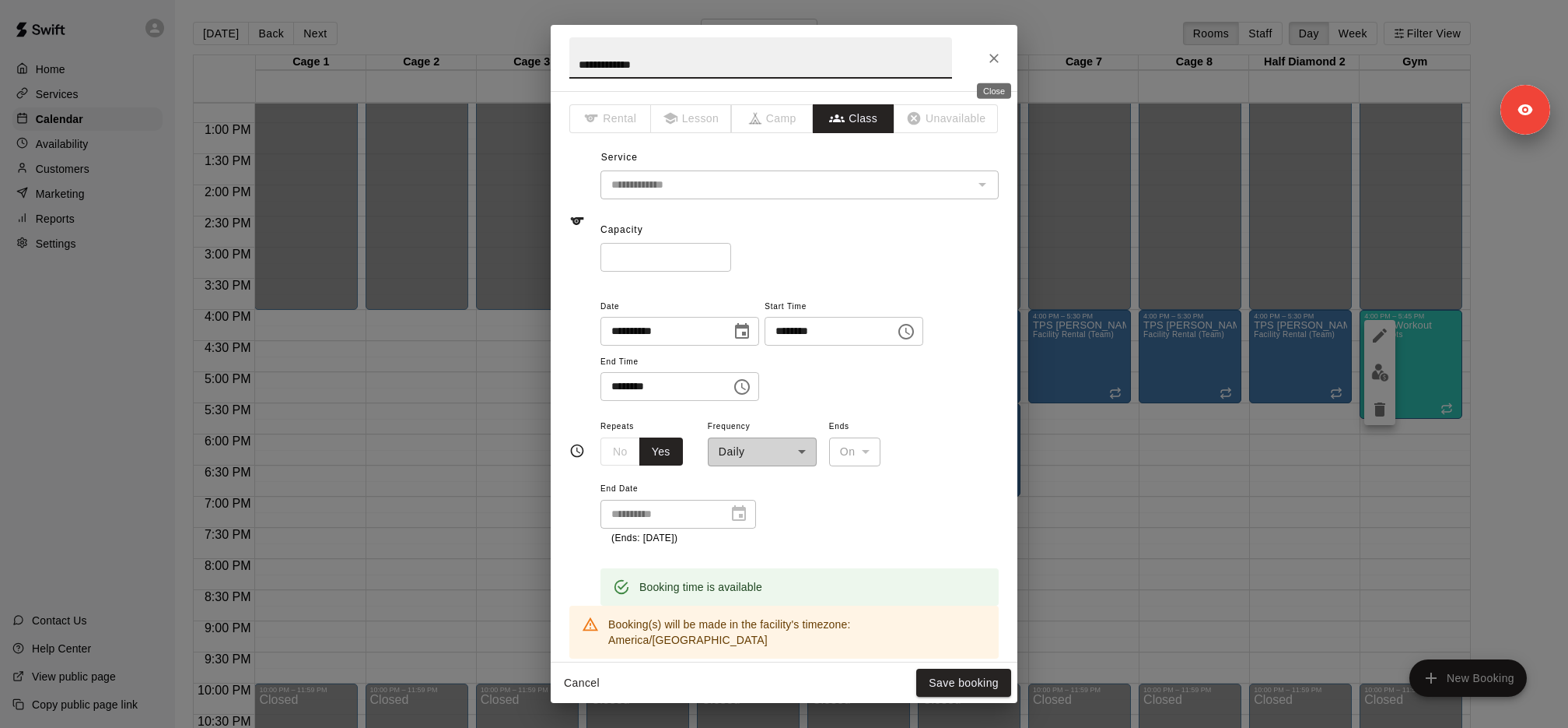
click at [993, 56] on icon "Close" at bounding box center [993, 57] width 15 height 15
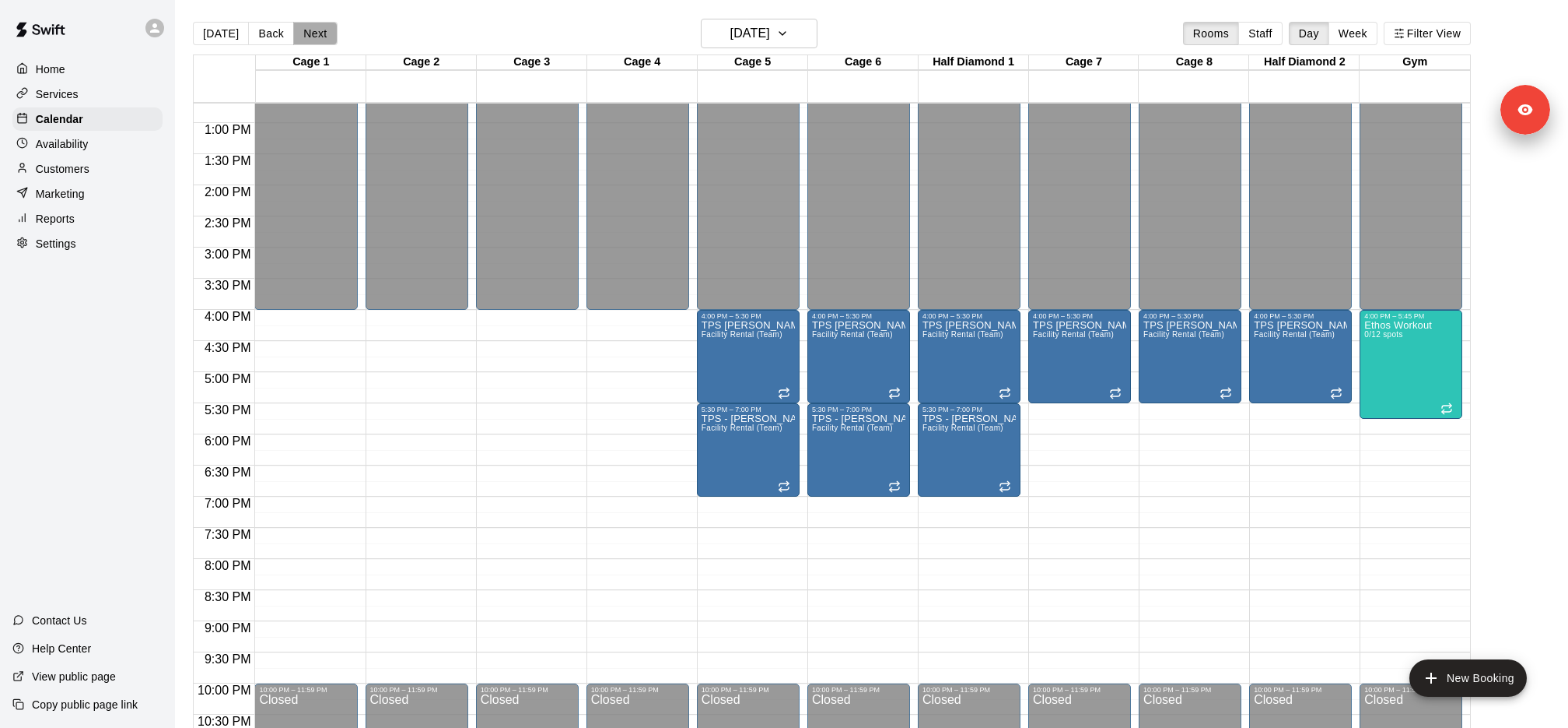
click at [298, 45] on button "Next" at bounding box center [315, 33] width 44 height 23
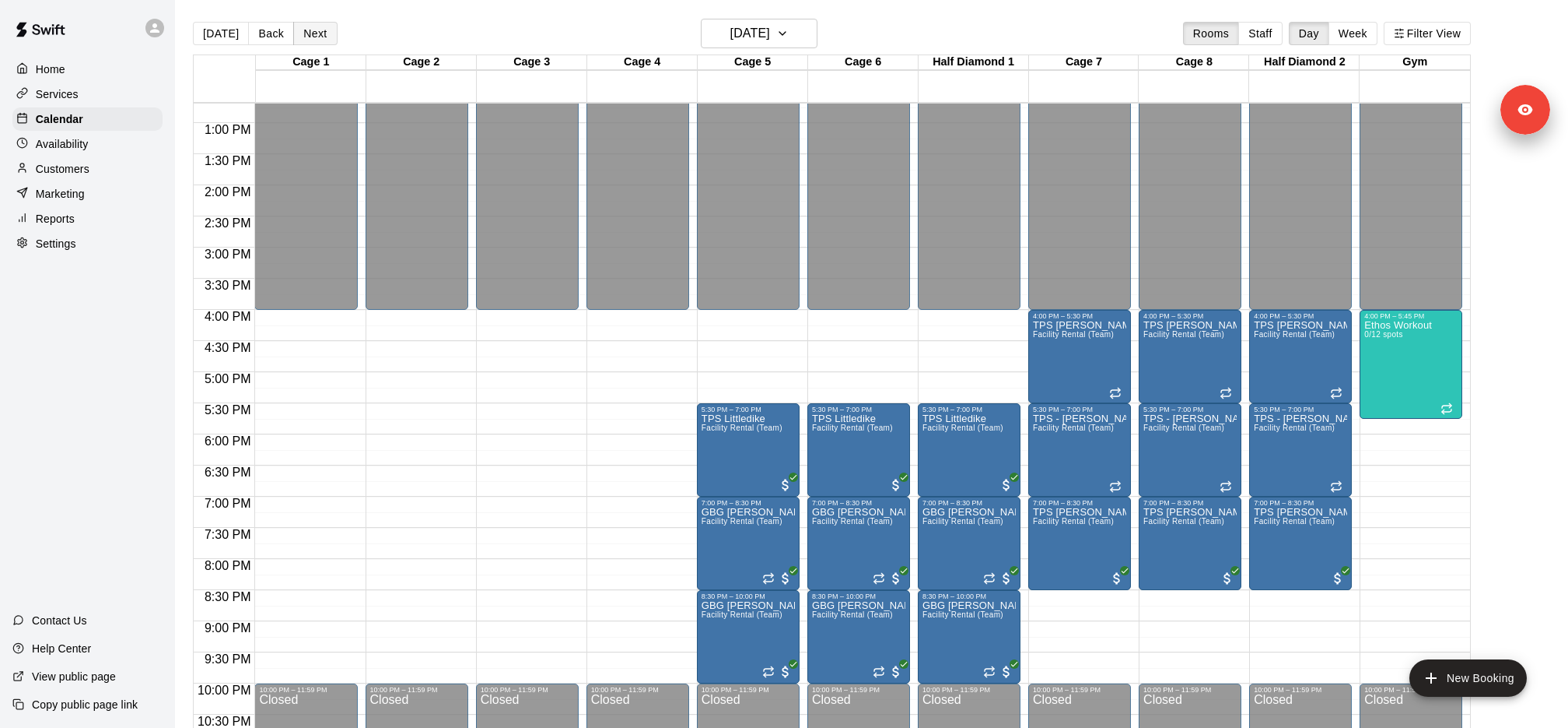
click at [308, 43] on button "Next" at bounding box center [315, 33] width 44 height 23
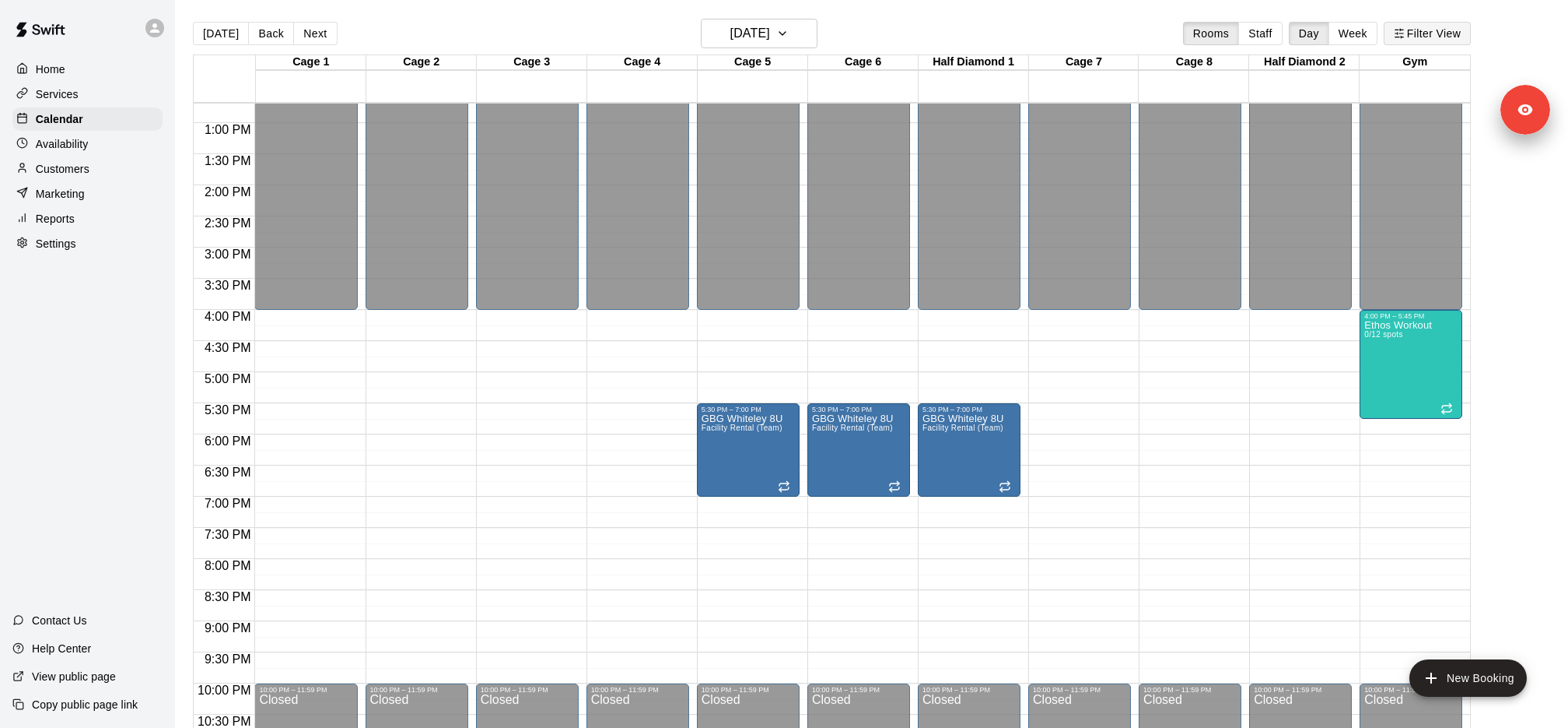
click at [1388, 32] on button "Filter View" at bounding box center [1427, 33] width 87 height 23
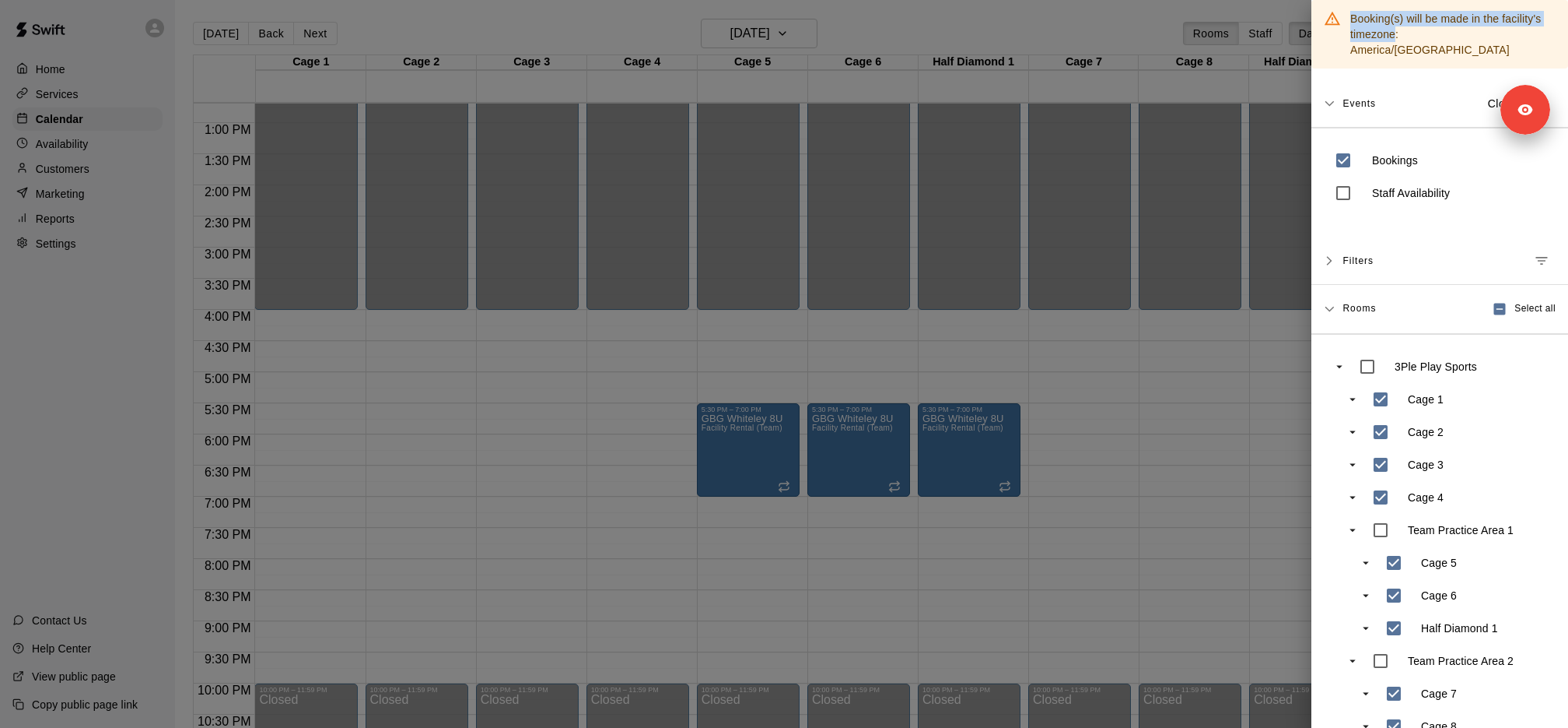
drag, startPoint x: 1388, startPoint y: 32, endPoint x: 1370, endPoint y: 33, distance: 18.0
click at [1370, 32] on div "Booking(s) will be made in the facility's timezone: America/Denver Events Close…" at bounding box center [784, 364] width 1568 height 728
click at [1266, 41] on div at bounding box center [784, 364] width 1568 height 728
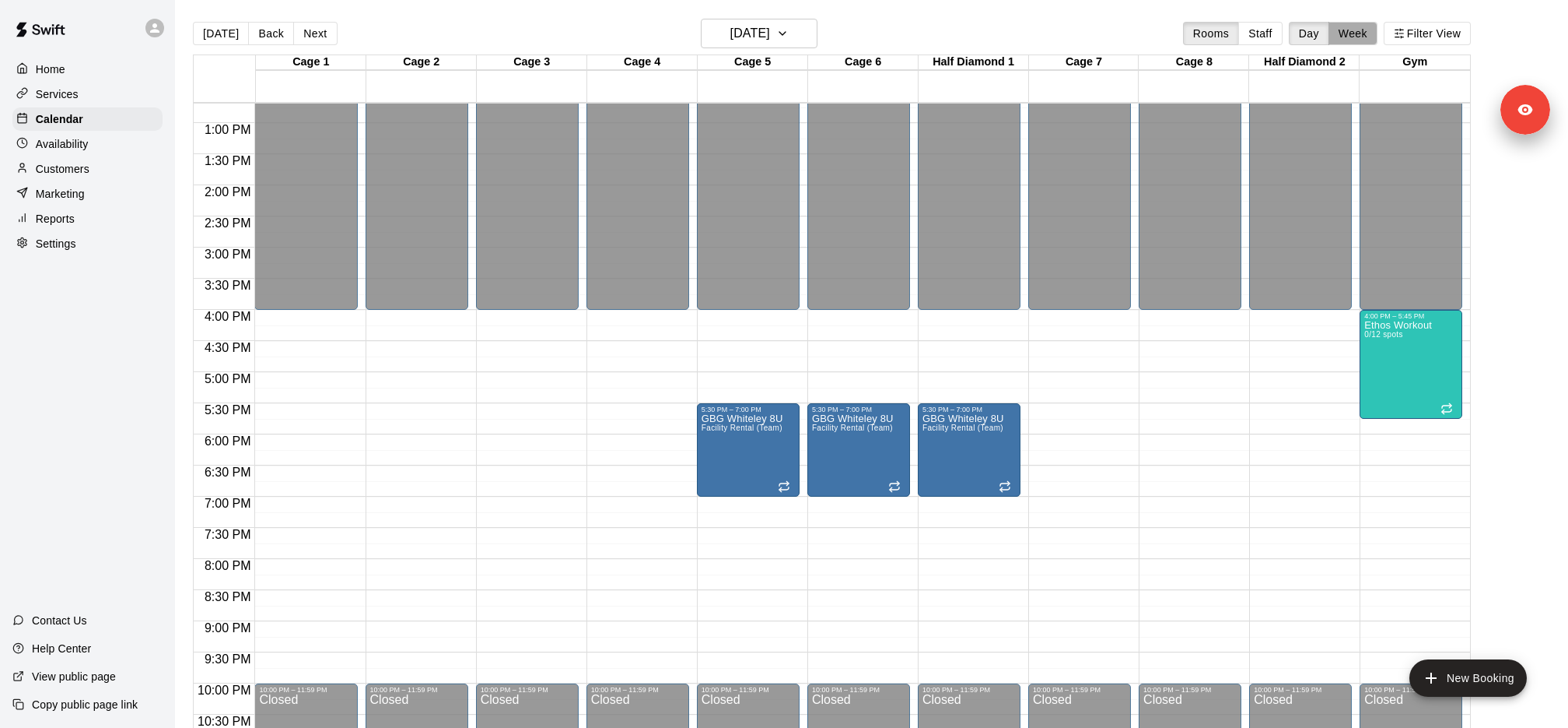
click at [1349, 39] on button "Week" at bounding box center [1353, 33] width 49 height 23
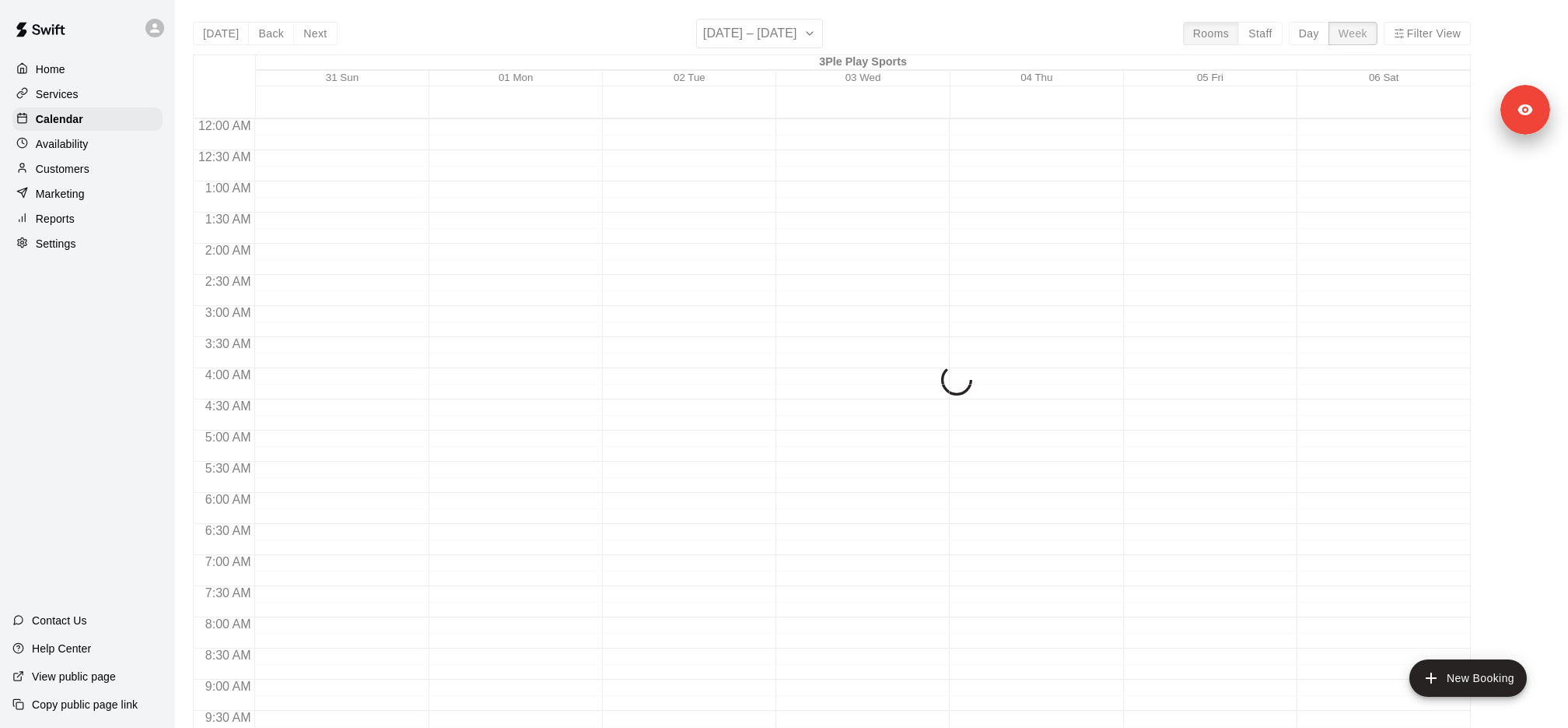
scroll to position [792, 0]
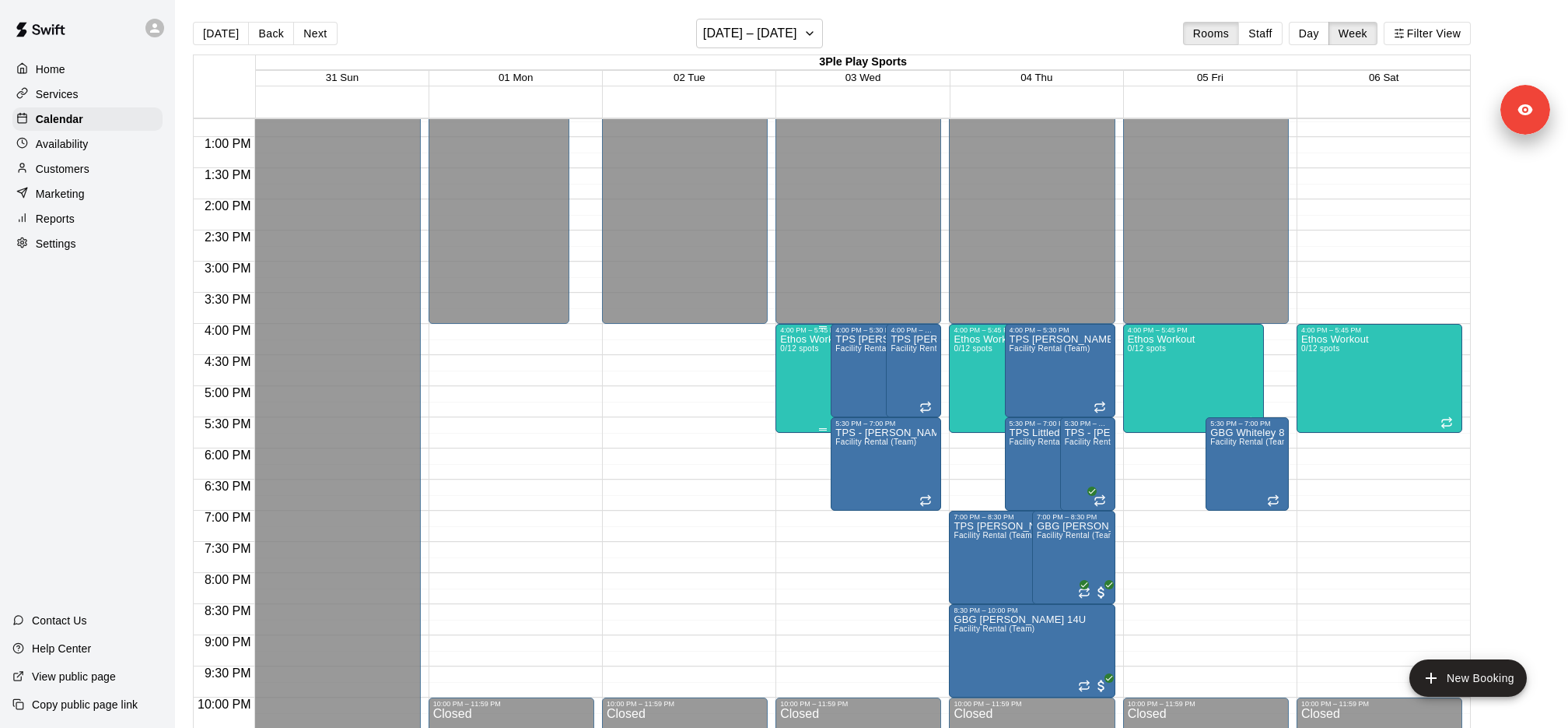
click at [794, 348] on span "0/12 spots" at bounding box center [799, 348] width 38 height 9
click at [801, 425] on icon "delete" at bounding box center [796, 433] width 19 height 19
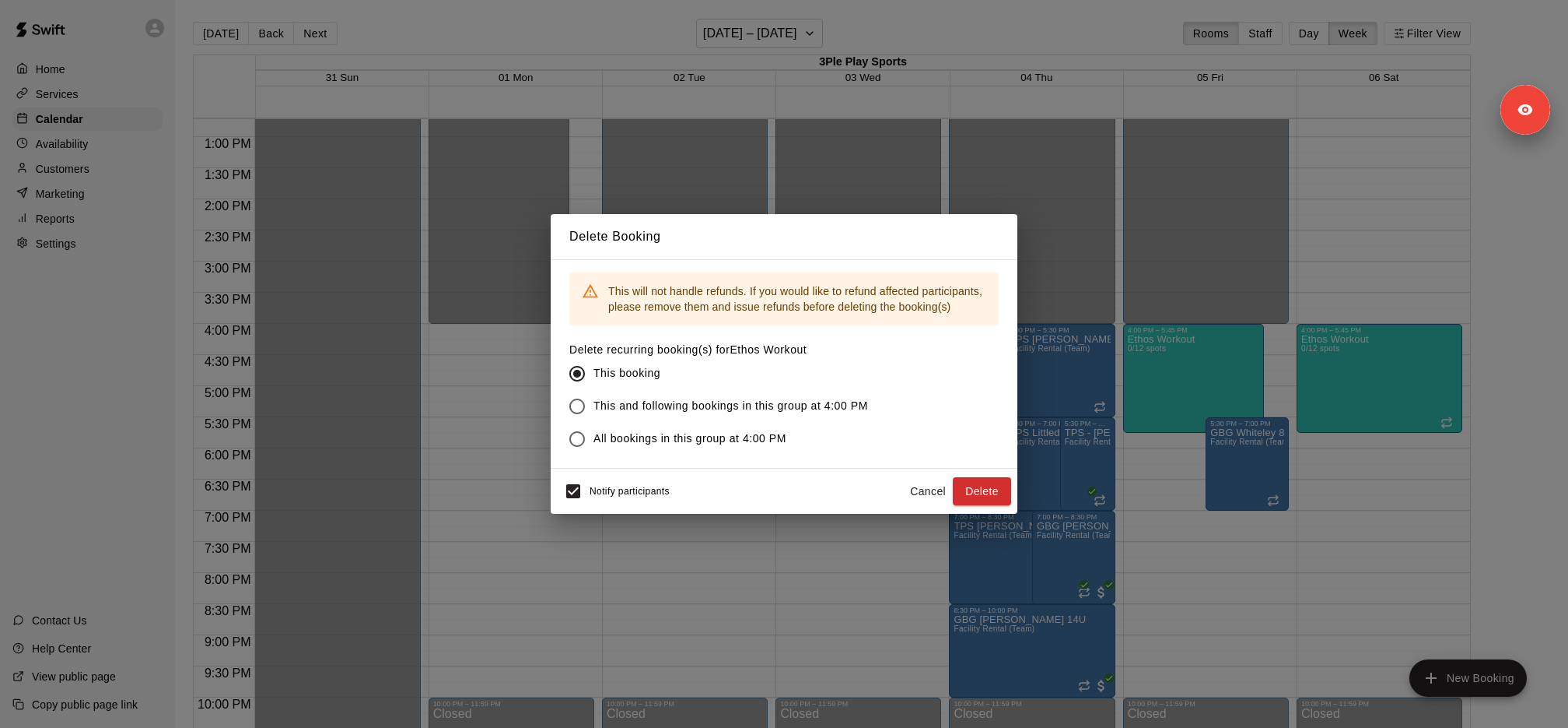
click at [922, 487] on button "Cancel" at bounding box center [928, 492] width 50 height 29
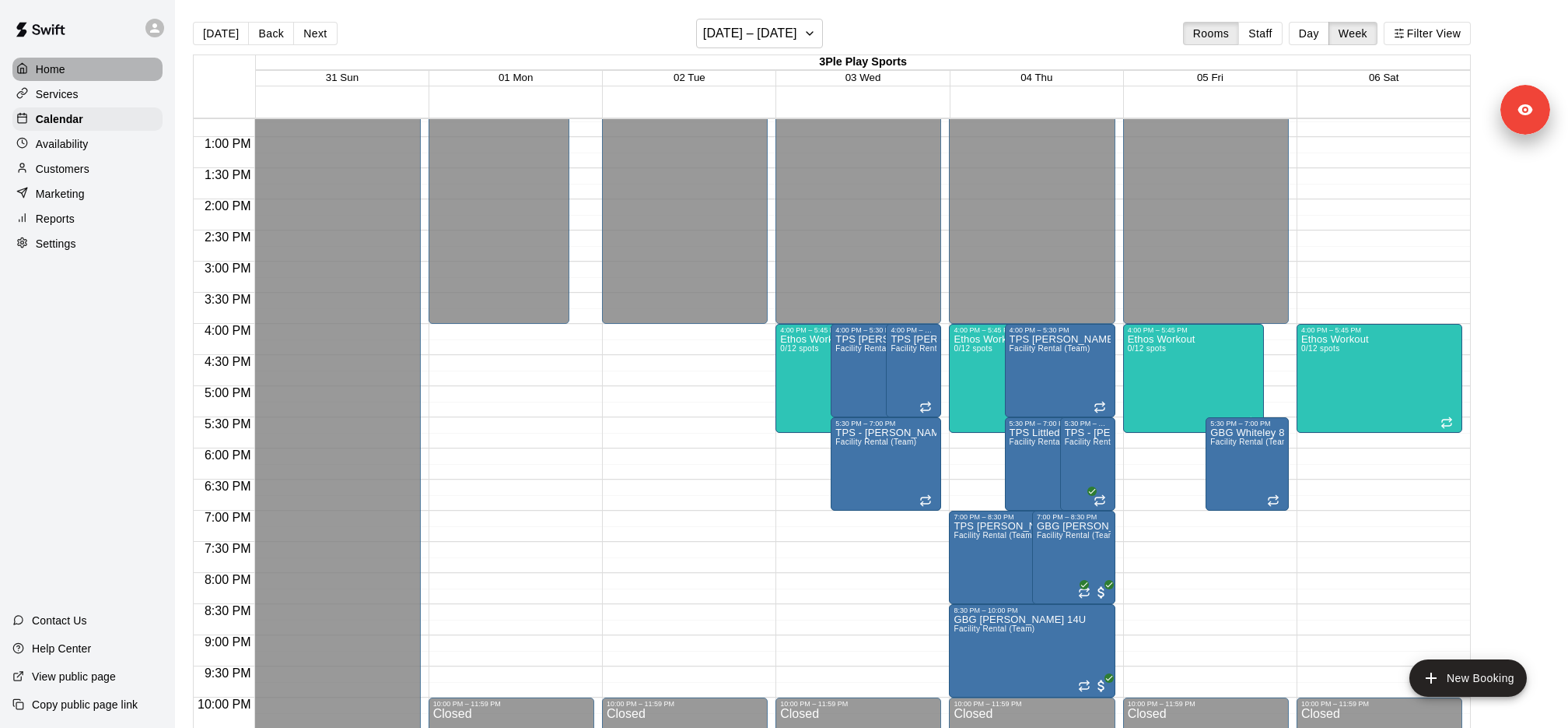
click at [83, 75] on div "Home" at bounding box center [88, 69] width 150 height 23
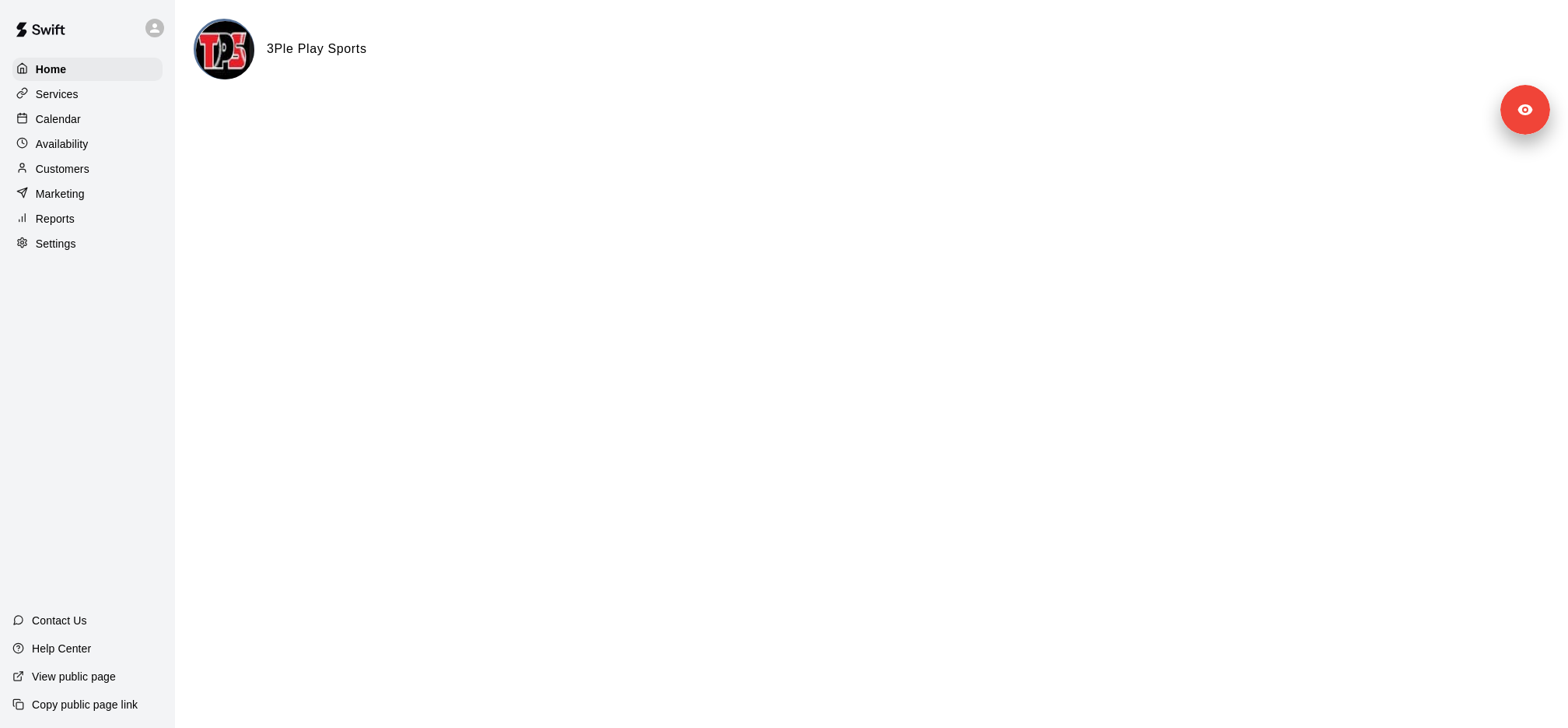
click at [83, 81] on div "Home Services Calendar Availability Customers Marketing Reports Settings" at bounding box center [88, 157] width 175 height 201
click at [87, 82] on div "Services" at bounding box center [88, 94] width 150 height 23
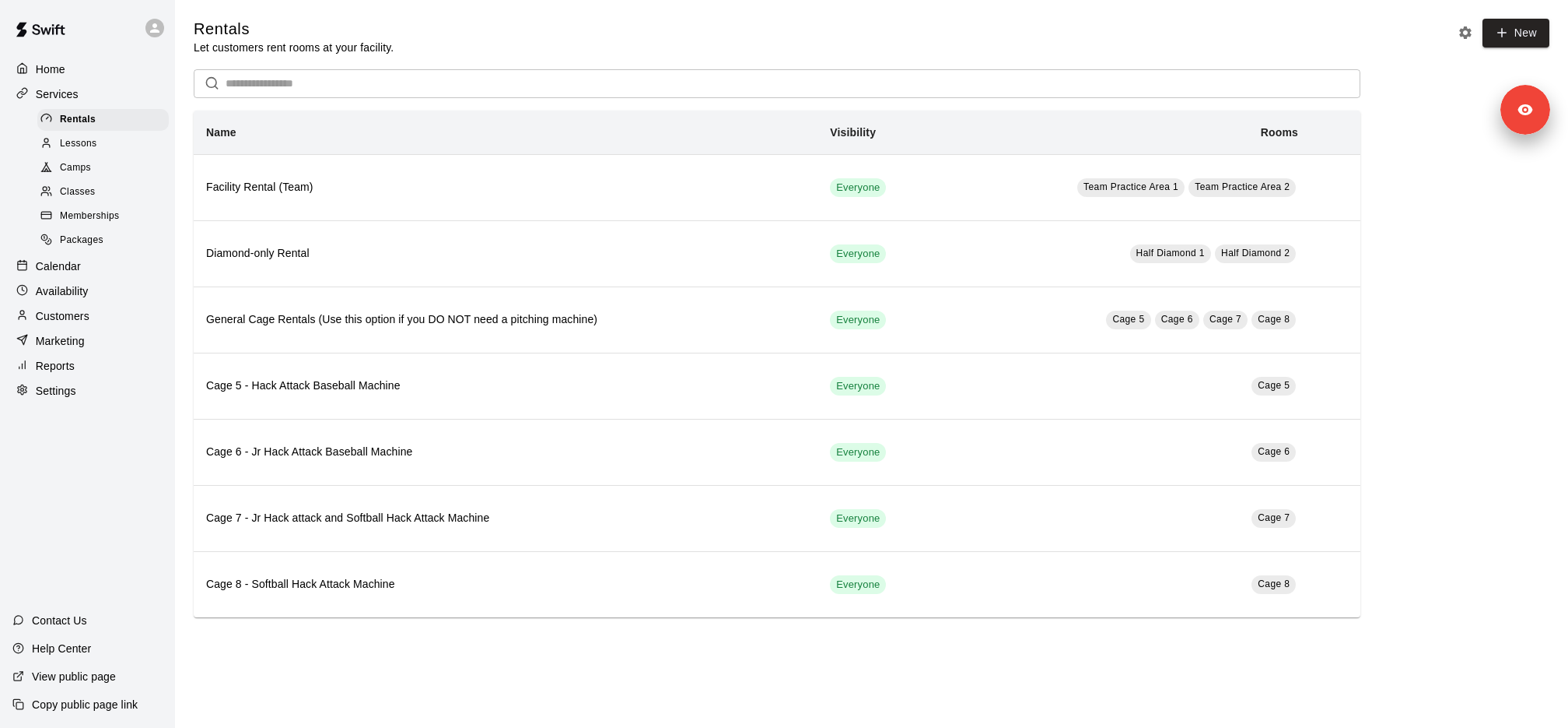
click at [98, 166] on div "Camps" at bounding box center [103, 168] width 132 height 21
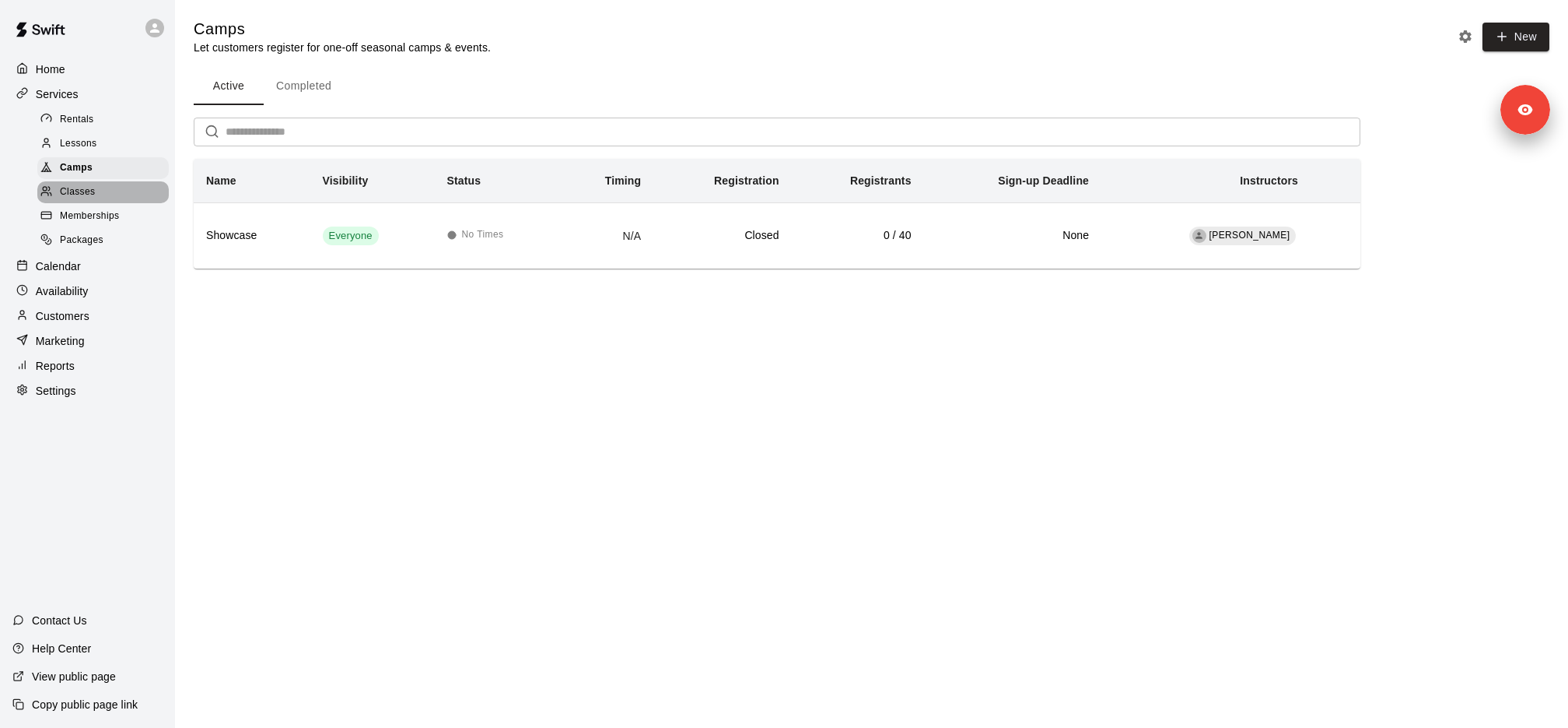
click at [98, 188] on div "Classes" at bounding box center [103, 193] width 132 height 21
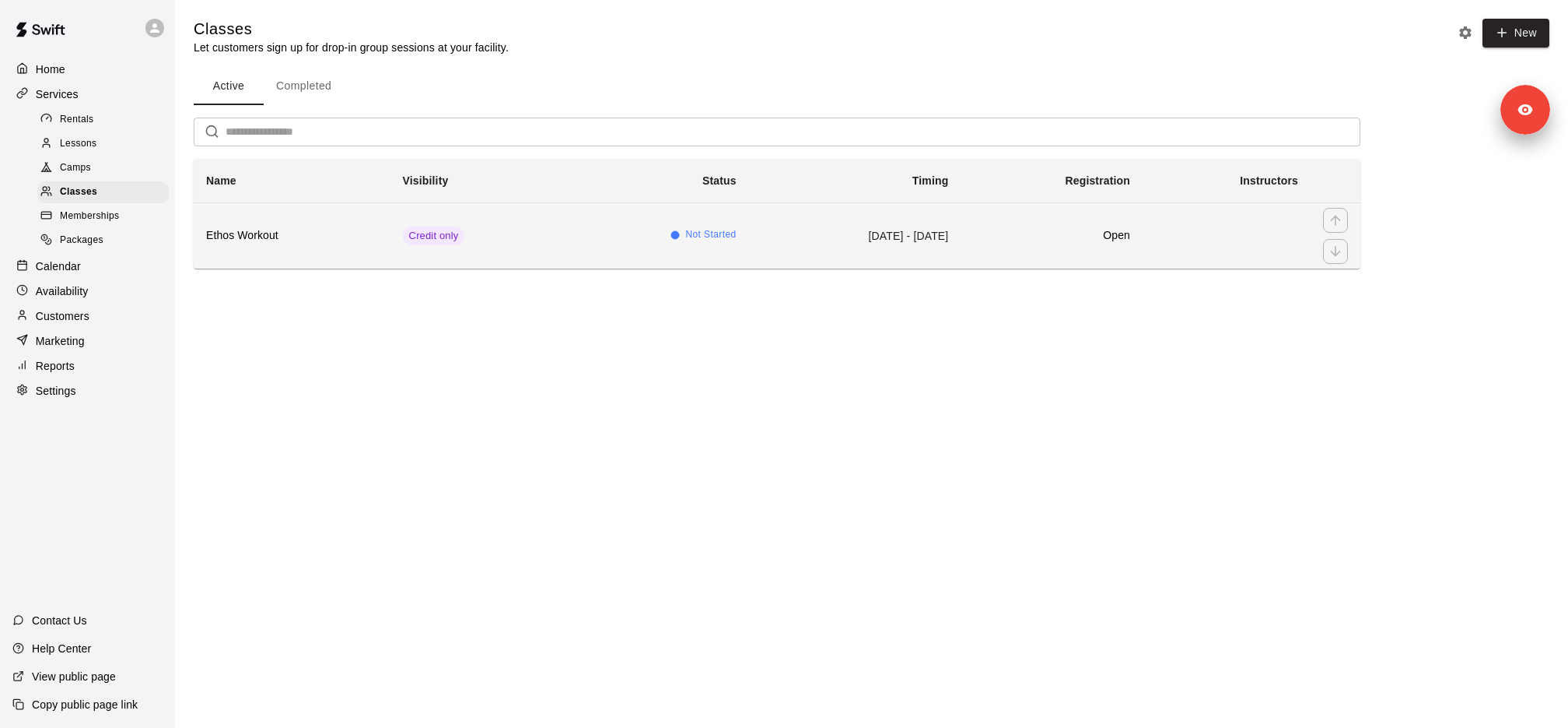
click at [348, 245] on th "Ethos Workout" at bounding box center [292, 236] width 197 height 66
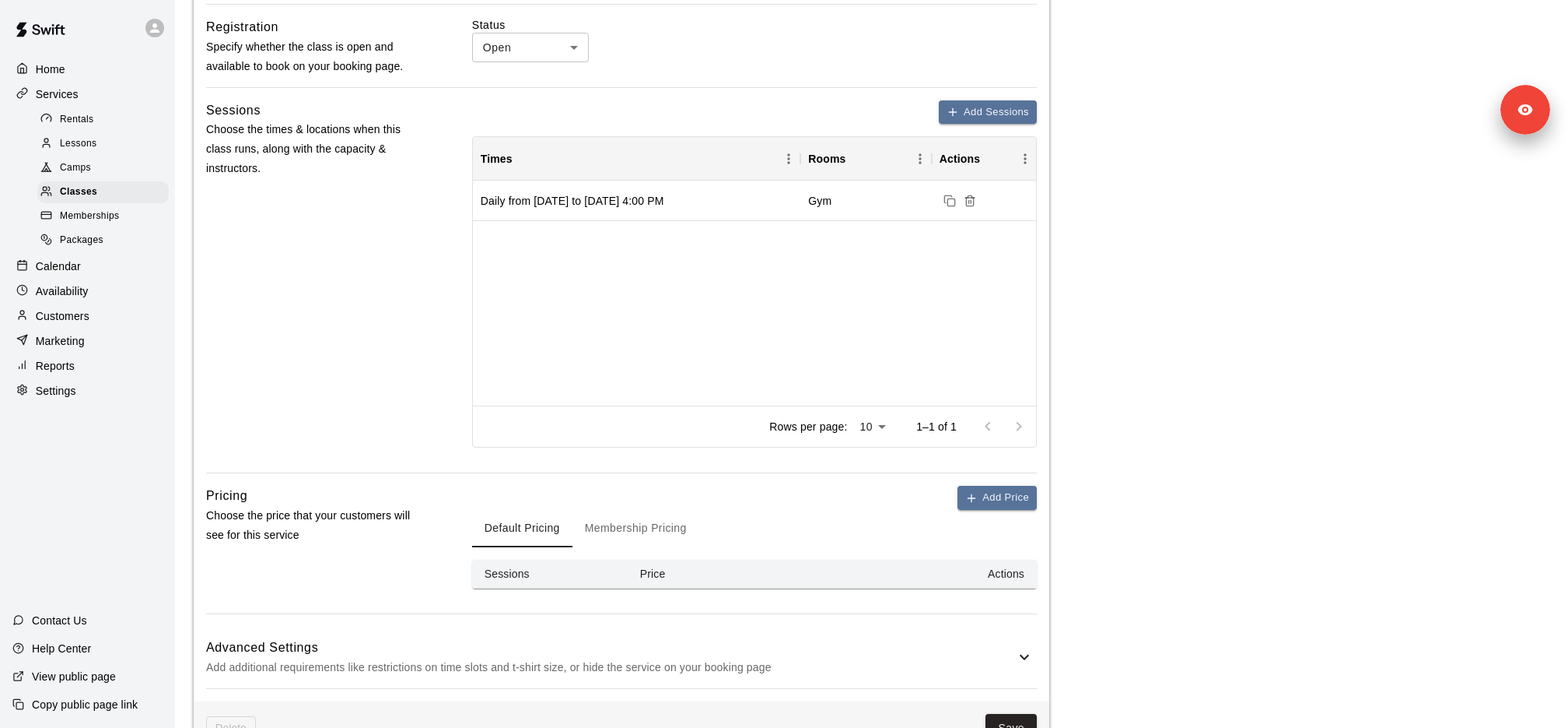
scroll to position [570, 0]
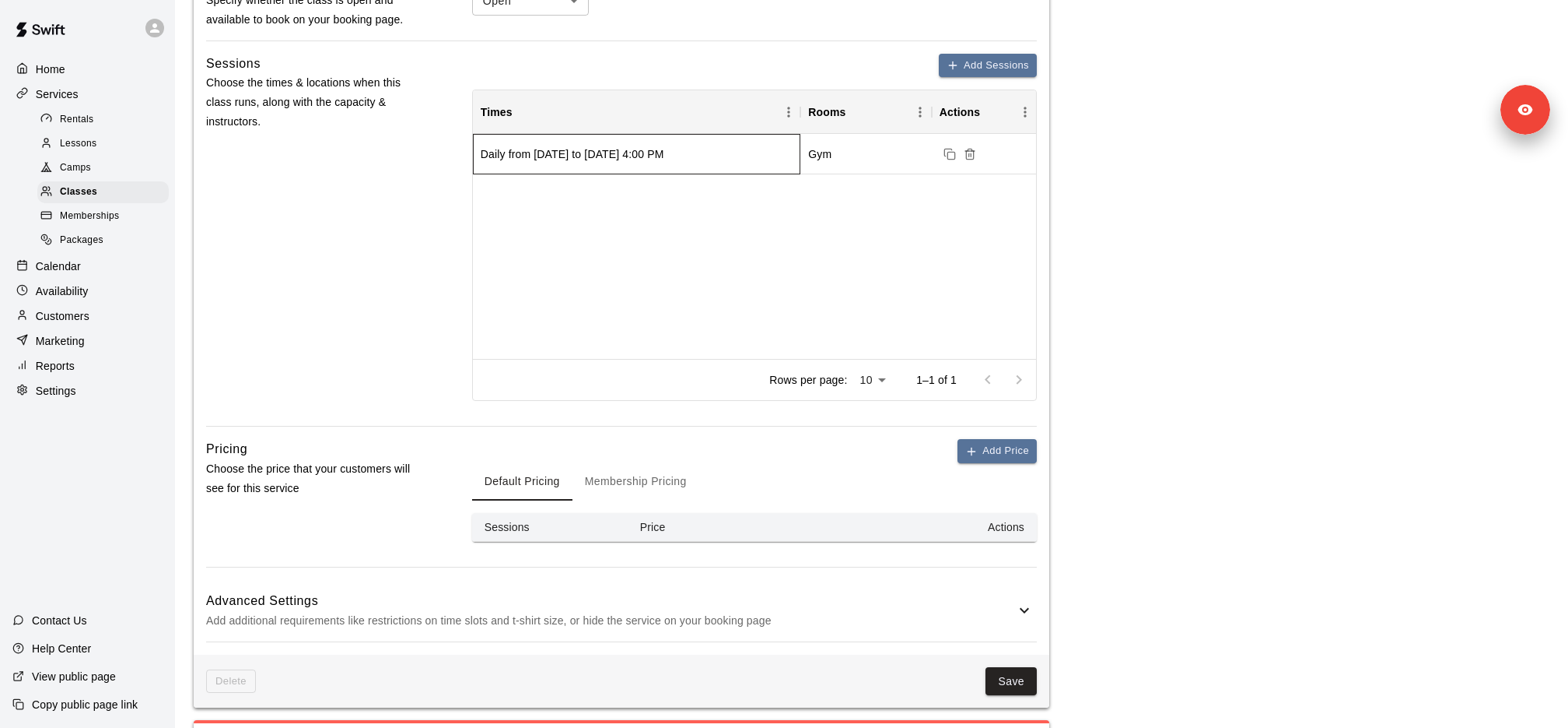
click at [702, 162] on div "Daily from 9/3/2025 to 11/30/2025 at 4:00 PM" at bounding box center [636, 153] width 328 height 40
click at [92, 261] on div "Calendar" at bounding box center [88, 266] width 150 height 23
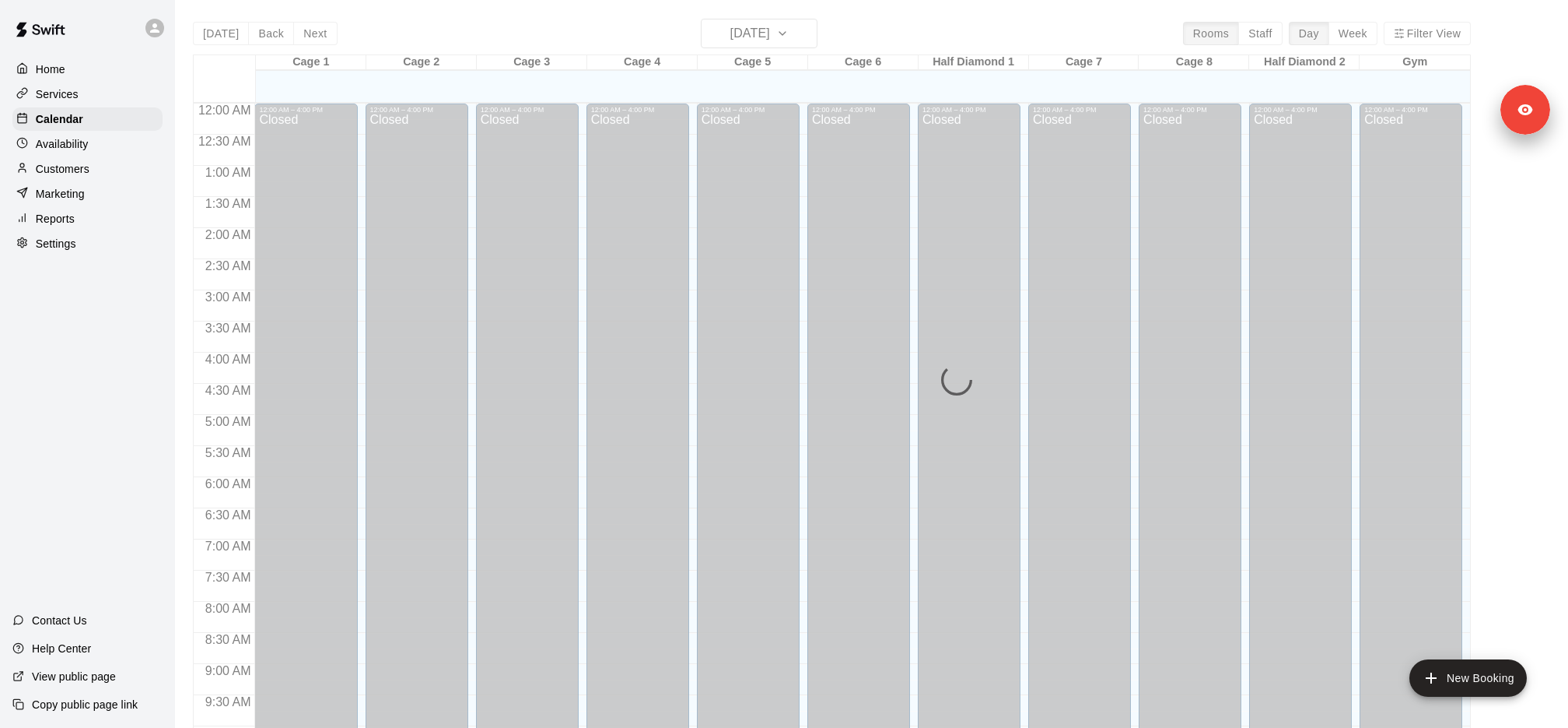
scroll to position [792, 0]
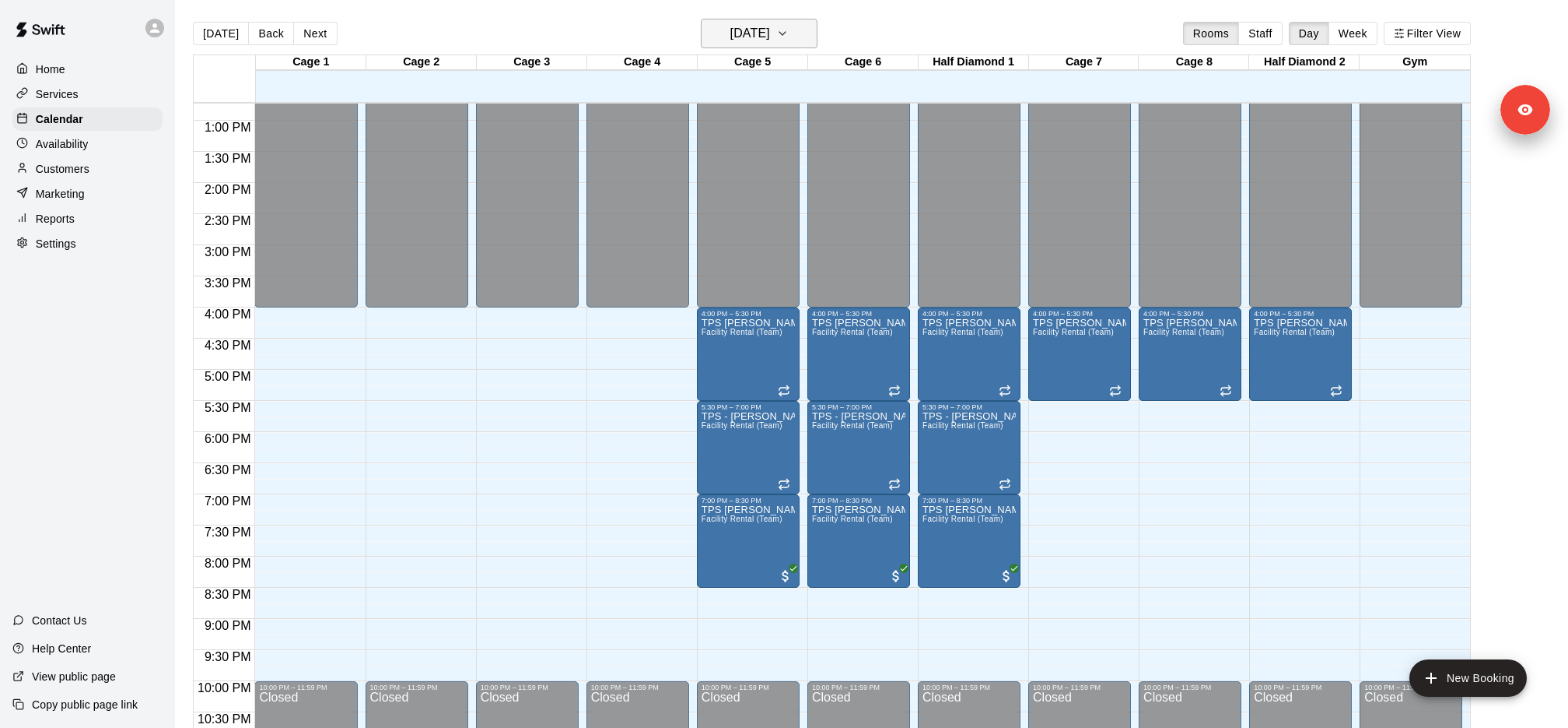
click at [788, 37] on icon "button" at bounding box center [782, 33] width 13 height 19
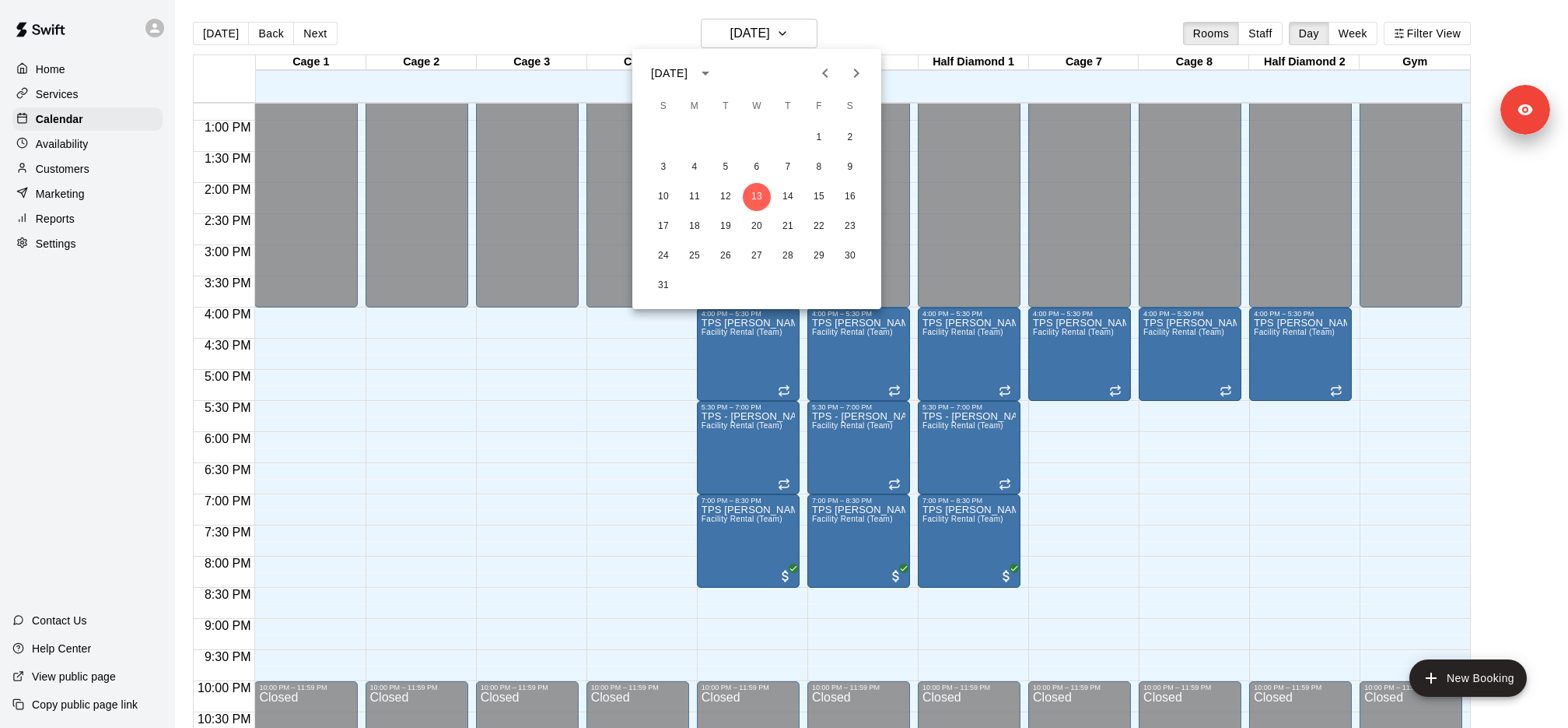
click at [312, 40] on div at bounding box center [784, 364] width 1568 height 728
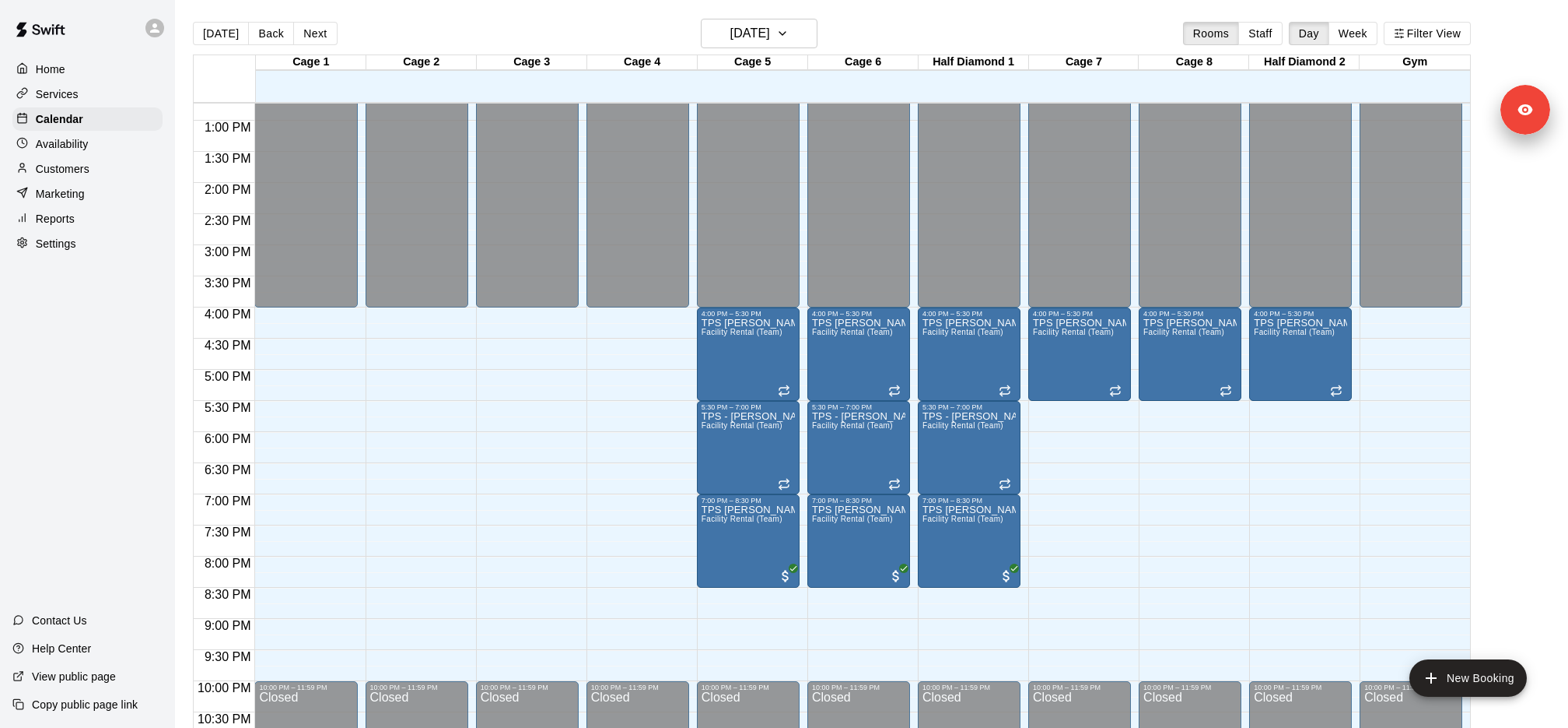
click at [312, 39] on div "August 2025 S M T W T F S 1 2 3 4 5 6 7 8 9 10 11 12 13 14 15 16 17 18 19 20 21…" at bounding box center [784, 364] width 1568 height 728
click at [312, 39] on button "Next" at bounding box center [315, 33] width 44 height 23
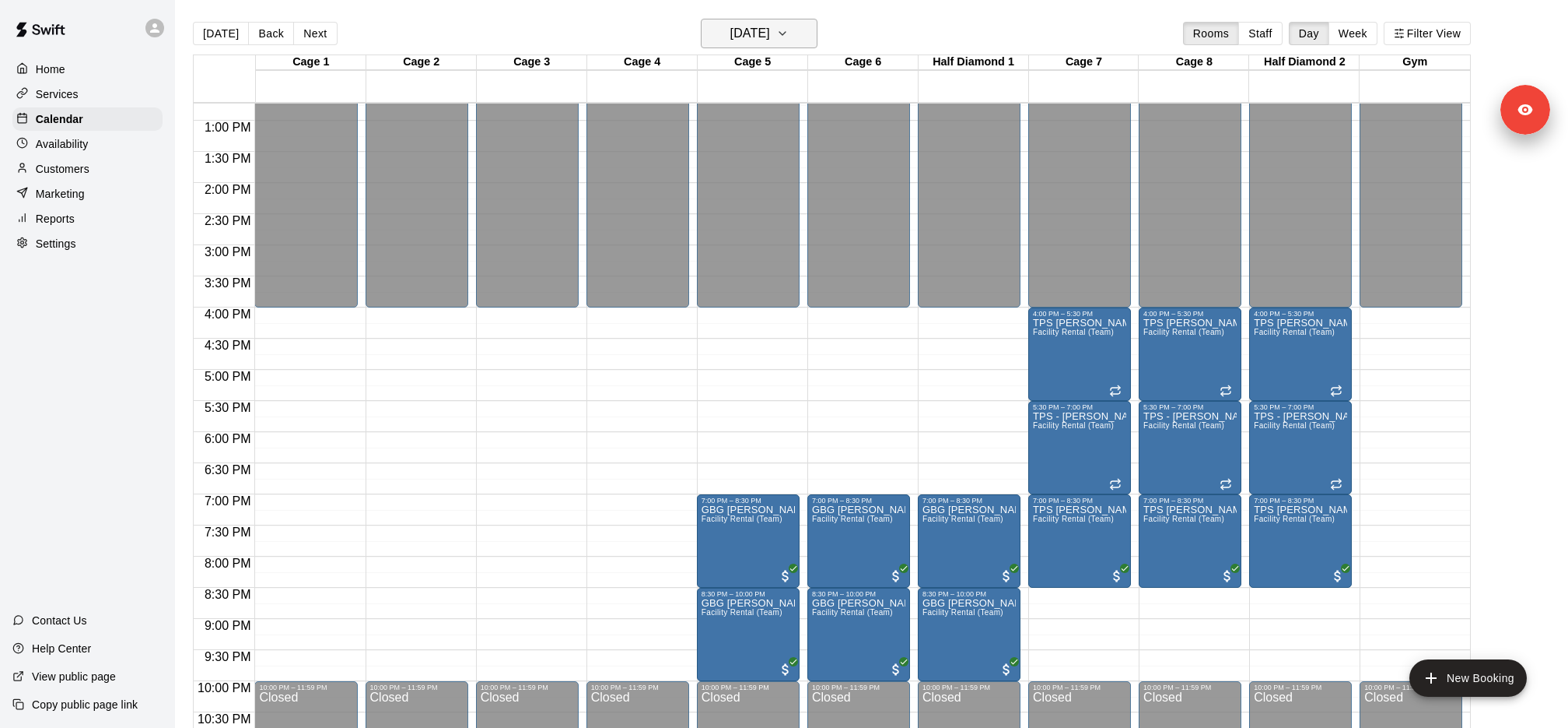
click at [741, 39] on h6 "Thursday Aug 14" at bounding box center [750, 33] width 39 height 21
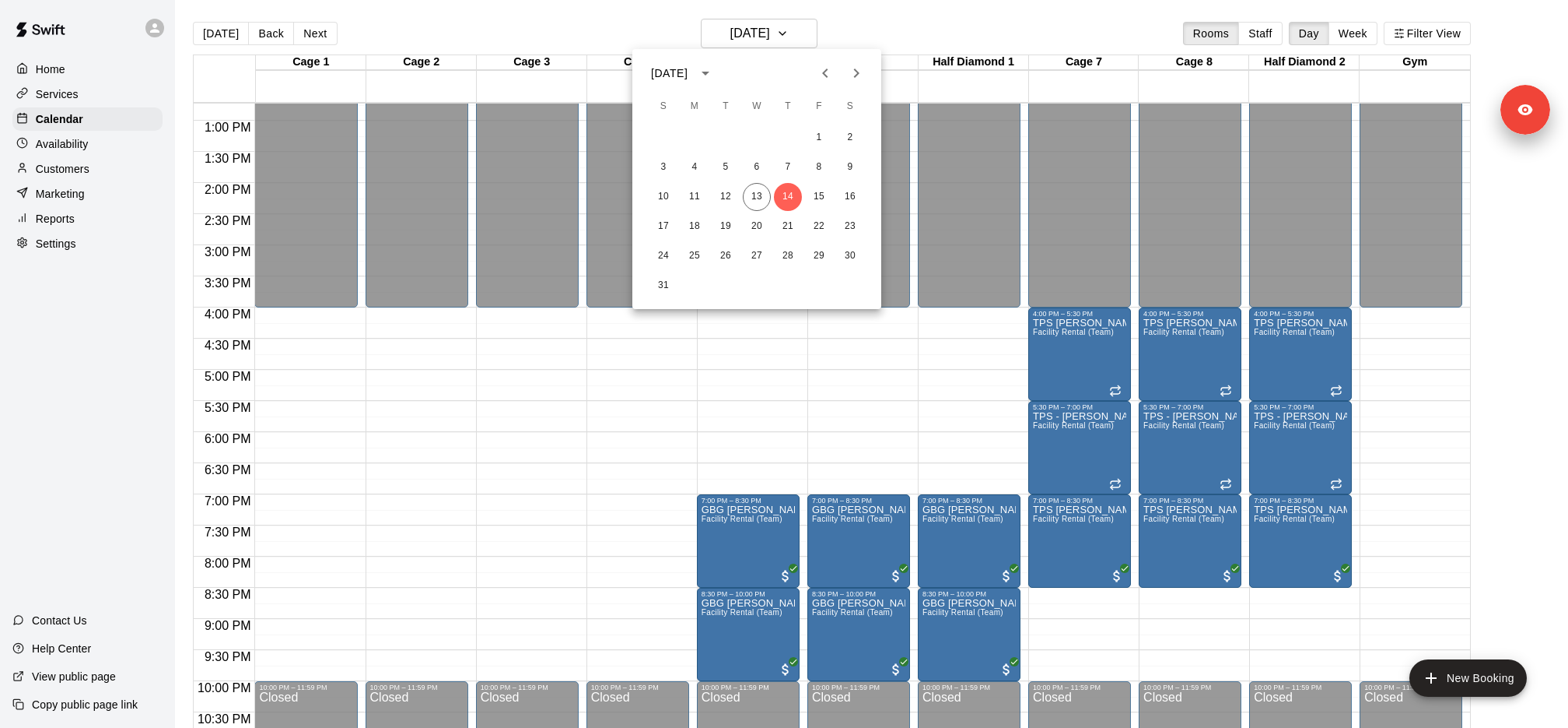
click at [865, 83] on button "Next month" at bounding box center [856, 73] width 31 height 31
click at [776, 133] on button "4" at bounding box center [788, 137] width 28 height 28
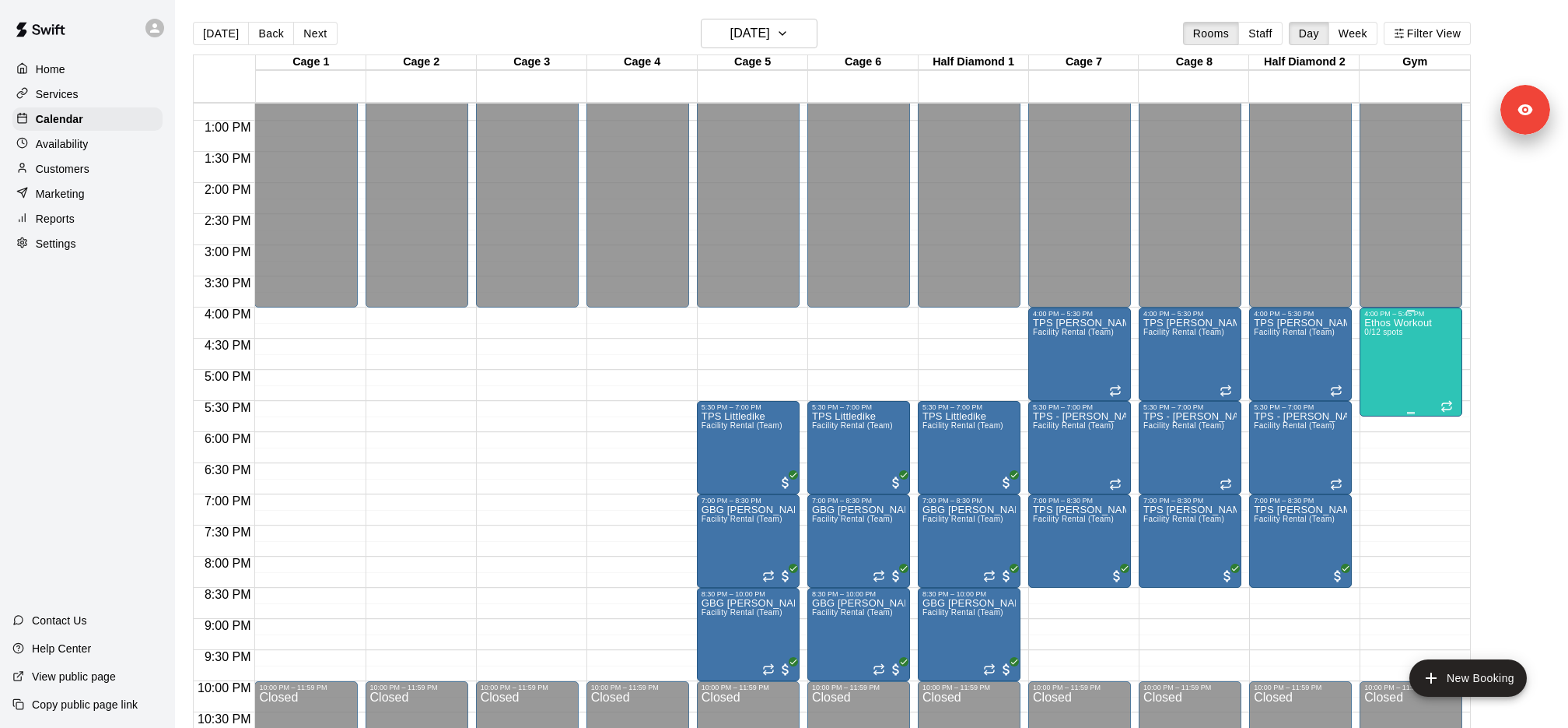
click at [1404, 340] on div "Ethos Workout 0/12 spots" at bounding box center [1399, 681] width 68 height 728
click at [1385, 374] on img "edit" at bounding box center [1380, 371] width 18 height 18
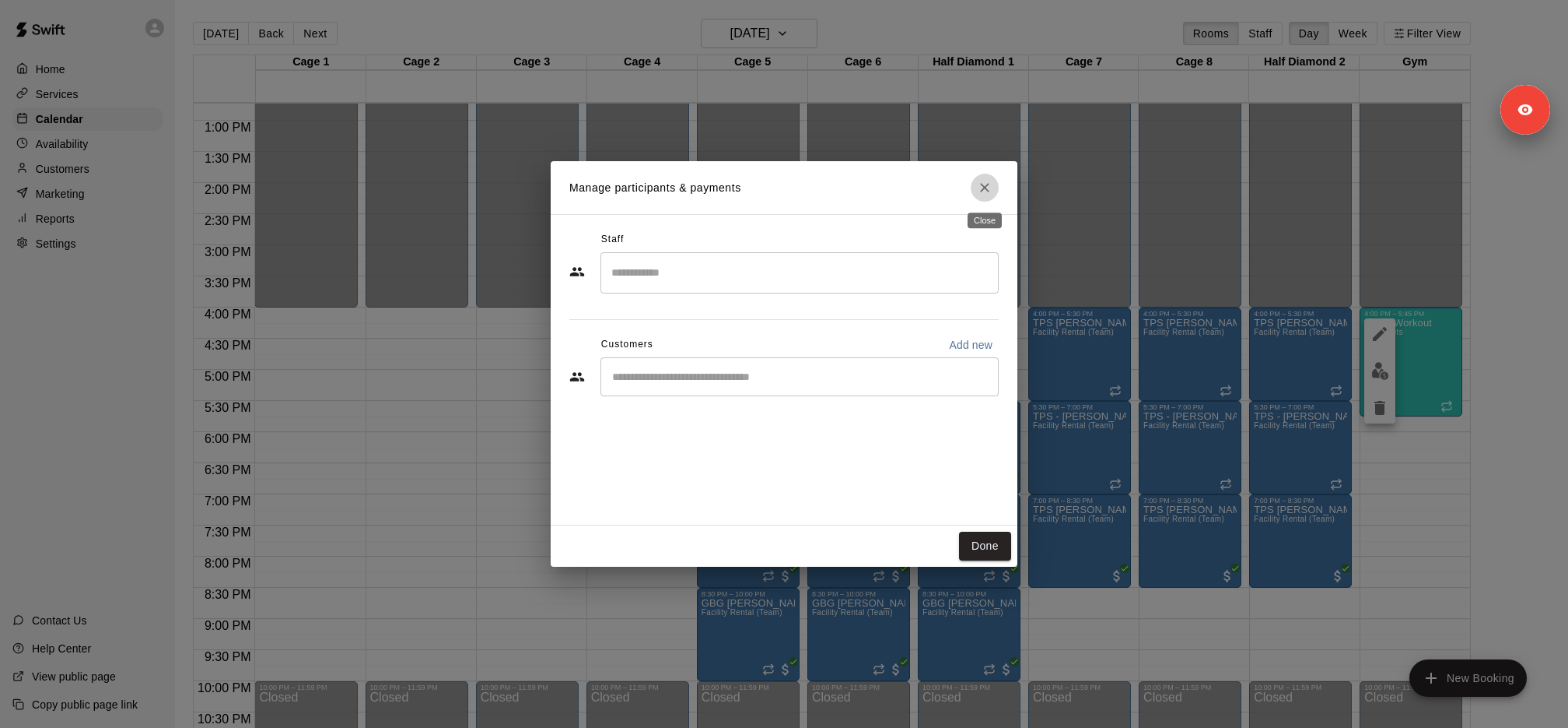
click at [981, 193] on icon "Close" at bounding box center [984, 187] width 15 height 15
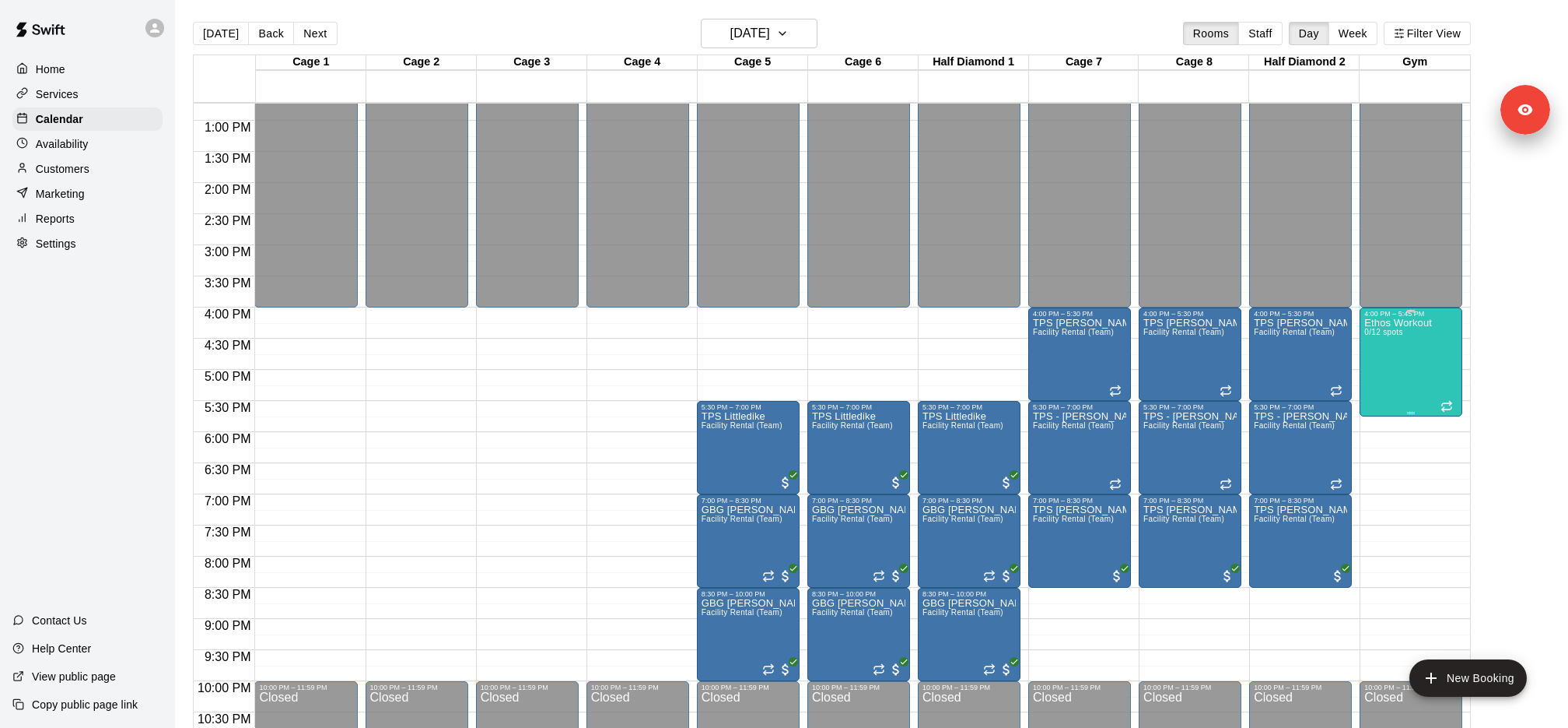
click at [1382, 323] on p "Ethos Workout" at bounding box center [1399, 323] width 68 height 0
click at [1379, 330] on icon "edit" at bounding box center [1379, 338] width 19 height 19
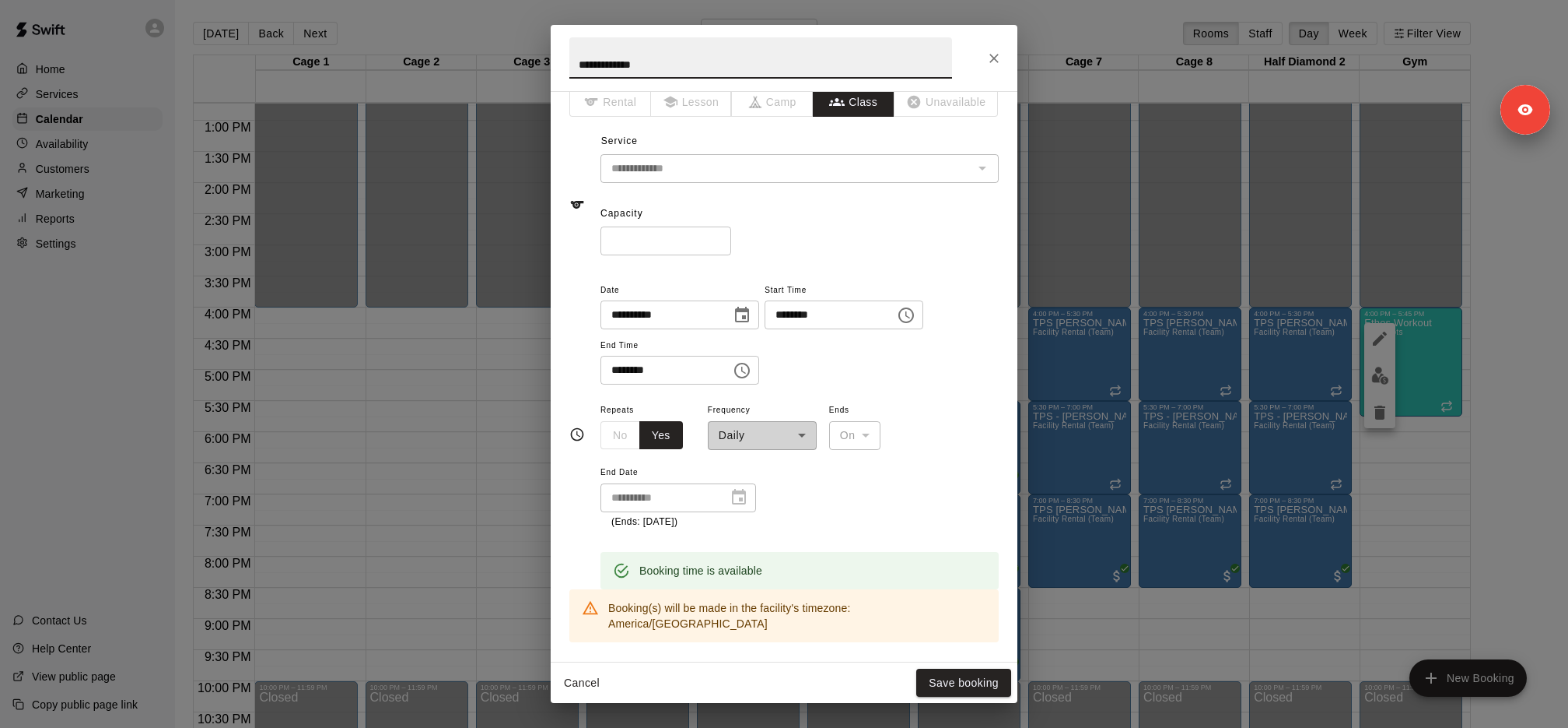
scroll to position [19, 0]
click at [1453, 357] on div "**********" at bounding box center [784, 364] width 1568 height 728
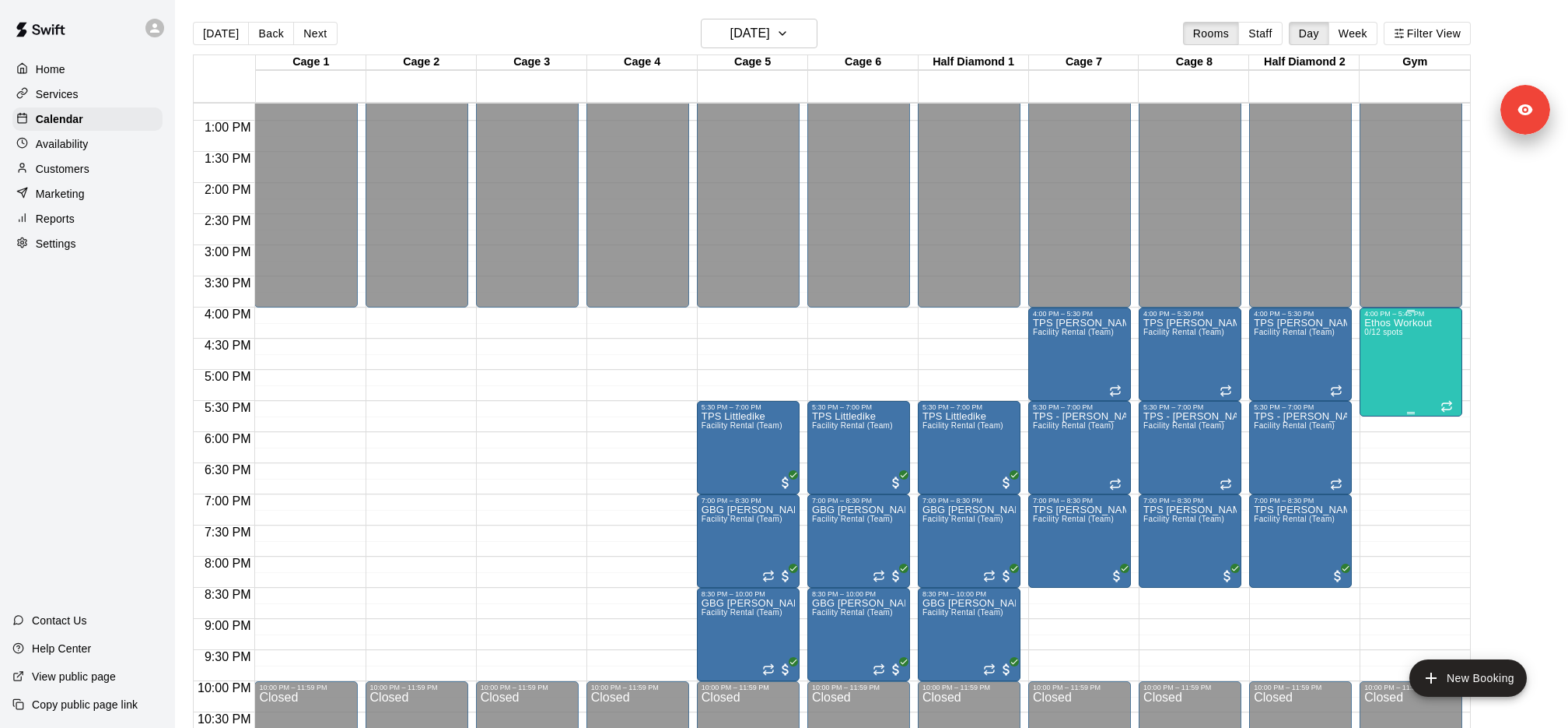
click at [1419, 377] on div "Ethos Workout 0/12 spots" at bounding box center [1399, 681] width 68 height 728
click at [1393, 371] on button "edit" at bounding box center [1380, 371] width 31 height 30
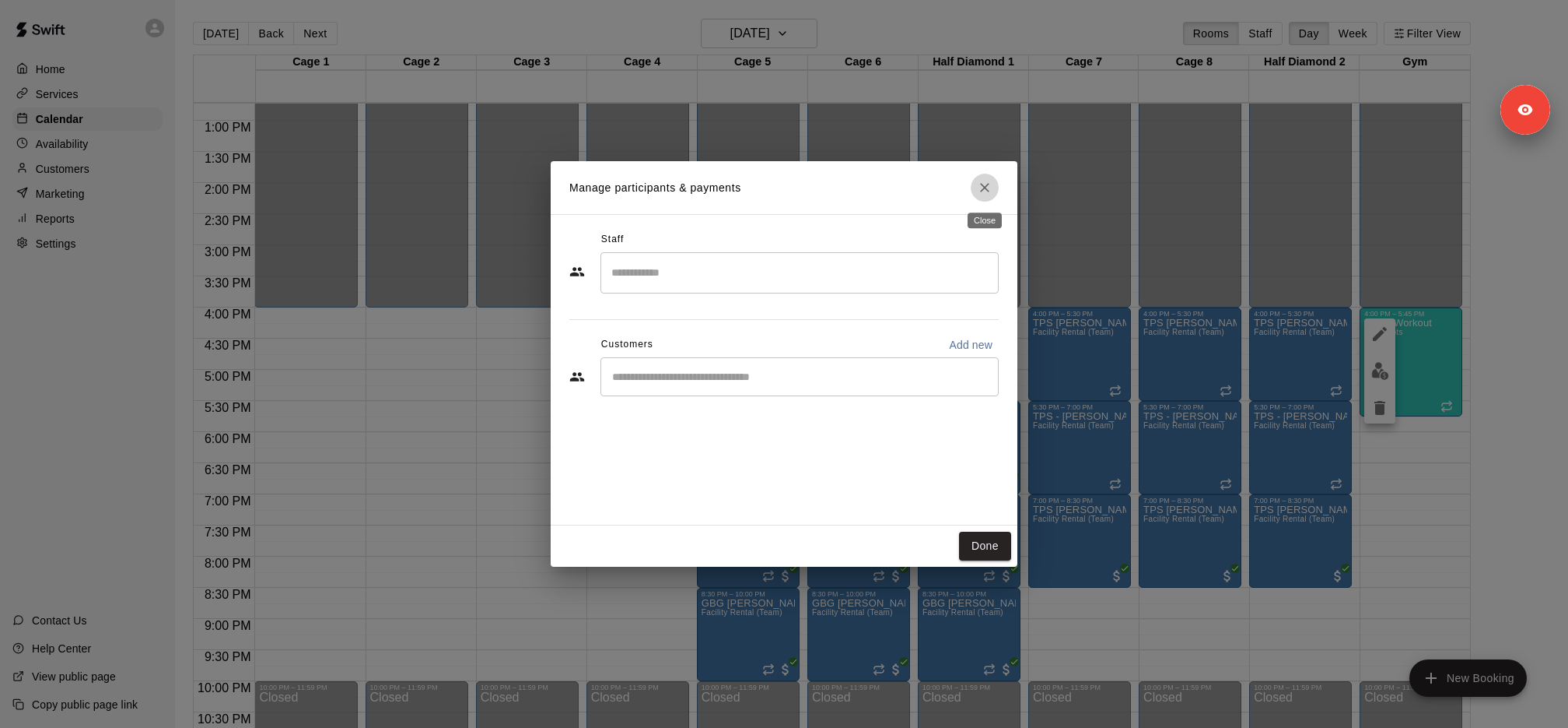
click at [992, 178] on button "Close" at bounding box center [984, 187] width 28 height 28
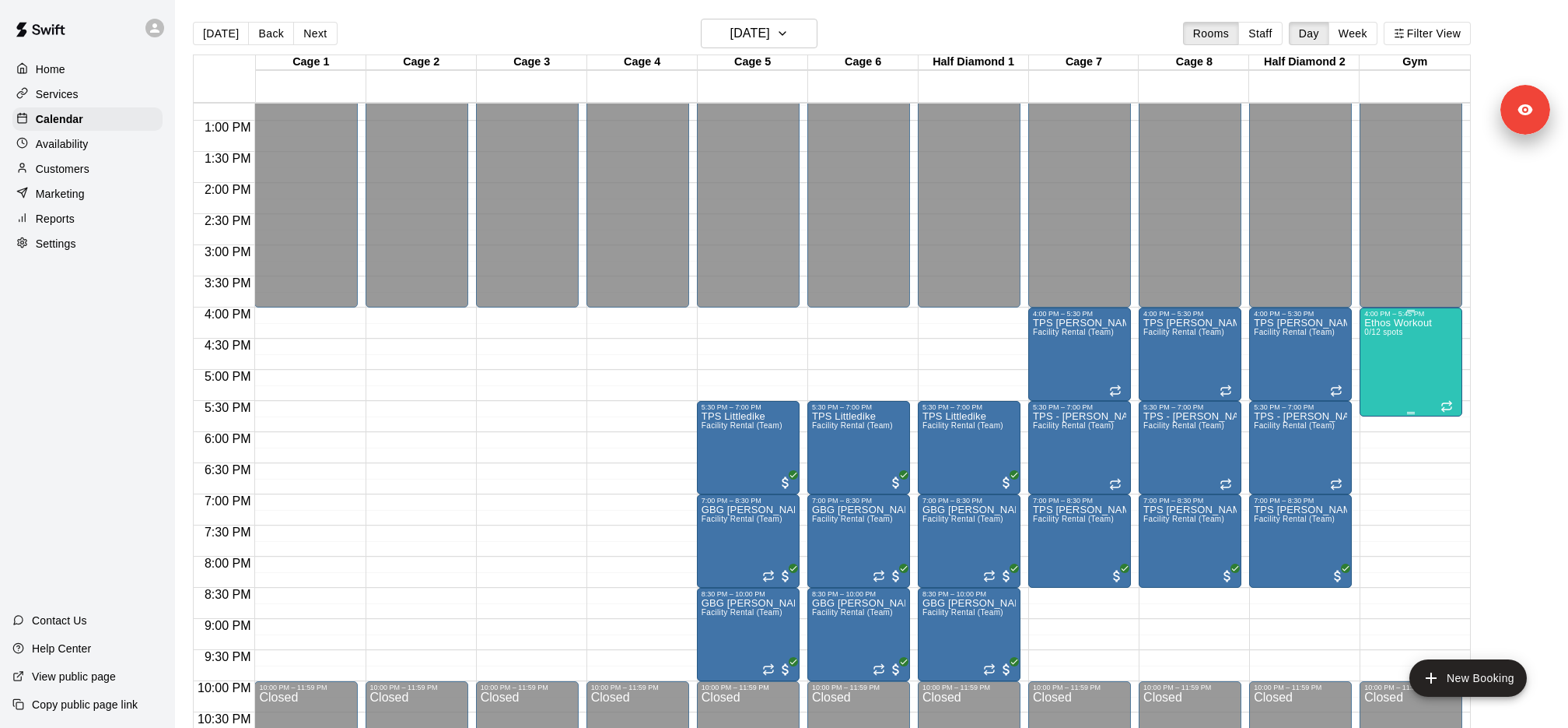
click at [1408, 343] on div "Ethos Workout 0/12 spots" at bounding box center [1399, 681] width 68 height 728
click at [1386, 330] on icon "edit" at bounding box center [1379, 333] width 19 height 19
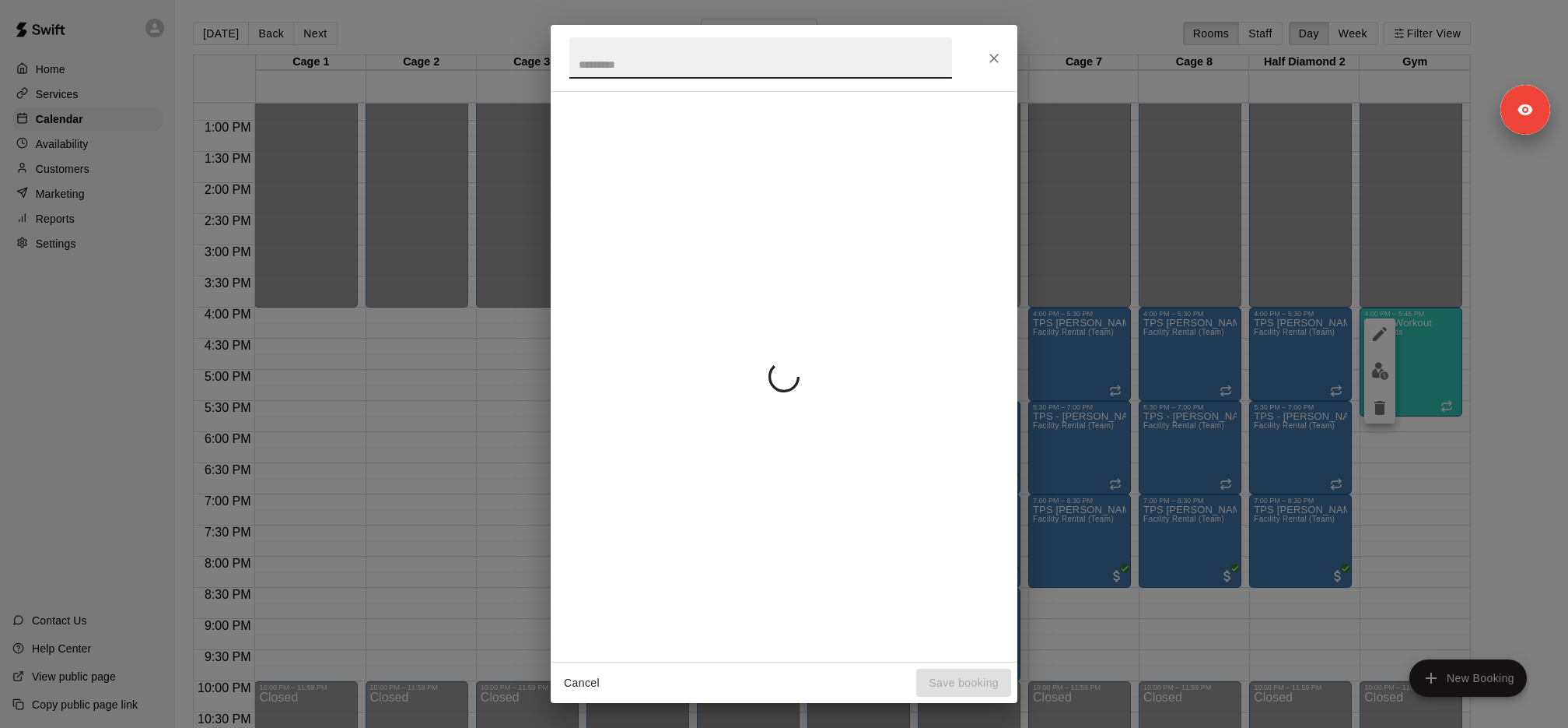
click at [996, 66] on button "Close" at bounding box center [993, 58] width 28 height 28
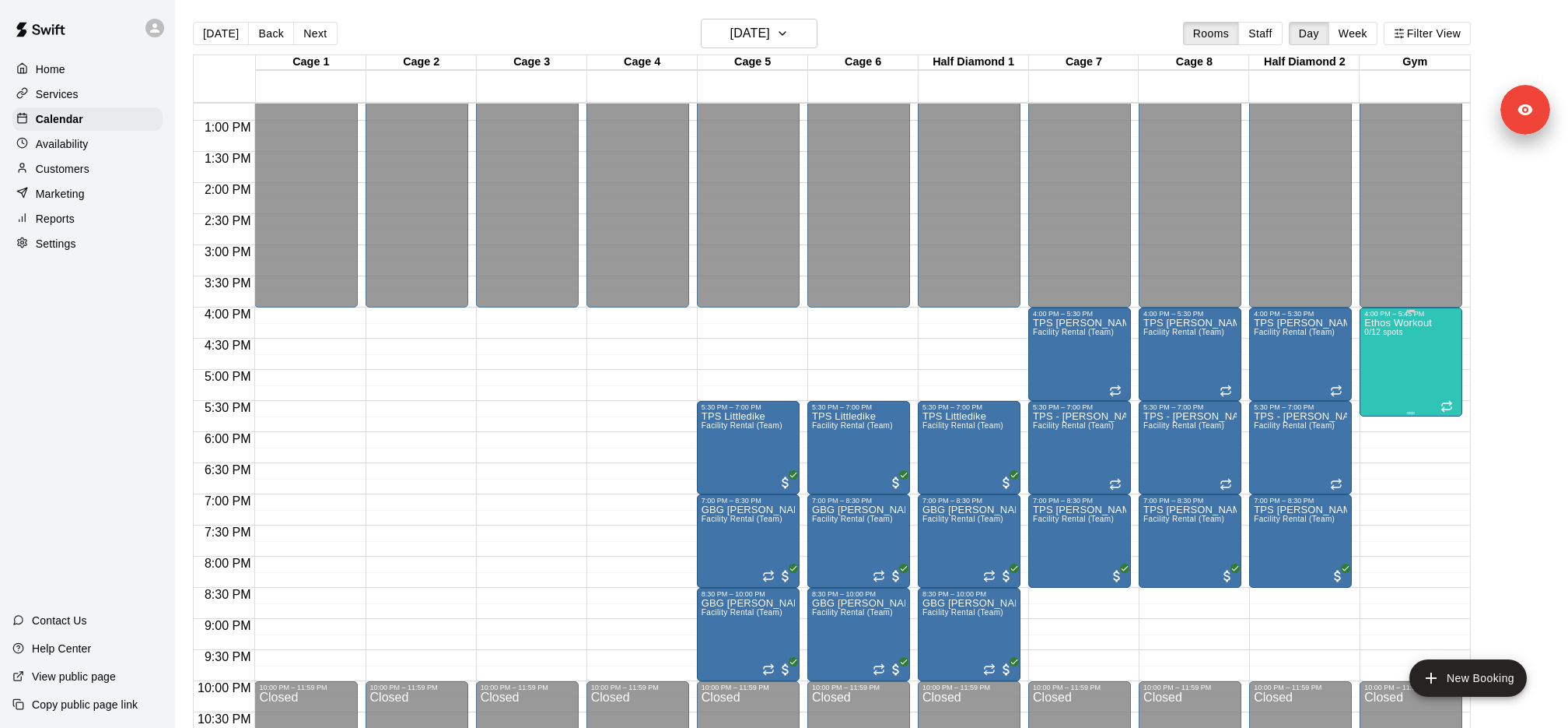
click at [1406, 339] on div "Ethos Workout 0/12 spots" at bounding box center [1399, 681] width 68 height 728
click at [1383, 338] on icon "edit" at bounding box center [1379, 333] width 19 height 19
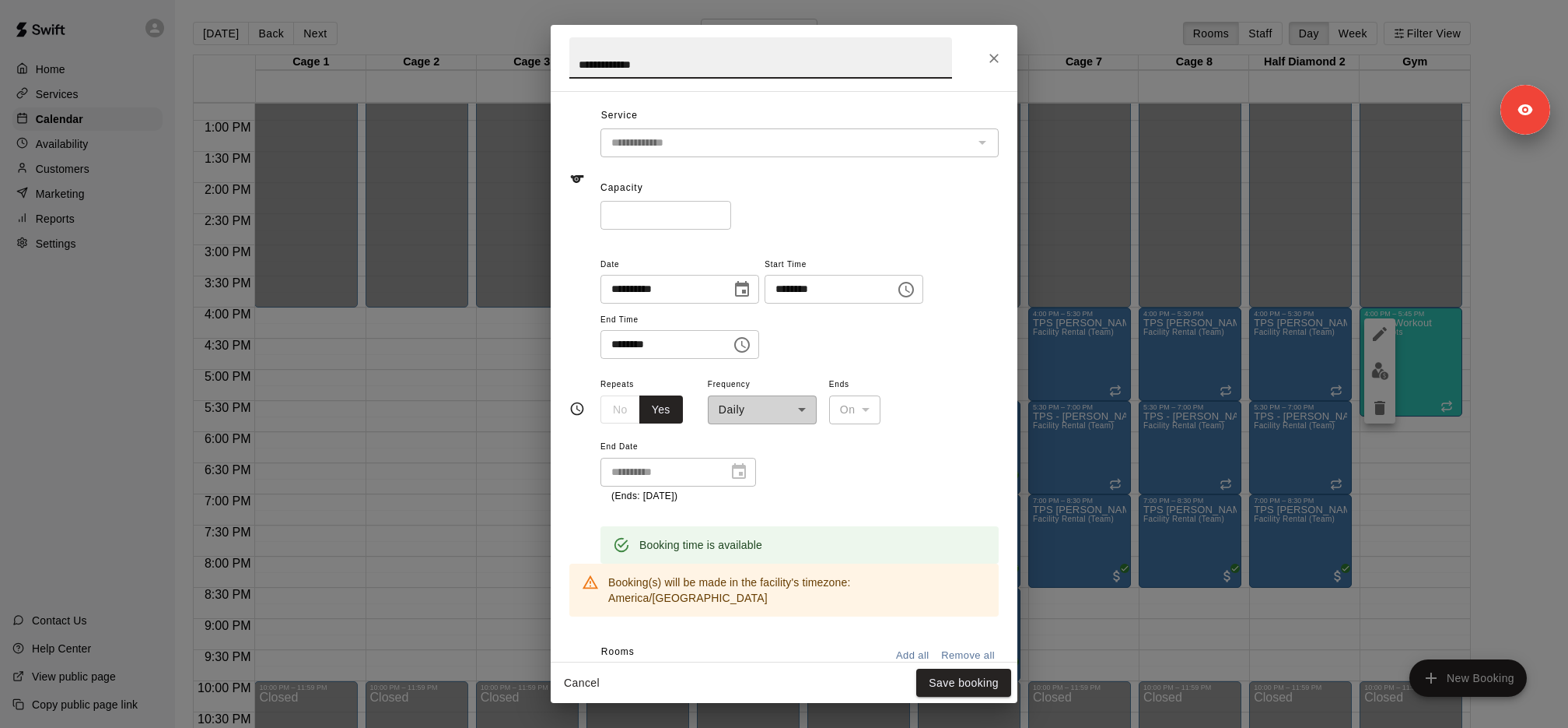
scroll to position [0, 0]
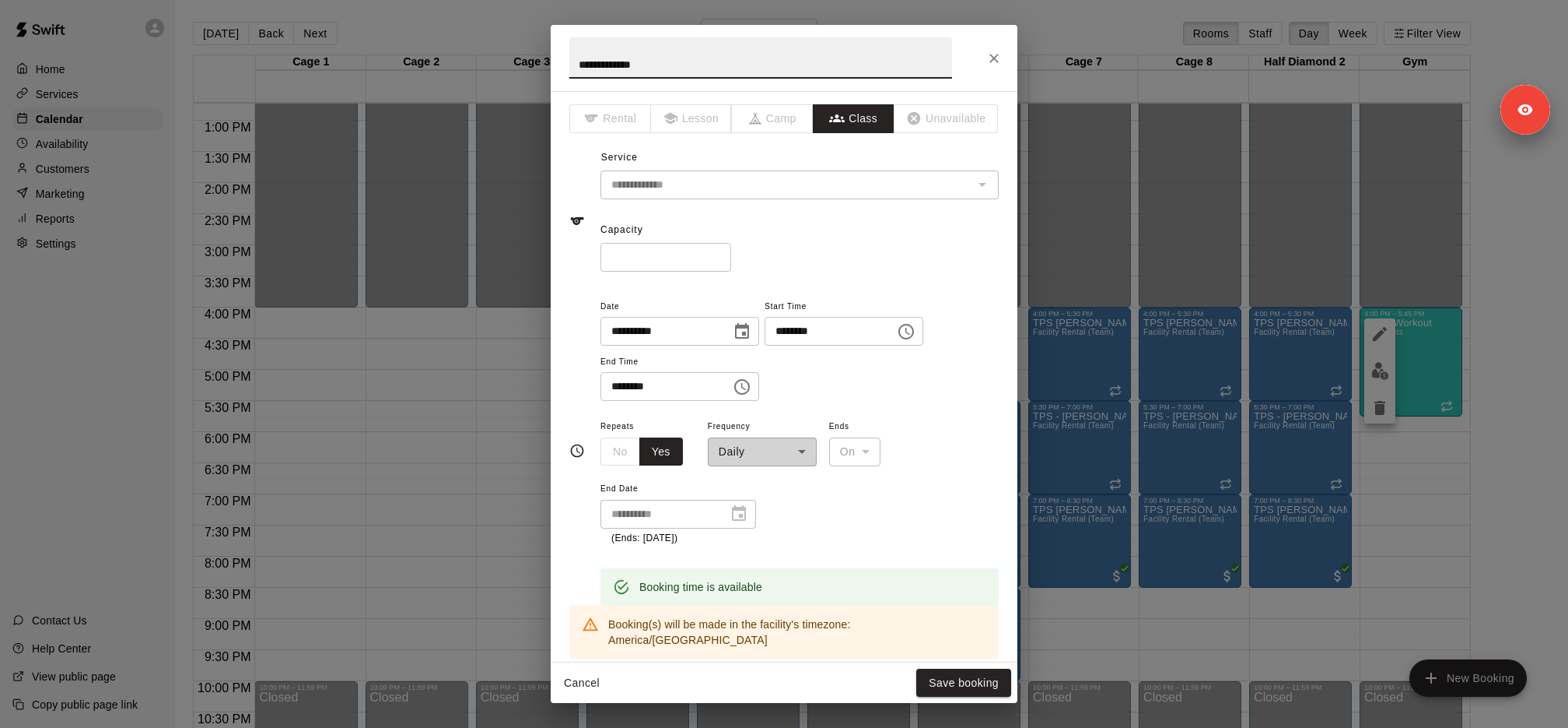
click at [996, 48] on button "Close" at bounding box center [993, 58] width 28 height 28
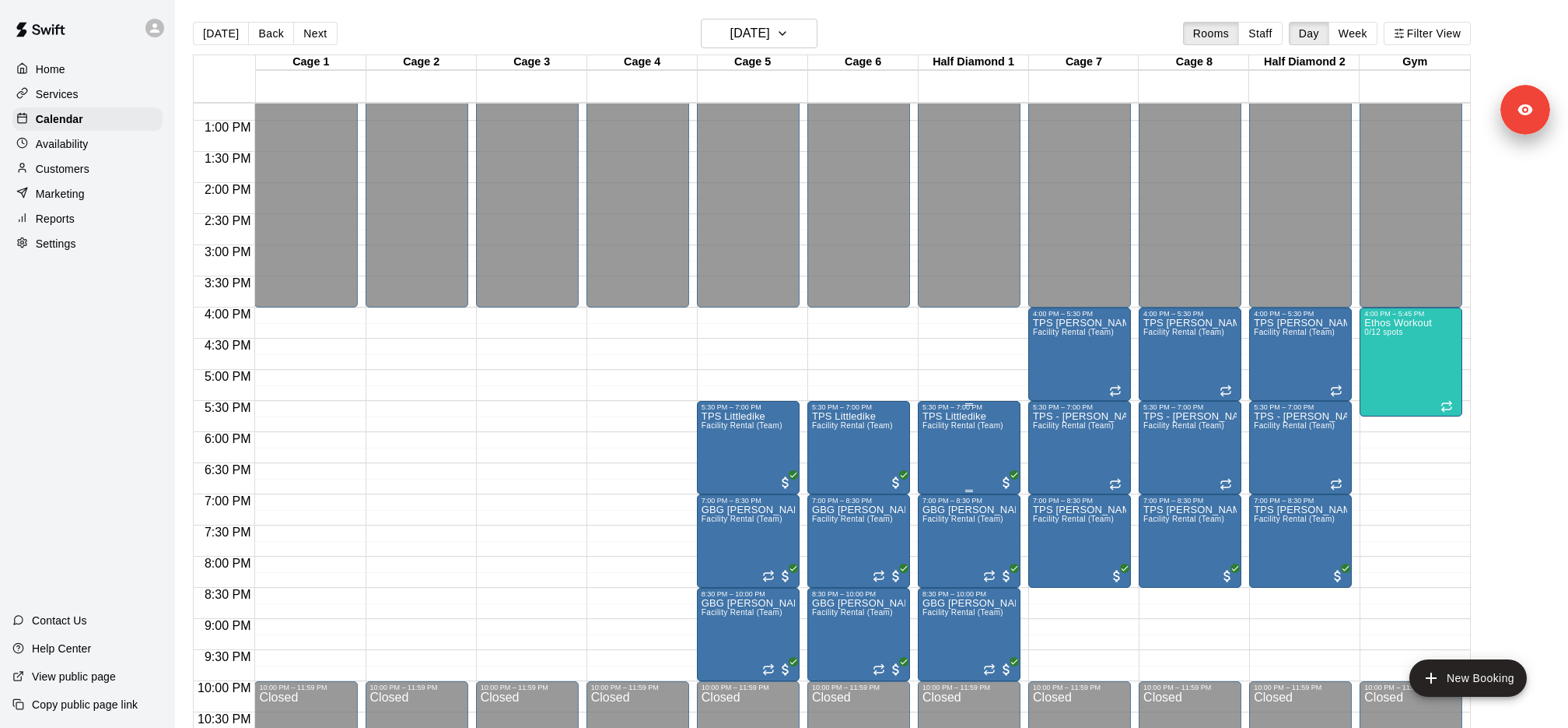
click at [84, 95] on div at bounding box center [784, 364] width 1568 height 728
click at [81, 95] on div "Services" at bounding box center [88, 94] width 150 height 23
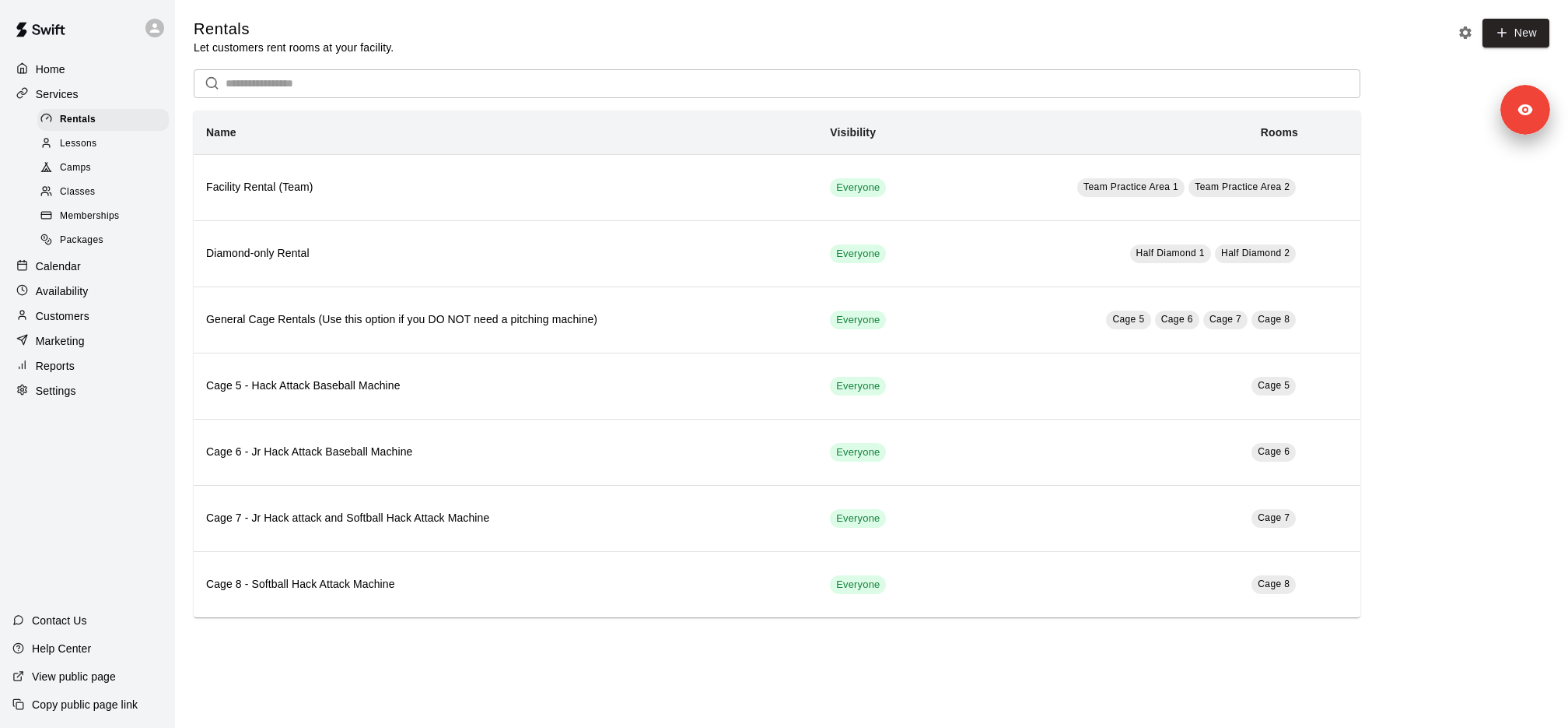
click at [133, 196] on div "Classes" at bounding box center [103, 193] width 132 height 21
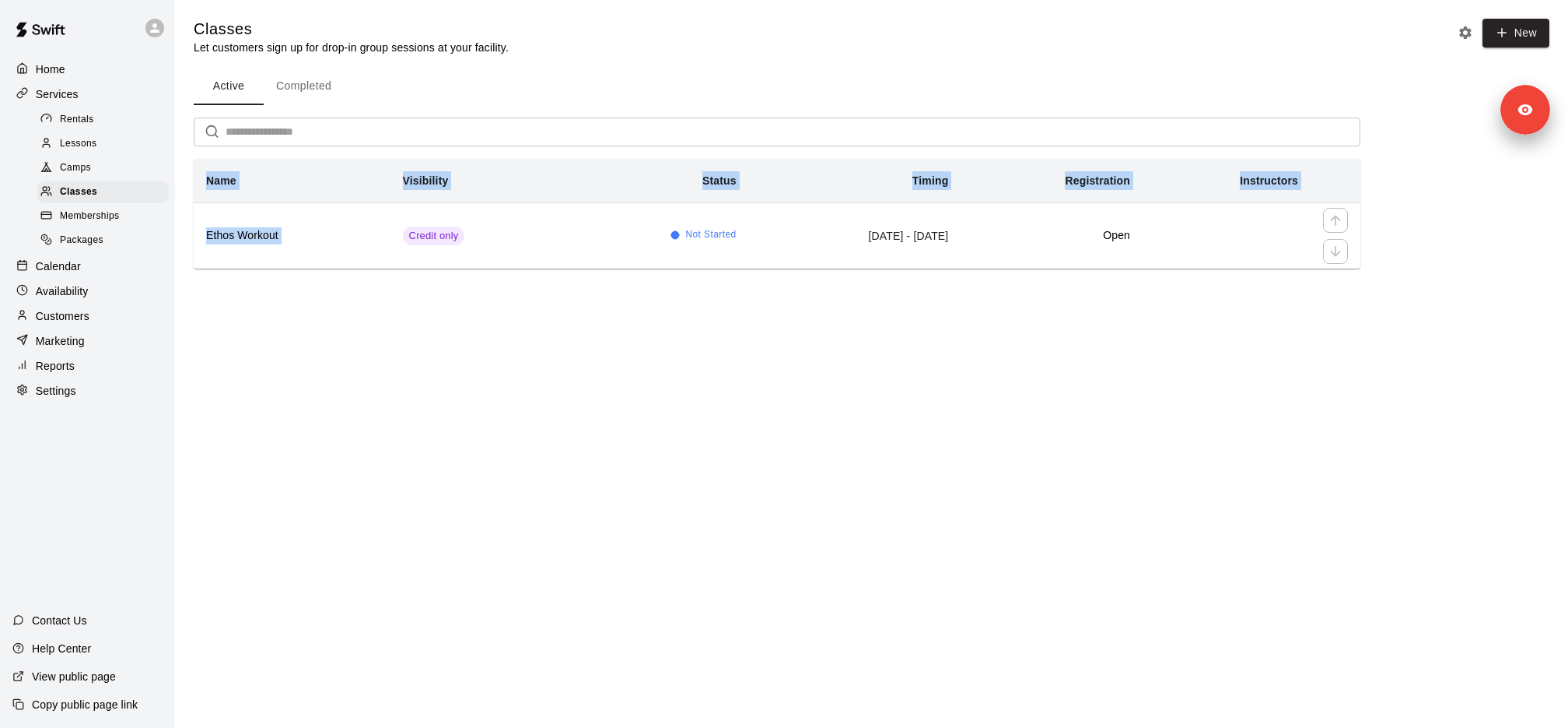
drag, startPoint x: 373, startPoint y: 243, endPoint x: 363, endPoint y: 340, distance: 97.5
click at [363, 313] on html "Home Services Rentals Lessons Camps Classes Memberships Packages Calendar Avail…" at bounding box center [784, 156] width 1568 height 313
click at [353, 313] on html "Home Services Rentals Lessons Camps Classes Memberships Packages Calendar Avail…" at bounding box center [784, 156] width 1568 height 313
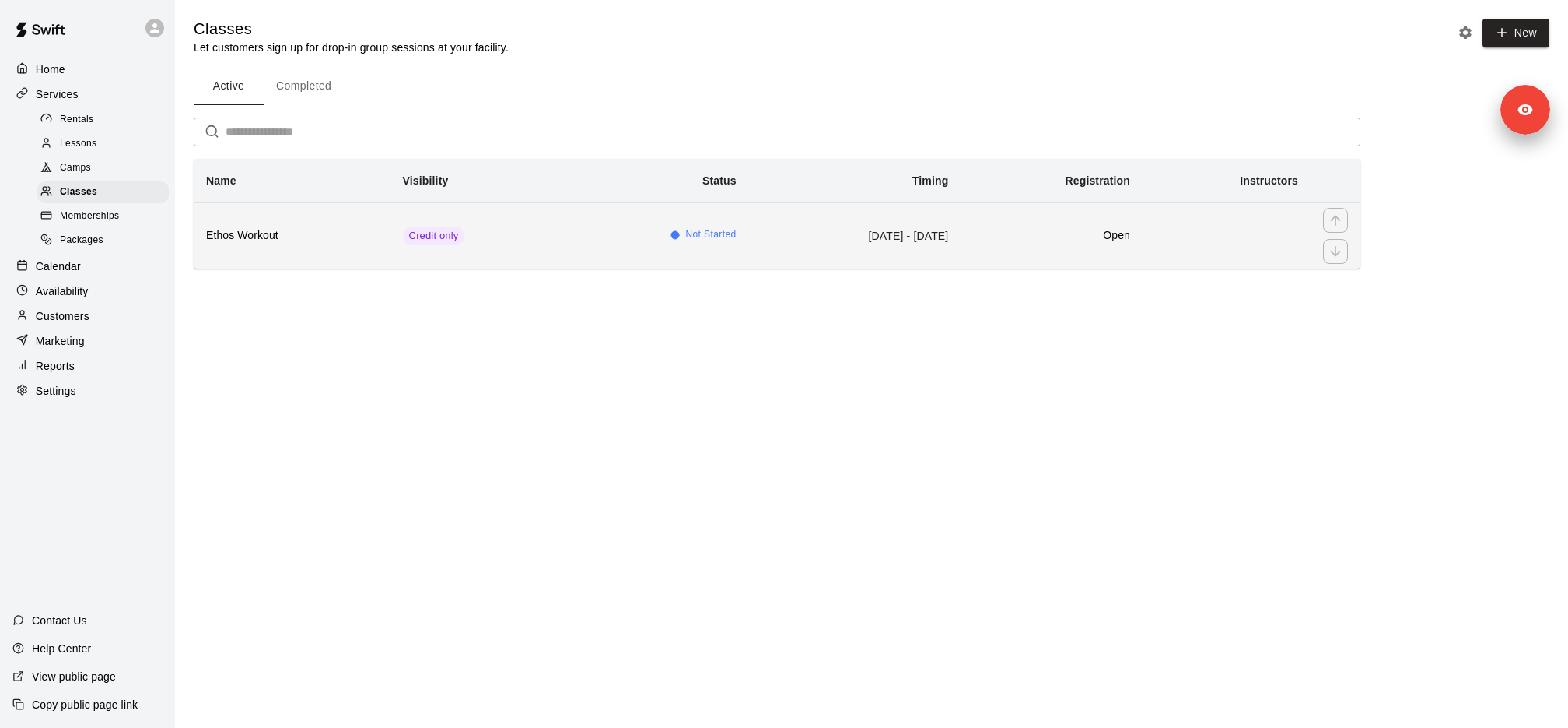
click at [357, 232] on h6 "Ethos Workout" at bounding box center [292, 236] width 172 height 17
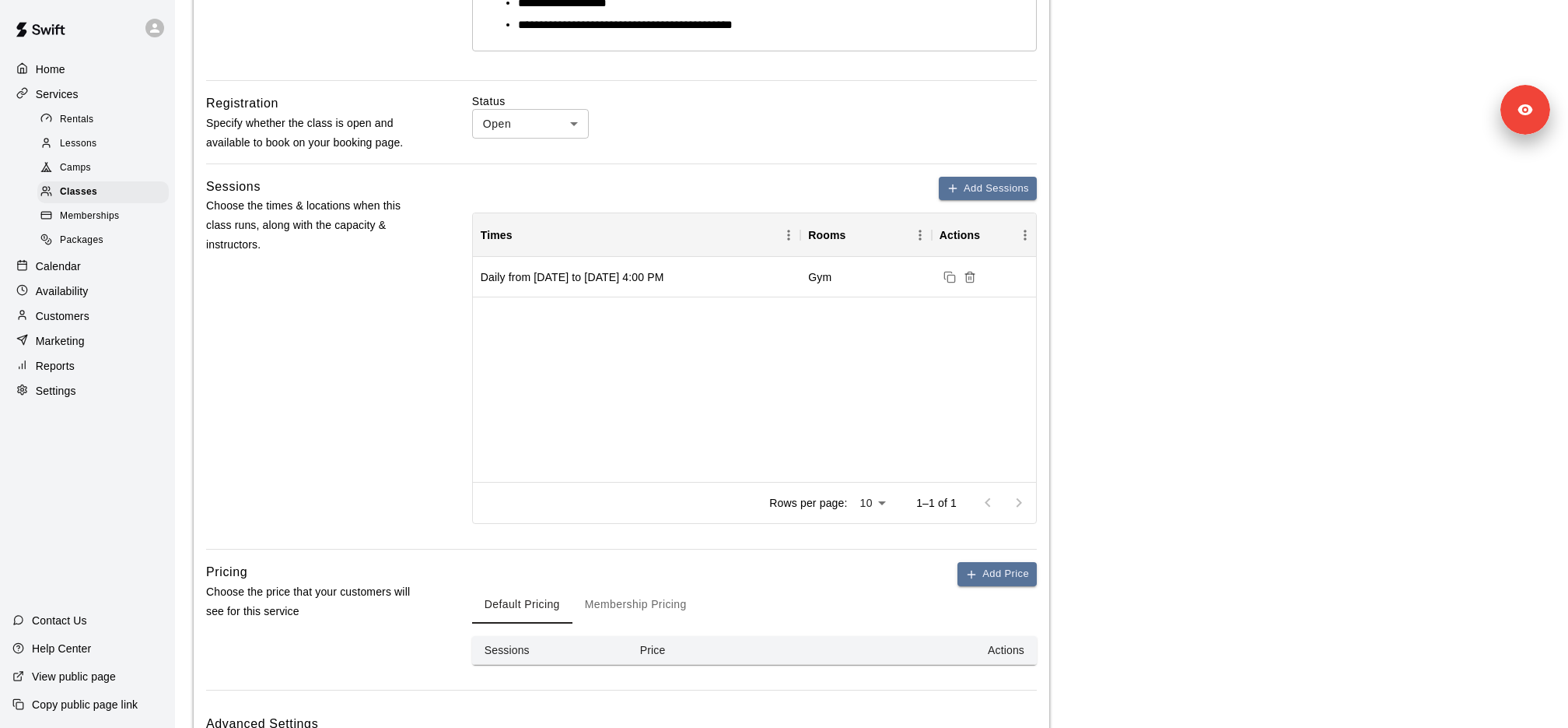
scroll to position [305, 0]
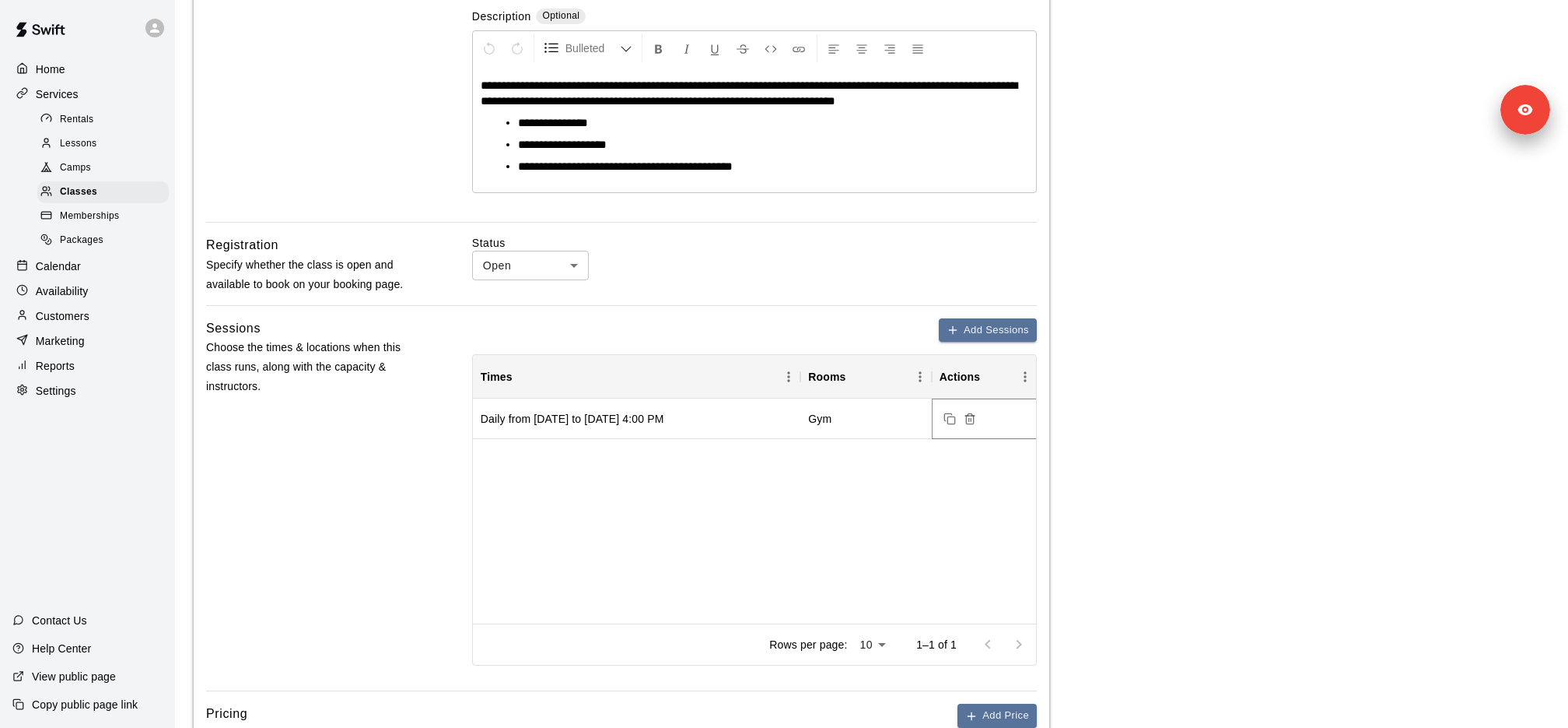
click at [973, 415] on icon "Delete sessions" at bounding box center [969, 420] width 7 height 9
click at [993, 330] on button "Add Sessions" at bounding box center [988, 330] width 98 height 24
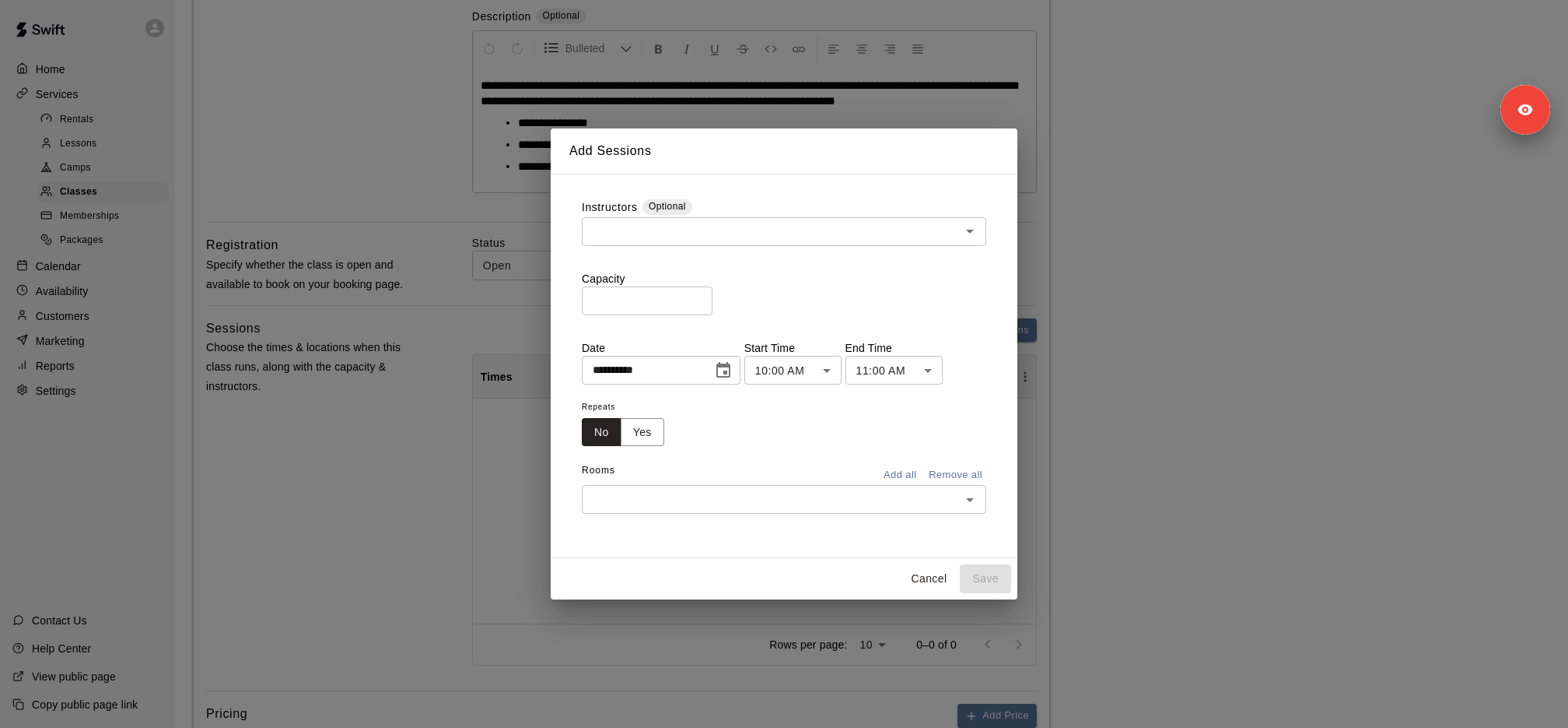
click at [726, 229] on input "text" at bounding box center [771, 232] width 370 height 20
click at [650, 313] on input "*" at bounding box center [647, 301] width 131 height 29
type input "**"
click at [733, 370] on icon "Choose date, selected date is Aug 13, 2025" at bounding box center [723, 370] width 19 height 19
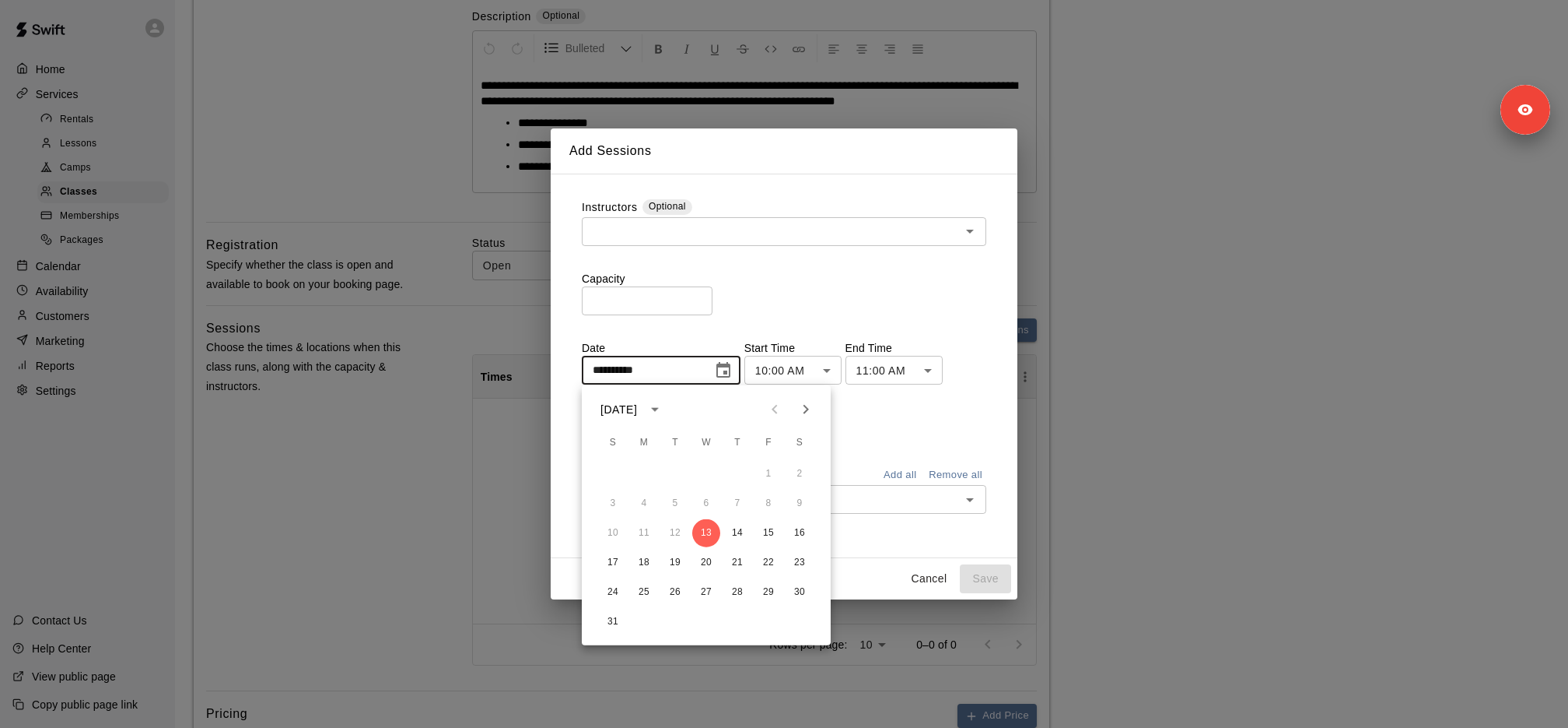
click at [814, 411] on icon "Next month" at bounding box center [805, 409] width 19 height 19
click at [643, 478] on button "1" at bounding box center [643, 474] width 28 height 28
type input "**********"
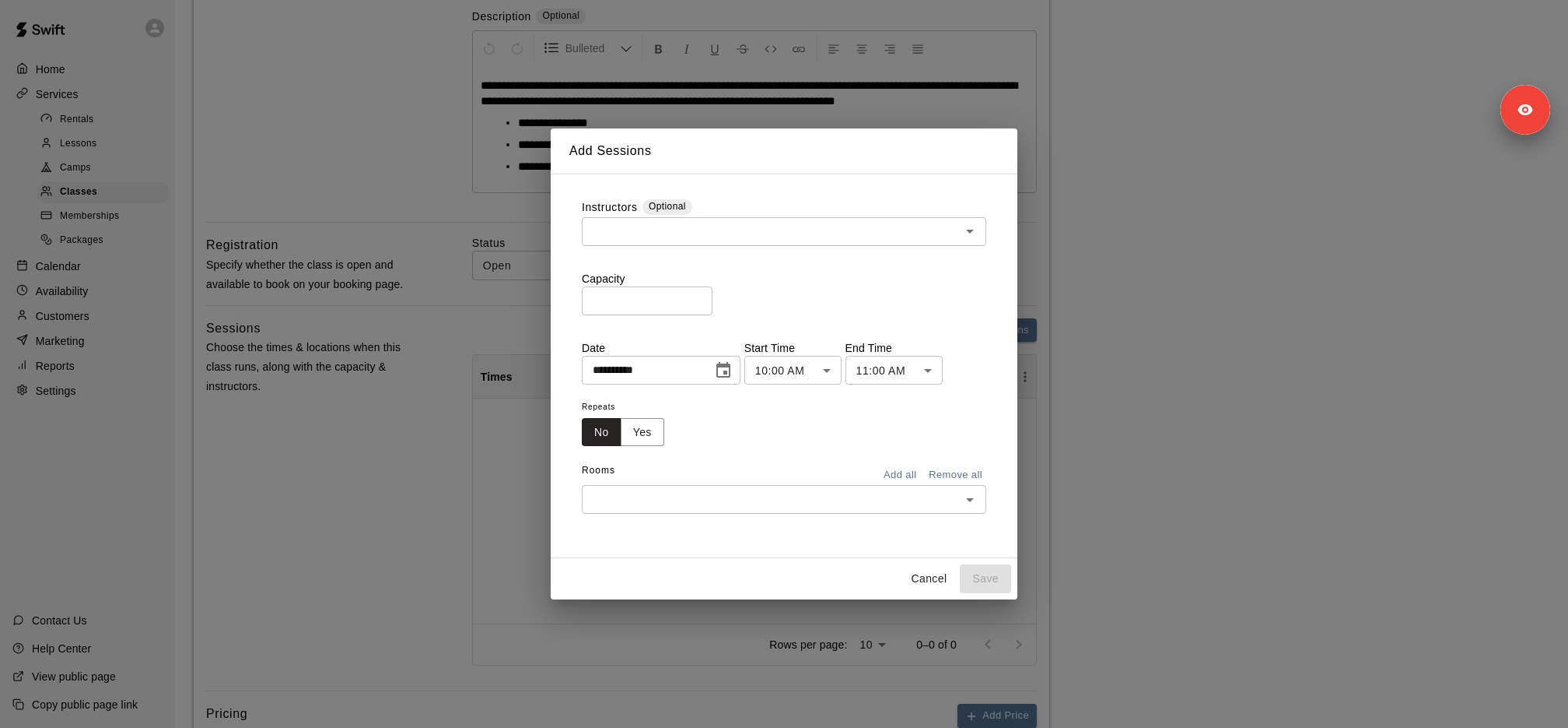
click at [775, 364] on body "**********" at bounding box center [784, 490] width 1568 height 1591
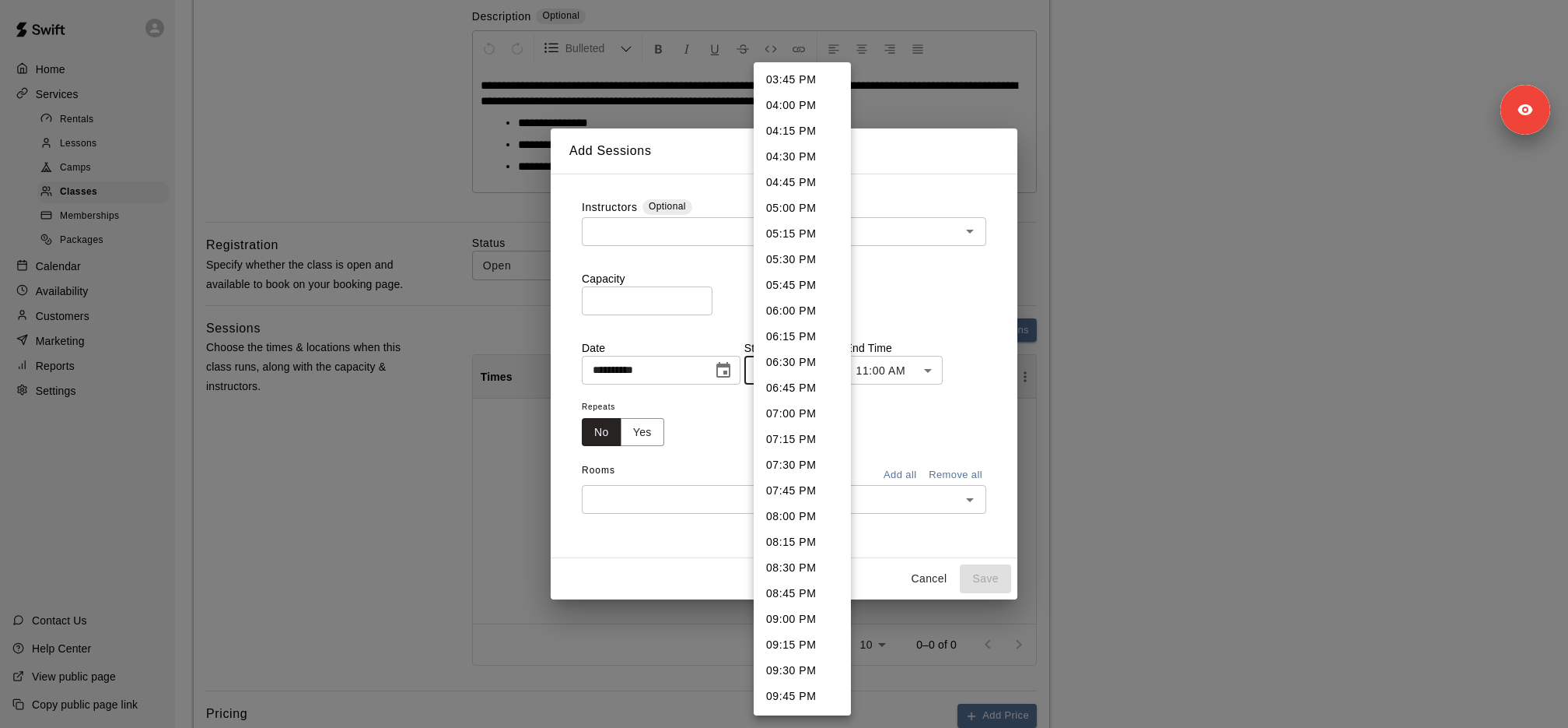
scroll to position [1532, 0]
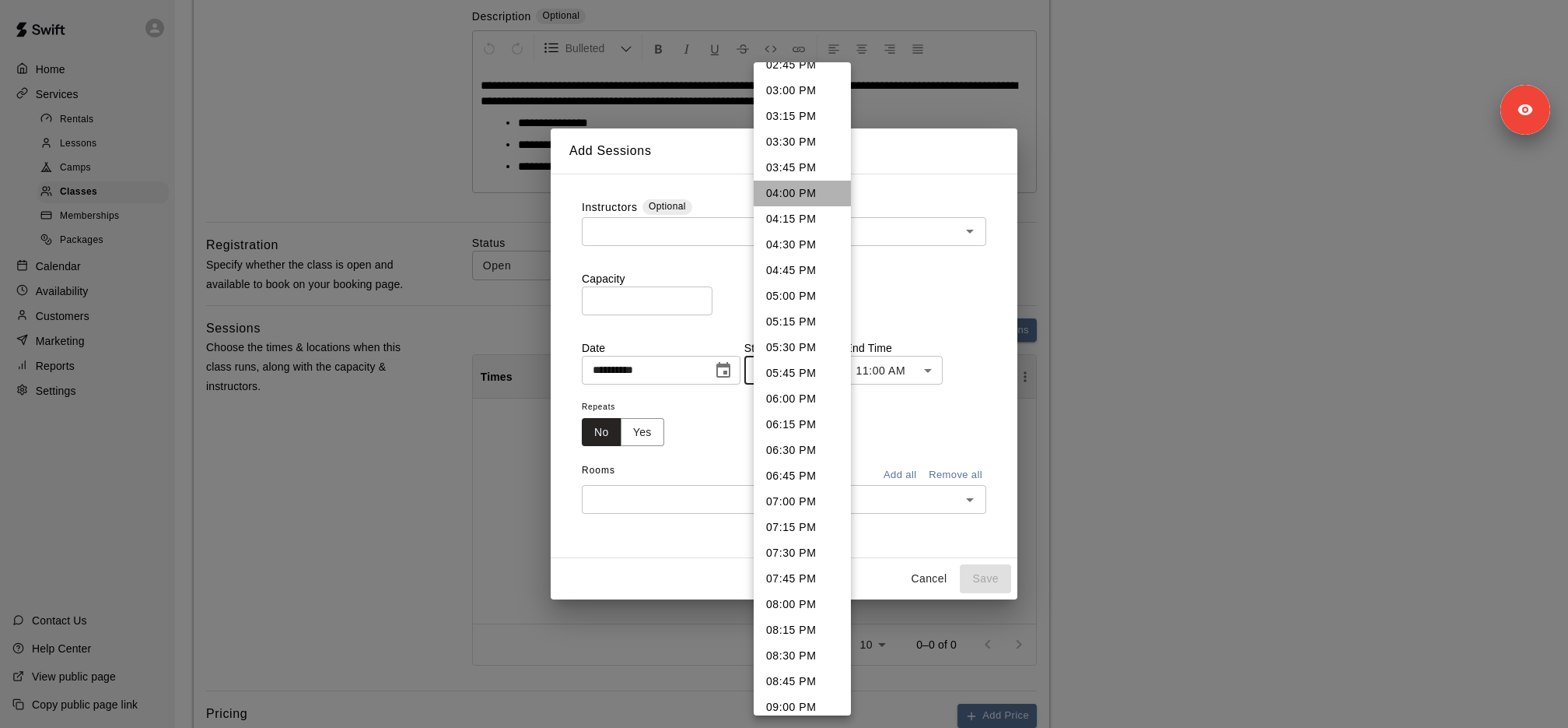
click at [796, 193] on li "04:00 PM" at bounding box center [802, 193] width 98 height 26
type input "********"
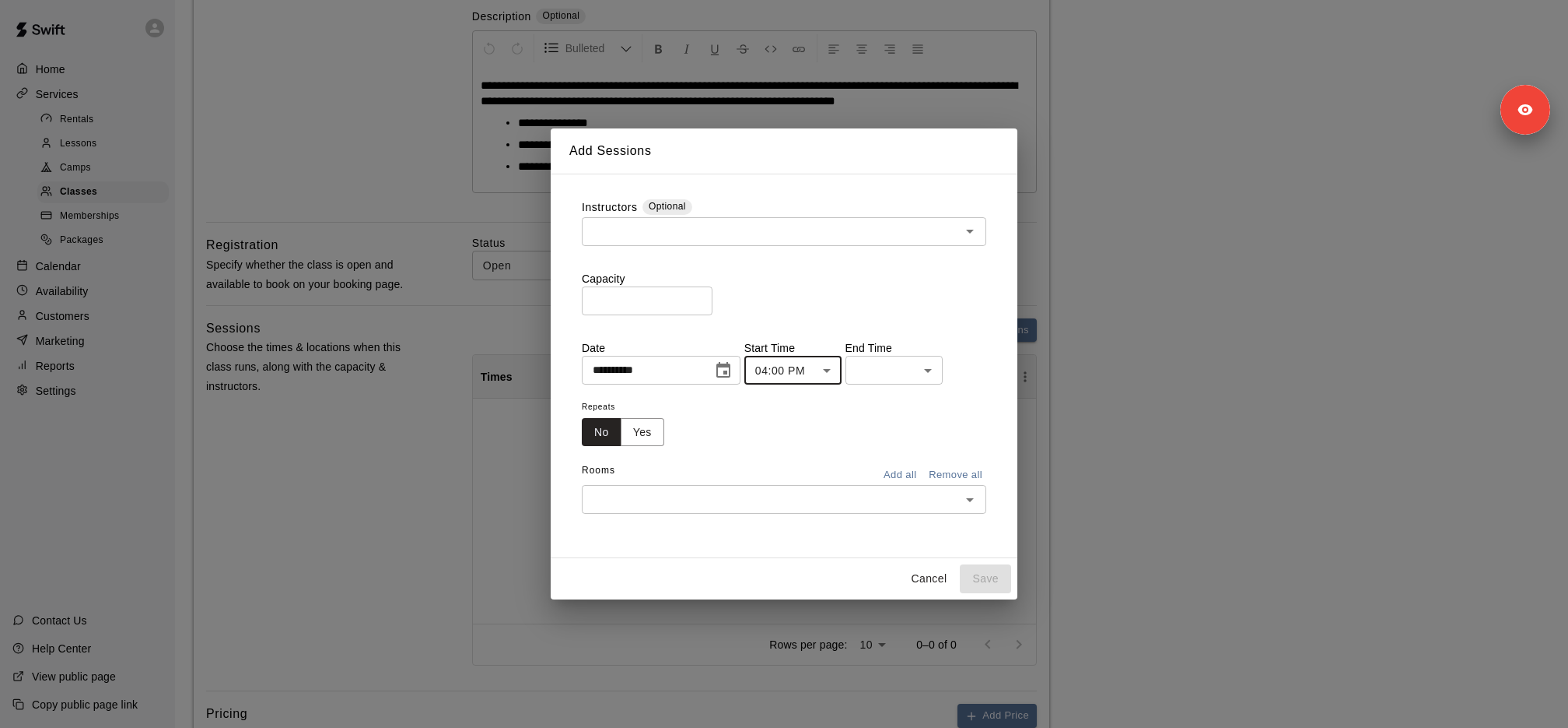
click at [889, 389] on div "**********" at bounding box center [784, 357] width 405 height 315
click at [887, 374] on body "**********" at bounding box center [784, 490] width 1568 height 1591
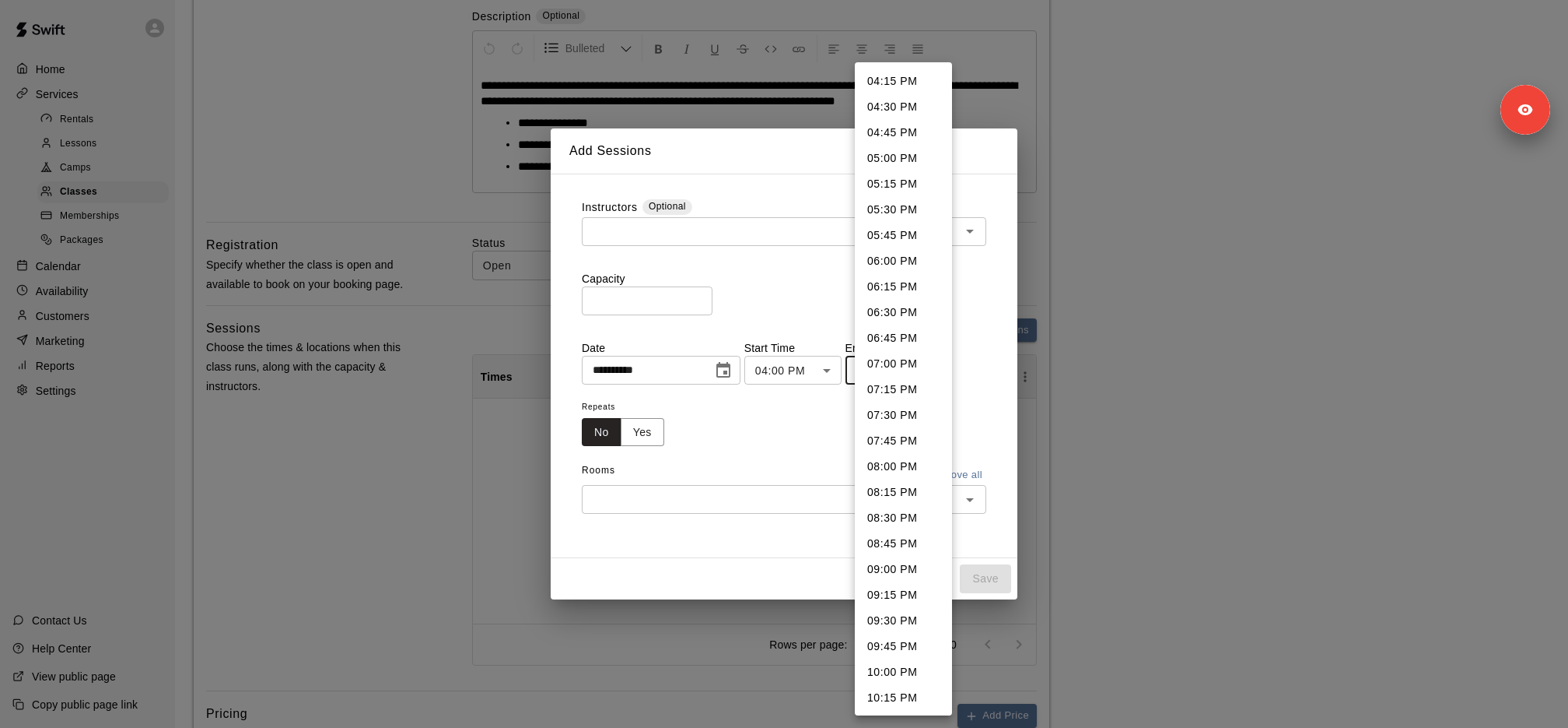
click at [908, 135] on li "04:45 PM" at bounding box center [903, 133] width 98 height 26
type input "********"
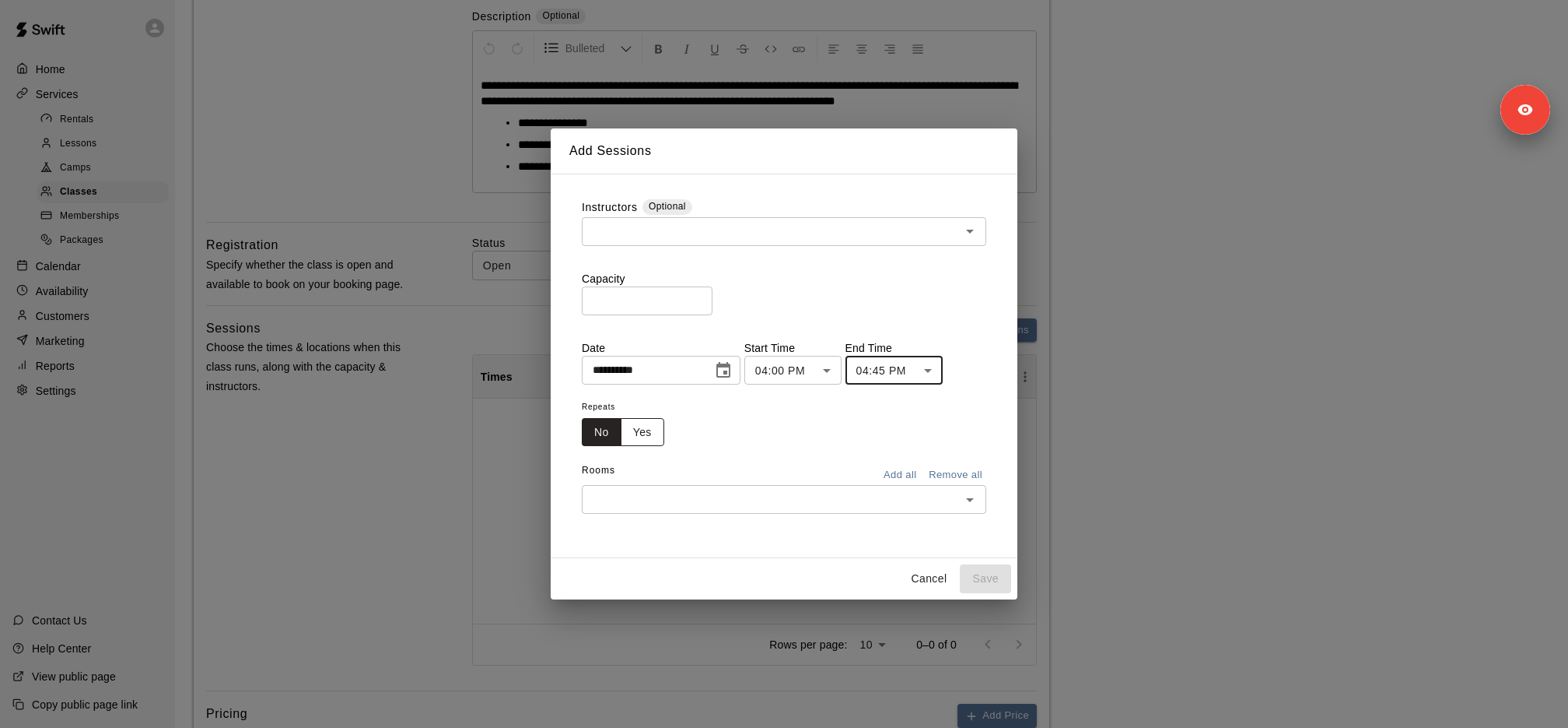
click at [647, 439] on button "Yes" at bounding box center [643, 433] width 44 height 29
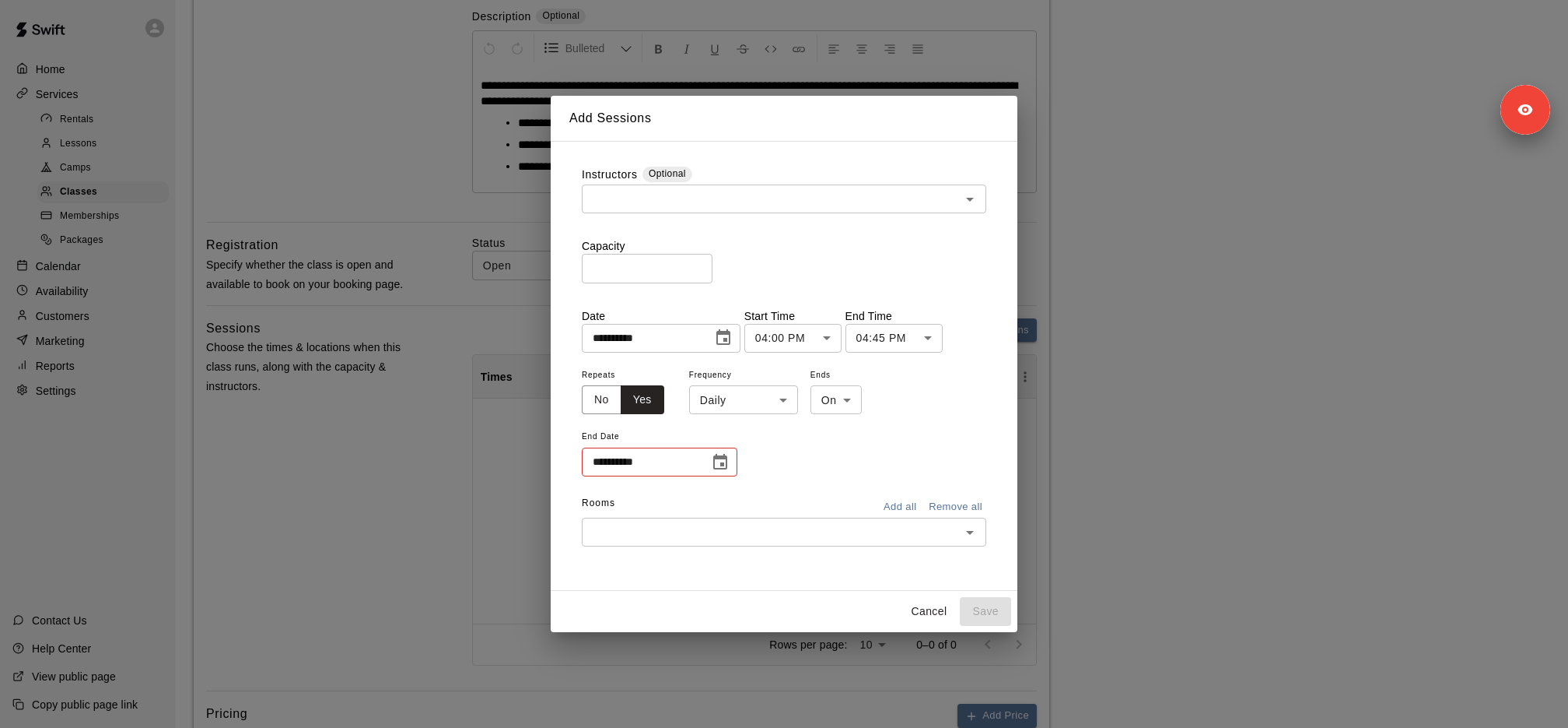
click at [725, 464] on icon "Choose date" at bounding box center [720, 462] width 19 height 19
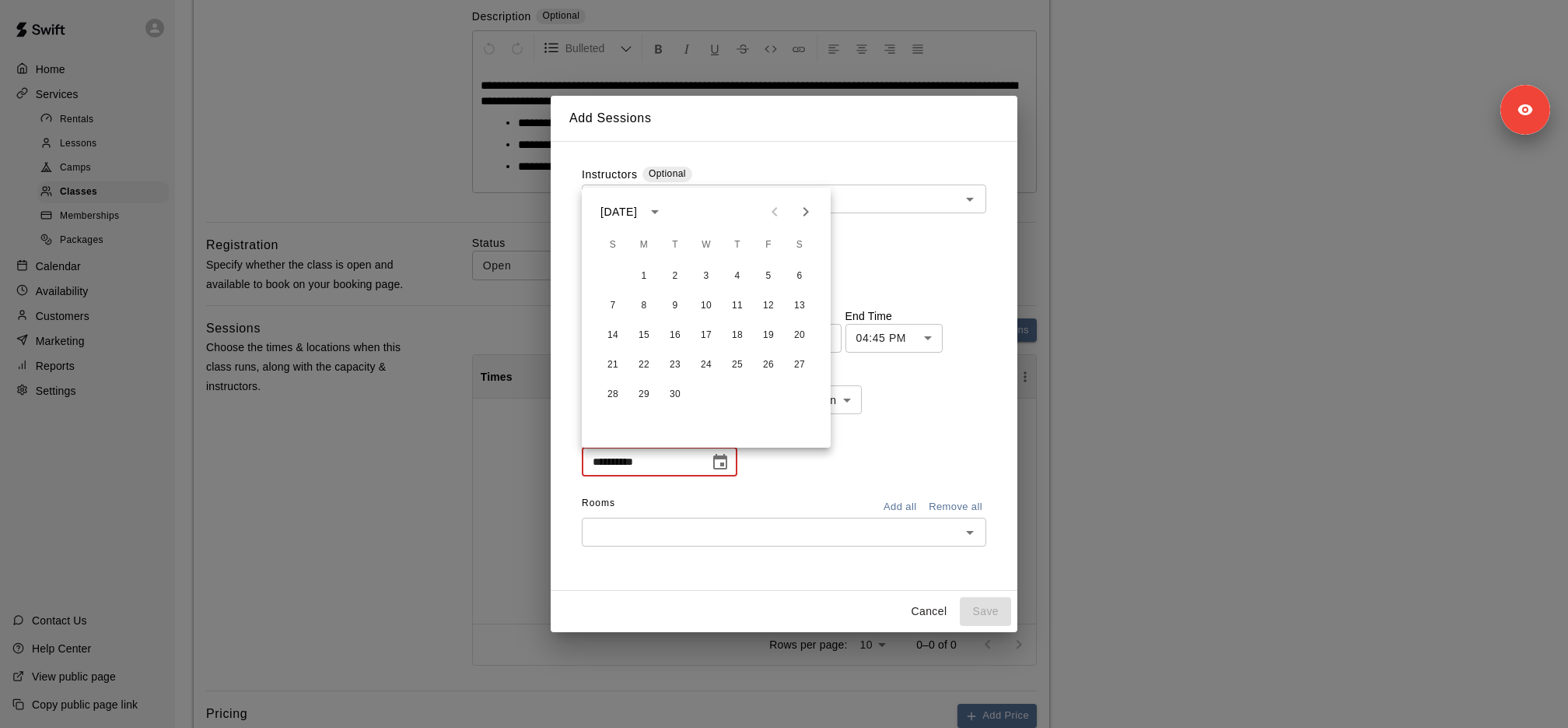
click at [798, 213] on icon "Next month" at bounding box center [805, 211] width 19 height 19
click at [617, 424] on button "30" at bounding box center [612, 424] width 28 height 28
type input "**********"
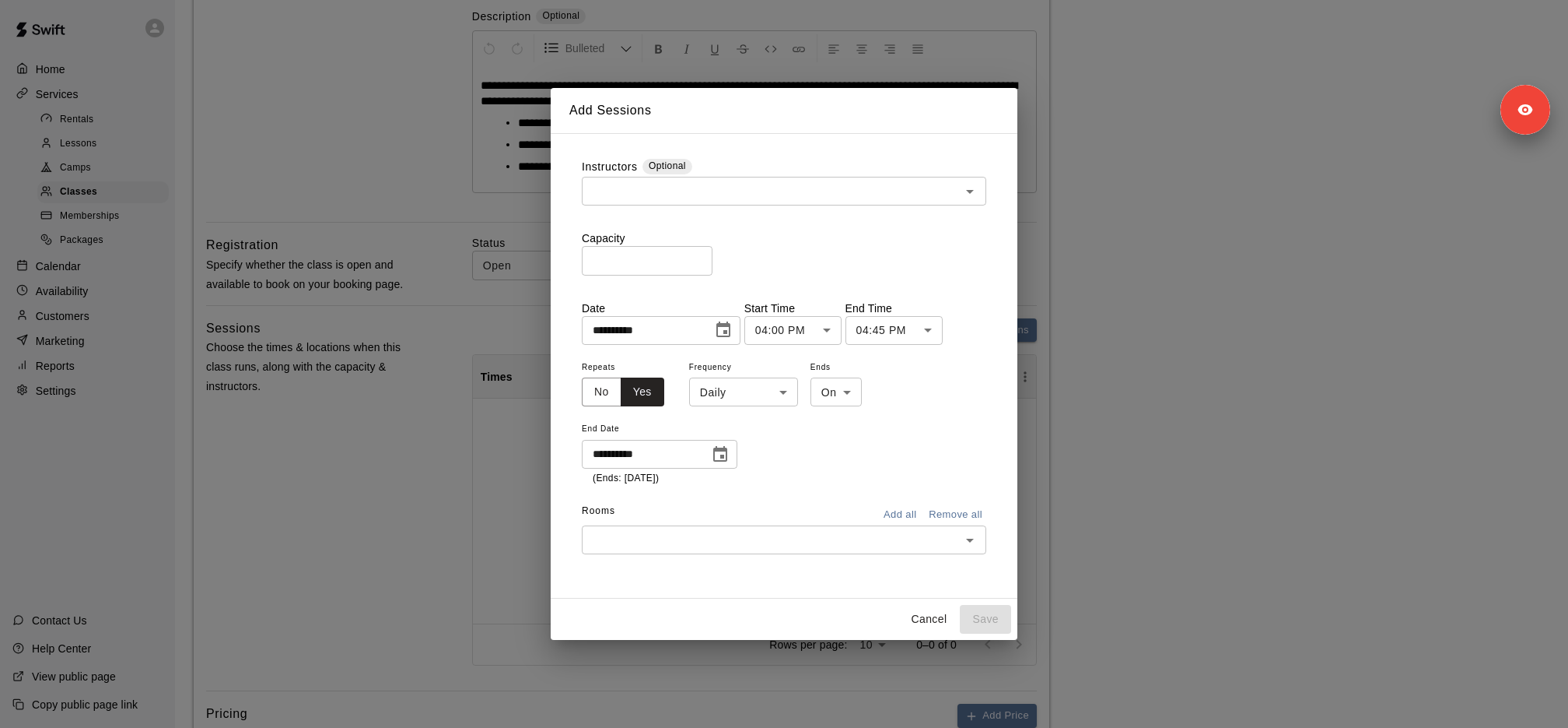
click at [666, 533] on input "text" at bounding box center [771, 540] width 370 height 20
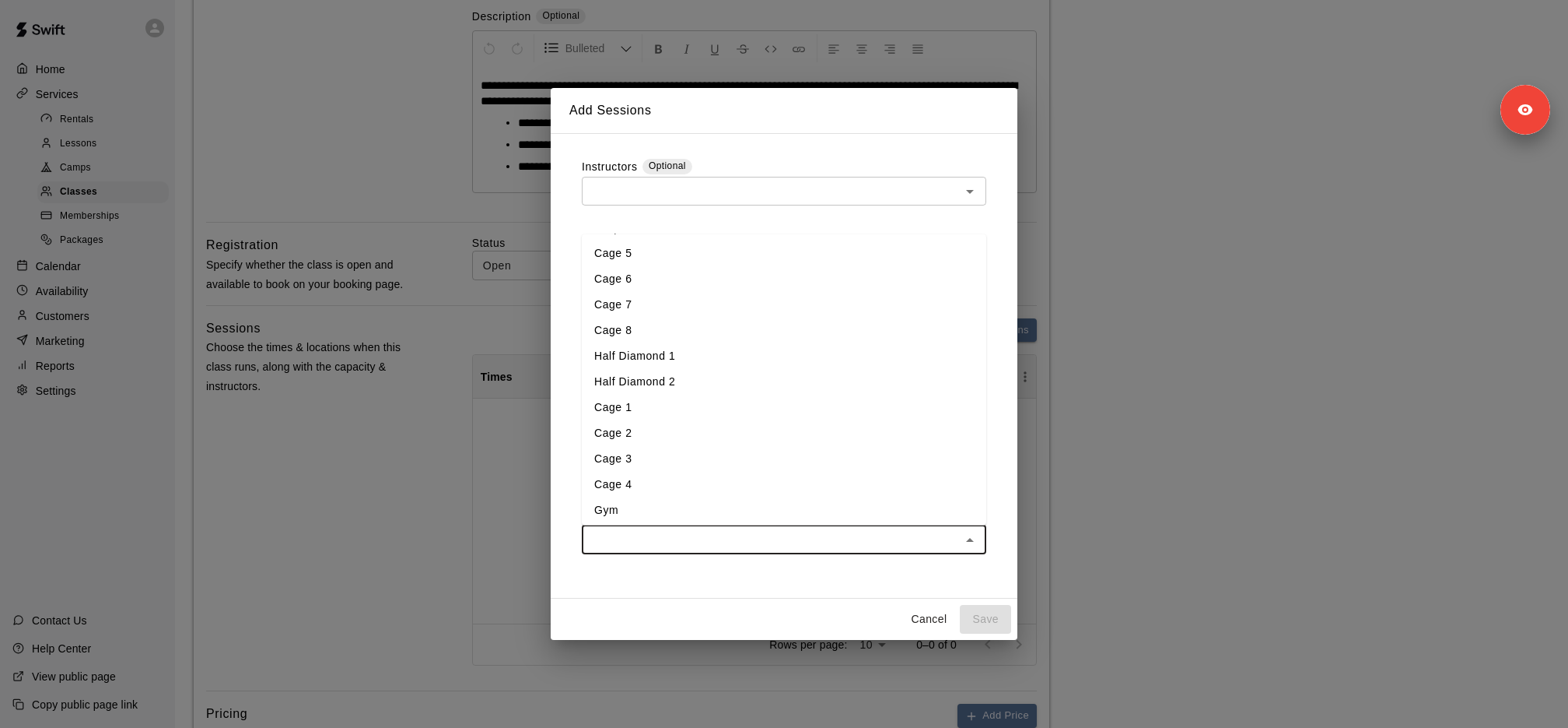
click at [641, 504] on li "Gym" at bounding box center [784, 510] width 405 height 26
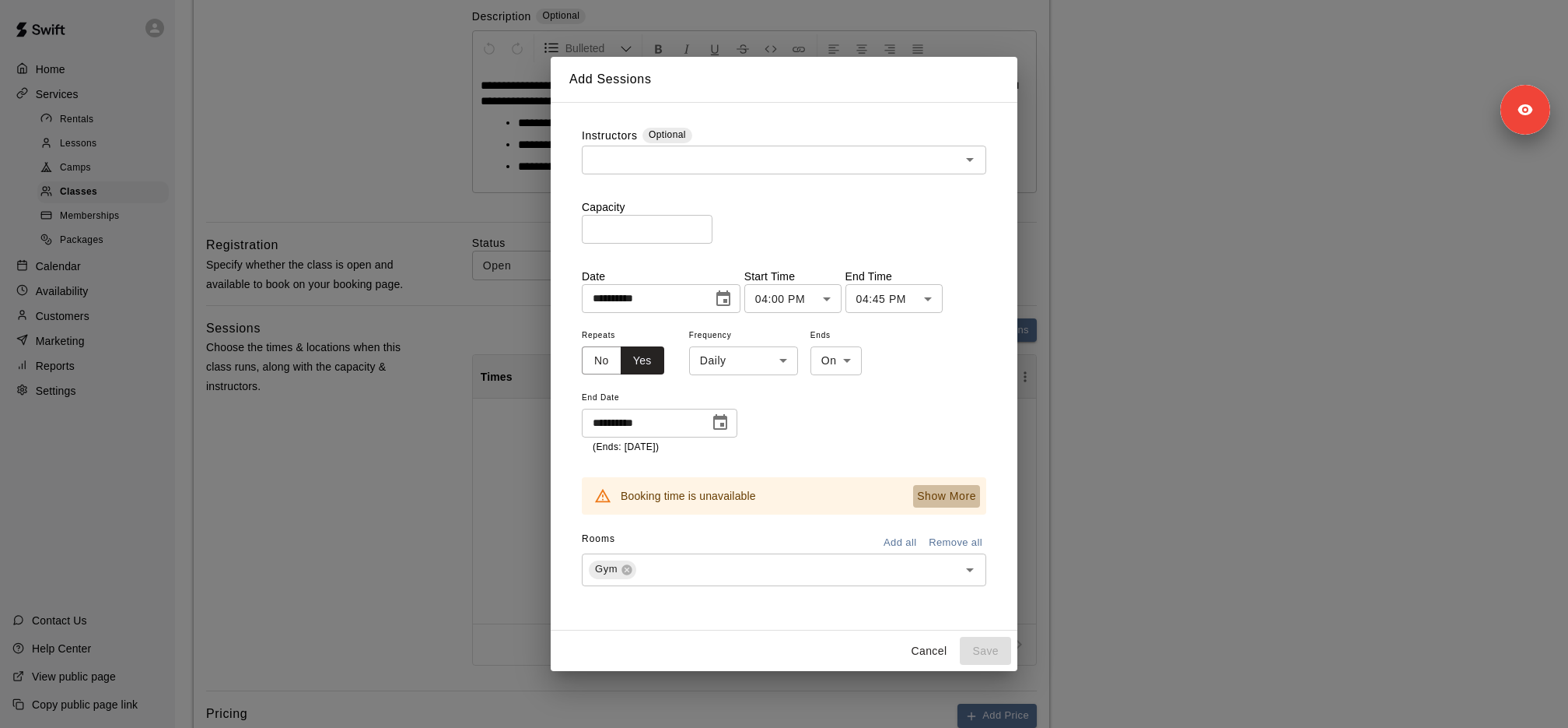
click at [954, 502] on p "Show More" at bounding box center [947, 496] width 59 height 16
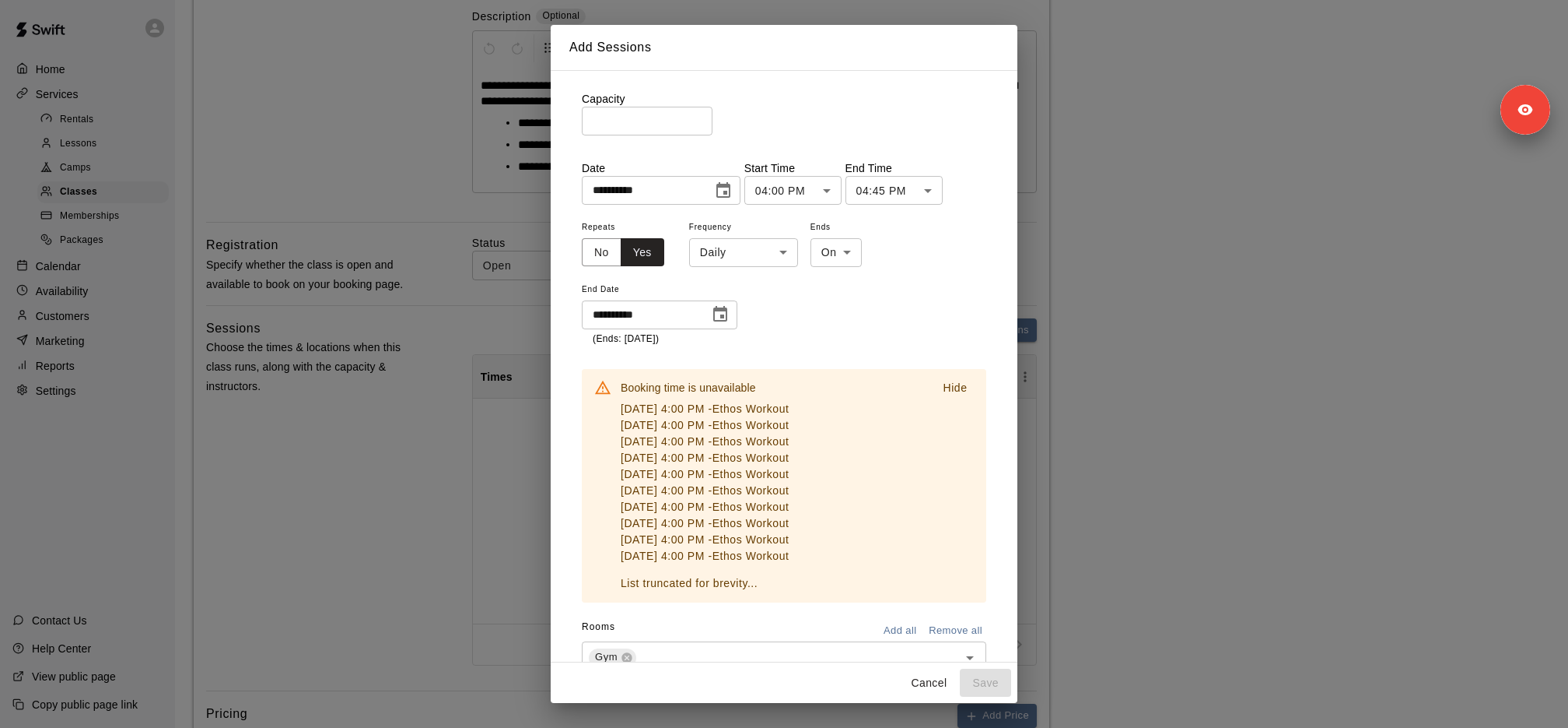
scroll to position [106, 0]
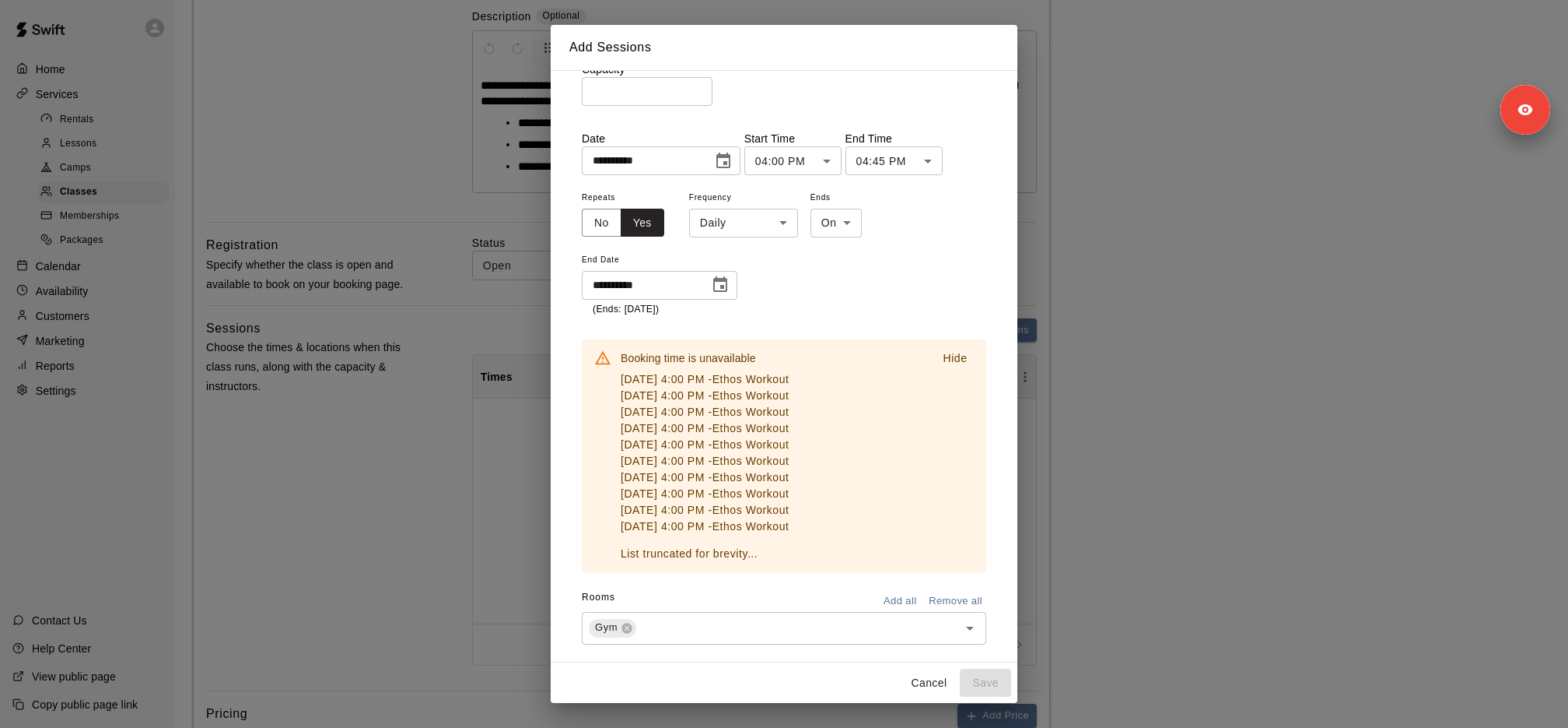
click at [966, 360] on p "Hide" at bounding box center [954, 358] width 24 height 16
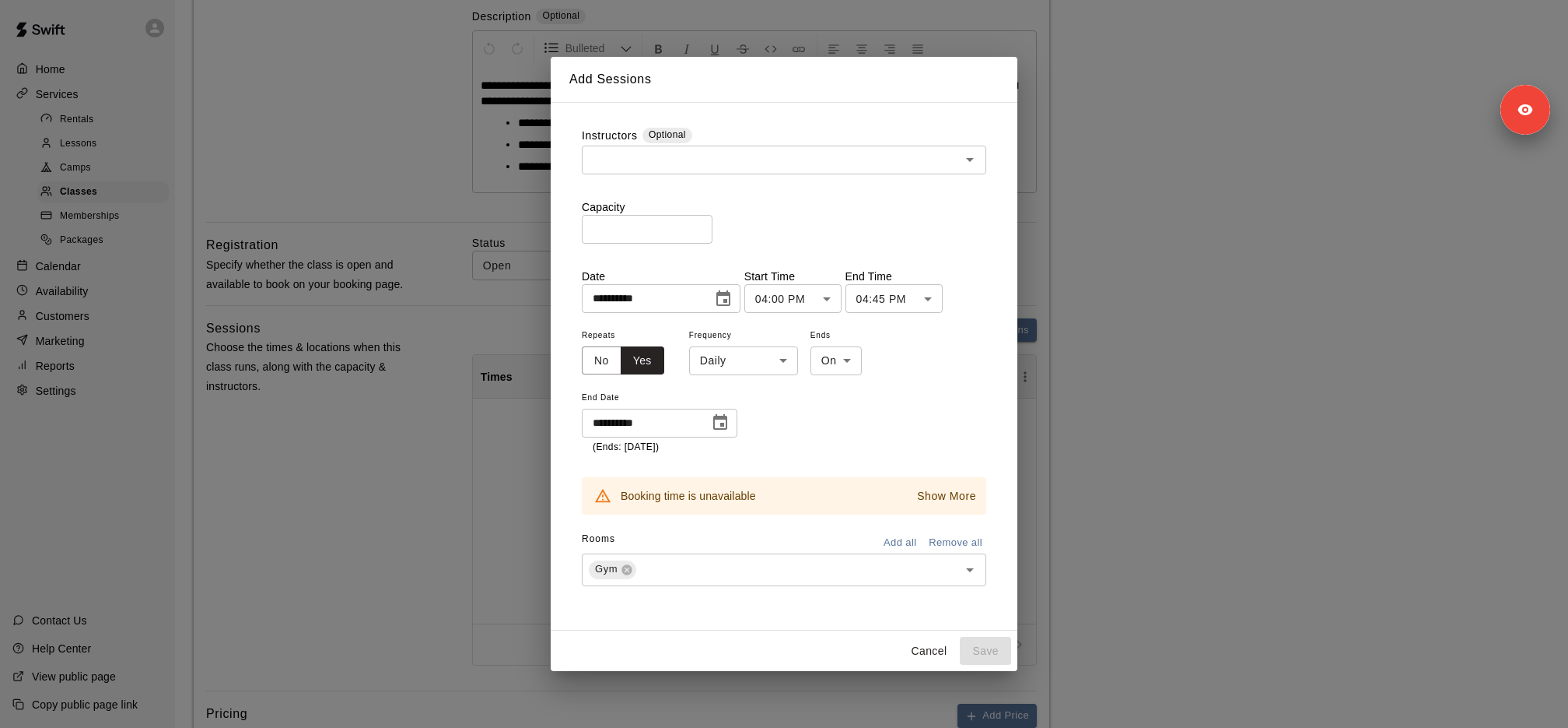
scroll to position [0, 0]
click at [947, 570] on icon "Clear" at bounding box center [950, 570] width 9 height 9
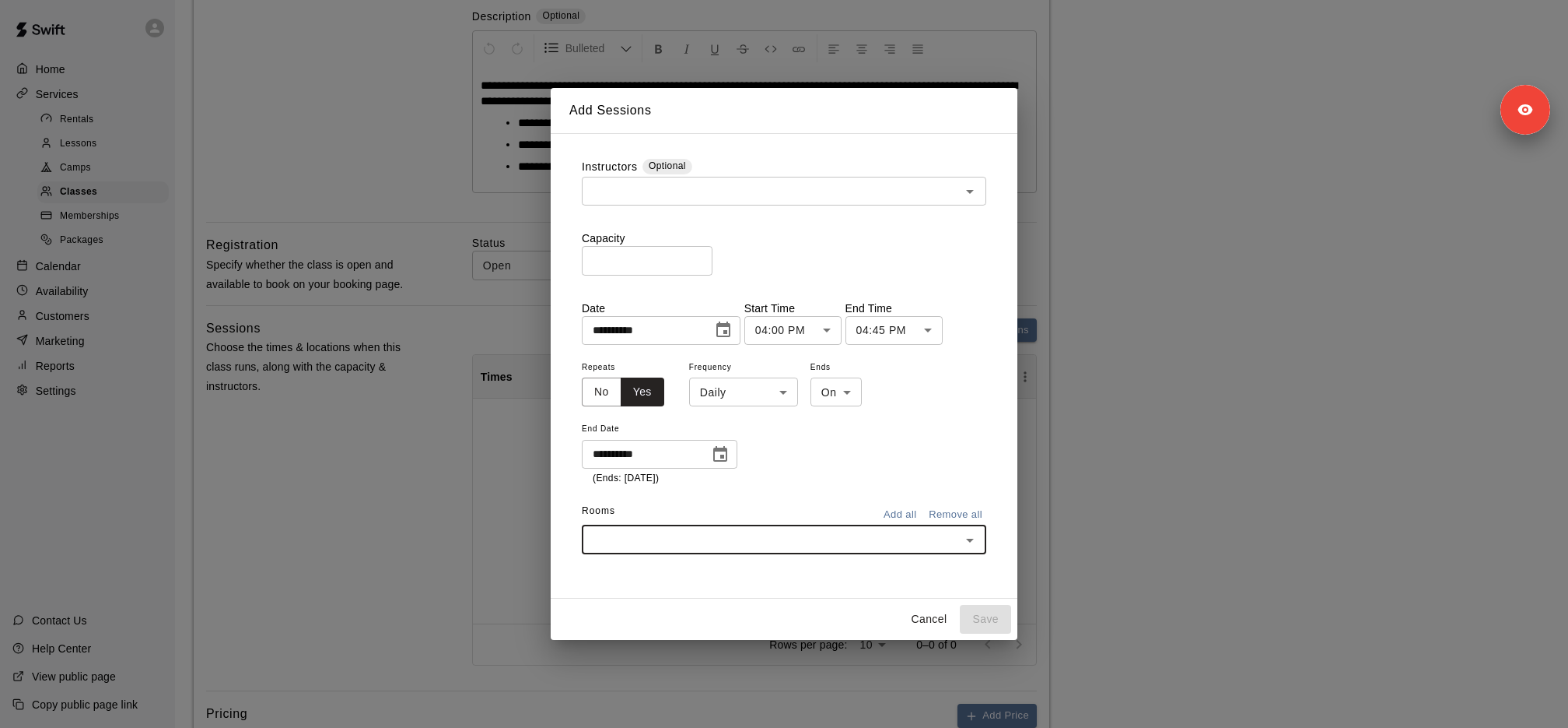
click at [819, 552] on div "​" at bounding box center [784, 540] width 405 height 29
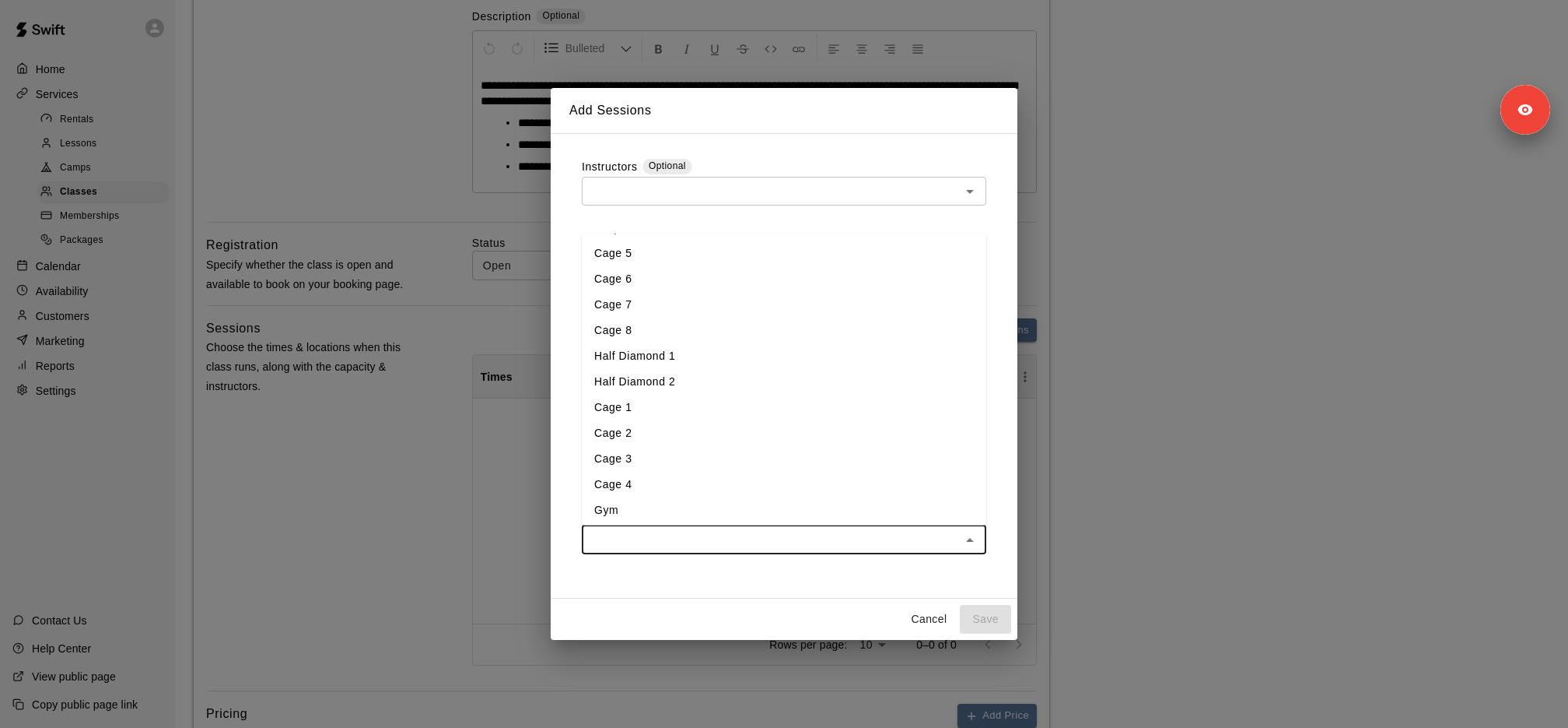
click at [752, 507] on li "Gym" at bounding box center [784, 510] width 405 height 26
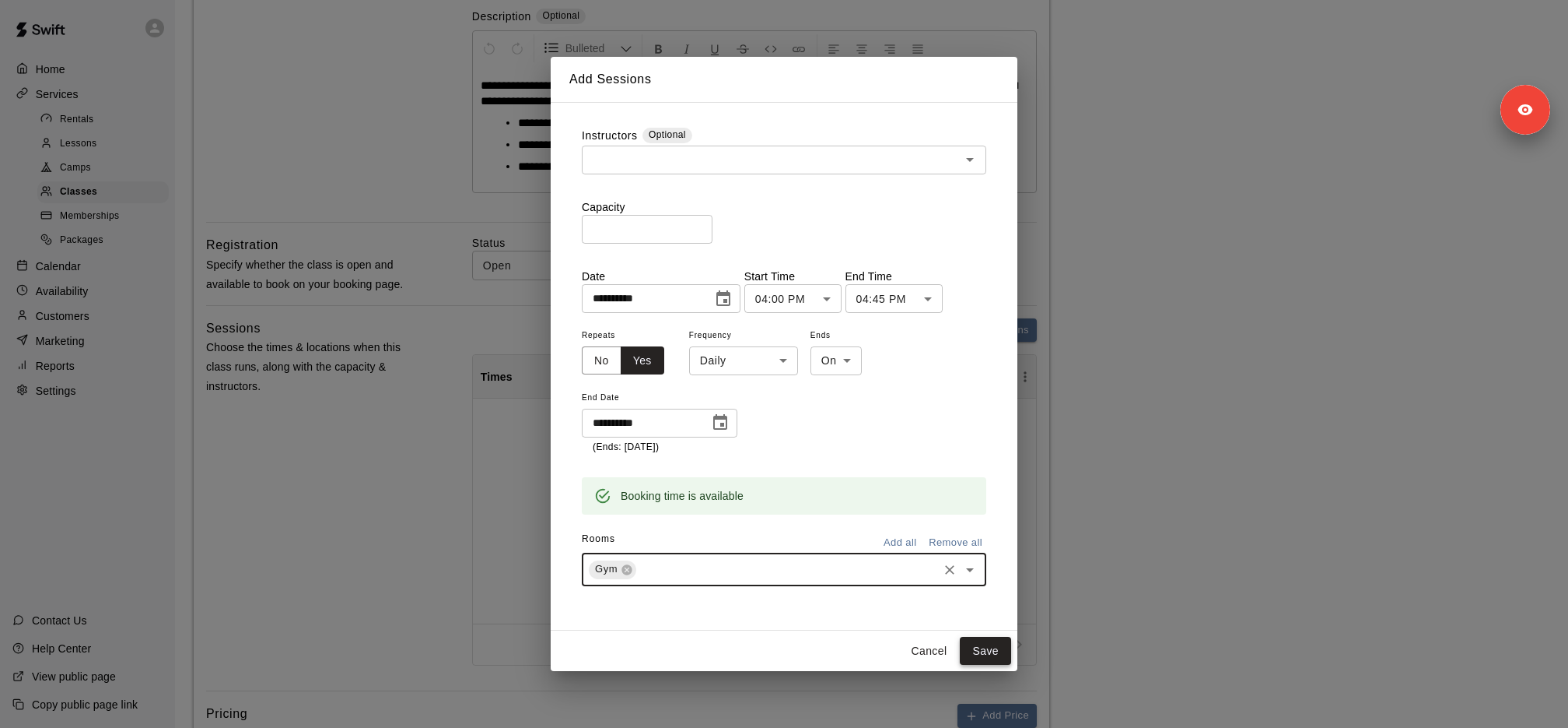
click at [981, 641] on button "Save" at bounding box center [985, 651] width 51 height 29
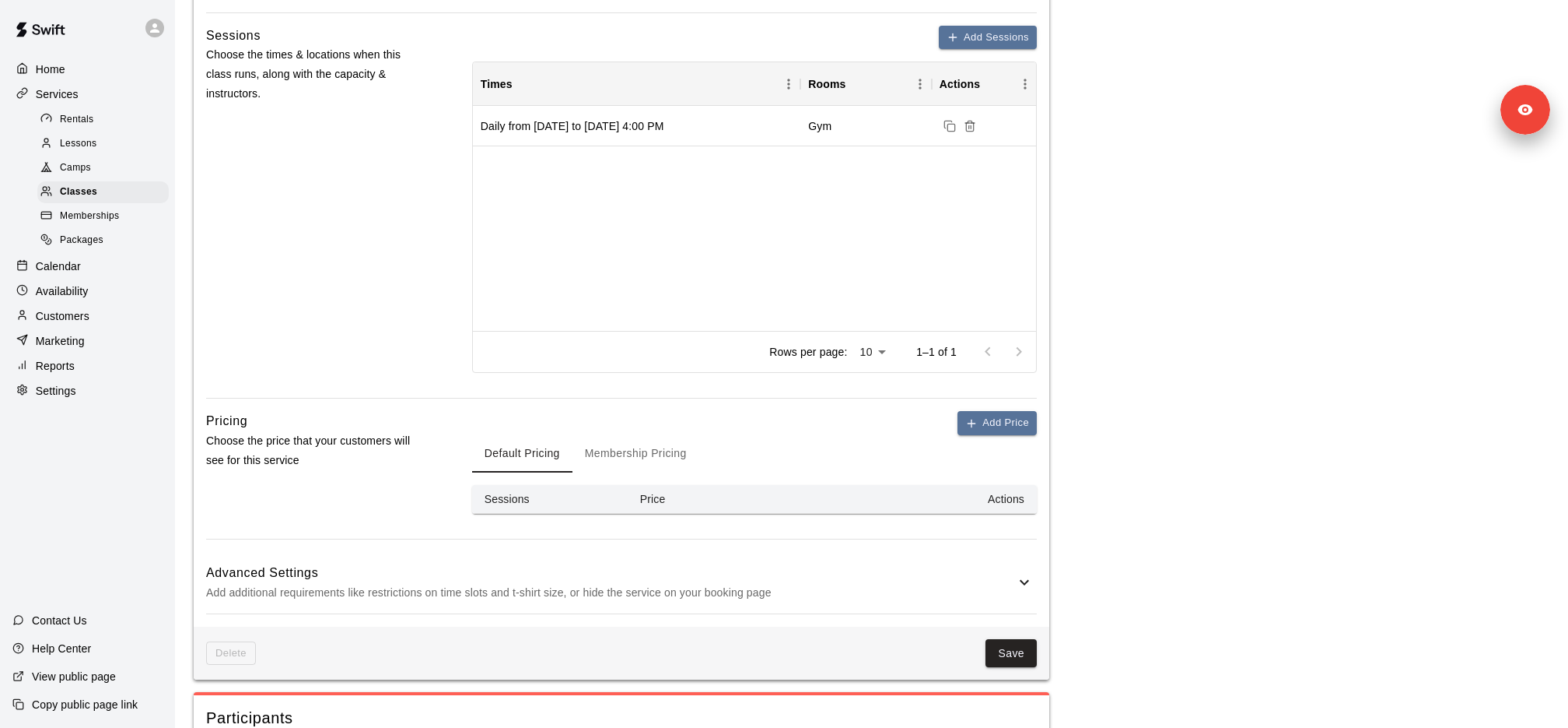
scroll to position [750, 0]
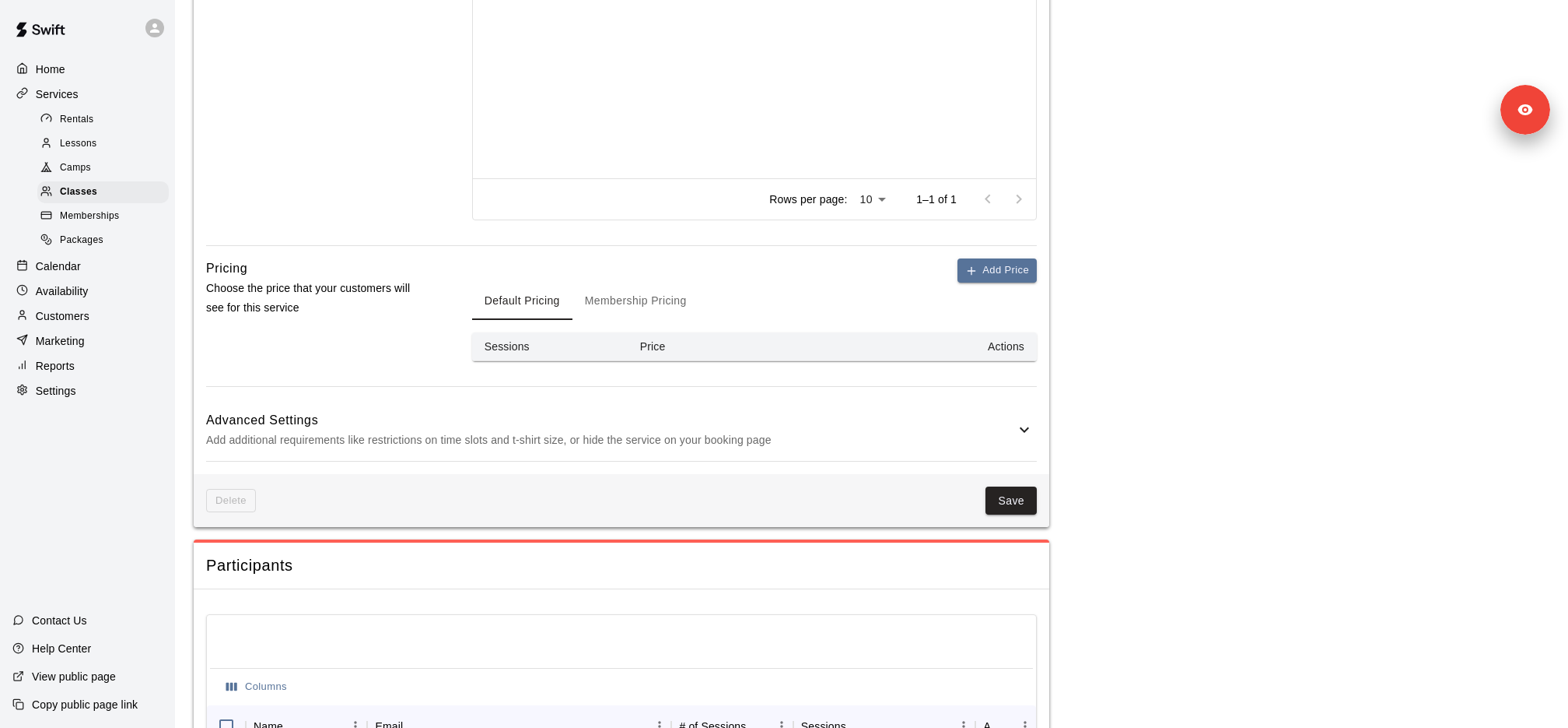
click at [993, 515] on div "Delete Save" at bounding box center [621, 501] width 856 height 54
click at [993, 513] on div "Delete Save" at bounding box center [621, 501] width 856 height 54
click at [993, 506] on button "Save" at bounding box center [1010, 501] width 51 height 29
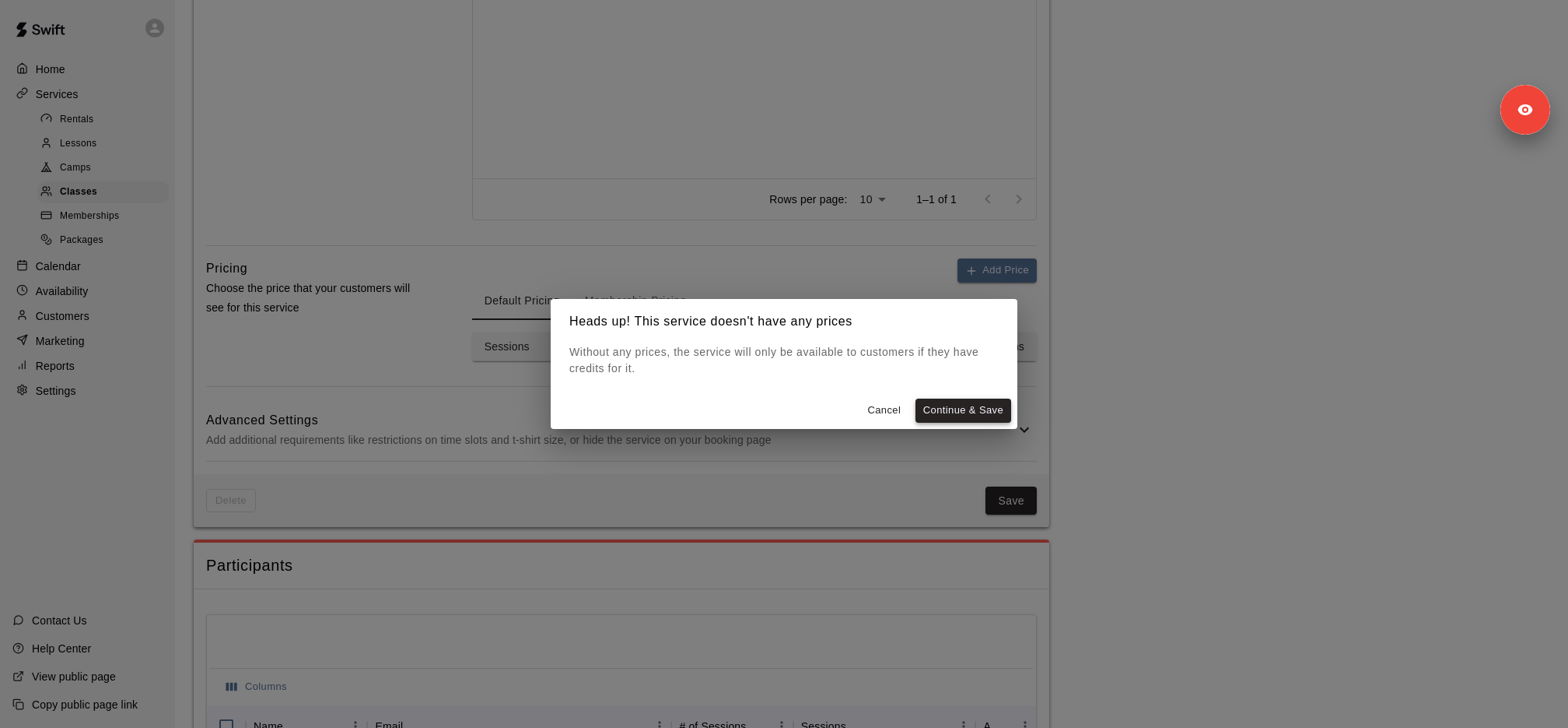
click at [975, 415] on button "Continue & Save" at bounding box center [963, 410] width 96 height 24
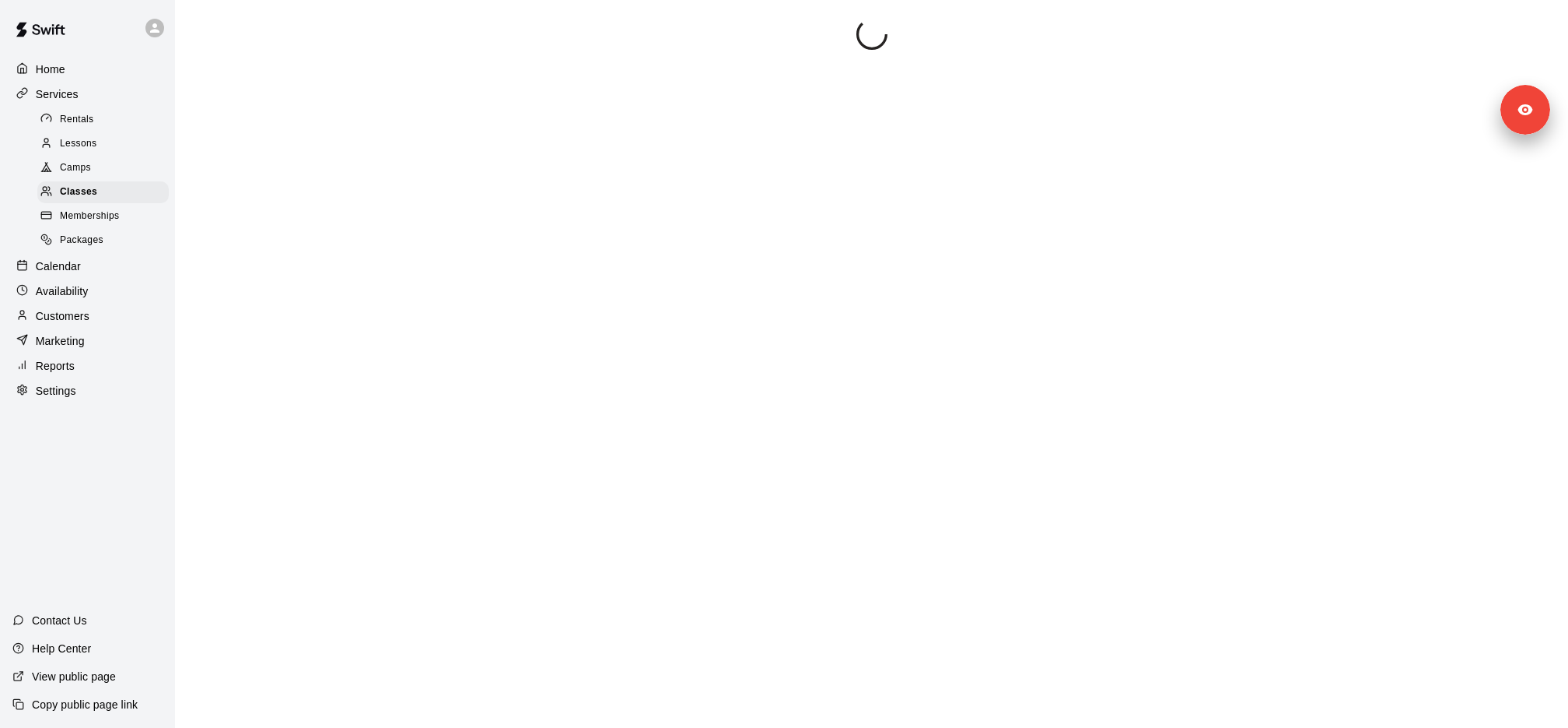
click at [64, 270] on p "Calendar" at bounding box center [58, 266] width 45 height 15
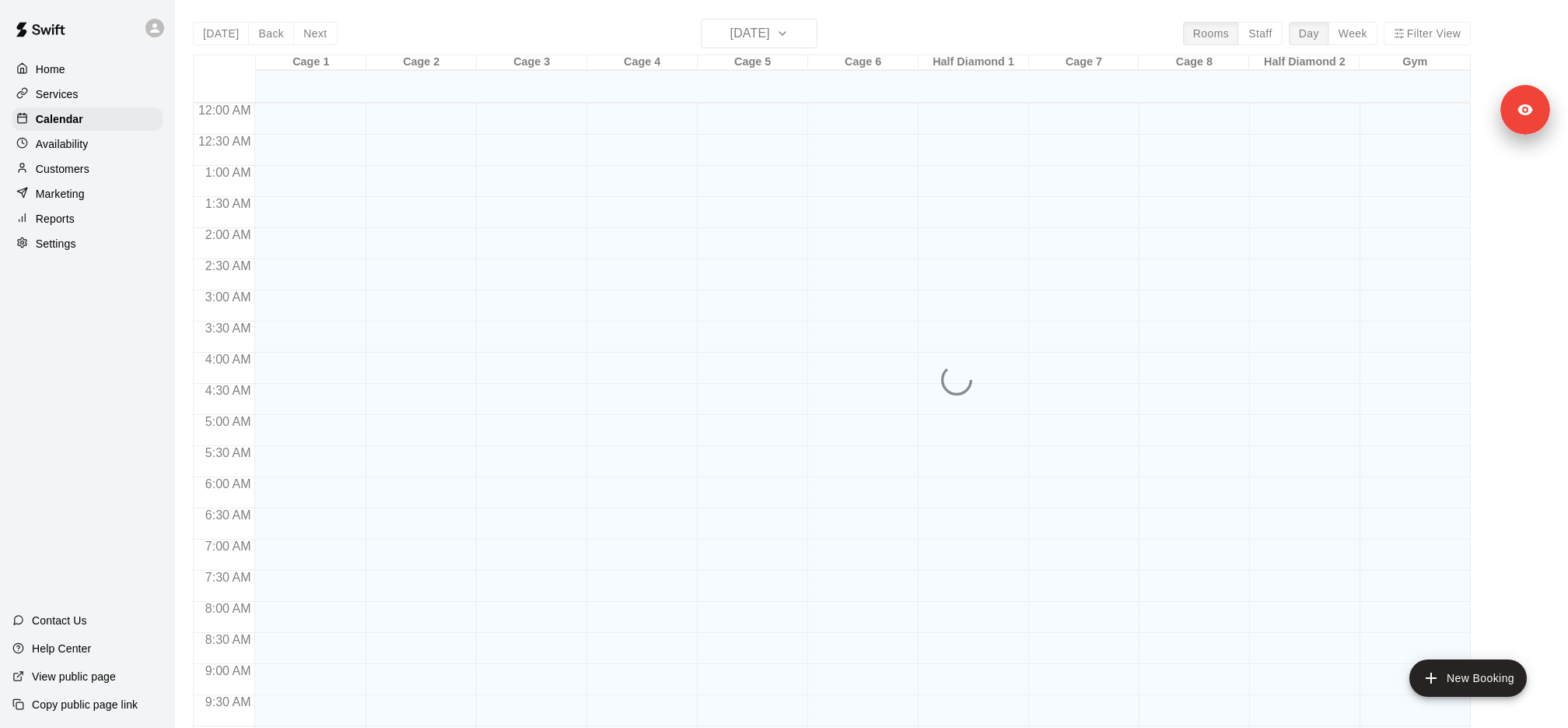
scroll to position [794, 0]
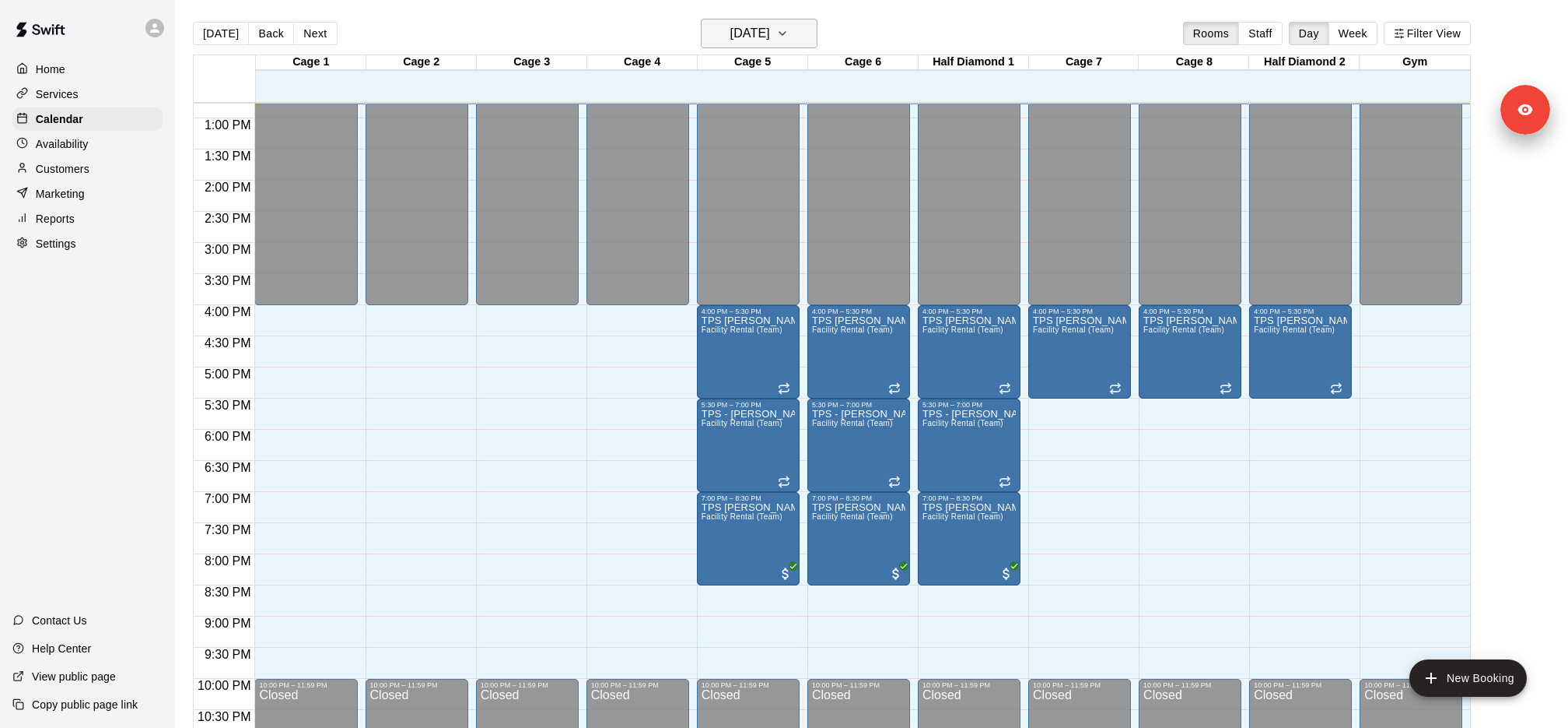
click at [786, 33] on icon "button" at bounding box center [782, 33] width 6 height 3
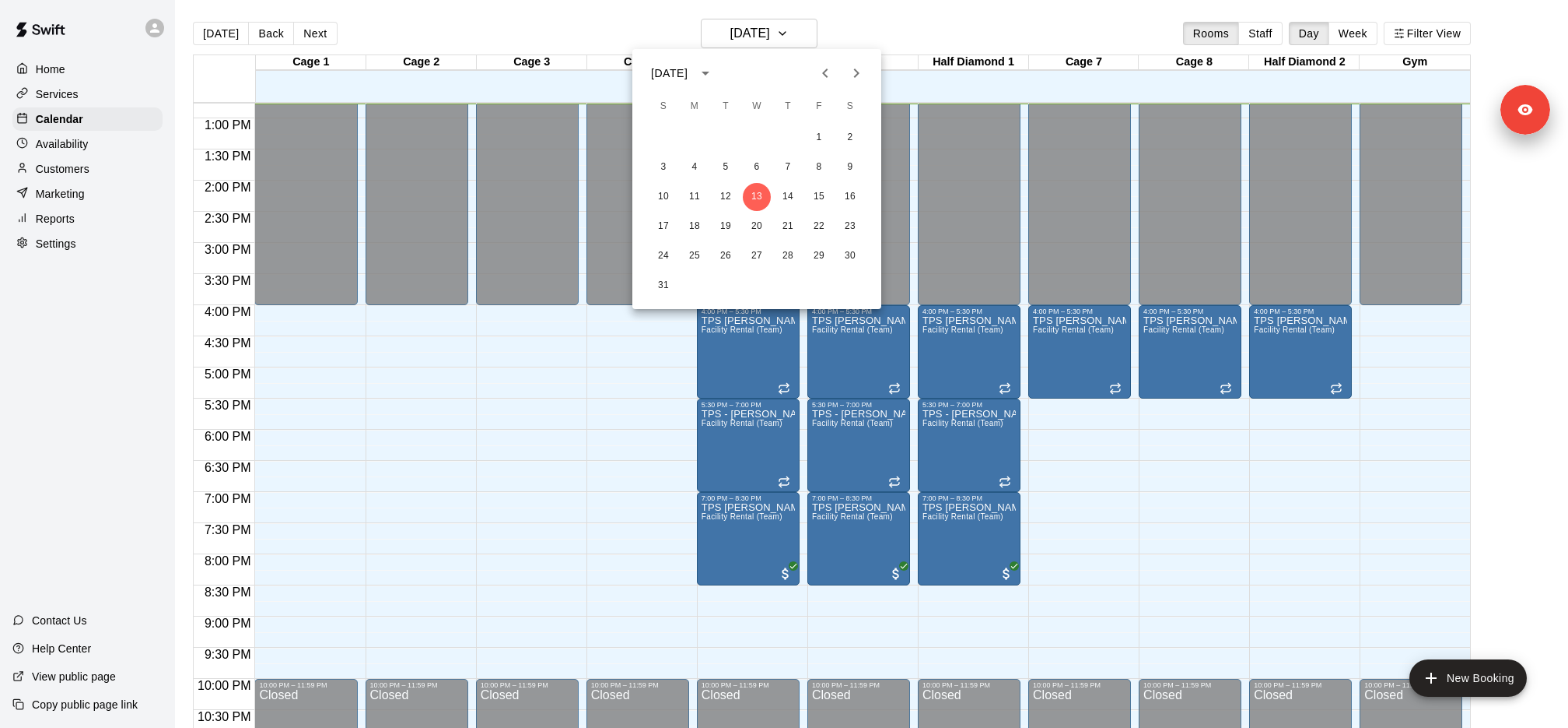
click at [859, 70] on icon "Next month" at bounding box center [856, 73] width 19 height 19
click at [826, 77] on icon "Previous month" at bounding box center [825, 73] width 5 height 9
click at [853, 143] on button "6" at bounding box center [849, 137] width 28 height 28
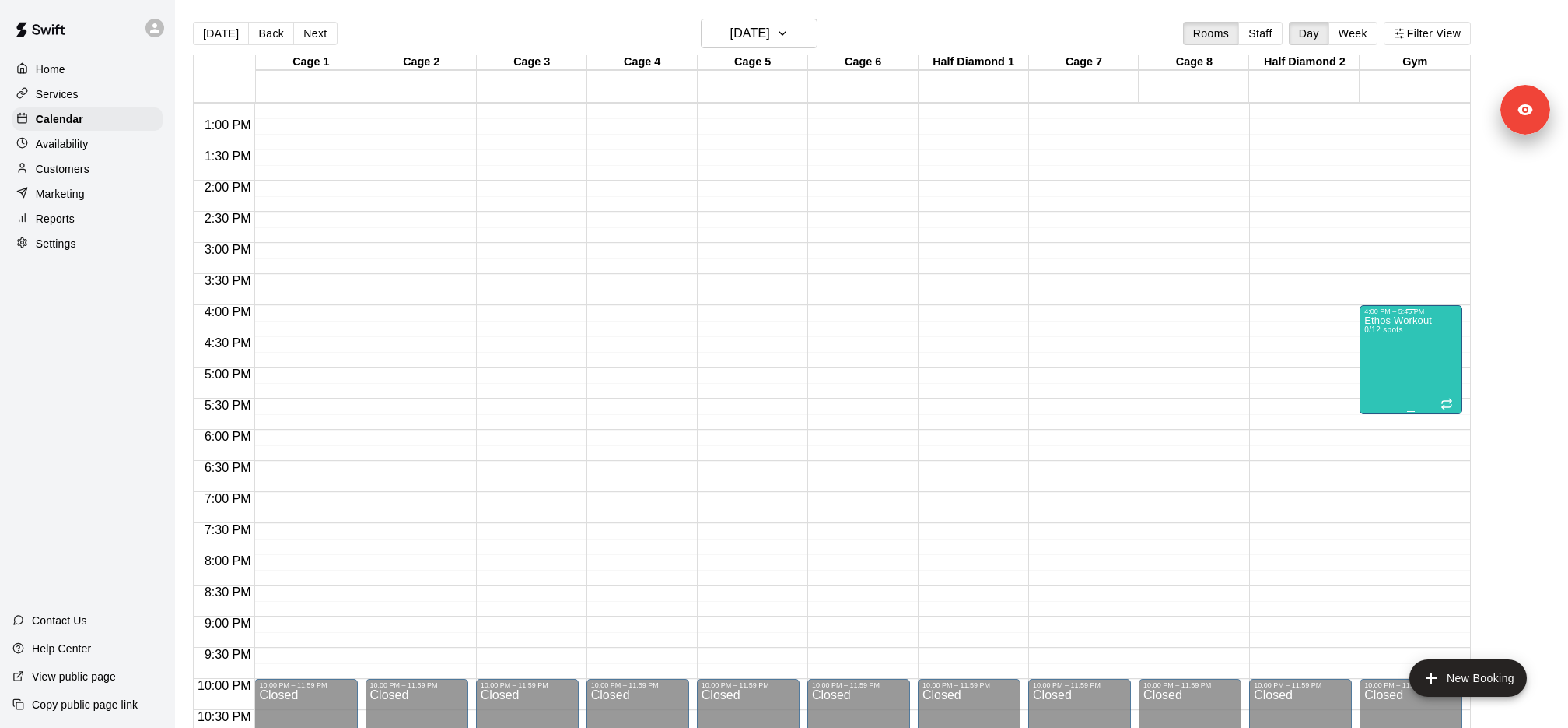
click at [1414, 349] on div "Ethos Workout 0/12 spots" at bounding box center [1399, 679] width 68 height 728
click at [1376, 330] on icon "edit" at bounding box center [1379, 330] width 19 height 19
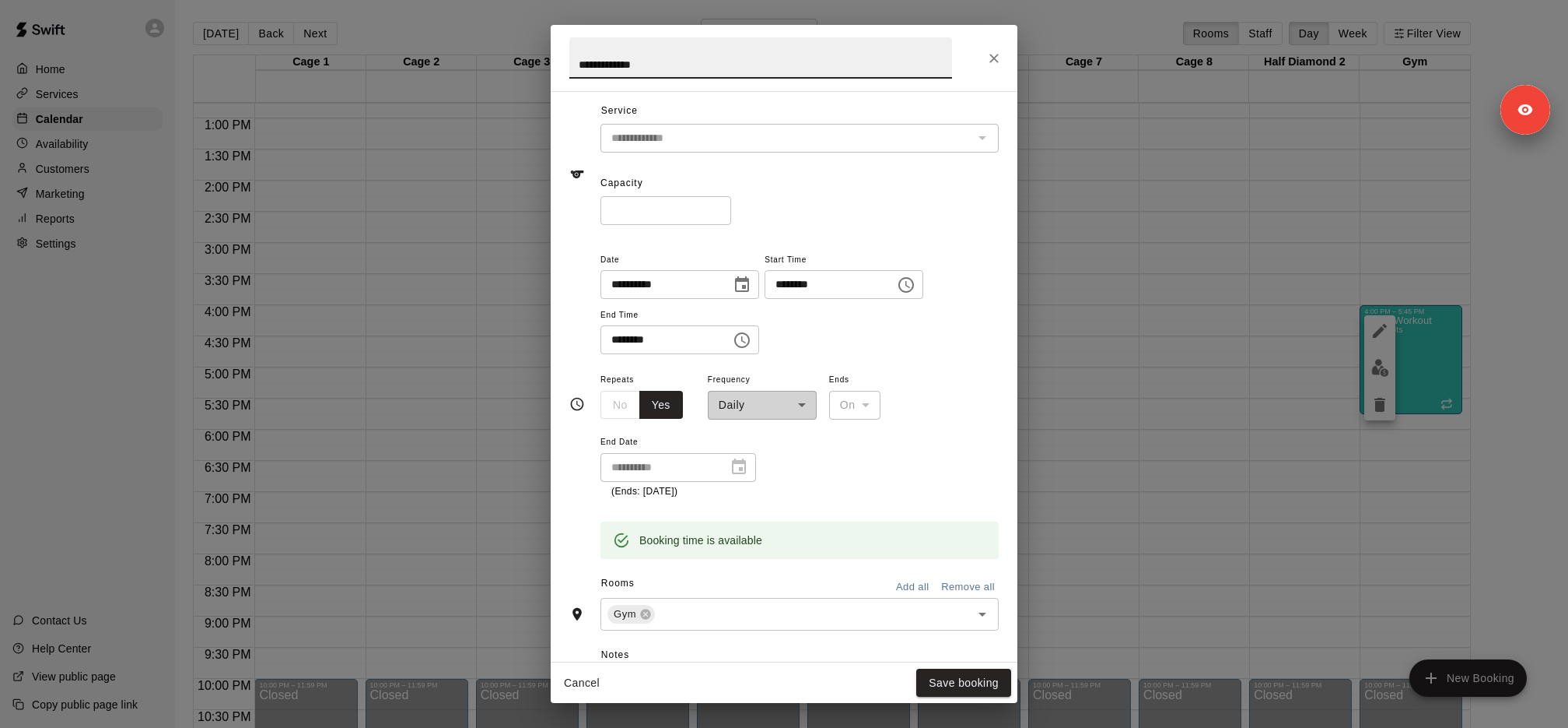
scroll to position [0, 0]
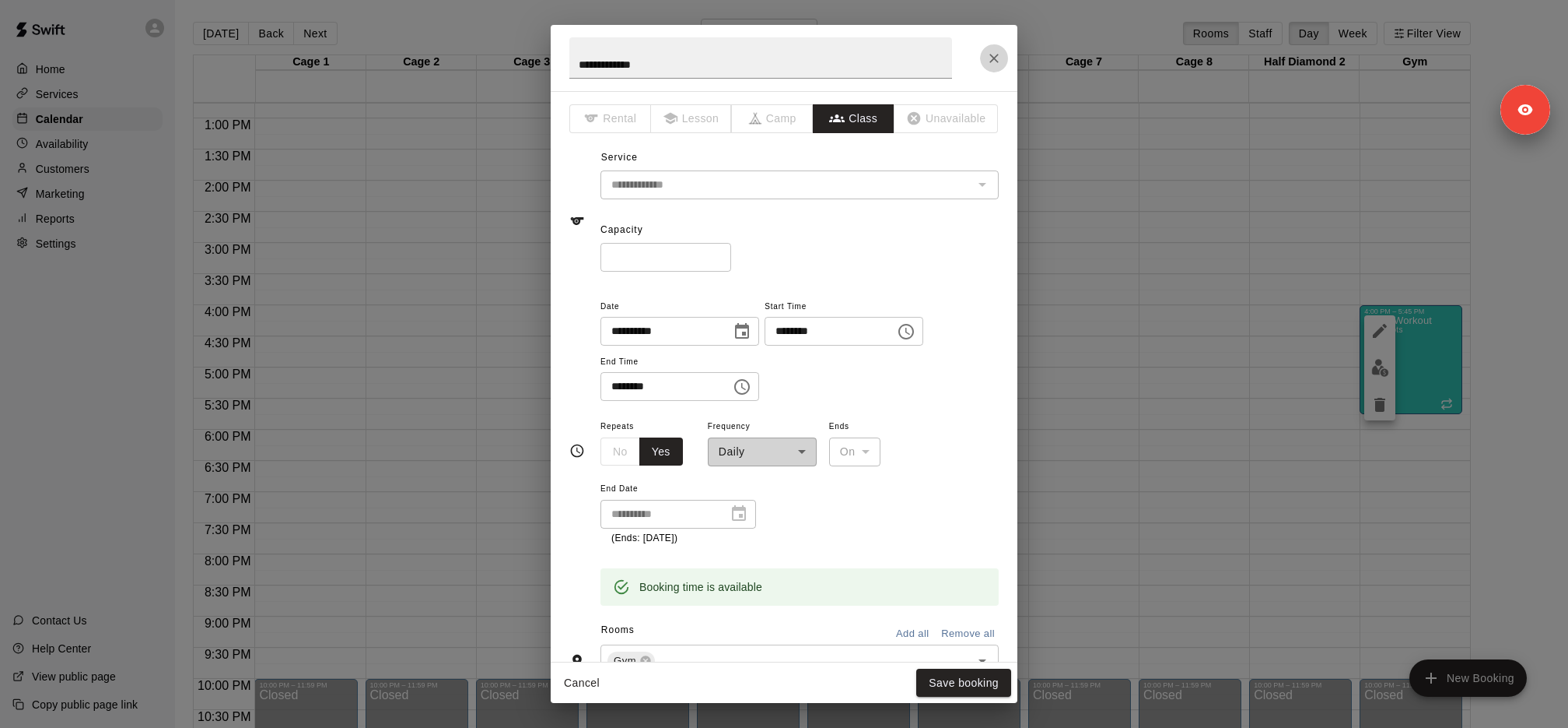
click at [1003, 59] on button "Close" at bounding box center [993, 58] width 28 height 28
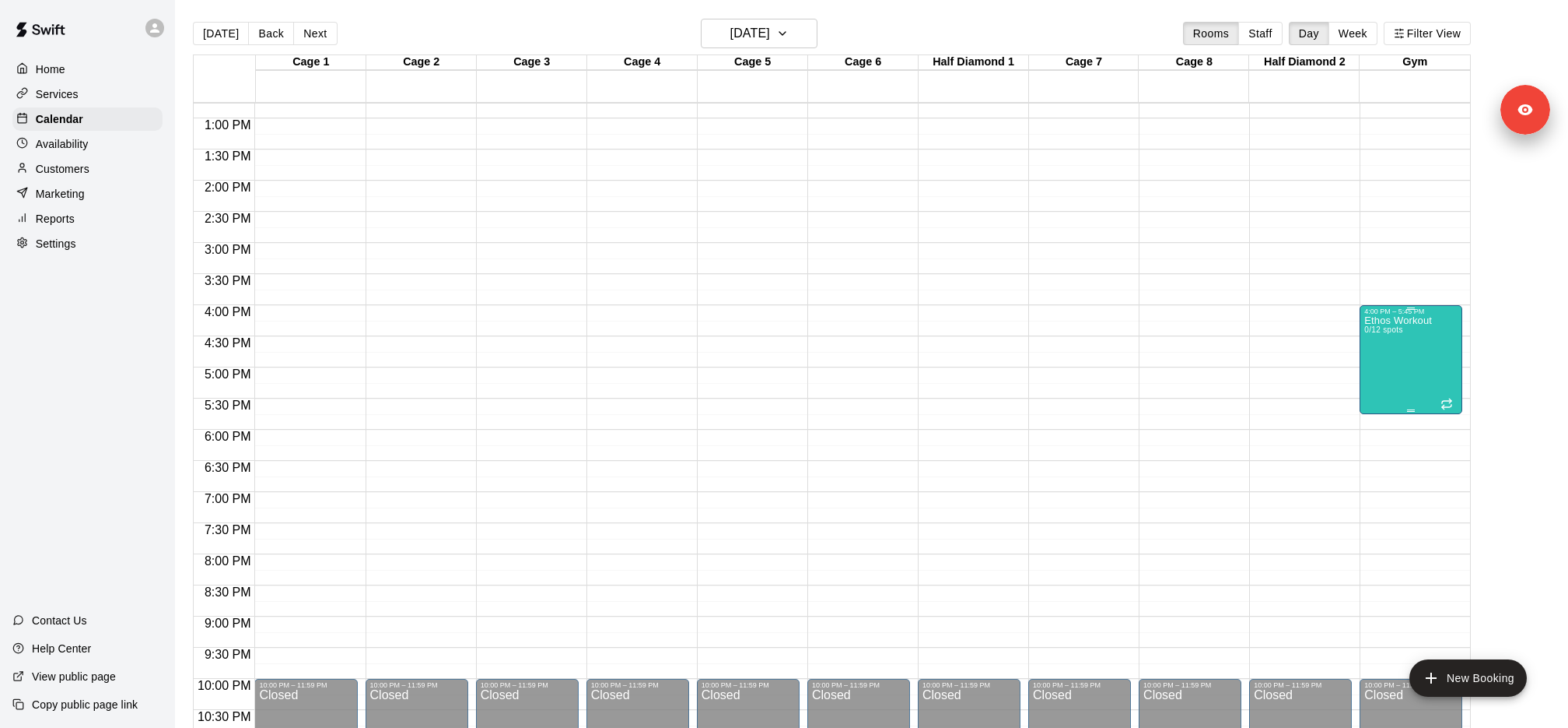
click at [1396, 364] on div "Ethos Workout 0/12 spots" at bounding box center [1399, 679] width 68 height 728
drag, startPoint x: 1376, startPoint y: 336, endPoint x: 1382, endPoint y: 362, distance: 26.7
click at [1382, 362] on div at bounding box center [1380, 367] width 31 height 105
click at [1382, 362] on img "edit" at bounding box center [1380, 368] width 18 height 18
click at [770, 39] on h6 "Saturday Sep 06" at bounding box center [750, 33] width 39 height 21
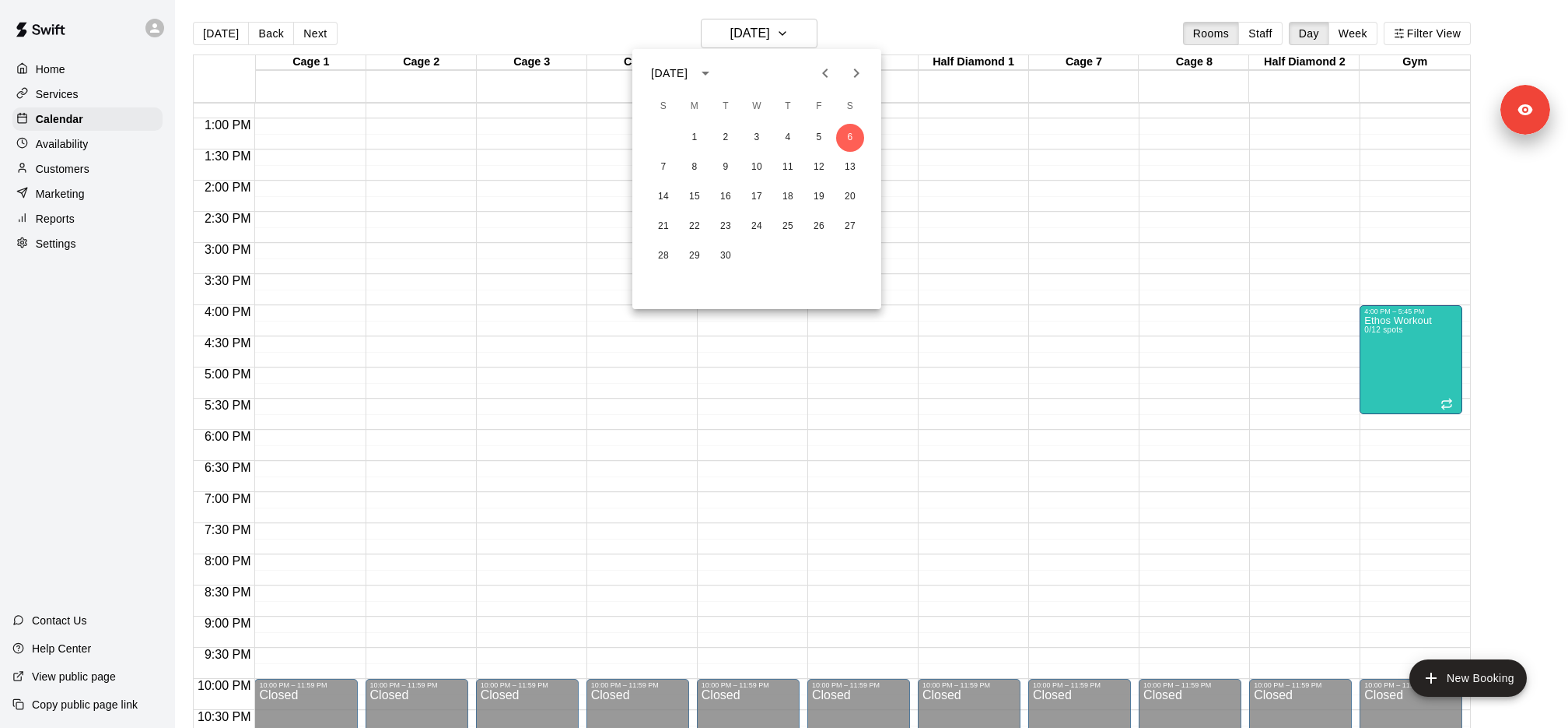
click at [855, 73] on icon "Next month" at bounding box center [856, 73] width 19 height 19
click at [757, 213] on button "19" at bounding box center [756, 226] width 28 height 28
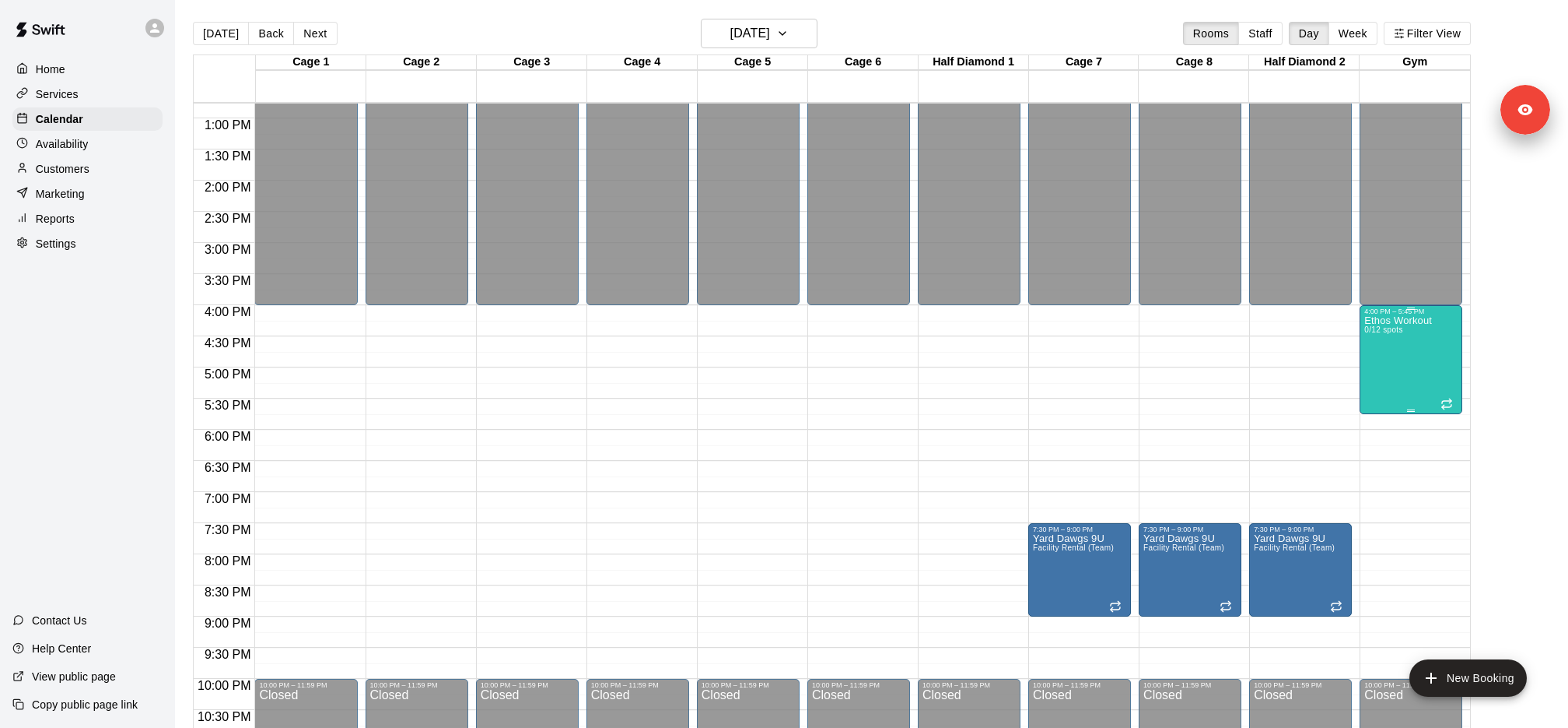
click at [1398, 338] on div "Ethos Workout 0/12 spots" at bounding box center [1399, 679] width 68 height 728
click at [1379, 25] on div at bounding box center [784, 364] width 1568 height 728
click at [1359, 25] on button "Week" at bounding box center [1353, 33] width 49 height 23
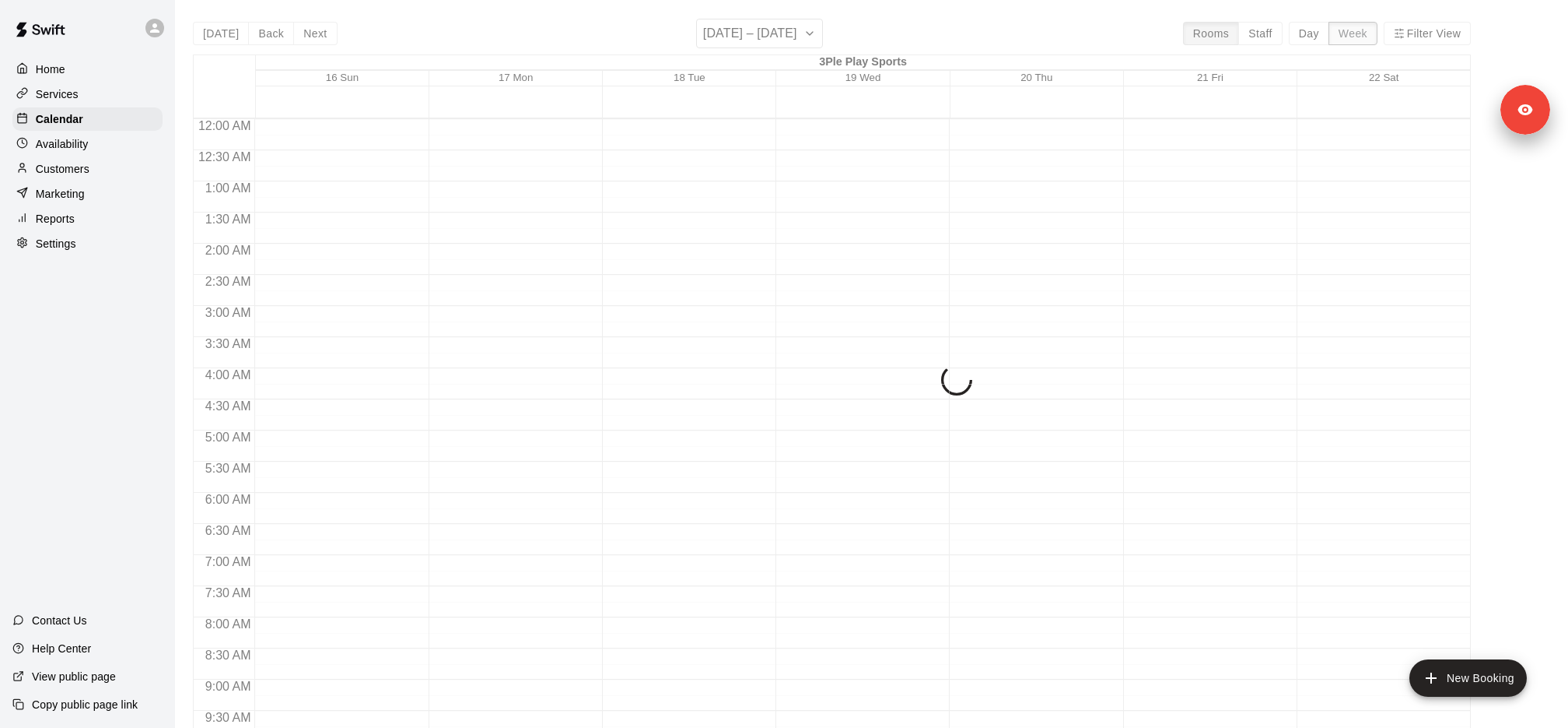
scroll to position [795, 0]
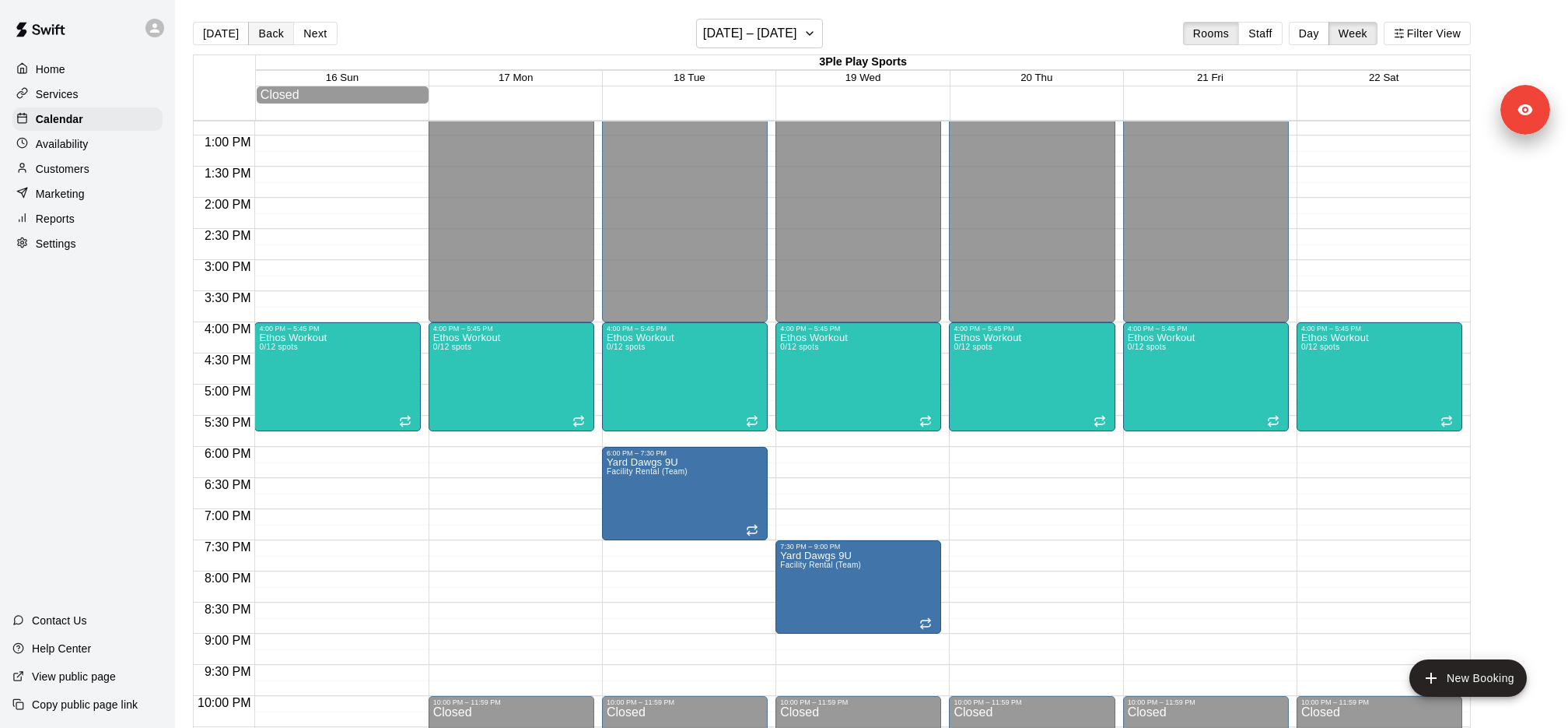
click at [261, 32] on button "Back" at bounding box center [270, 33] width 46 height 23
click at [260, 32] on button "Back" at bounding box center [270, 33] width 46 height 23
click at [729, 32] on h6 "November 02 – 08" at bounding box center [750, 33] width 94 height 21
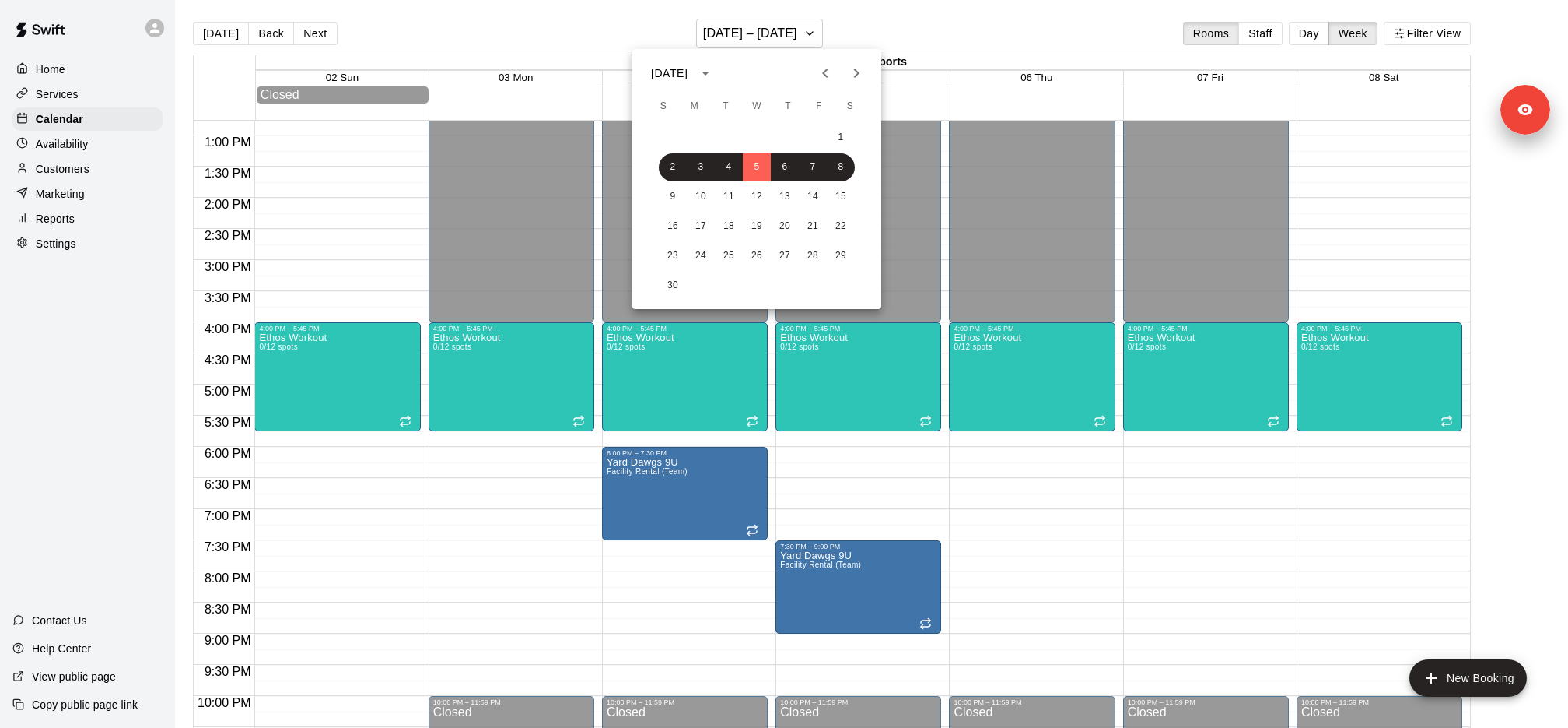
click at [811, 85] on div at bounding box center [841, 73] width 63 height 31
click at [811, 78] on button "Previous month" at bounding box center [825, 73] width 31 height 31
click at [816, 80] on icon "Previous month" at bounding box center [825, 73] width 19 height 19
click at [817, 165] on button "12" at bounding box center [813, 167] width 28 height 28
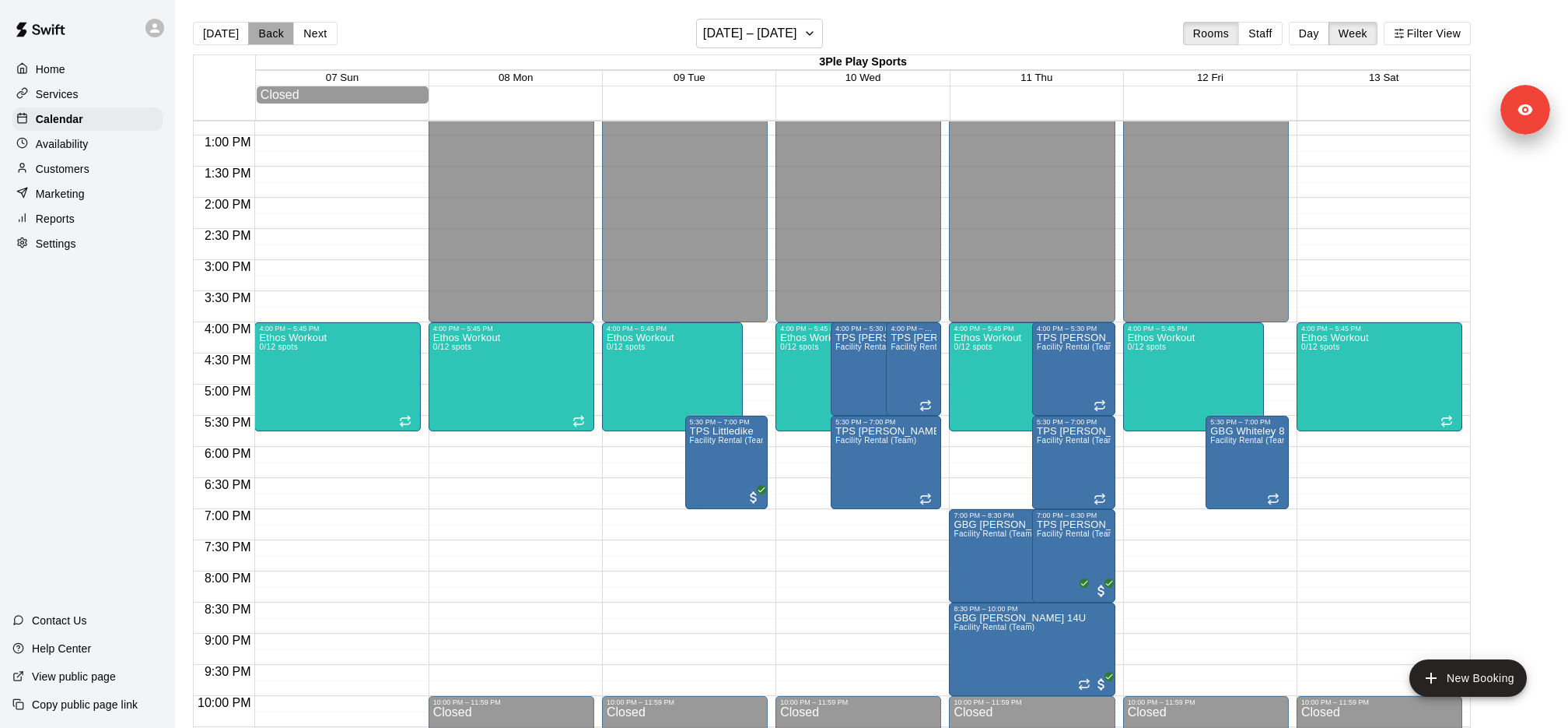
click at [277, 38] on button "Back" at bounding box center [270, 33] width 46 height 23
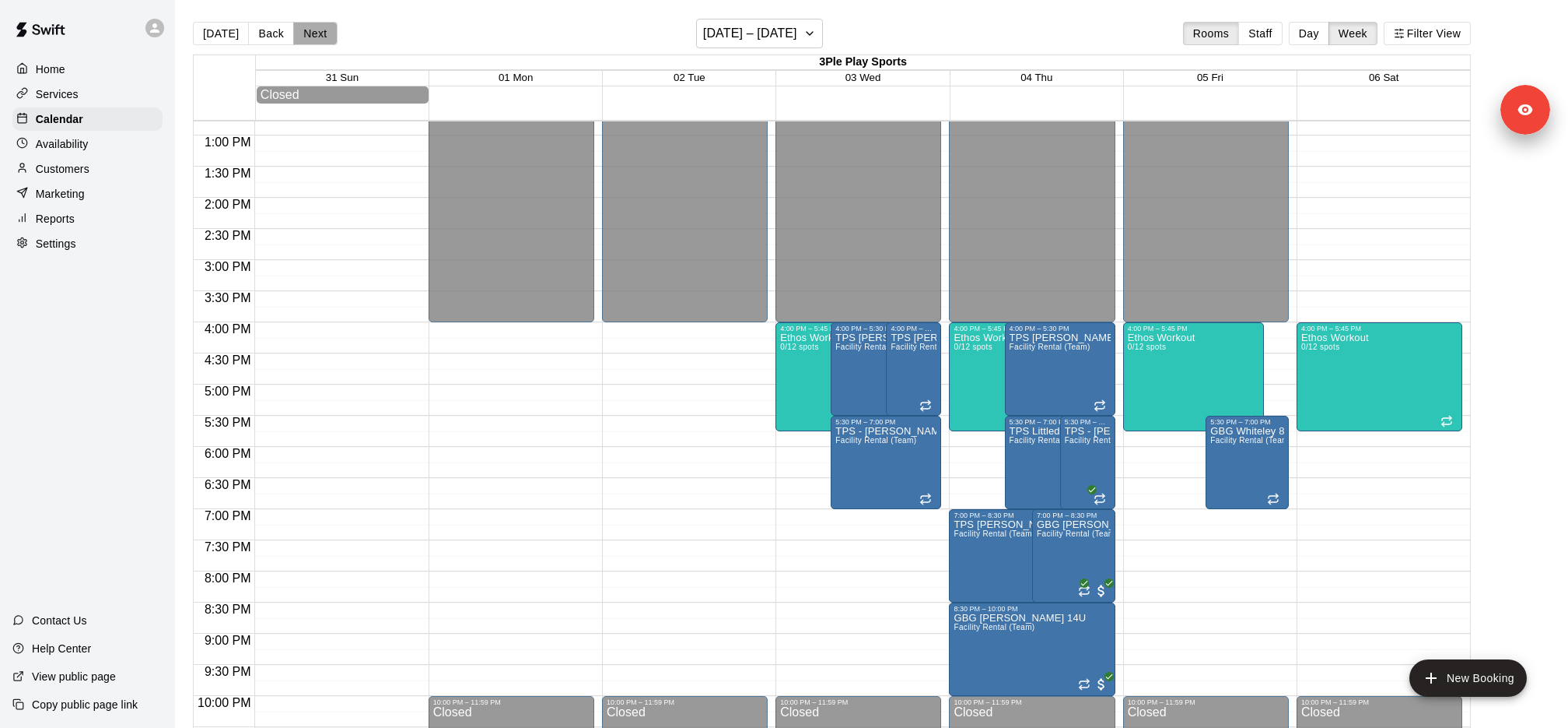
click at [314, 39] on button "Next" at bounding box center [315, 33] width 44 height 23
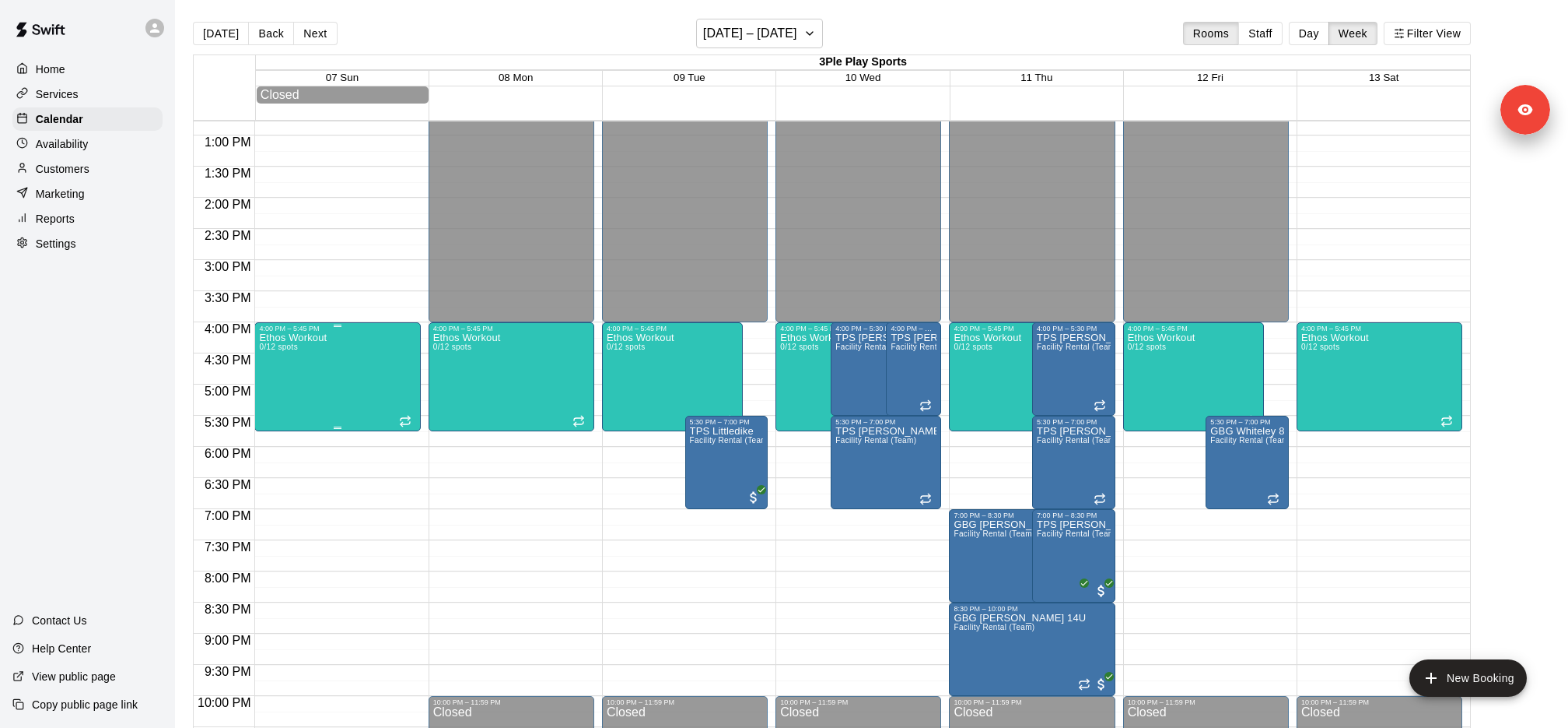
click at [346, 395] on div "Ethos Workout 0/12 spots" at bounding box center [337, 696] width 157 height 728
click at [271, 415] on icon "delete" at bounding box center [274, 423] width 19 height 19
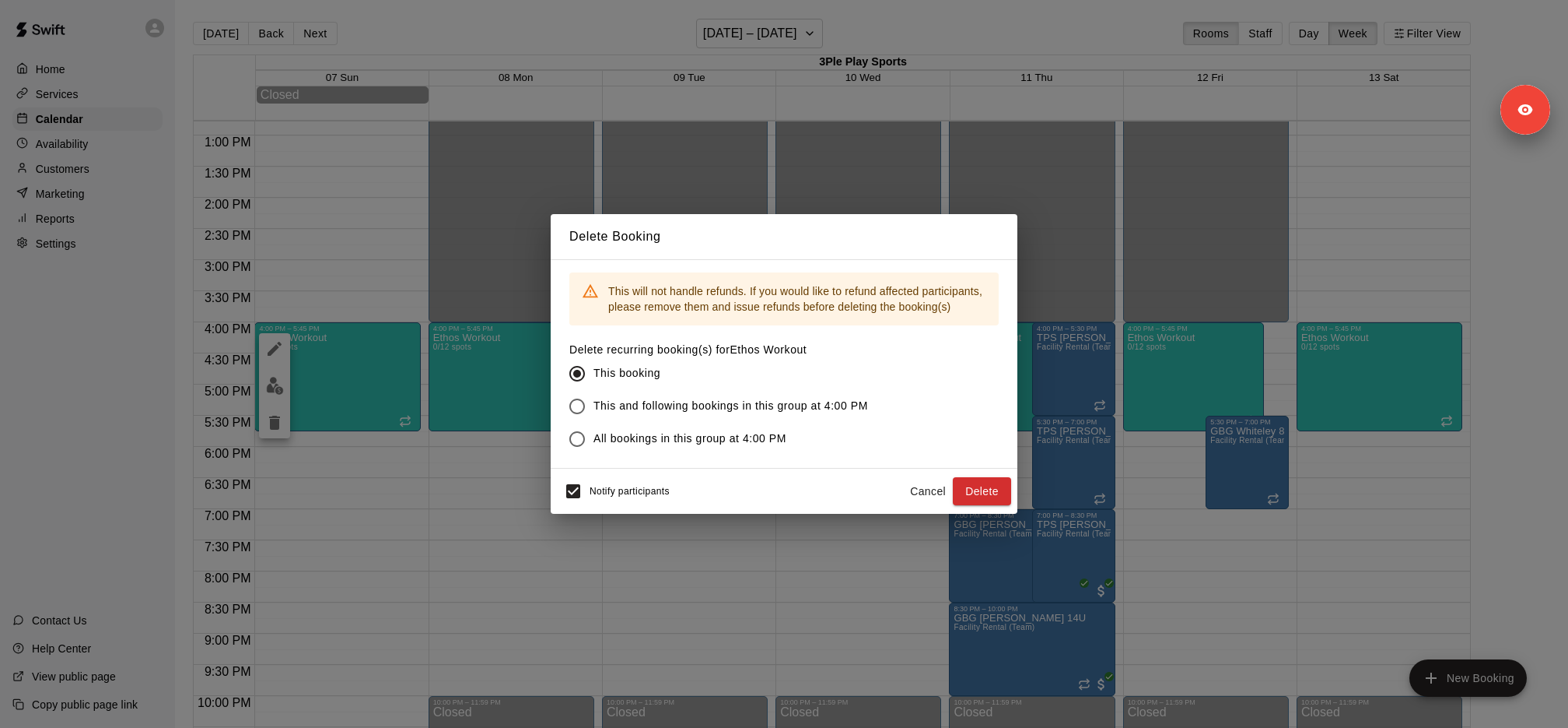
click at [702, 407] on span "This and following bookings in this group at 4:00 PM" at bounding box center [730, 406] width 275 height 16
click at [616, 475] on div "Notify participants" at bounding box center [613, 491] width 113 height 33
click at [598, 490] on span "Notify participants" at bounding box center [630, 491] width 81 height 11
click at [989, 491] on button "Delete" at bounding box center [982, 492] width 58 height 29
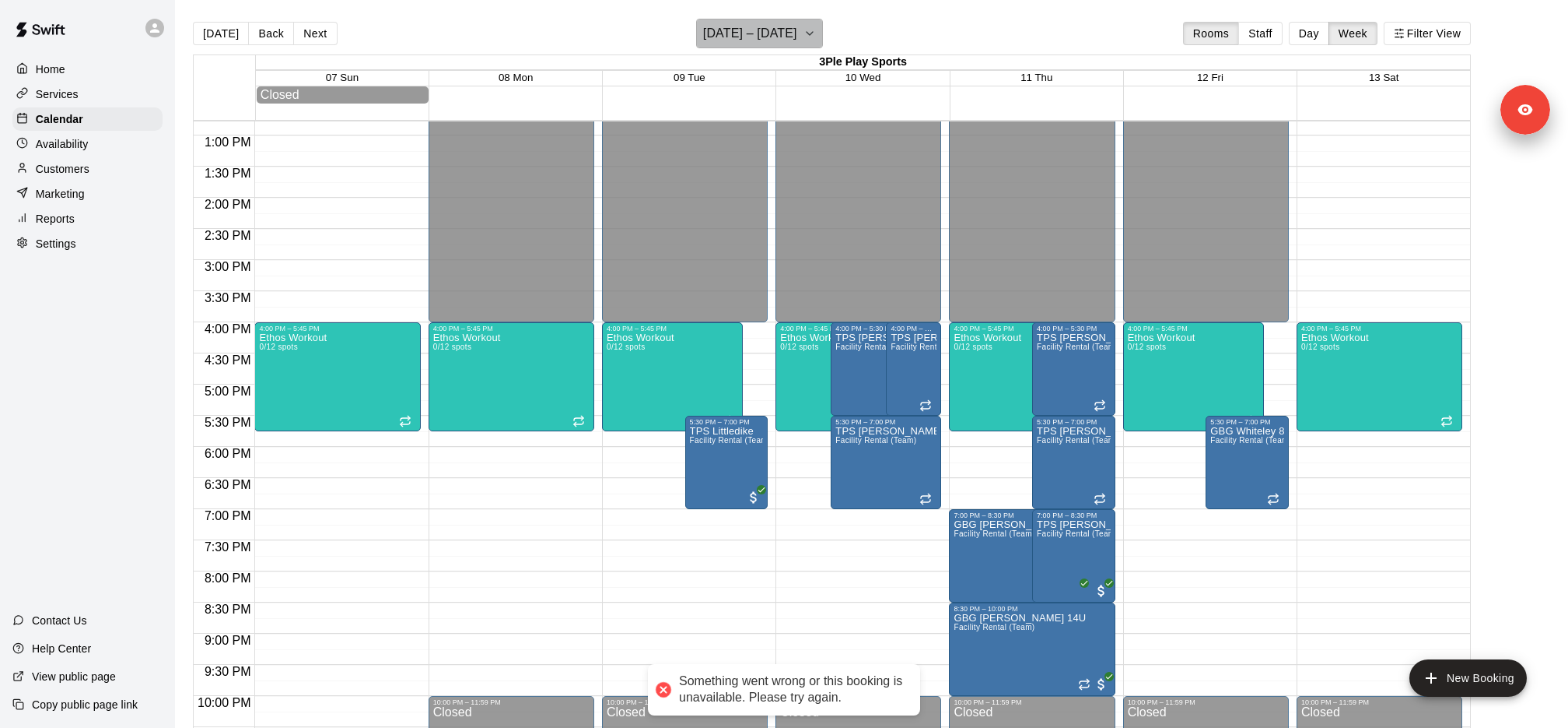
click at [809, 32] on icon "button" at bounding box center [810, 33] width 13 height 19
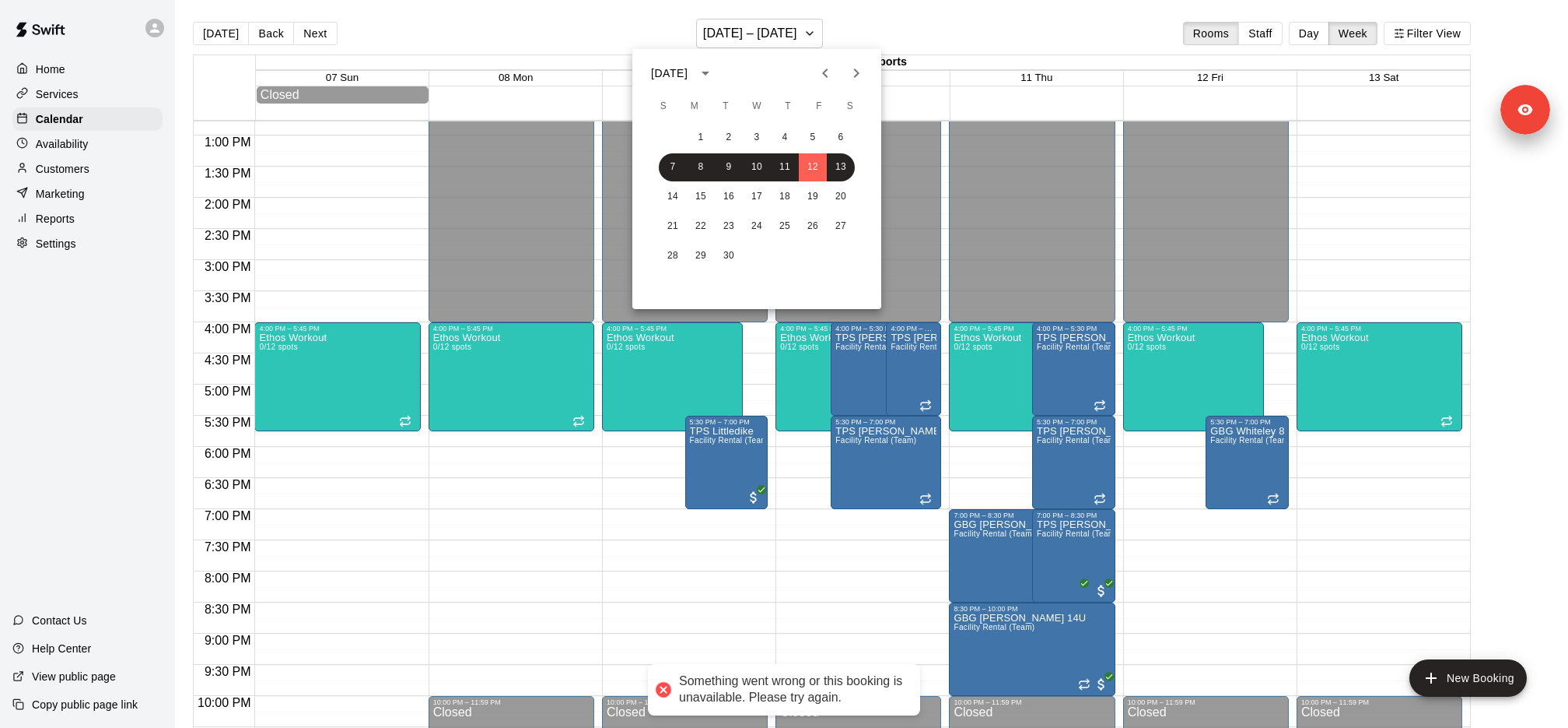
click at [849, 69] on icon "Next month" at bounding box center [856, 73] width 19 height 19
click at [754, 145] on button "1" at bounding box center [756, 137] width 28 height 28
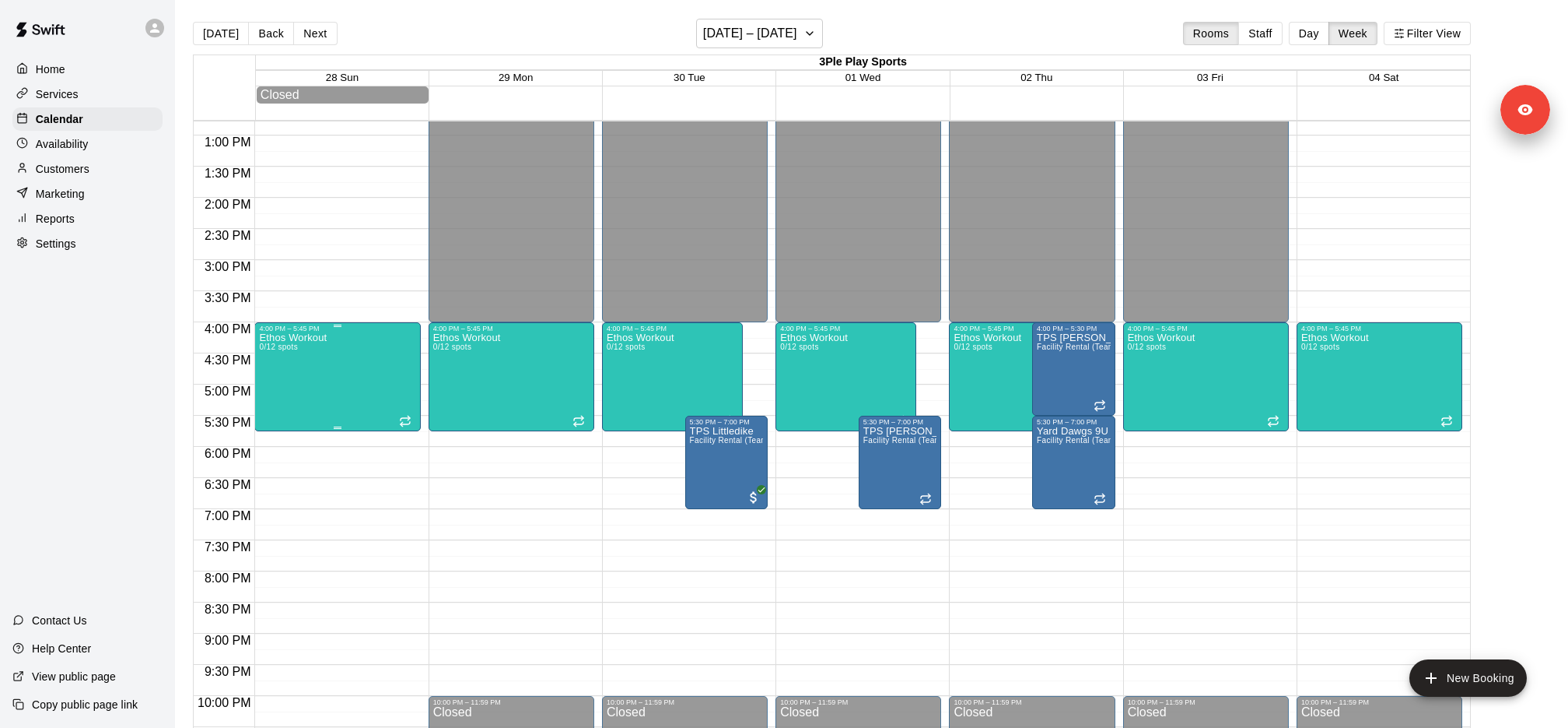
click at [318, 373] on div "Ethos Workout 0/12 spots" at bounding box center [293, 696] width 68 height 728
click at [269, 427] on icon "delete" at bounding box center [274, 423] width 19 height 19
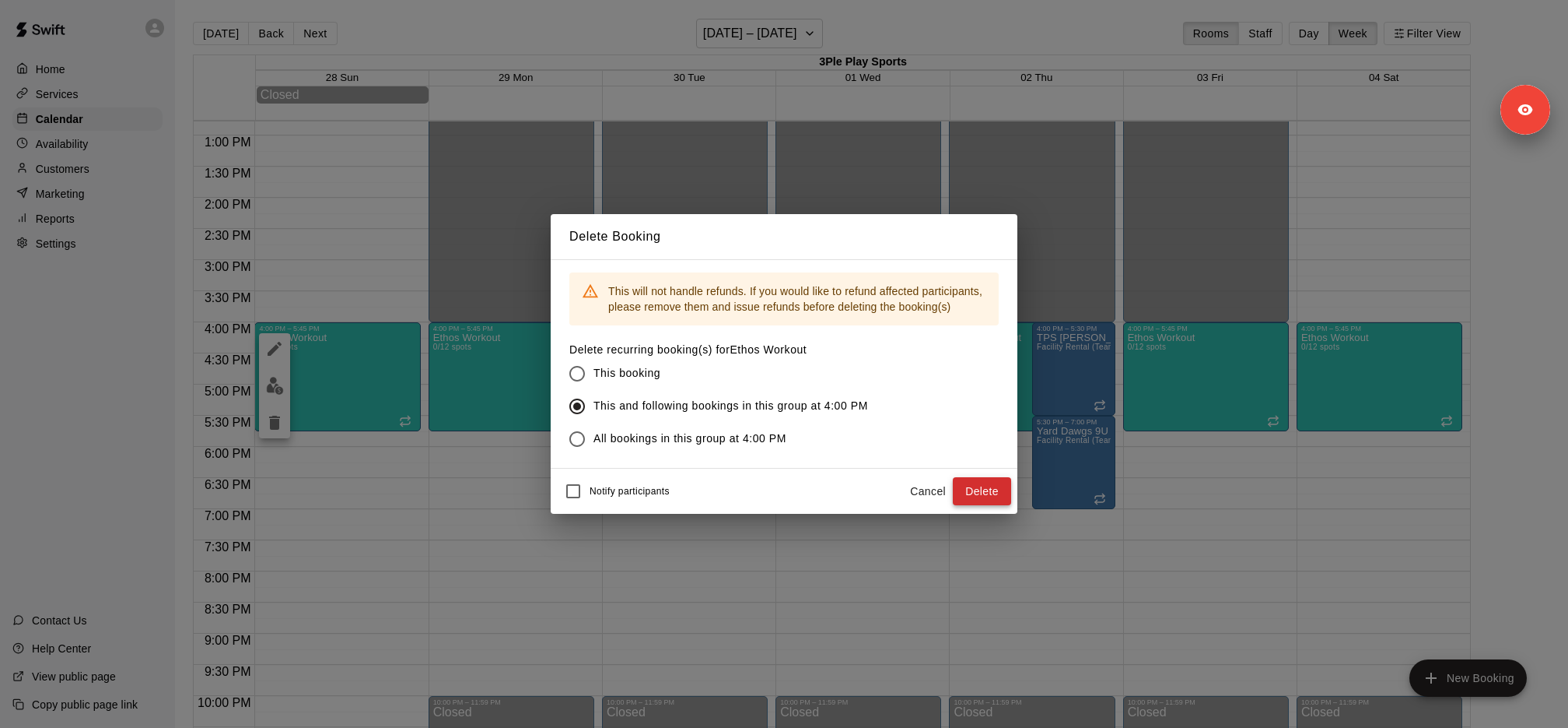
click at [967, 493] on button "Delete" at bounding box center [982, 492] width 58 height 29
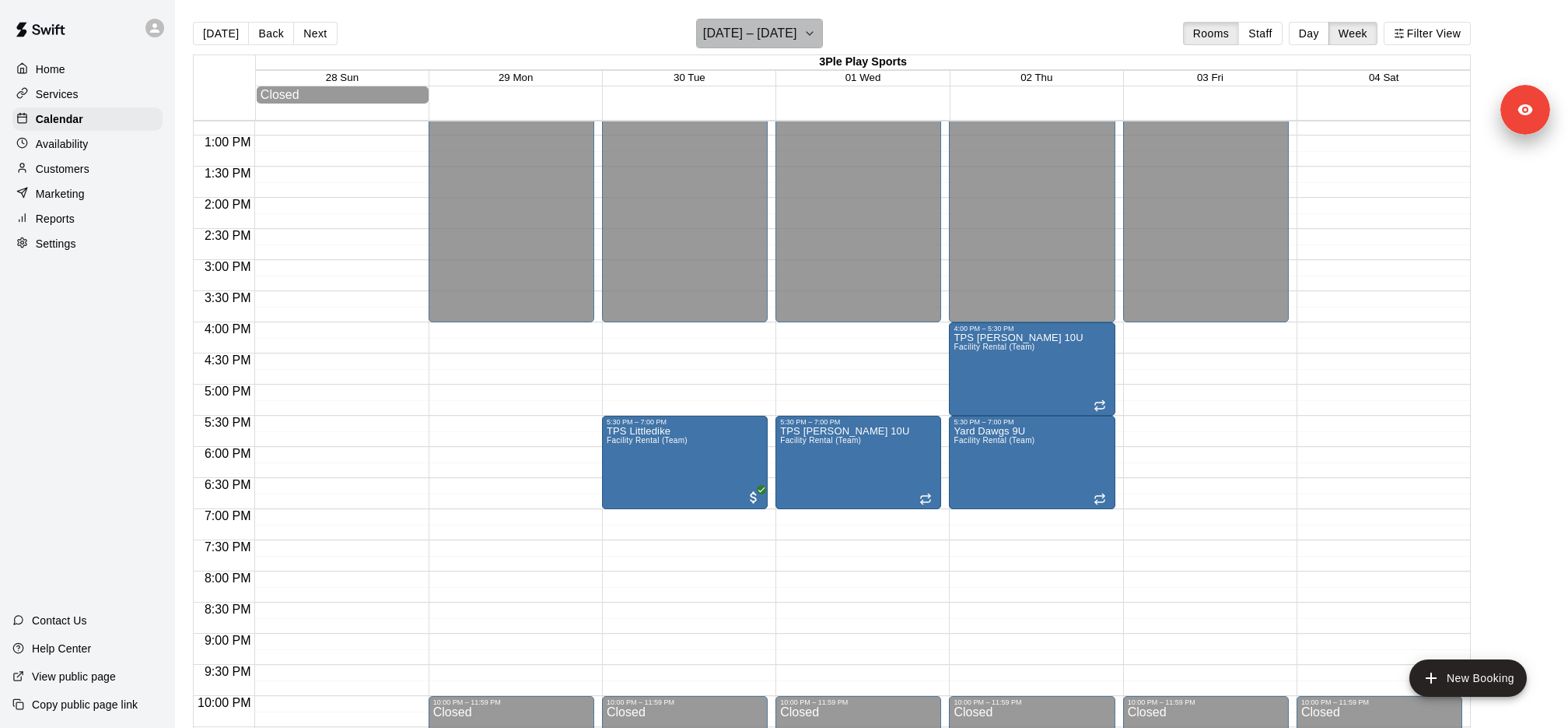
click at [816, 26] on icon "button" at bounding box center [810, 33] width 13 height 19
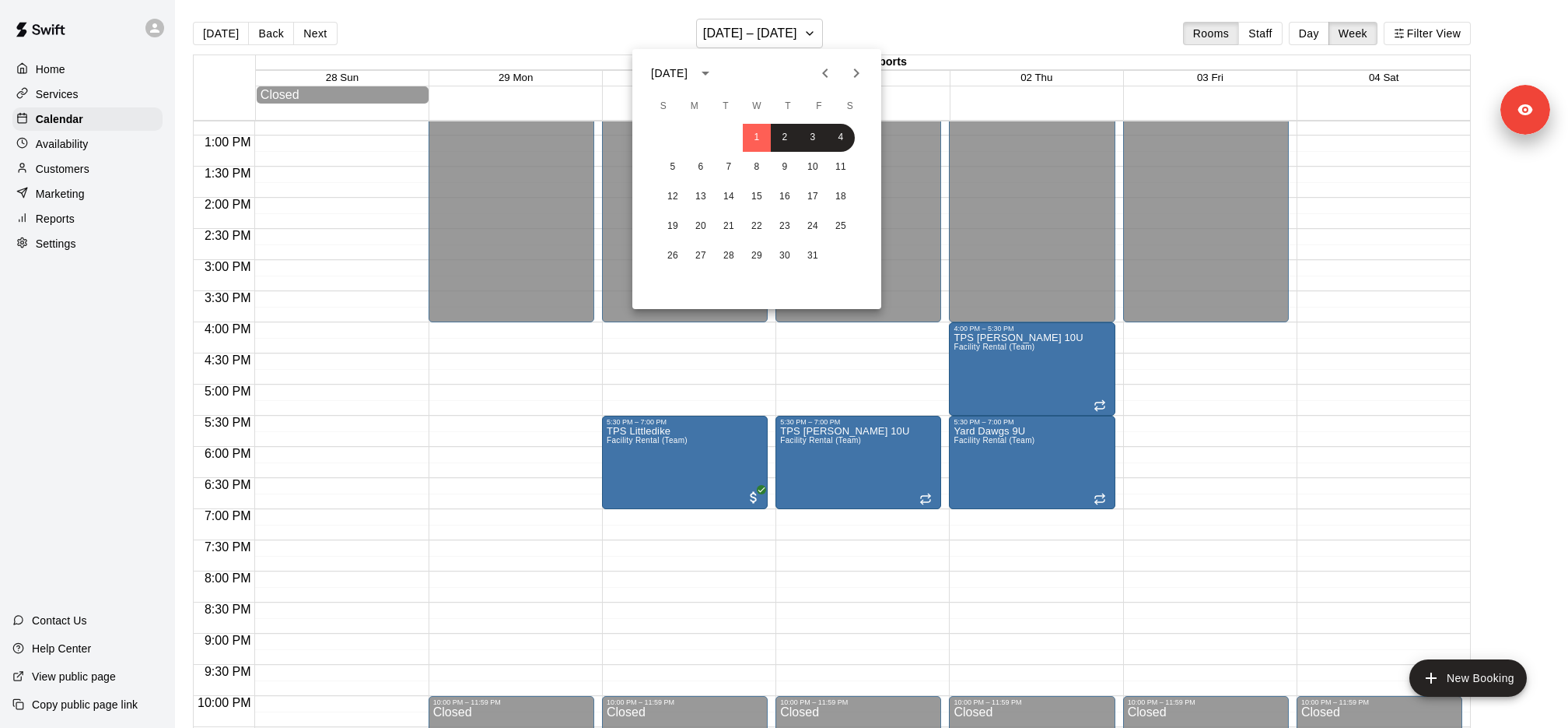
click at [819, 72] on icon "Previous month" at bounding box center [825, 73] width 19 height 19
click at [812, 141] on button "5" at bounding box center [813, 137] width 28 height 28
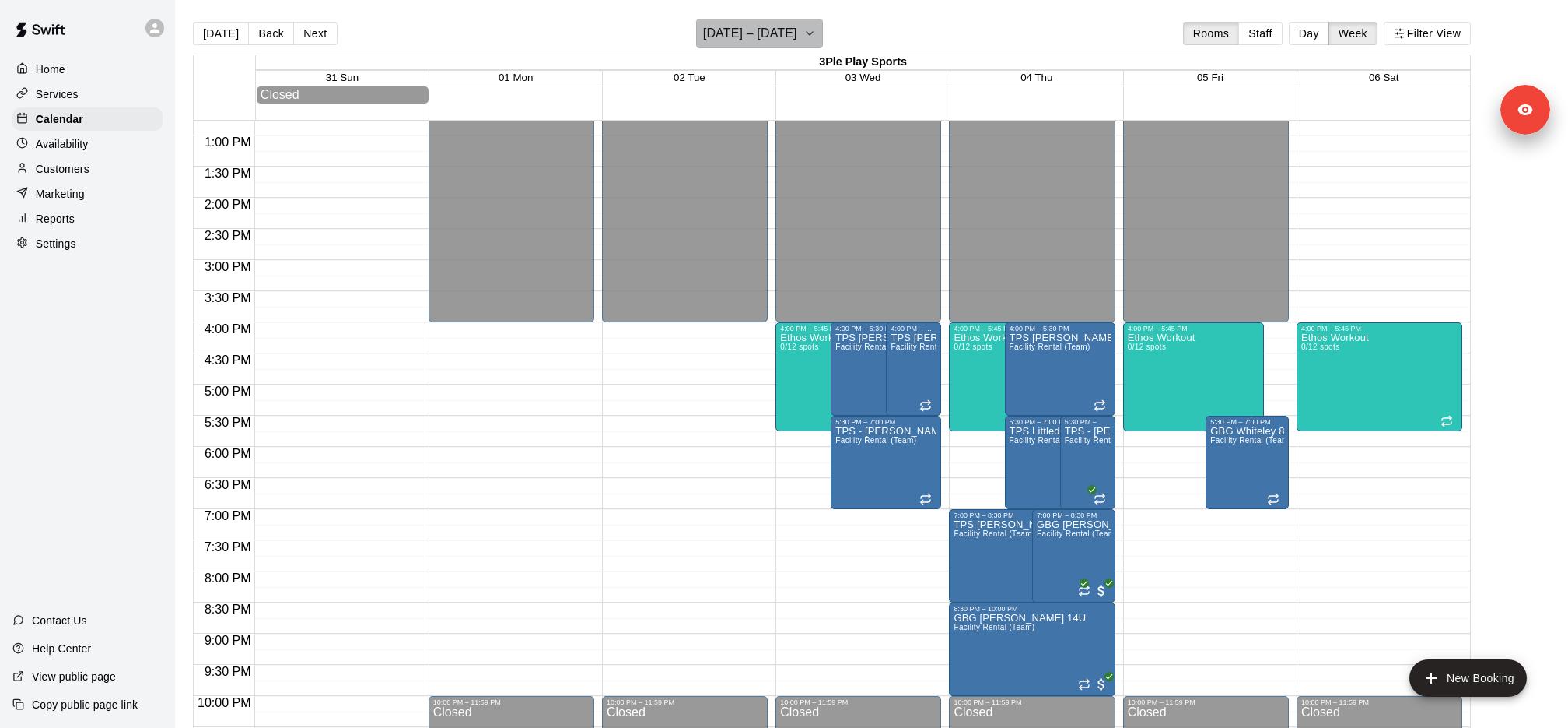
click at [798, 45] on button "August 31 – September 06" at bounding box center [760, 33] width 127 height 30
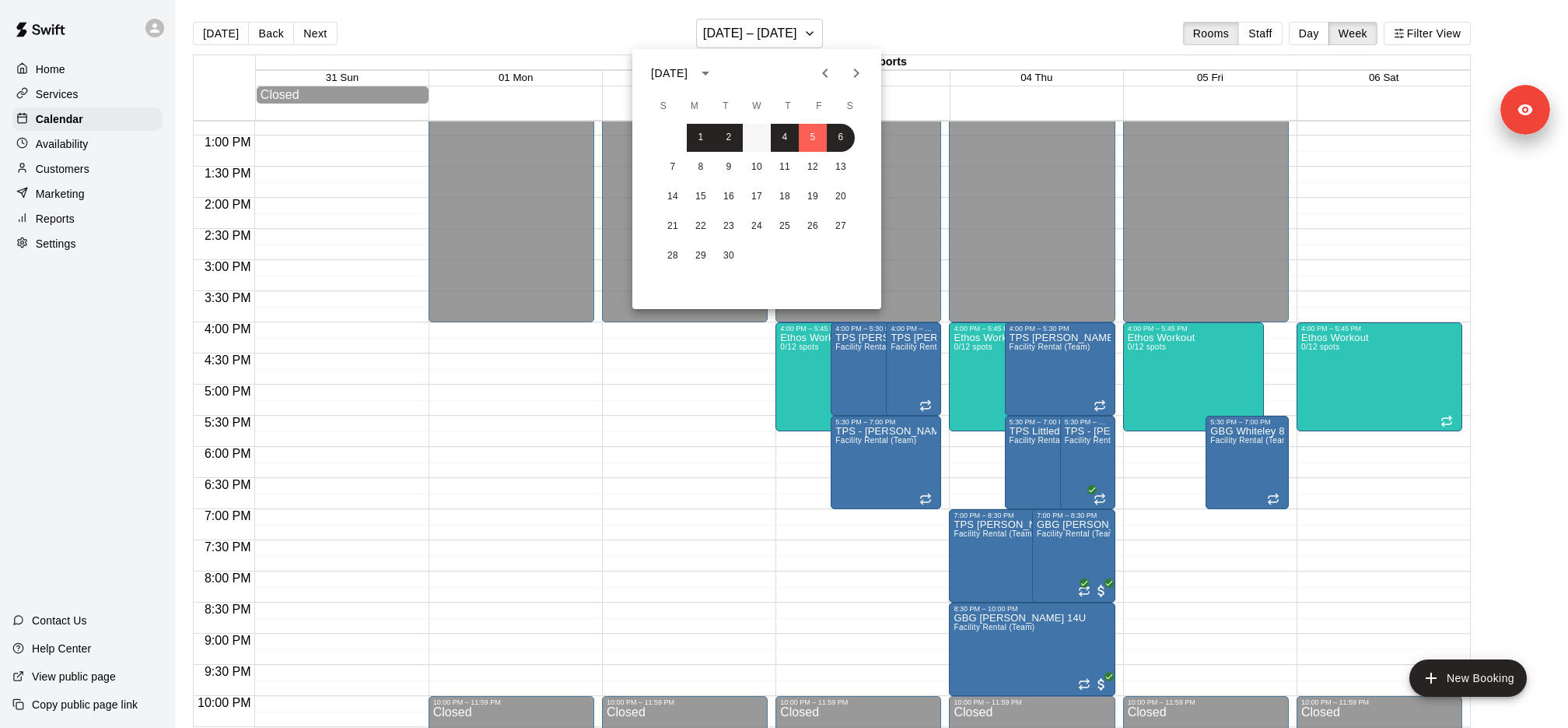
click at [762, 140] on button "3" at bounding box center [756, 137] width 28 height 28
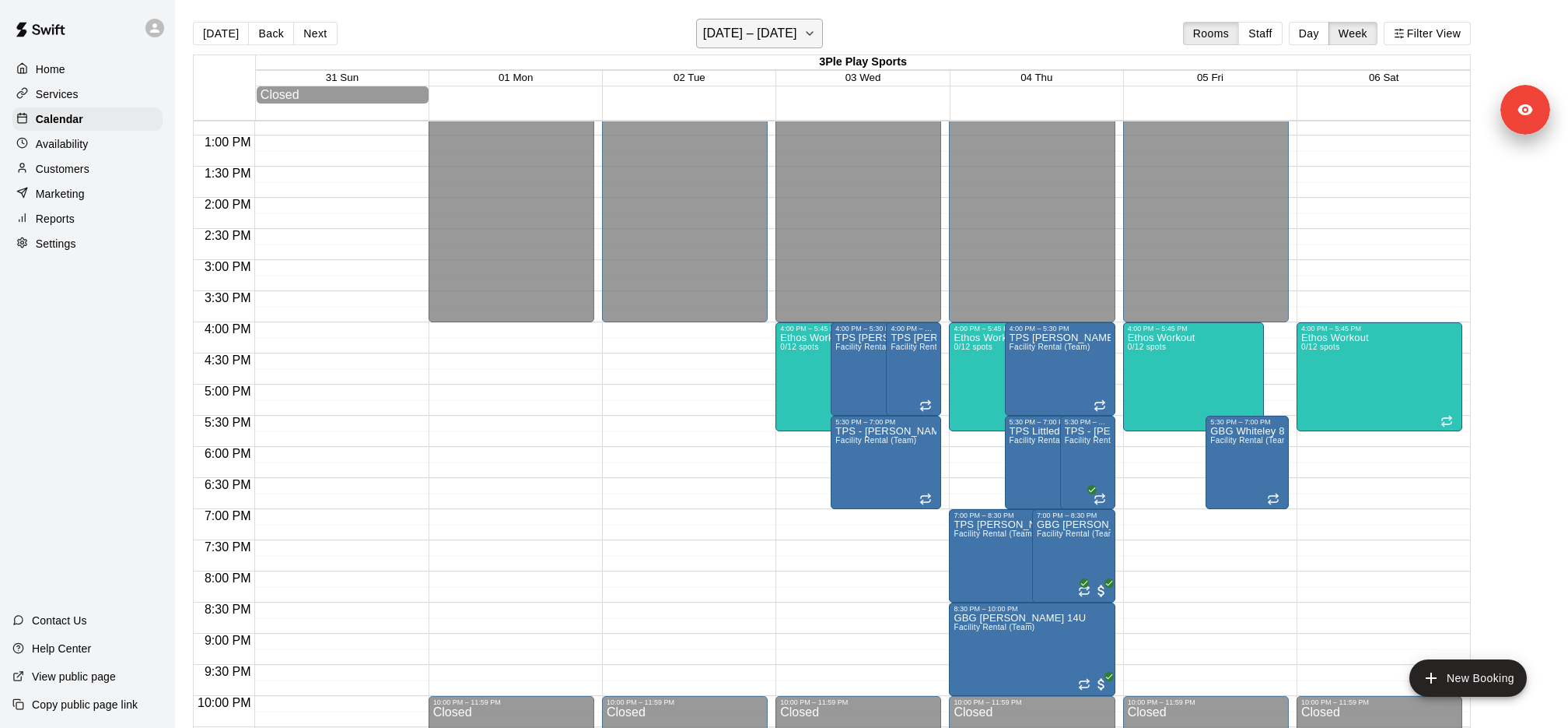
click at [777, 45] on button "August 31 – September 06" at bounding box center [760, 33] width 127 height 30
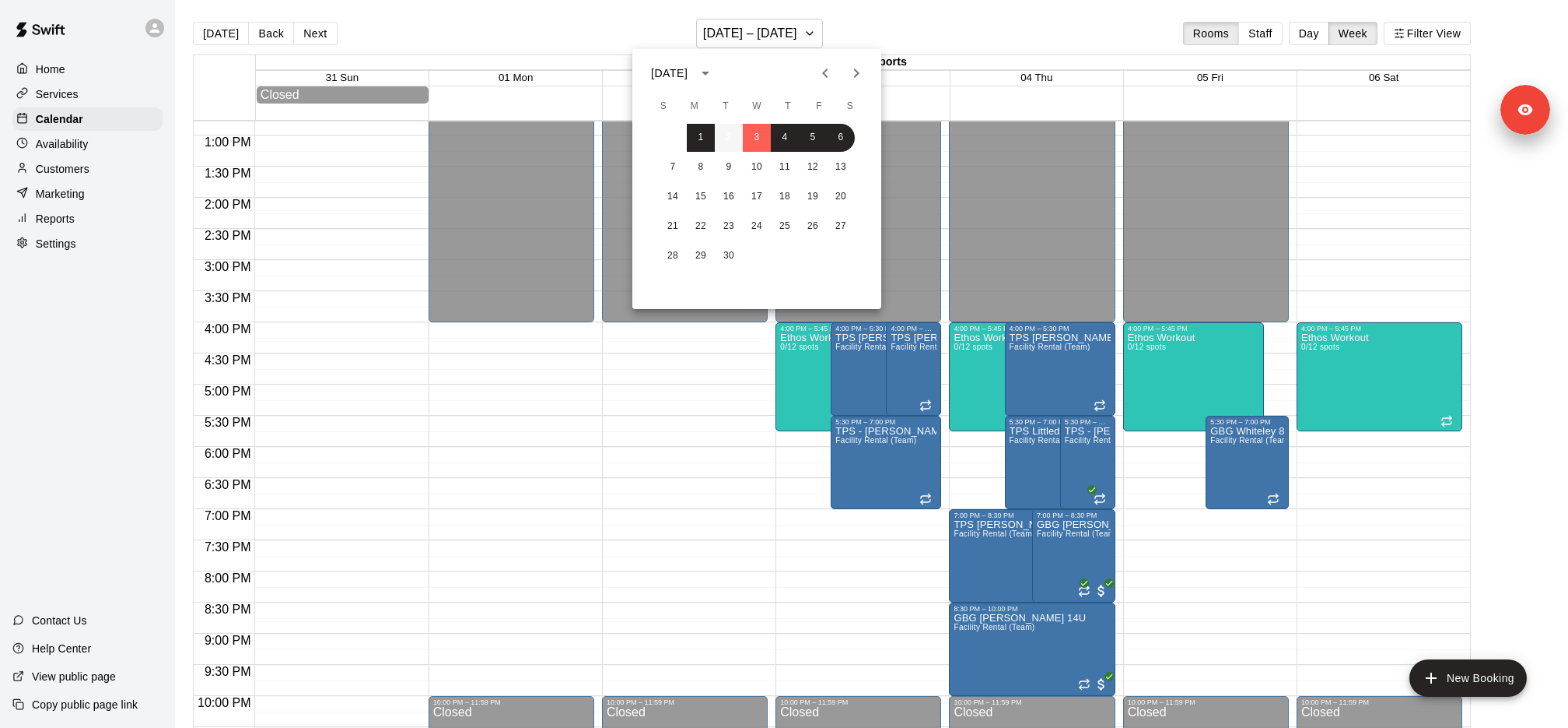
click at [719, 137] on button "2" at bounding box center [729, 137] width 28 height 28
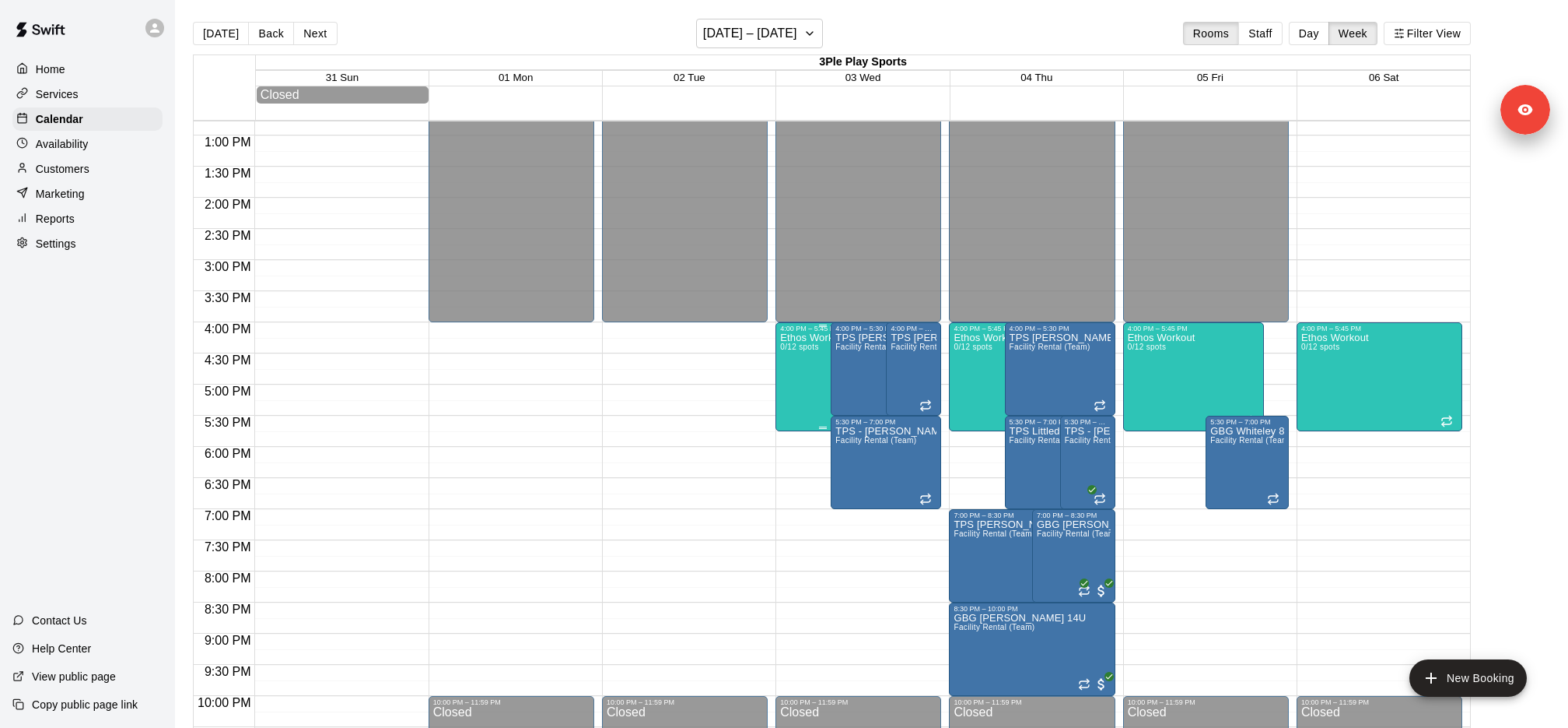
click at [806, 343] on span "0/12 spots" at bounding box center [799, 347] width 38 height 9
click at [796, 432] on icon "delete" at bounding box center [796, 433] width 11 height 14
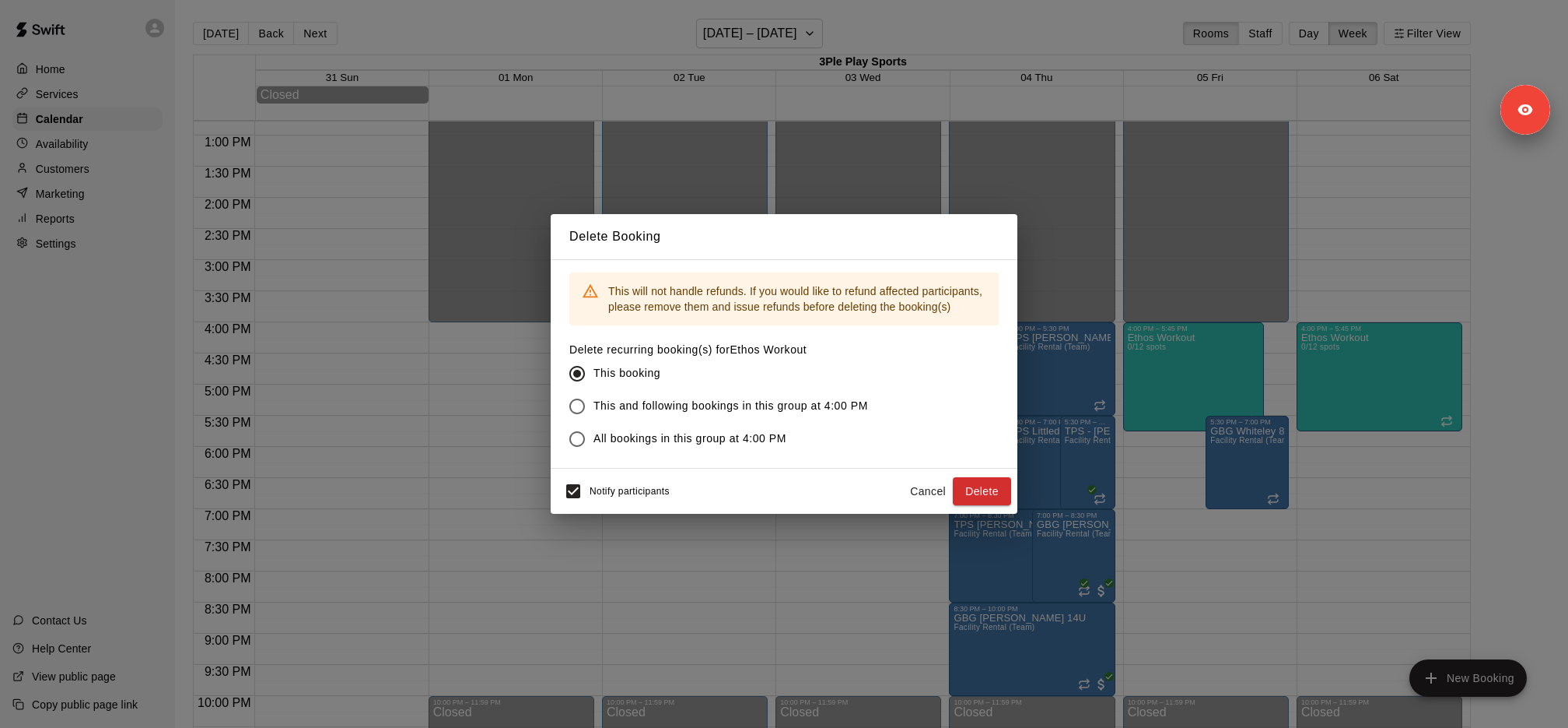
click at [713, 406] on span "This and following bookings in this group at 4:00 PM" at bounding box center [730, 406] width 275 height 16
click at [615, 446] on span "All bookings in this group at 4:00 PM" at bounding box center [690, 439] width 193 height 16
click at [984, 489] on button "Delete" at bounding box center [982, 492] width 58 height 29
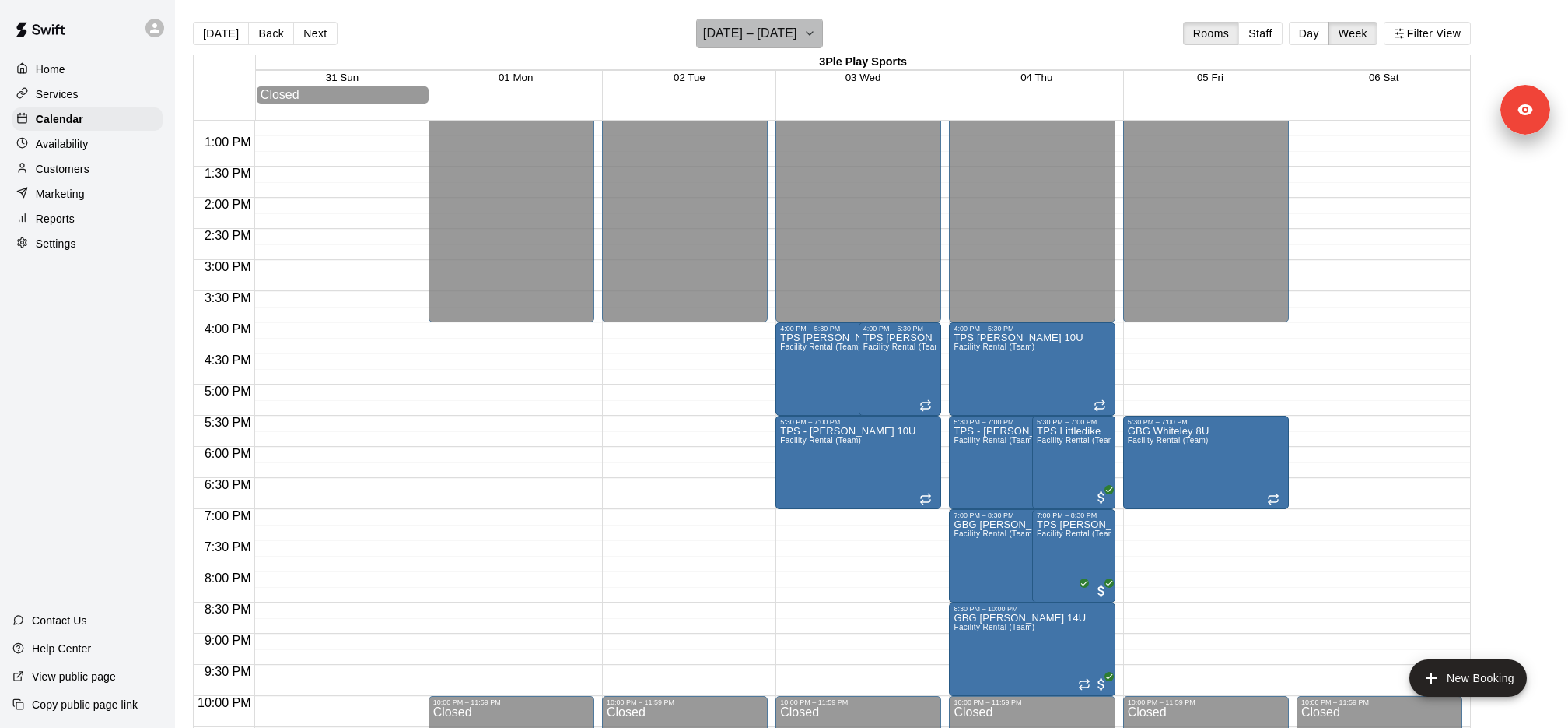
click at [797, 27] on h6 "August 31 – September 06" at bounding box center [750, 33] width 94 height 21
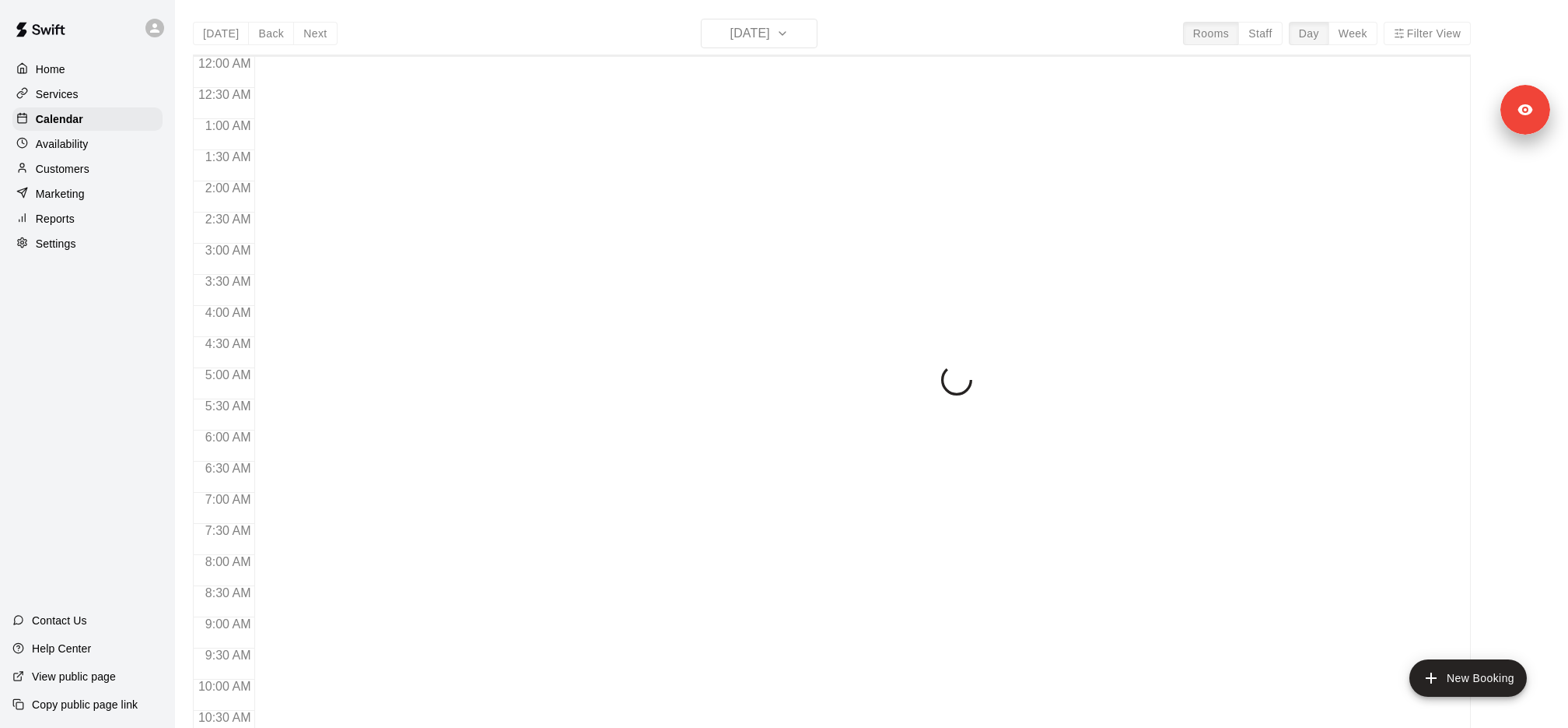
scroll to position [799, 0]
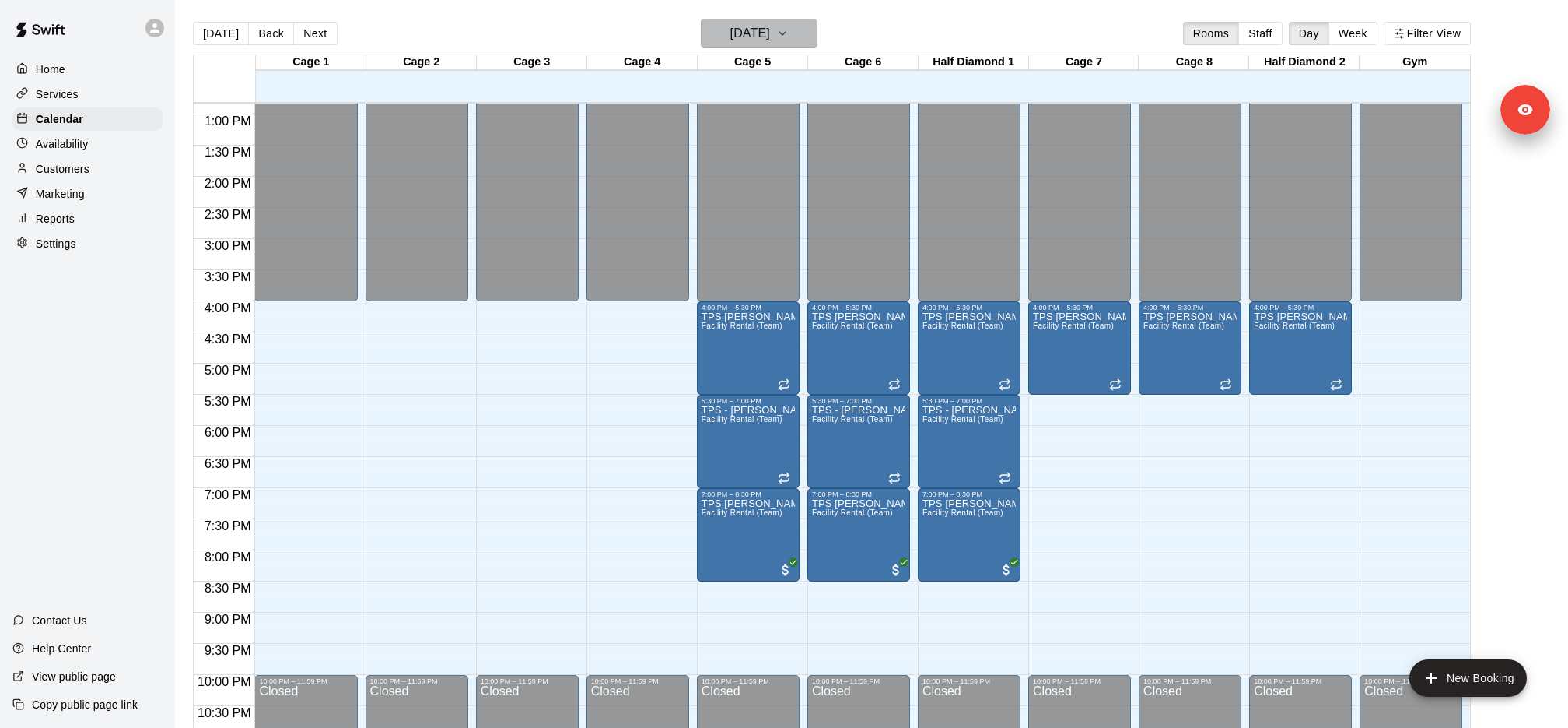
click at [770, 29] on h6 "[DATE]" at bounding box center [750, 33] width 39 height 21
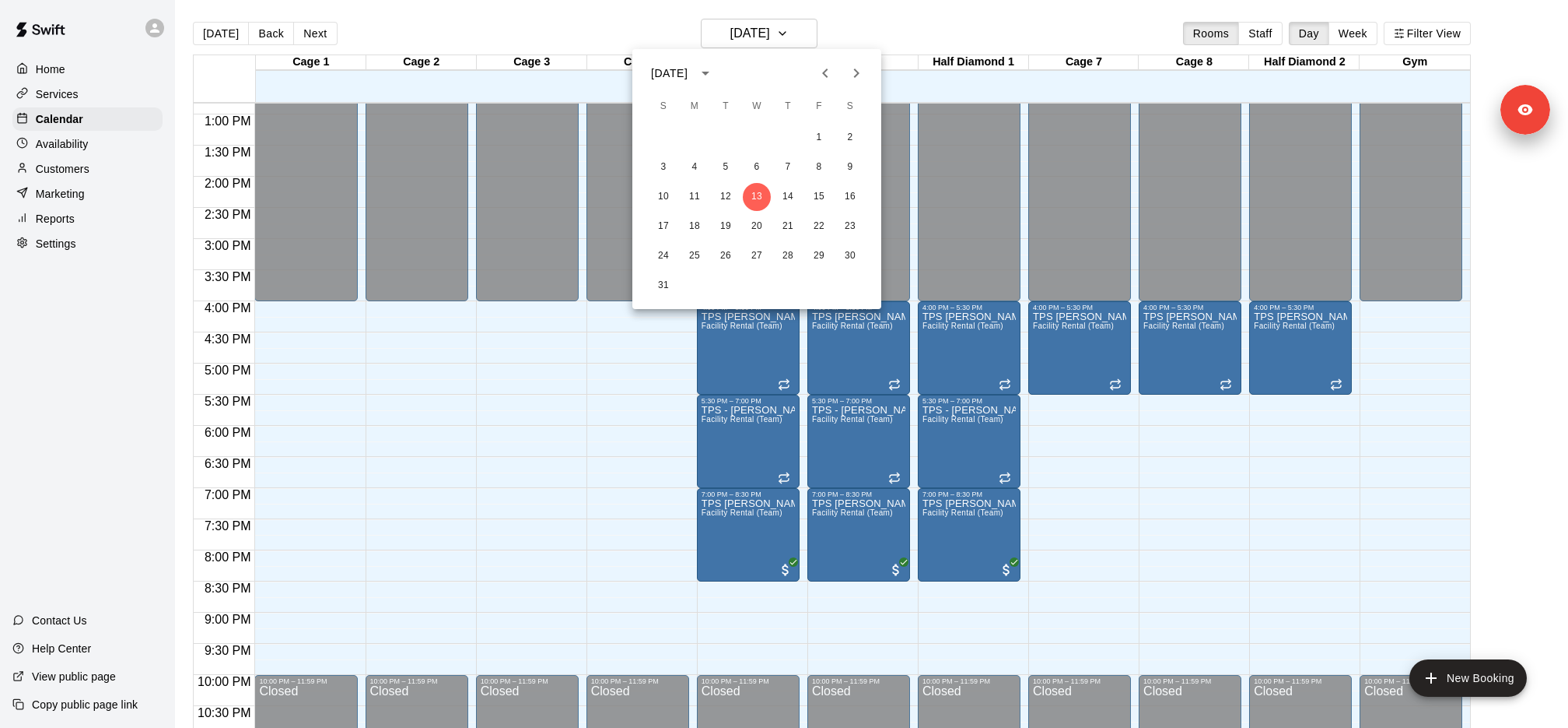
click at [855, 76] on icon "Next month" at bounding box center [856, 73] width 5 height 9
click at [684, 131] on button "1" at bounding box center [695, 137] width 28 height 28
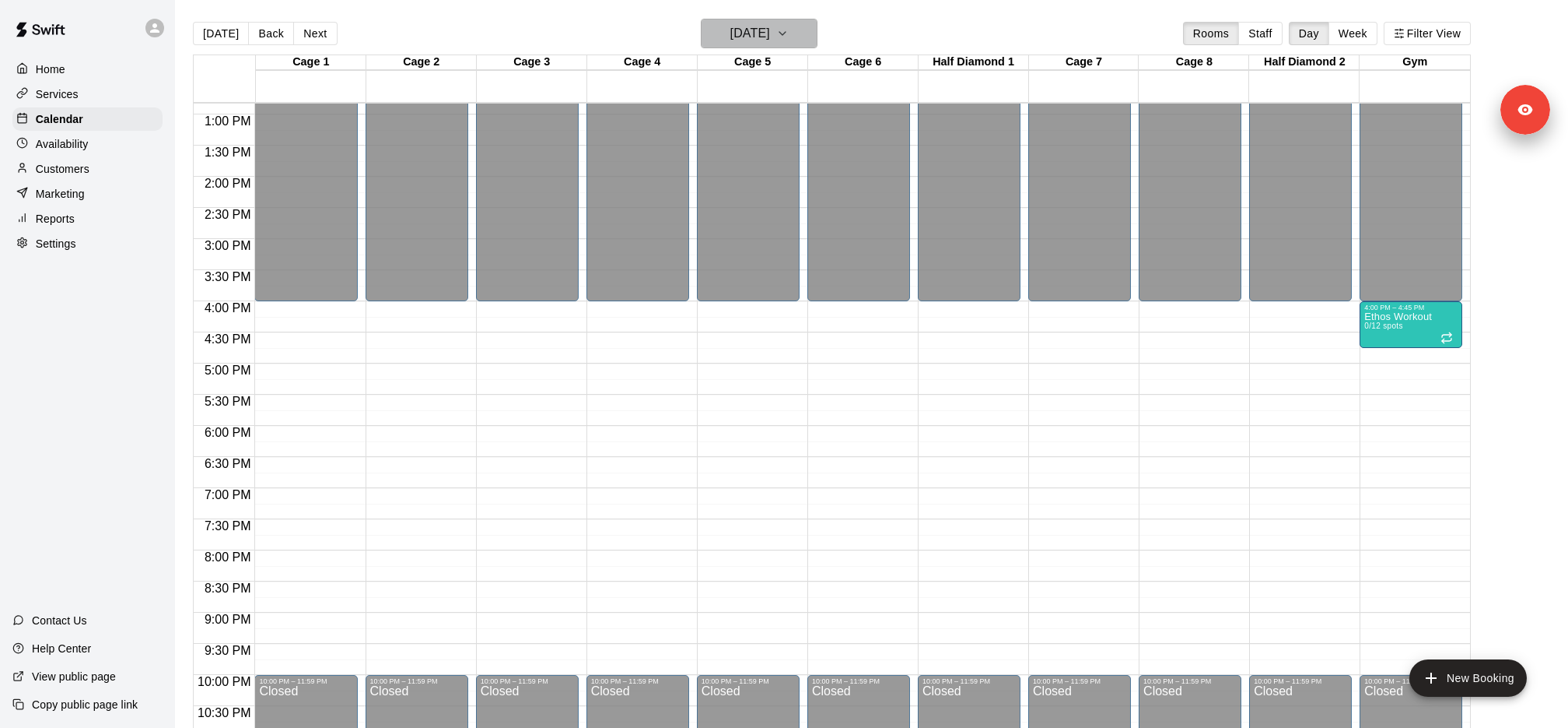
click at [770, 33] on h6 "[DATE]" at bounding box center [750, 33] width 39 height 21
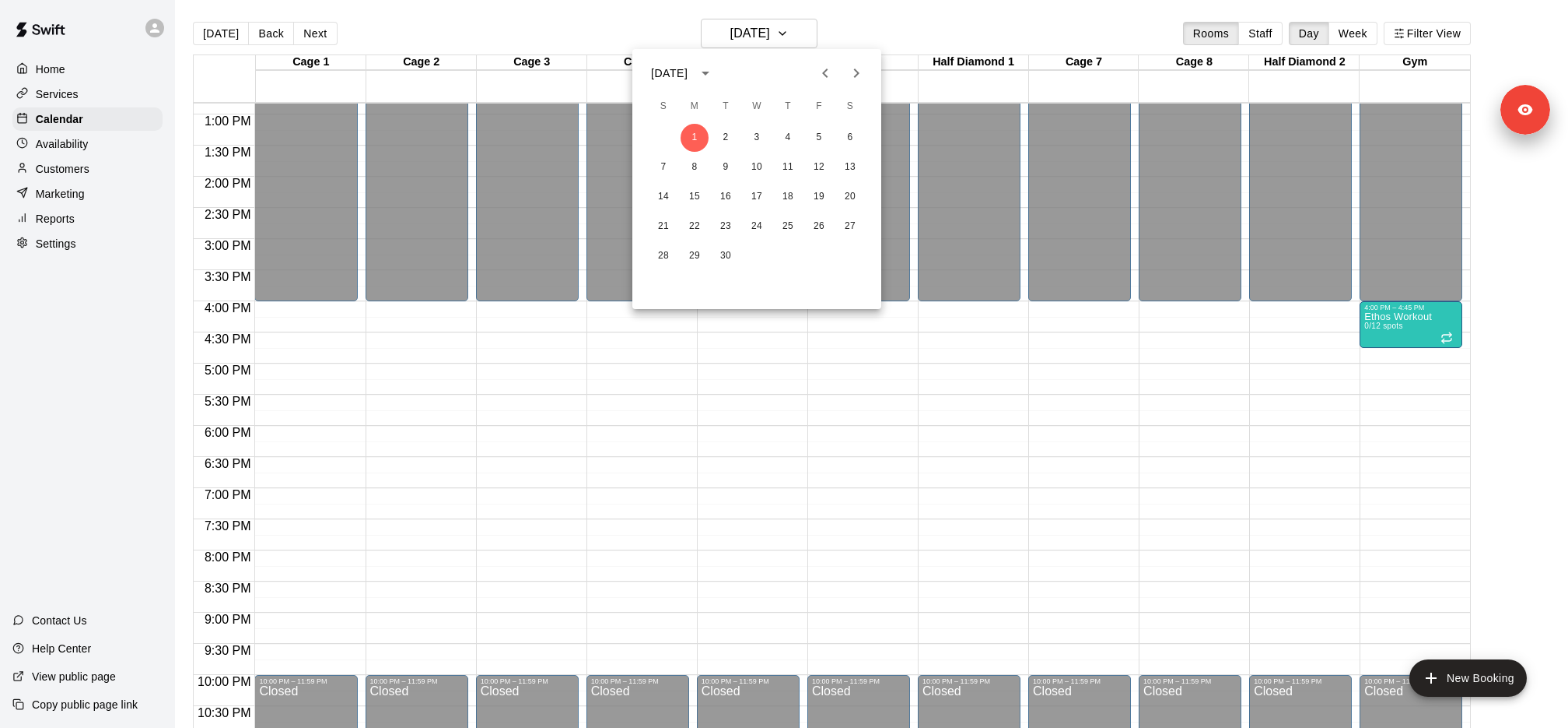
click at [1353, 27] on div at bounding box center [784, 364] width 1568 height 728
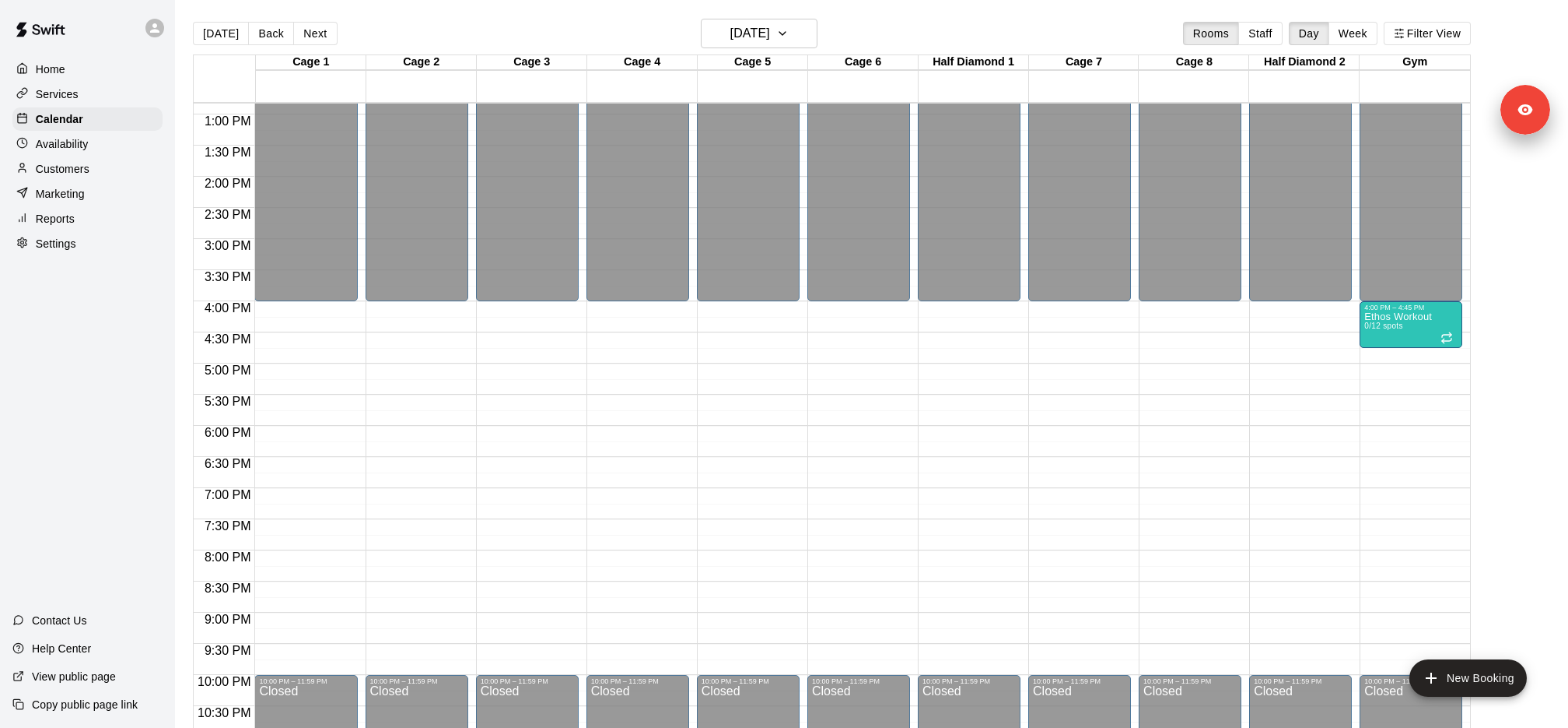
click at [1353, 39] on div "[DATE] S M T W T F S 1 2 3 4 5 6 7 8 9 10 11 12 13 14 15 16 17 18 19 20 21 22 2…" at bounding box center [784, 364] width 1568 height 728
click at [1353, 39] on button "Week" at bounding box center [1353, 33] width 49 height 23
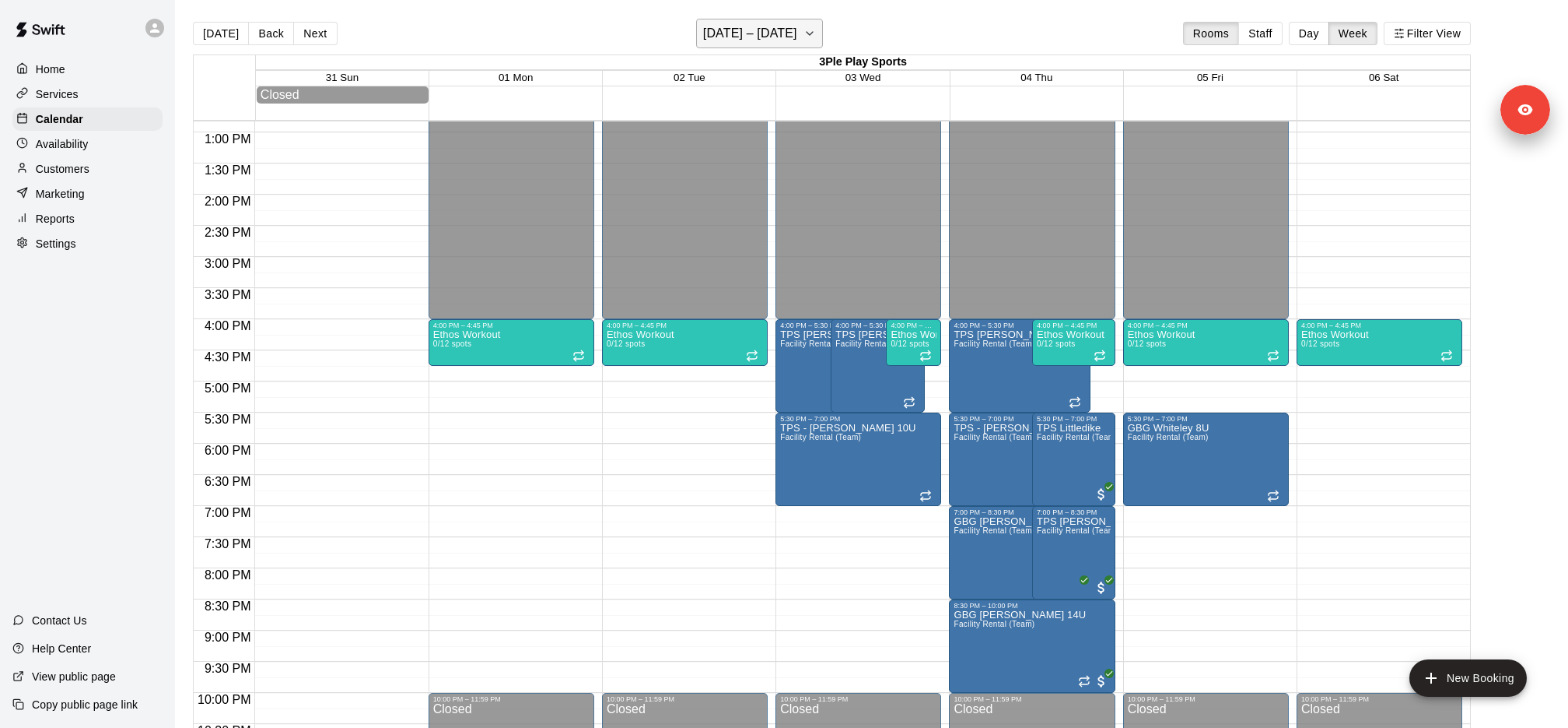
click at [816, 38] on icon "button" at bounding box center [810, 33] width 13 height 19
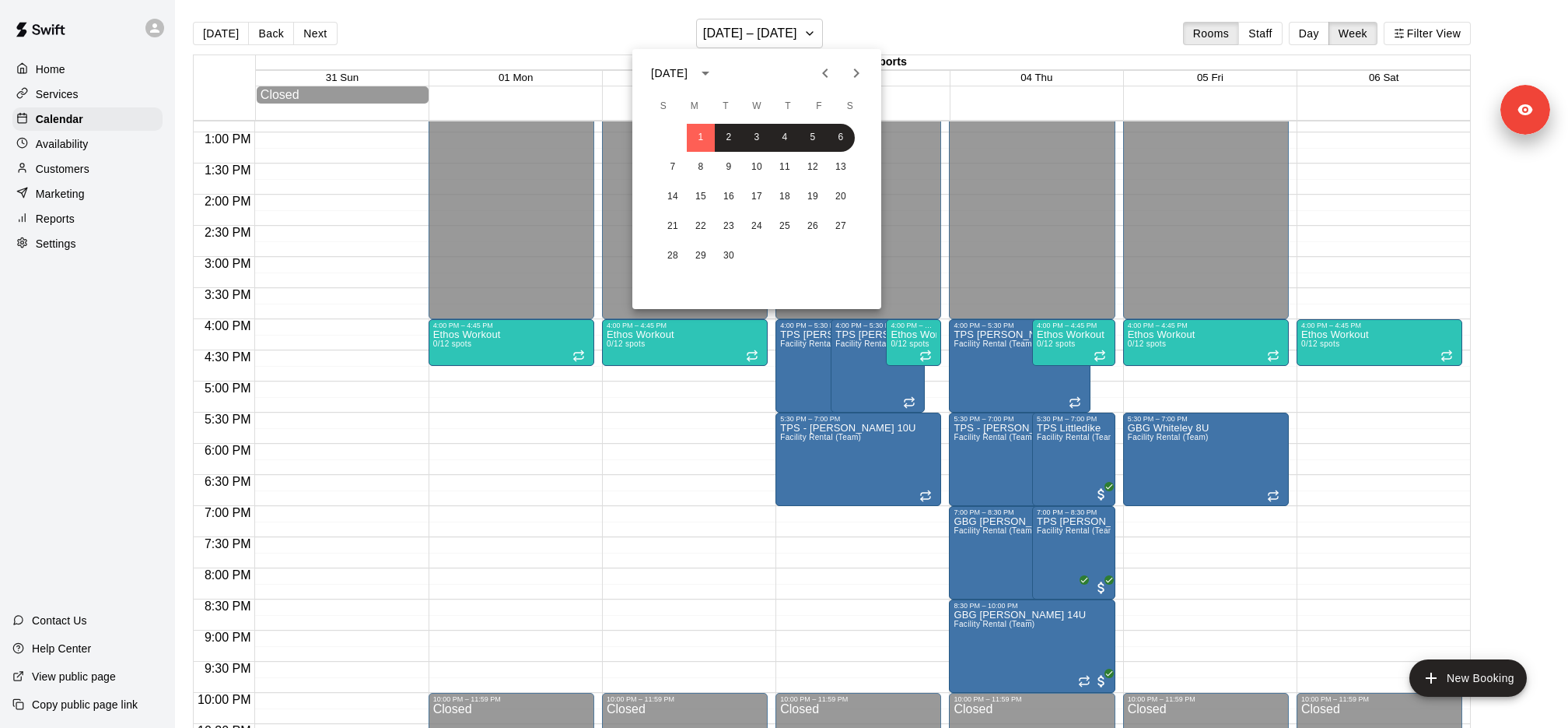
click at [716, 209] on div "14 15 16 17 18 19 20" at bounding box center [757, 196] width 249 height 28
click at [701, 209] on button "15" at bounding box center [700, 196] width 28 height 28
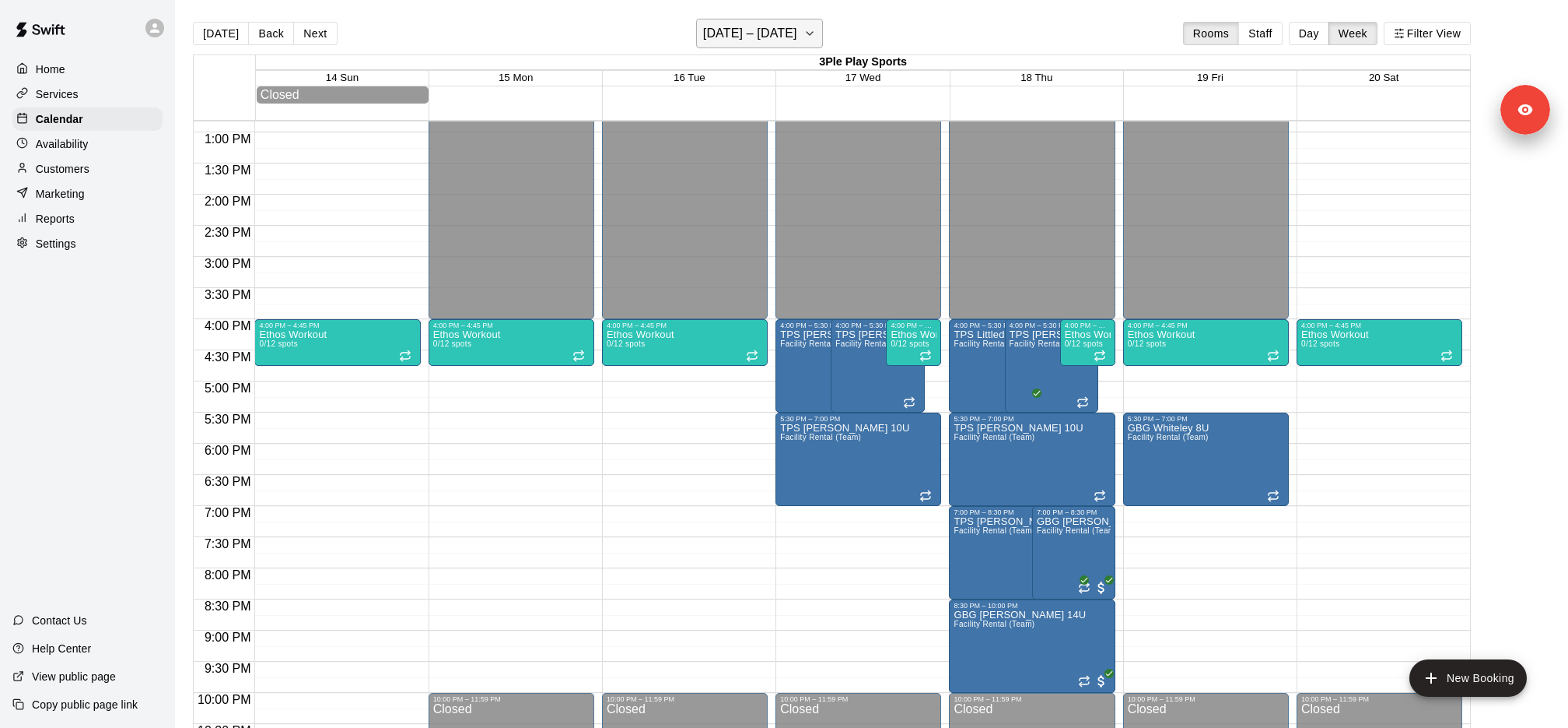
click at [797, 28] on h6 "[DATE] – [DATE]" at bounding box center [750, 33] width 94 height 21
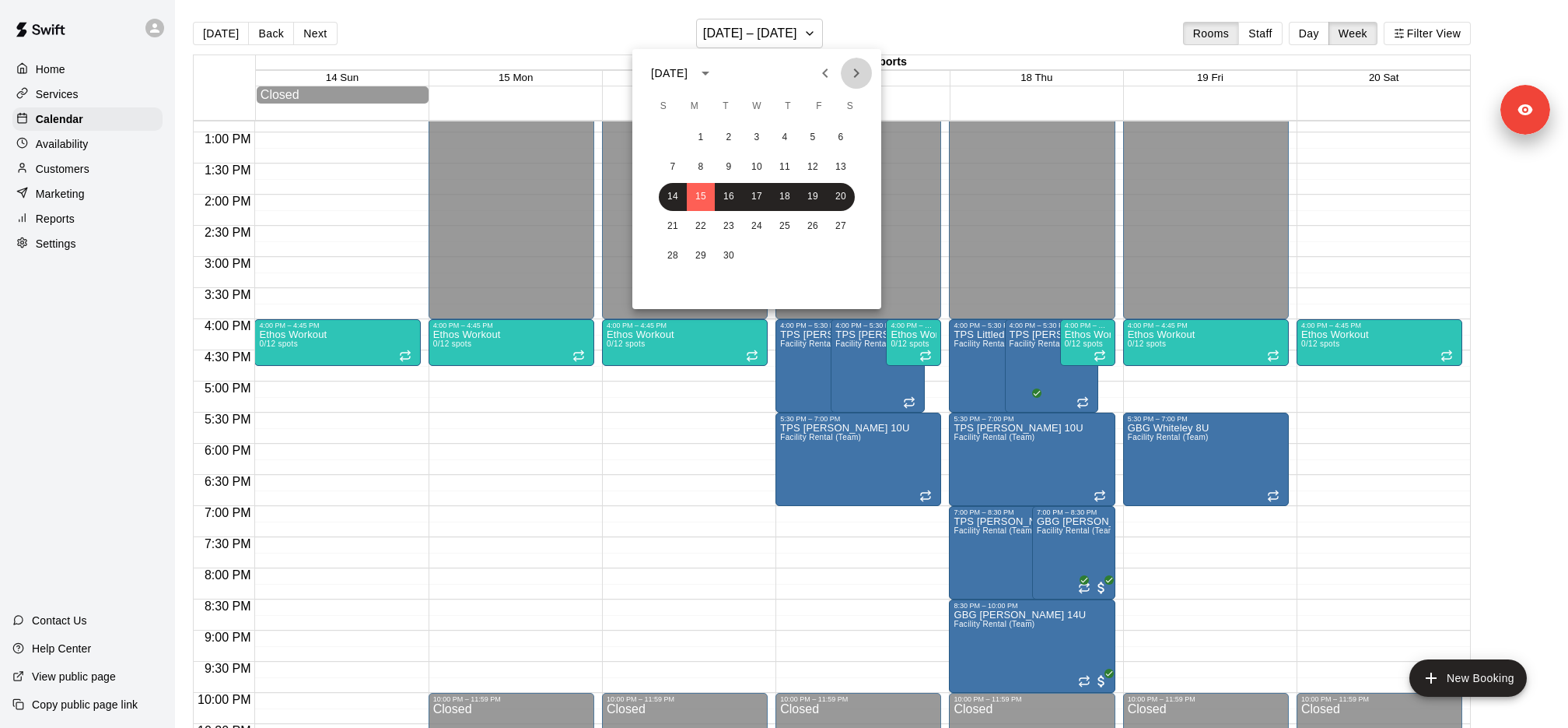
click at [857, 80] on icon "Next month" at bounding box center [856, 73] width 19 height 19
click at [667, 282] on button "30" at bounding box center [672, 285] width 28 height 28
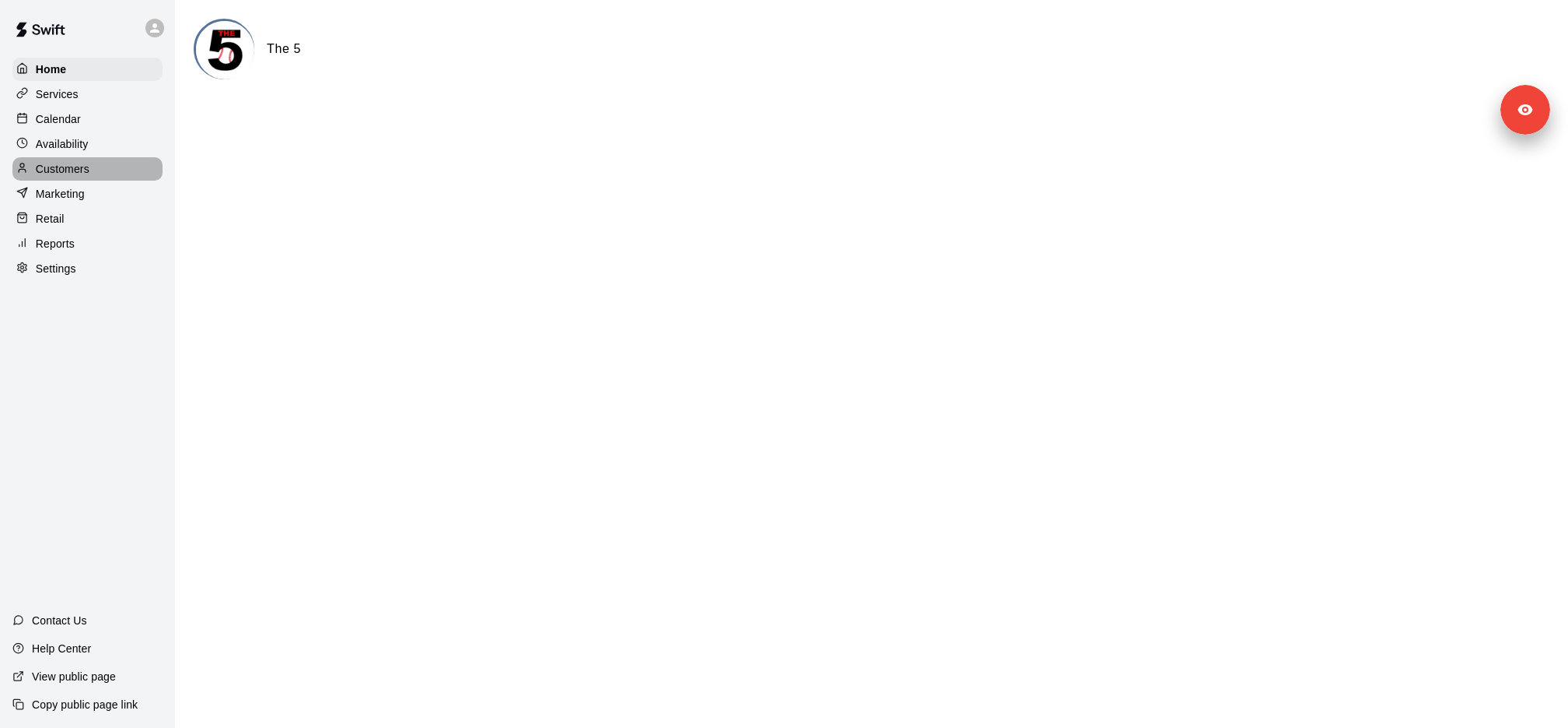
click at [113, 165] on div "Customers" at bounding box center [88, 169] width 150 height 23
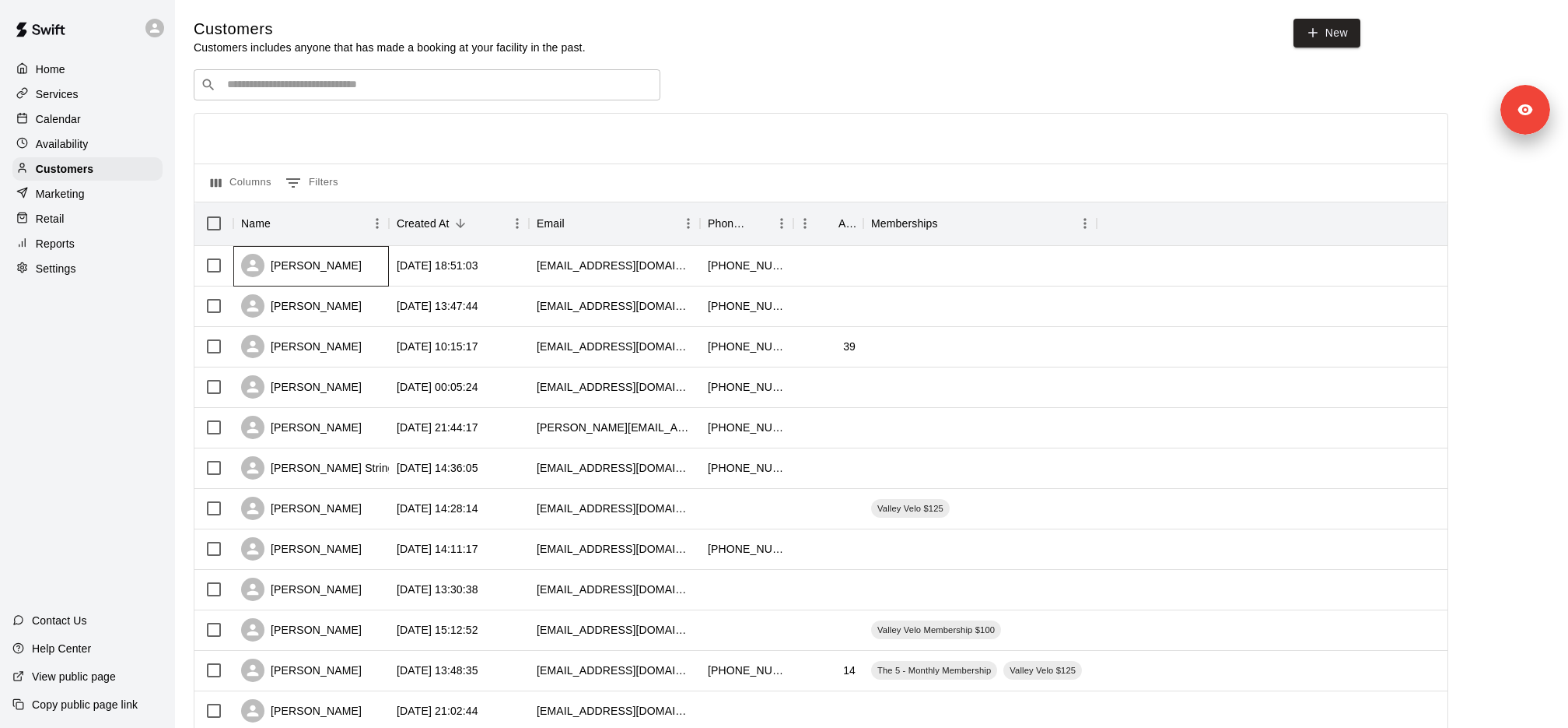
click at [356, 274] on div "[PERSON_NAME]" at bounding box center [311, 266] width 156 height 40
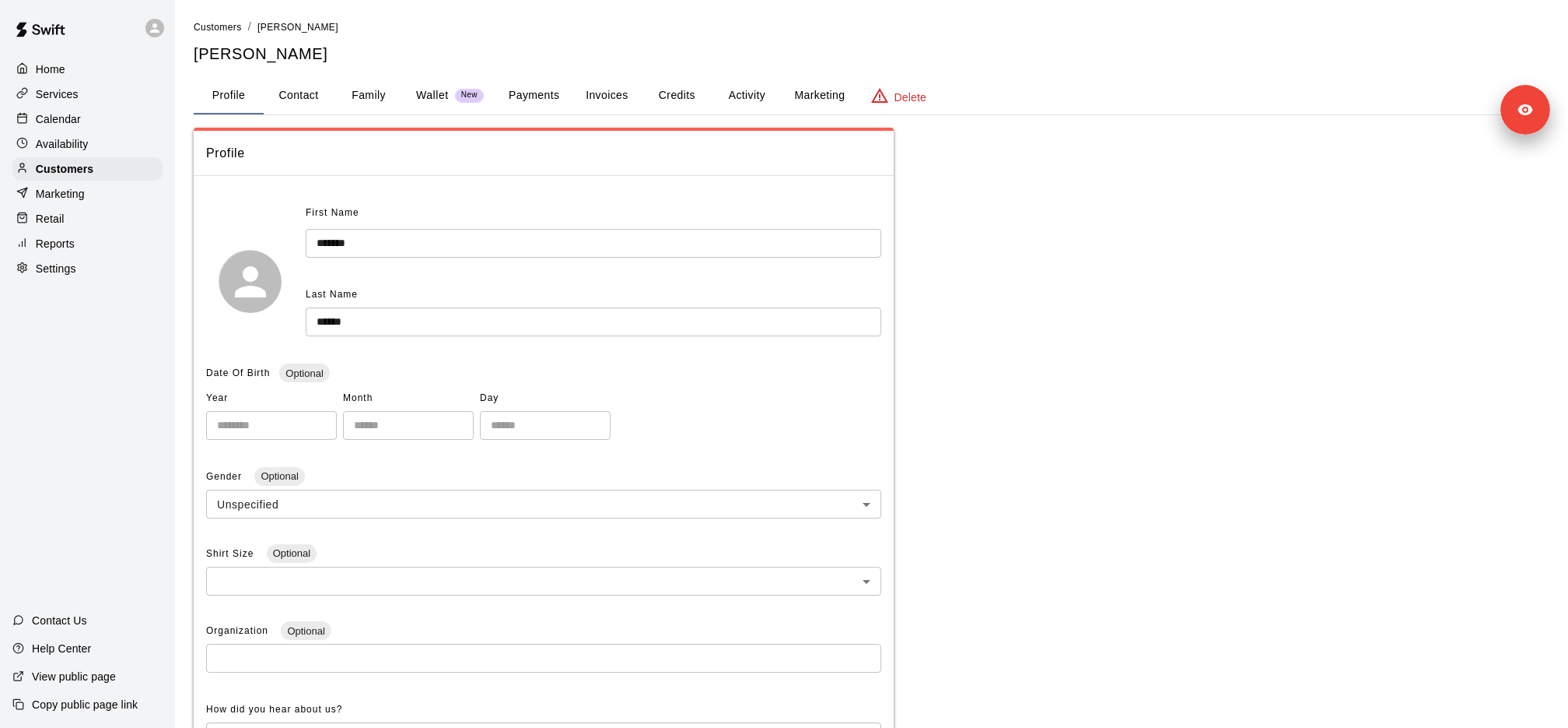
click at [536, 98] on button "Payments" at bounding box center [534, 96] width 75 height 38
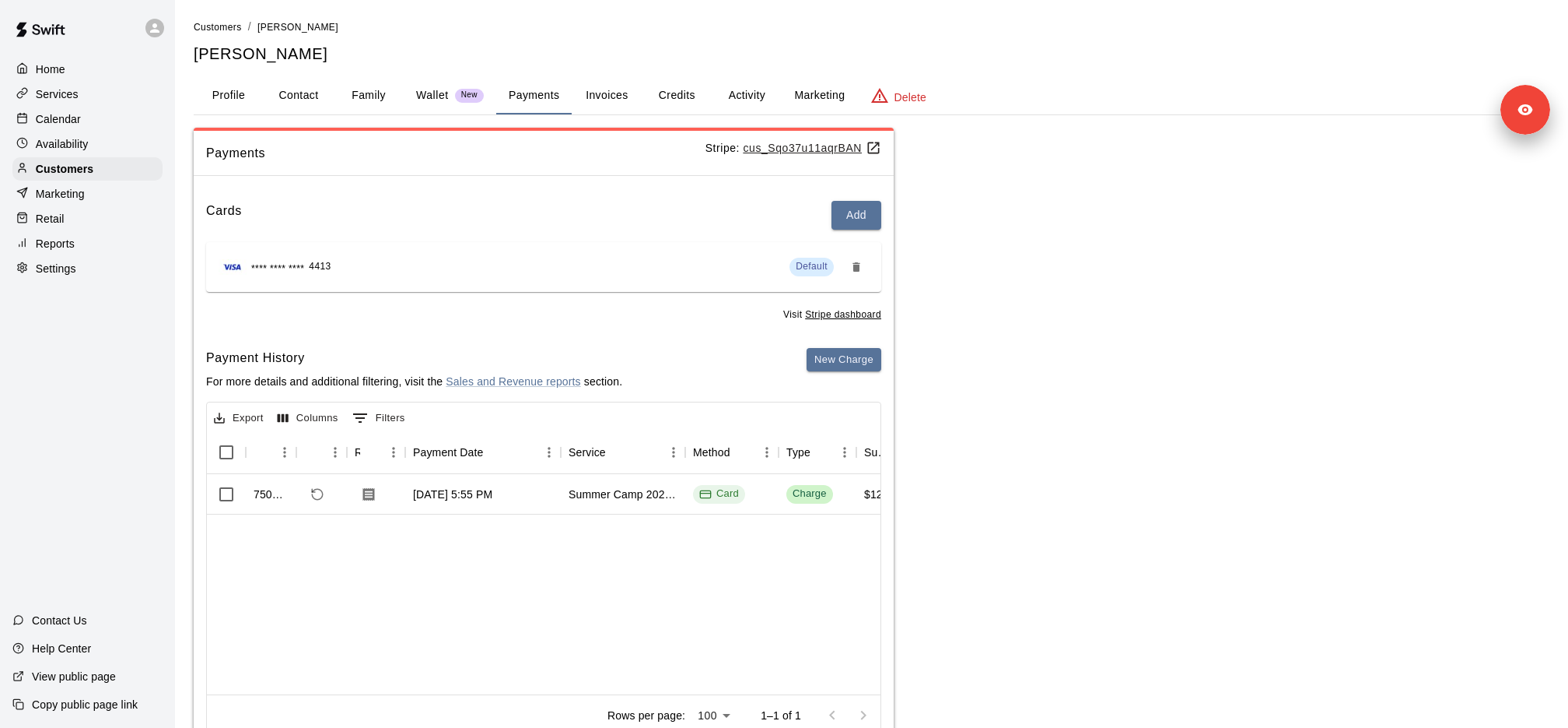
click at [87, 192] on div "Marketing" at bounding box center [88, 193] width 150 height 23
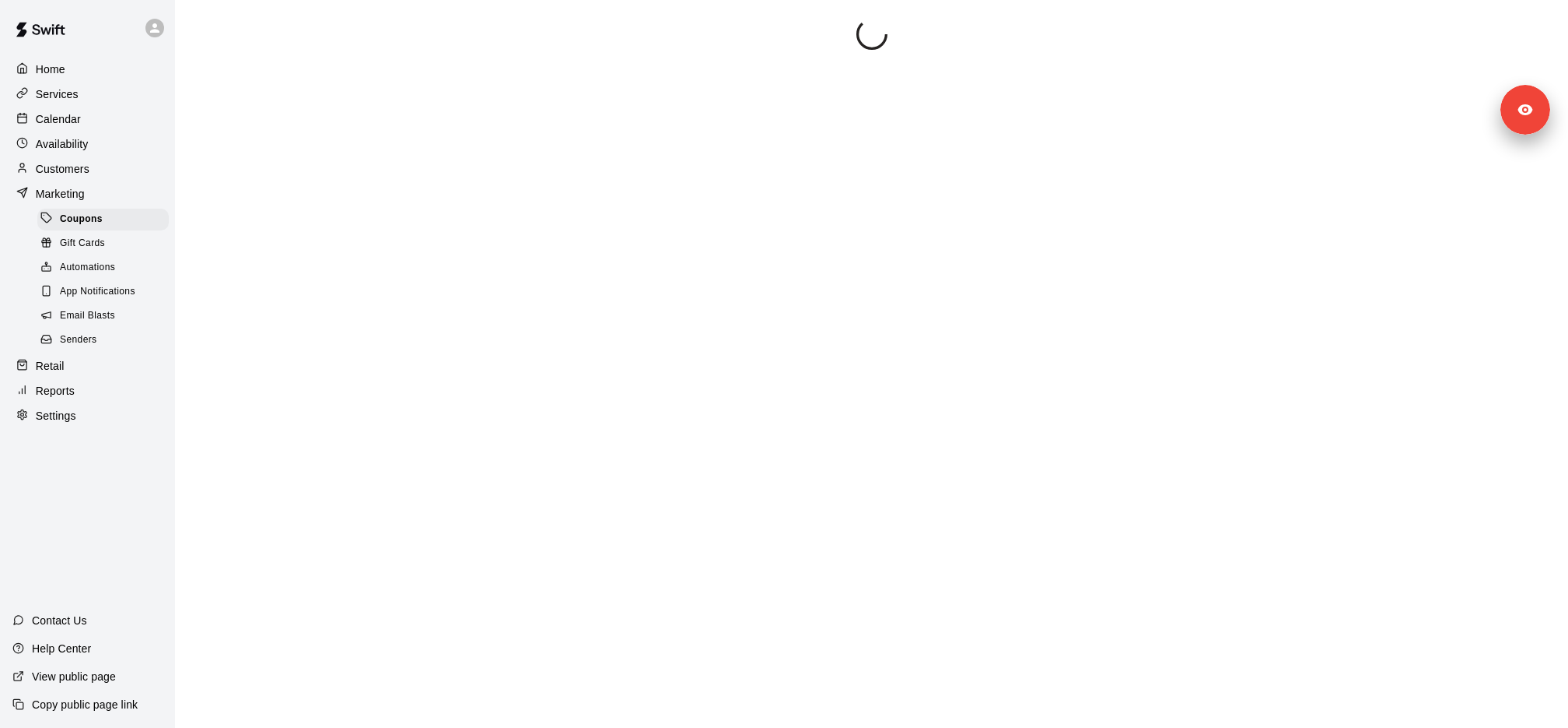
click at [81, 105] on div "Home Services Calendar Availability Customers Marketing Coupons Gift Cards Auto…" at bounding box center [88, 243] width 175 height 373
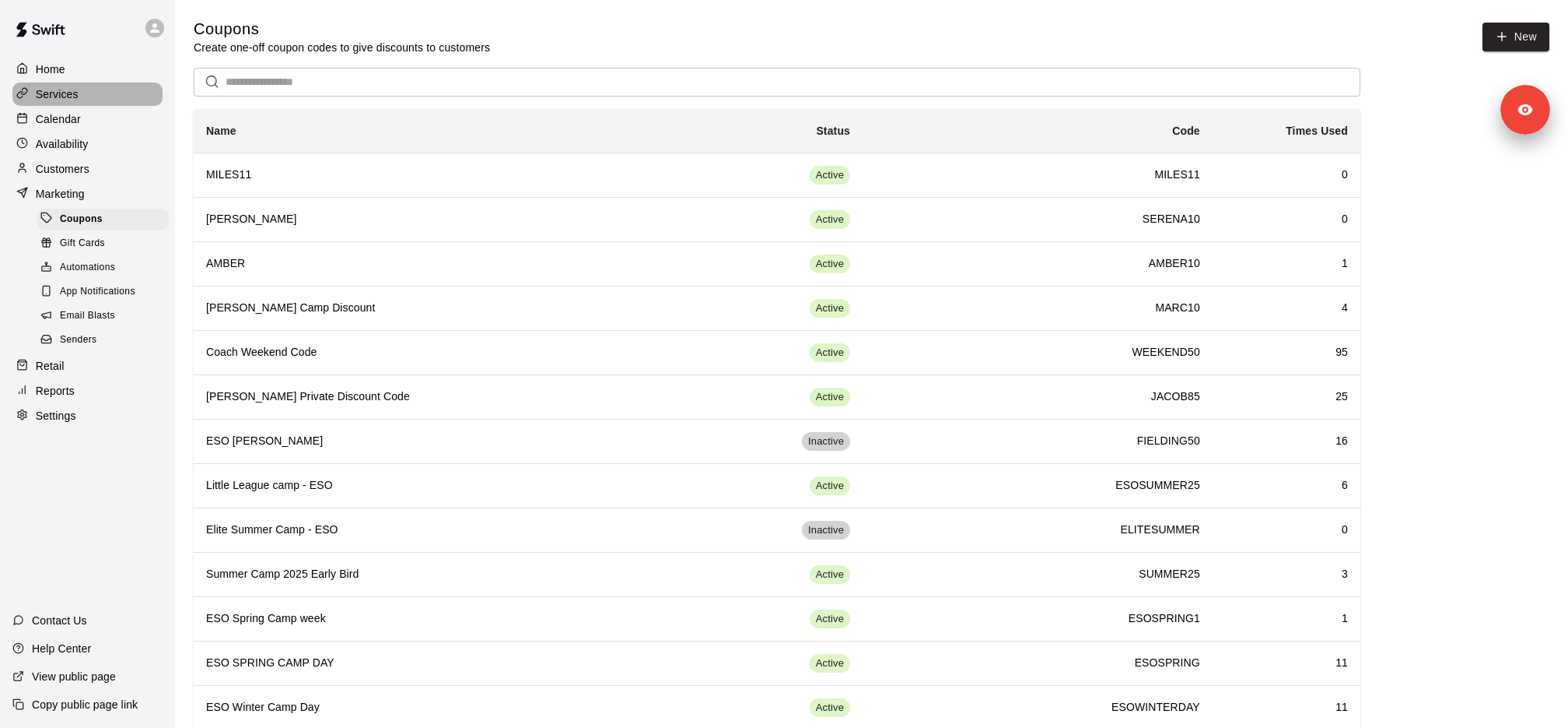
click at [91, 96] on div "Services" at bounding box center [88, 94] width 150 height 23
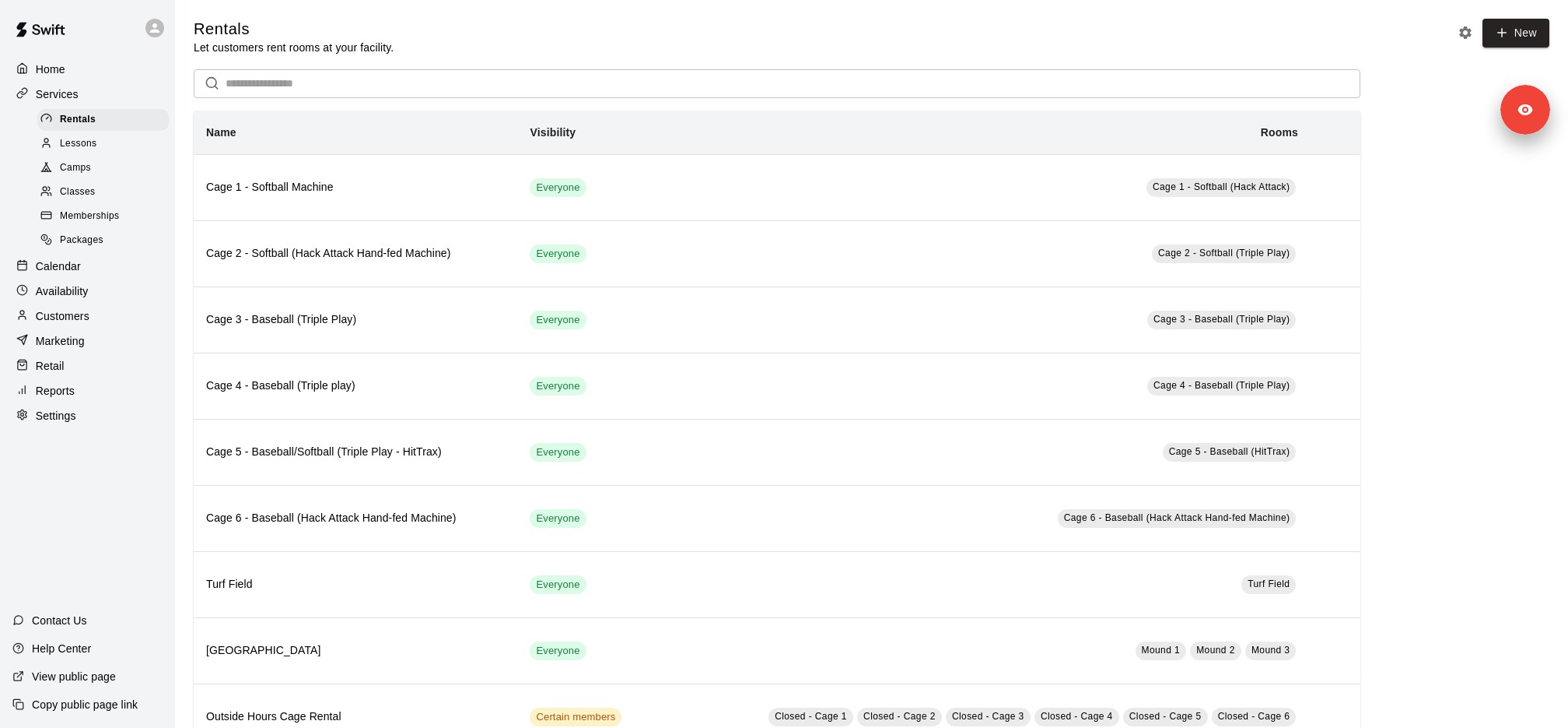
click at [106, 307] on div "Customers" at bounding box center [88, 316] width 150 height 23
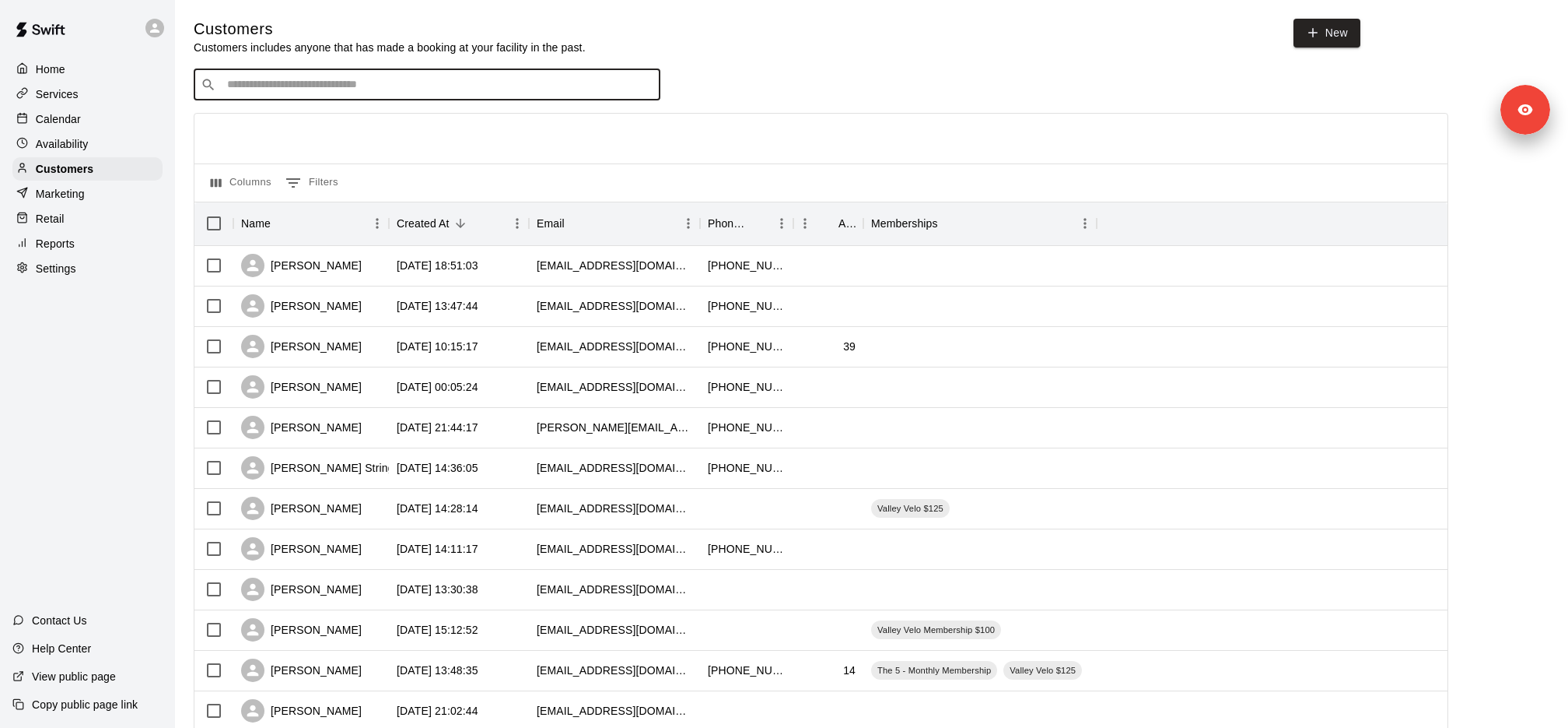
click at [336, 86] on input "Search customers by name or email" at bounding box center [439, 84] width 431 height 15
paste input "**********"
type input "**********"
click at [334, 133] on span "[EMAIL_ADDRESS][DOMAIN_NAME]" at bounding box center [320, 133] width 167 height 11
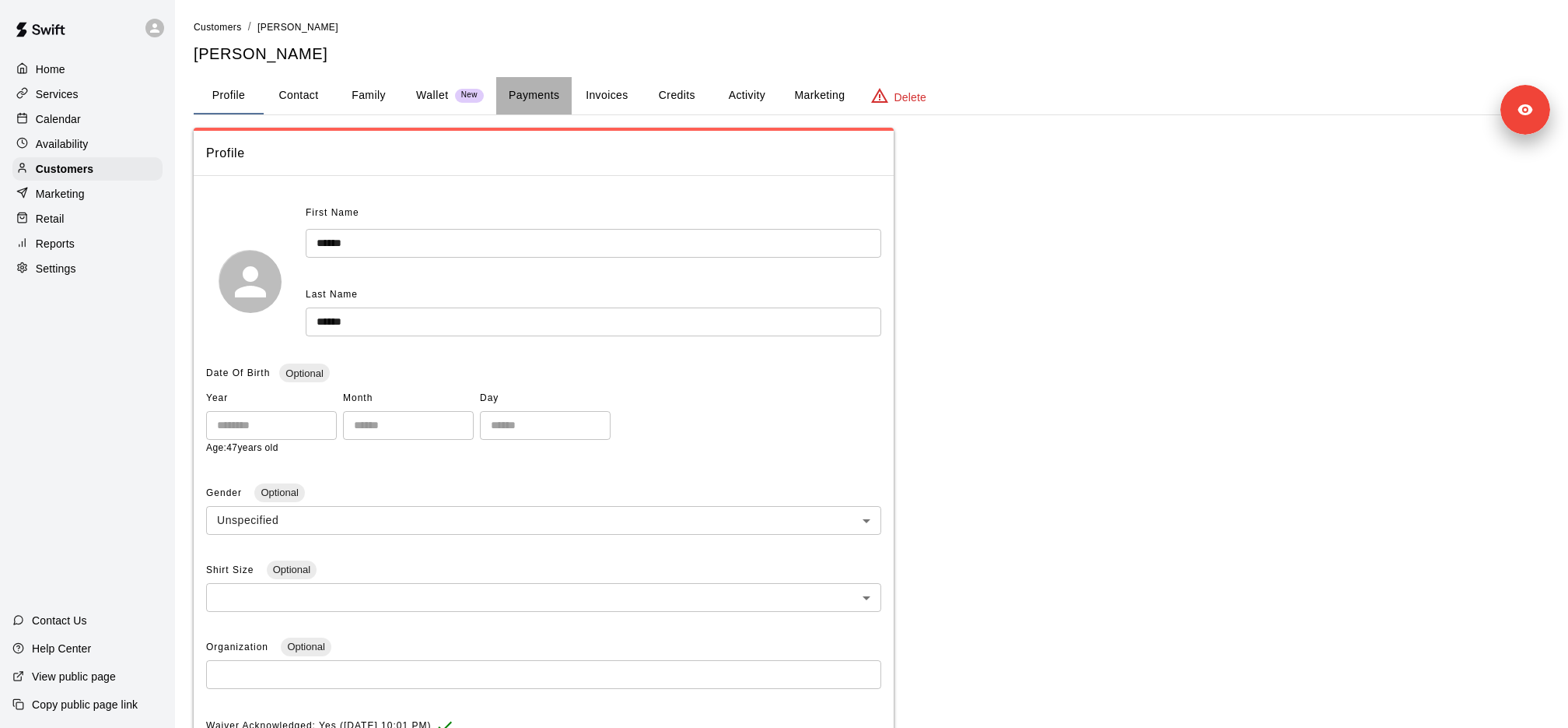
click at [537, 90] on button "Payments" at bounding box center [534, 96] width 75 height 38
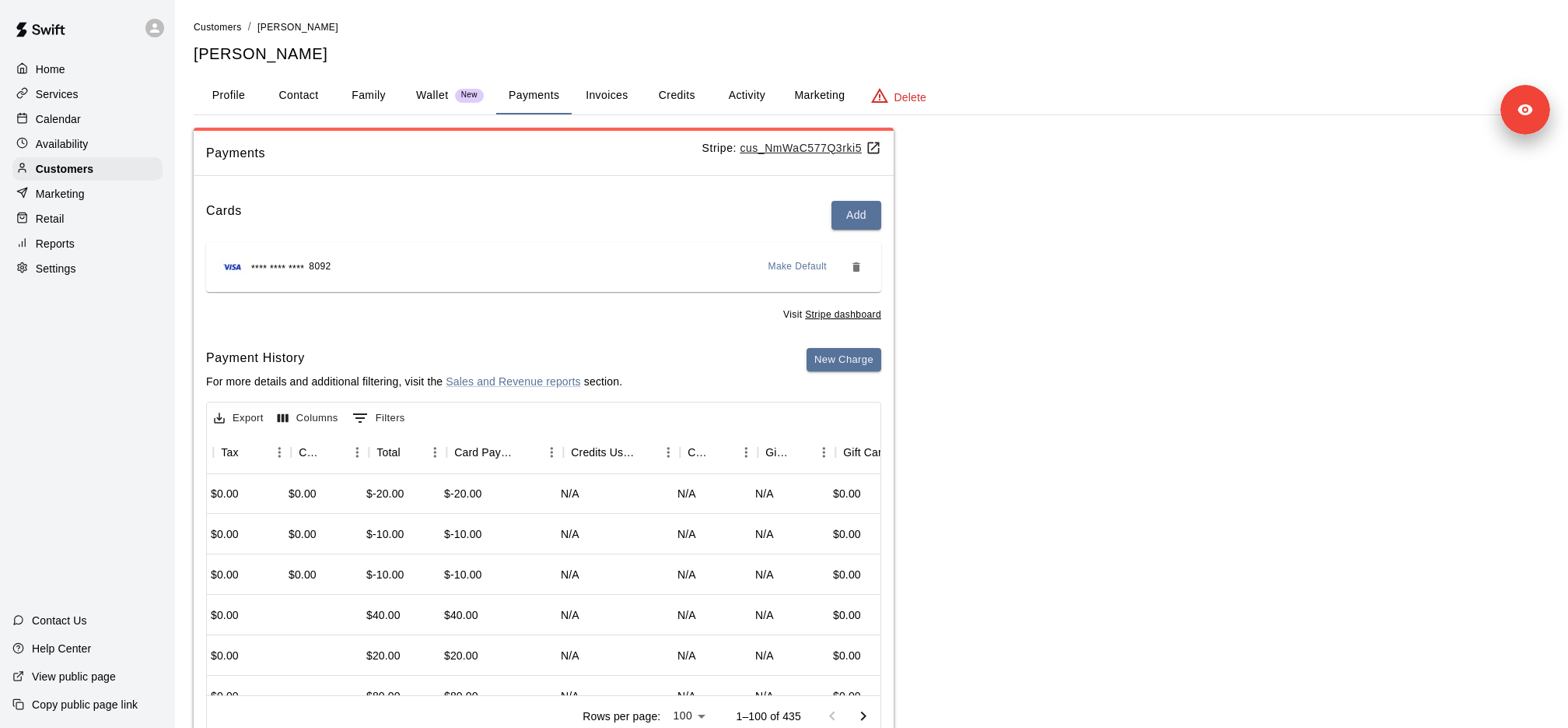
scroll to position [1, 761]
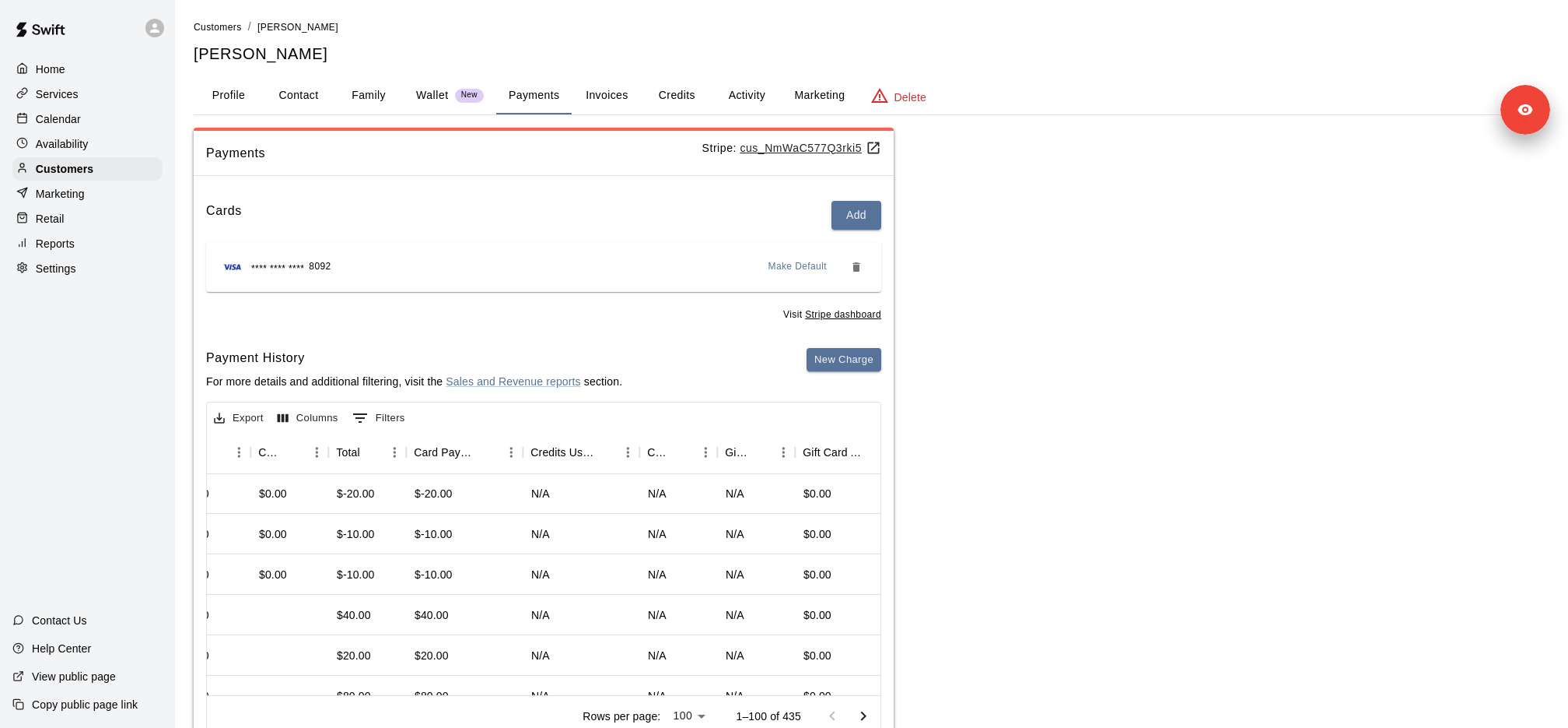
click at [984, 435] on div "Payments Stripe: cus_NmWaC577Q3rki5 Cards Add **** **** **** 8092 Make Default …" at bounding box center [871, 441] width 1356 height 628
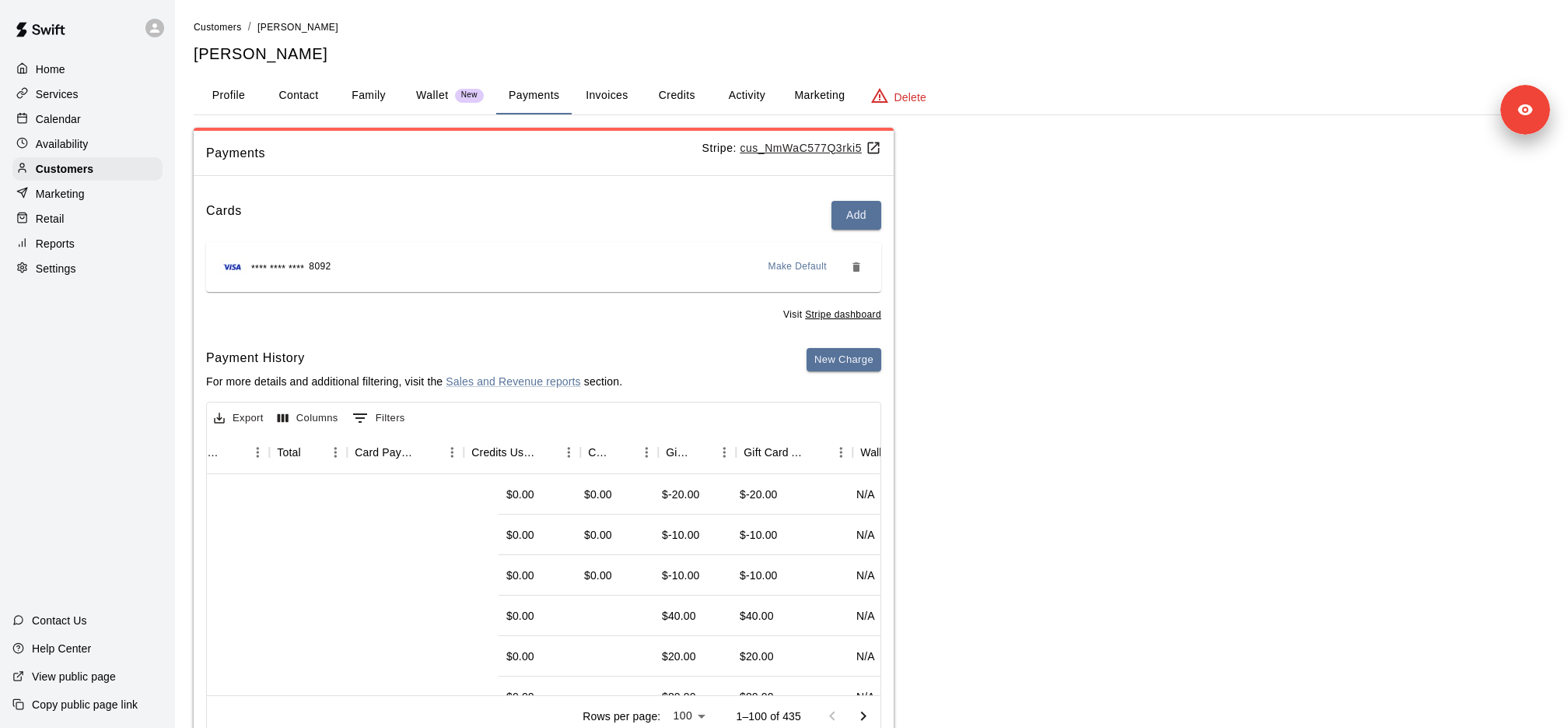
scroll to position [0, 0]
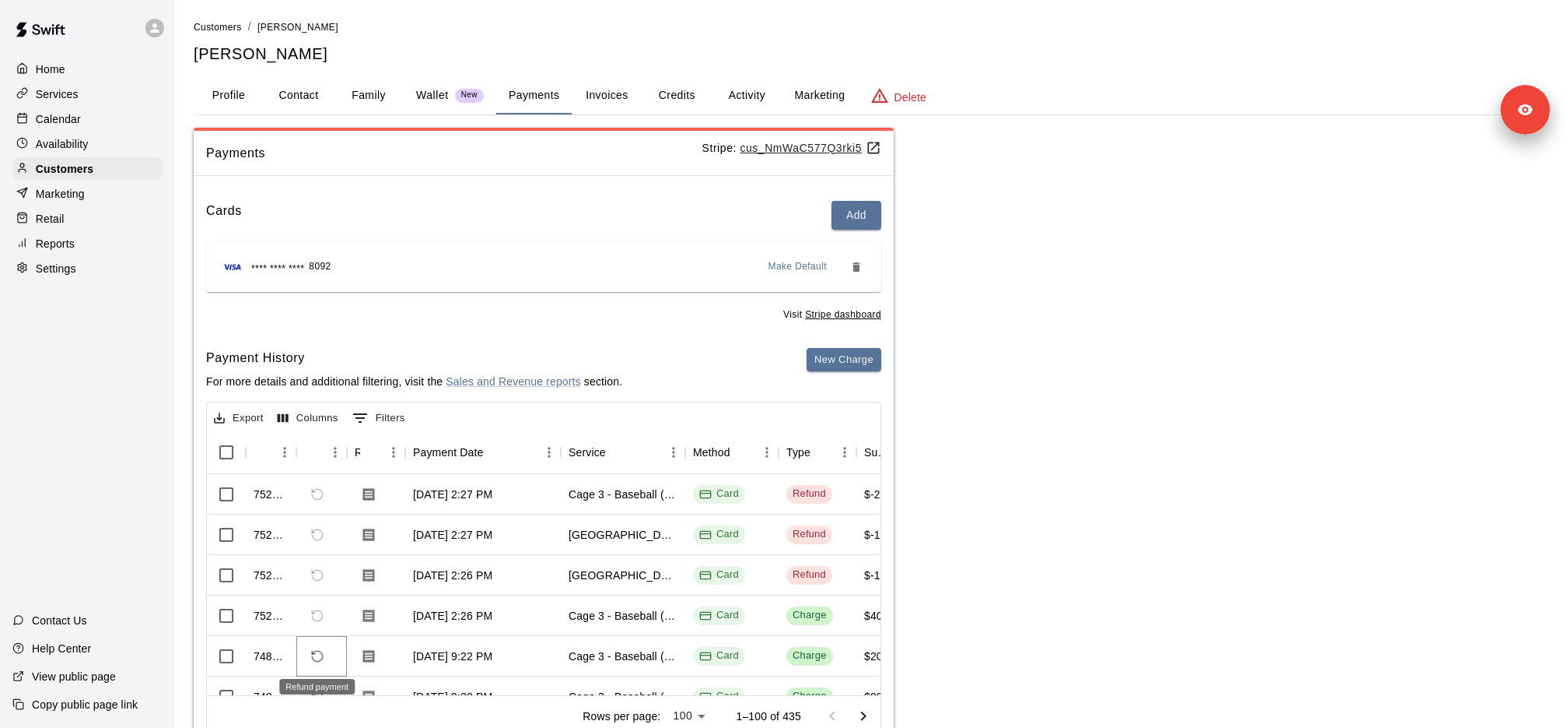
click at [321, 650] on icon "Refund payment" at bounding box center [318, 656] width 14 height 14
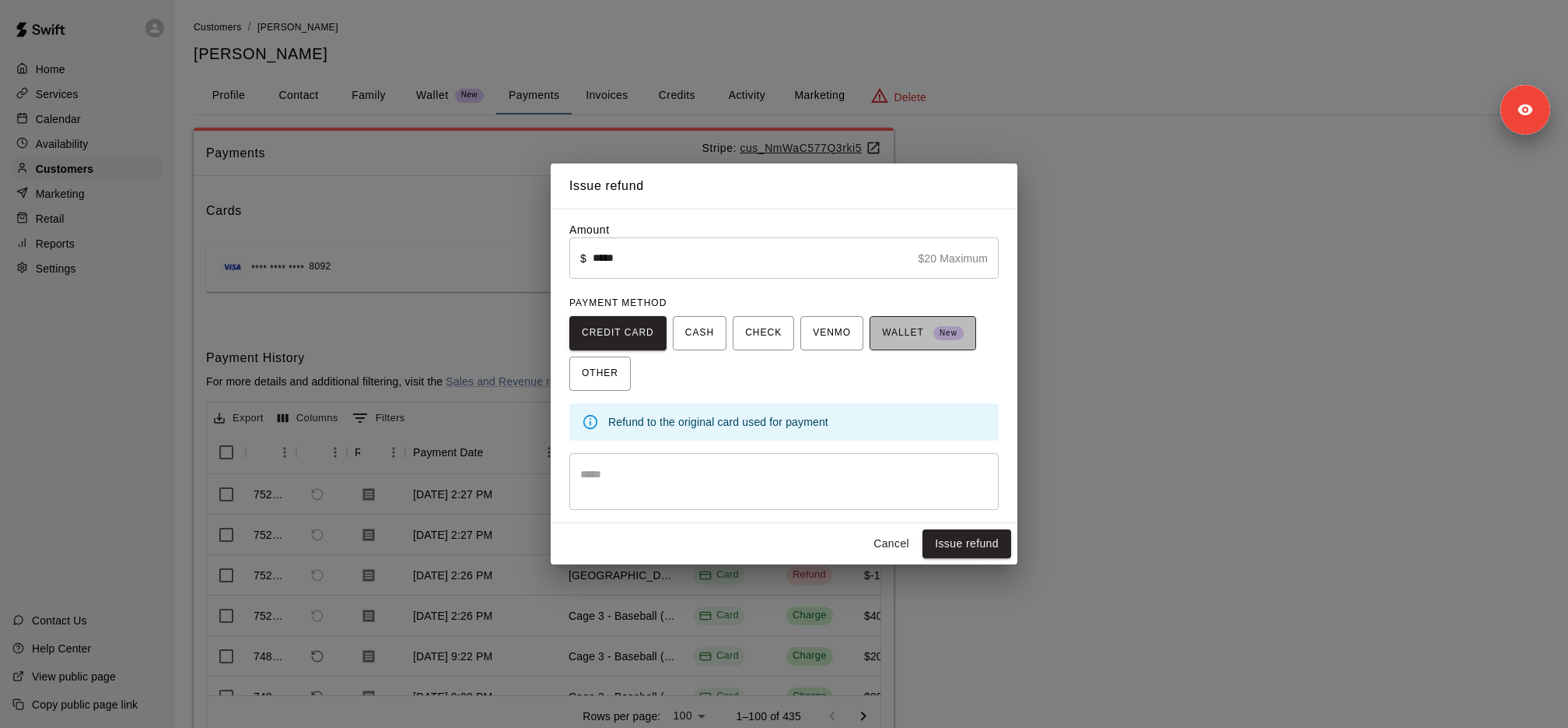
click at [918, 334] on span "WALLET New" at bounding box center [923, 333] width 81 height 25
click at [891, 544] on button "Cancel" at bounding box center [891, 544] width 50 height 29
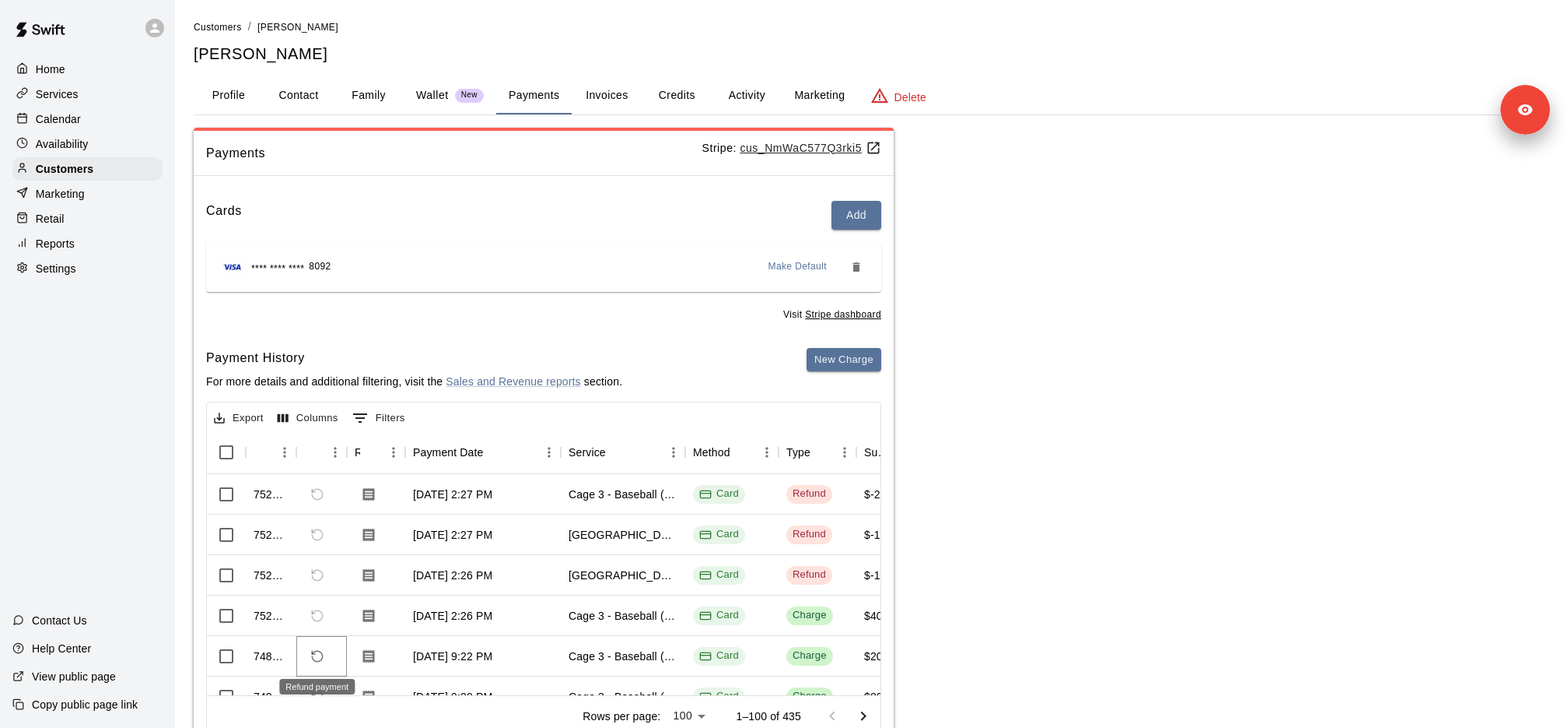
click at [320, 656] on icon "Refund payment" at bounding box center [318, 656] width 14 height 14
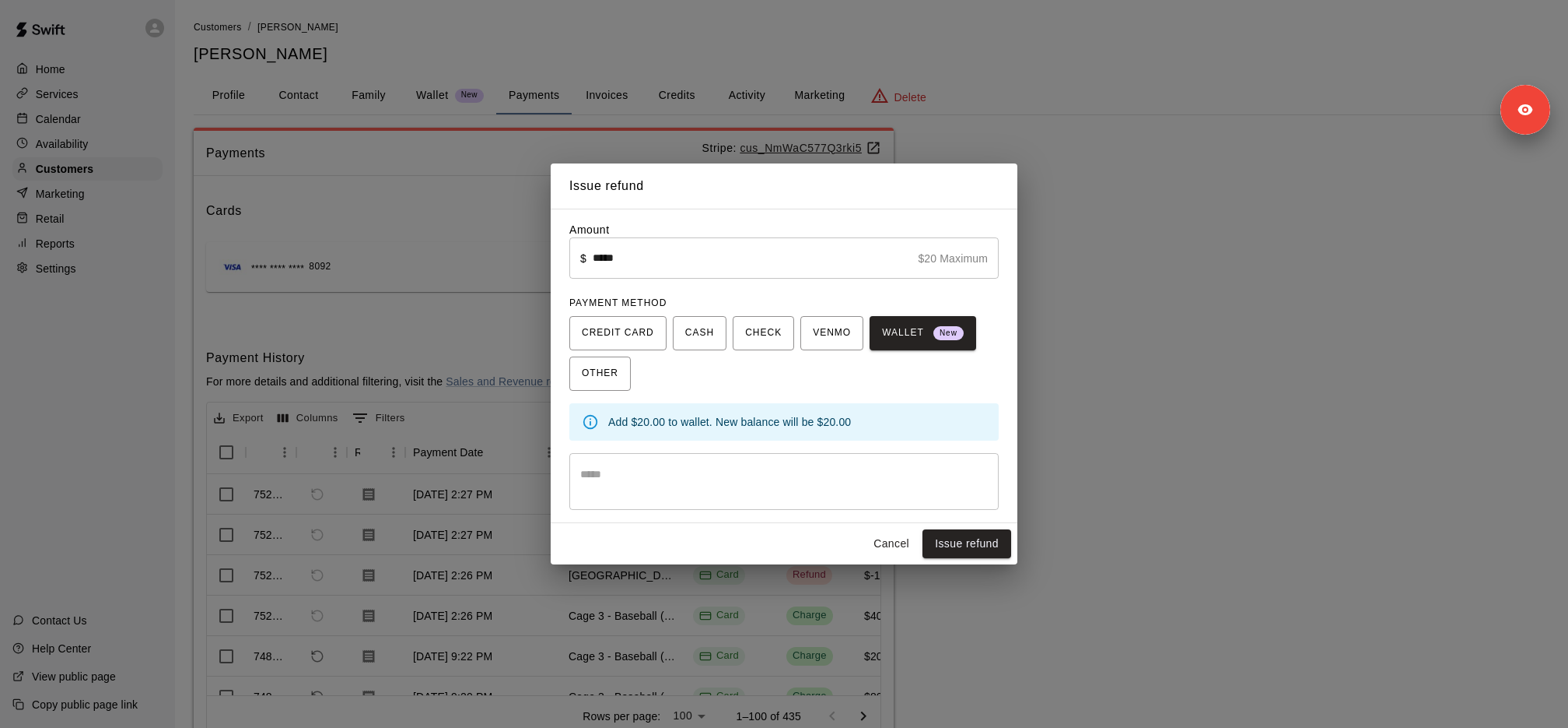
click at [1189, 251] on div "Issue refund Amount ​ $ ***** $20 Maximum ​ PAYMENT METHOD CREDIT CARD CASH CHE…" at bounding box center [784, 364] width 1568 height 728
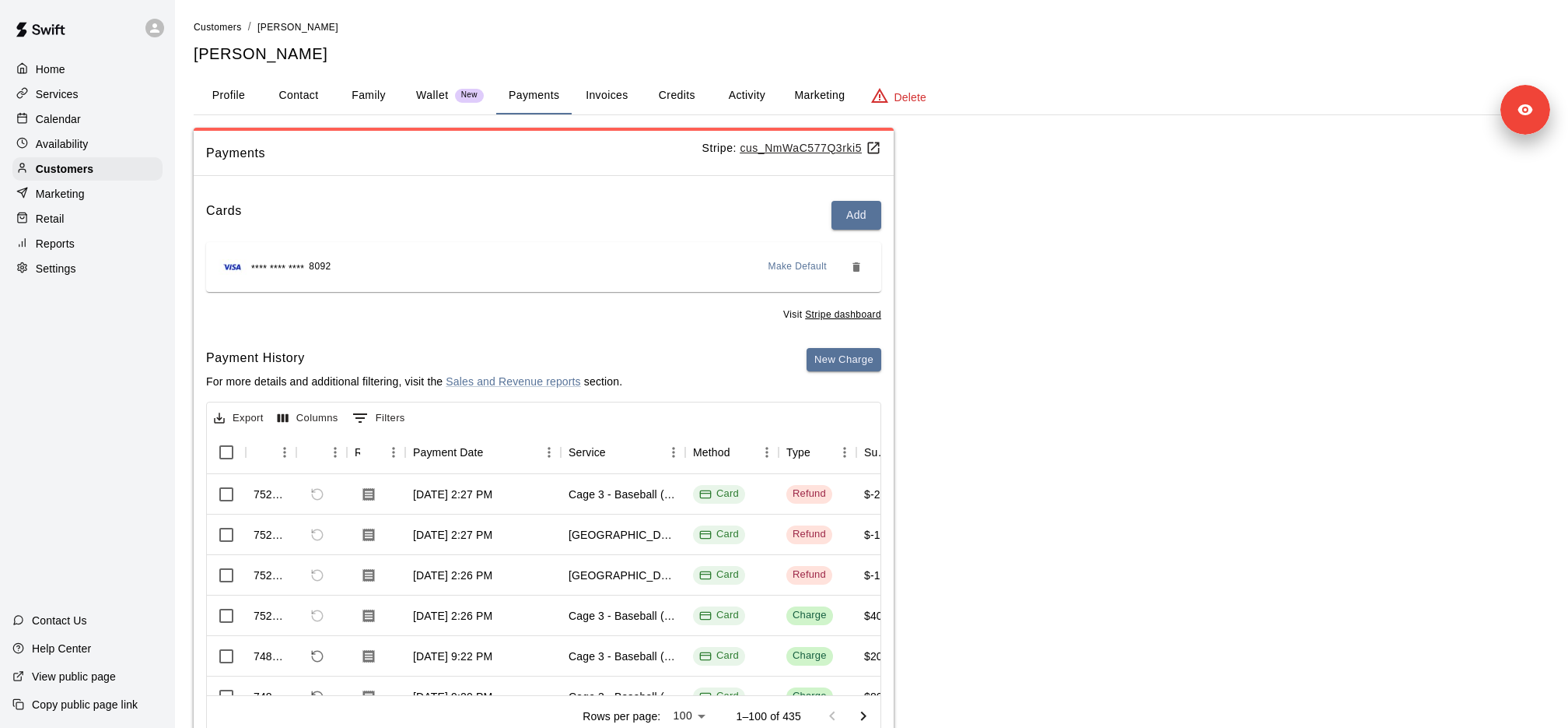
click at [842, 152] on u "cus_NmWaC577Q3rki5" at bounding box center [811, 148] width 141 height 13
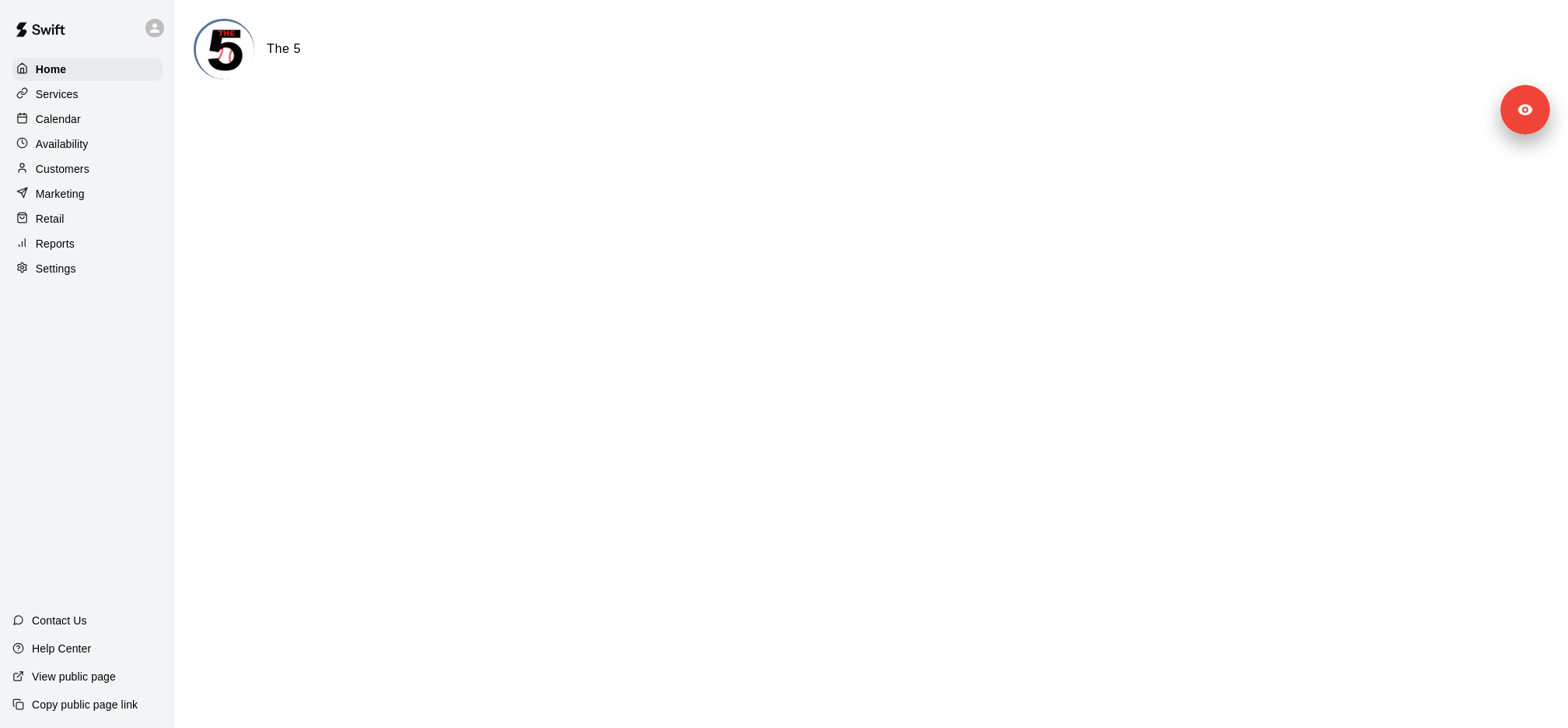
click at [81, 276] on div "Settings" at bounding box center [88, 269] width 150 height 23
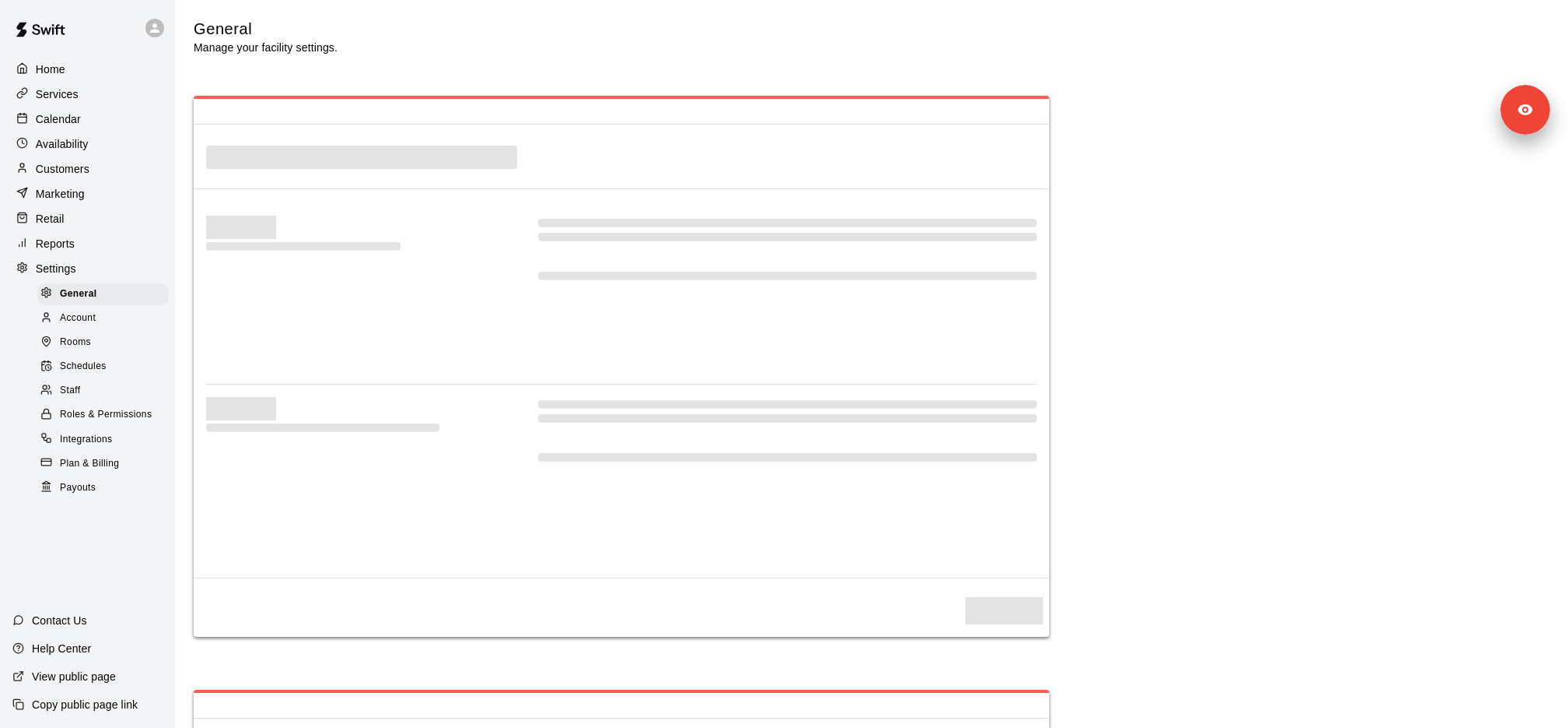
select select "**"
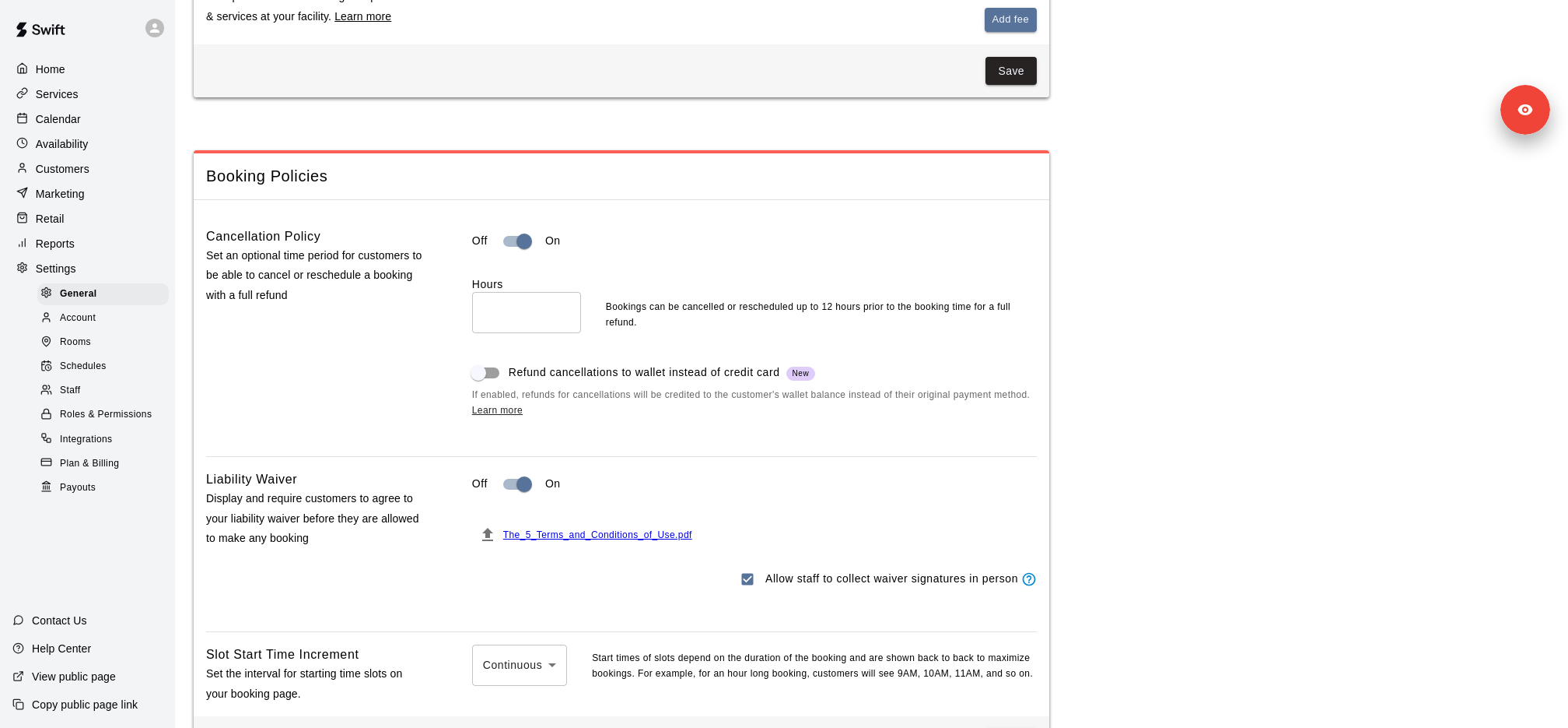
scroll to position [1101, 0]
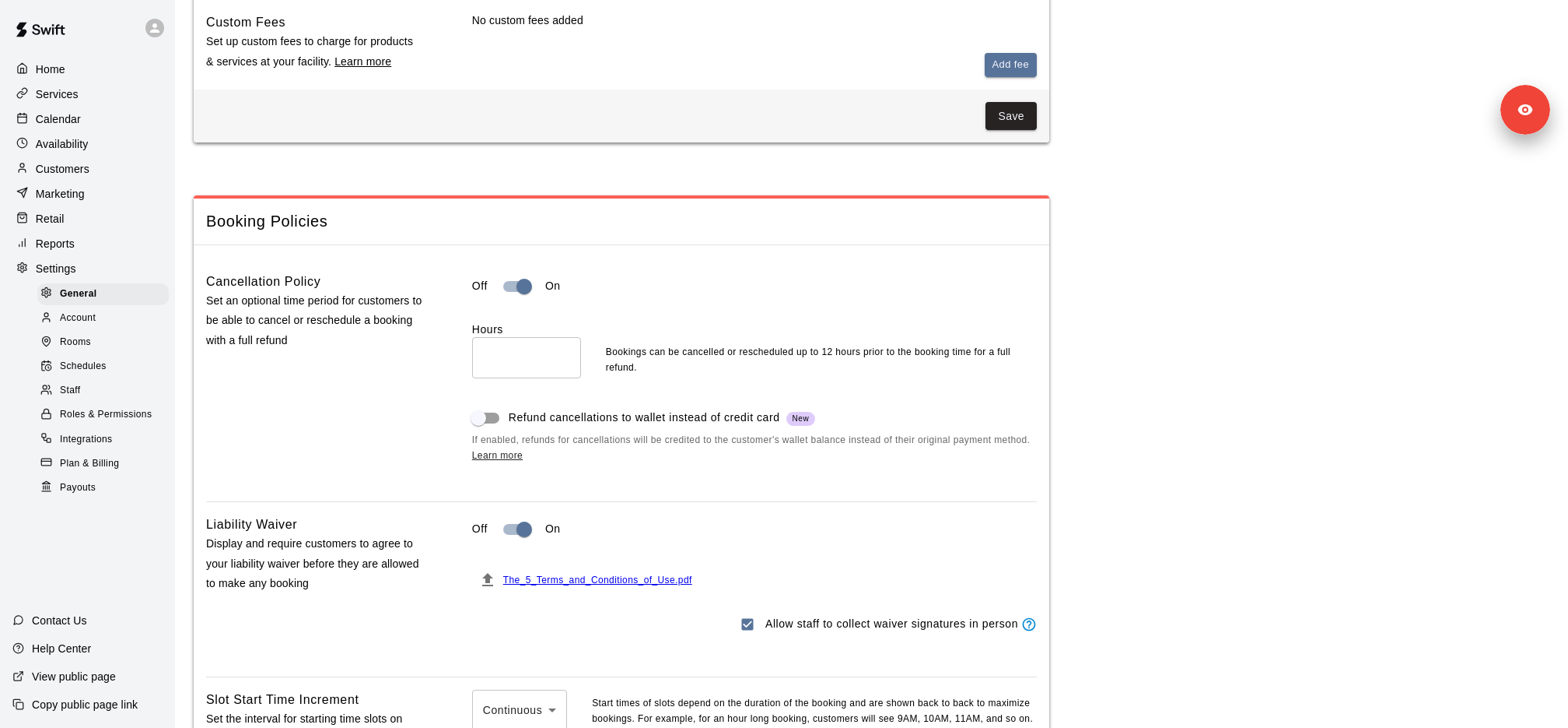
click at [484, 311] on div "Off On Hours ** ​ Bookings can be cancelled or rescheduled up to 12 hours prior…" at bounding box center [754, 367] width 565 height 193
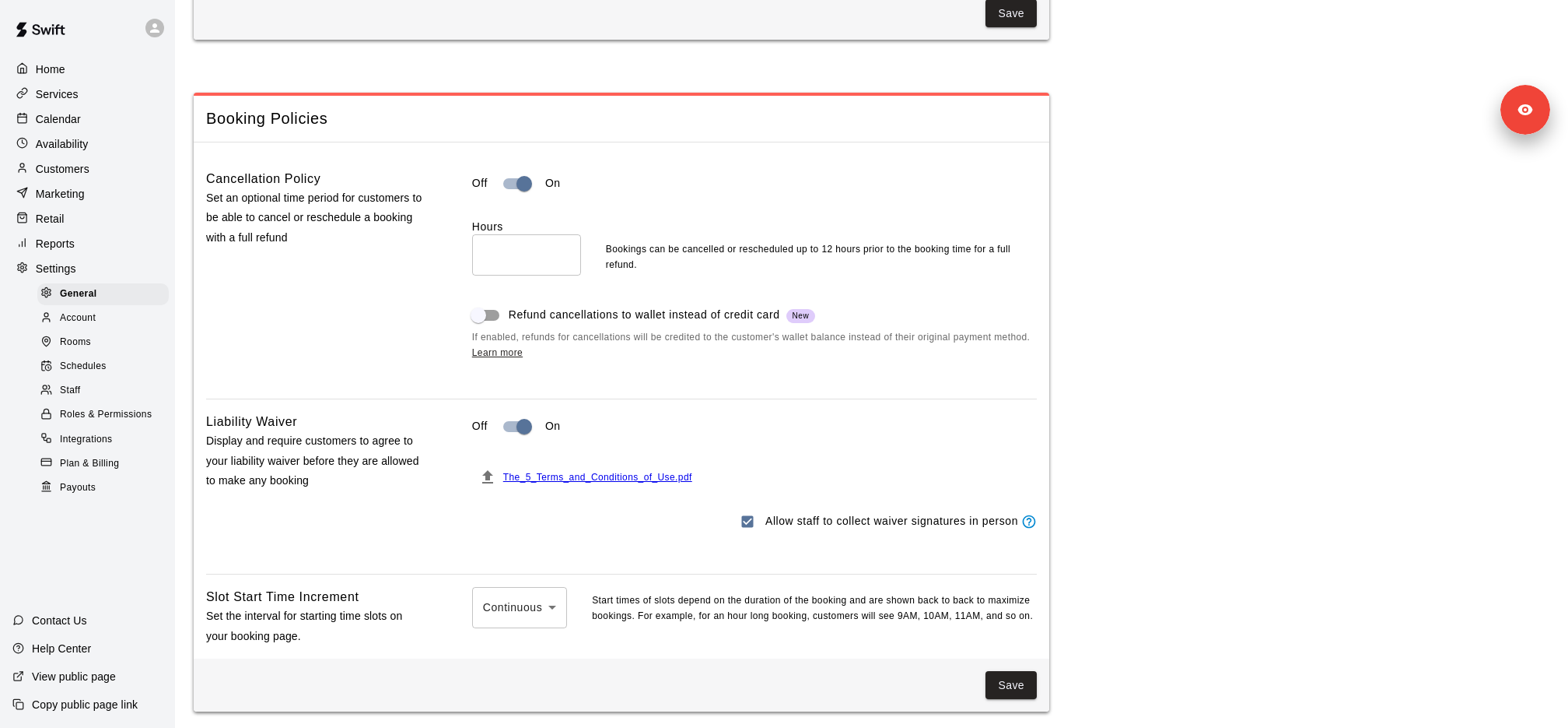
scroll to position [1229, 0]
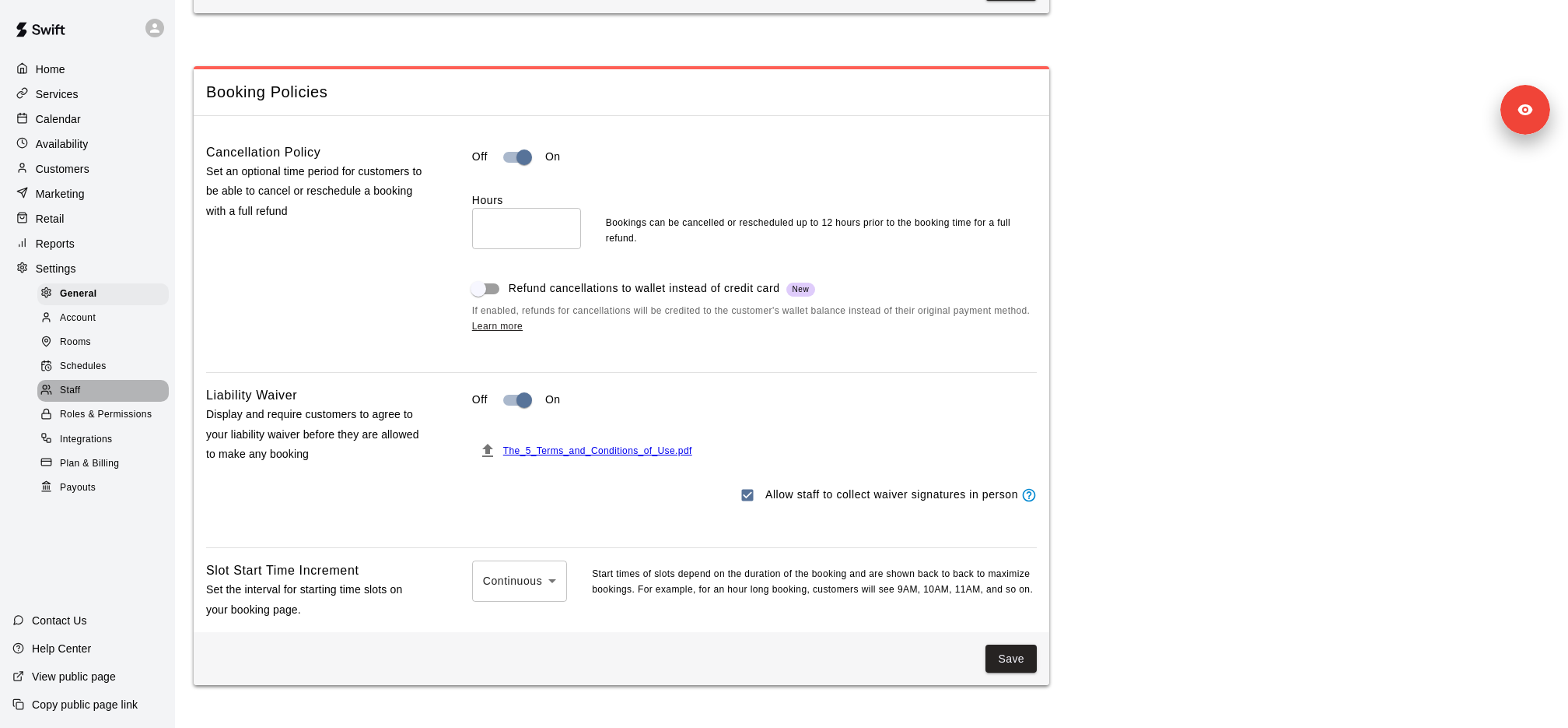
click at [77, 383] on span "Staff" at bounding box center [70, 390] width 21 height 15
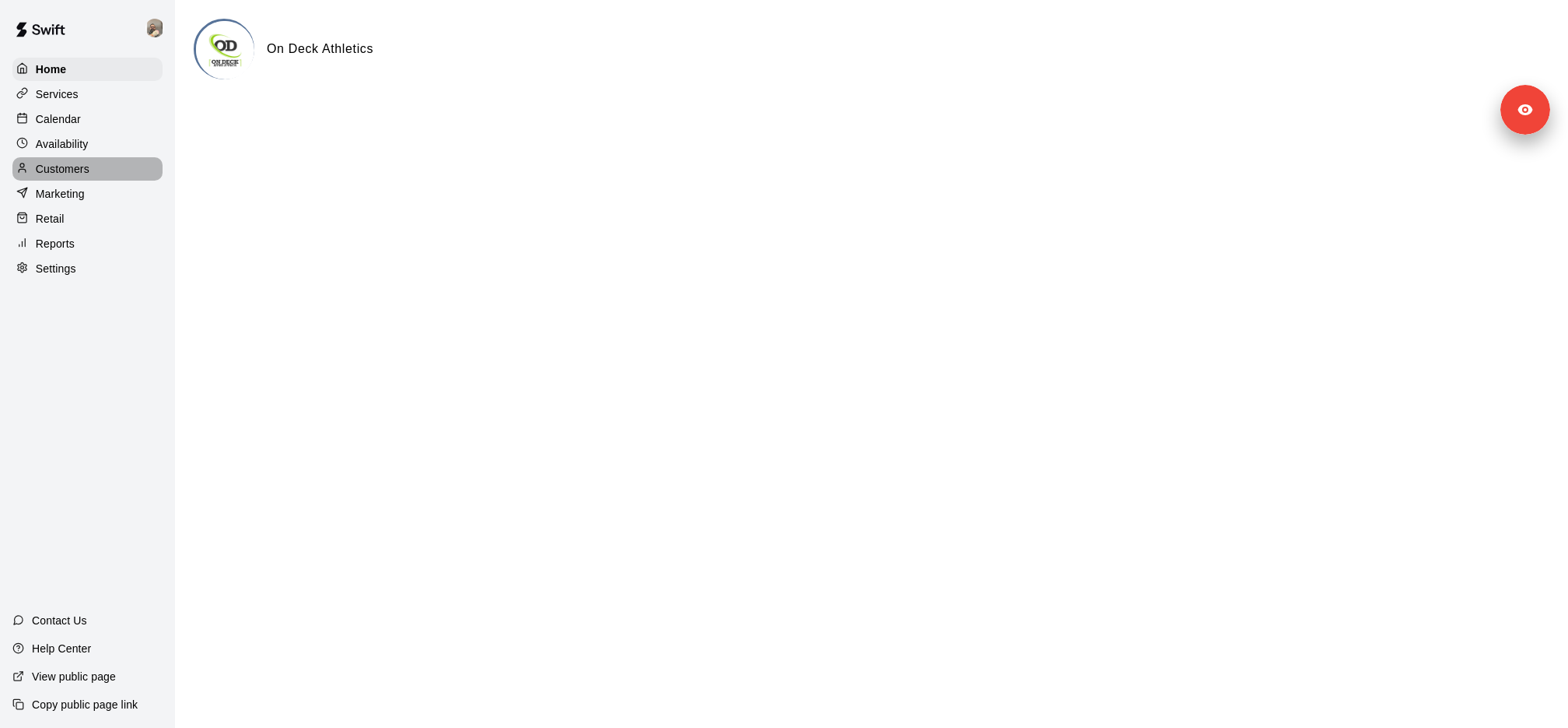
click at [104, 166] on div "Customers" at bounding box center [88, 169] width 150 height 23
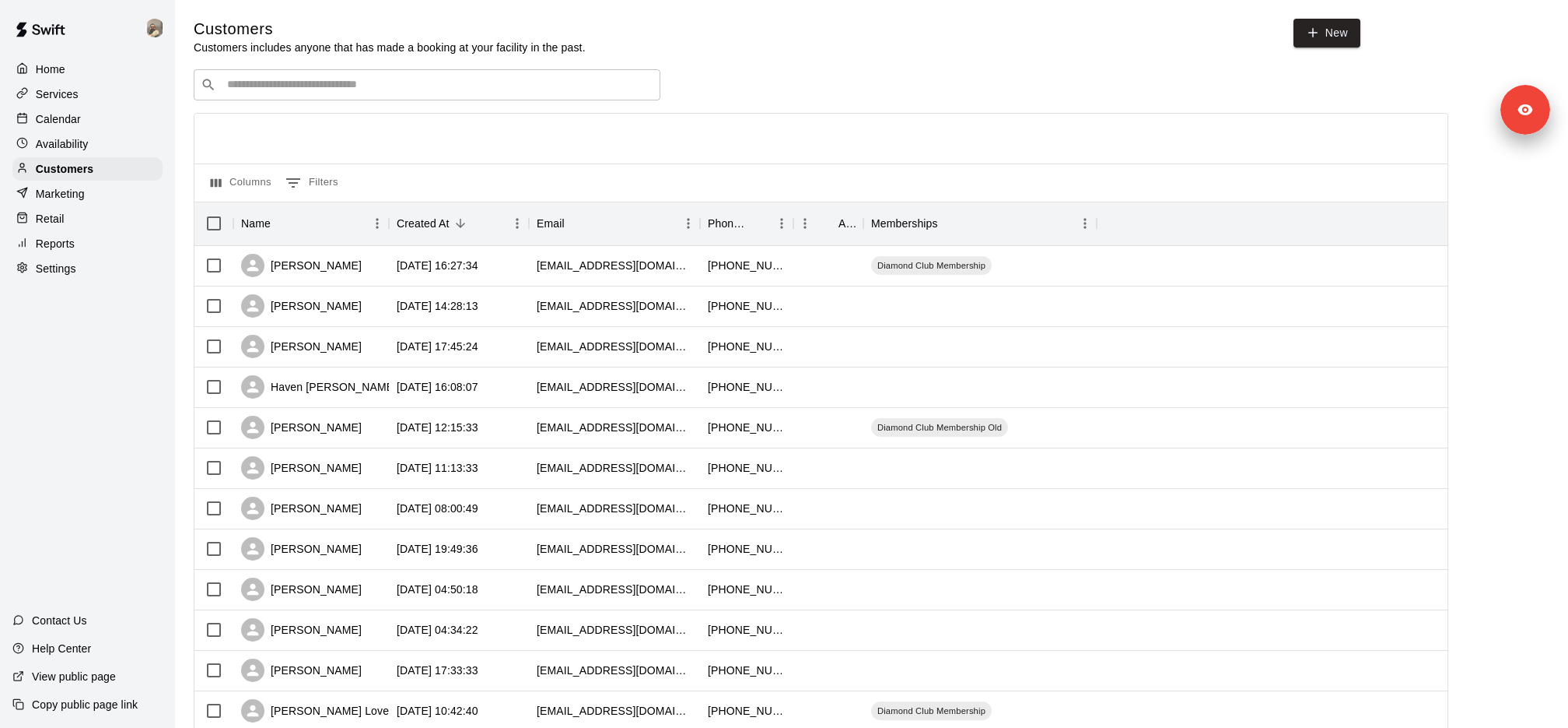
click at [348, 92] on div "​ ​" at bounding box center [426, 84] width 466 height 31
paste input "****"
type input "****"
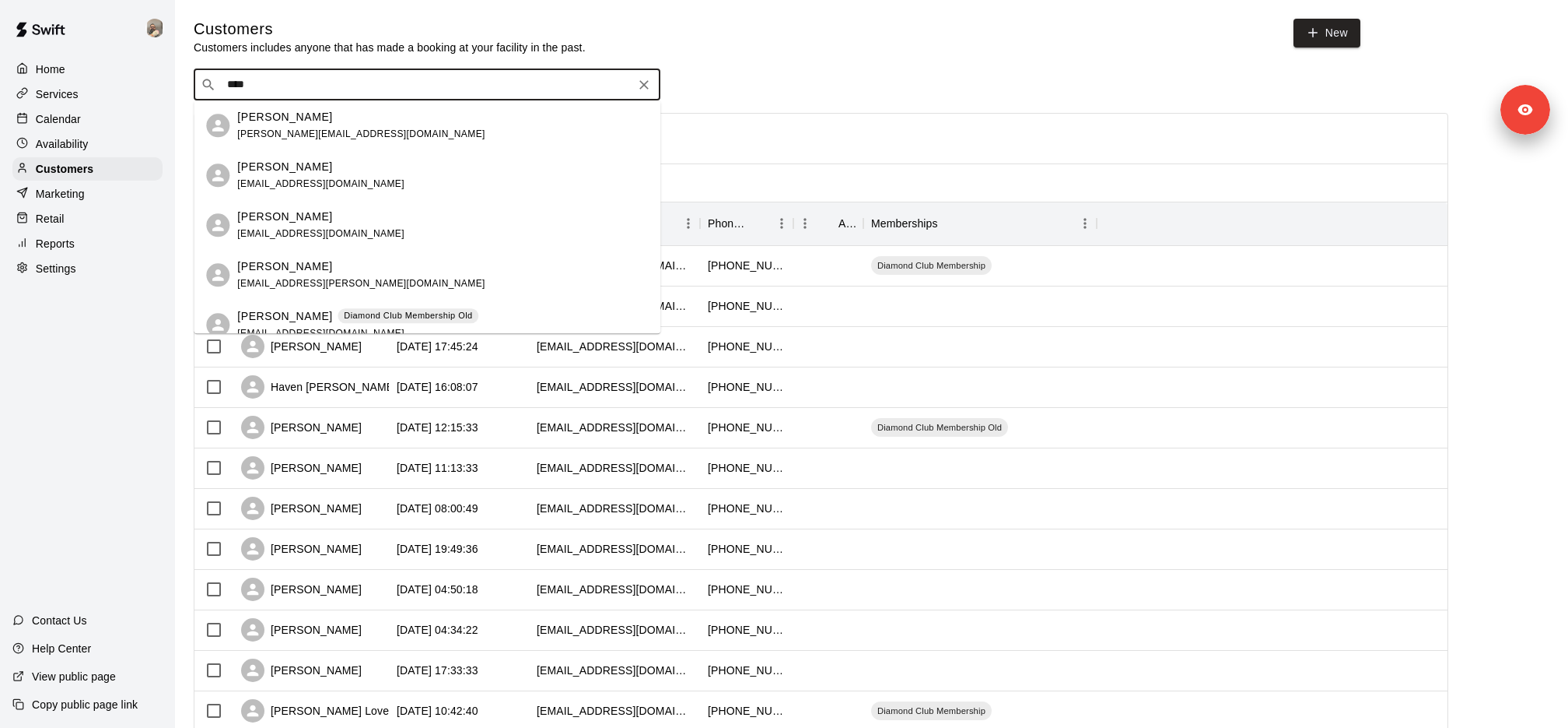
click at [344, 312] on p "Diamond Club Membership Old" at bounding box center [407, 315] width 128 height 13
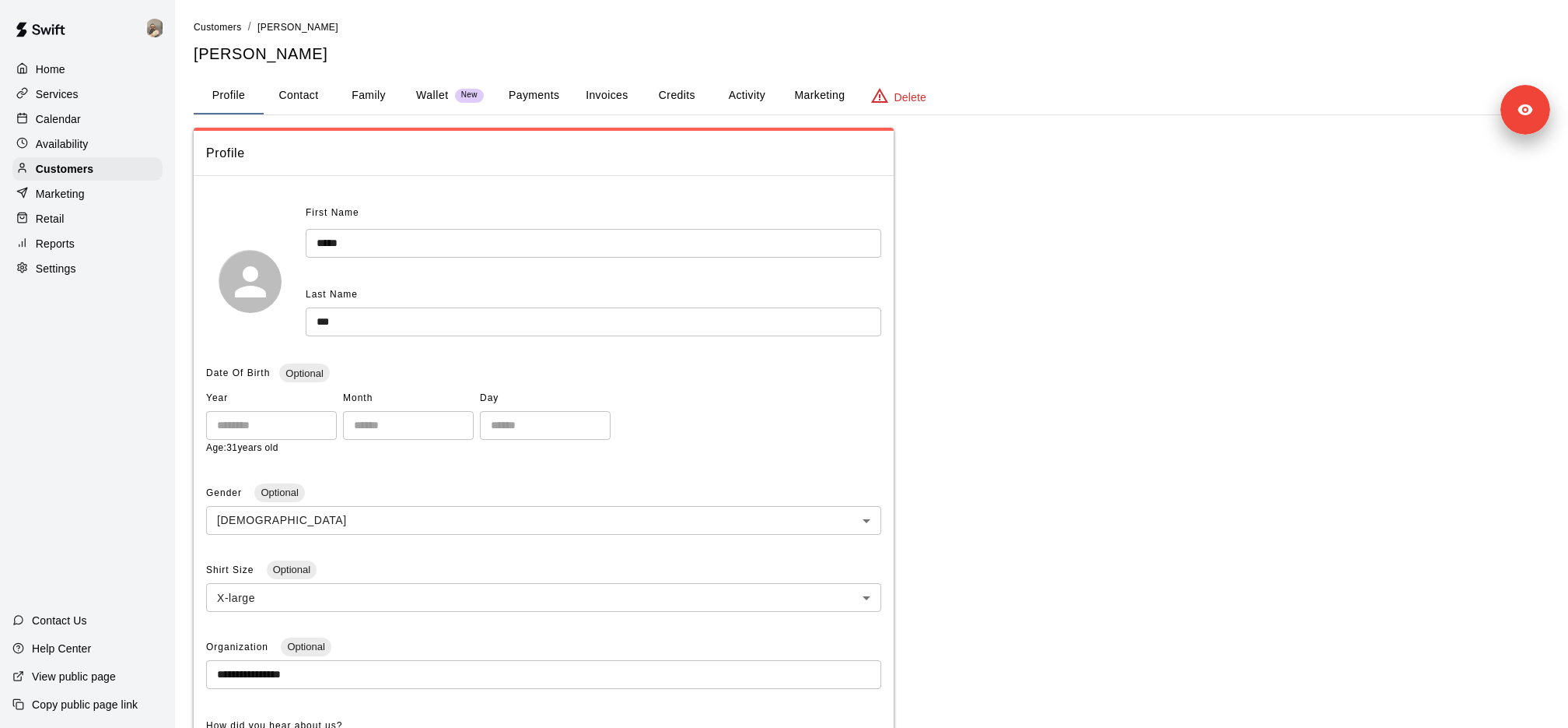
click at [532, 94] on button "Payments" at bounding box center [534, 96] width 75 height 38
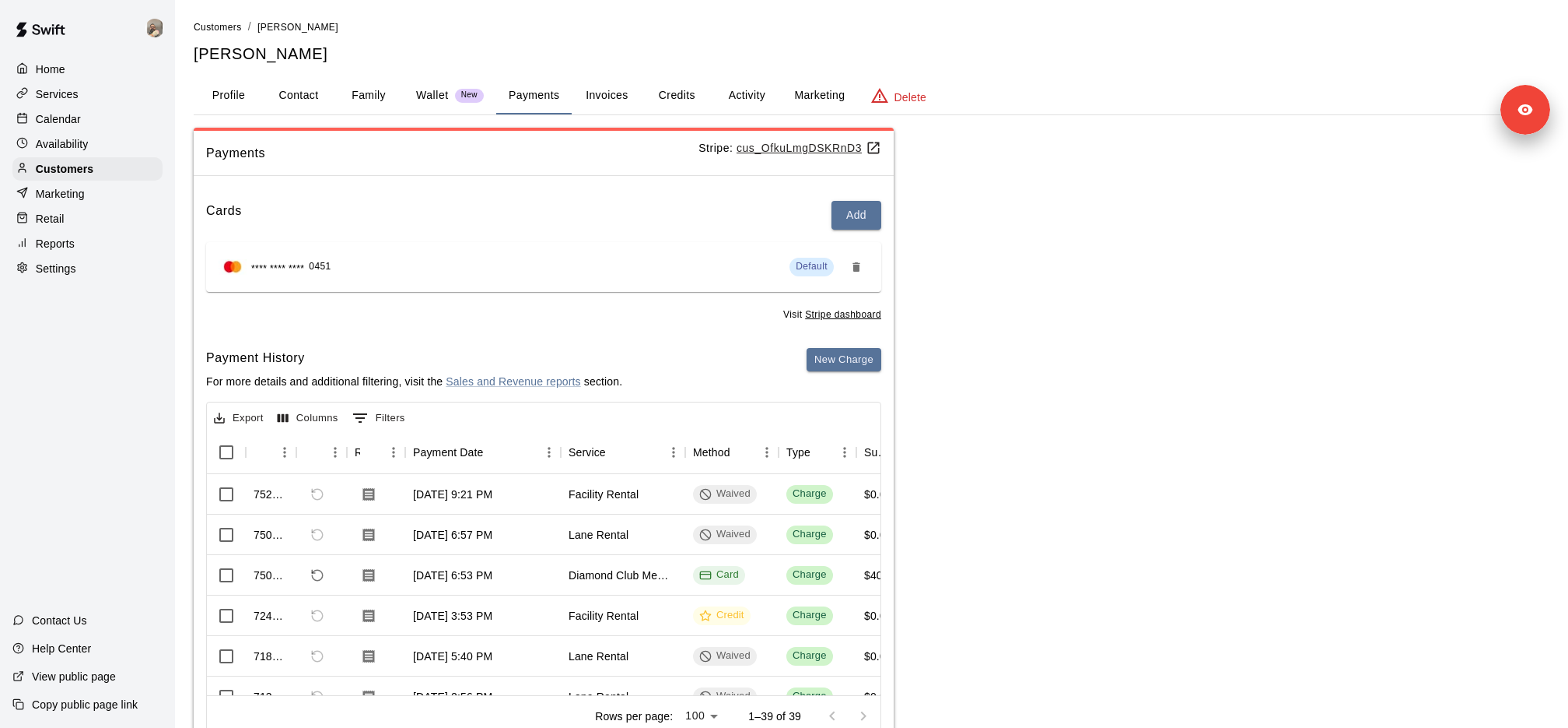
click at [732, 96] on button "Activity" at bounding box center [746, 96] width 70 height 38
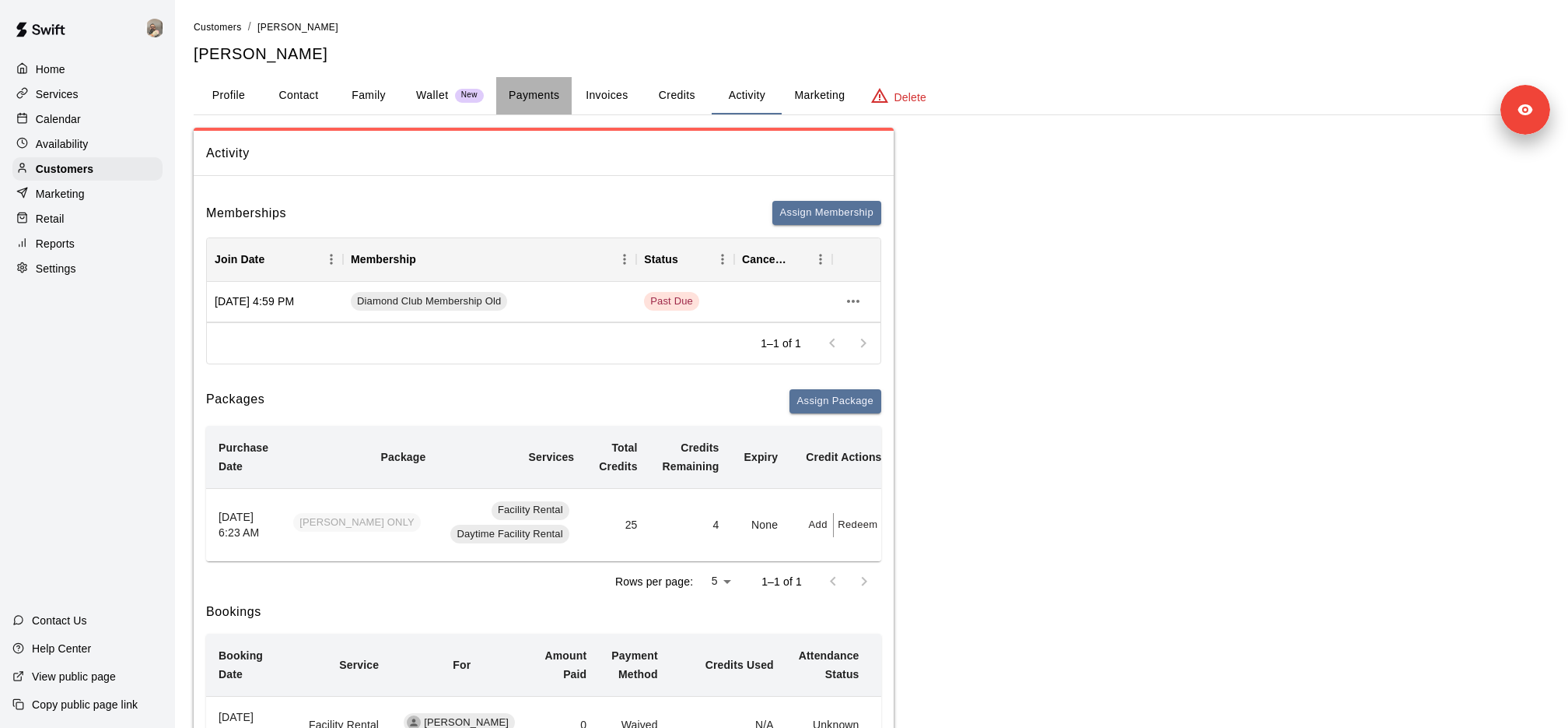
click at [531, 105] on button "Payments" at bounding box center [534, 96] width 75 height 38
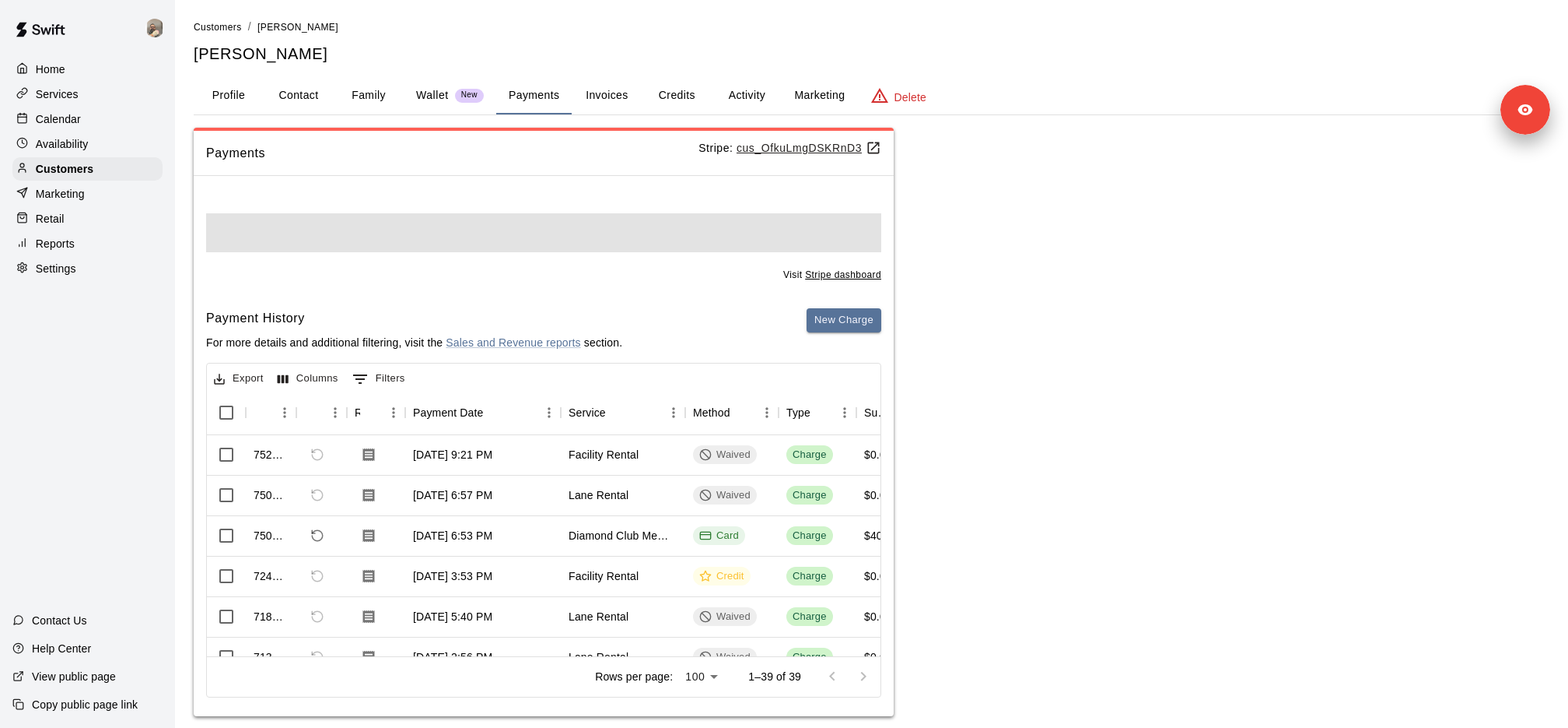
click at [817, 135] on div "Payments Stripe: cus_OfkuLmgDSKRnD3" at bounding box center [543, 153] width 700 height 45
click at [810, 150] on u "cus_OfkuLmgDSKRnD3" at bounding box center [809, 148] width 145 height 13
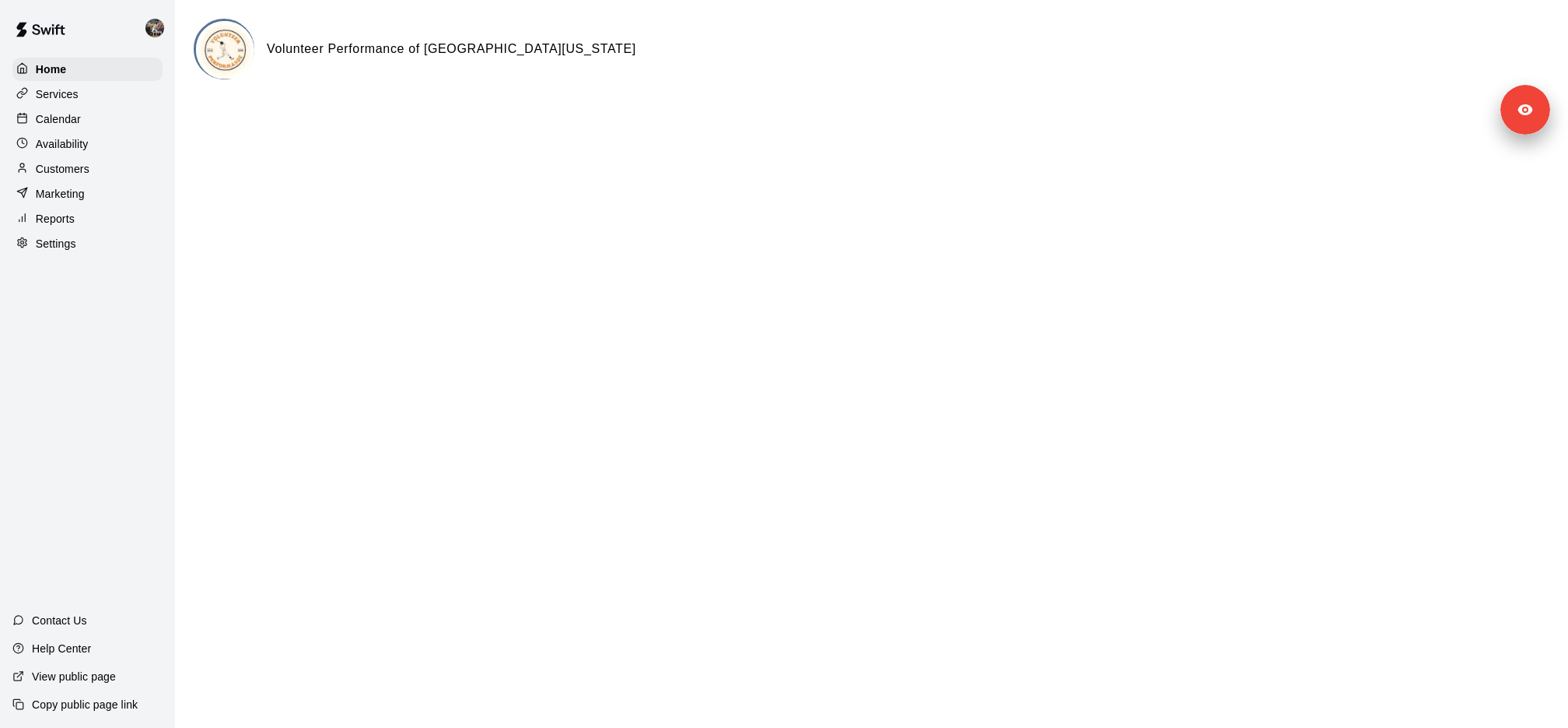
click at [104, 92] on div "Services" at bounding box center [88, 94] width 150 height 23
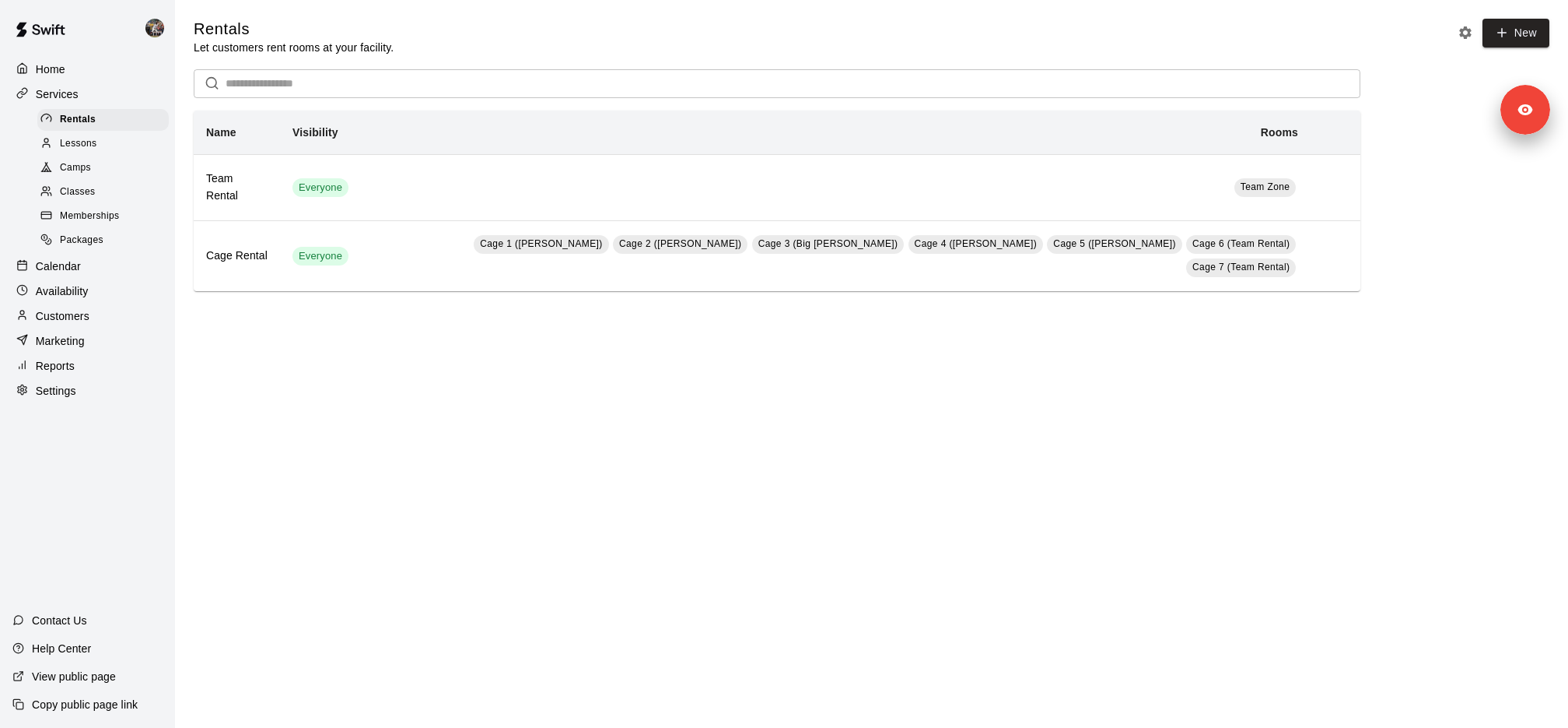
click at [98, 136] on div "Lessons" at bounding box center [103, 144] width 132 height 21
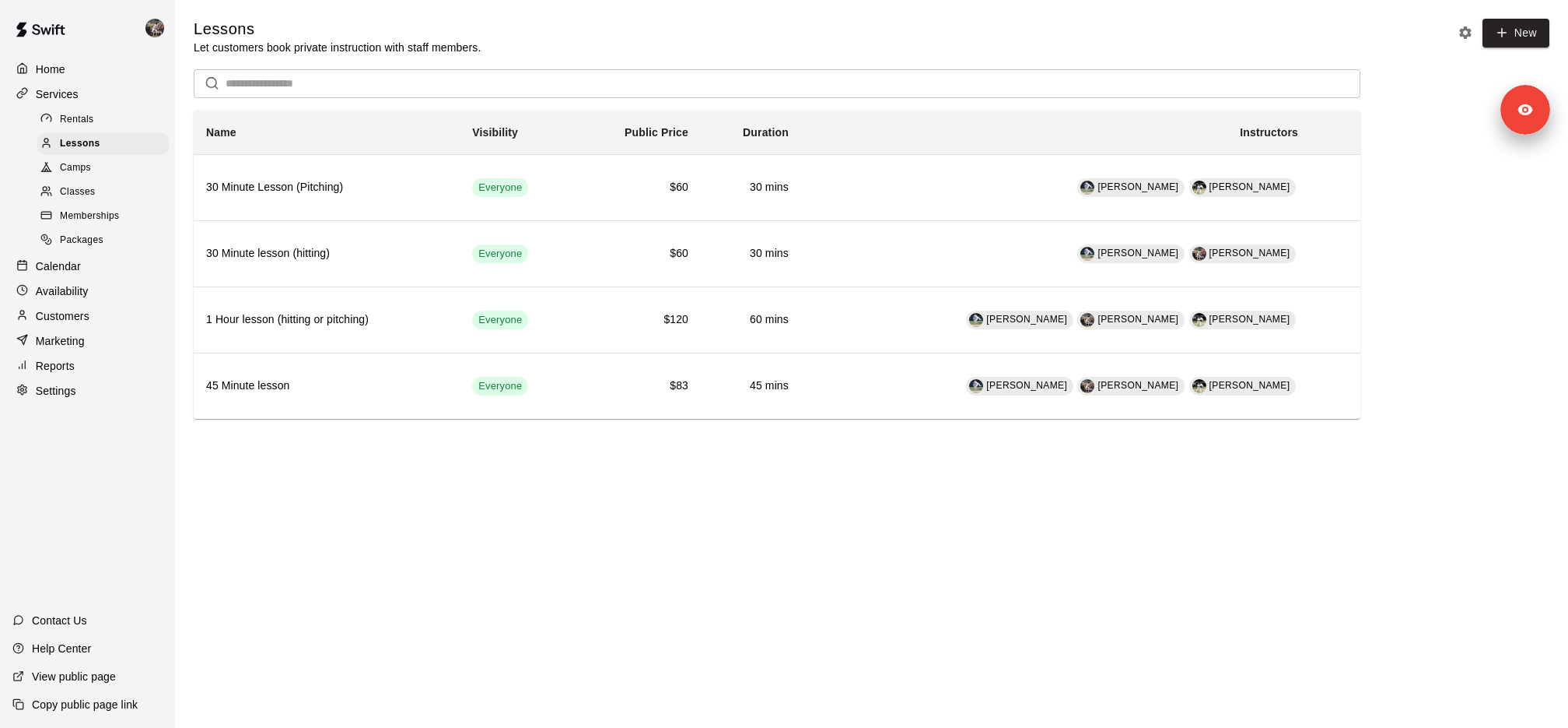
click at [89, 288] on div "Availability" at bounding box center [88, 291] width 150 height 23
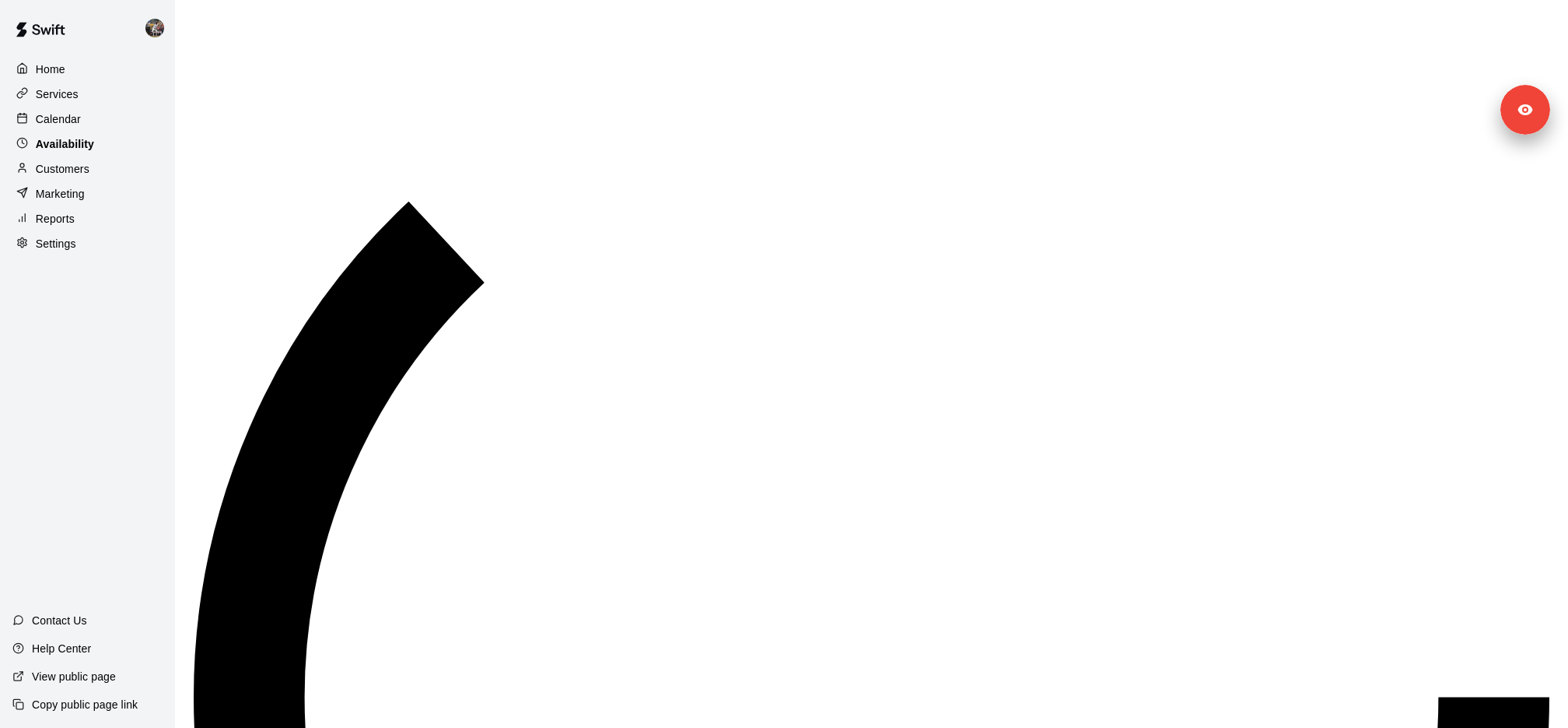
scroll to position [852, 0]
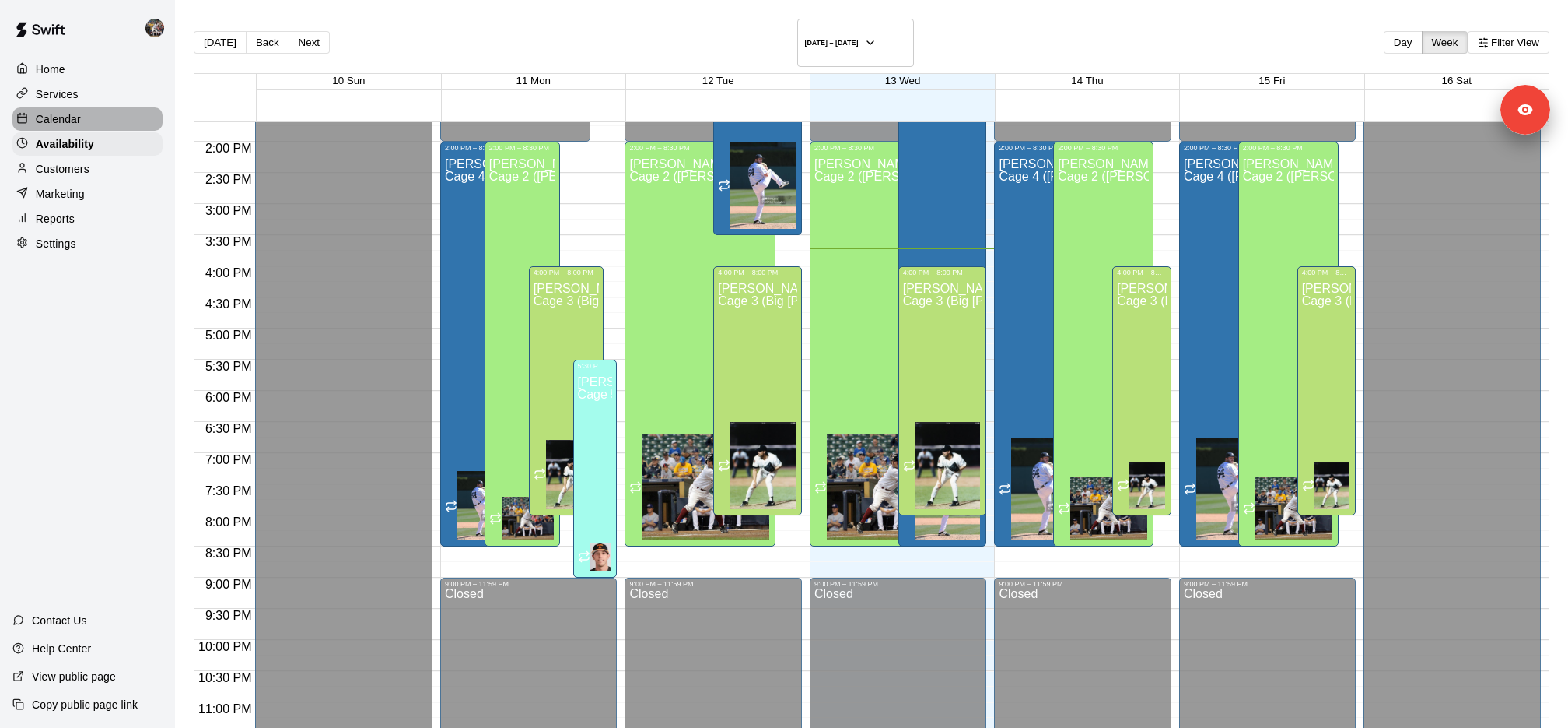
click at [68, 114] on p "Calendar" at bounding box center [58, 118] width 45 height 15
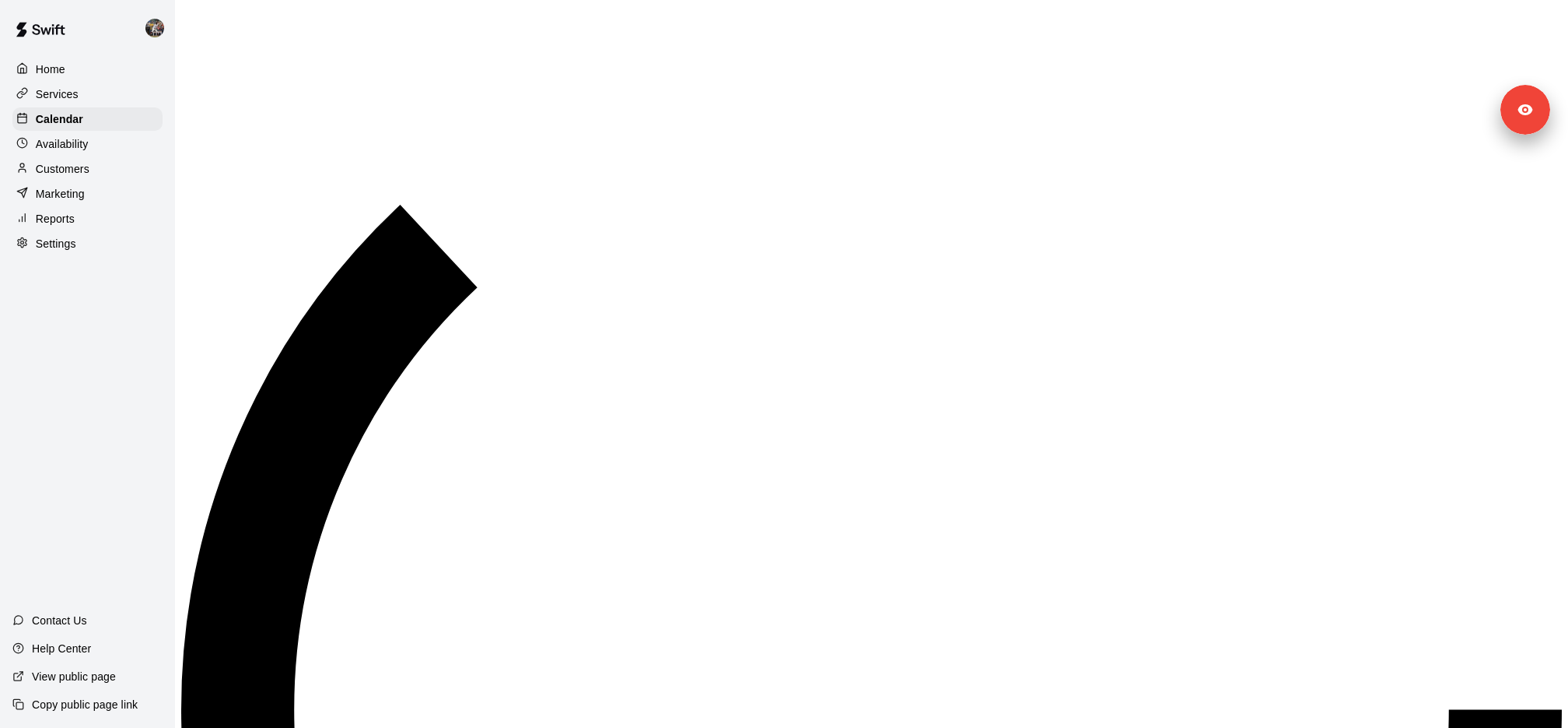
scroll to position [806, 0]
